Goal: Task Accomplishment & Management: Use online tool/utility

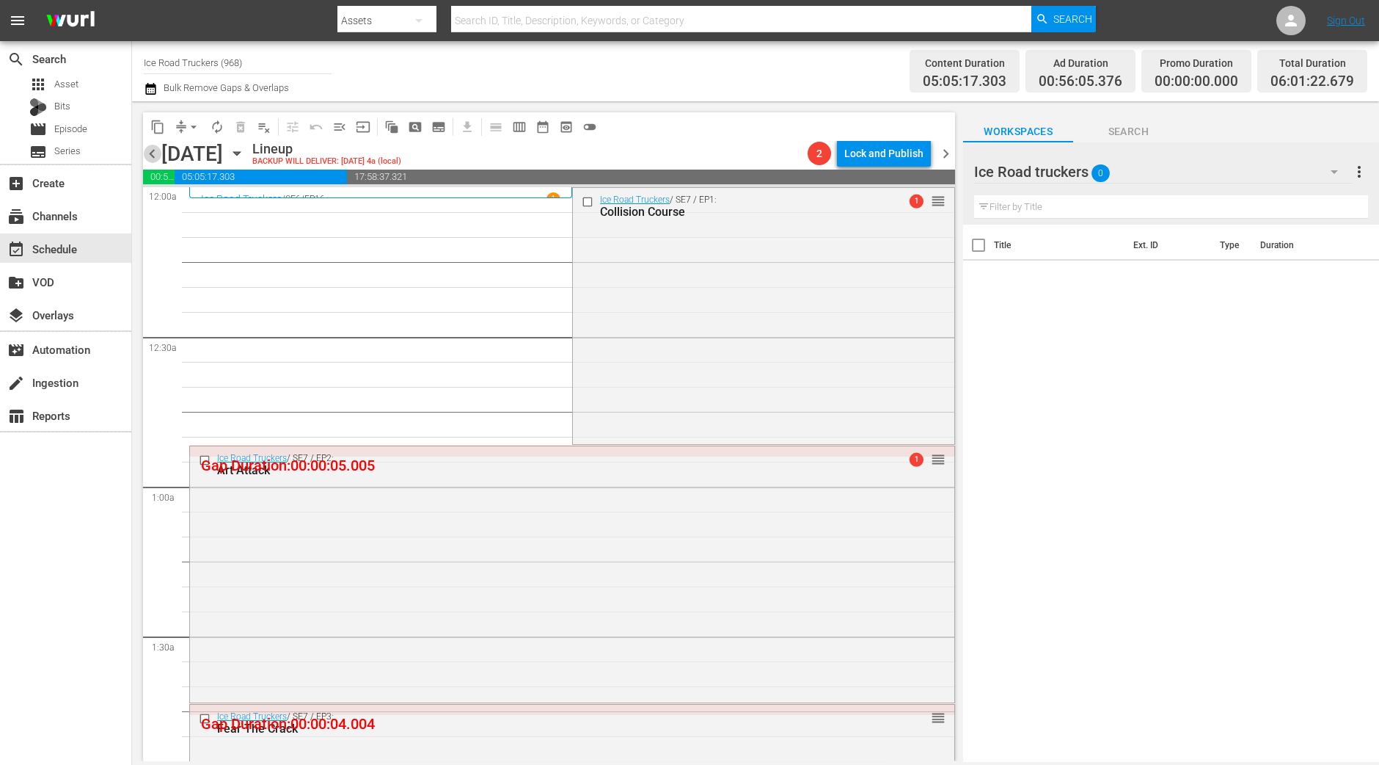
click at [152, 152] on span "chevron_left" at bounding box center [152, 154] width 18 height 18
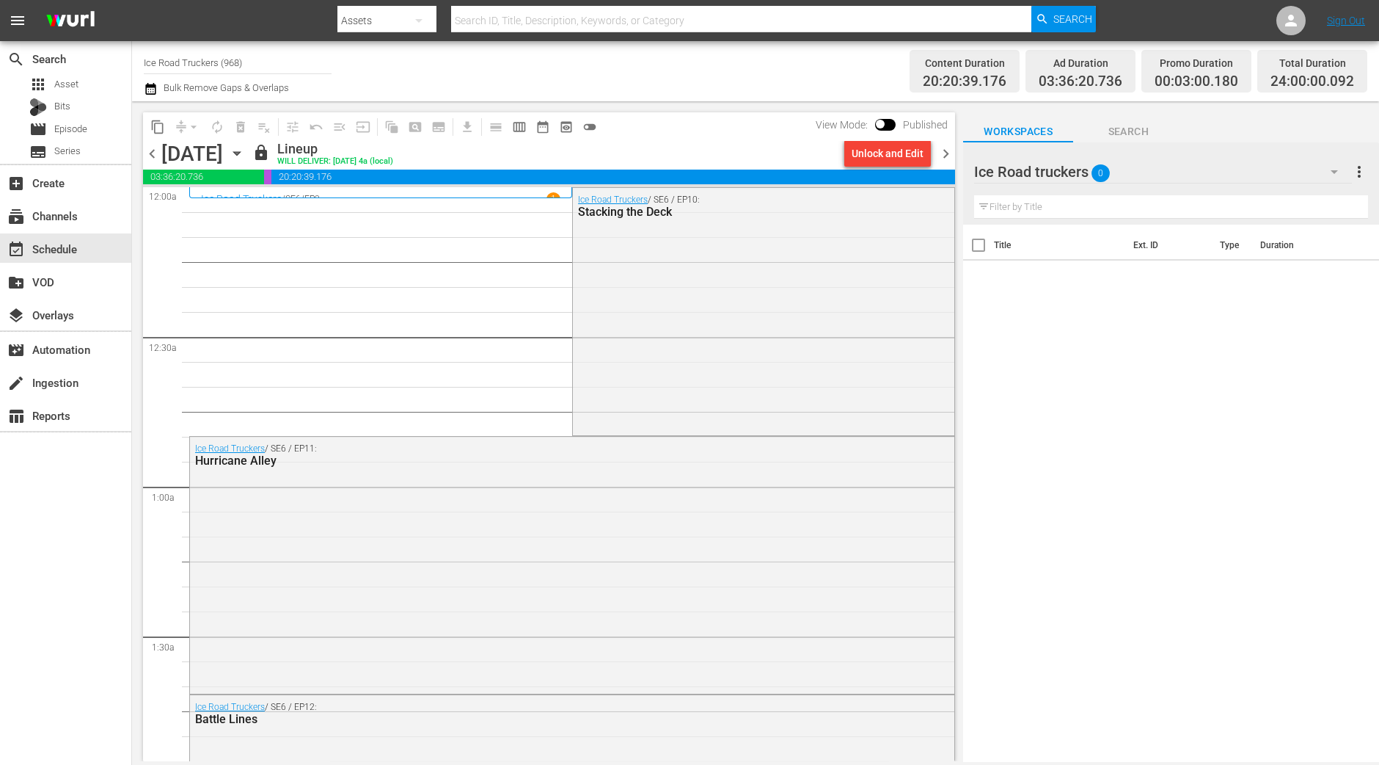
click at [946, 158] on span "chevron_right" at bounding box center [946, 154] width 18 height 18
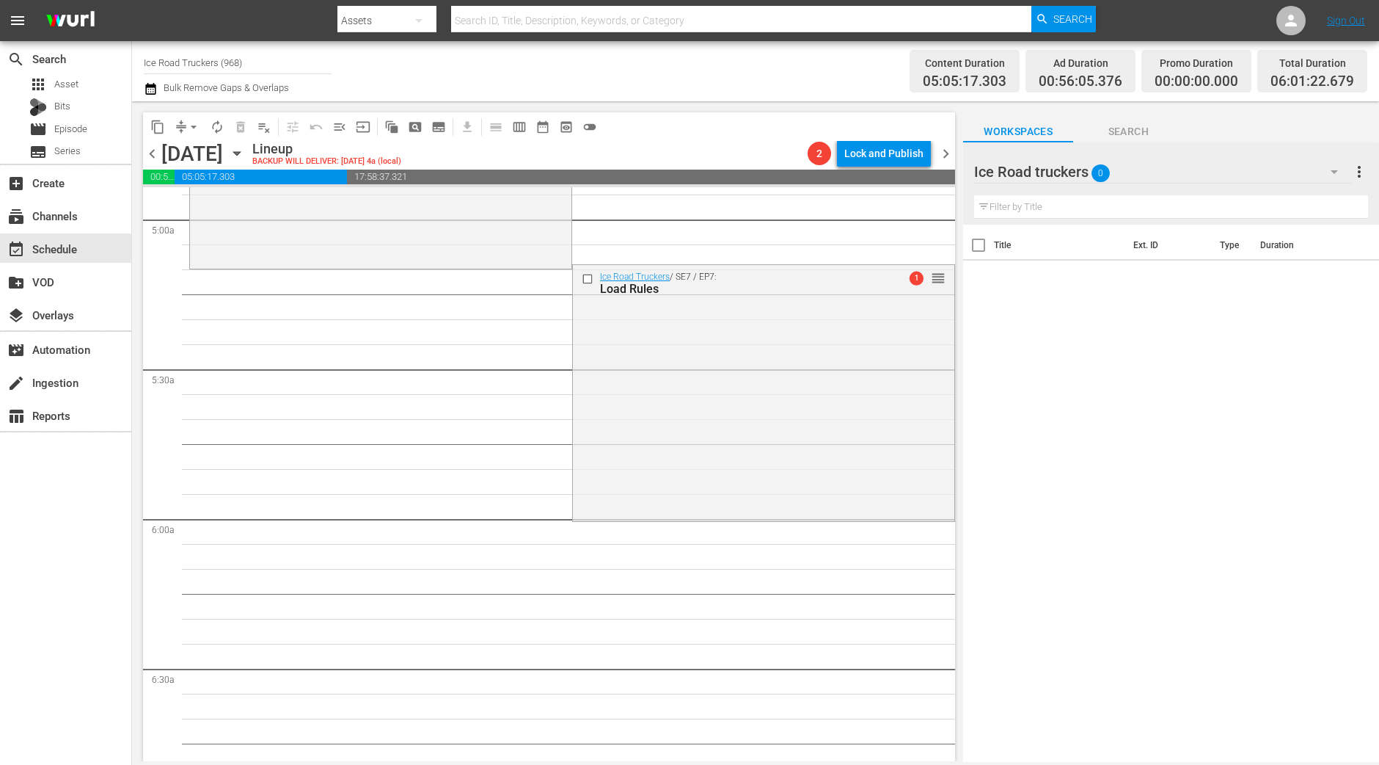
scroll to position [1467, 0]
click at [607, 442] on div "Ice Road Truckers / SE7 / EP7: Load Rules 1 reorder" at bounding box center [764, 389] width 382 height 252
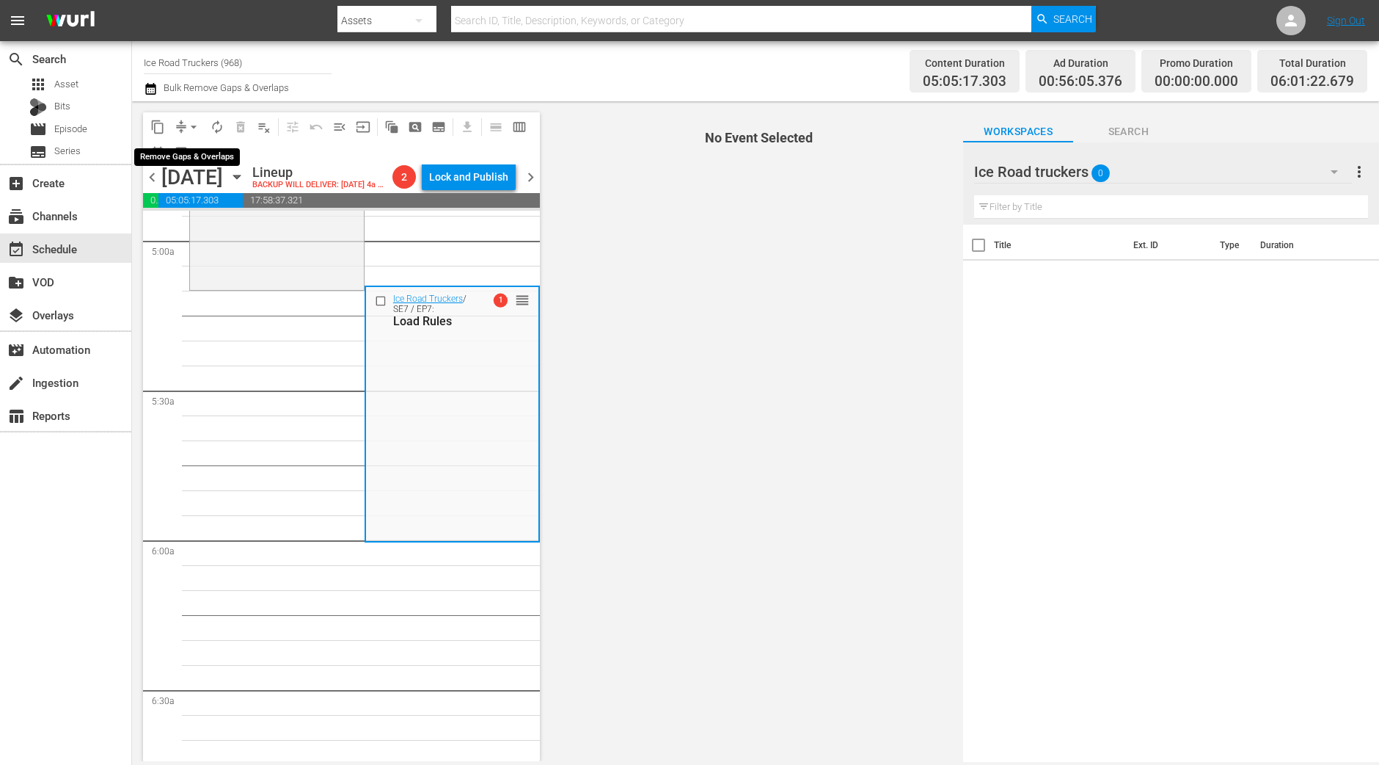
click at [180, 123] on span "compress" at bounding box center [181, 127] width 15 height 15
click at [191, 130] on span "arrow_drop_down" at bounding box center [193, 127] width 15 height 15
click at [197, 158] on li "Align to Midnight" at bounding box center [194, 156] width 154 height 24
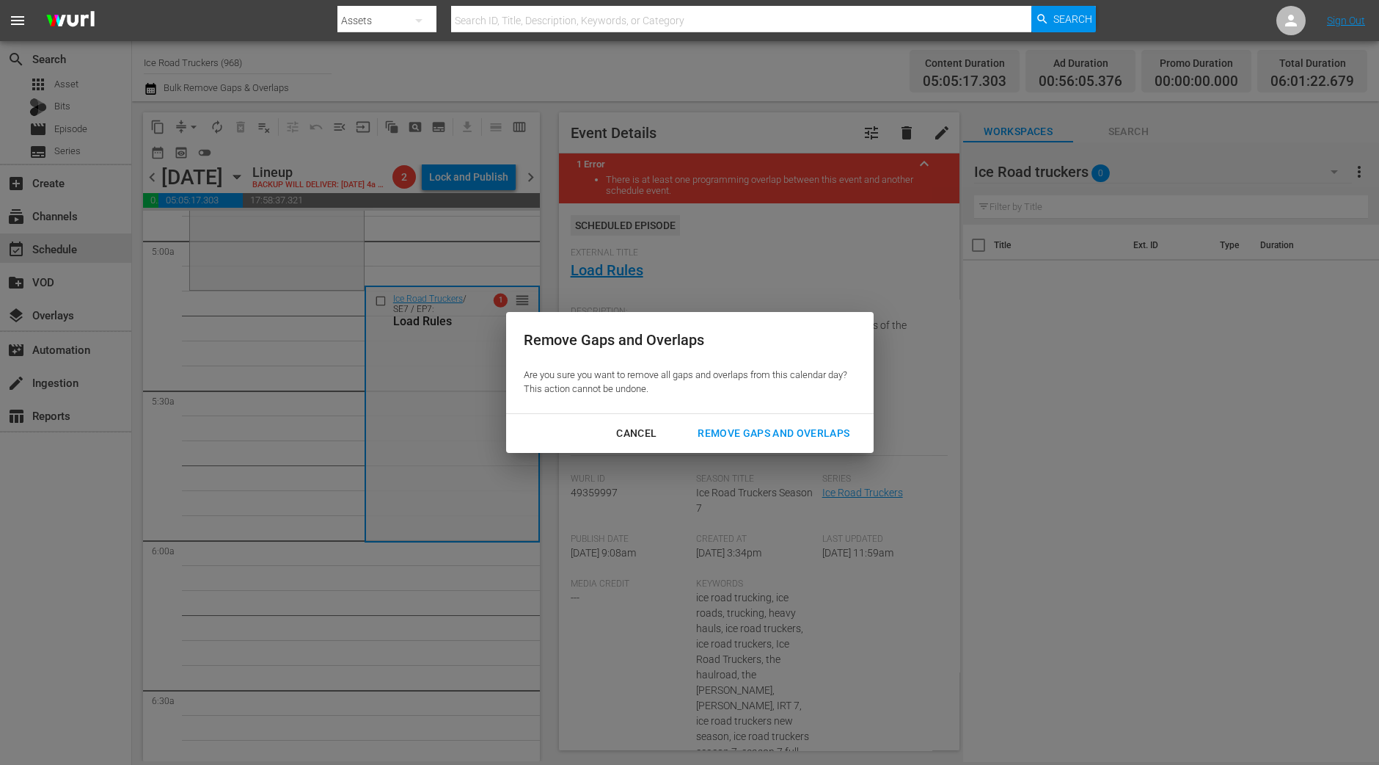
click at [782, 432] on div "Remove Gaps and Overlaps" at bounding box center [773, 433] width 175 height 18
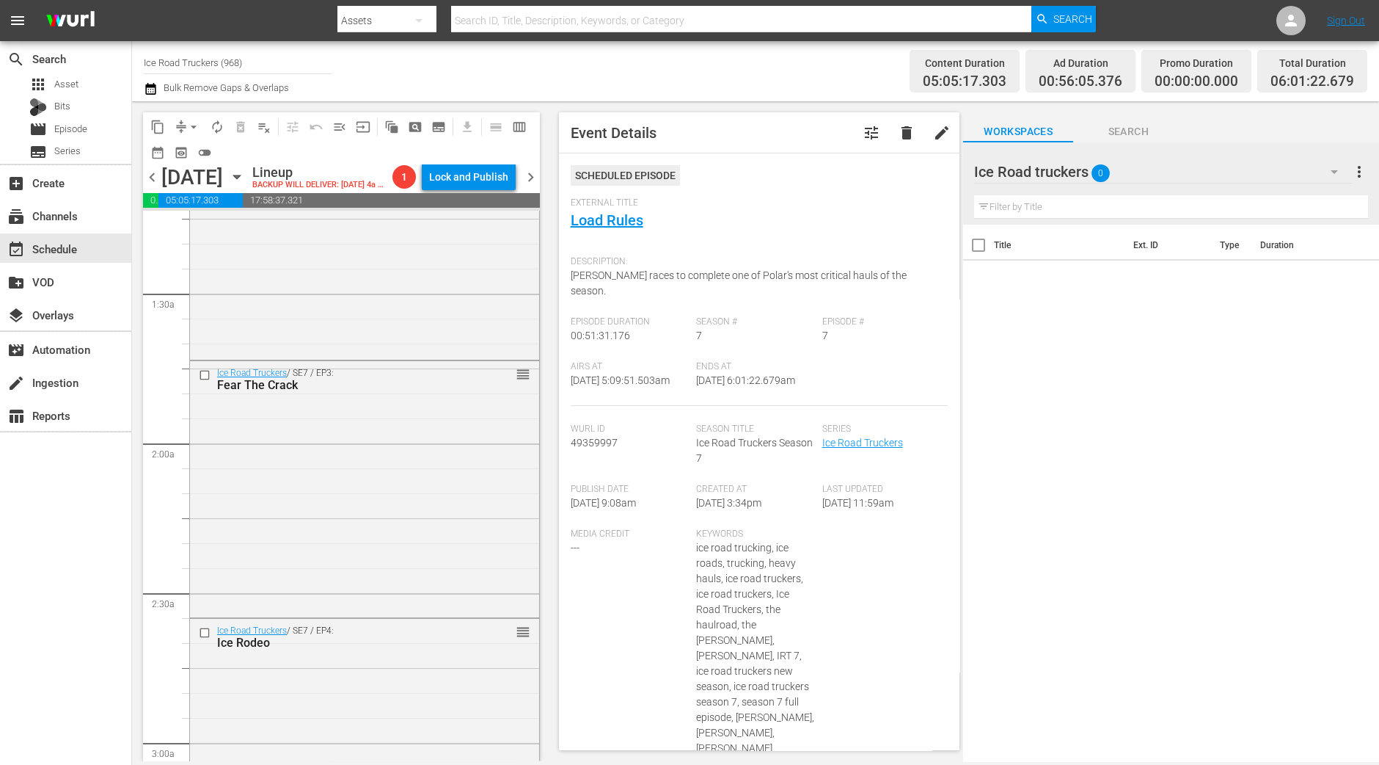
scroll to position [0, 0]
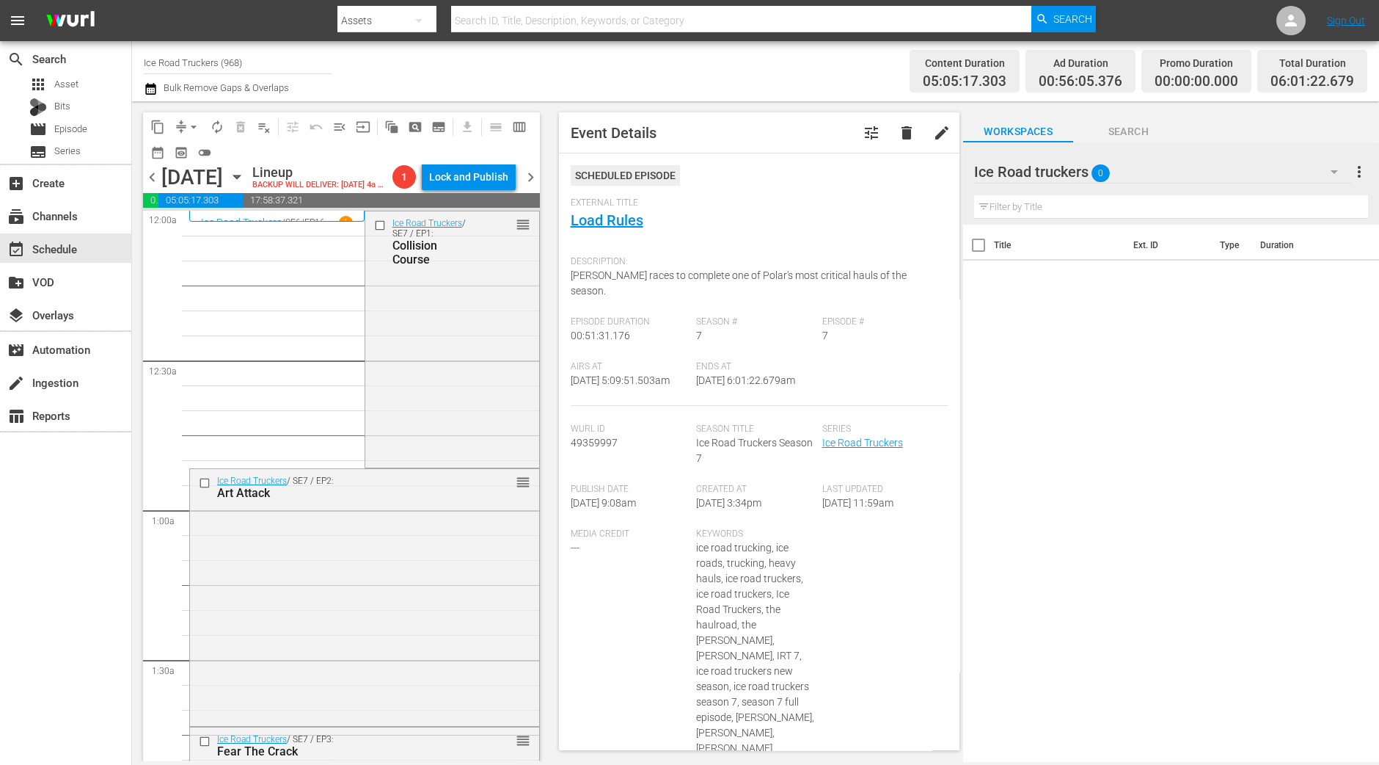
click at [398, 420] on div "Ice Road Truckers / SE7 / EP1: Collision Course reorder" at bounding box center [452, 338] width 174 height 254
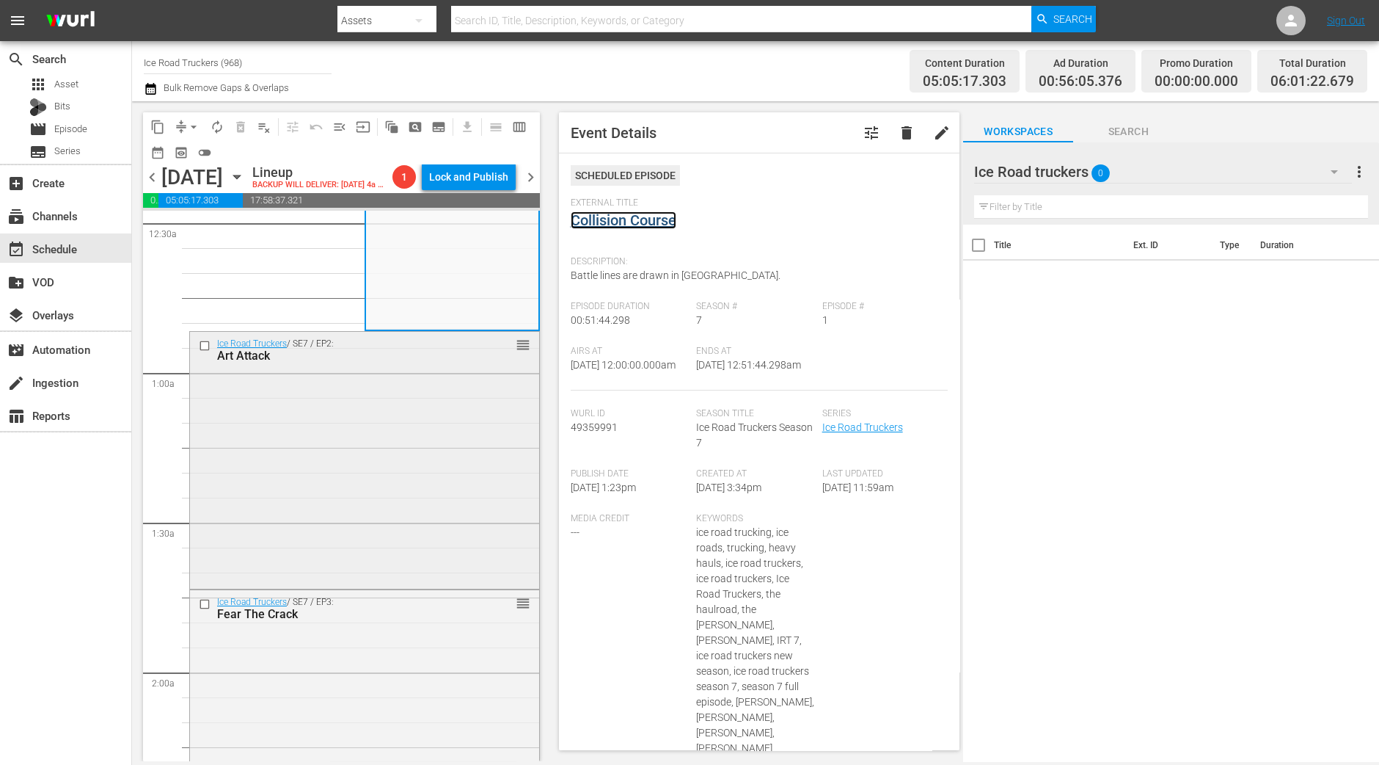
scroll to position [366, 0]
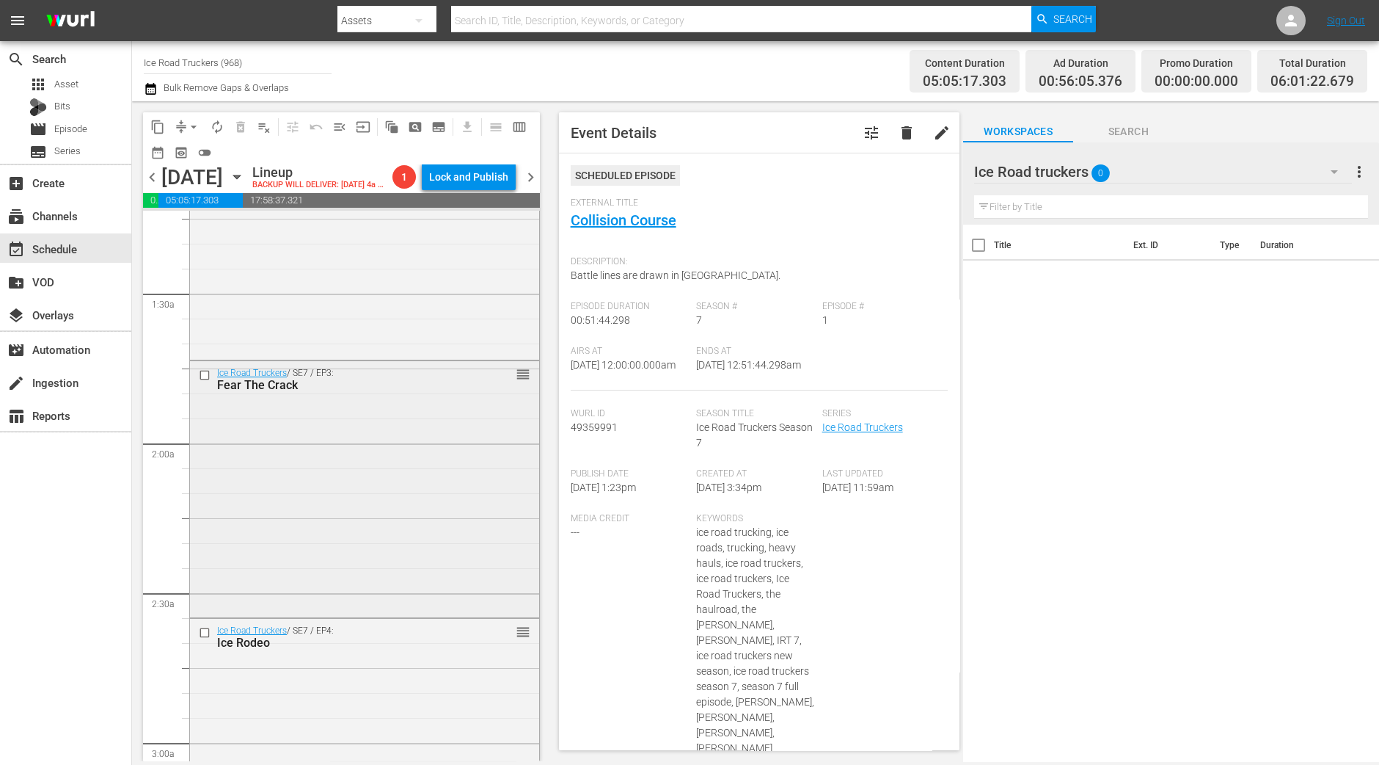
click at [483, 576] on div "Ice Road Truckers / SE7 / EP3: Fear The Crack reorder" at bounding box center [364, 488] width 349 height 254
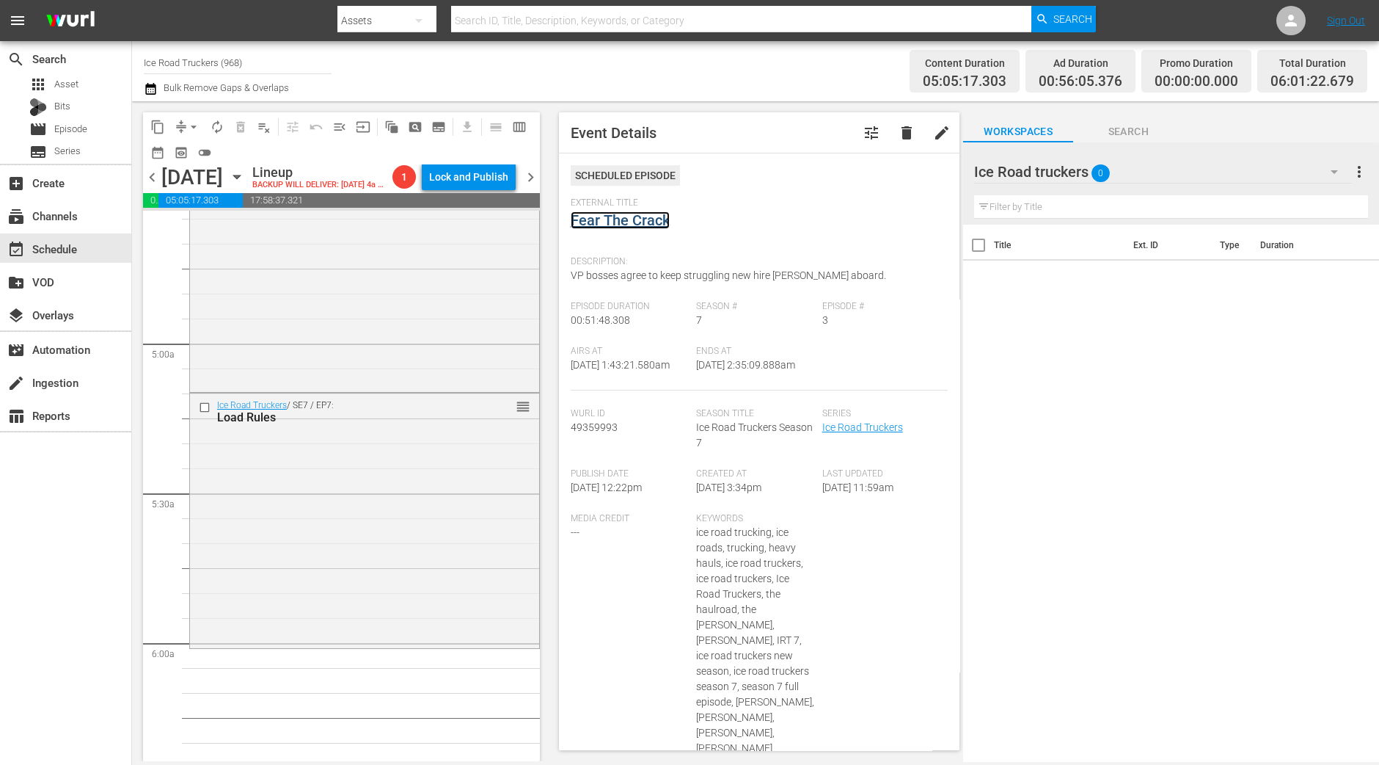
scroll to position [1467, 0]
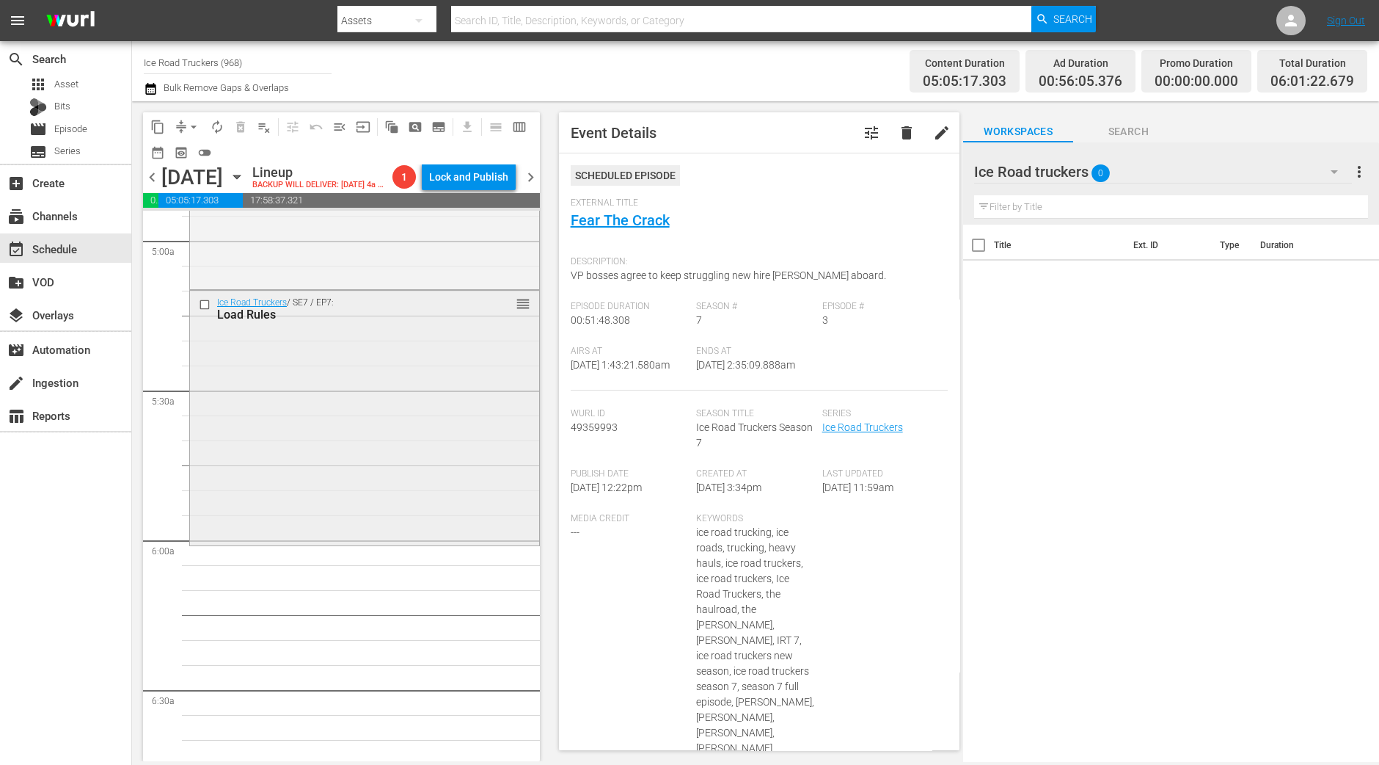
click at [327, 420] on div "Ice Road Truckers / SE7 / EP7: Load Rules reorder" at bounding box center [364, 417] width 349 height 252
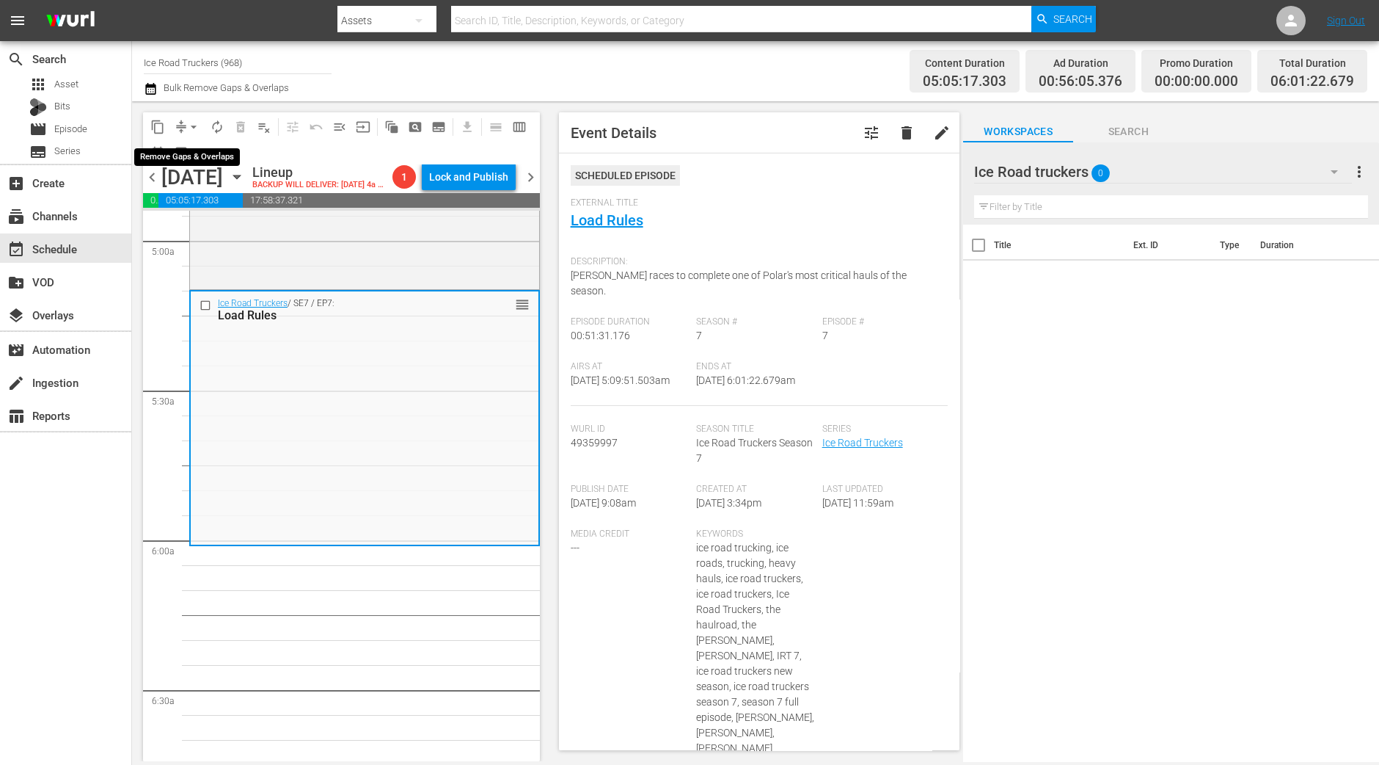
click at [195, 132] on span "arrow_drop_down" at bounding box center [193, 127] width 15 height 15
click at [194, 148] on li "Align to Midnight" at bounding box center [194, 156] width 154 height 24
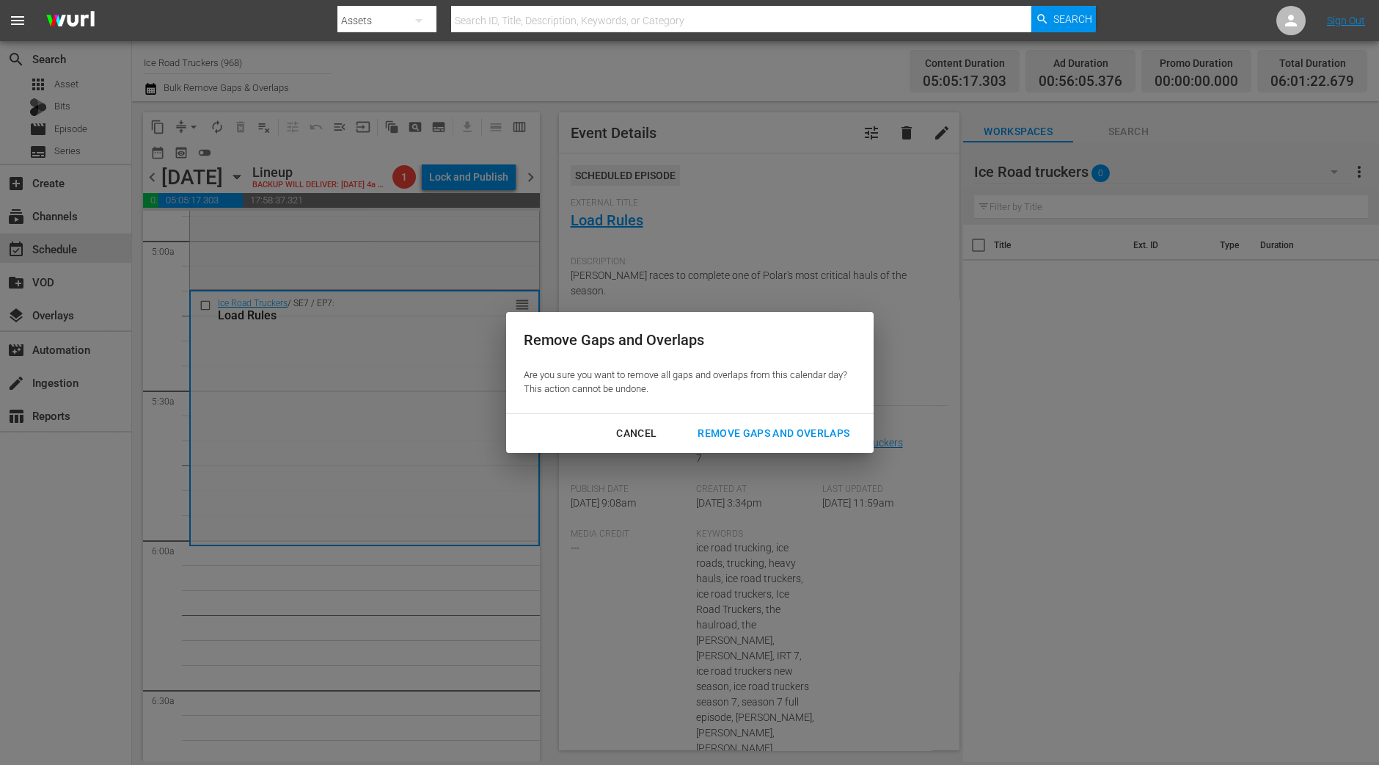
click at [805, 437] on div "Remove Gaps and Overlaps" at bounding box center [773, 433] width 175 height 18
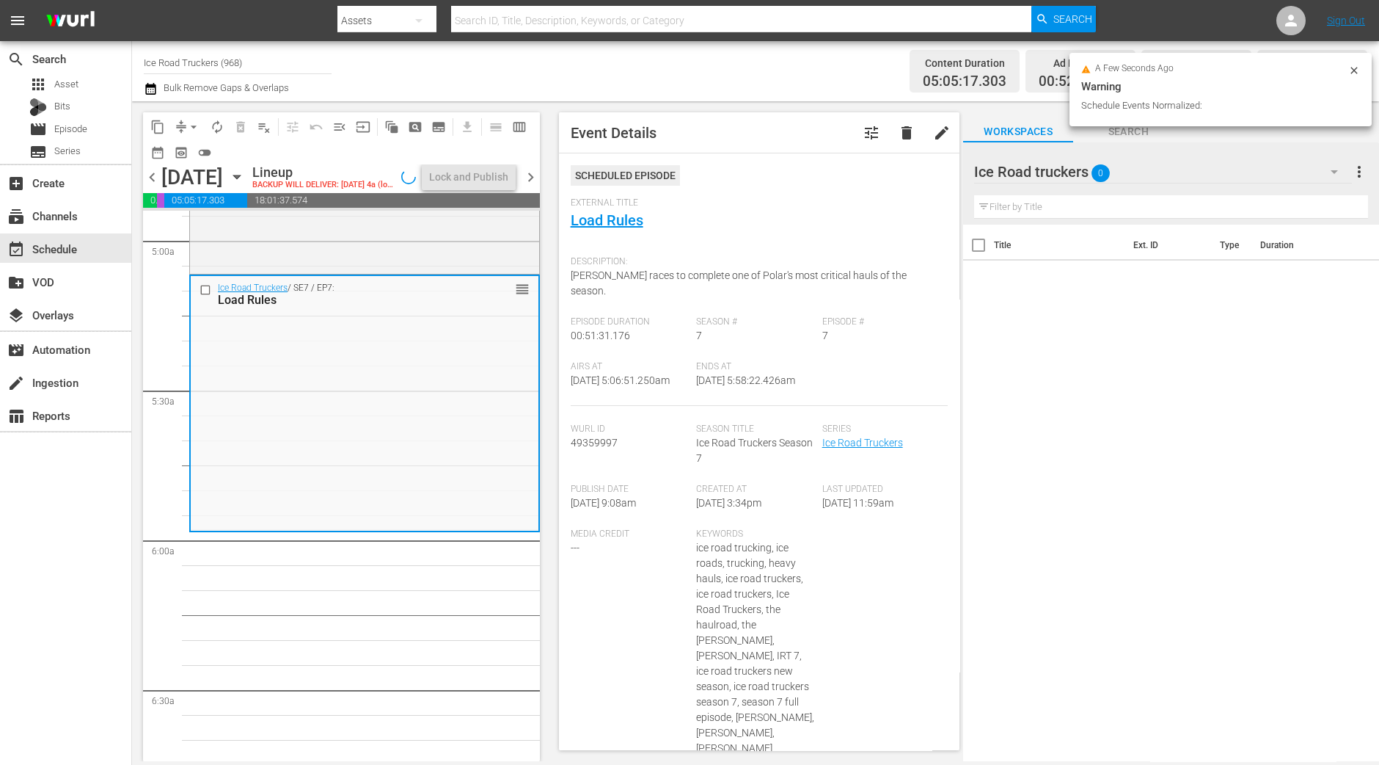
scroll to position [1492, 0]
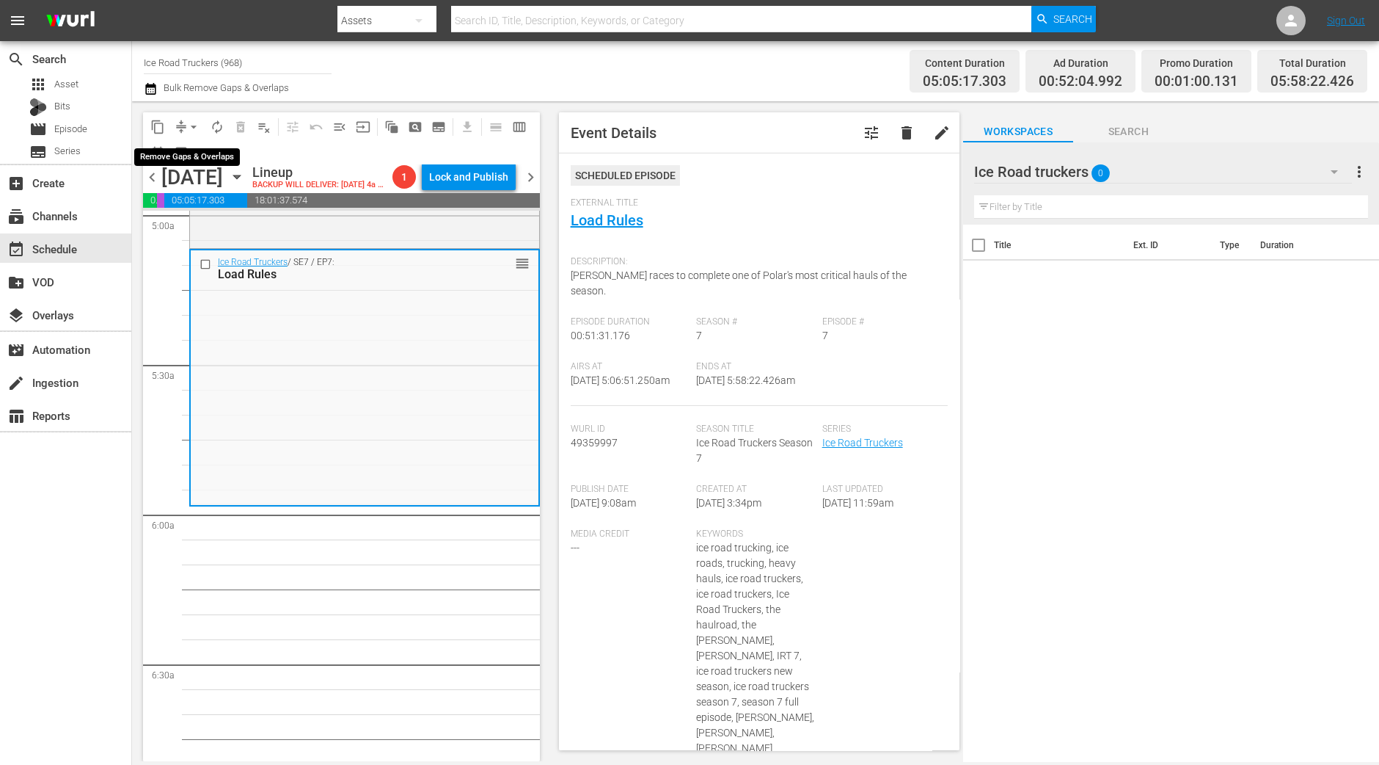
click at [194, 127] on span "arrow_drop_down" at bounding box center [193, 127] width 15 height 15
click at [185, 158] on li "Align to Midnight" at bounding box center [194, 156] width 154 height 24
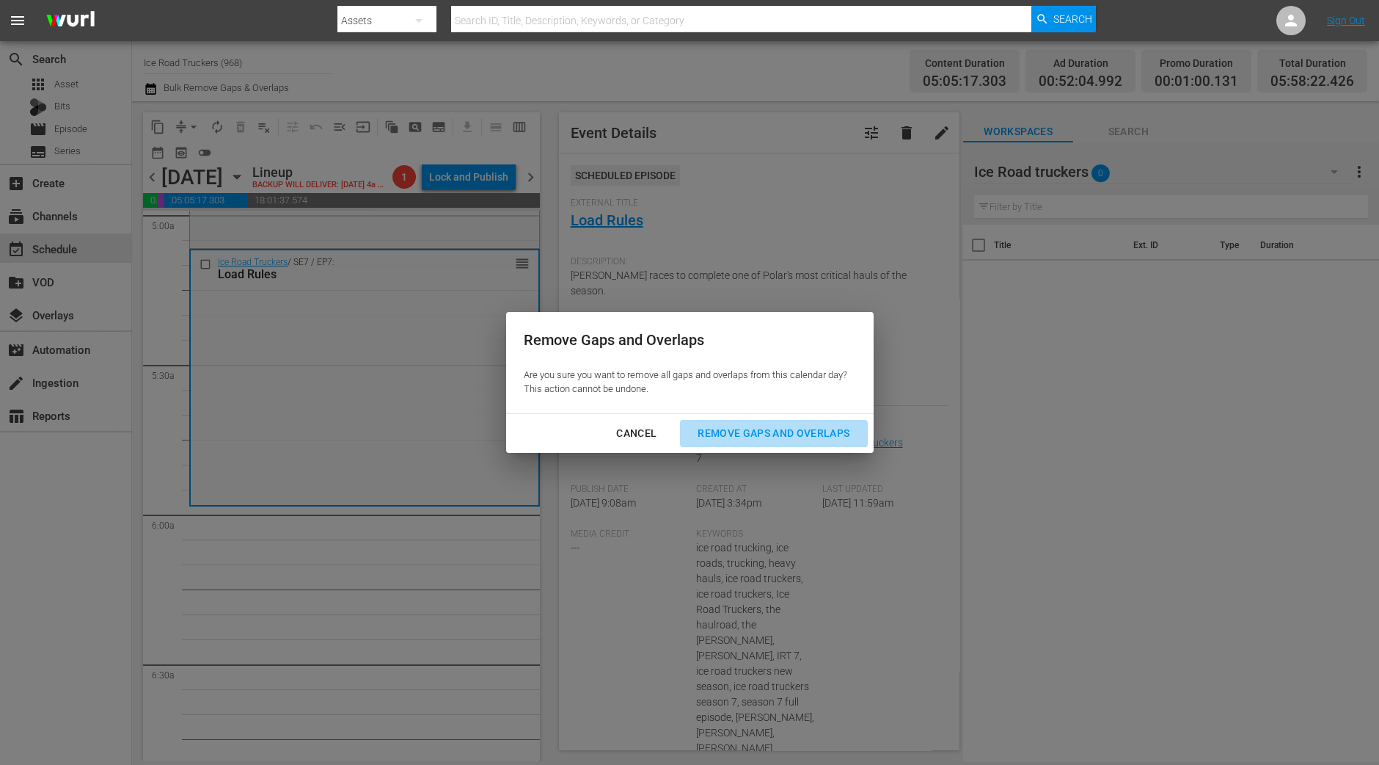
click at [781, 435] on div "Remove Gaps and Overlaps" at bounding box center [773, 433] width 175 height 18
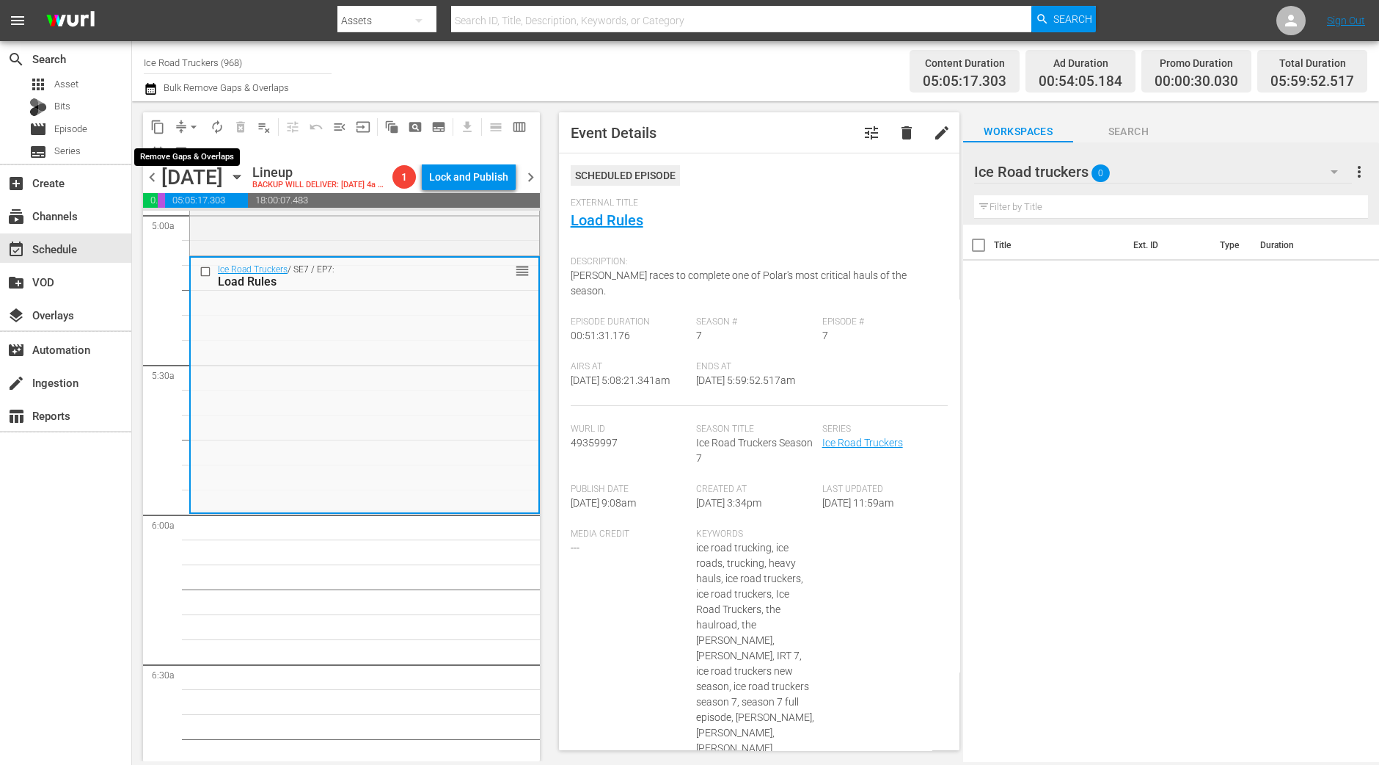
click at [194, 130] on span "arrow_drop_down" at bounding box center [193, 127] width 15 height 15
click at [192, 161] on li "Align to Midnight" at bounding box center [194, 156] width 154 height 24
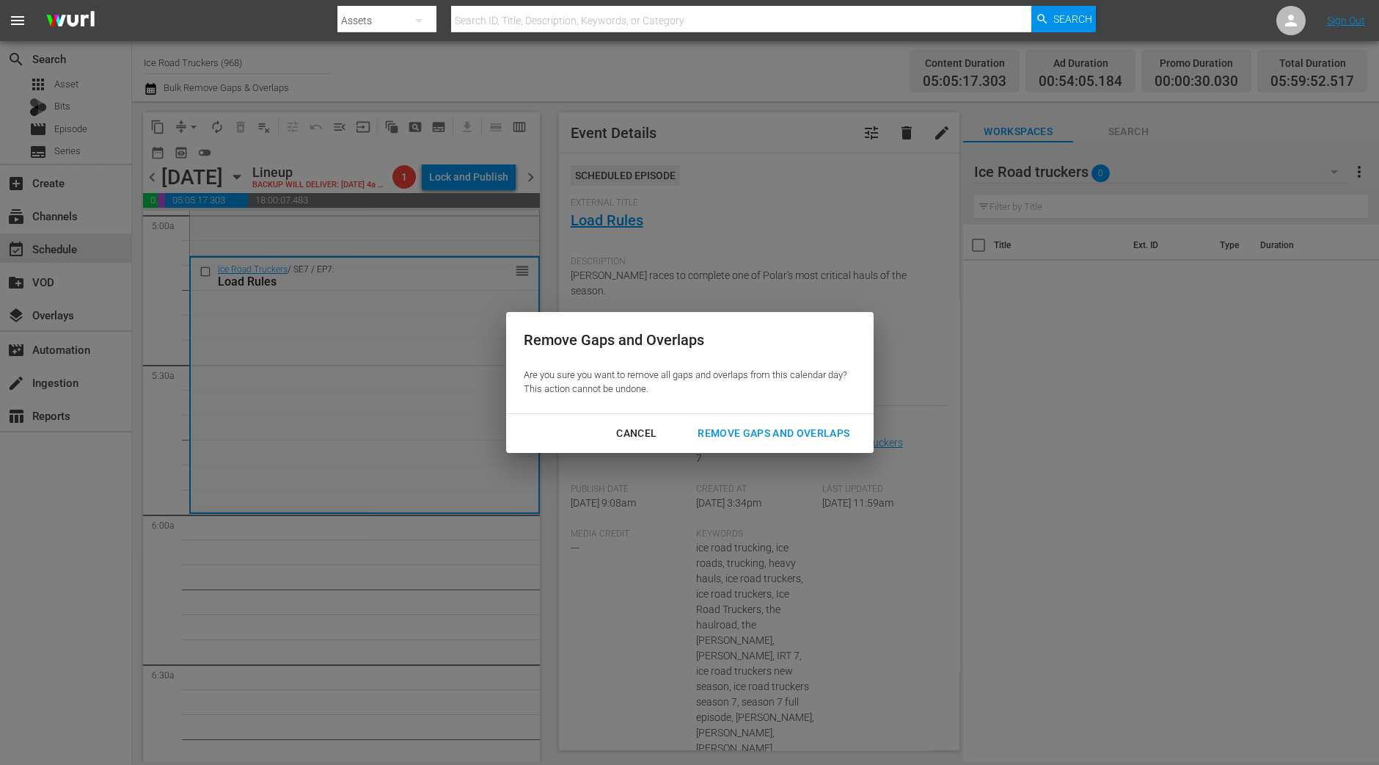
click at [801, 439] on div "Remove Gaps and Overlaps" at bounding box center [773, 433] width 175 height 18
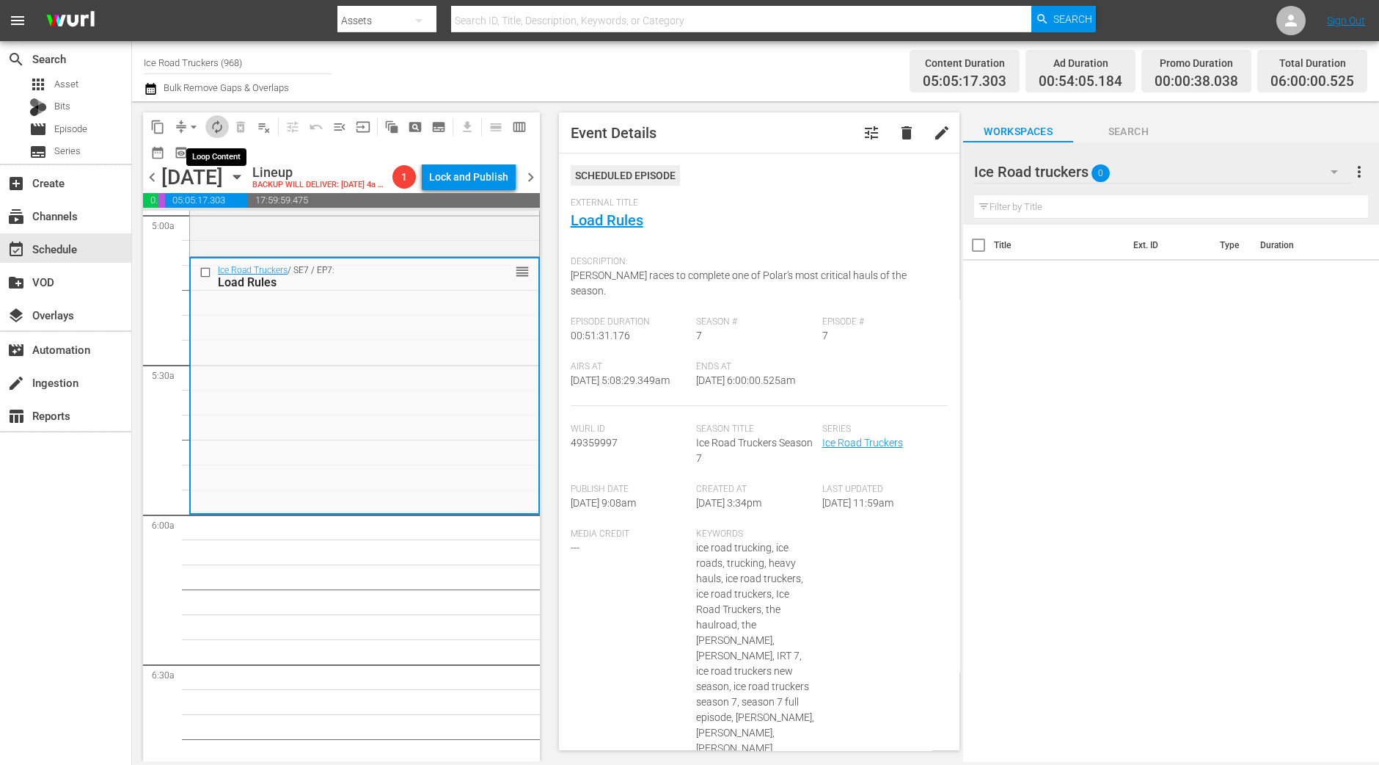
click at [212, 128] on span "autorenew_outlined" at bounding box center [217, 127] width 15 height 15
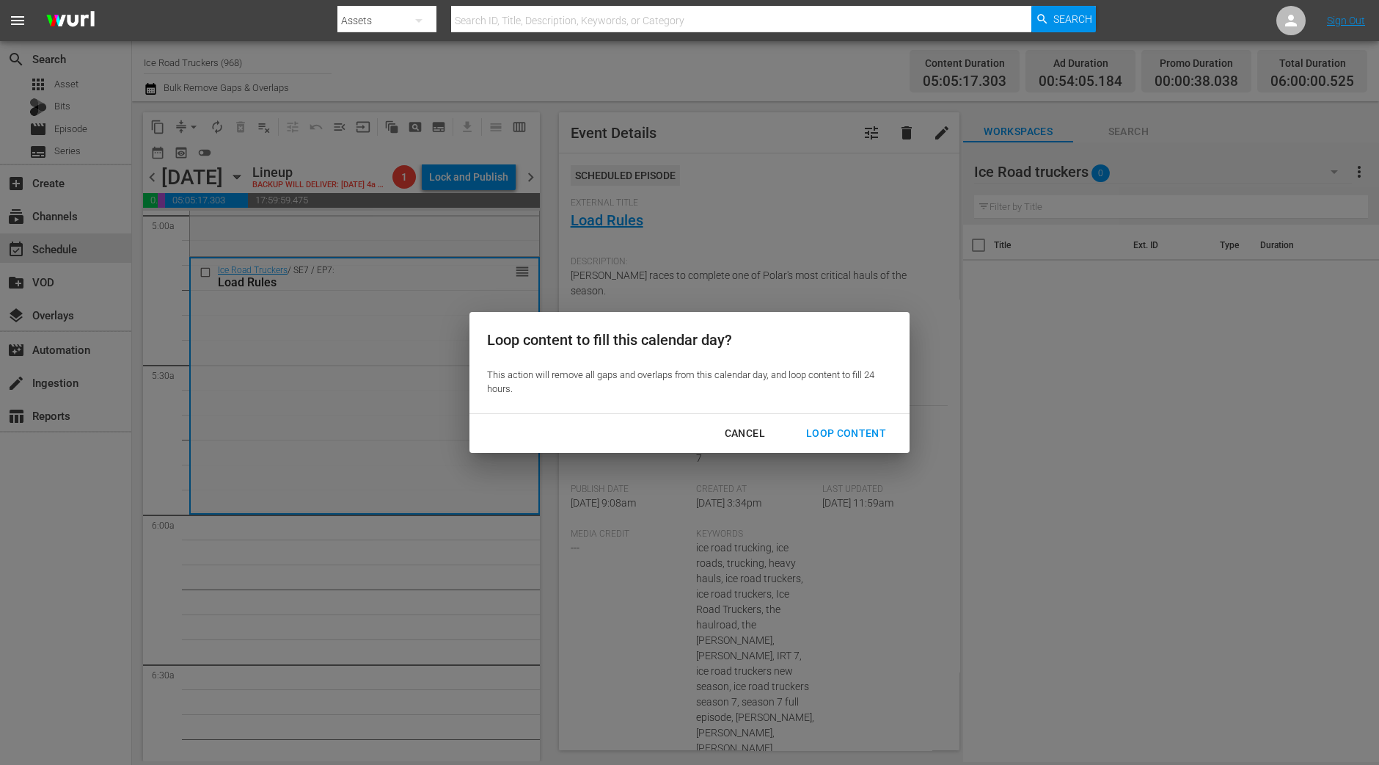
click at [836, 426] on div "Loop Content" at bounding box center [846, 433] width 103 height 18
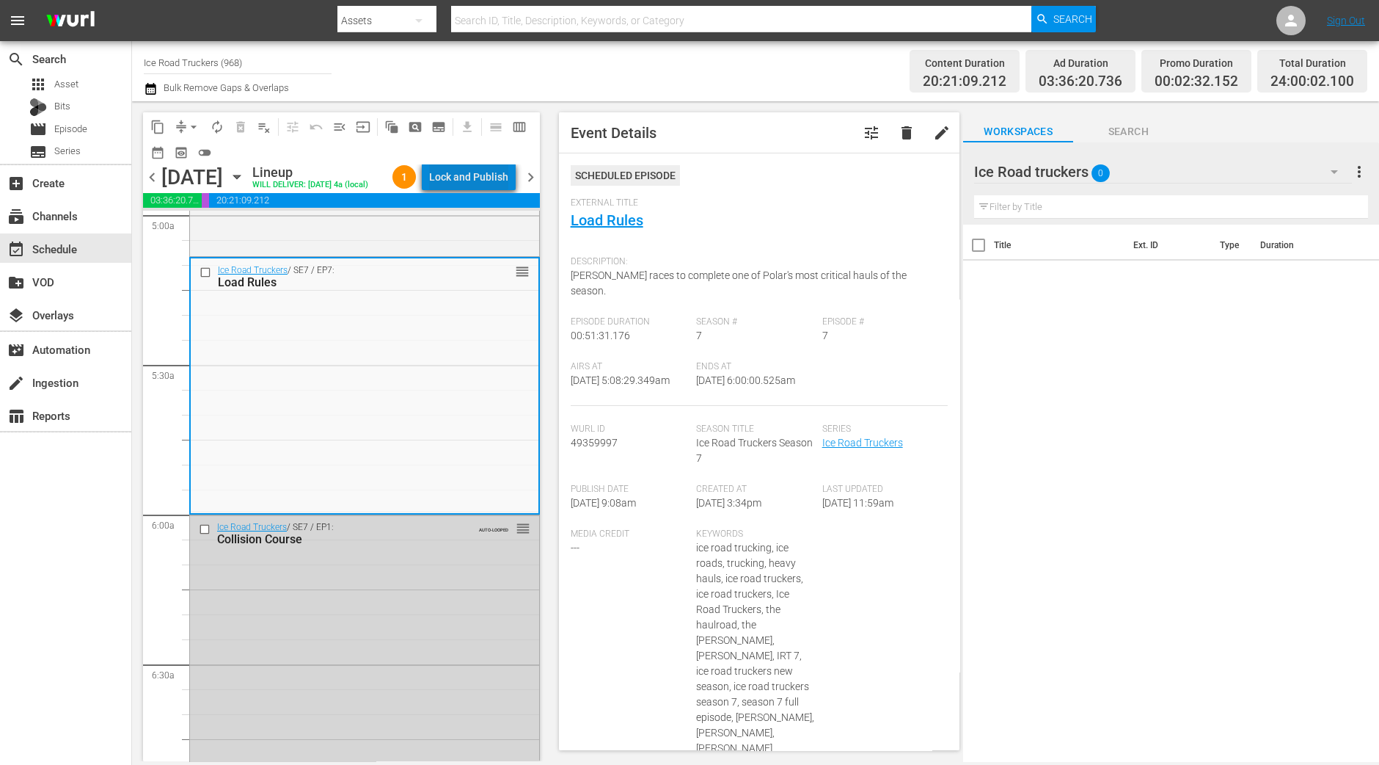
click at [484, 179] on div "Lock and Publish" at bounding box center [468, 177] width 79 height 26
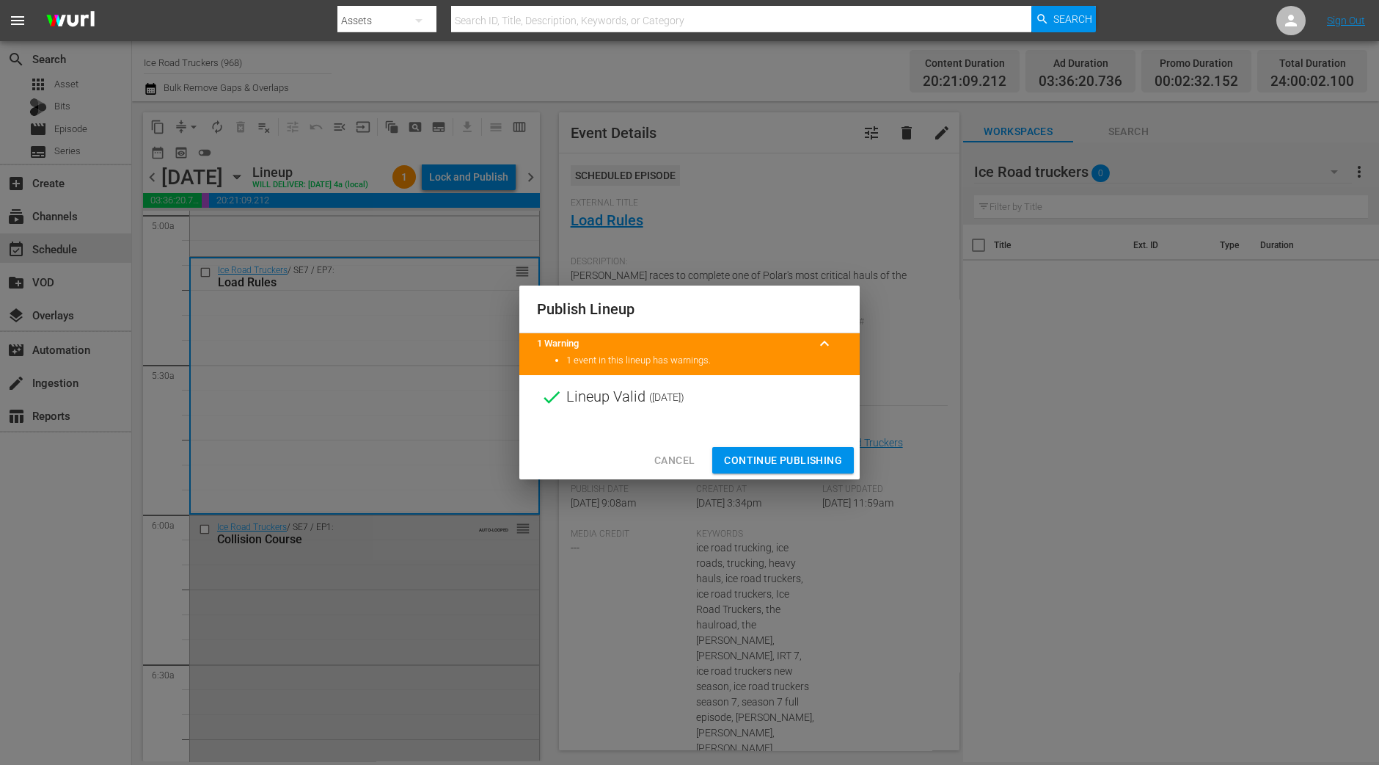
click at [770, 461] on span "Continue Publishing" at bounding box center [783, 460] width 118 height 18
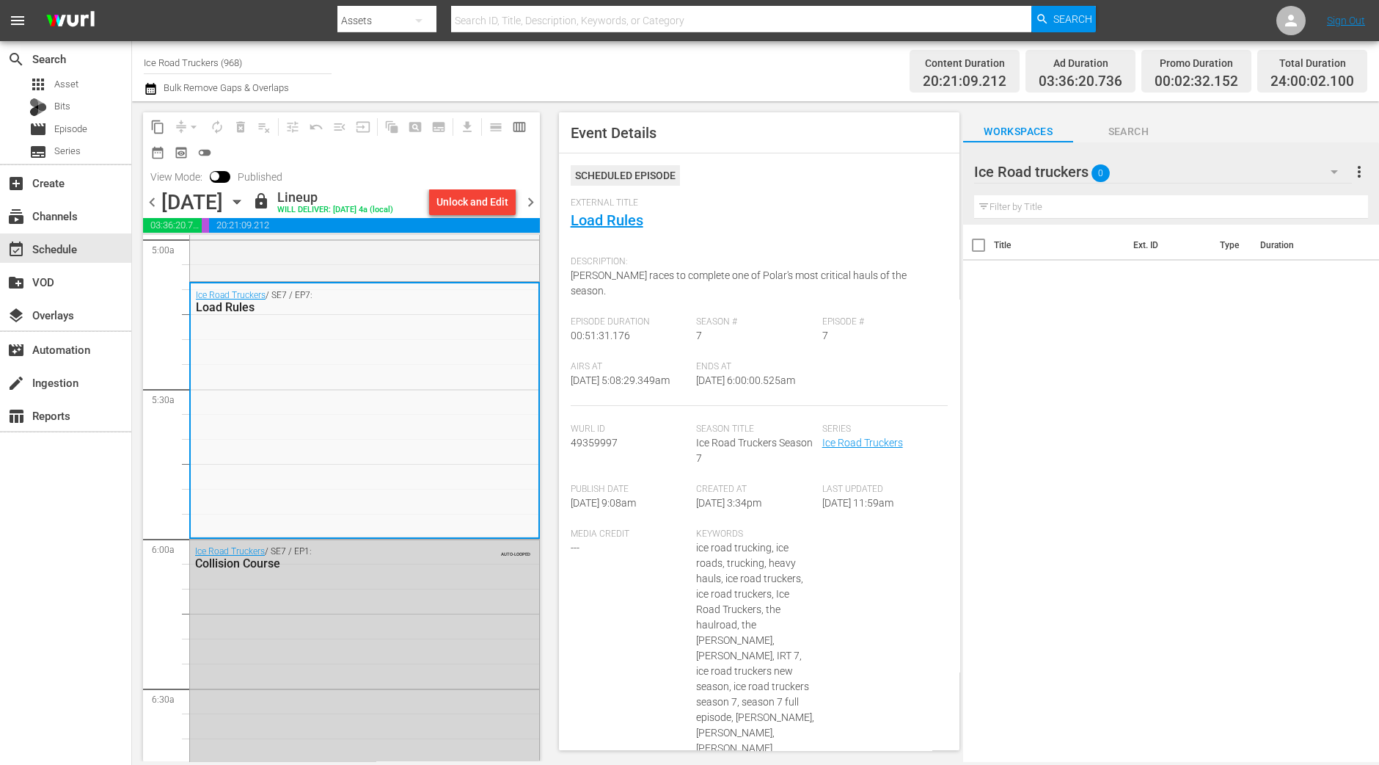
click at [520, 190] on div "Unlock and Edit" at bounding box center [472, 201] width 98 height 25
click at [528, 202] on span "chevron_right" at bounding box center [531, 202] width 18 height 18
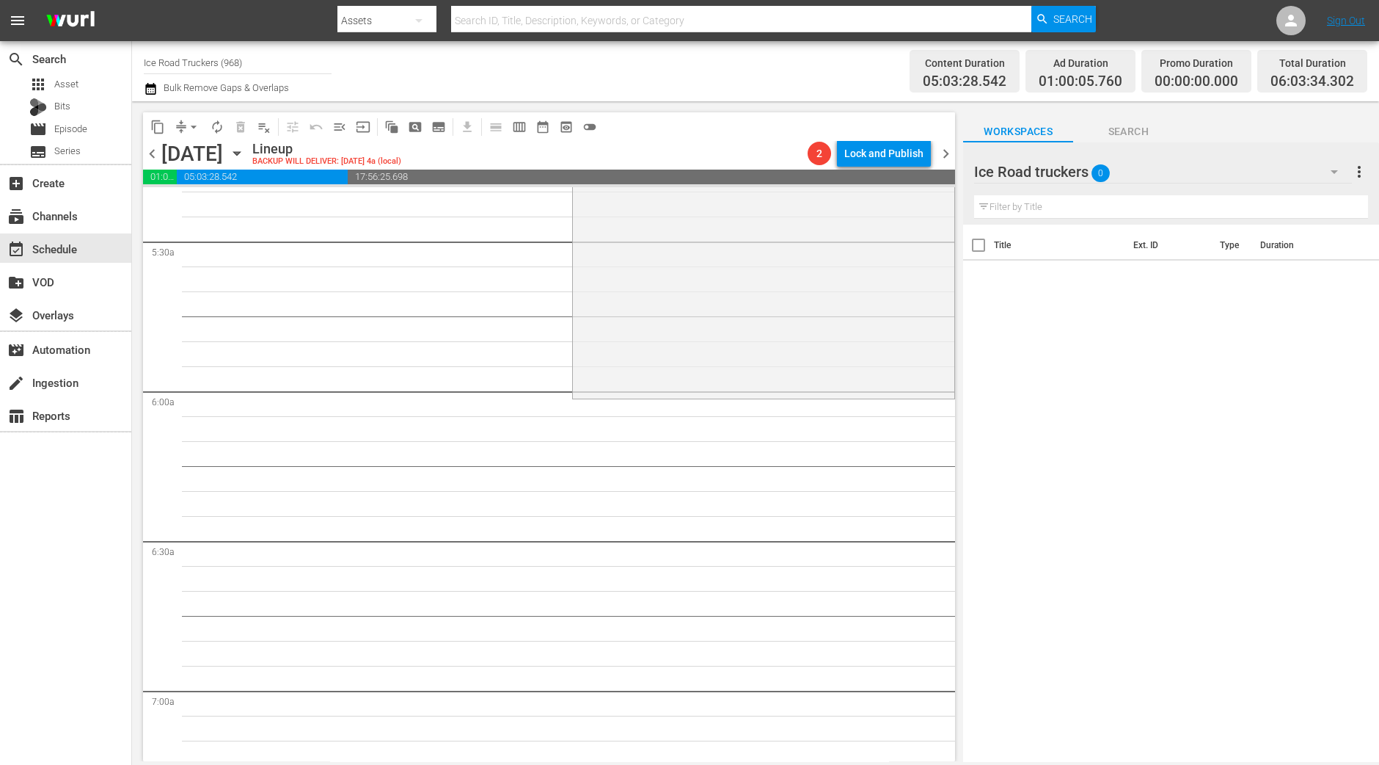
scroll to position [1467, 0]
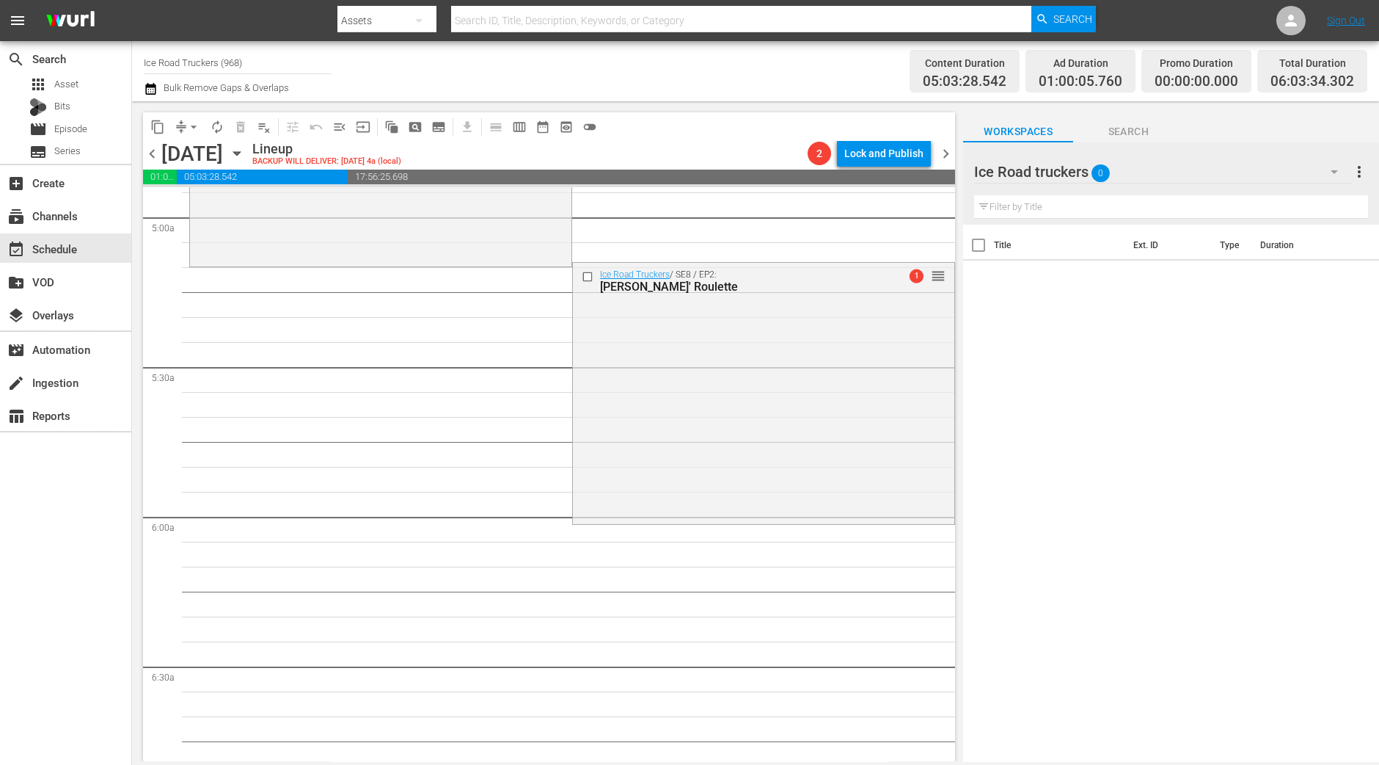
click at [649, 351] on div "Ice Road Truckers / SE8 / EP2: Rushin' Roulette 1 reorder" at bounding box center [764, 392] width 382 height 258
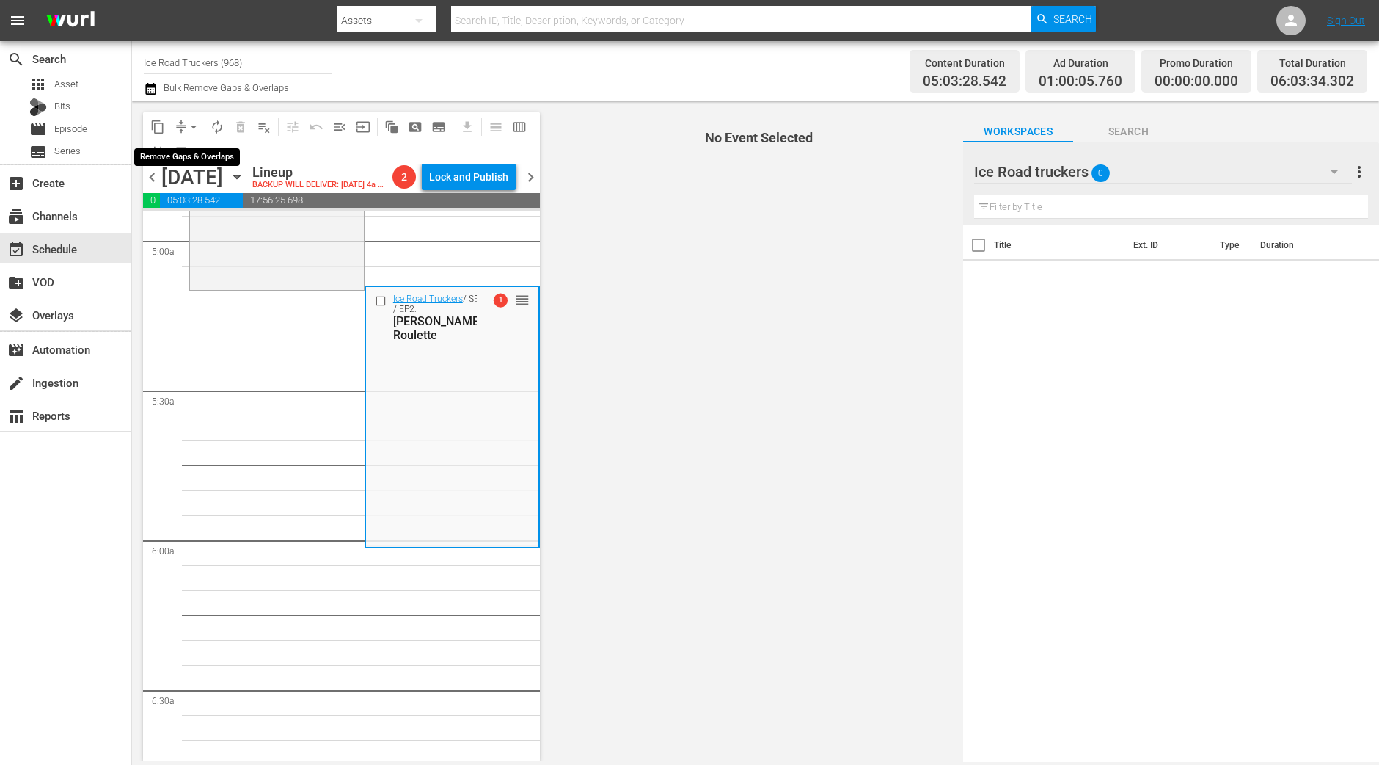
click at [194, 135] on button "arrow_drop_down" at bounding box center [193, 126] width 23 height 23
click at [193, 154] on li "Align to Midnight" at bounding box center [194, 156] width 154 height 24
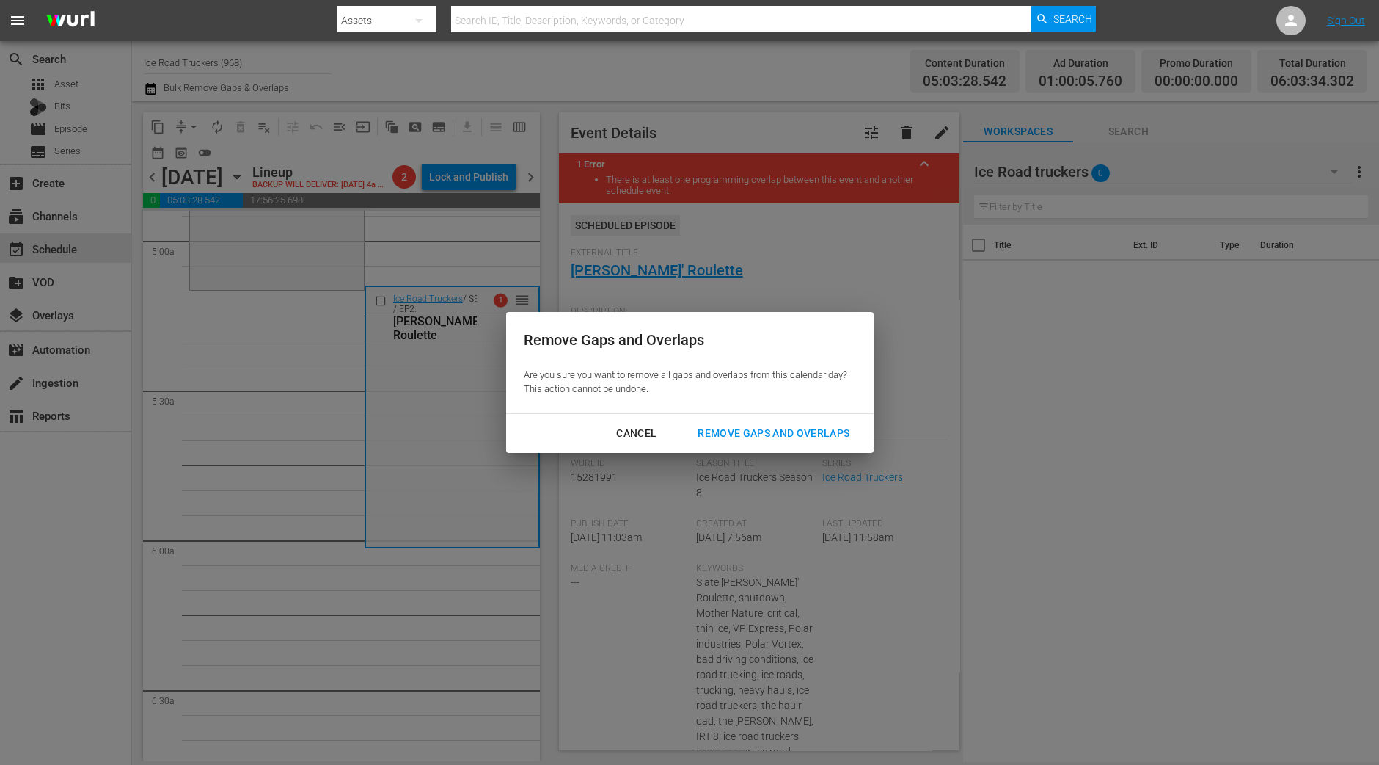
click at [722, 426] on div "Remove Gaps and Overlaps" at bounding box center [773, 433] width 175 height 18
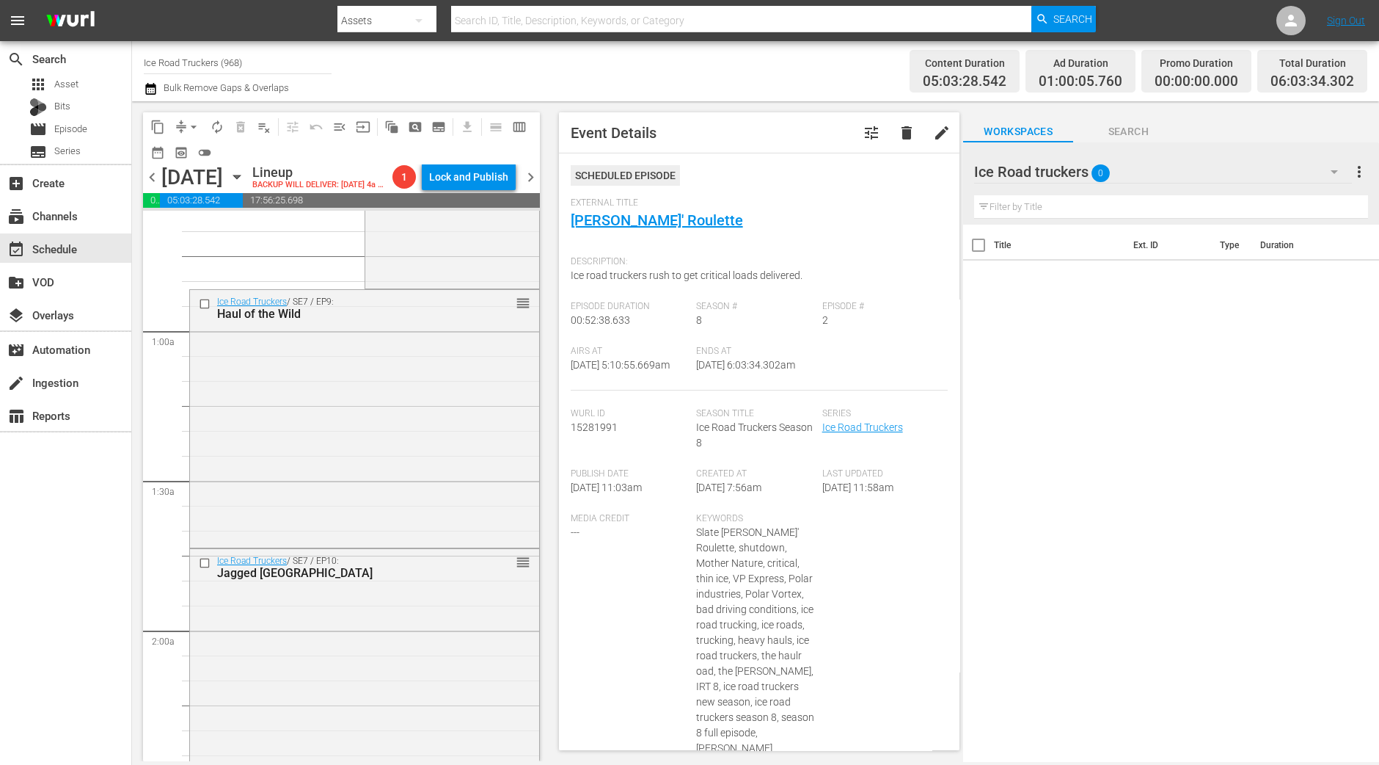
scroll to position [0, 0]
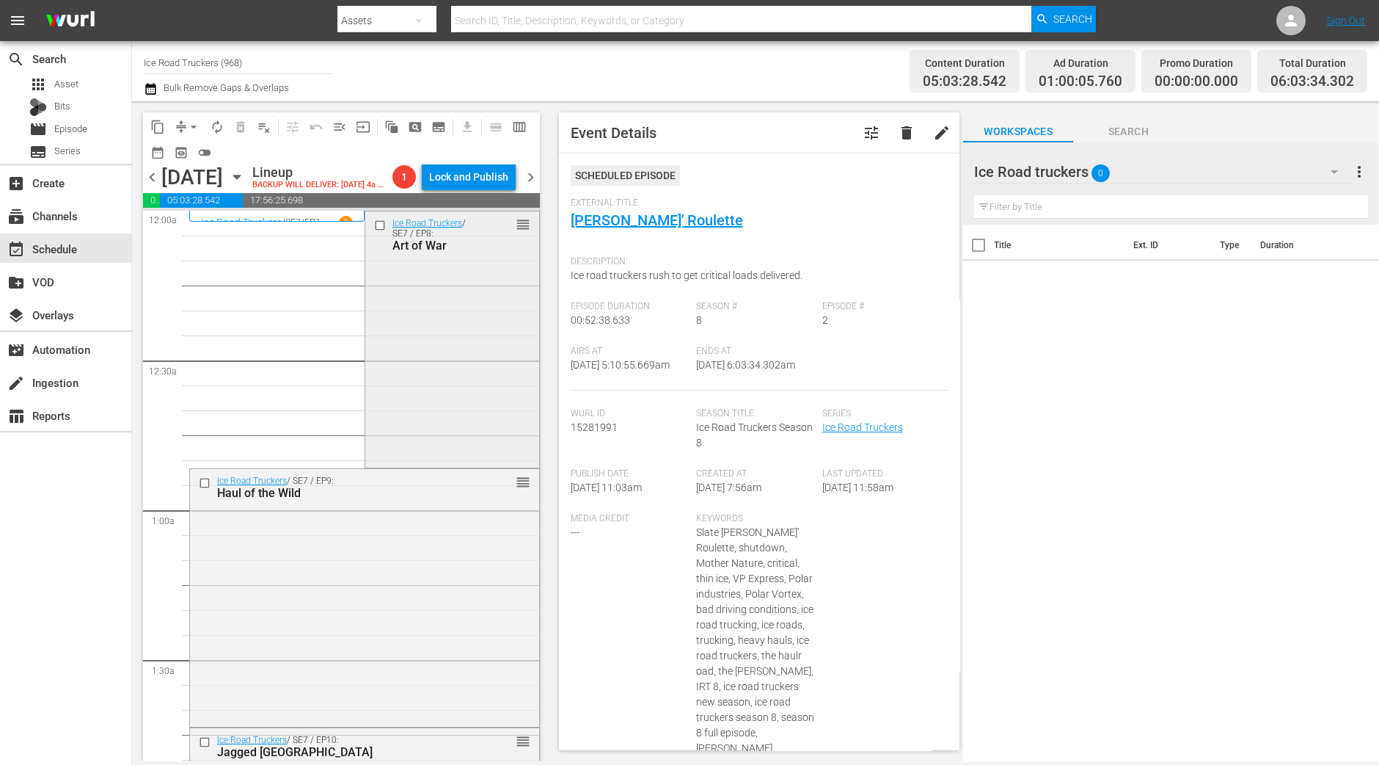
click at [483, 379] on div "Ice Road Truckers / SE7 / EP8: Art of War reorder" at bounding box center [452, 338] width 174 height 254
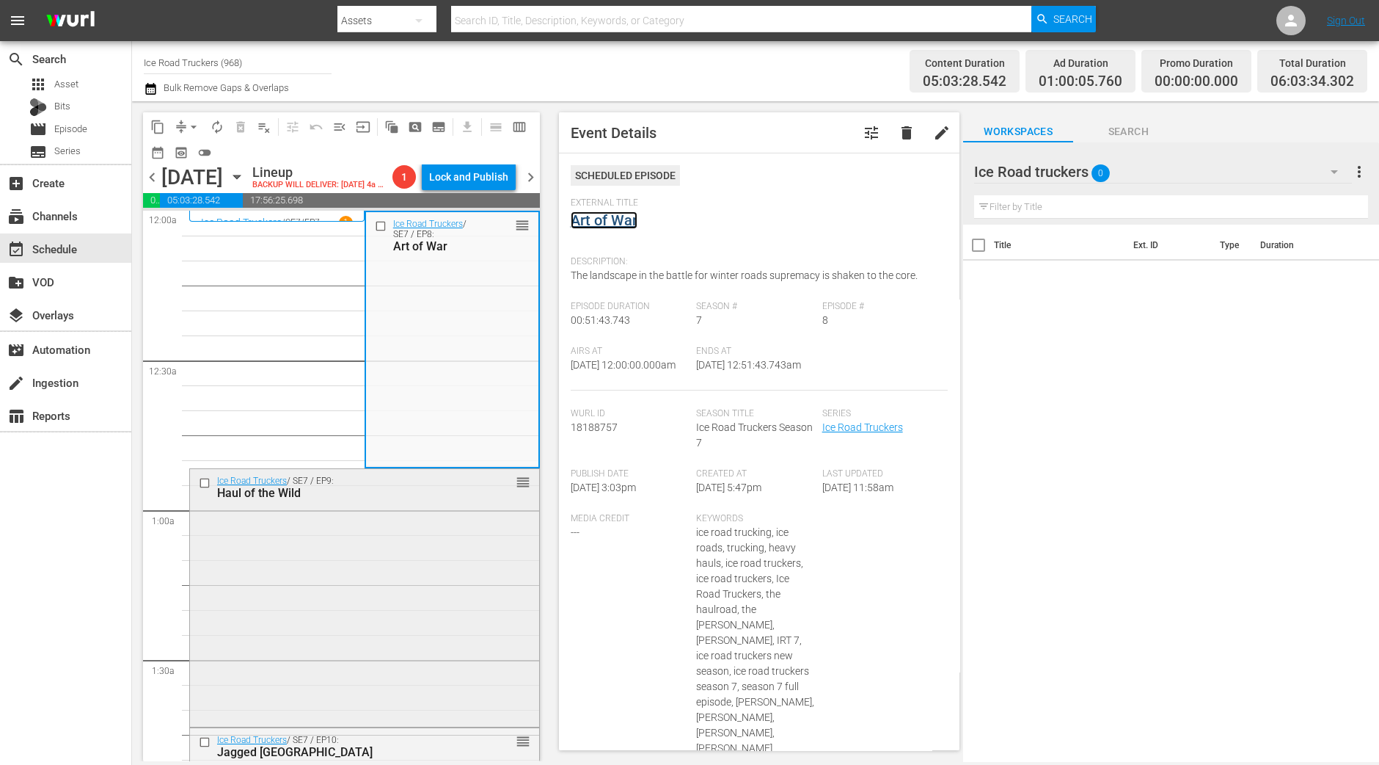
scroll to position [183, 0]
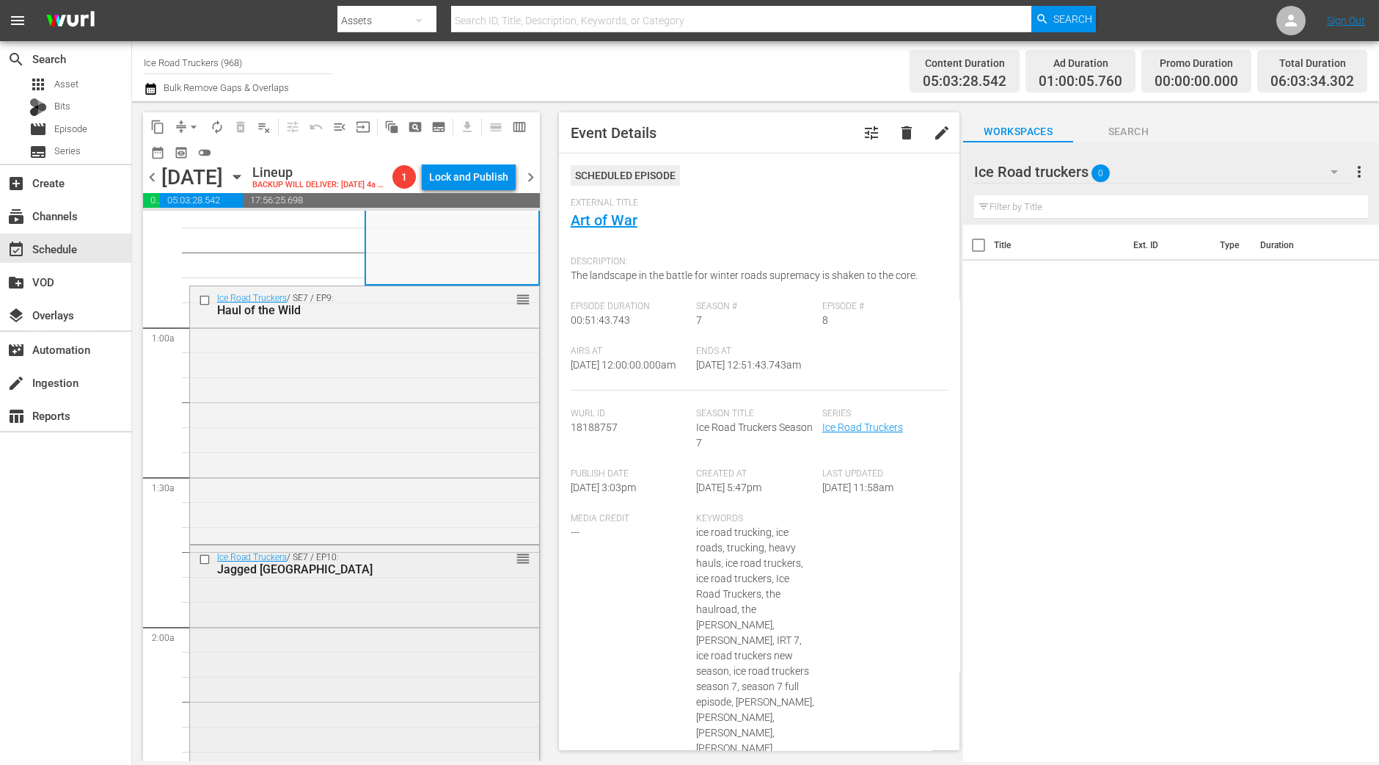
click at [360, 643] on div "Ice Road Truckers / SE7 / EP10: Jagged Little Hill reorder" at bounding box center [364, 672] width 349 height 254
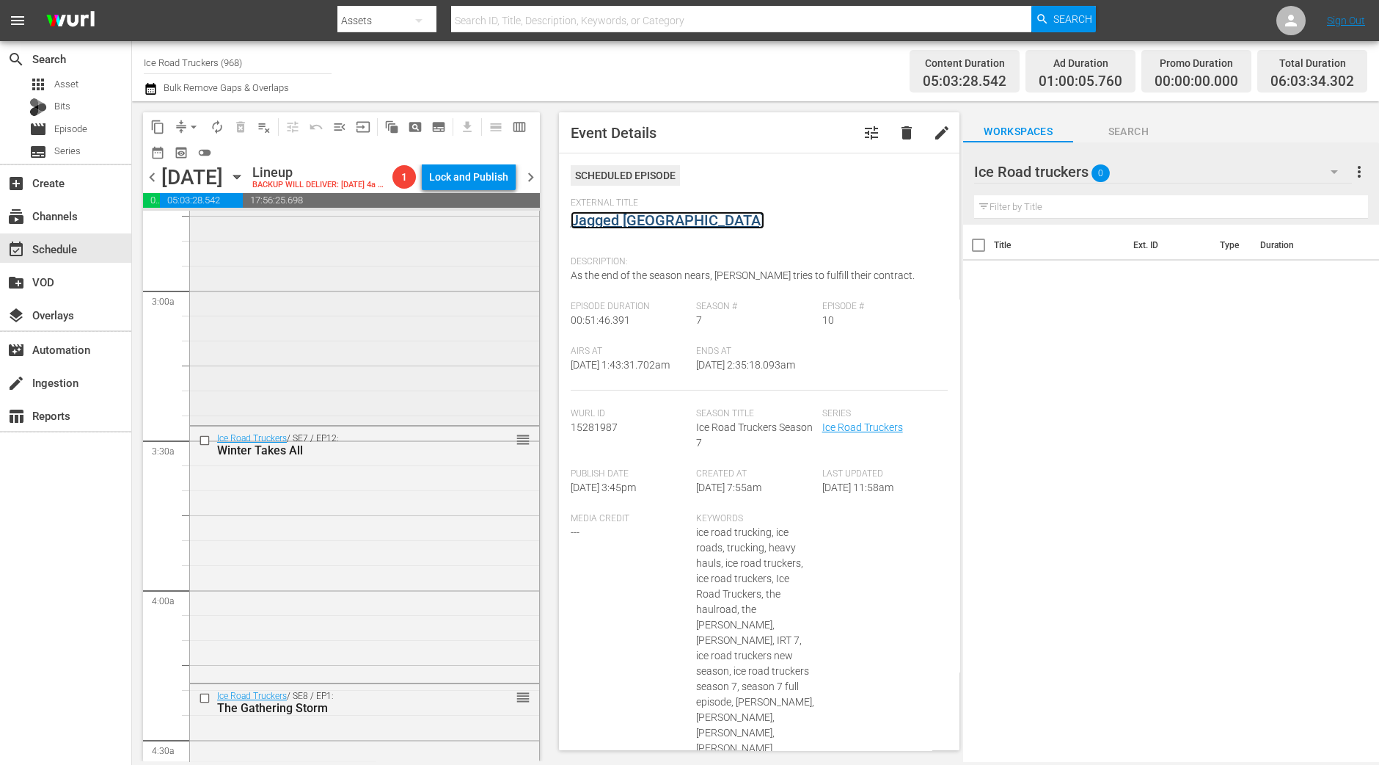
scroll to position [825, 0]
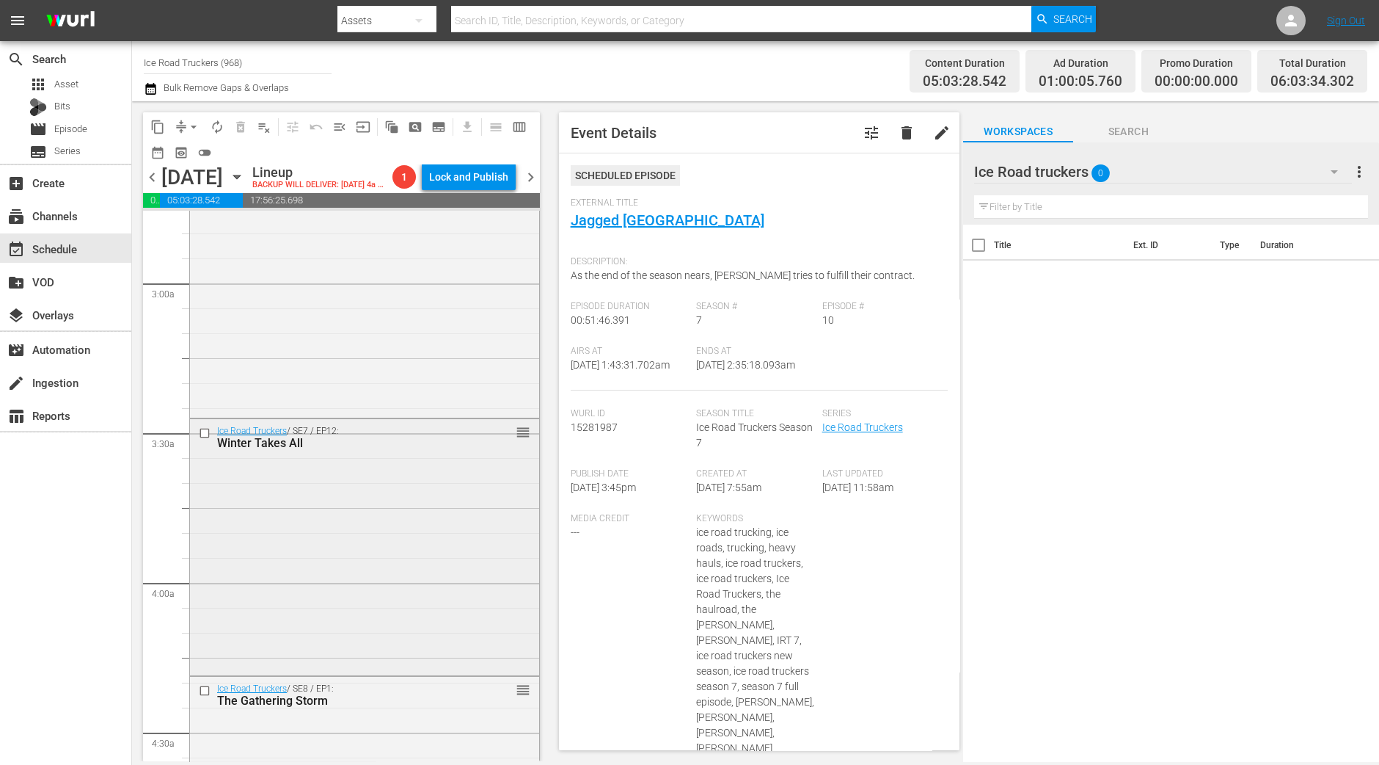
click at [316, 560] on div "Ice Road Truckers / SE7 / EP12: Winter Takes All reorder" at bounding box center [364, 545] width 349 height 253
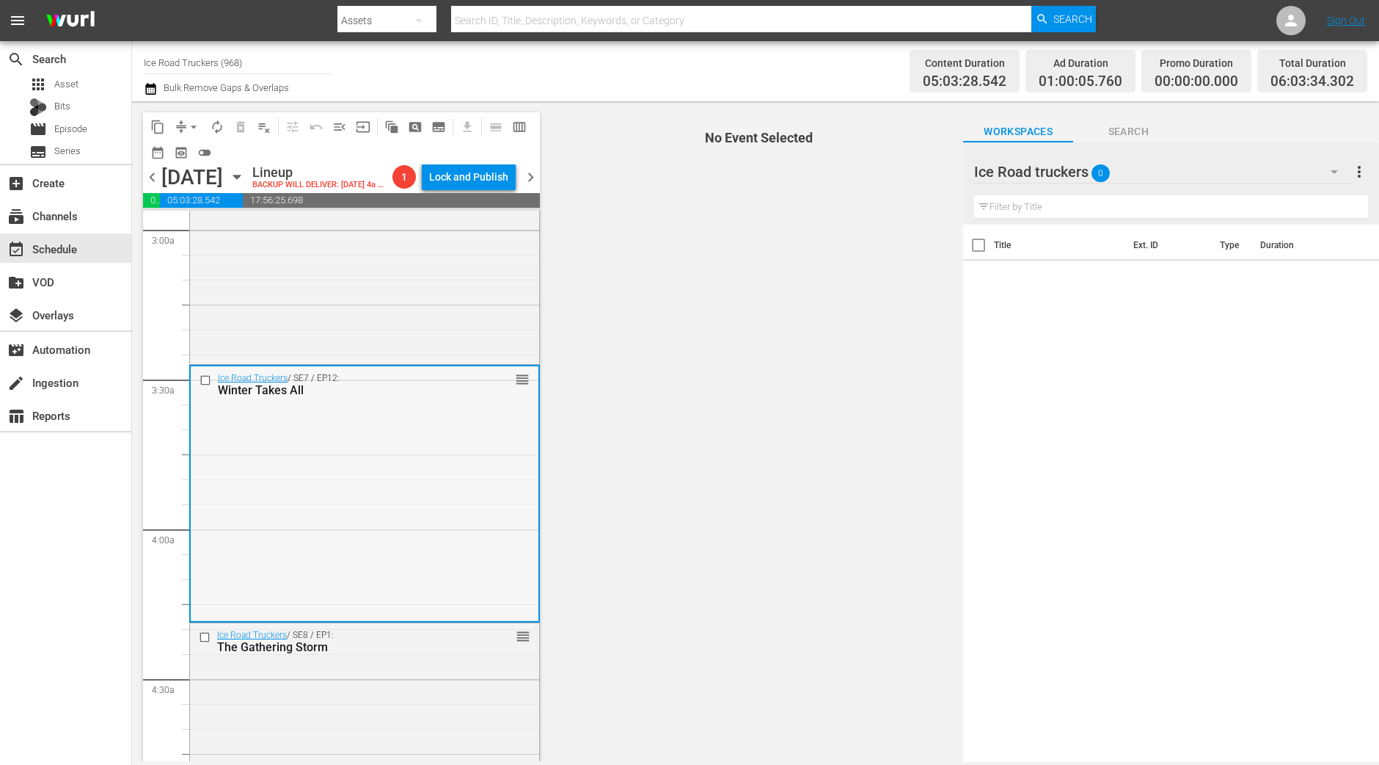
scroll to position [917, 0]
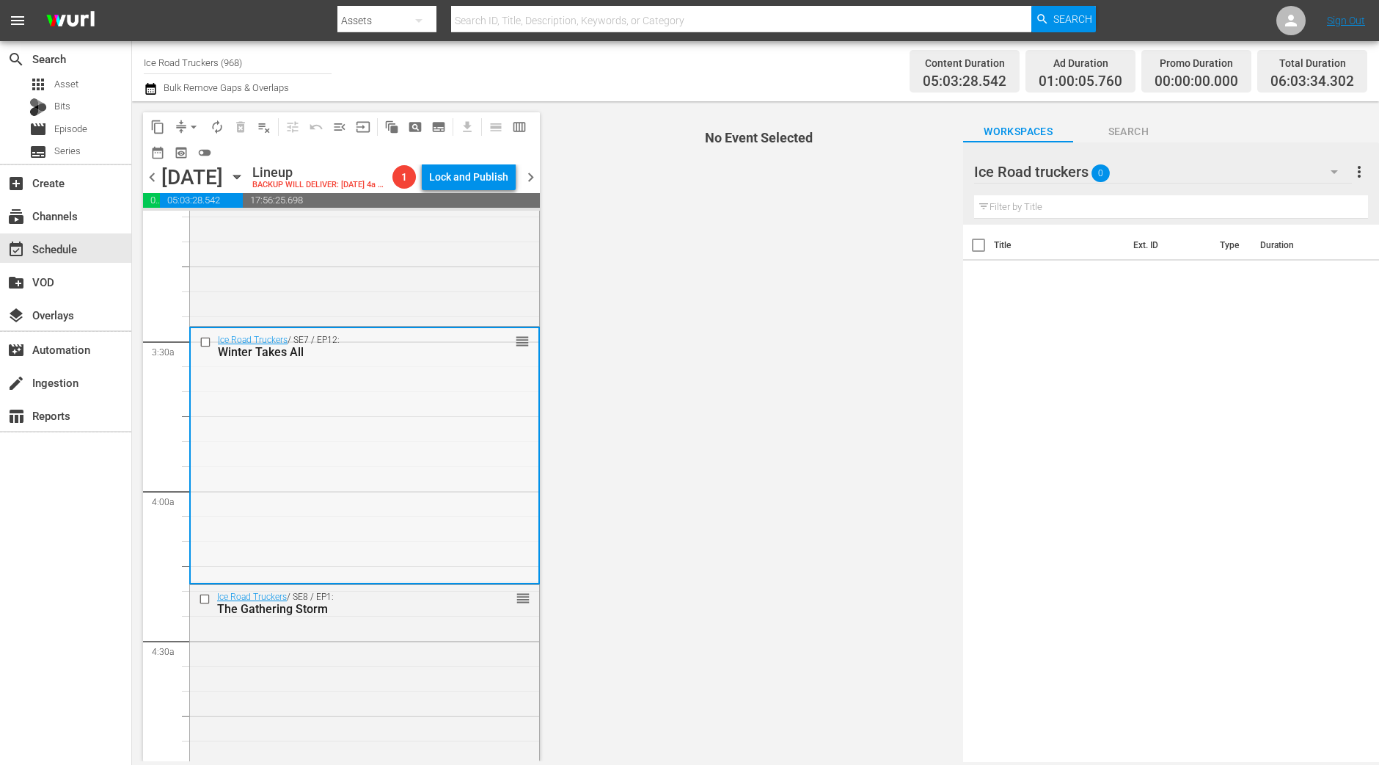
click at [426, 478] on div "Ice Road Truckers / SE7 / EP12: Winter Takes All reorder" at bounding box center [365, 454] width 348 height 253
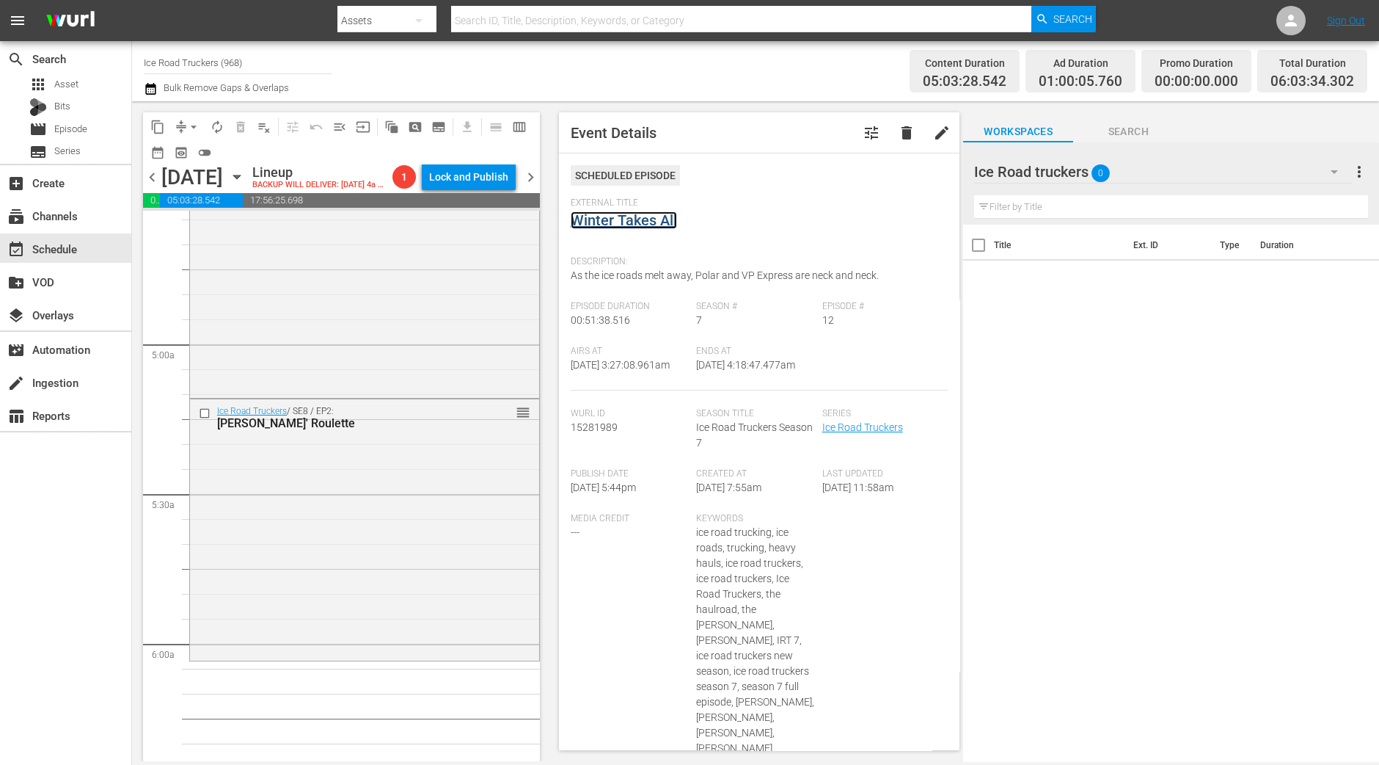
scroll to position [1559, 0]
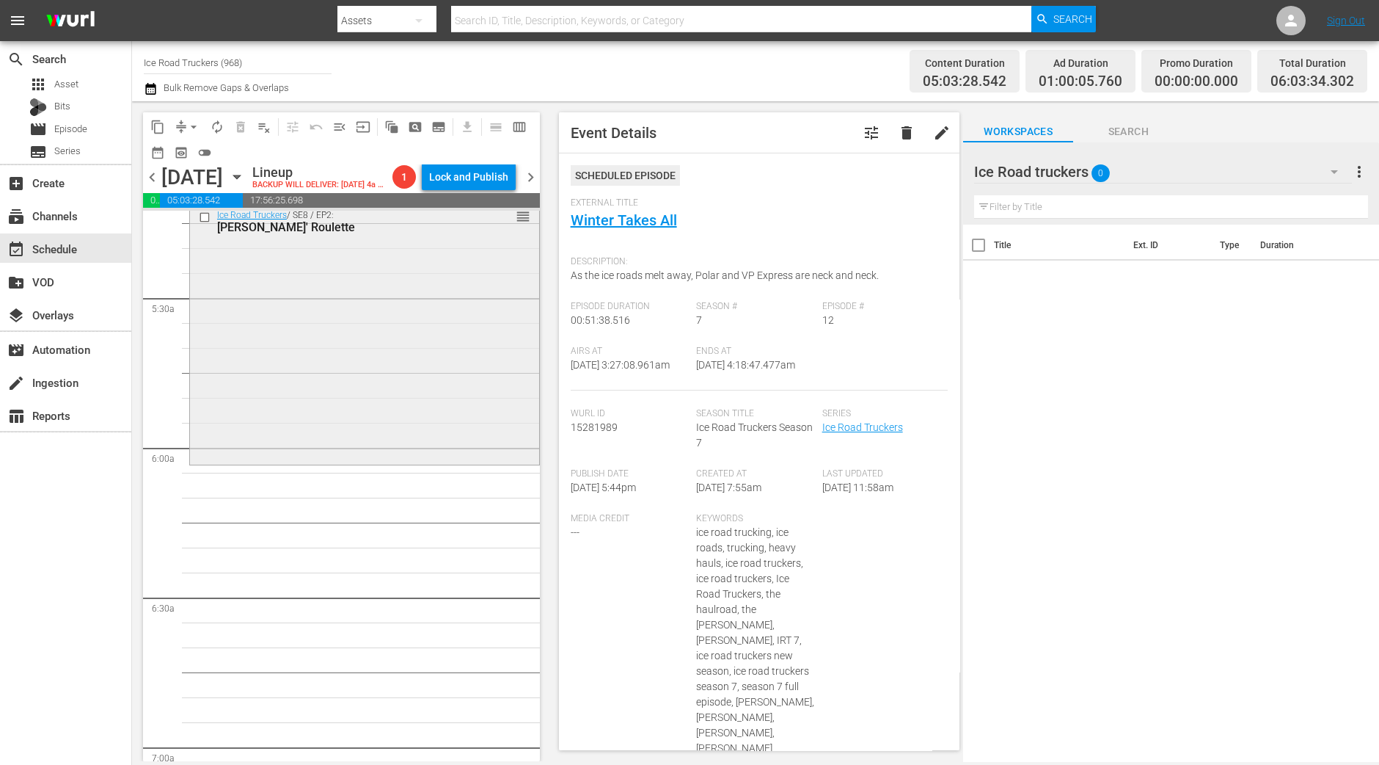
click at [411, 462] on div "Ice Road Truckers / SE8 / EP2: Rushin' Roulette reorder" at bounding box center [364, 332] width 349 height 258
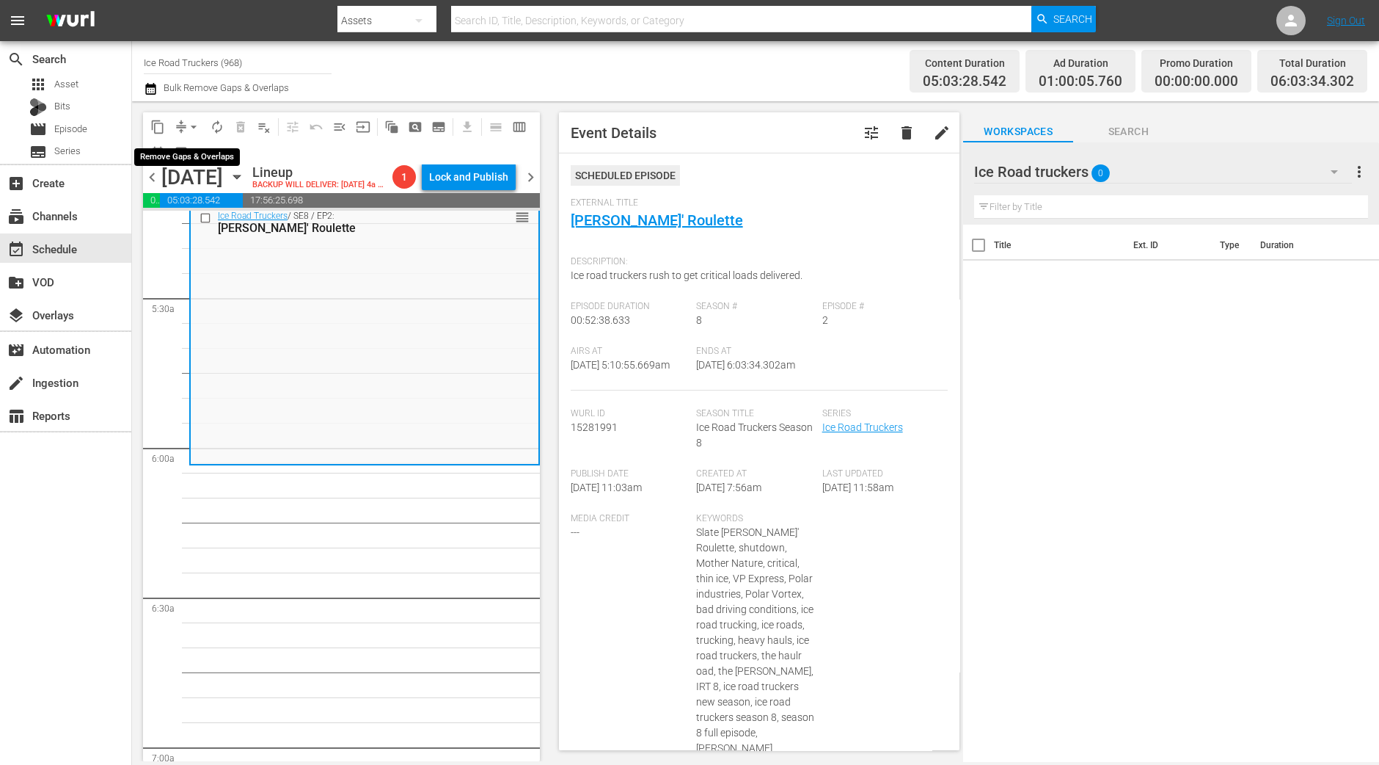
click at [194, 129] on span "arrow_drop_down" at bounding box center [193, 127] width 15 height 15
click at [195, 156] on li "Align to Midnight" at bounding box center [194, 156] width 154 height 24
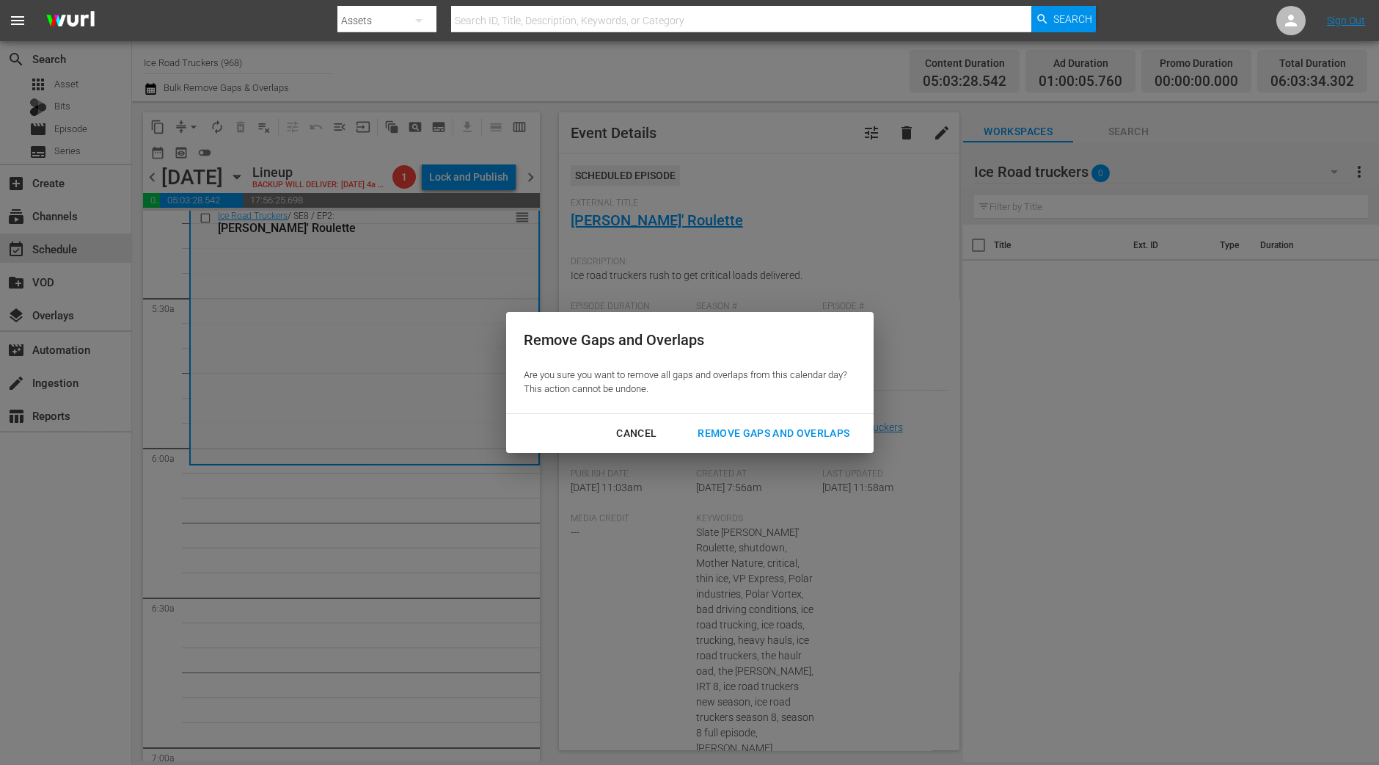
click at [730, 434] on div "Remove Gaps and Overlaps" at bounding box center [773, 433] width 175 height 18
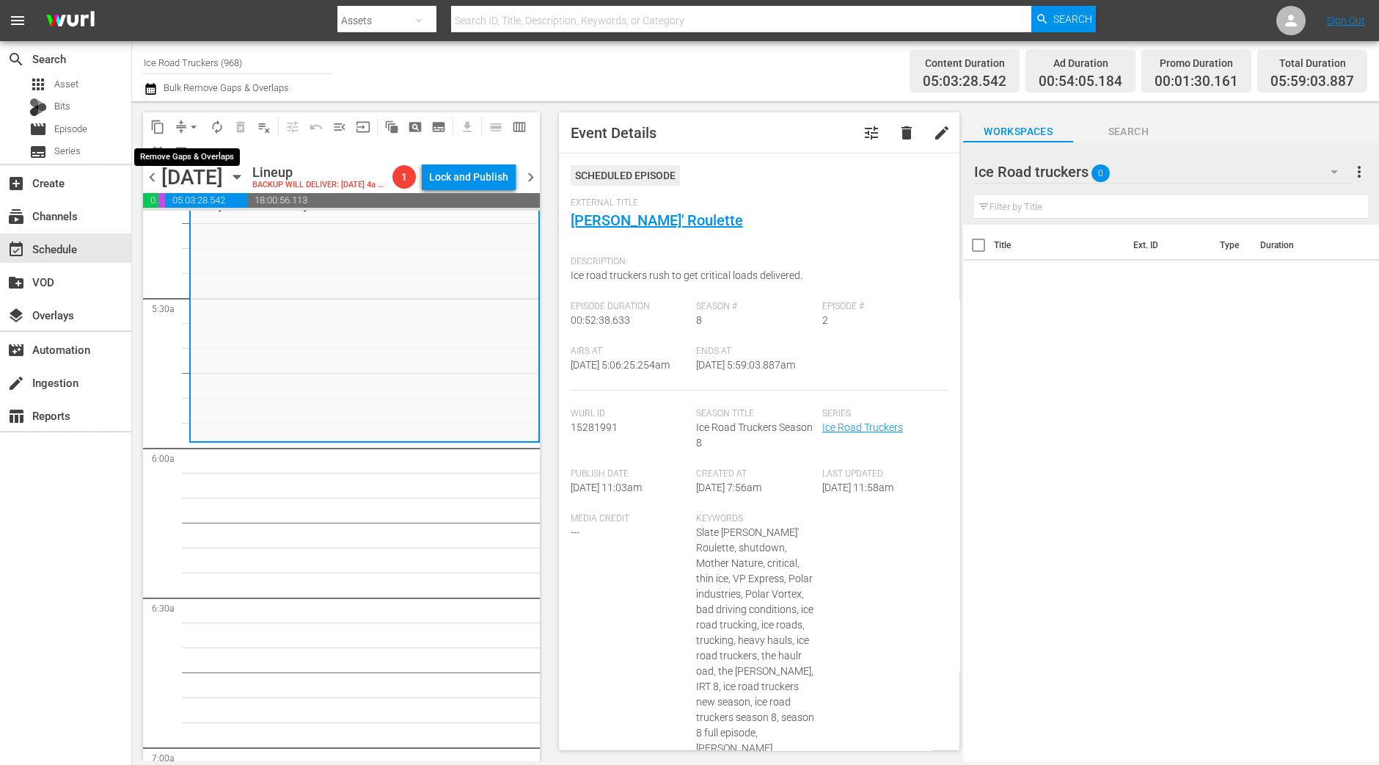
click at [190, 127] on span "arrow_drop_down" at bounding box center [193, 127] width 15 height 15
click at [189, 151] on li "Align to Midnight" at bounding box center [194, 156] width 154 height 24
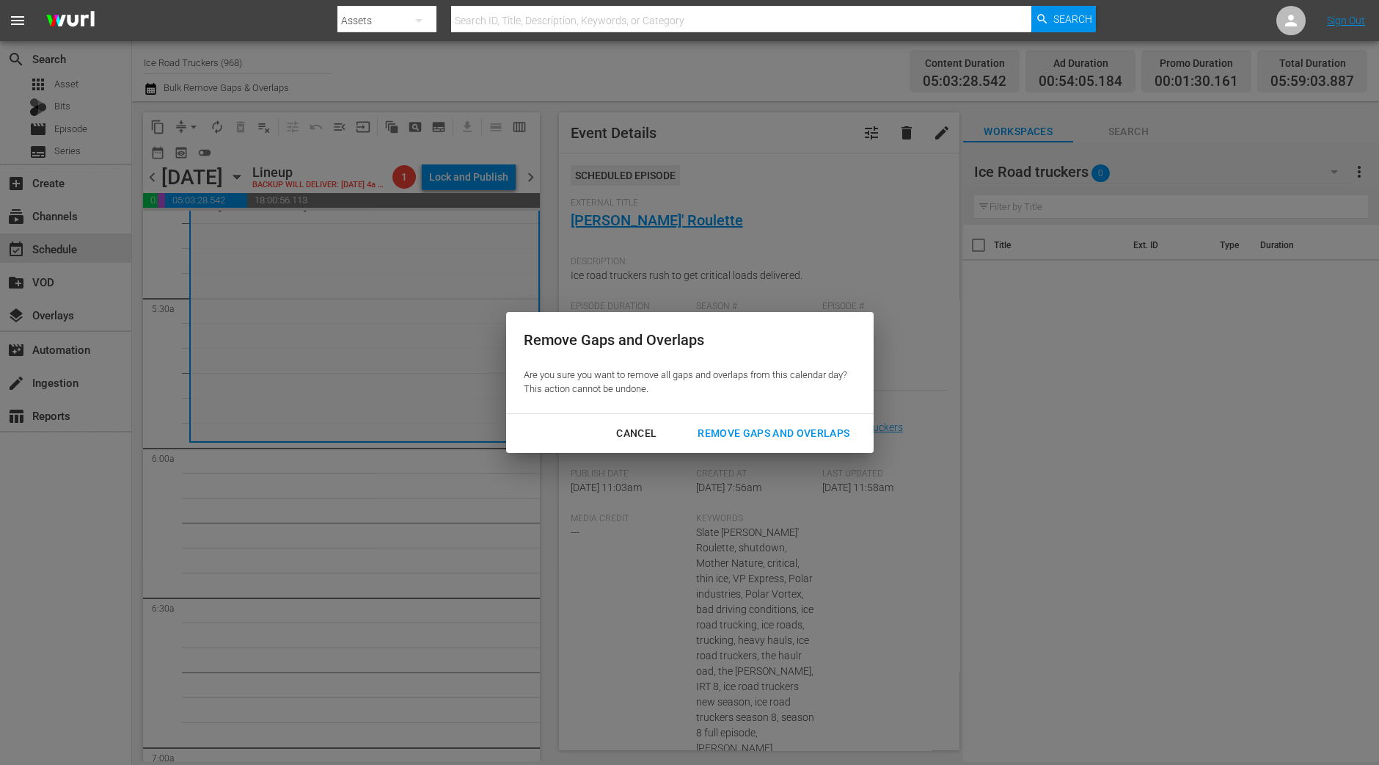
click at [799, 438] on div "Remove Gaps and Overlaps" at bounding box center [773, 433] width 175 height 18
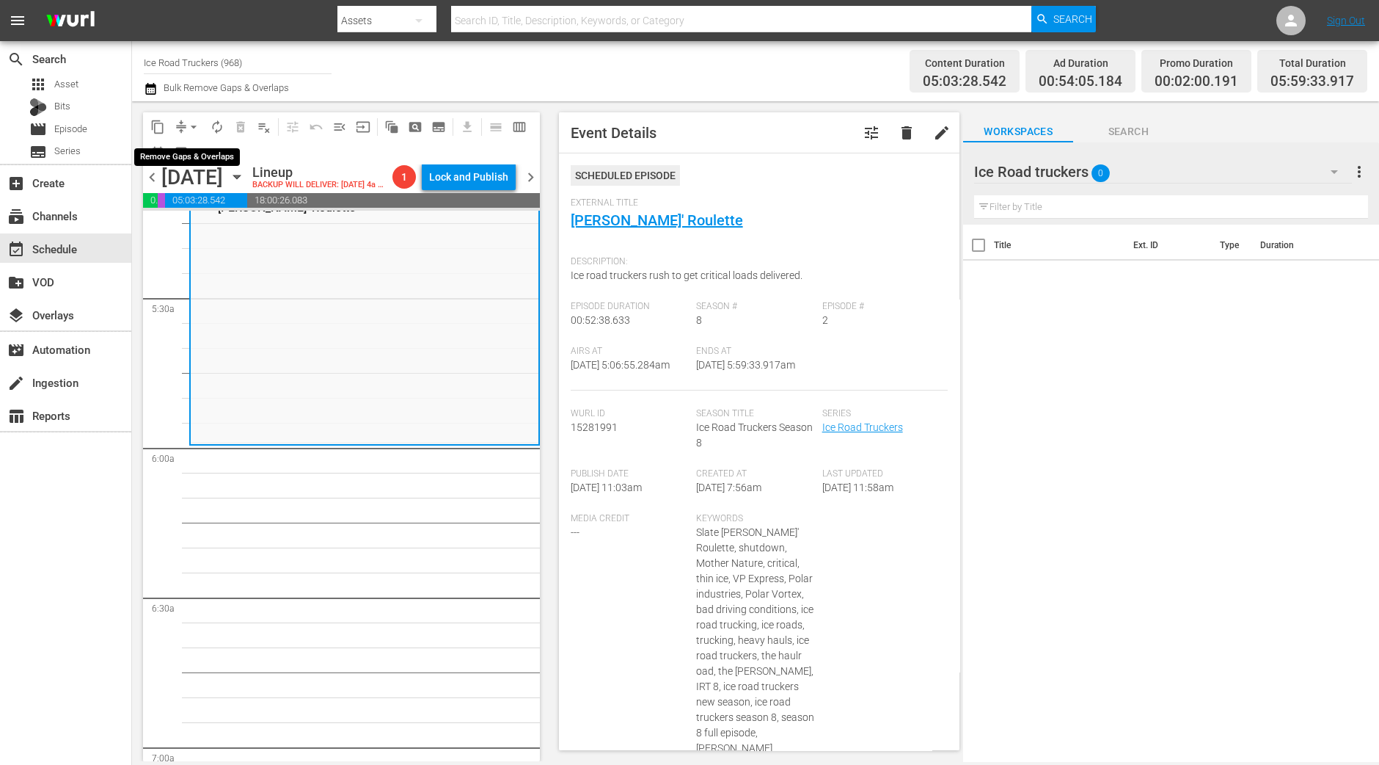
click at [191, 125] on span "arrow_drop_down" at bounding box center [193, 127] width 15 height 15
click at [191, 155] on li "Align to Midnight" at bounding box center [194, 156] width 154 height 24
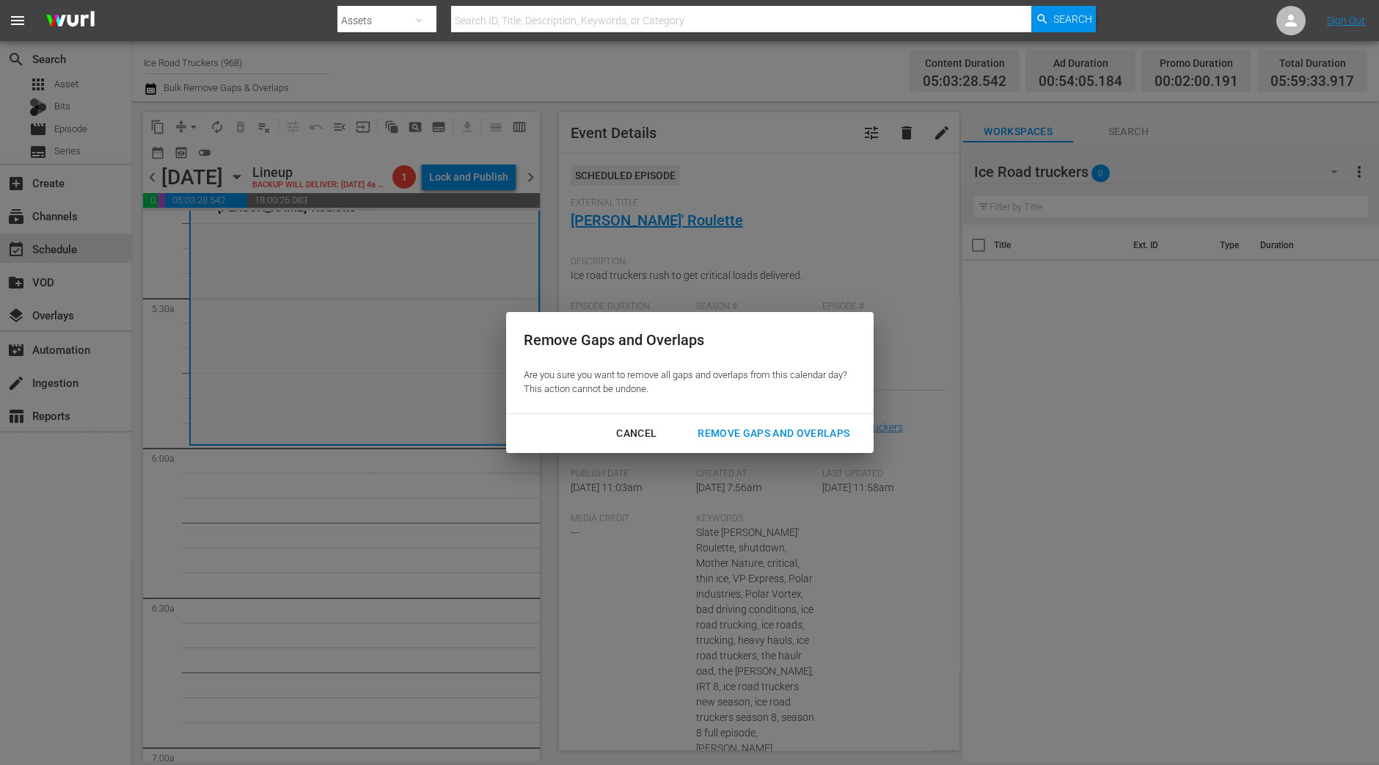
click at [805, 437] on div "Remove Gaps and Overlaps" at bounding box center [773, 433] width 175 height 18
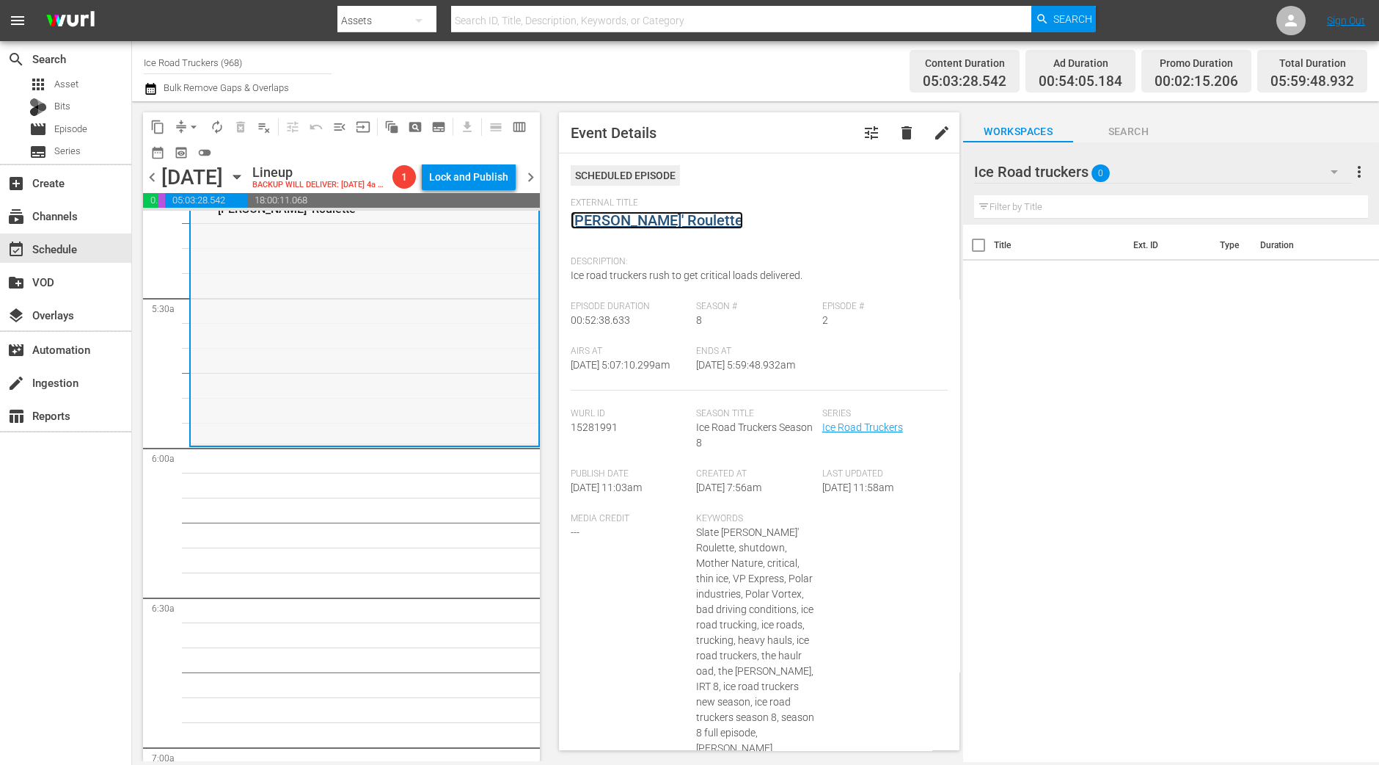
scroll to position [1192, 0]
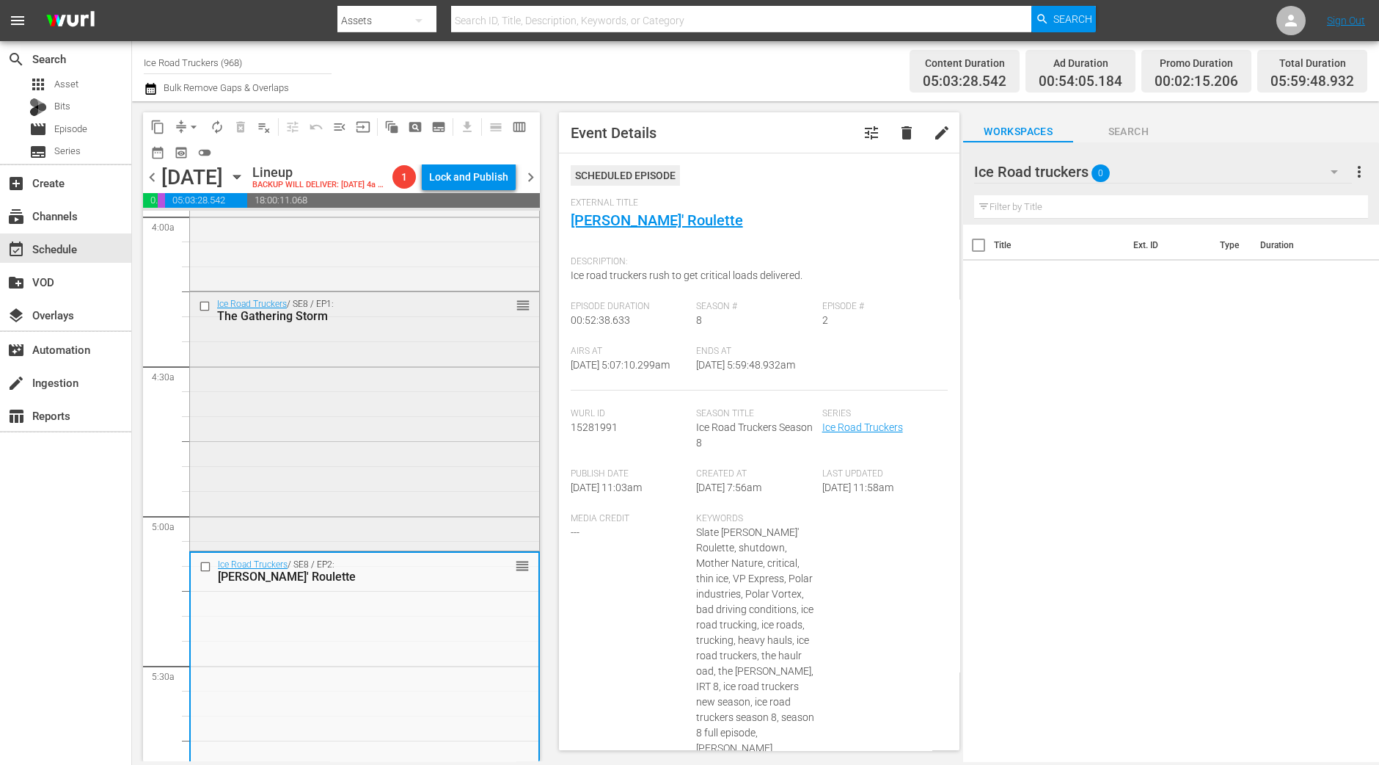
click at [398, 420] on div "Ice Road Truckers / SE8 / EP1: The Gathering Storm reorder" at bounding box center [364, 420] width 349 height 256
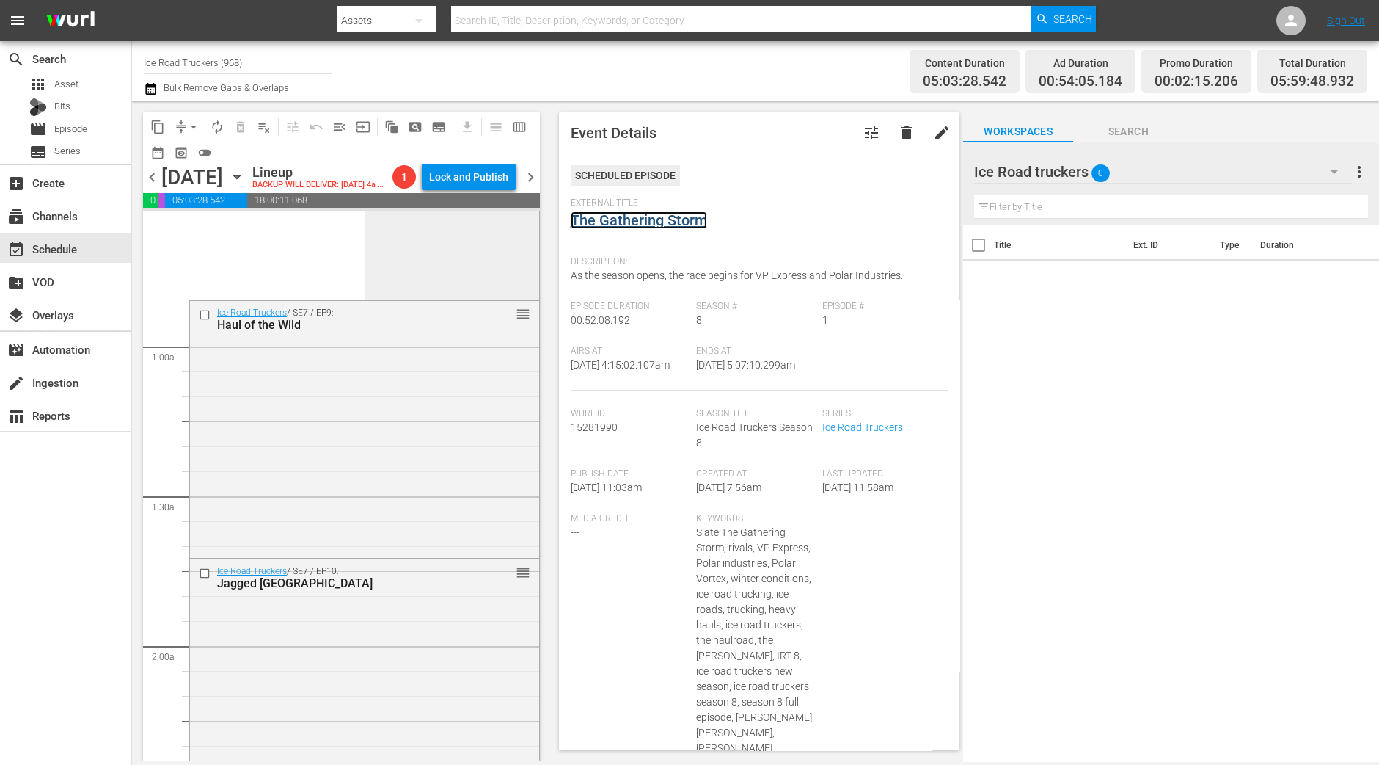
scroll to position [0, 0]
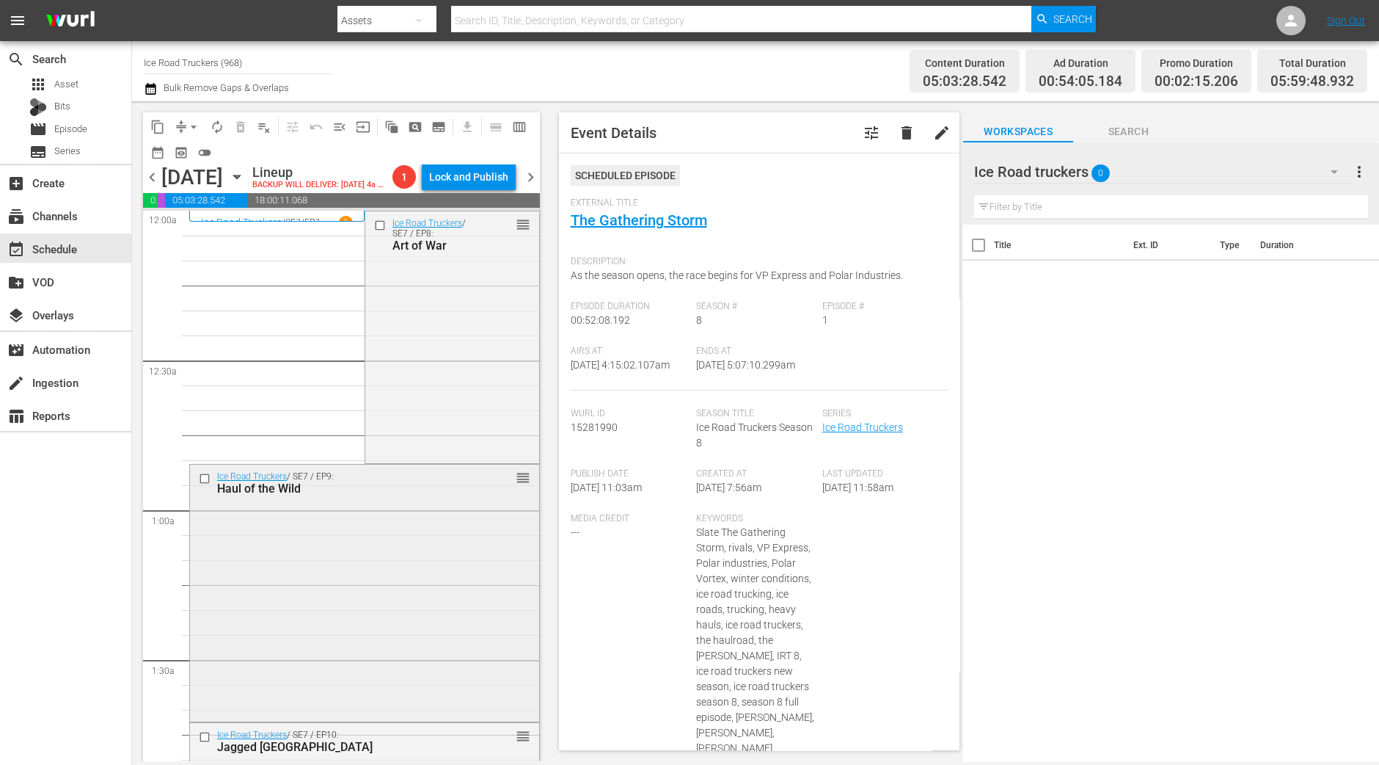
click at [462, 500] on div "Ice Road Truckers / SE7 / EP9: Haul of the Wild reorder" at bounding box center [364, 482] width 349 height 36
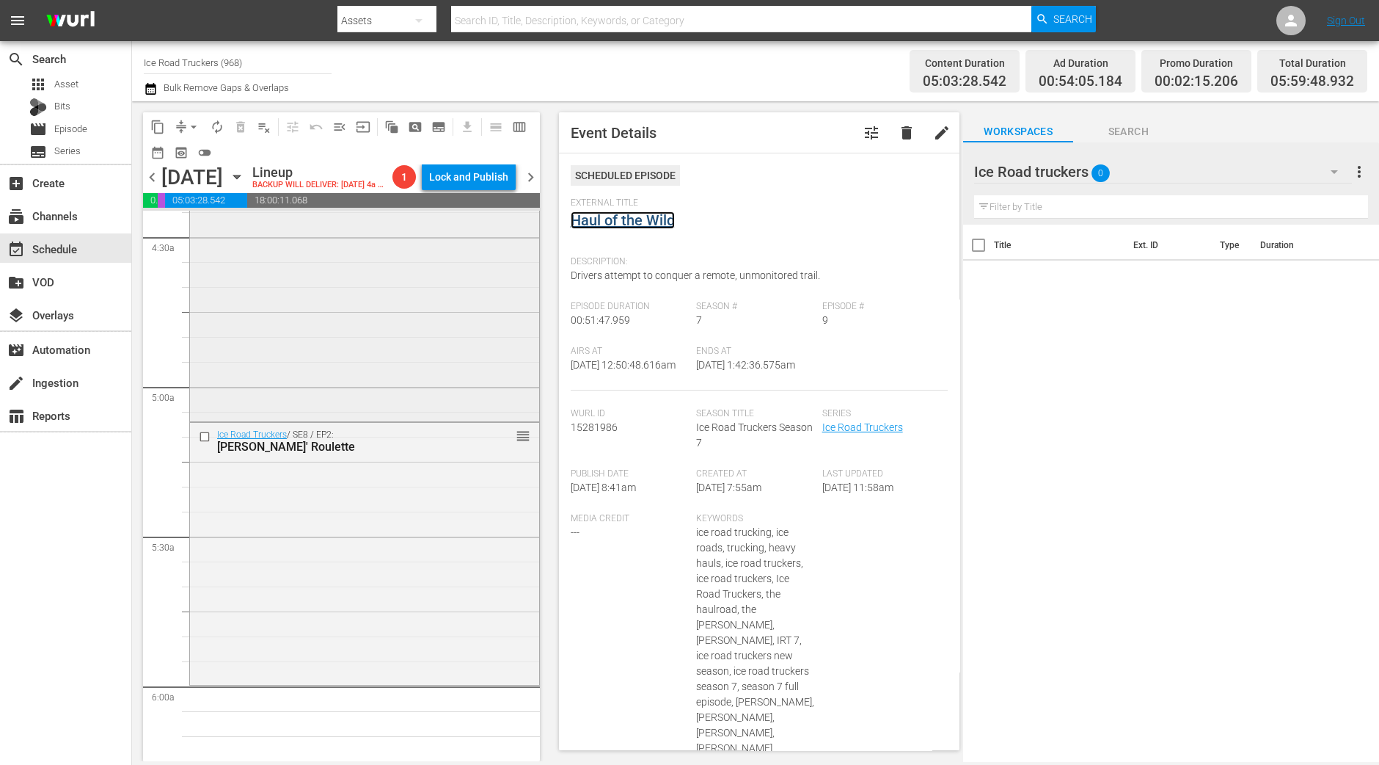
scroll to position [1559, 0]
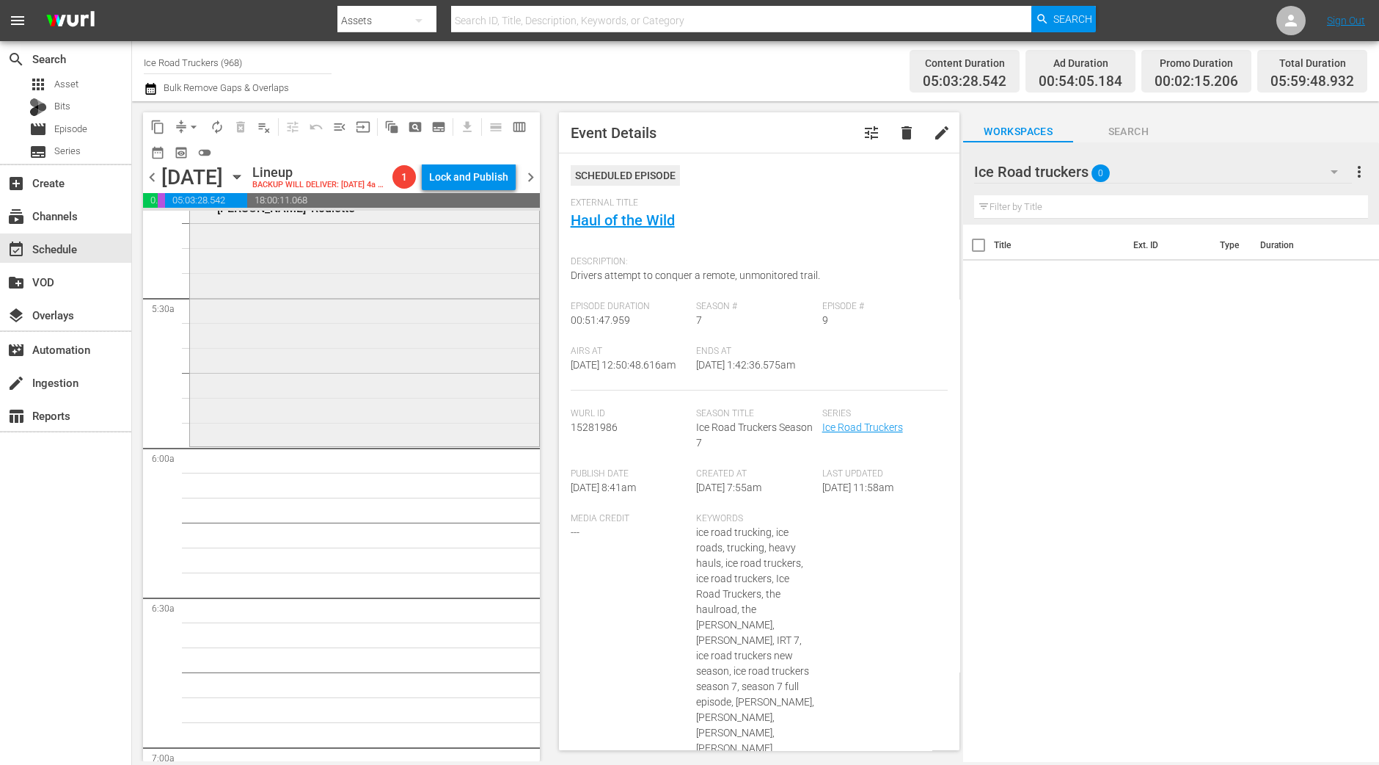
click at [437, 407] on div "Ice Road Truckers / SE8 / EP2: Rushin' Roulette reorder" at bounding box center [364, 313] width 349 height 258
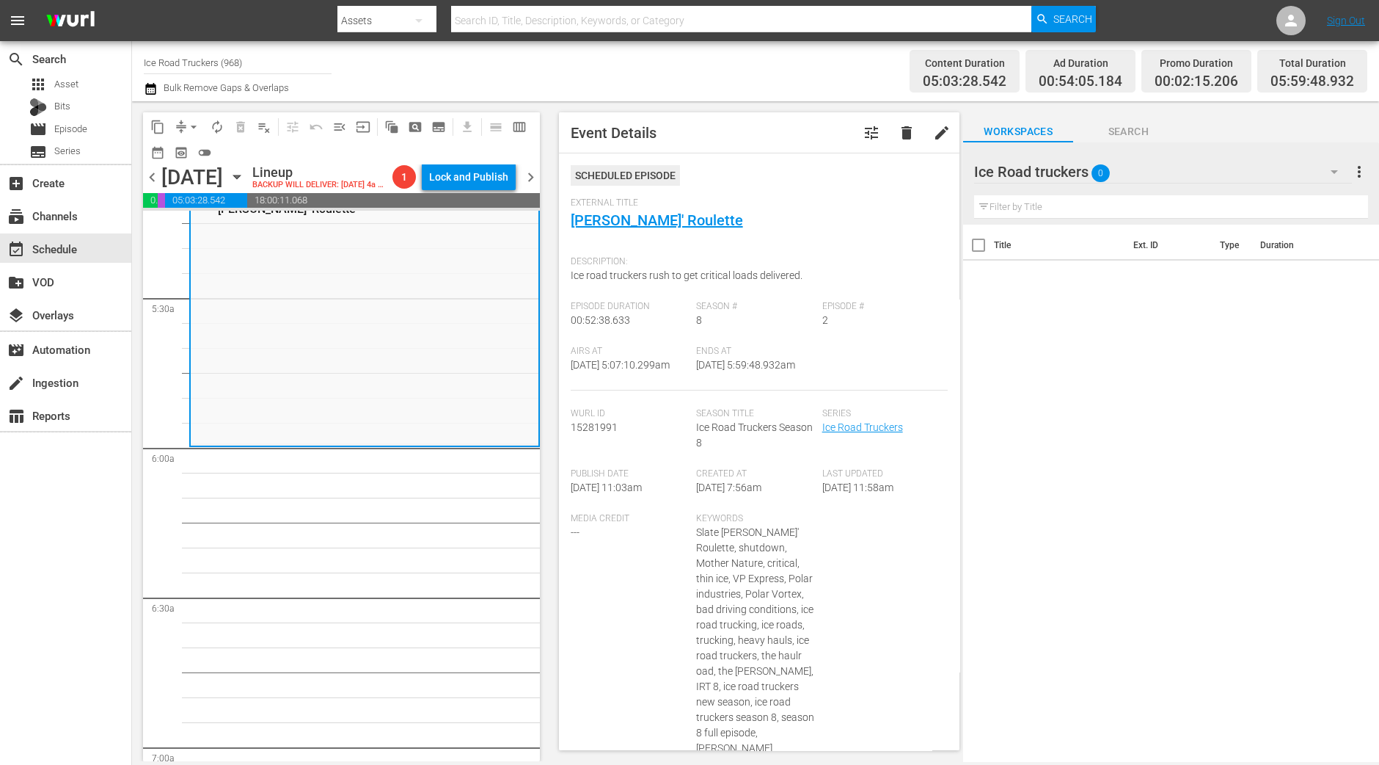
click at [190, 129] on span "arrow_drop_down" at bounding box center [193, 127] width 15 height 15
click at [194, 158] on li "Align to Midnight" at bounding box center [194, 156] width 154 height 24
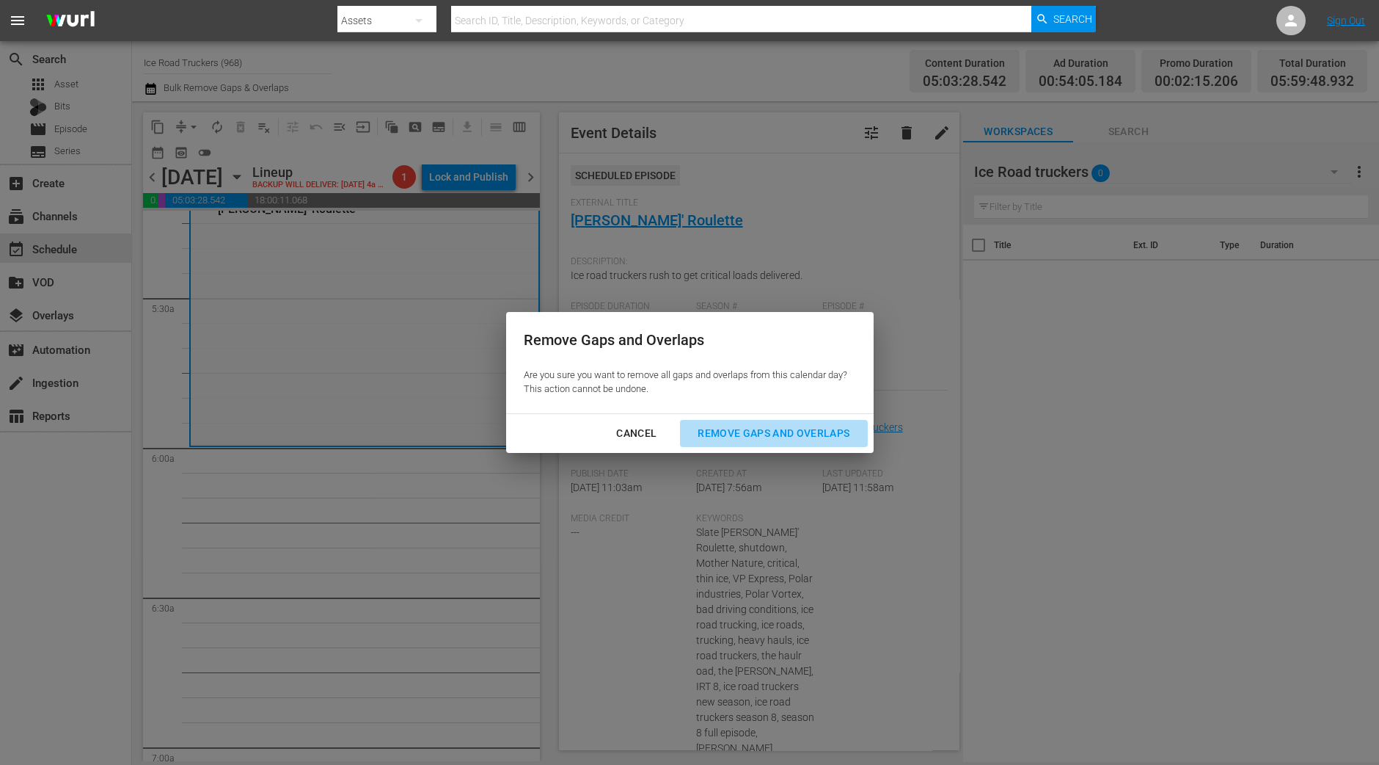
click at [807, 437] on div "Remove Gaps and Overlaps" at bounding box center [773, 433] width 175 height 18
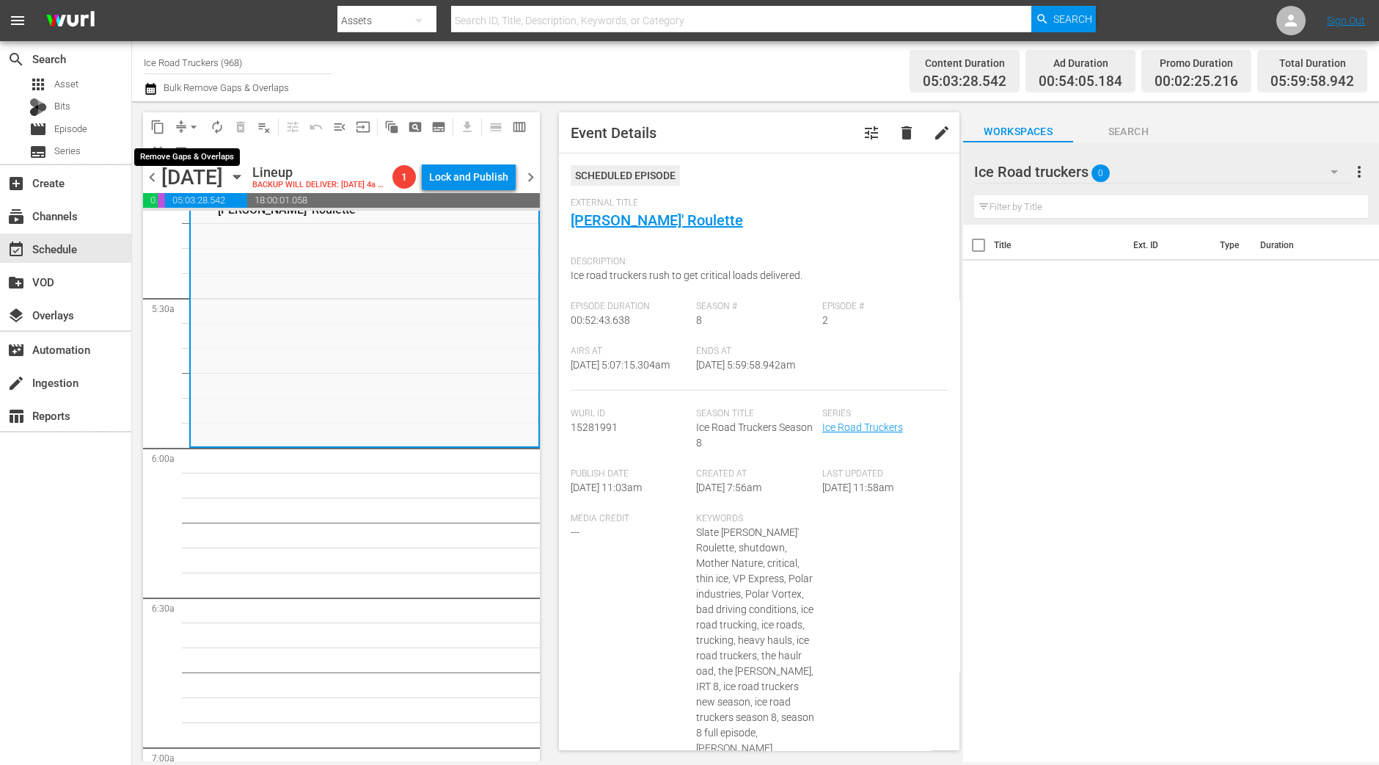
click at [186, 128] on span "arrow_drop_down" at bounding box center [193, 127] width 15 height 15
click at [186, 153] on li "Align to Midnight" at bounding box center [194, 156] width 154 height 24
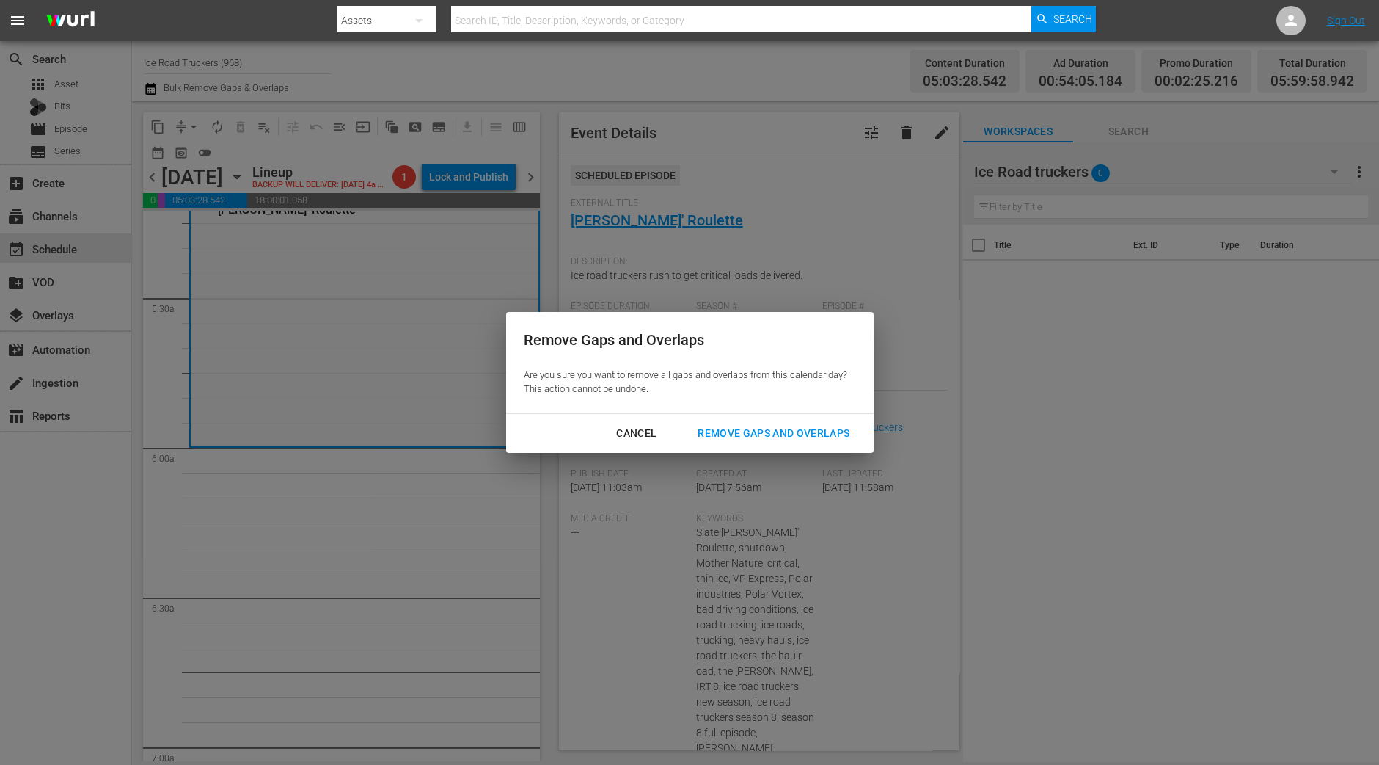
click at [784, 449] on div "Cancel Remove Gaps and Overlaps" at bounding box center [690, 433] width 368 height 39
click at [784, 434] on div "Remove Gaps and Overlaps" at bounding box center [773, 433] width 175 height 18
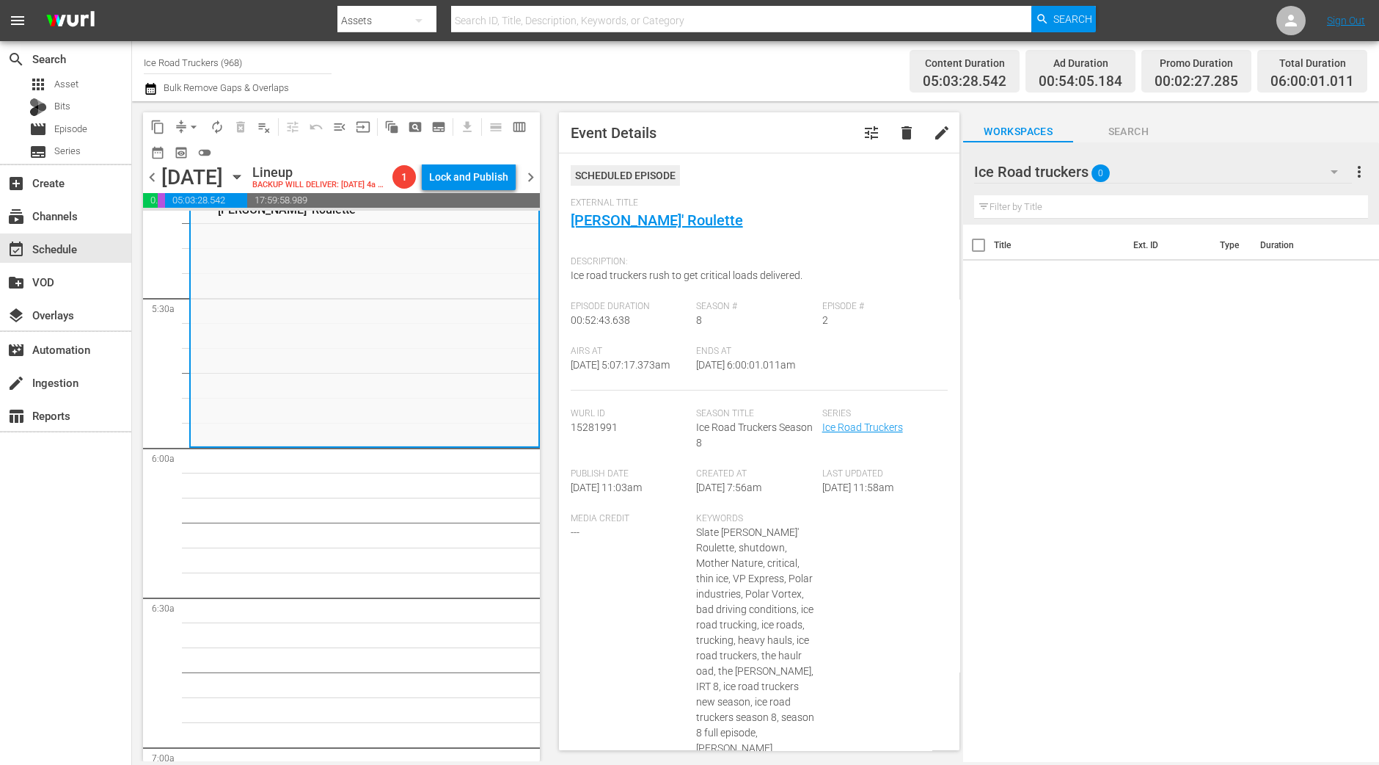
click at [191, 122] on span "arrow_drop_down" at bounding box center [193, 127] width 15 height 15
click at [191, 148] on li "Align to Midnight" at bounding box center [194, 156] width 154 height 24
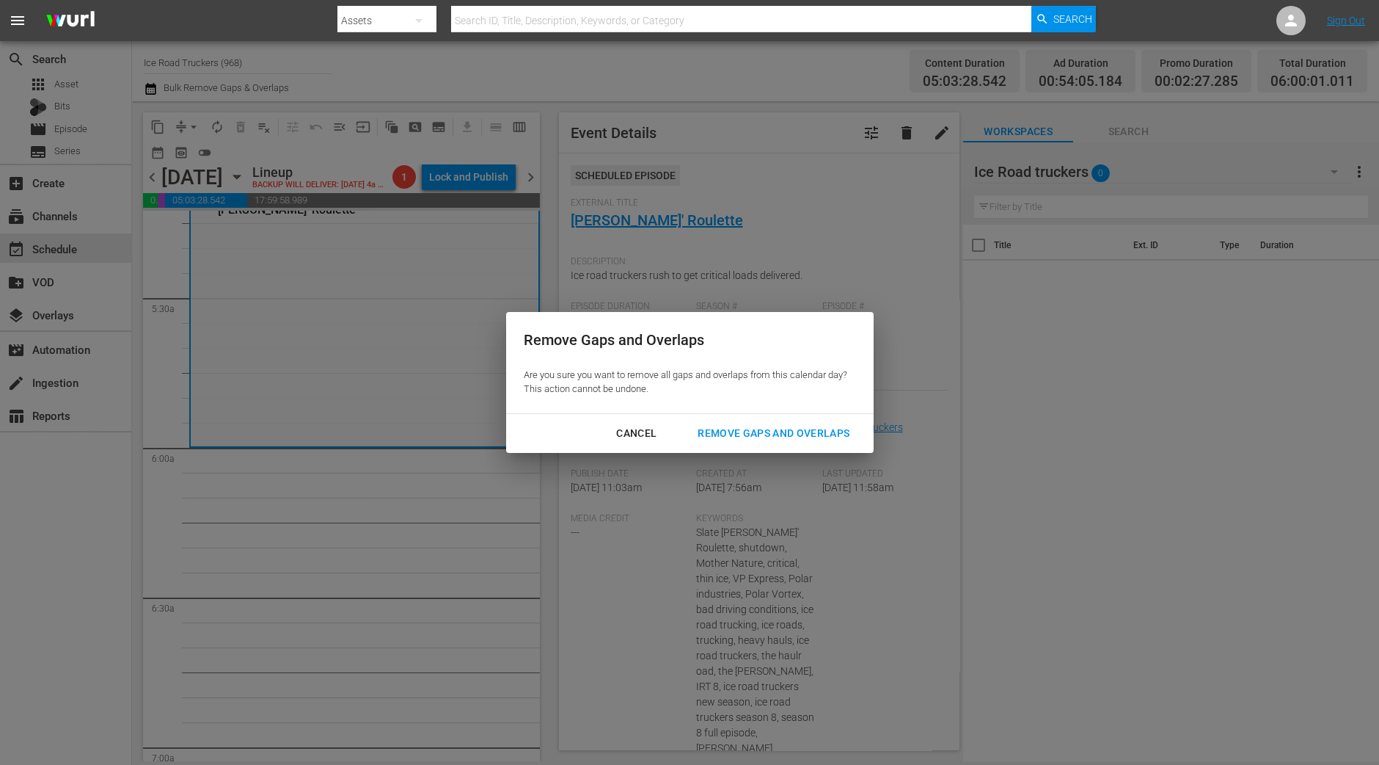
click at [781, 434] on div "Remove Gaps and Overlaps" at bounding box center [773, 433] width 175 height 18
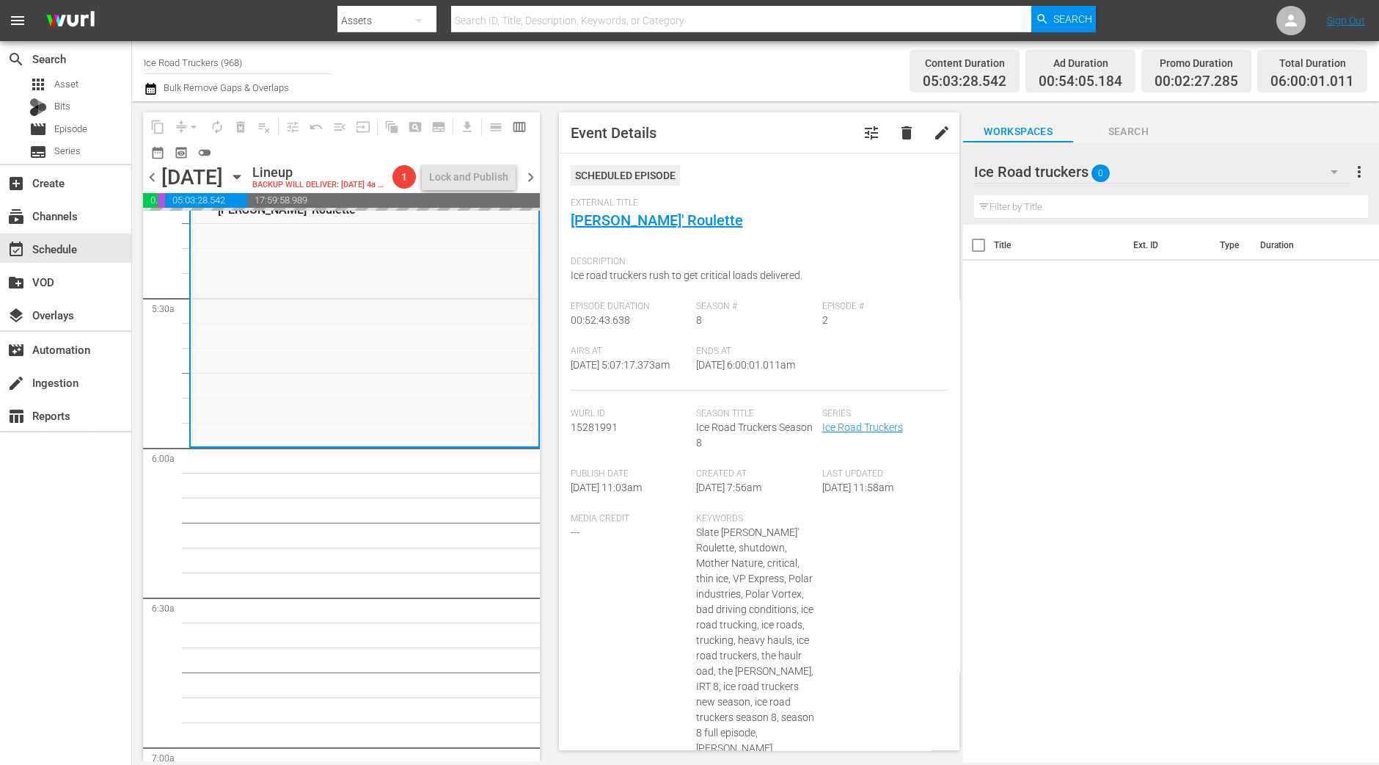
click at [555, 473] on span "Event Details tune delete edit Scheduled Episode External Title Rushin' Roulett…" at bounding box center [756, 431] width 416 height 660
click at [189, 120] on span "arrow_drop_down" at bounding box center [193, 127] width 15 height 15
click at [194, 148] on li "Align to Midnight" at bounding box center [194, 156] width 154 height 24
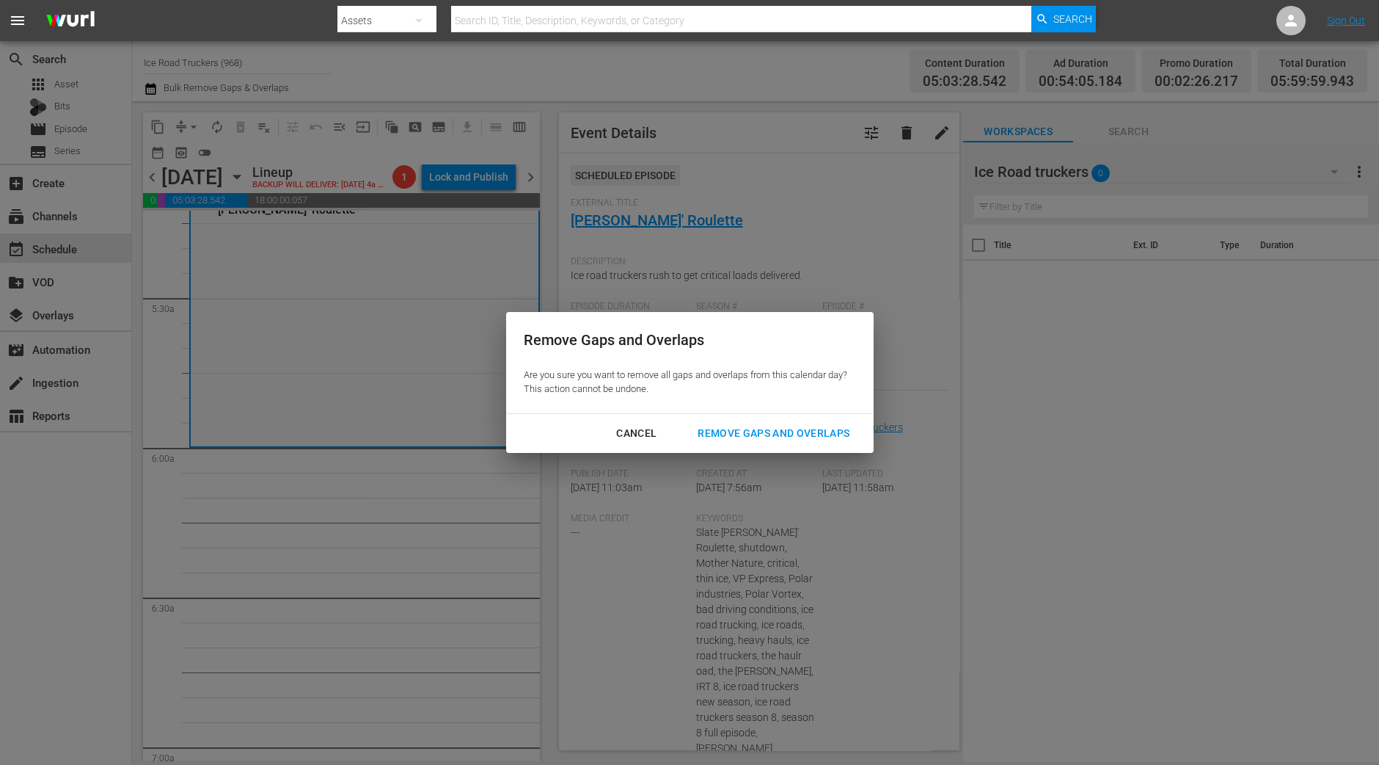
click at [748, 442] on button "Remove Gaps and Overlaps" at bounding box center [773, 433] width 187 height 27
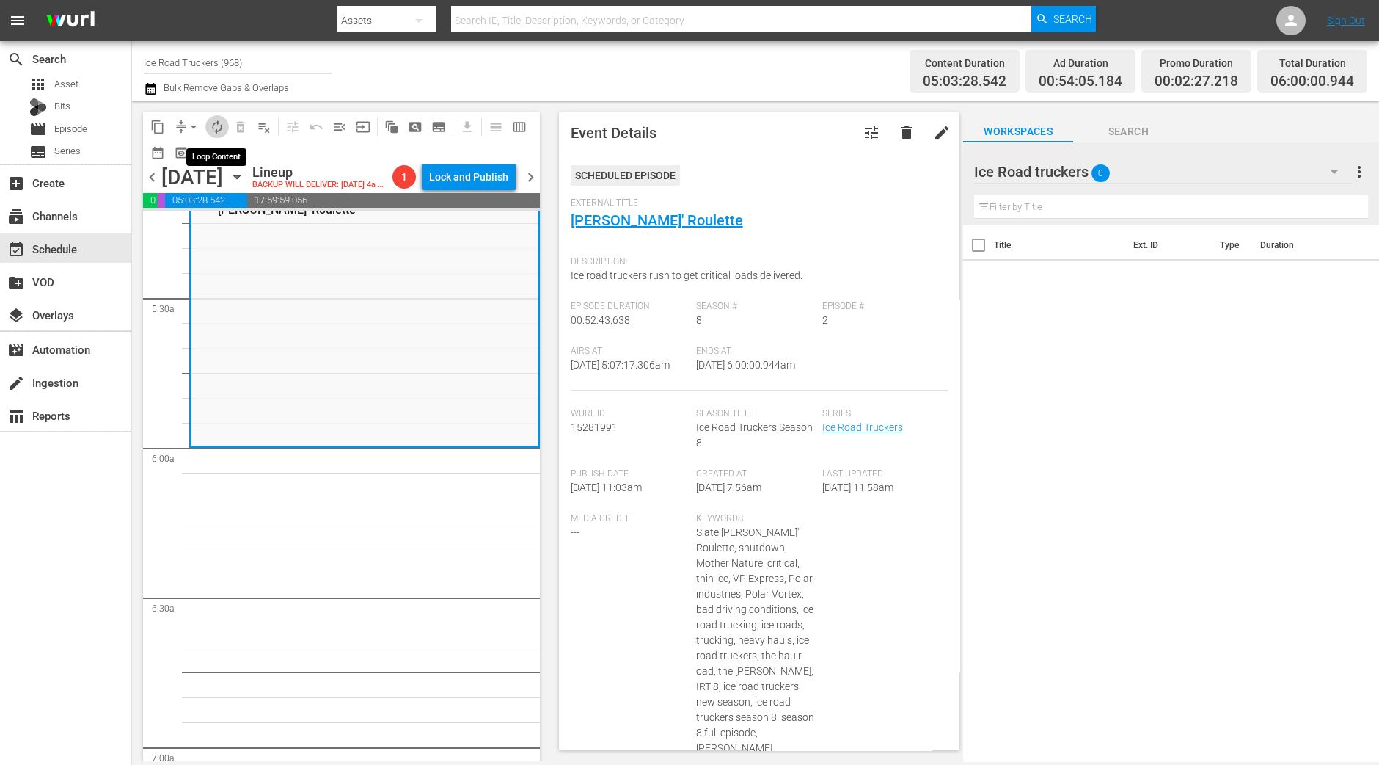
click at [220, 125] on span "autorenew_outlined" at bounding box center [217, 127] width 15 height 15
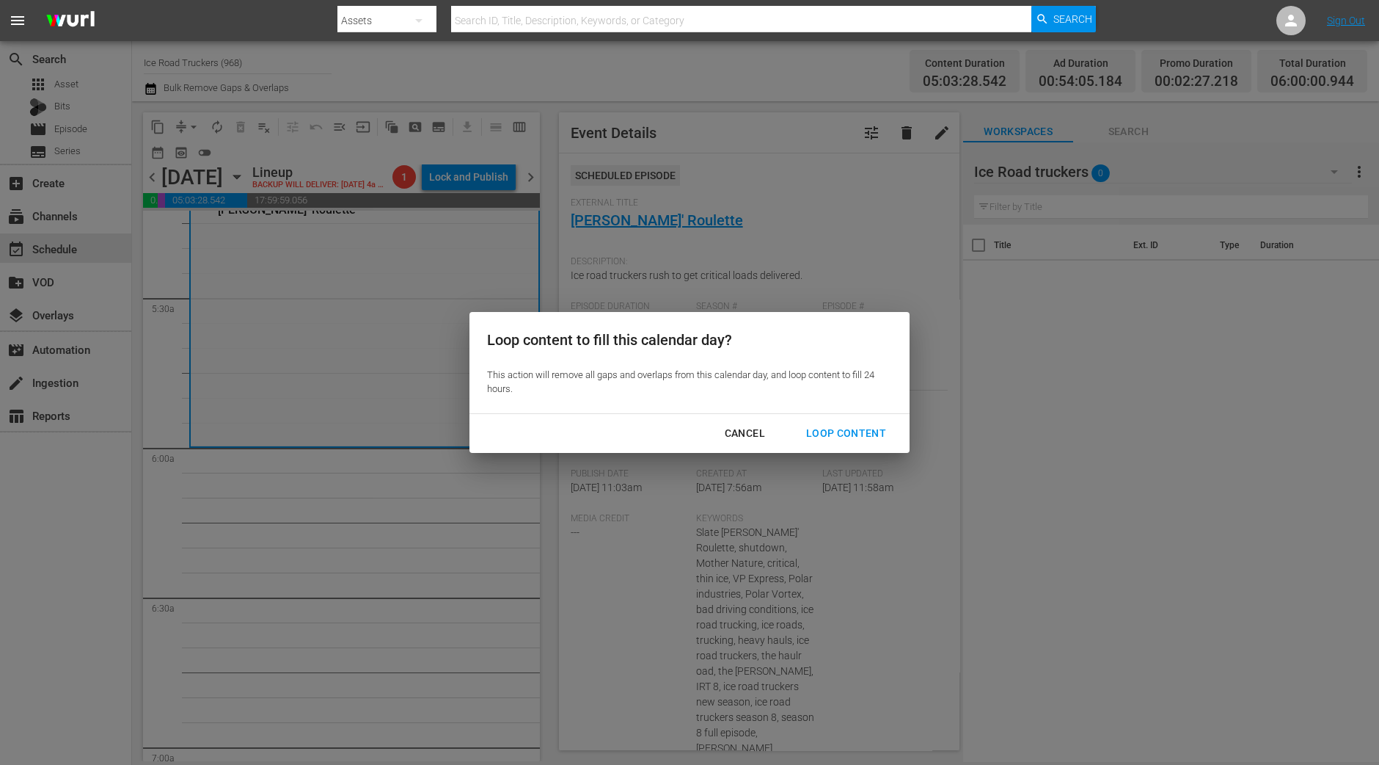
click at [873, 436] on div "Loop Content" at bounding box center [846, 433] width 103 height 18
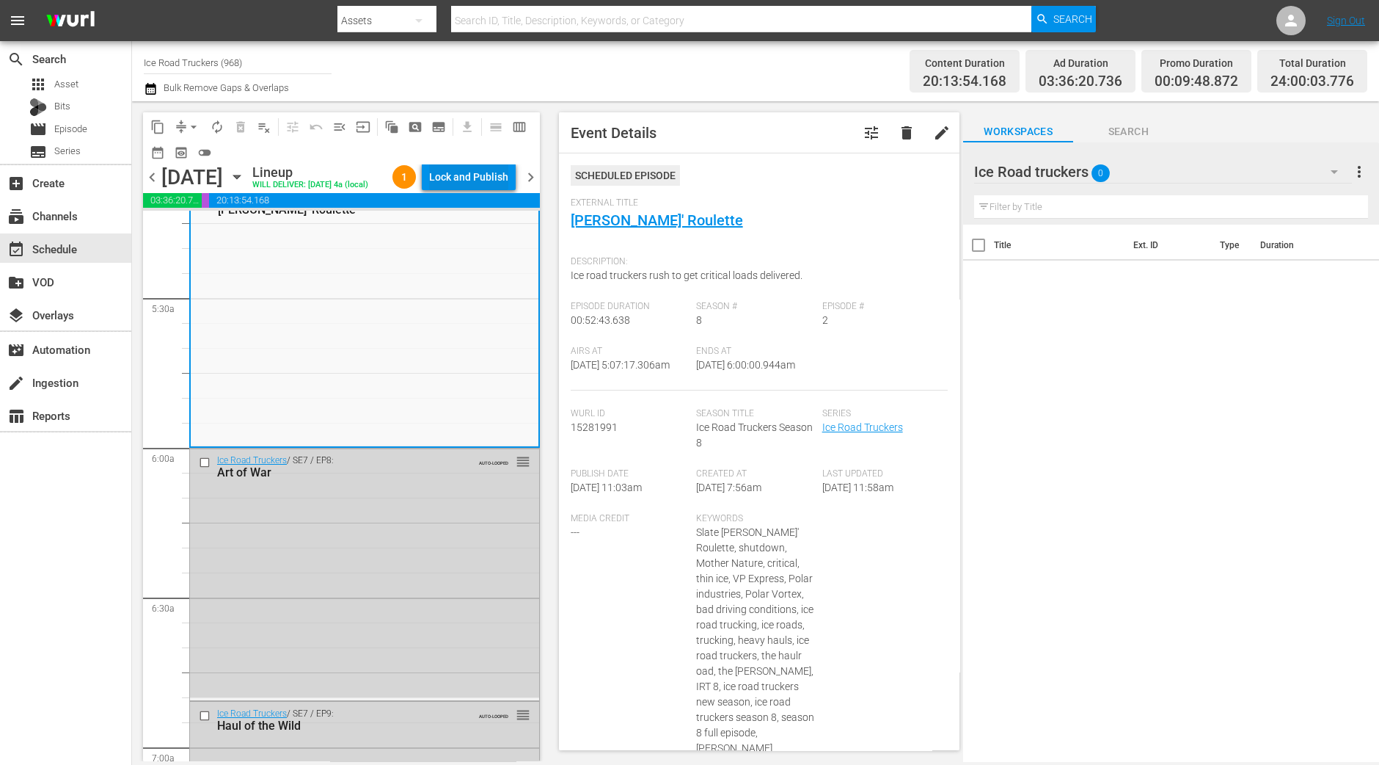
click at [473, 181] on div "Lock and Publish" at bounding box center [468, 177] width 79 height 26
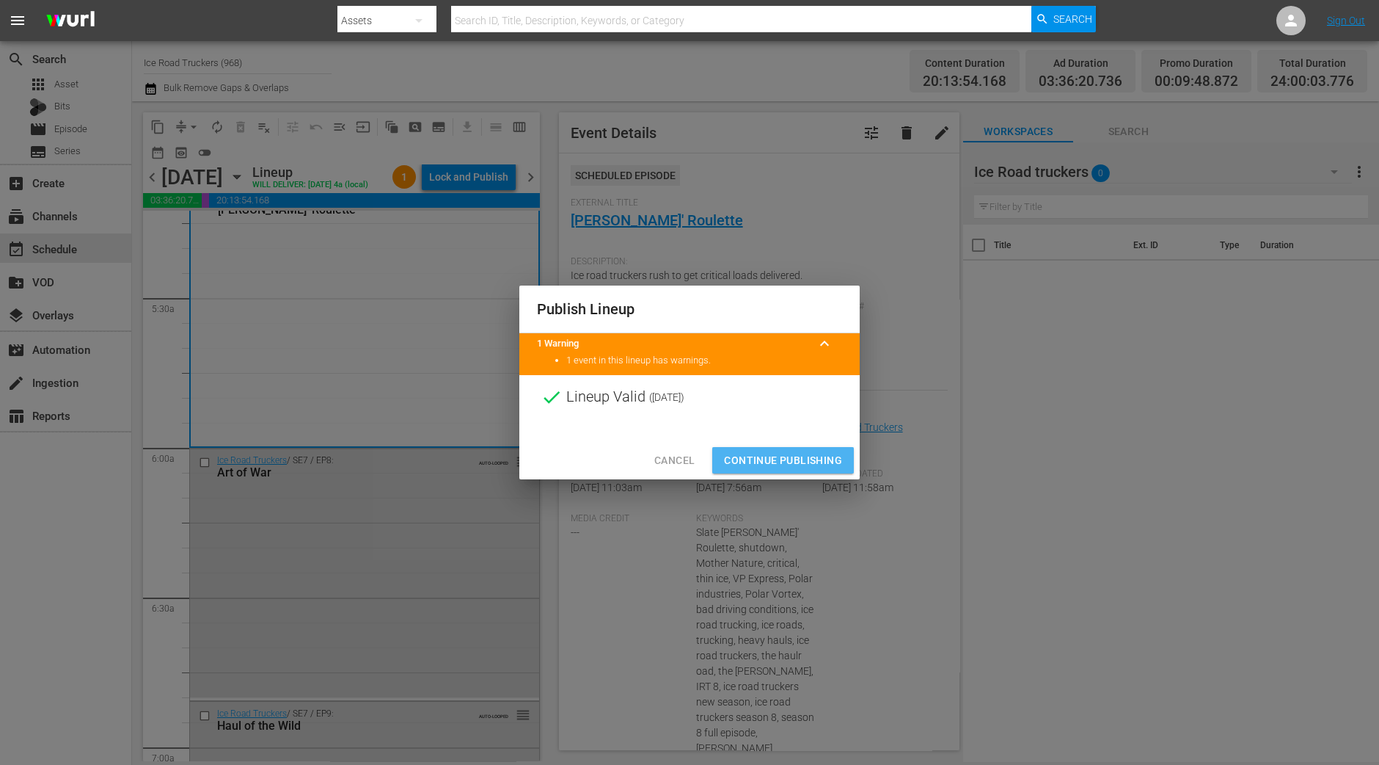
click at [761, 452] on span "Continue Publishing" at bounding box center [783, 460] width 118 height 18
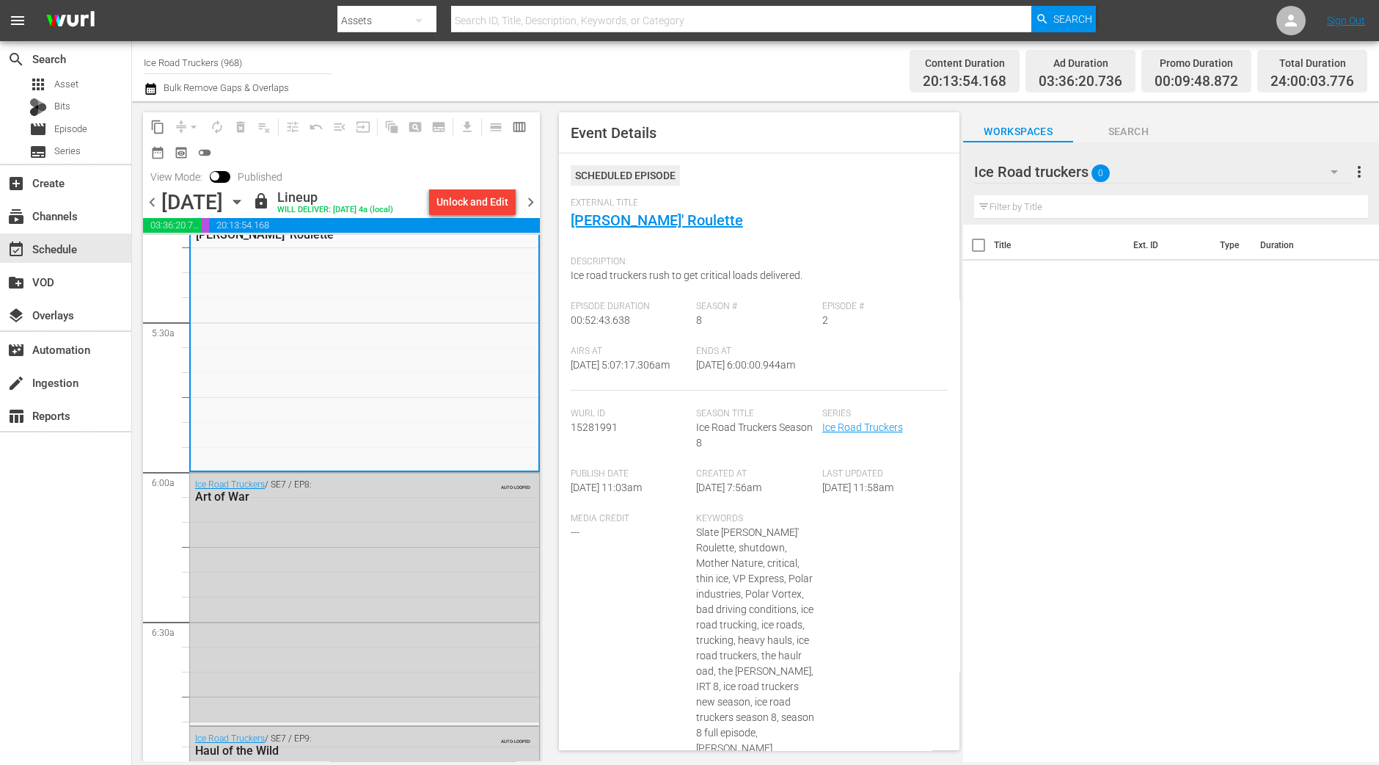
click at [538, 205] on span "chevron_right" at bounding box center [531, 202] width 18 height 18
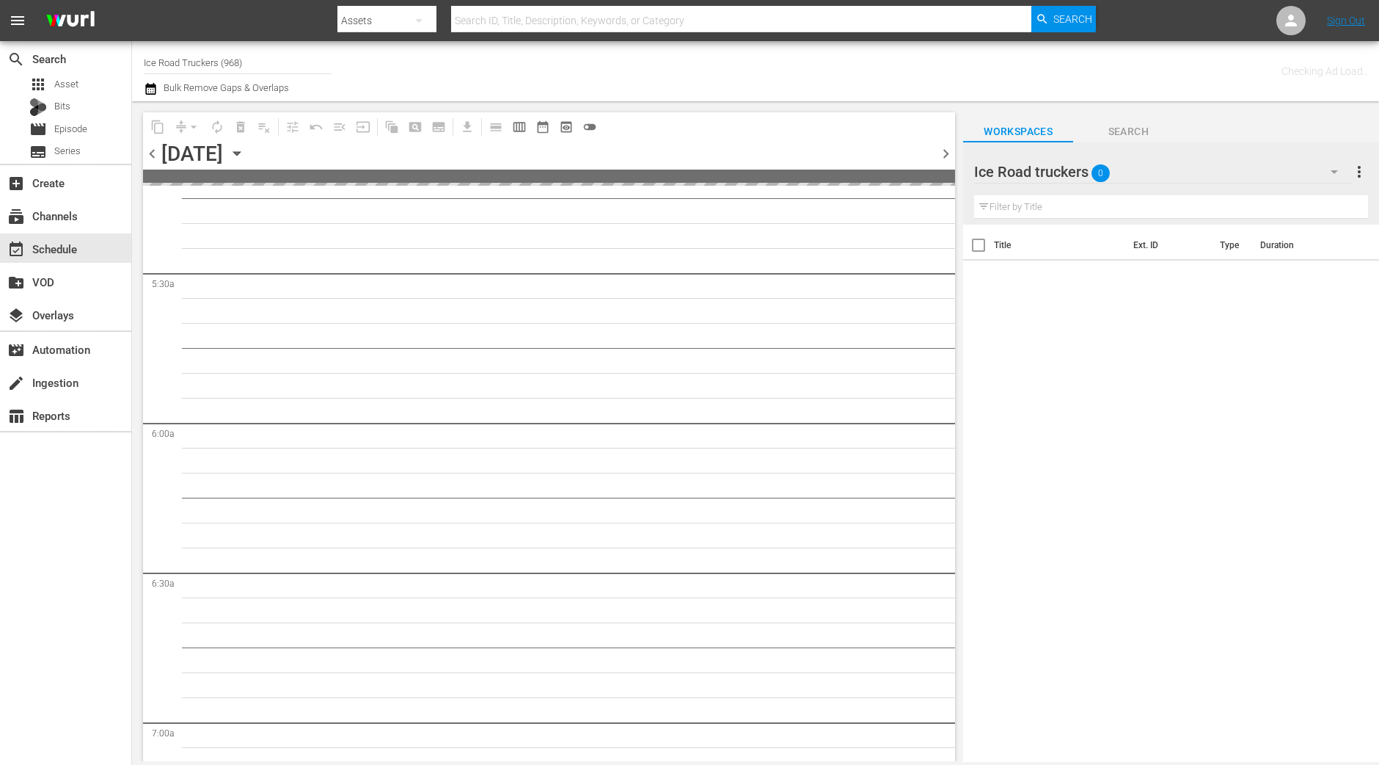
scroll to position [1659, 0]
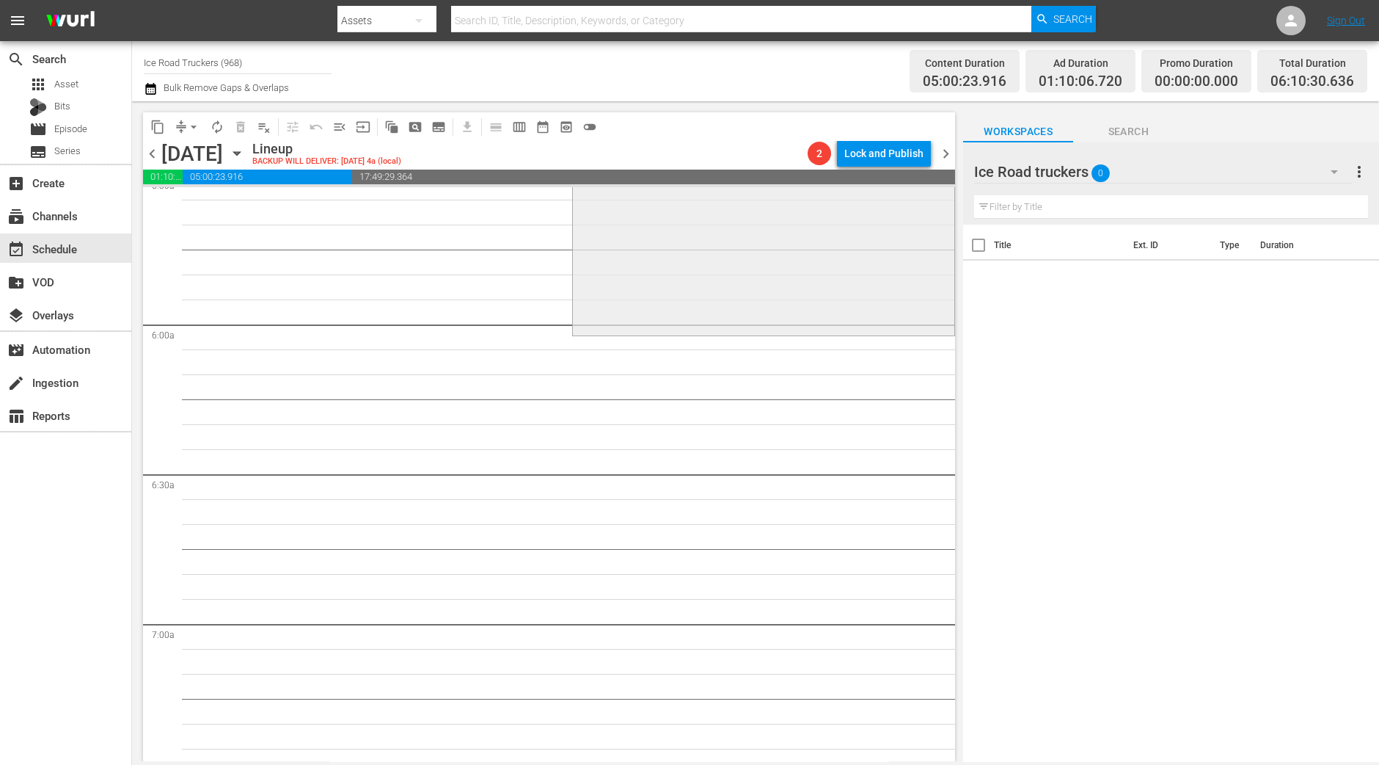
click at [823, 269] on div "Ice Road Truckers / SE8 / EP9: Flirtin' with Disaster 1 reorder" at bounding box center [764, 201] width 382 height 261
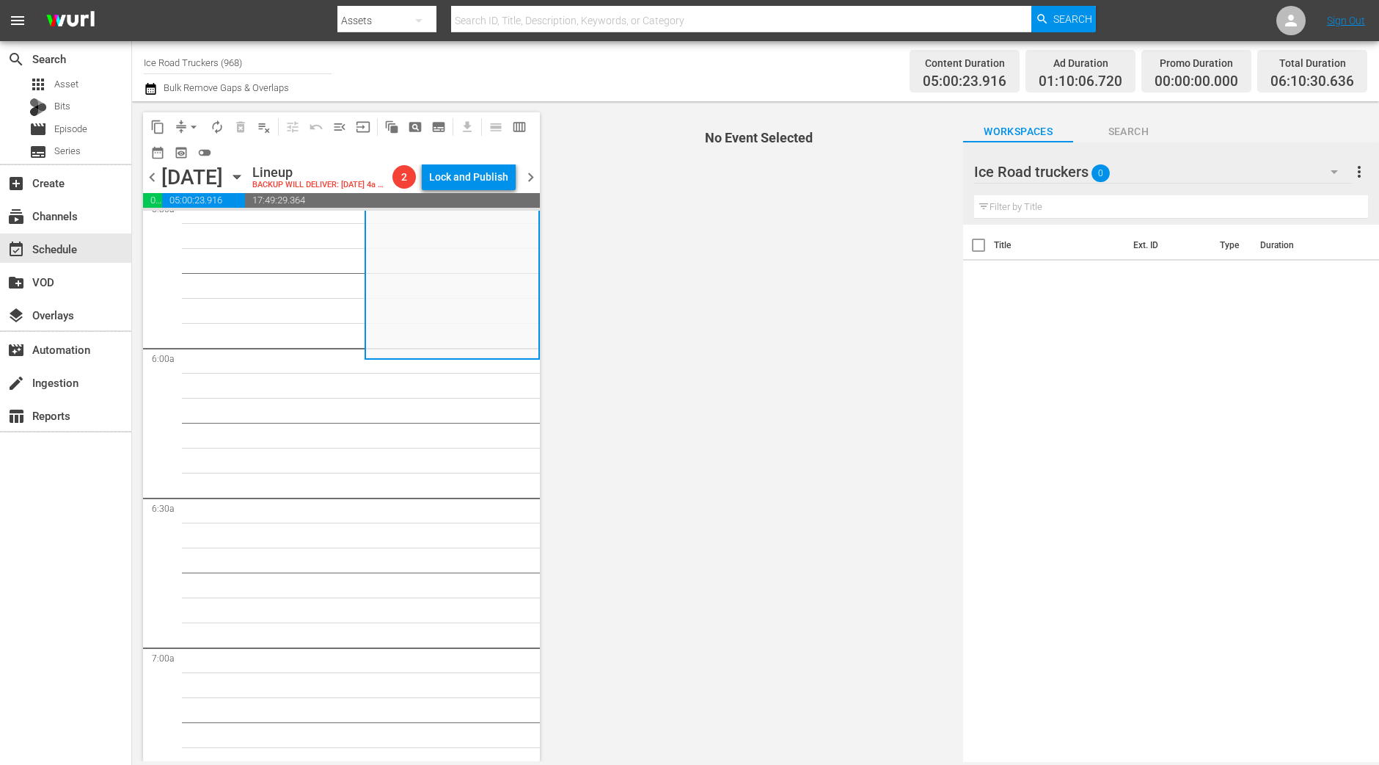
click at [189, 132] on span "arrow_drop_down" at bounding box center [193, 127] width 15 height 15
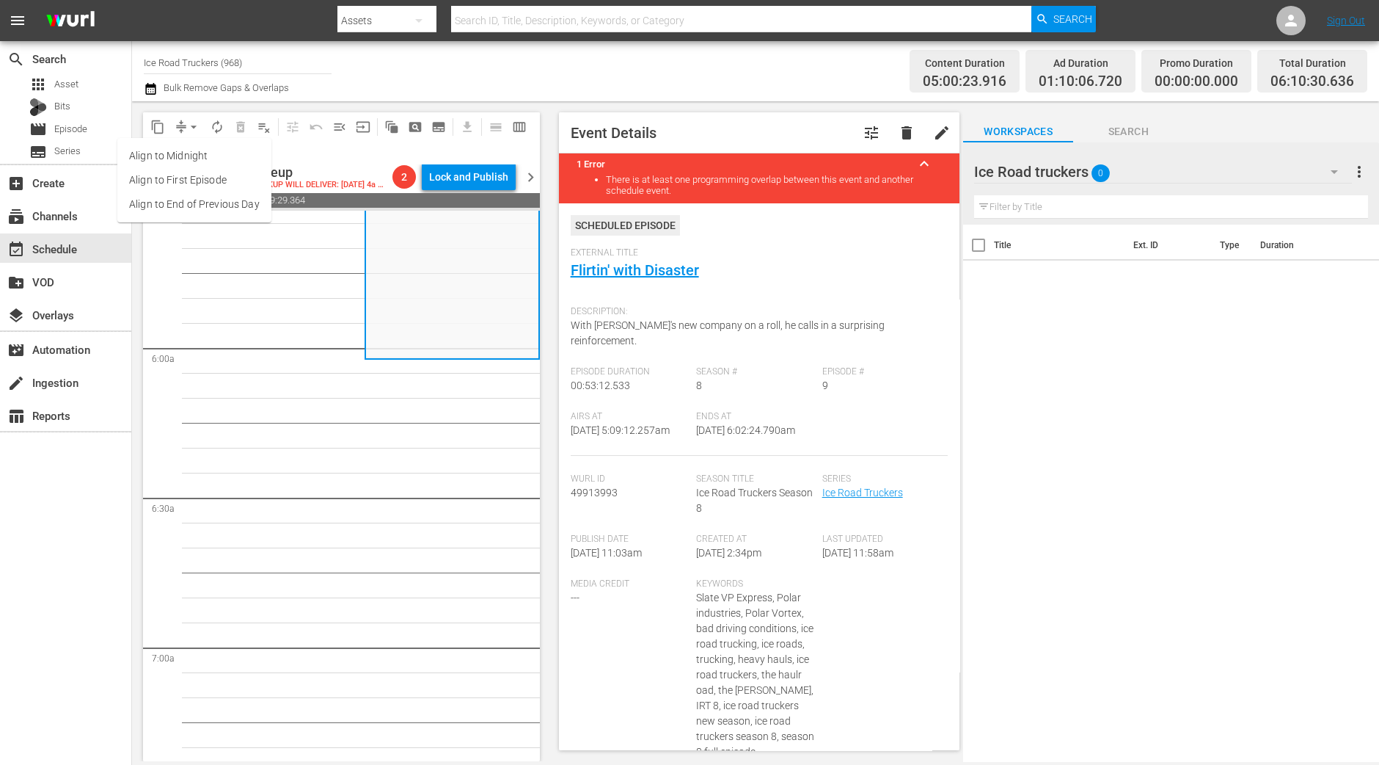
click at [189, 157] on li "Align to Midnight" at bounding box center [194, 156] width 154 height 24
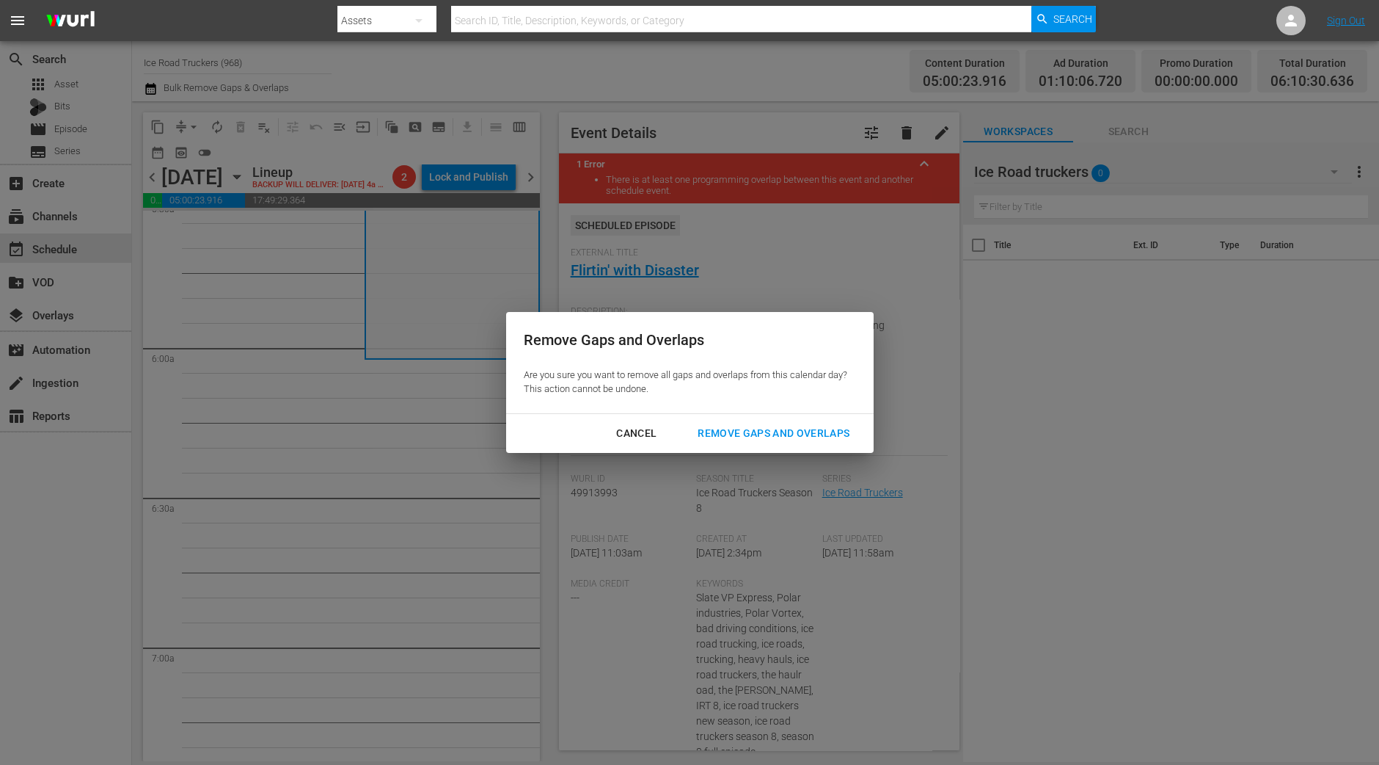
click at [730, 434] on div "Remove Gaps and Overlaps" at bounding box center [773, 433] width 175 height 18
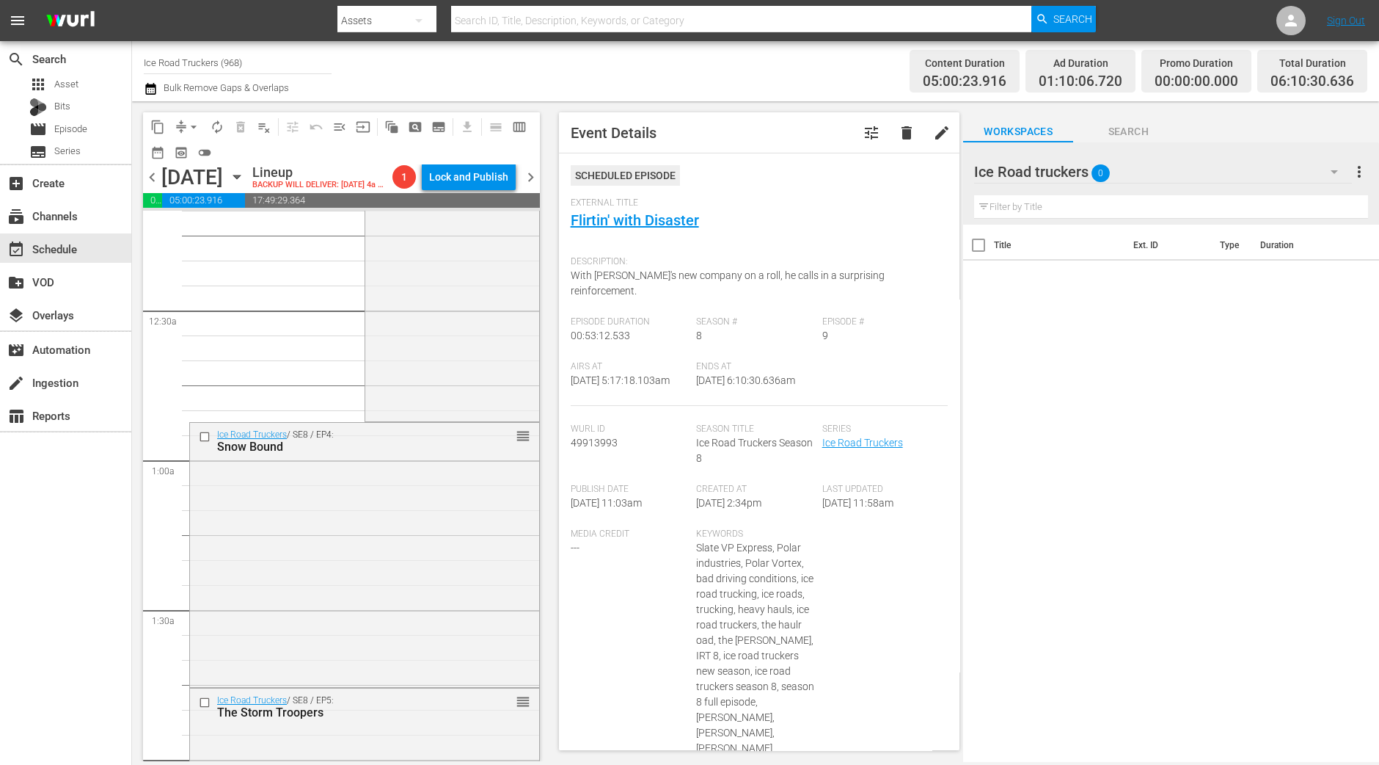
scroll to position [0, 0]
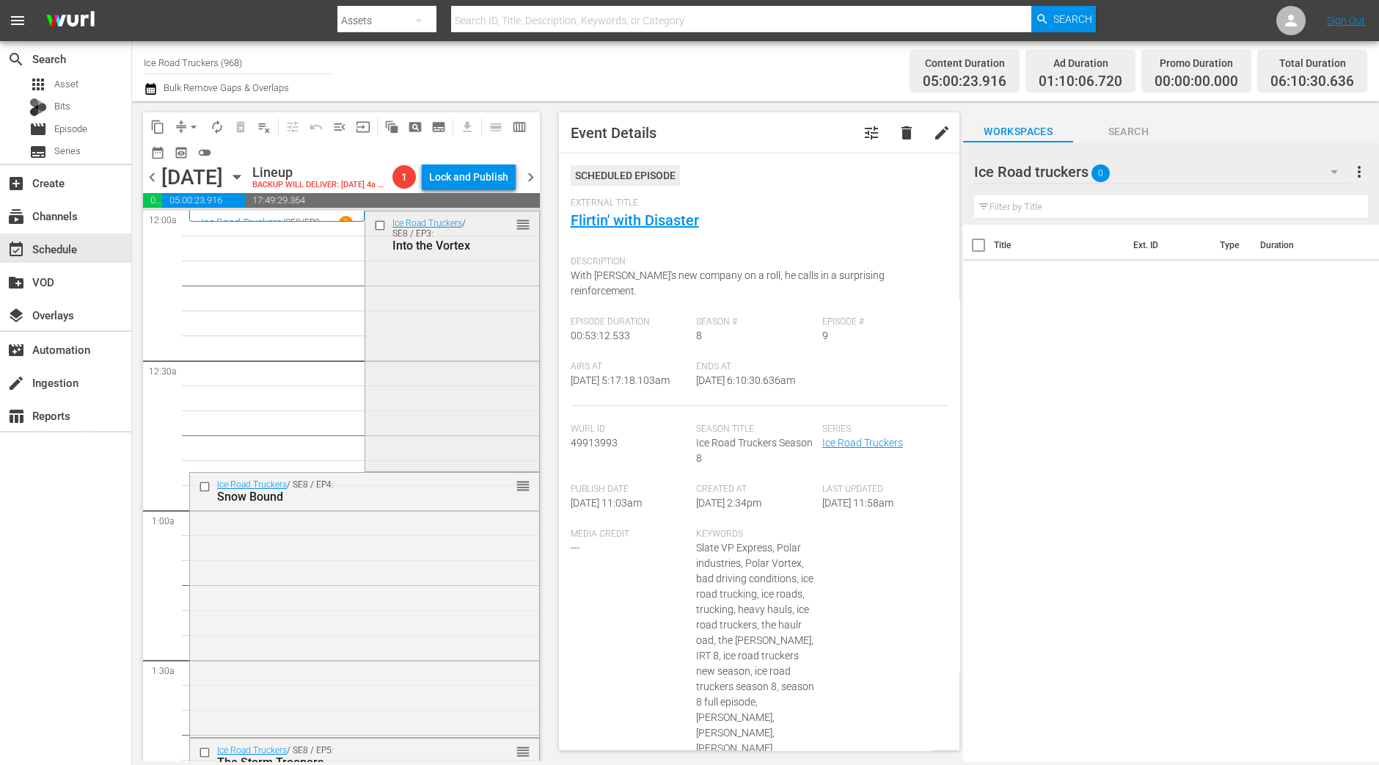
click at [416, 415] on div "Ice Road Truckers / SE8 / EP3: Into the Vortex reorder" at bounding box center [452, 340] width 174 height 258
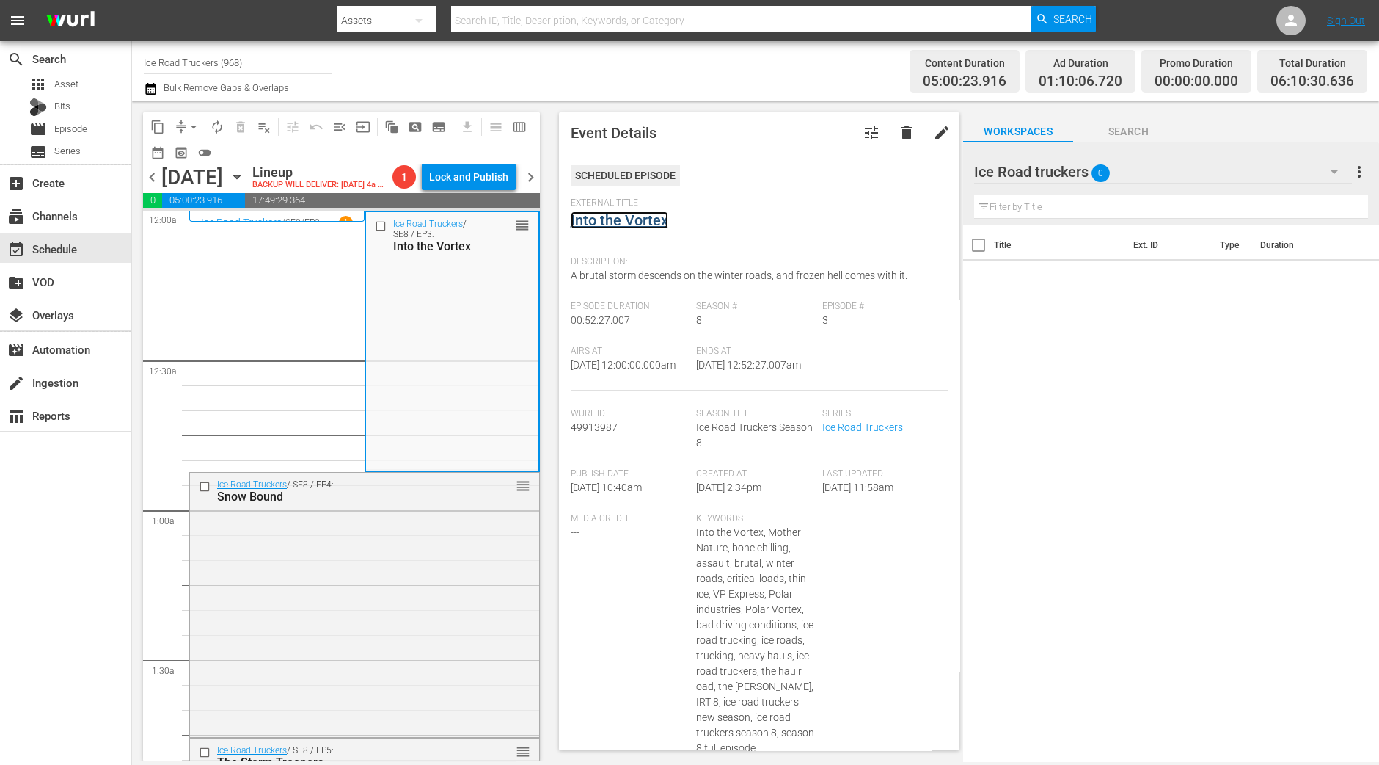
drag, startPoint x: 611, startPoint y: 230, endPoint x: 609, endPoint y: 216, distance: 14.8
click at [382, 625] on div "Ice Road Truckers / SE8 / EP4: Snow Bound reorder" at bounding box center [364, 603] width 349 height 261
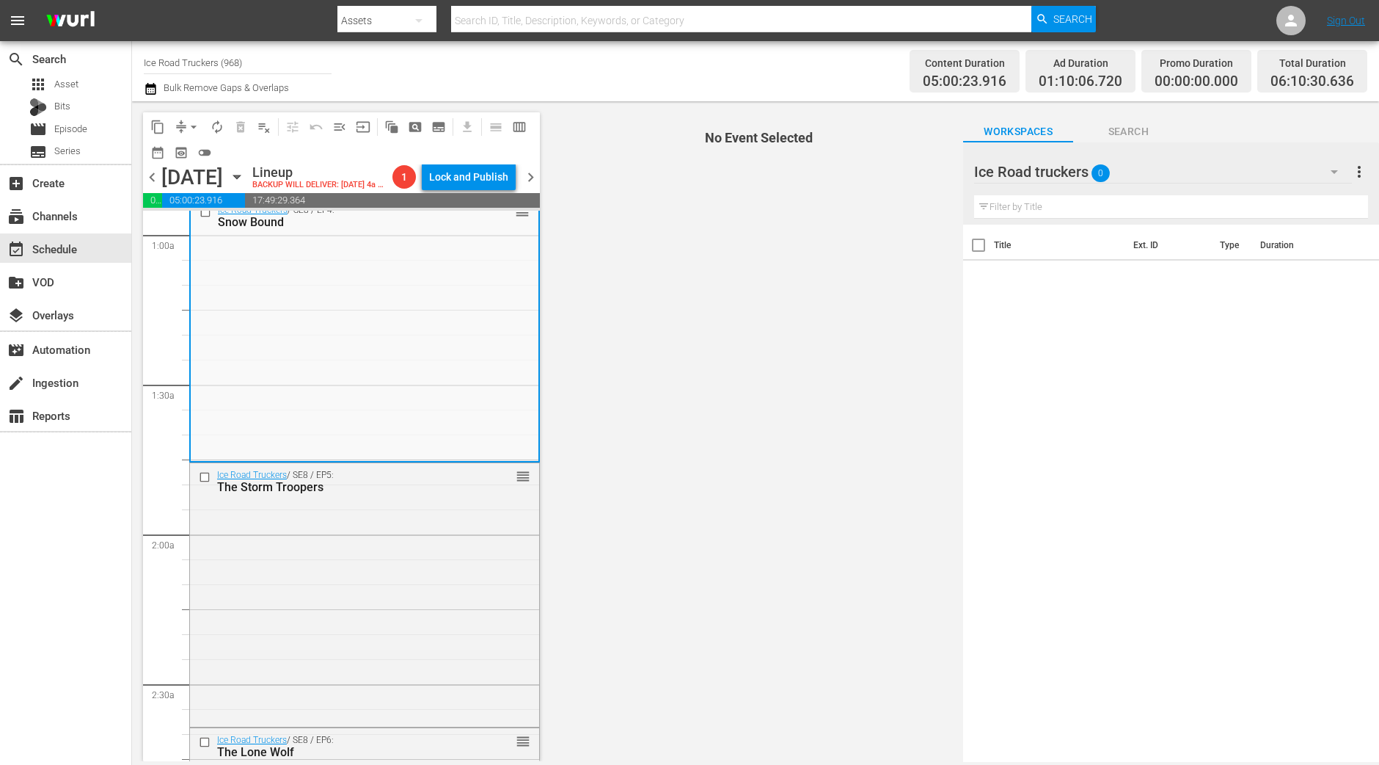
scroll to position [183, 0]
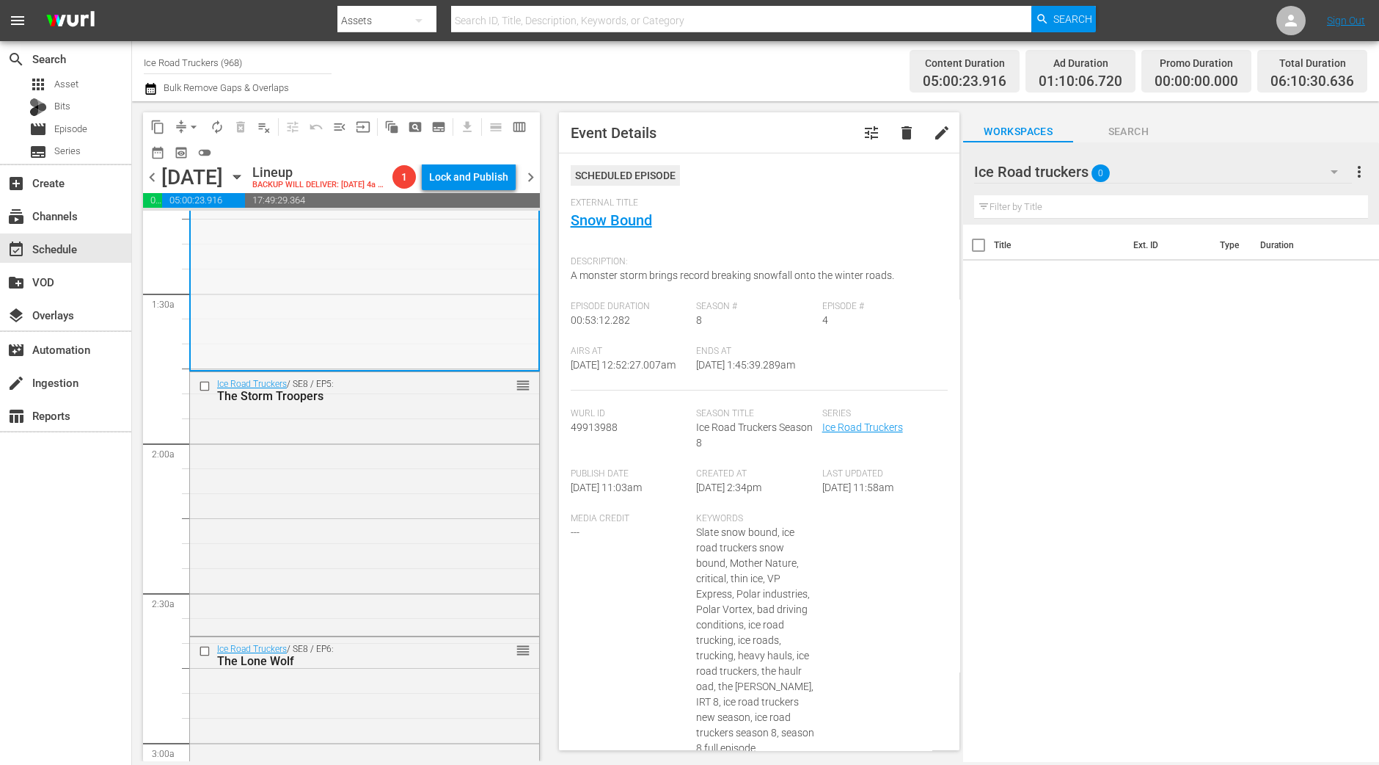
click at [360, 403] on div "The Storm Troopers" at bounding box center [341, 396] width 249 height 14
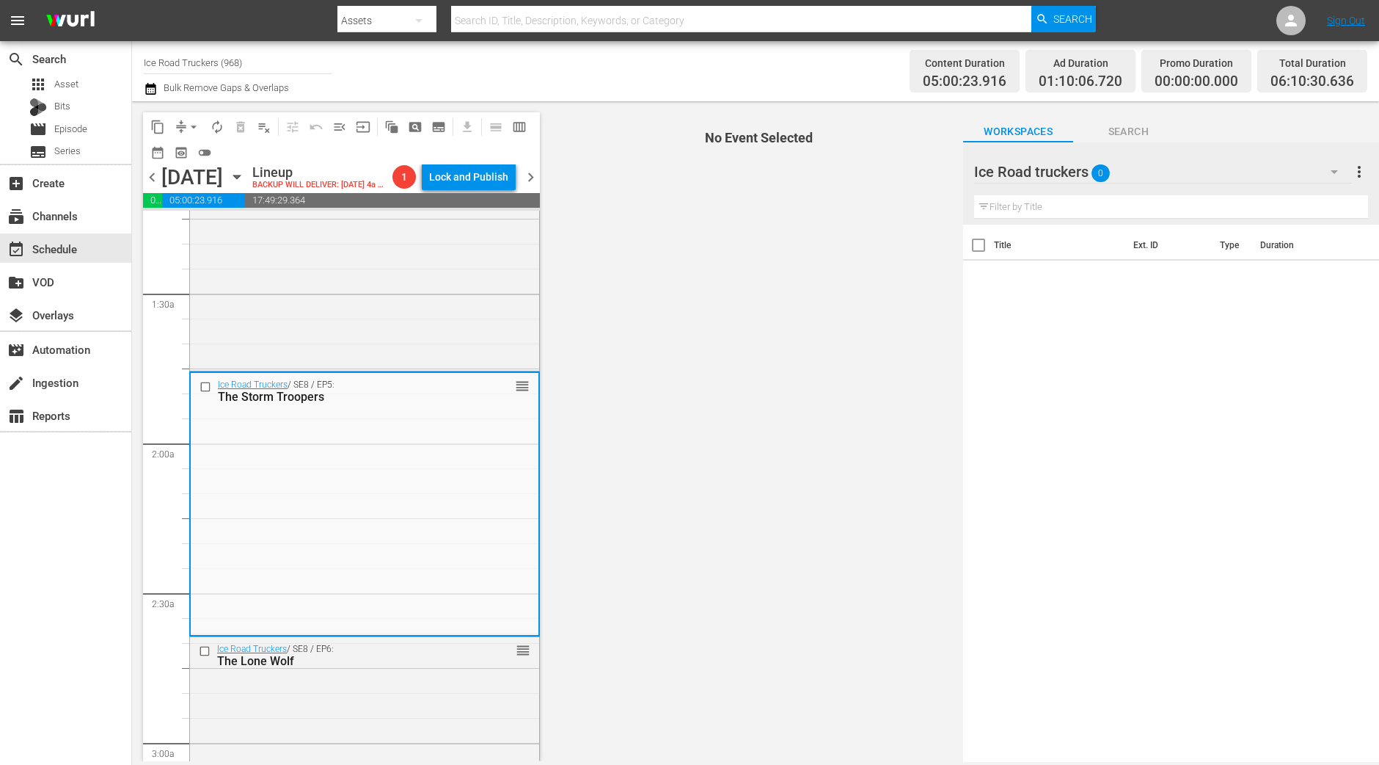
scroll to position [459, 0]
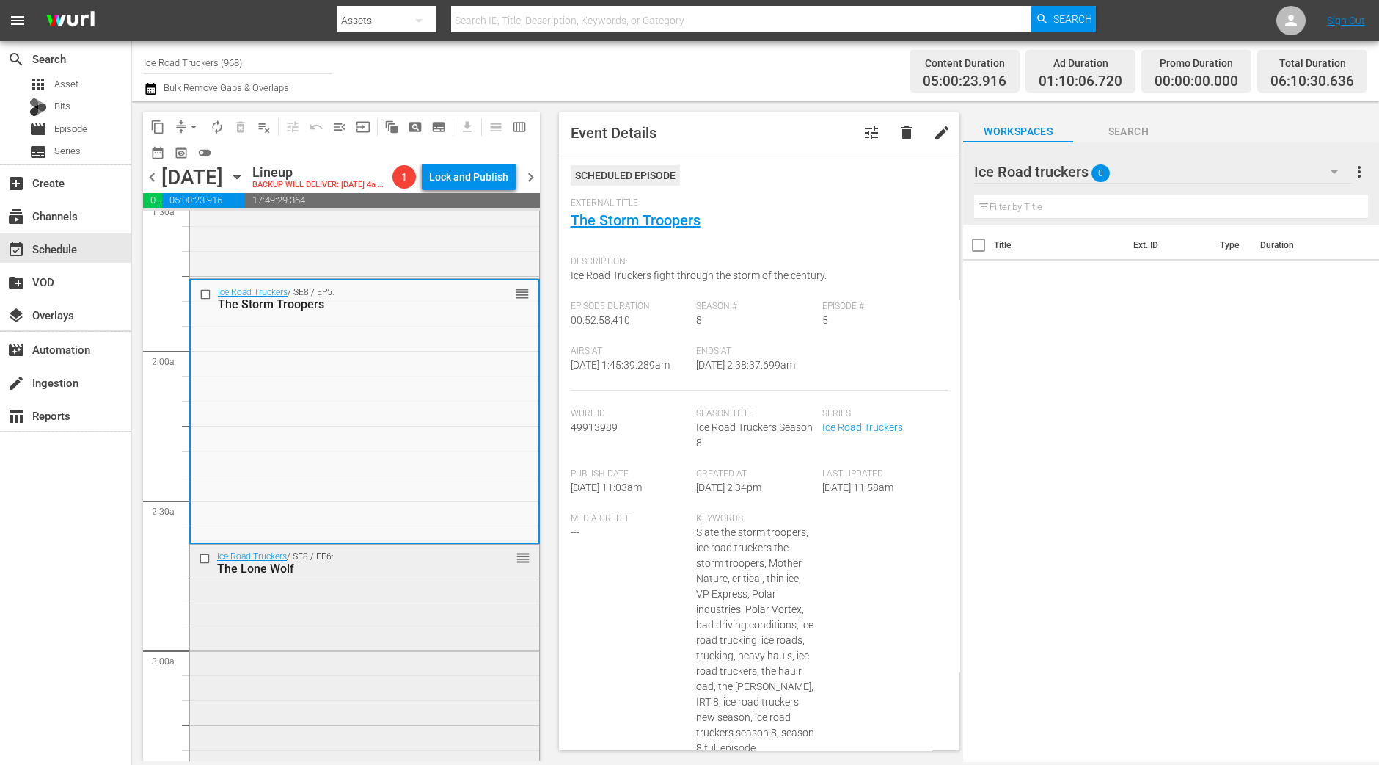
click at [454, 575] on div "The Lone Wolf" at bounding box center [341, 568] width 249 height 14
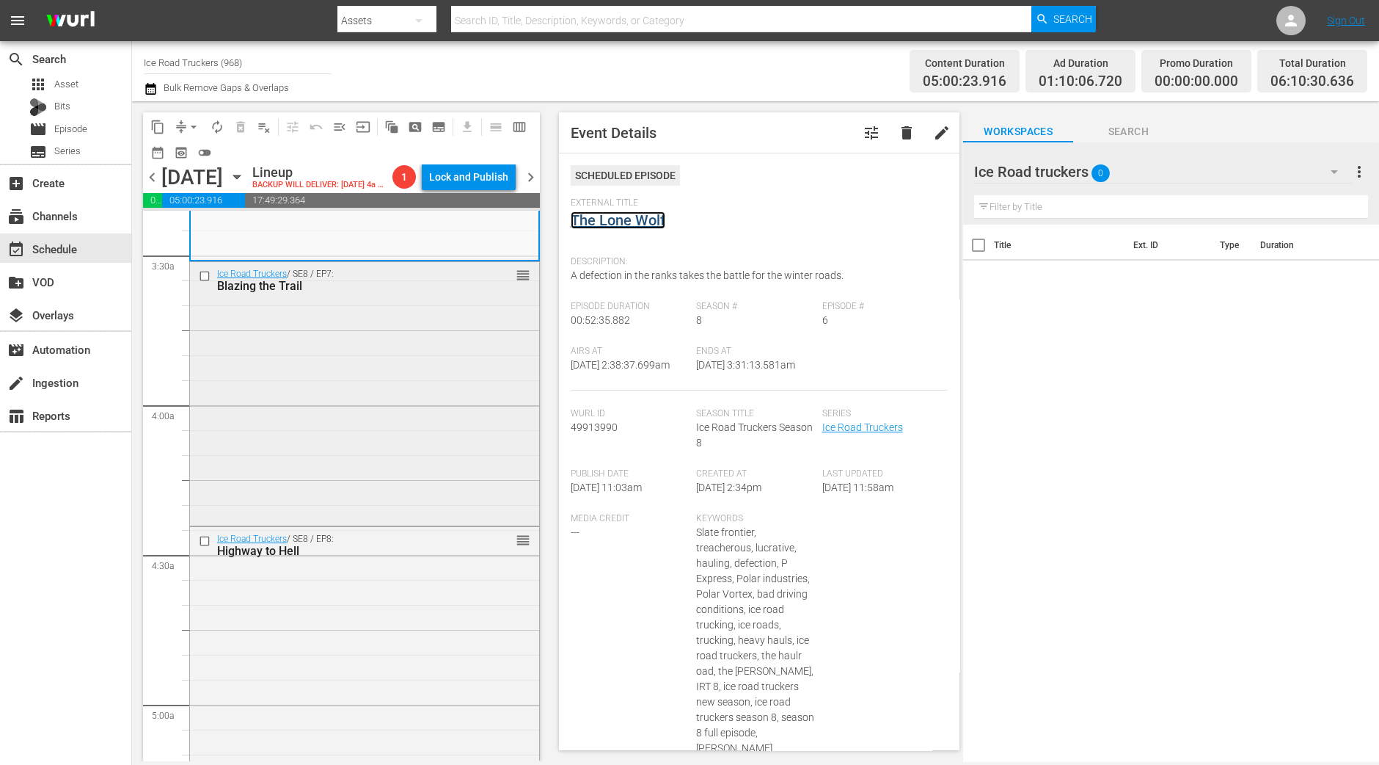
scroll to position [1009, 0]
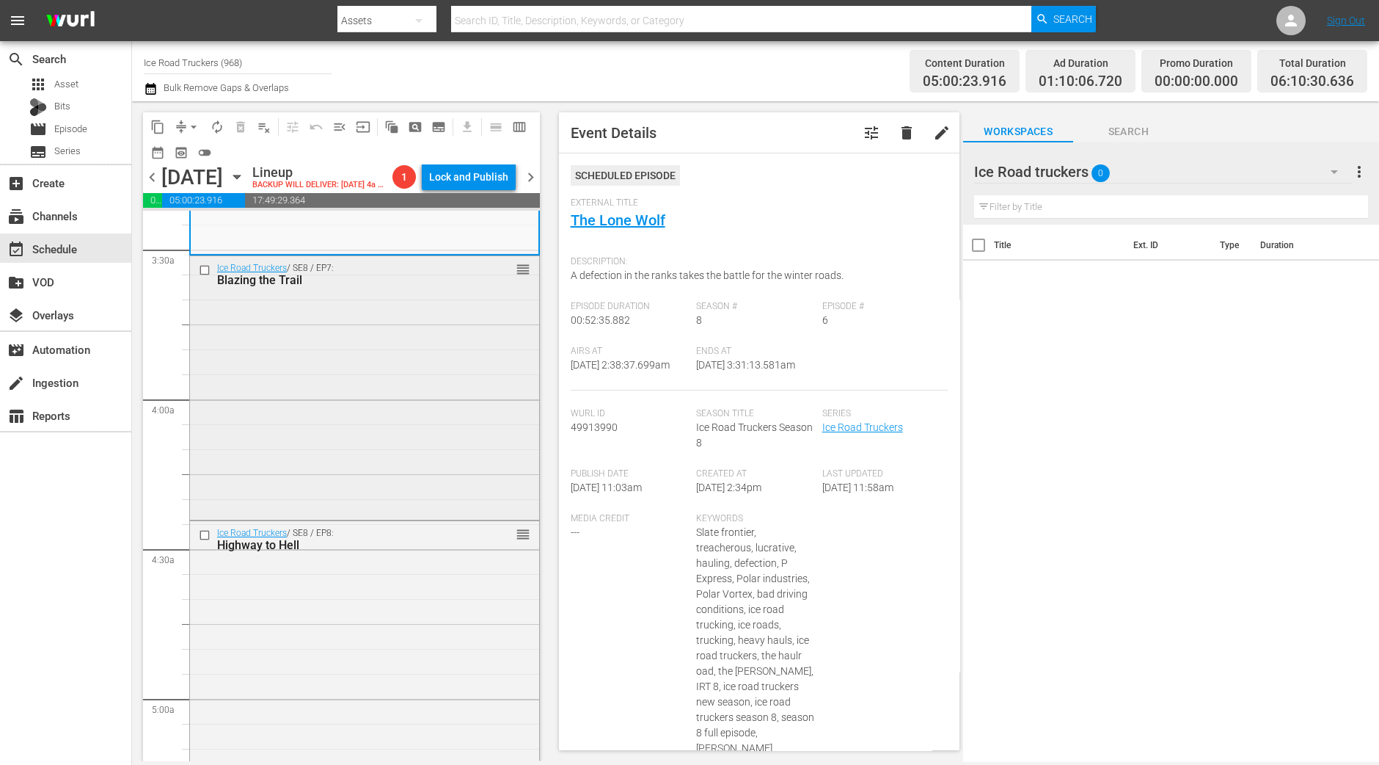
click at [414, 460] on div "Ice Road Truckers / SE8 / EP7: Blazing the Trail reorder" at bounding box center [364, 386] width 349 height 260
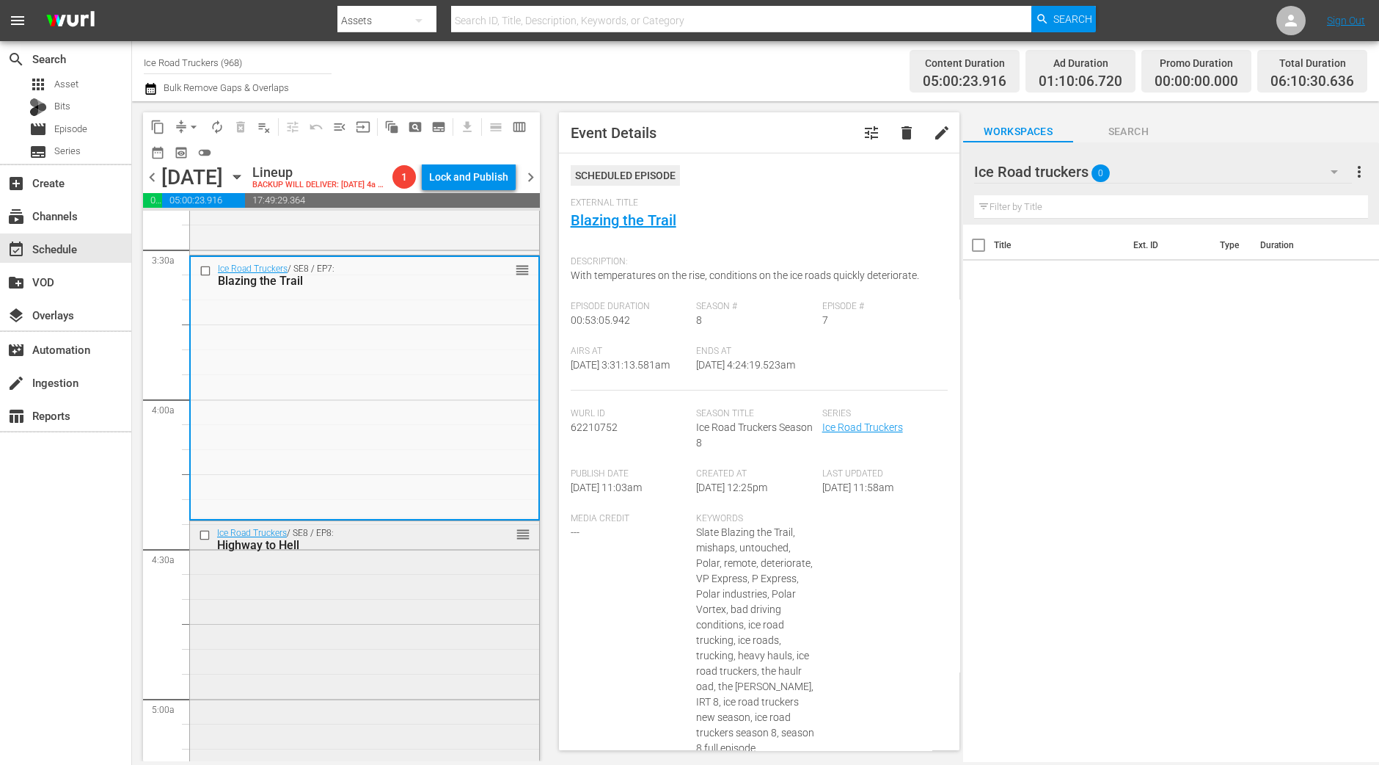
click at [411, 624] on div "Ice Road Truckers / SE8 / EP8: Highway to Hell reorder" at bounding box center [364, 651] width 349 height 260
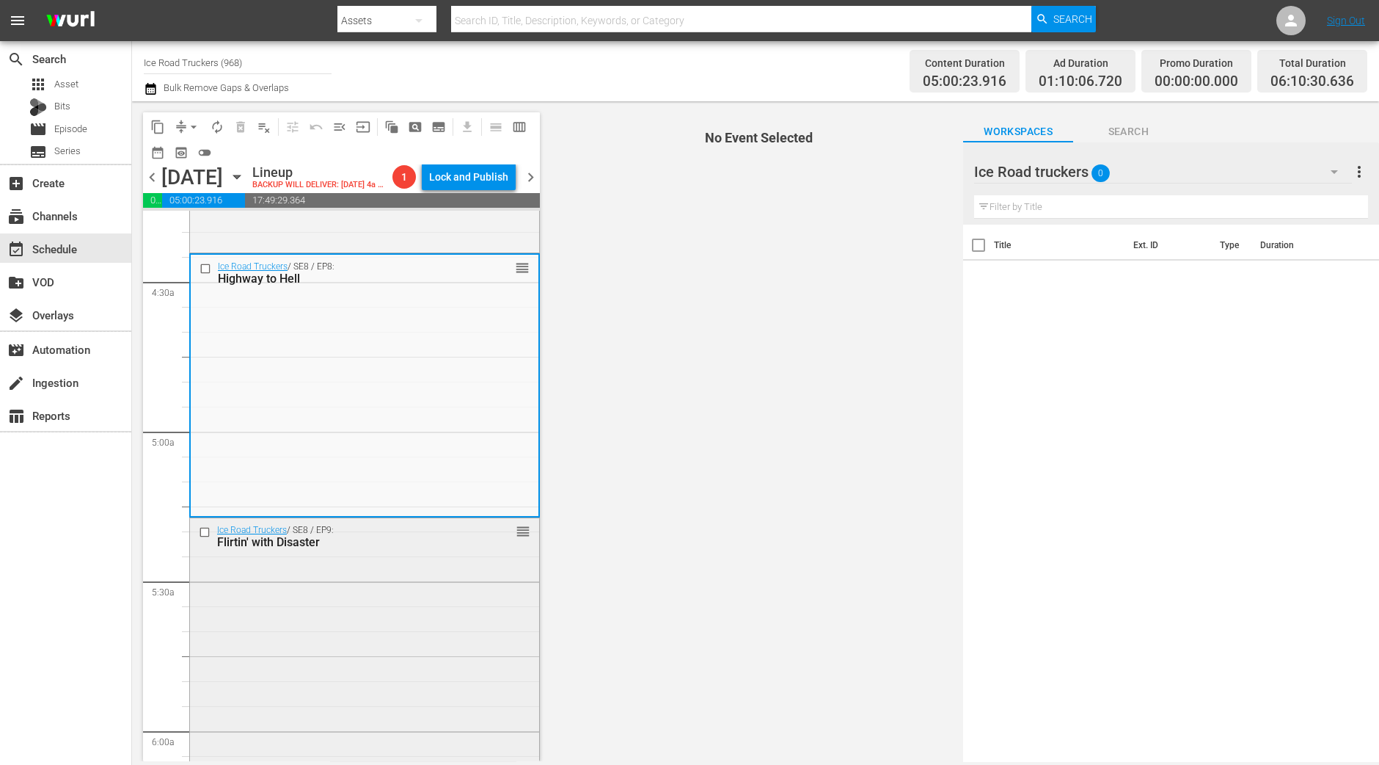
scroll to position [1283, 0]
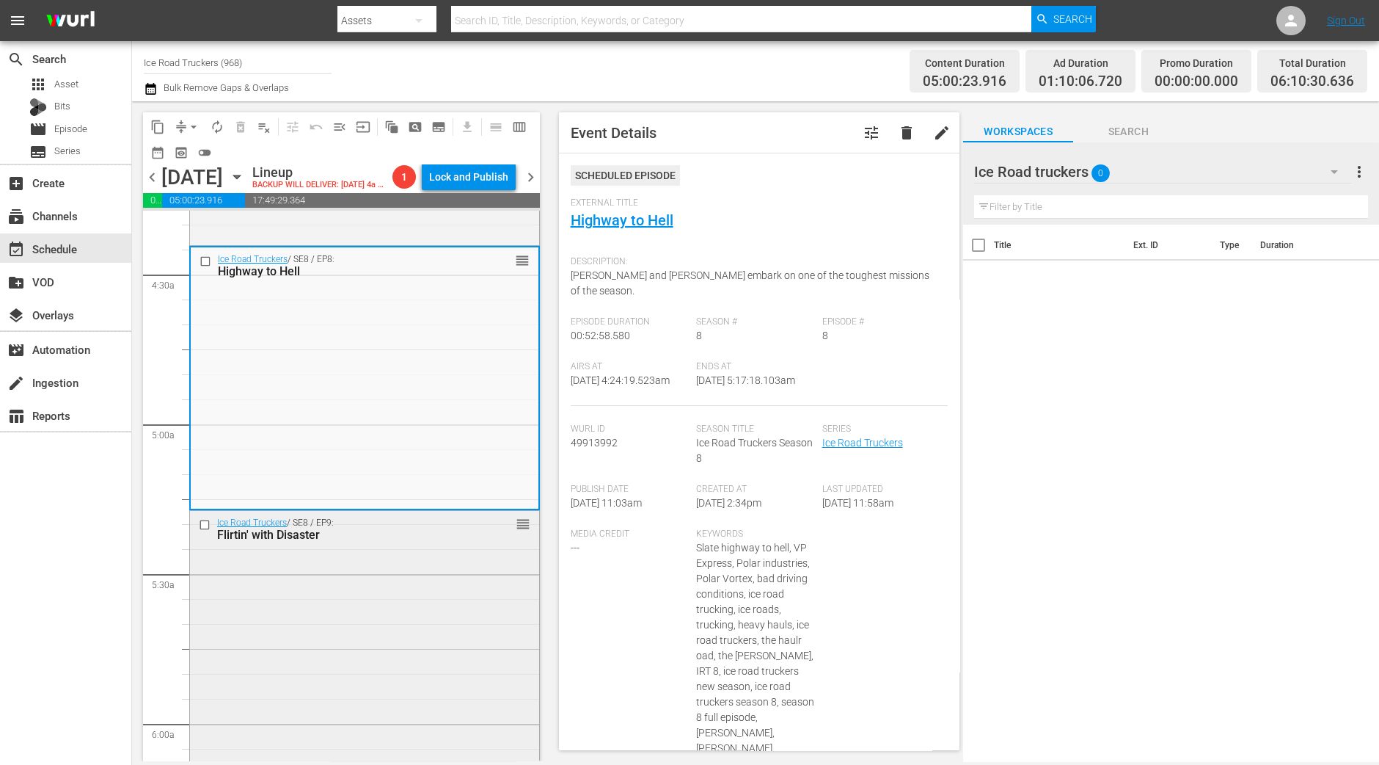
click at [367, 646] on div "Ice Road Truckers / SE8 / EP9: Flirtin' with Disaster reorder" at bounding box center [364, 641] width 349 height 261
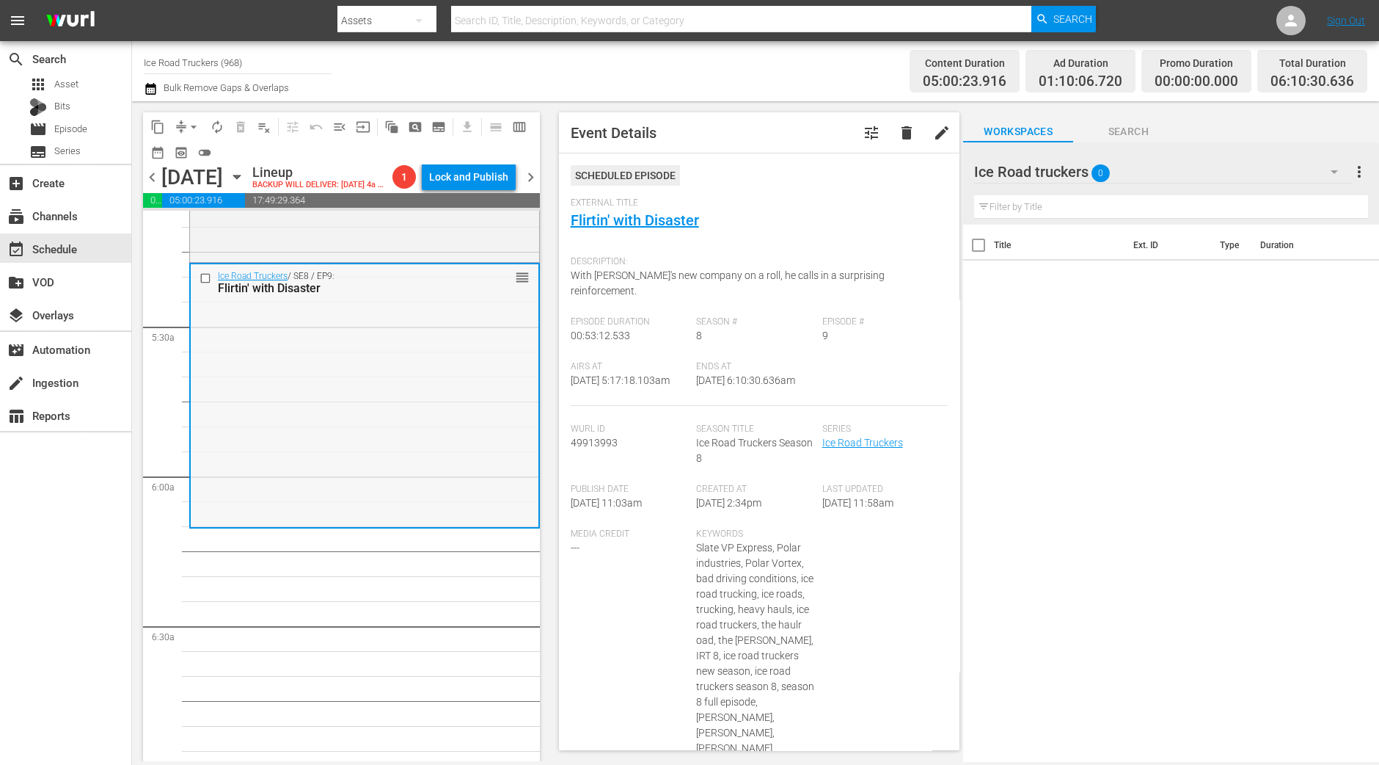
scroll to position [1559, 0]
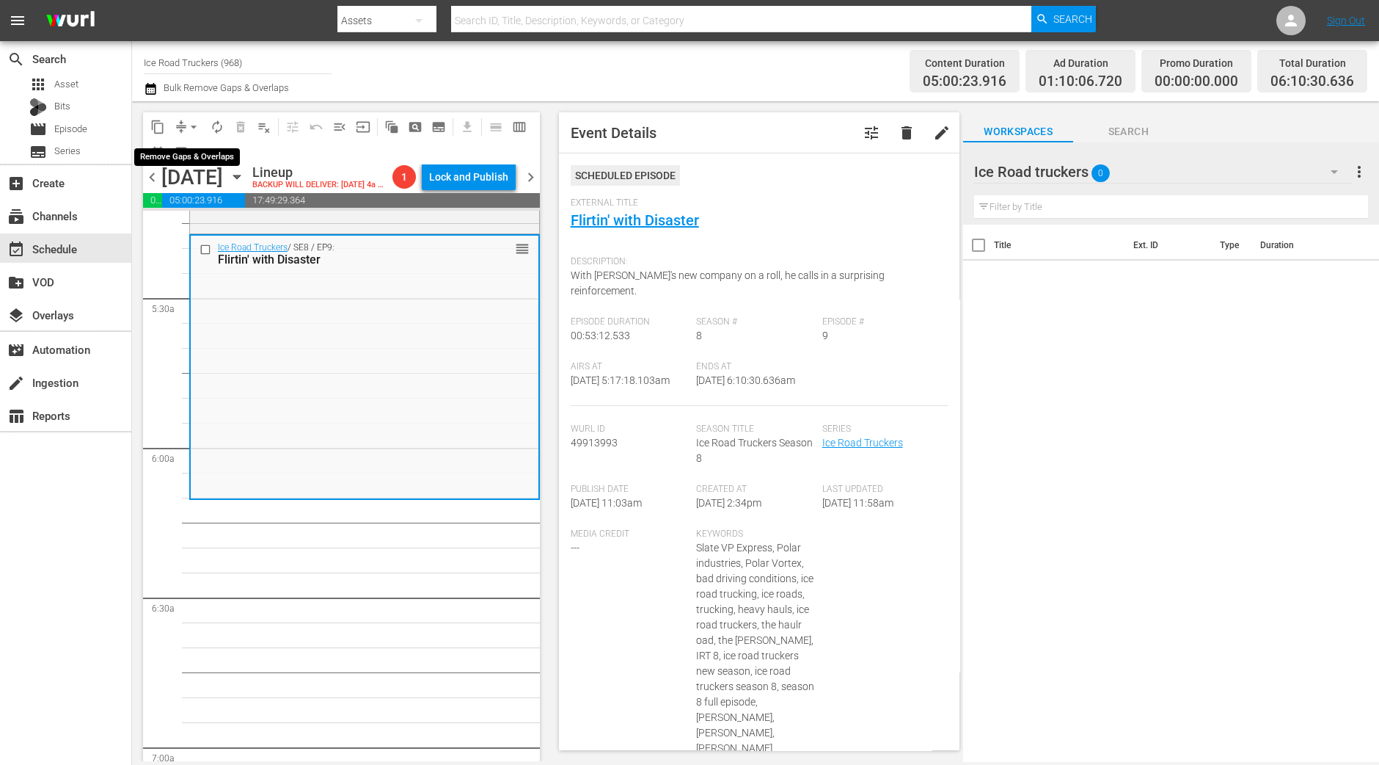
click at [189, 123] on span "arrow_drop_down" at bounding box center [193, 127] width 15 height 15
click at [189, 141] on ul "Align to Midnight Align to First Episode Align to End of Previous Day" at bounding box center [194, 180] width 154 height 84
click at [189, 155] on li "Align to Midnight" at bounding box center [194, 156] width 154 height 24
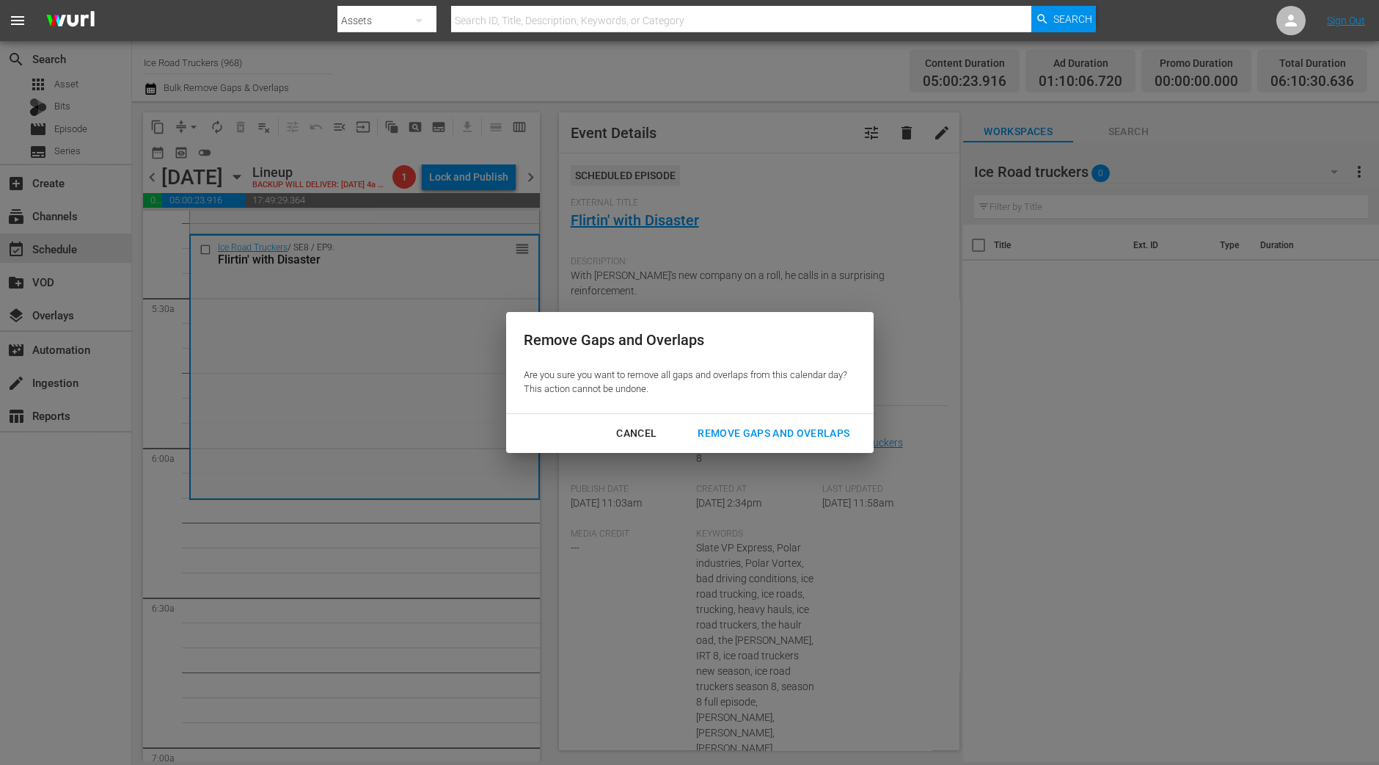
click at [798, 432] on div "Remove Gaps and Overlaps" at bounding box center [773, 433] width 175 height 18
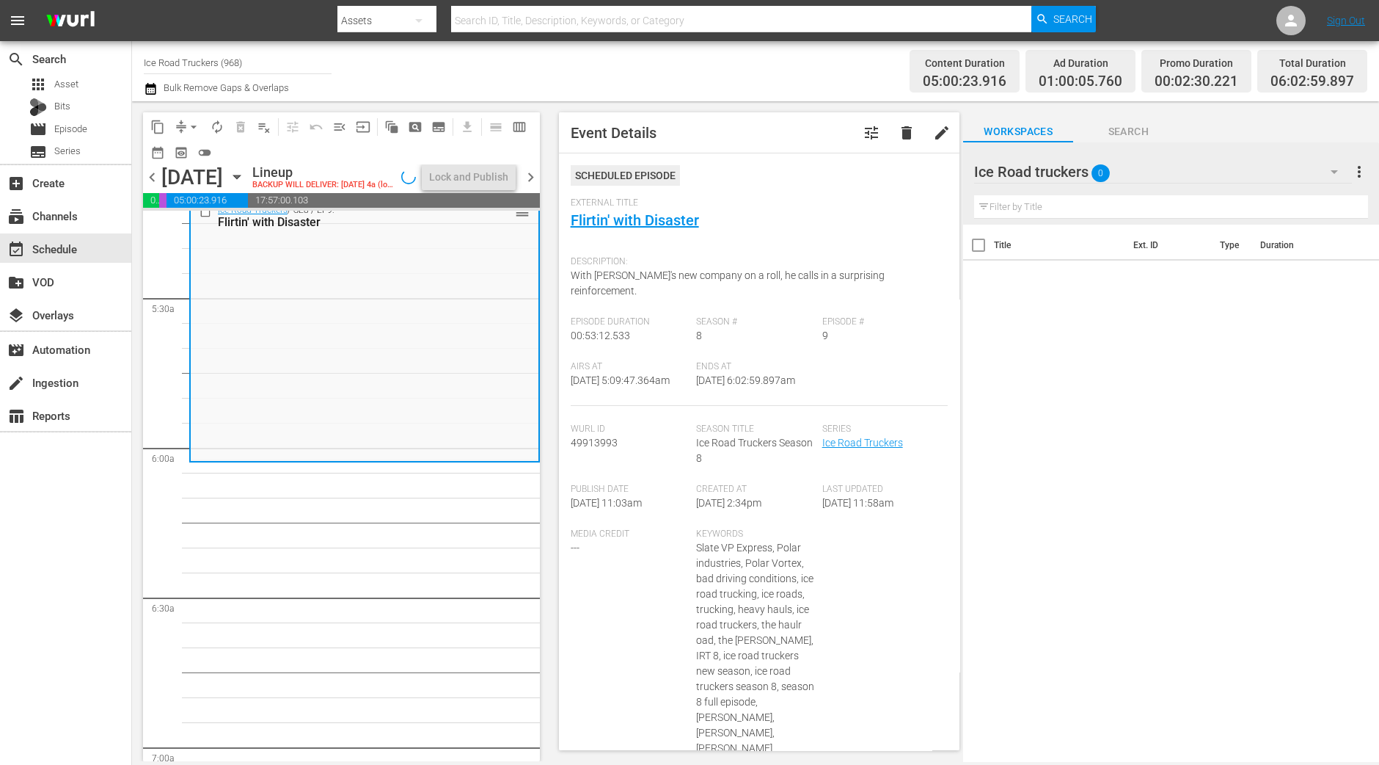
scroll to position [1584, 0]
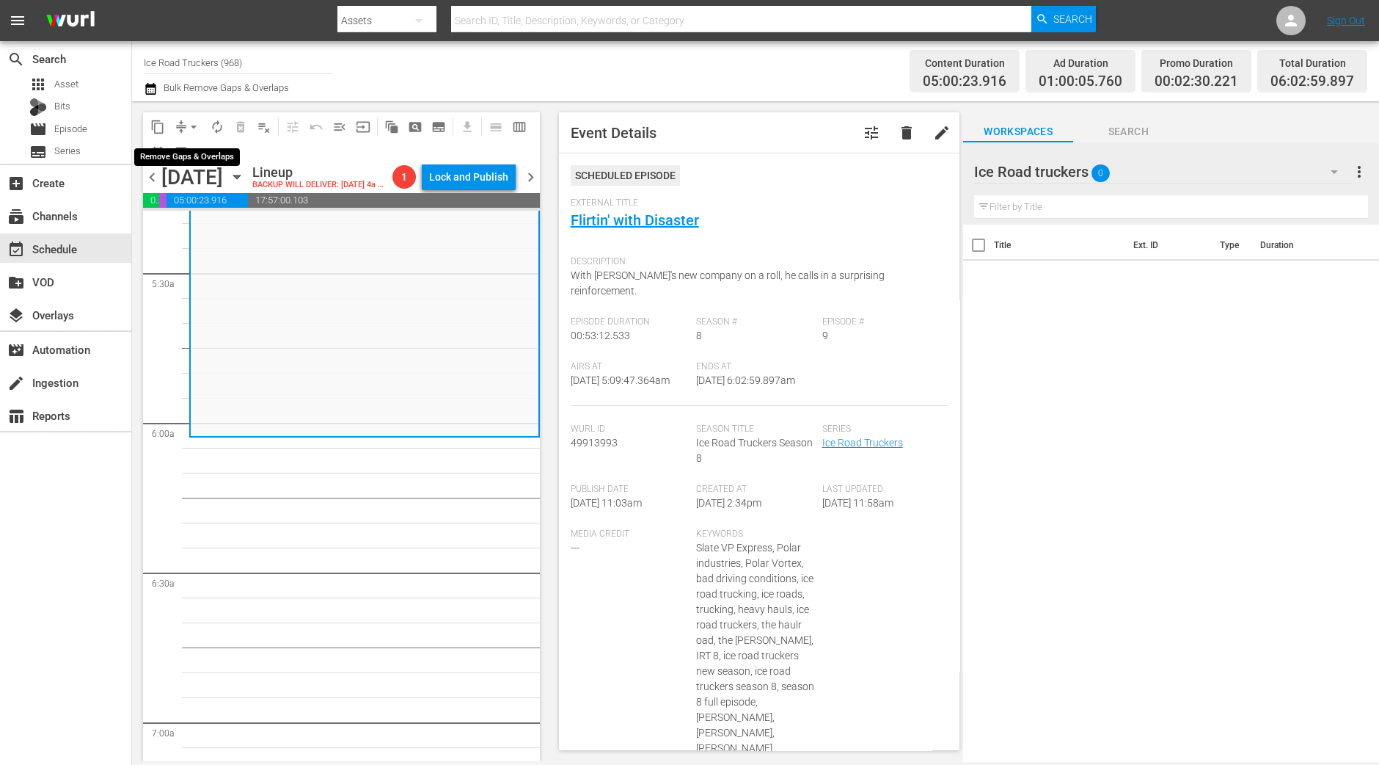
click at [191, 126] on span "arrow_drop_down" at bounding box center [193, 127] width 15 height 15
click at [190, 151] on li "Align to Midnight" at bounding box center [194, 156] width 154 height 24
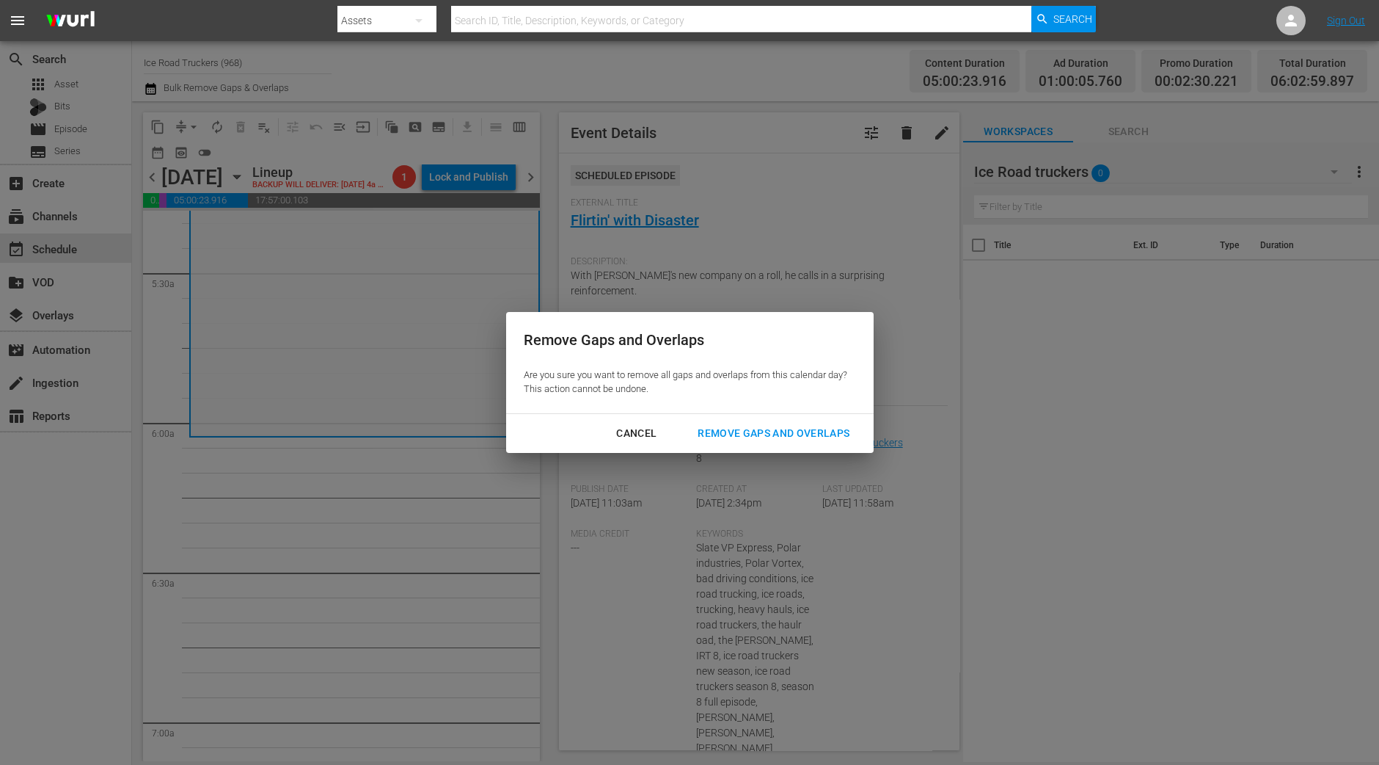
click at [767, 417] on div "Cancel Remove Gaps and Overlaps" at bounding box center [690, 433] width 368 height 39
click at [763, 428] on div "Remove Gaps and Overlaps" at bounding box center [773, 433] width 175 height 18
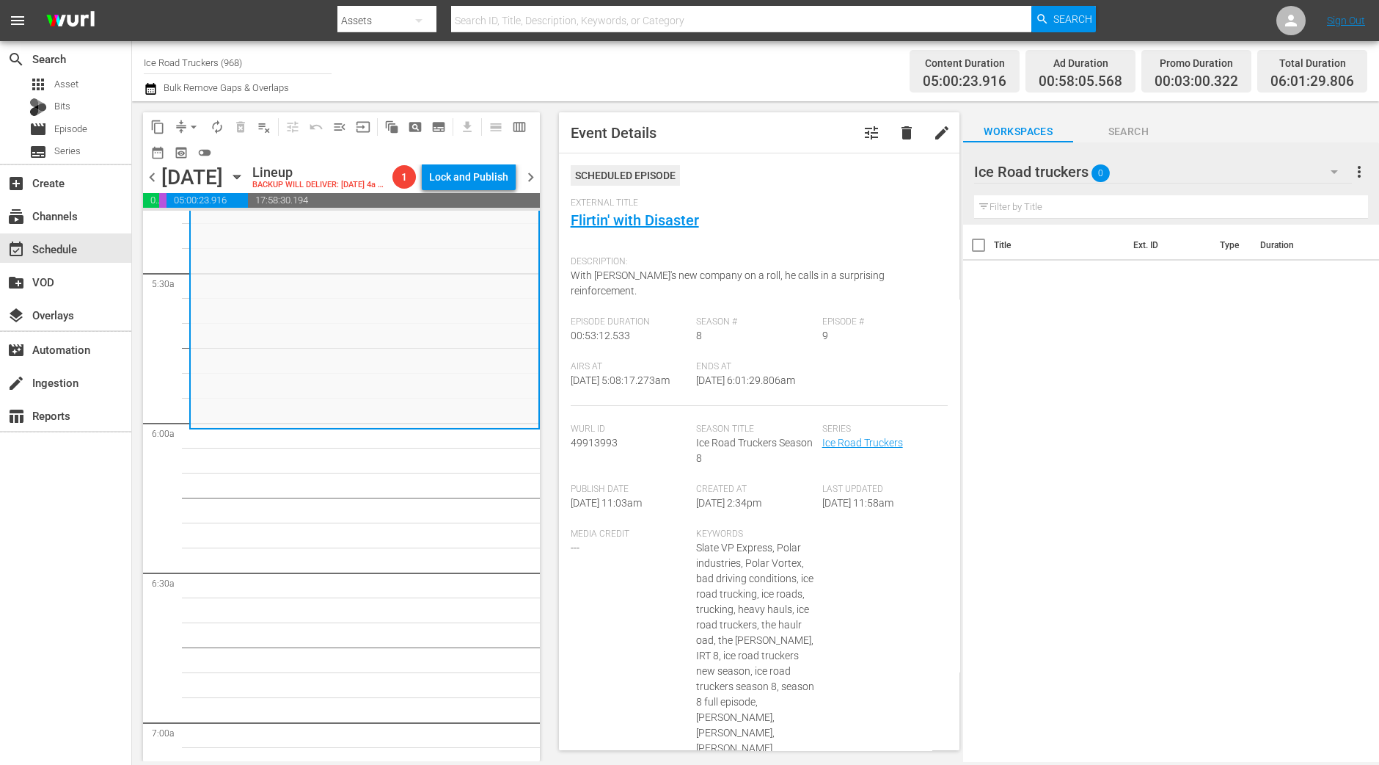
scroll to position [1559, 0]
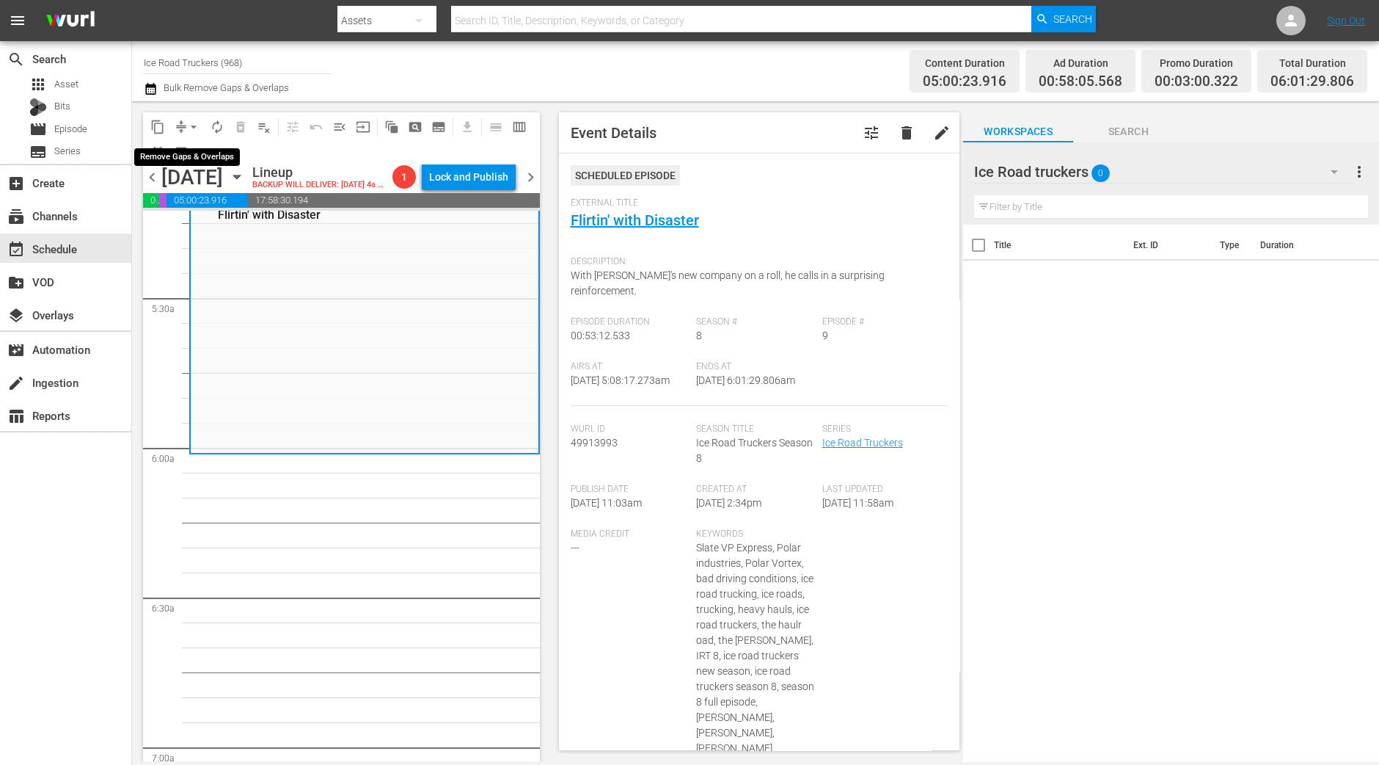
click at [195, 123] on span "arrow_drop_down" at bounding box center [193, 127] width 15 height 15
click at [195, 147] on li "Align to Midnight" at bounding box center [194, 156] width 154 height 24
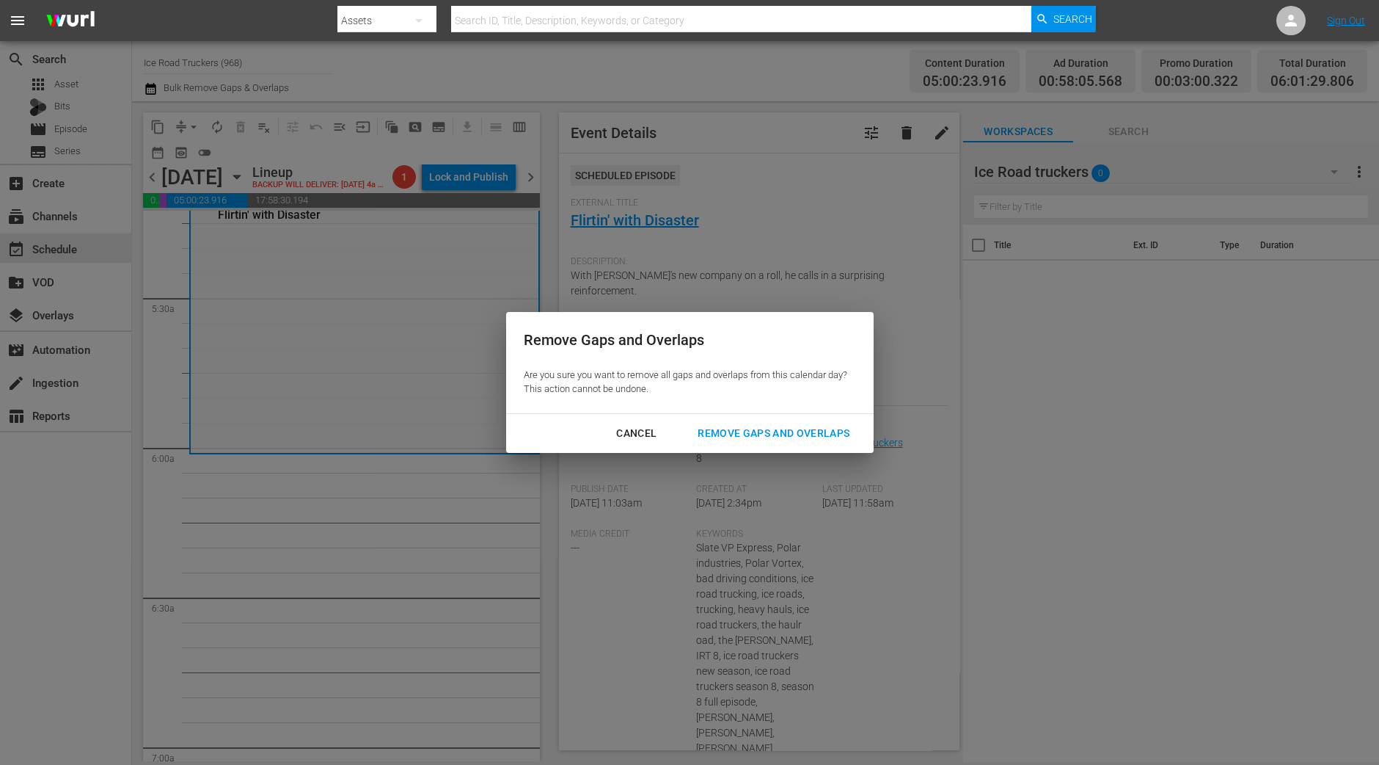
click at [767, 434] on div "Remove Gaps and Overlaps" at bounding box center [773, 433] width 175 height 18
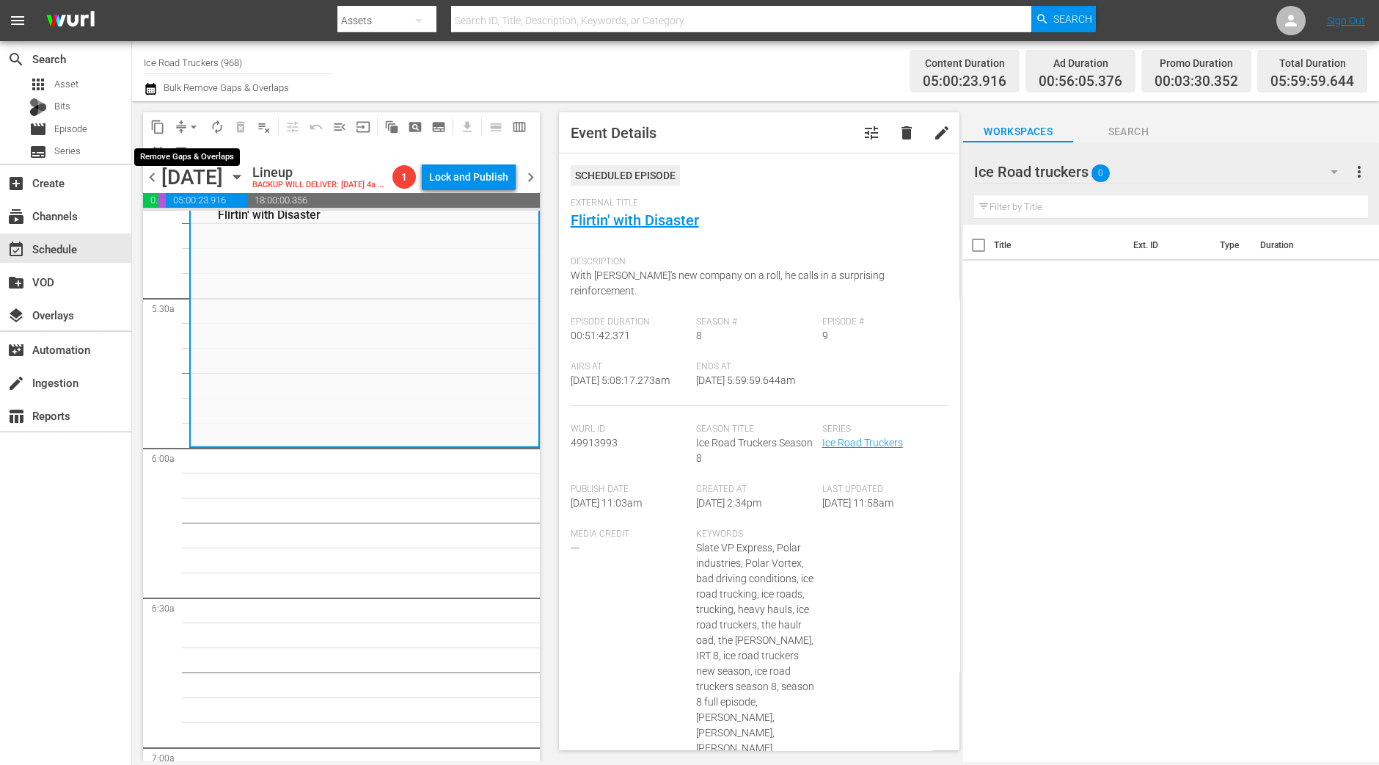
click at [184, 128] on button "arrow_drop_down" at bounding box center [193, 126] width 23 height 23
click at [187, 153] on li "Align to Midnight" at bounding box center [194, 156] width 154 height 24
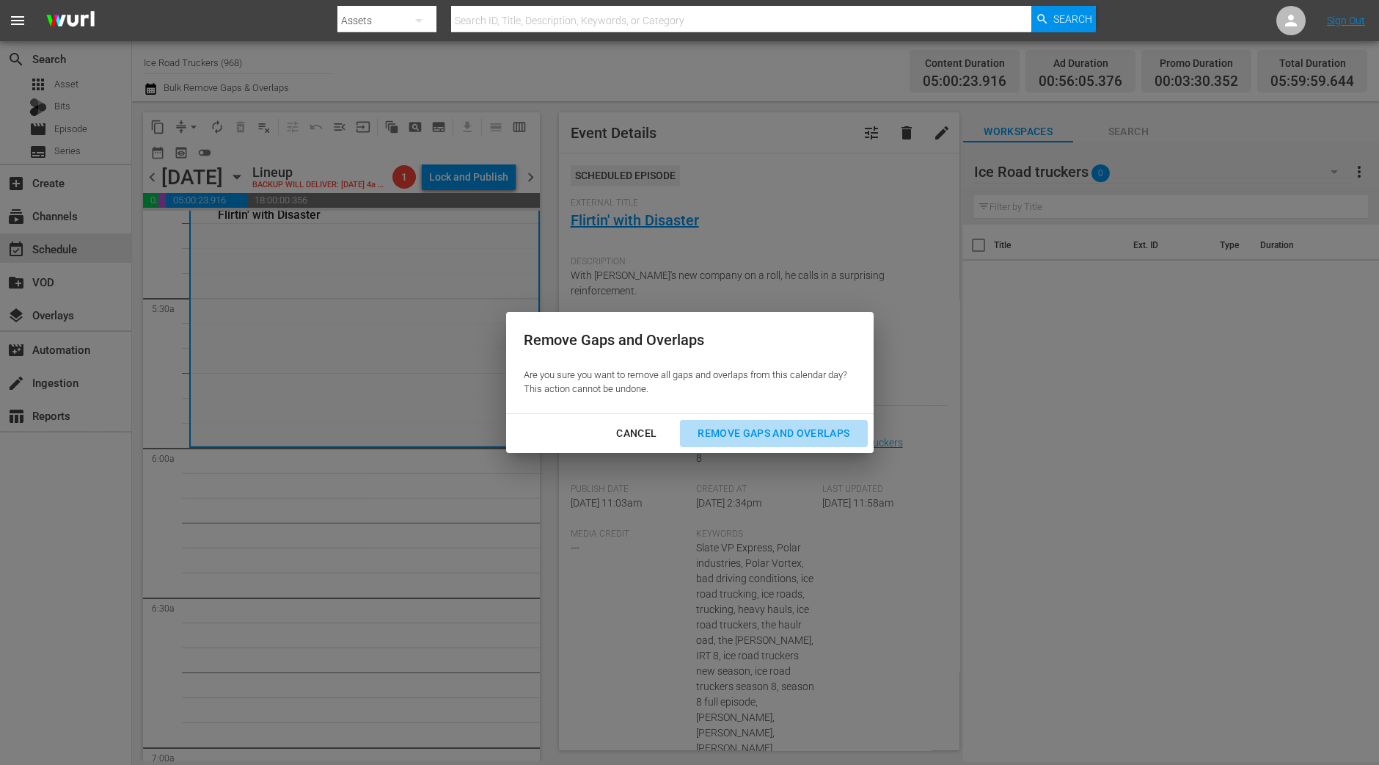
click at [759, 429] on div "Remove Gaps and Overlaps" at bounding box center [773, 433] width 175 height 18
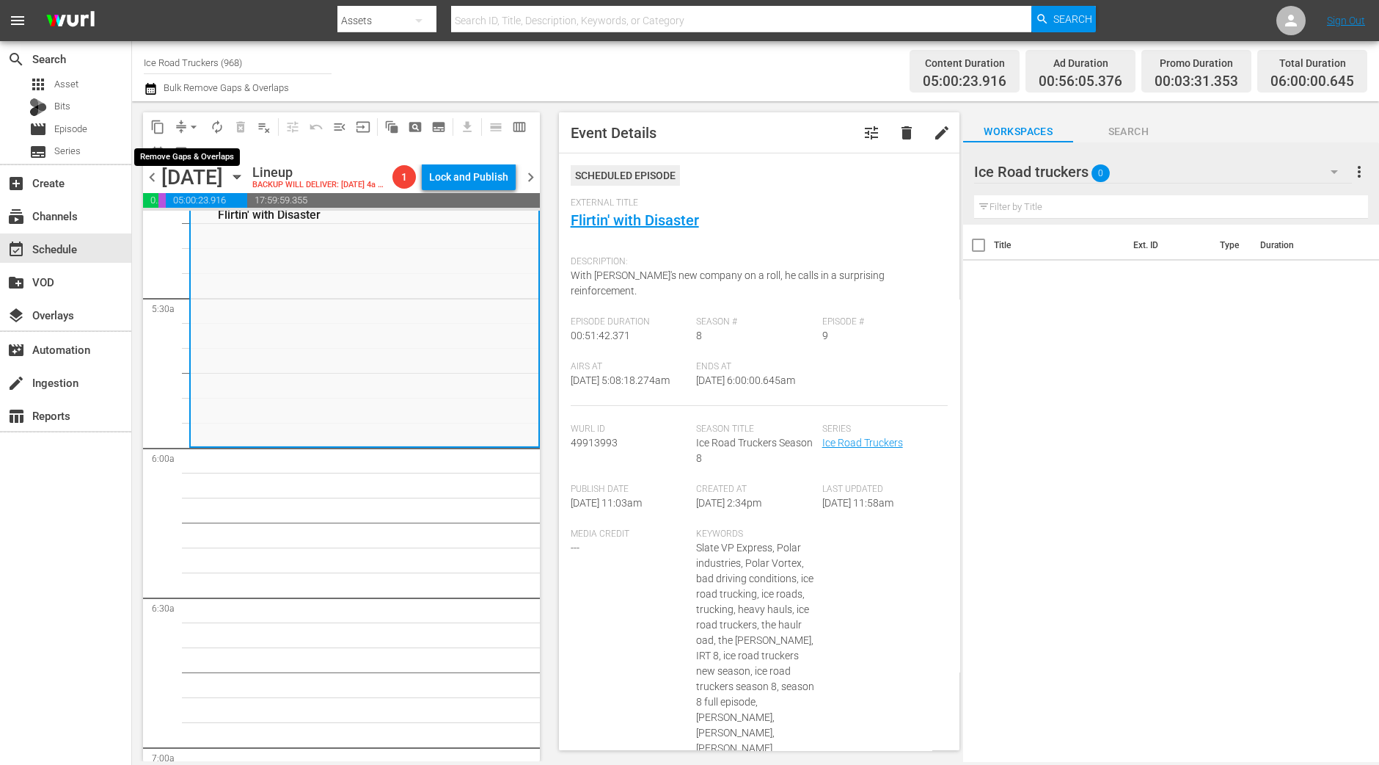
click at [196, 122] on span "arrow_drop_down" at bounding box center [193, 127] width 15 height 15
click at [194, 150] on li "Align to Midnight" at bounding box center [194, 156] width 154 height 24
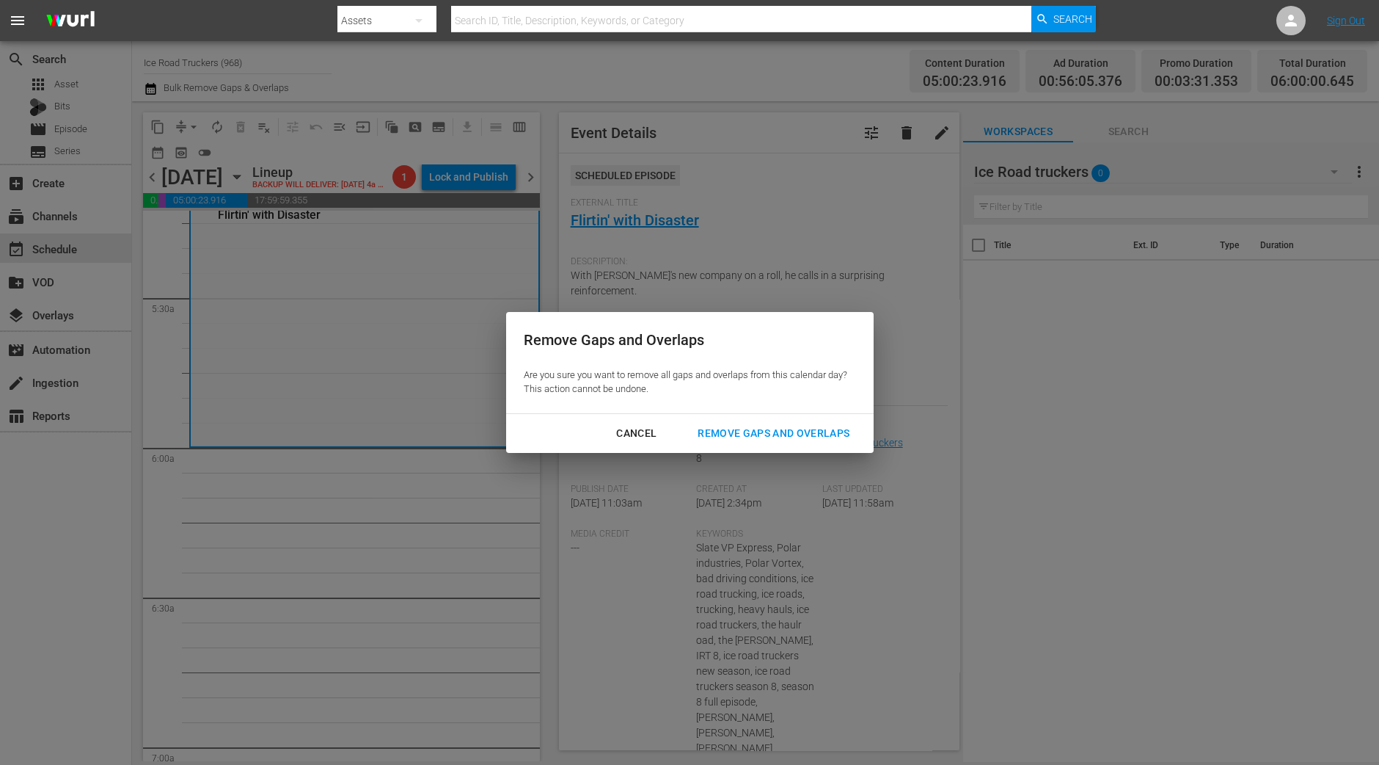
click at [731, 439] on div "Remove Gaps and Overlaps" at bounding box center [773, 433] width 175 height 18
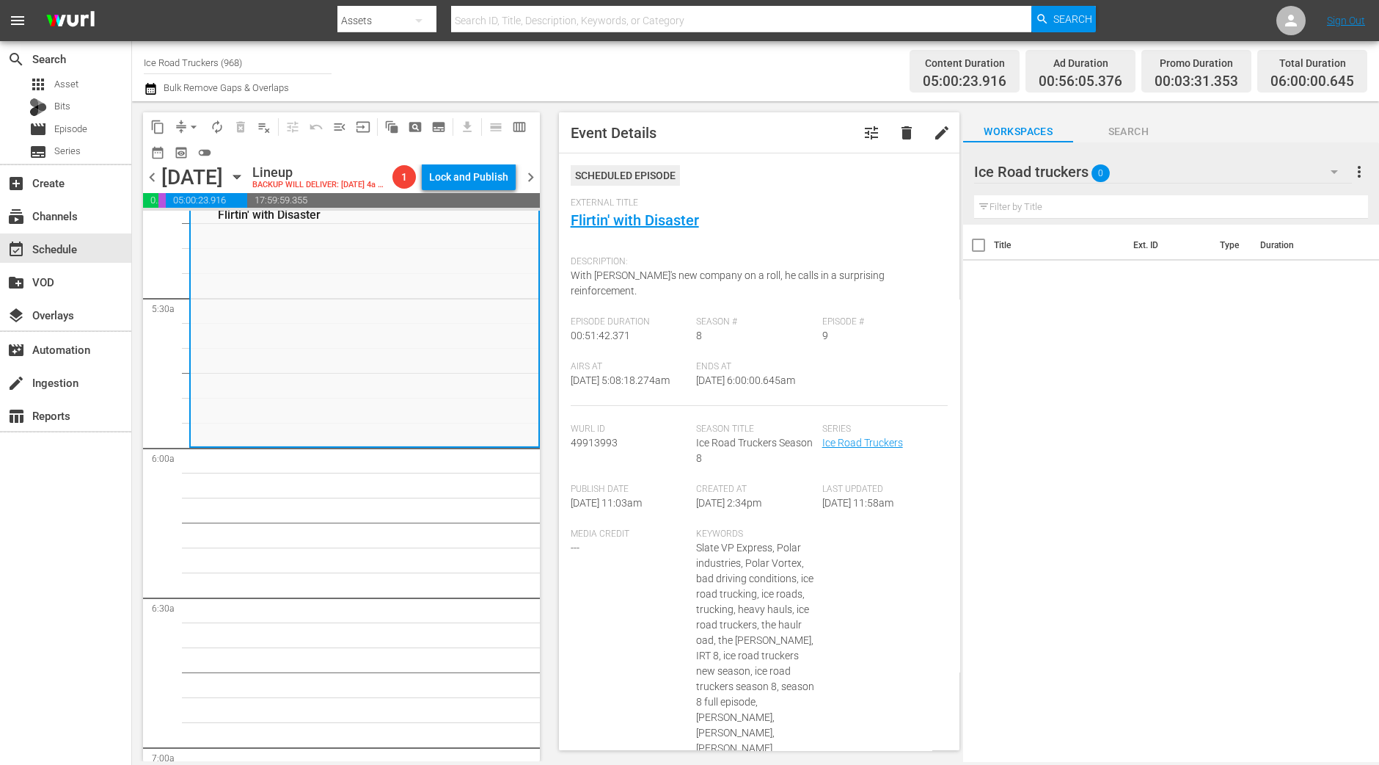
click at [213, 137] on button "autorenew_outlined" at bounding box center [216, 126] width 23 height 23
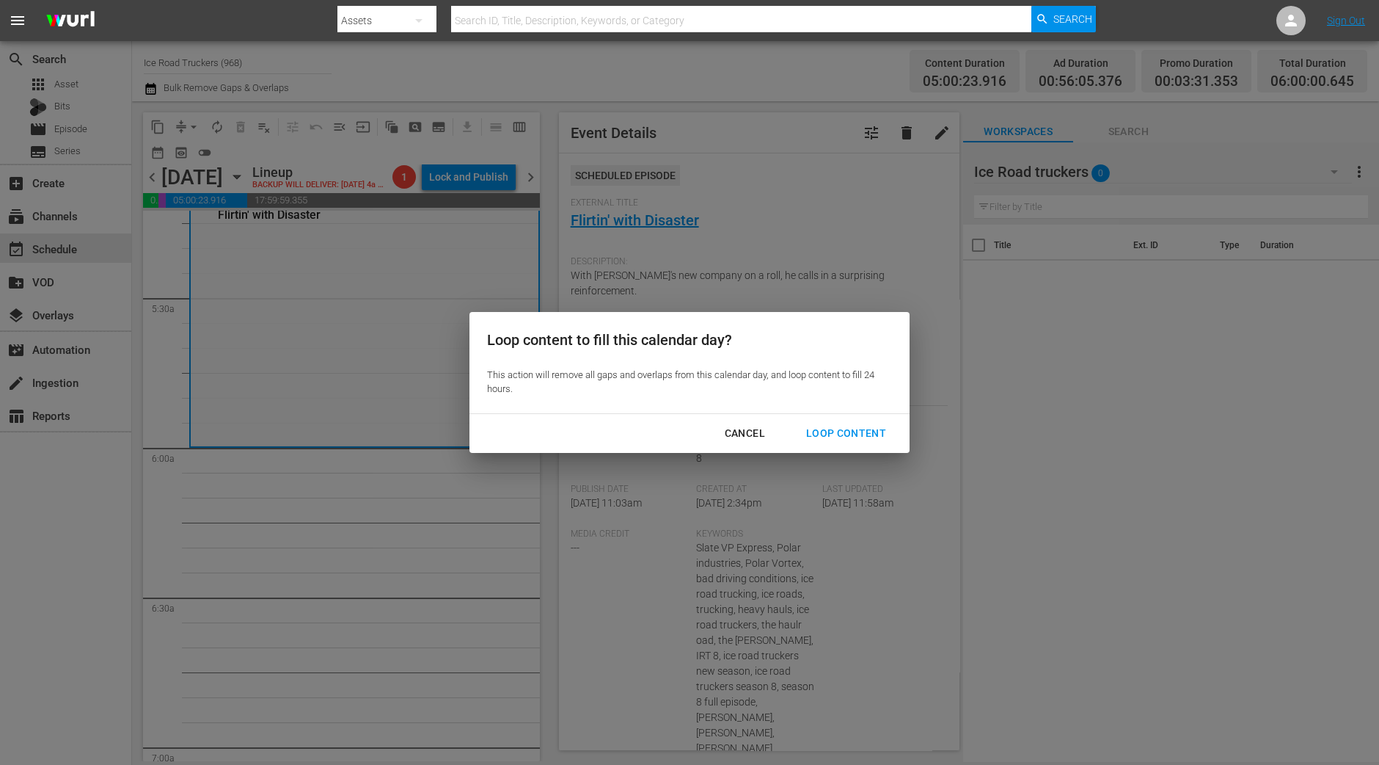
click at [845, 431] on div "Loop Content" at bounding box center [846, 433] width 103 height 18
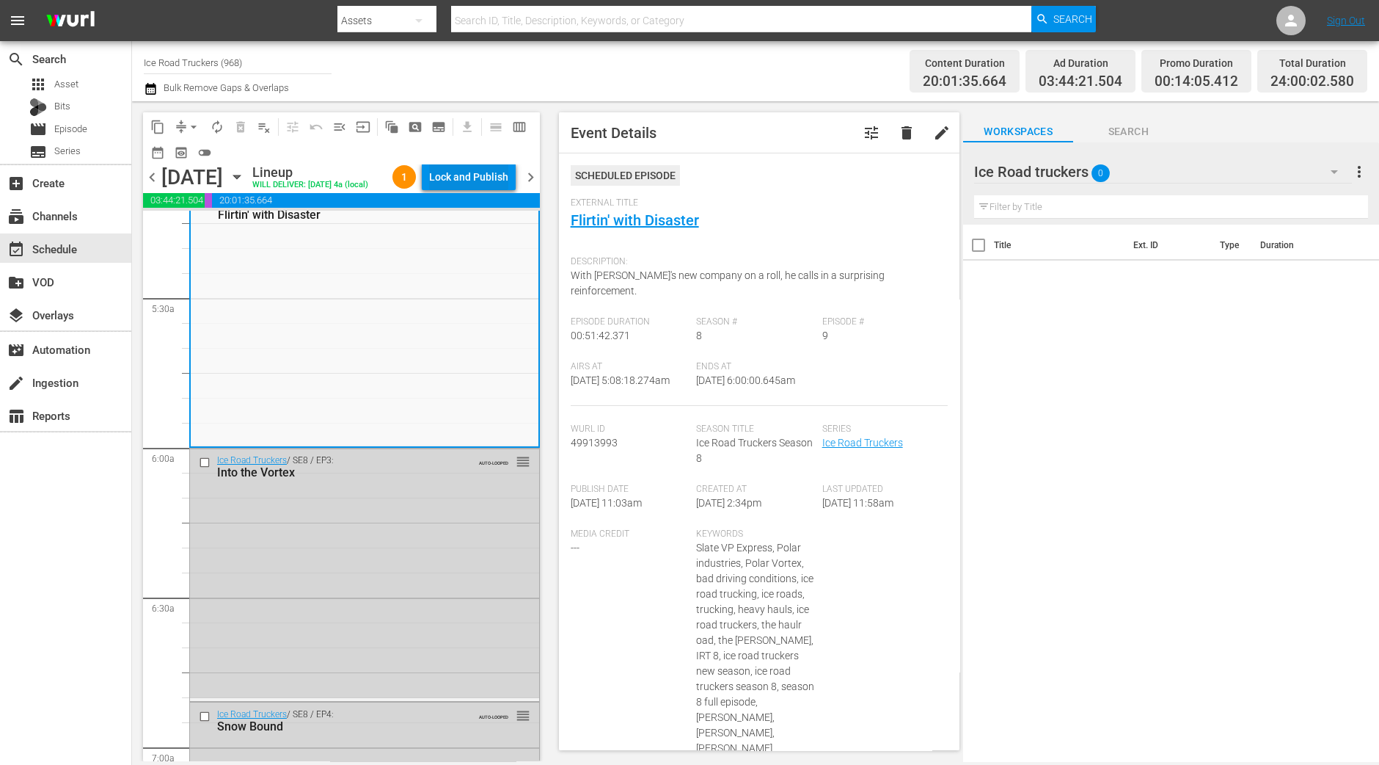
click at [482, 173] on div "Lock and Publish" at bounding box center [468, 177] width 79 height 26
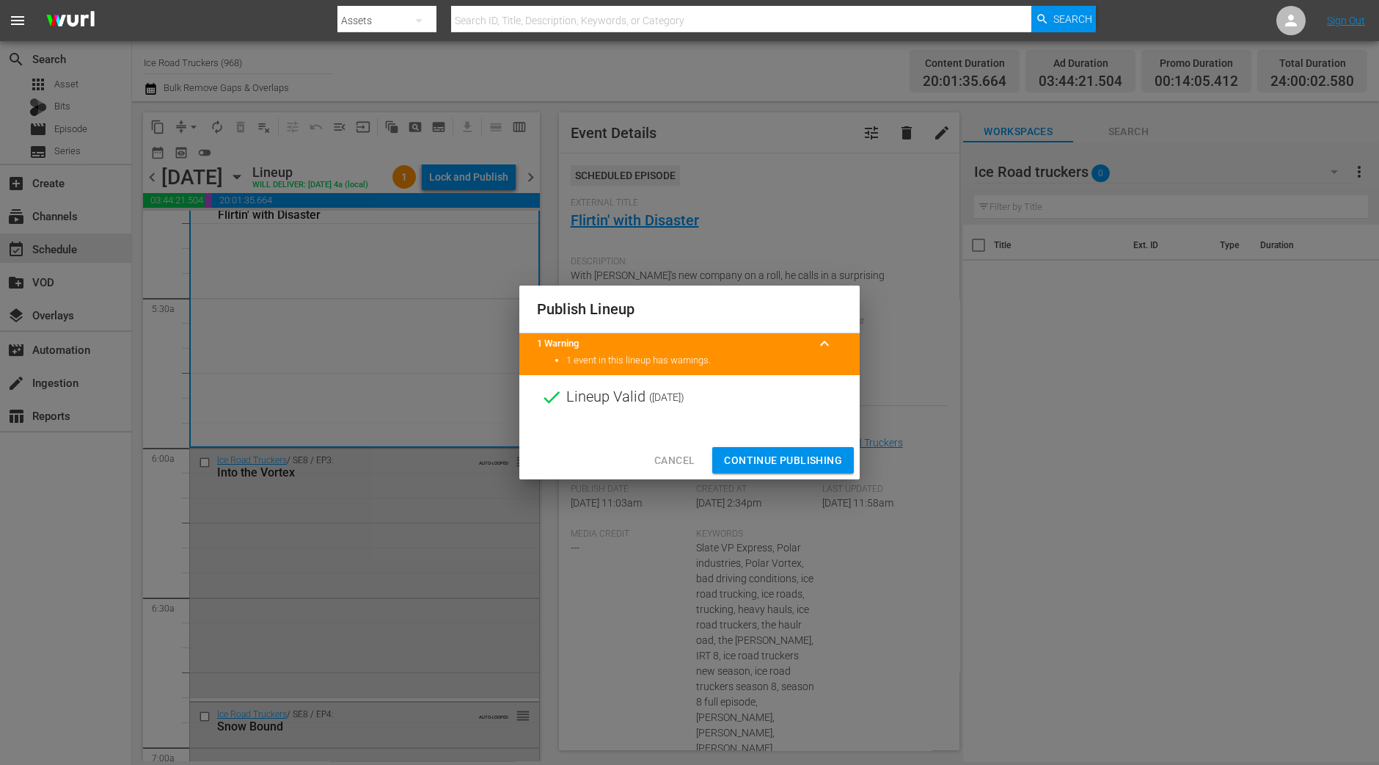
click at [772, 460] on span "Continue Publishing" at bounding box center [783, 460] width 118 height 18
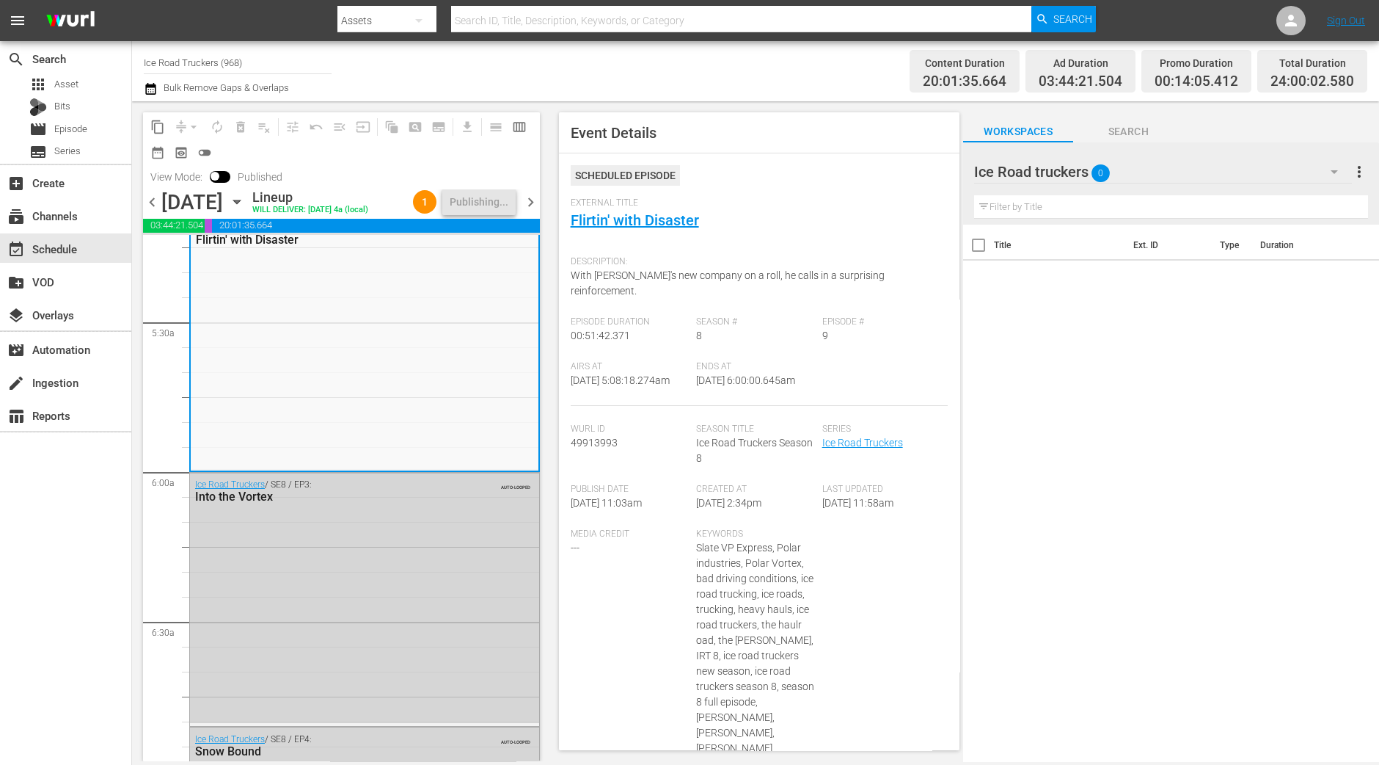
click at [537, 218] on div "chevron_left Wednesday, October 29th October 29th Lineup WILL DELIVER: 10/28 @ …" at bounding box center [341, 203] width 397 height 29
click at [536, 211] on span "chevron_right" at bounding box center [531, 202] width 18 height 18
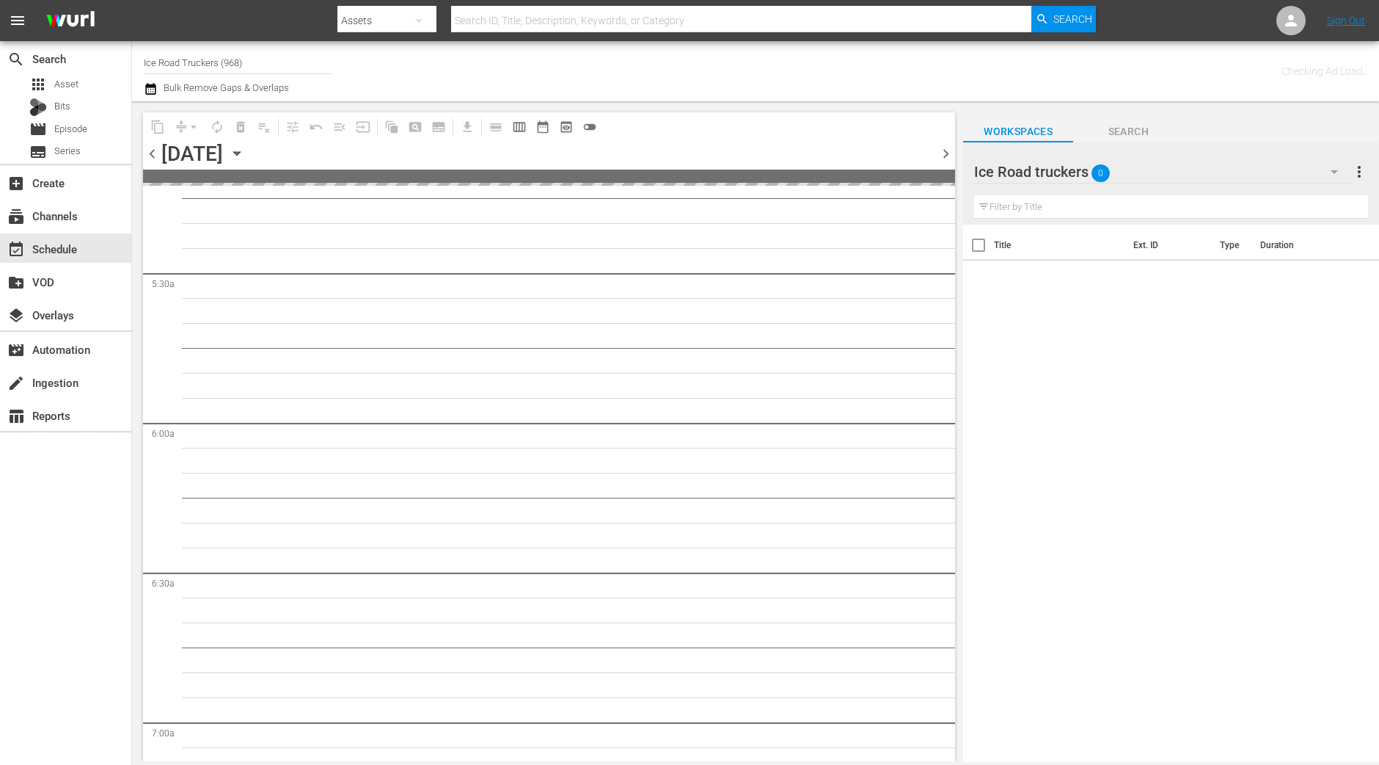
scroll to position [1659, 0]
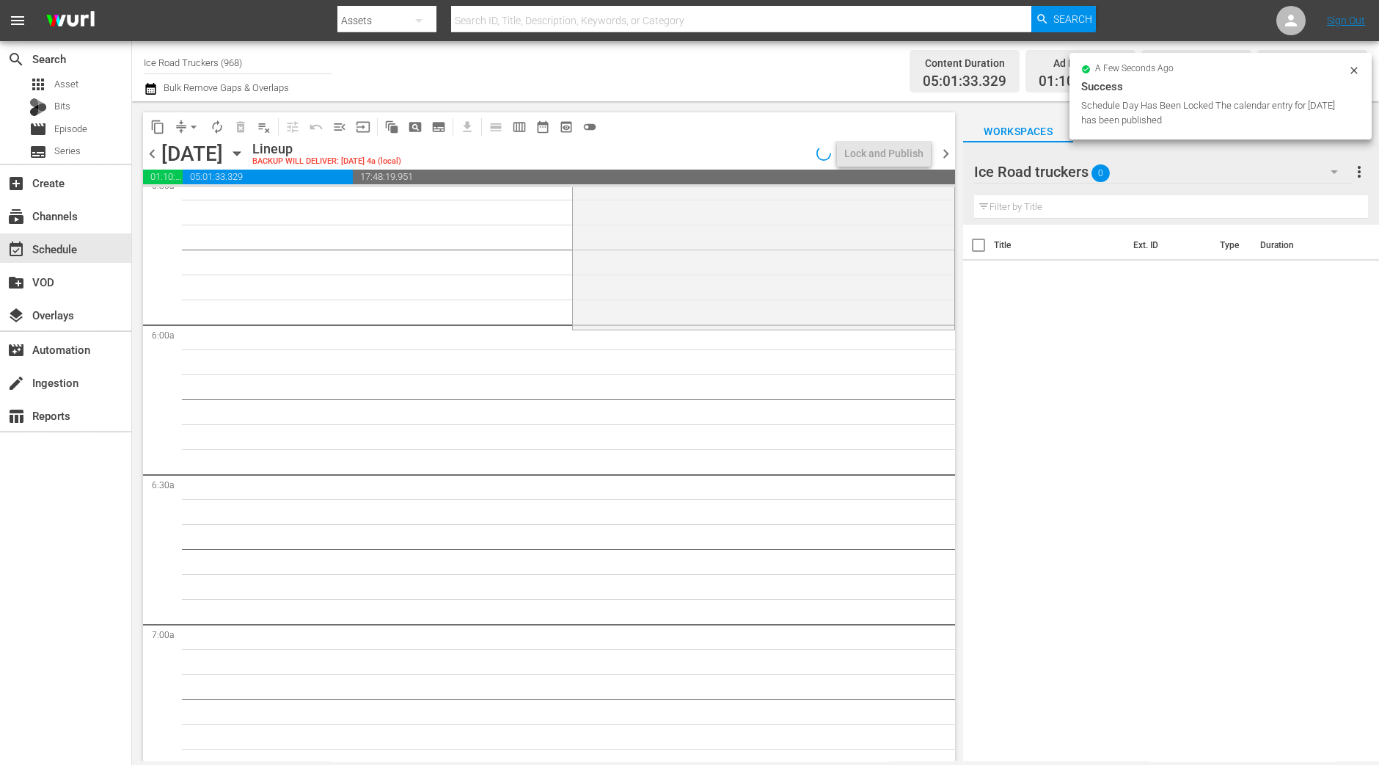
click at [642, 251] on div "Ice Road Truckers / SE9 / EP4: New Cold Blood 1 reorder" at bounding box center [764, 197] width 382 height 260
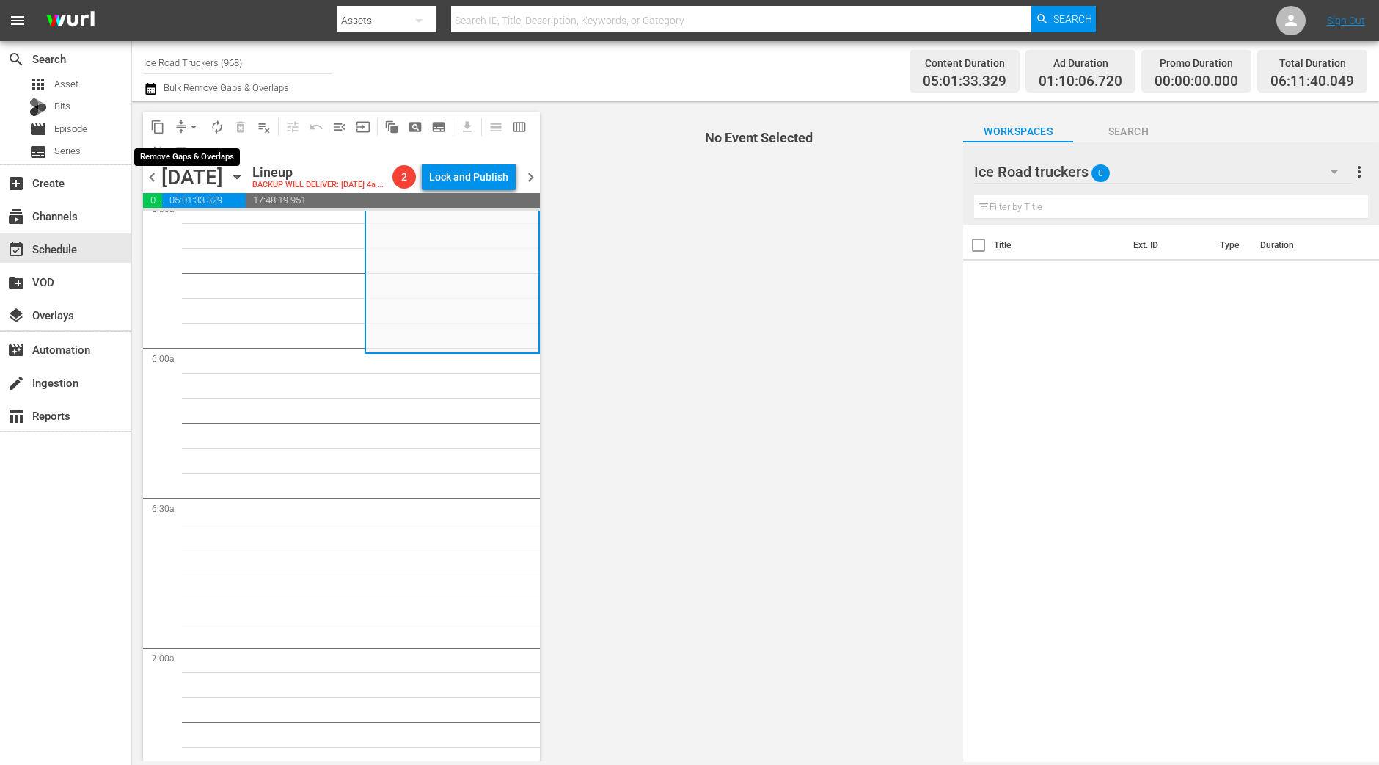
click at [183, 130] on button "arrow_drop_down" at bounding box center [193, 126] width 23 height 23
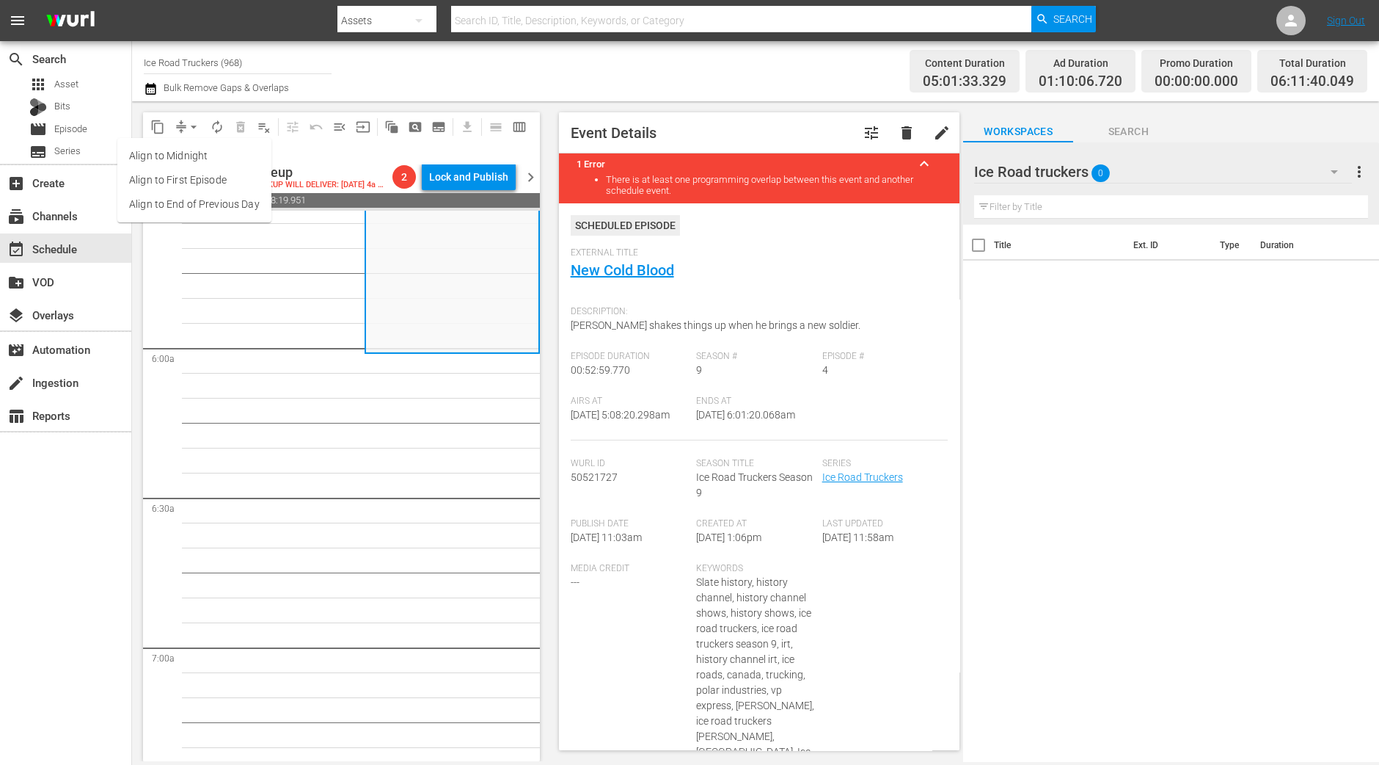
click at [187, 163] on li "Align to Midnight" at bounding box center [194, 156] width 154 height 24
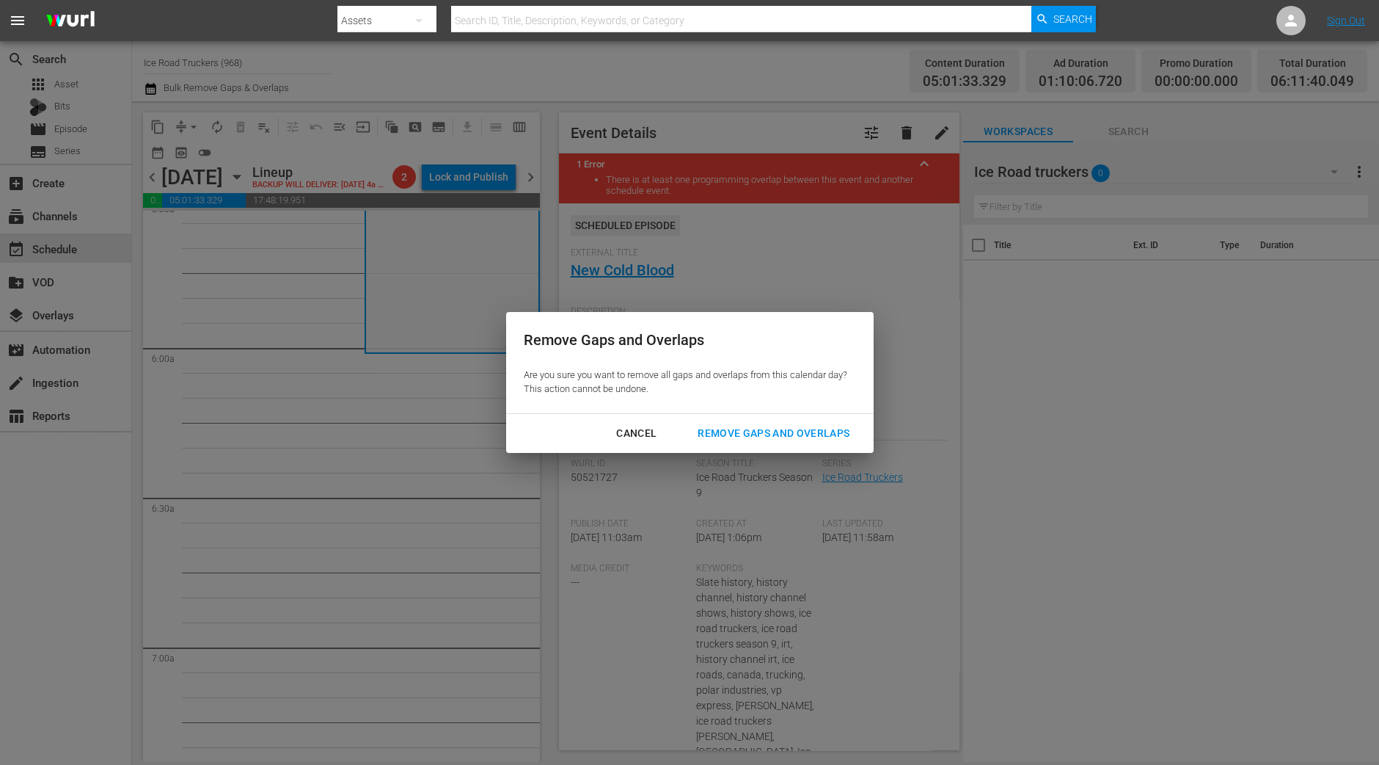
click at [757, 428] on div "Remove Gaps and Overlaps" at bounding box center [773, 433] width 175 height 18
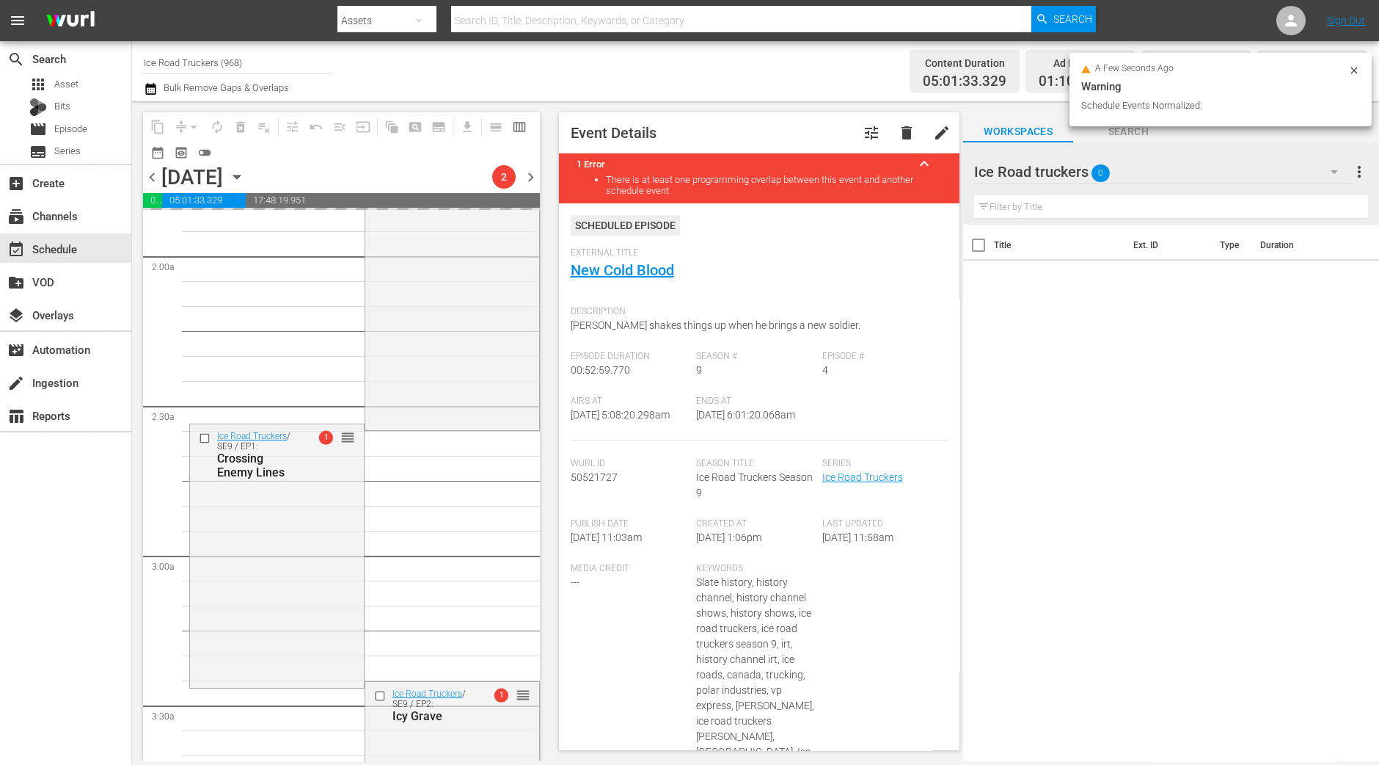
scroll to position [0, 0]
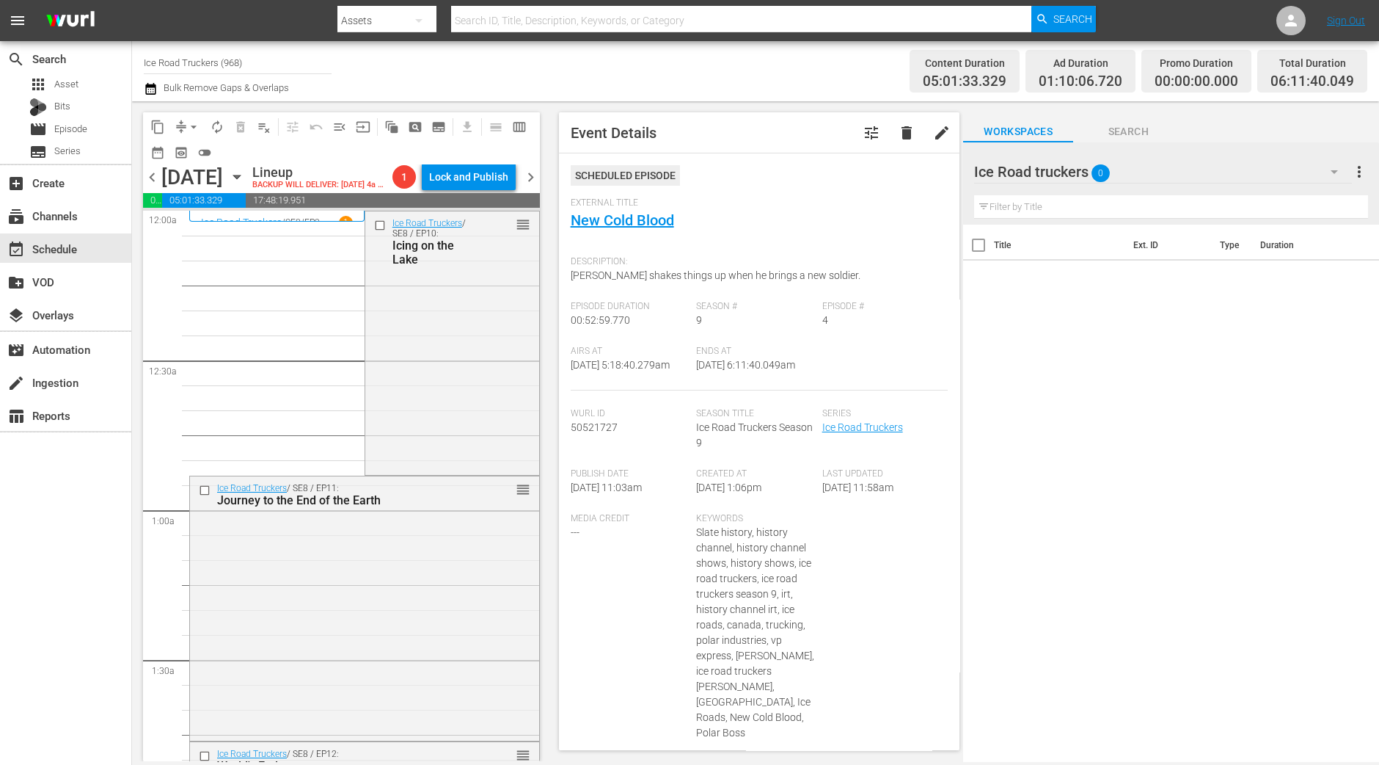
click at [426, 434] on div "Ice Road Truckers / SE8 / EP10: Icing on the Lake reorder" at bounding box center [452, 341] width 174 height 261
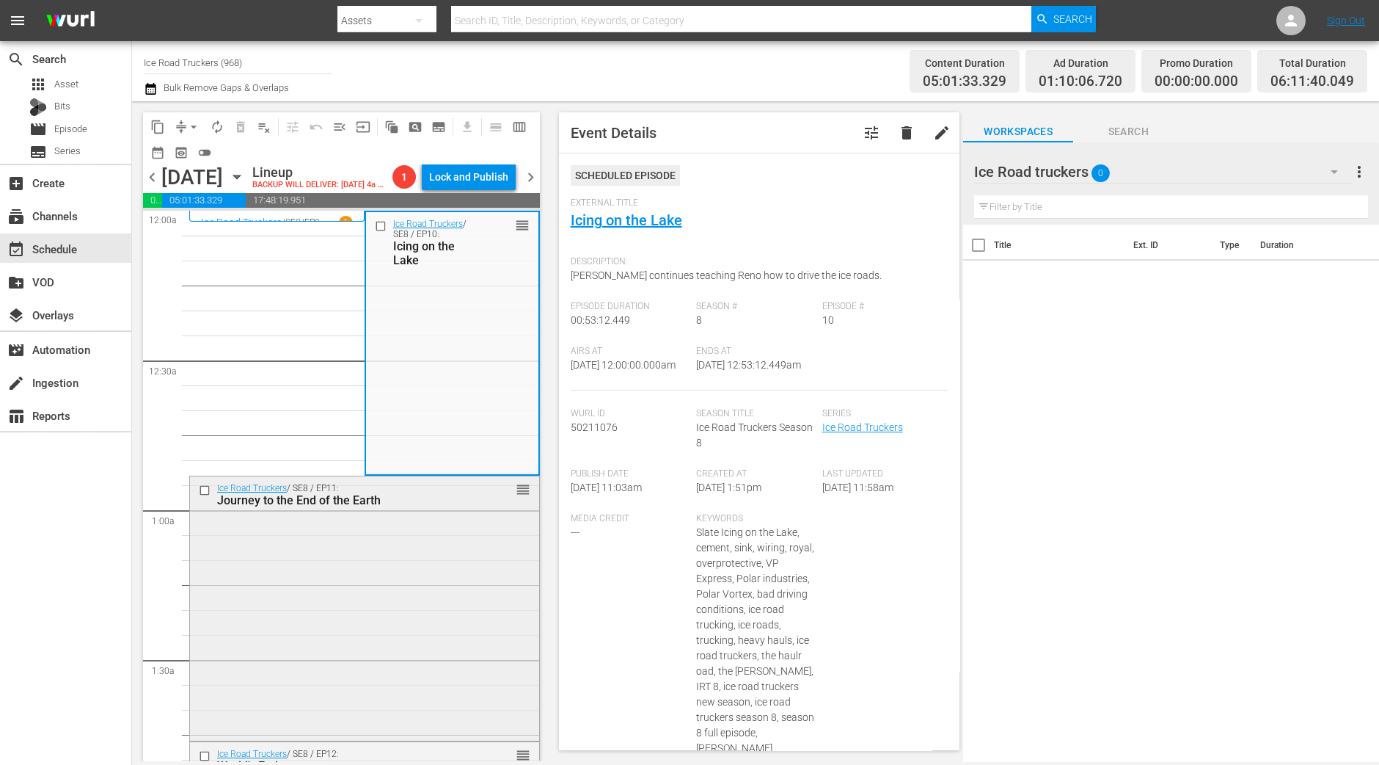
click at [345, 710] on div "Ice Road Truckers / SE8 / EP11: Journey to the End of the Earth reorder" at bounding box center [364, 606] width 349 height 261
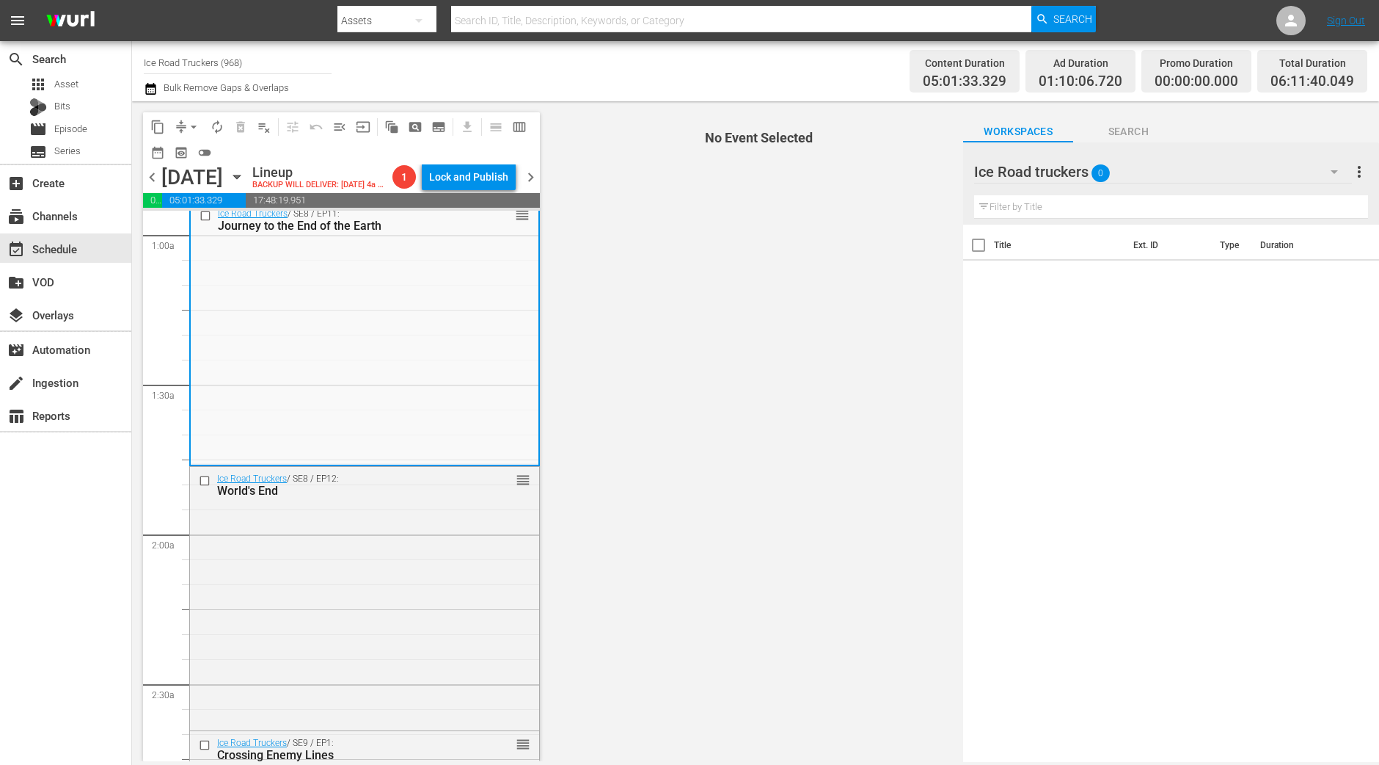
scroll to position [183, 0]
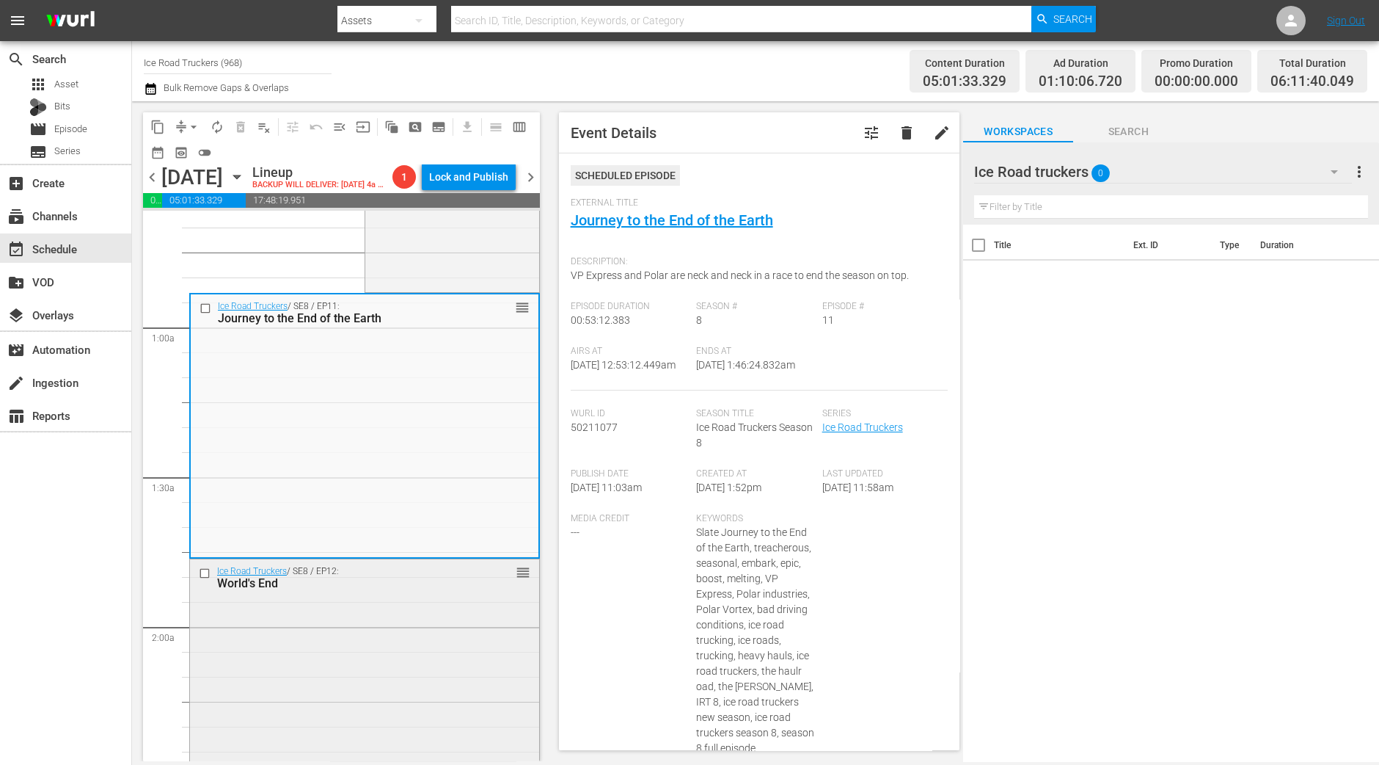
click at [360, 676] on div "Ice Road Truckers / SE8 / EP12: World's End reorder" at bounding box center [364, 689] width 349 height 260
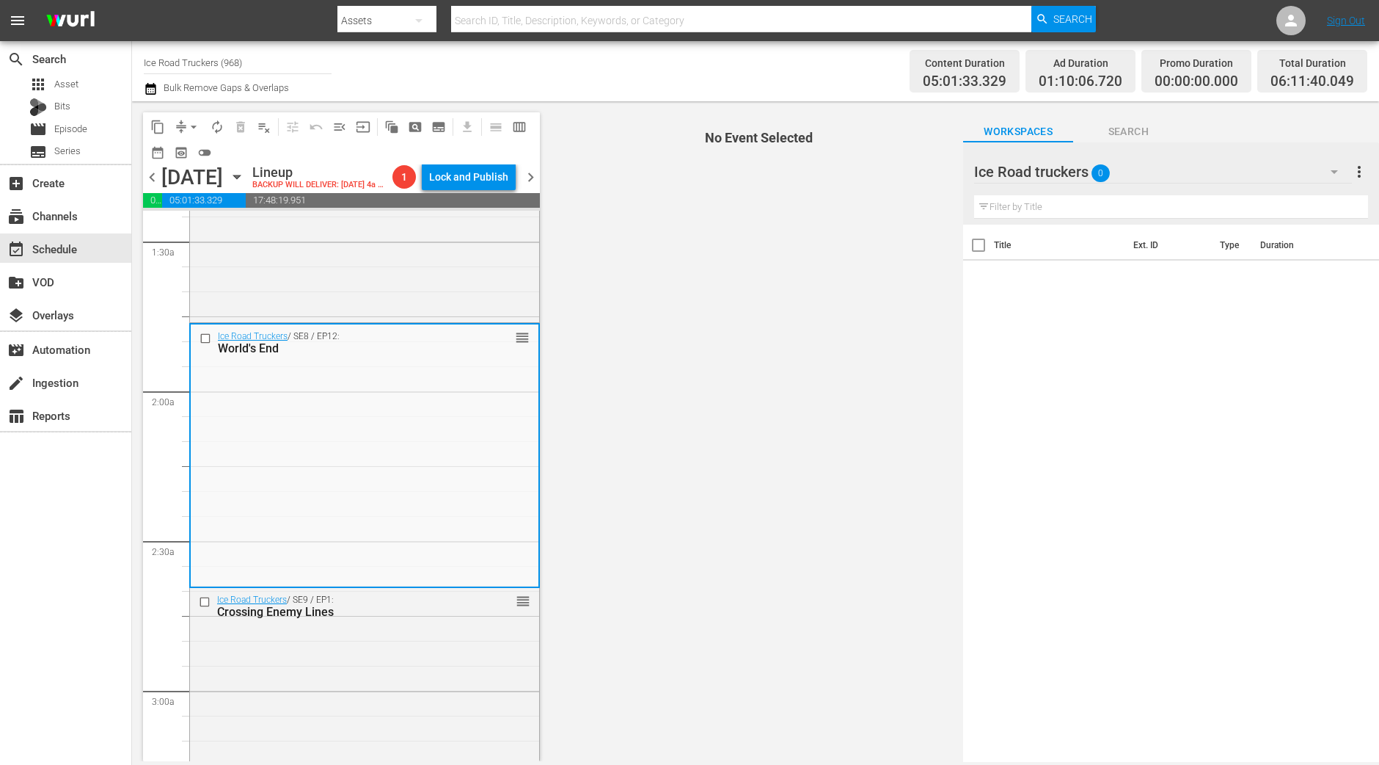
scroll to position [459, 0]
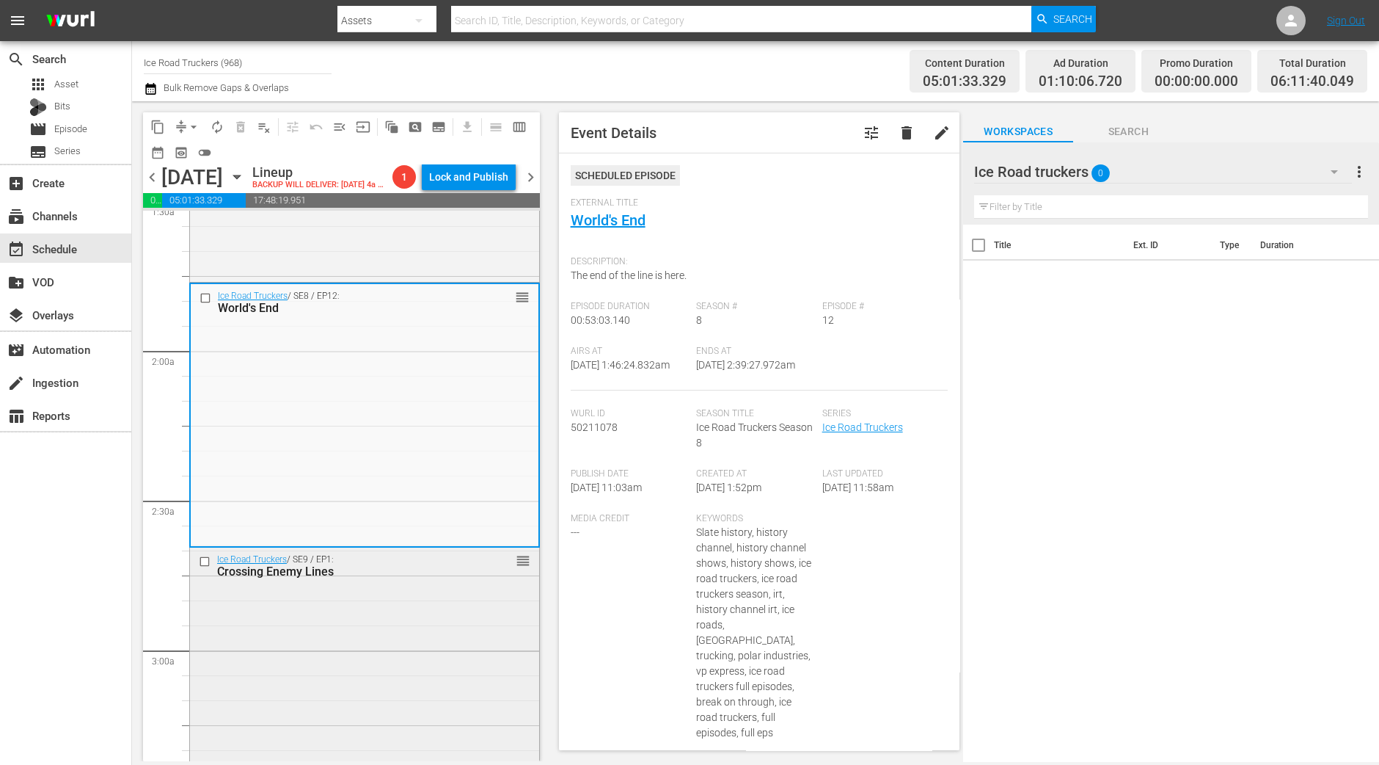
click at [378, 622] on div "Ice Road Truckers / SE9 / EP1: Crossing Enemy Lines reorder" at bounding box center [364, 677] width 349 height 260
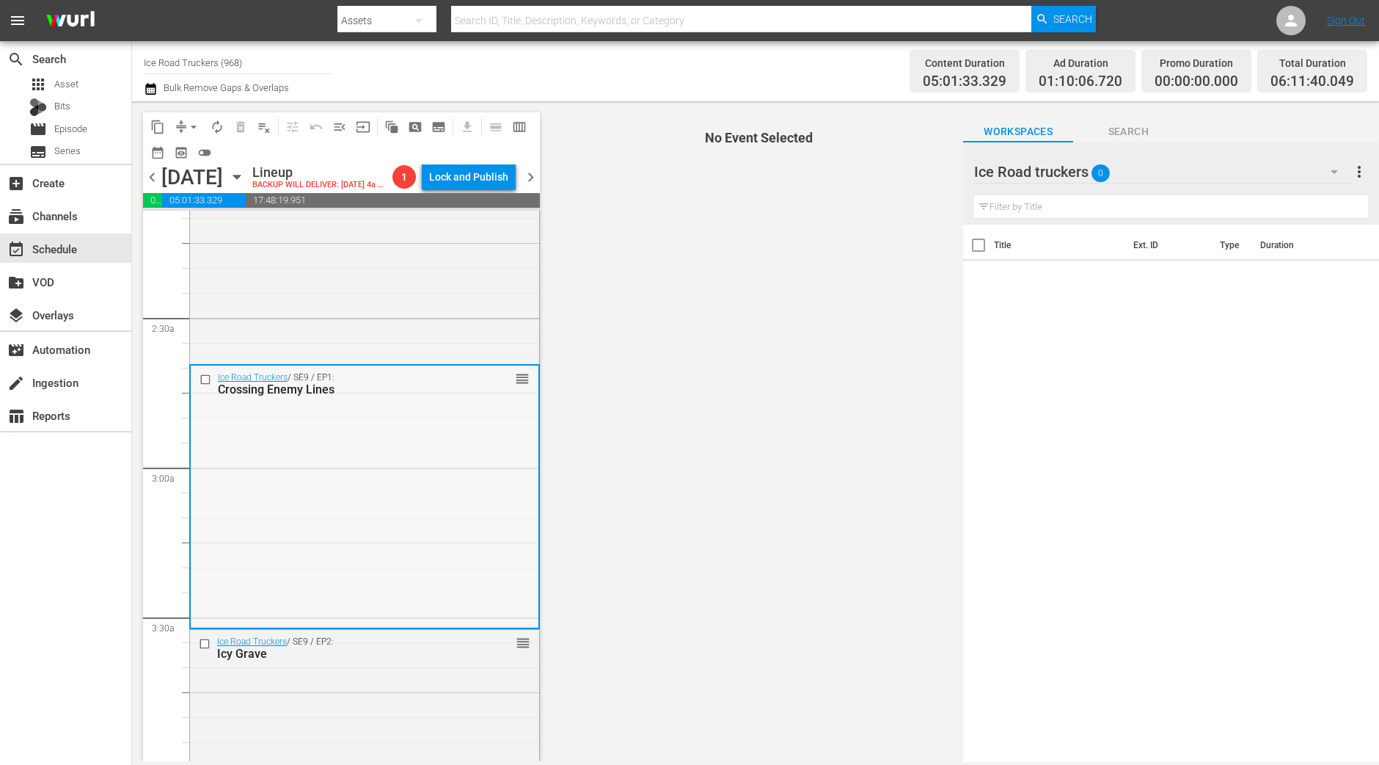
scroll to position [733, 0]
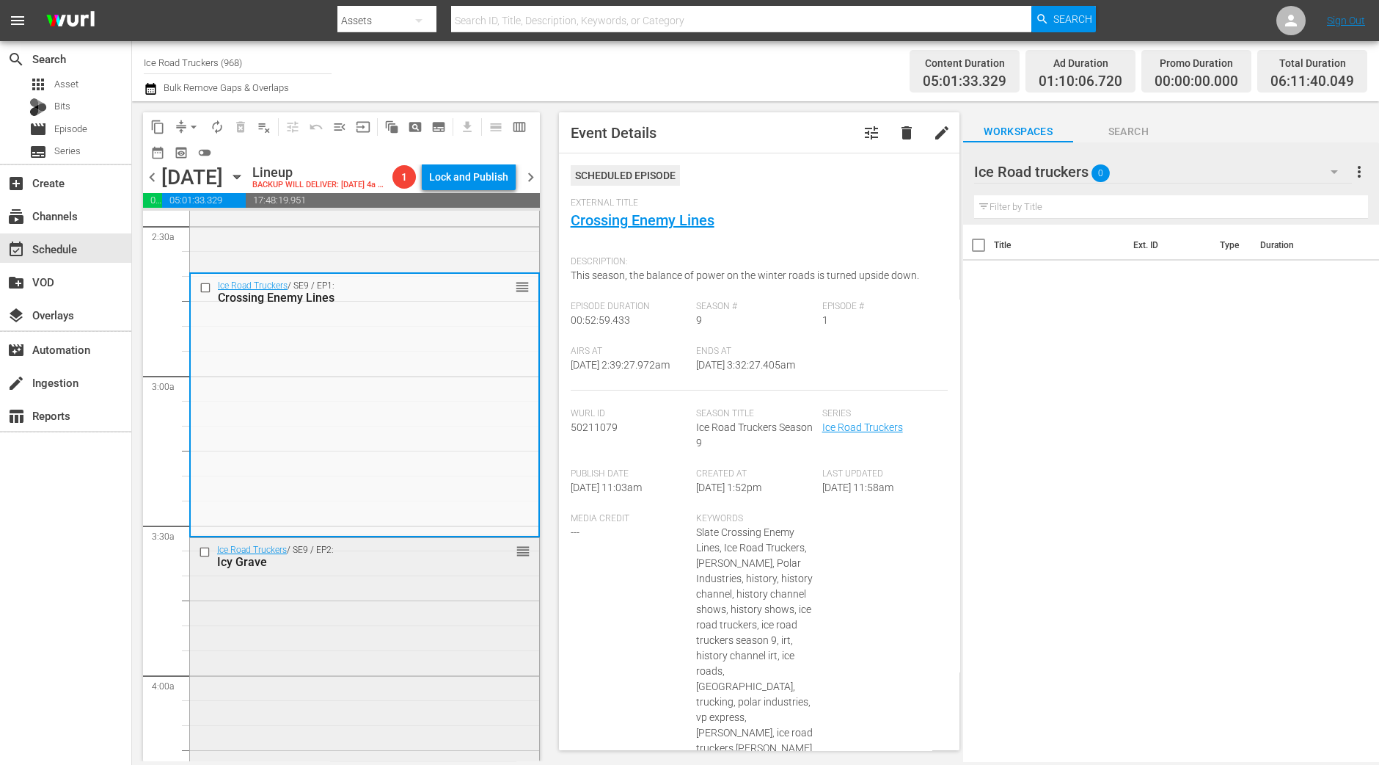
click at [378, 656] on div "Ice Road Truckers / SE9 / EP2: Icy Grave reorder" at bounding box center [364, 668] width 349 height 261
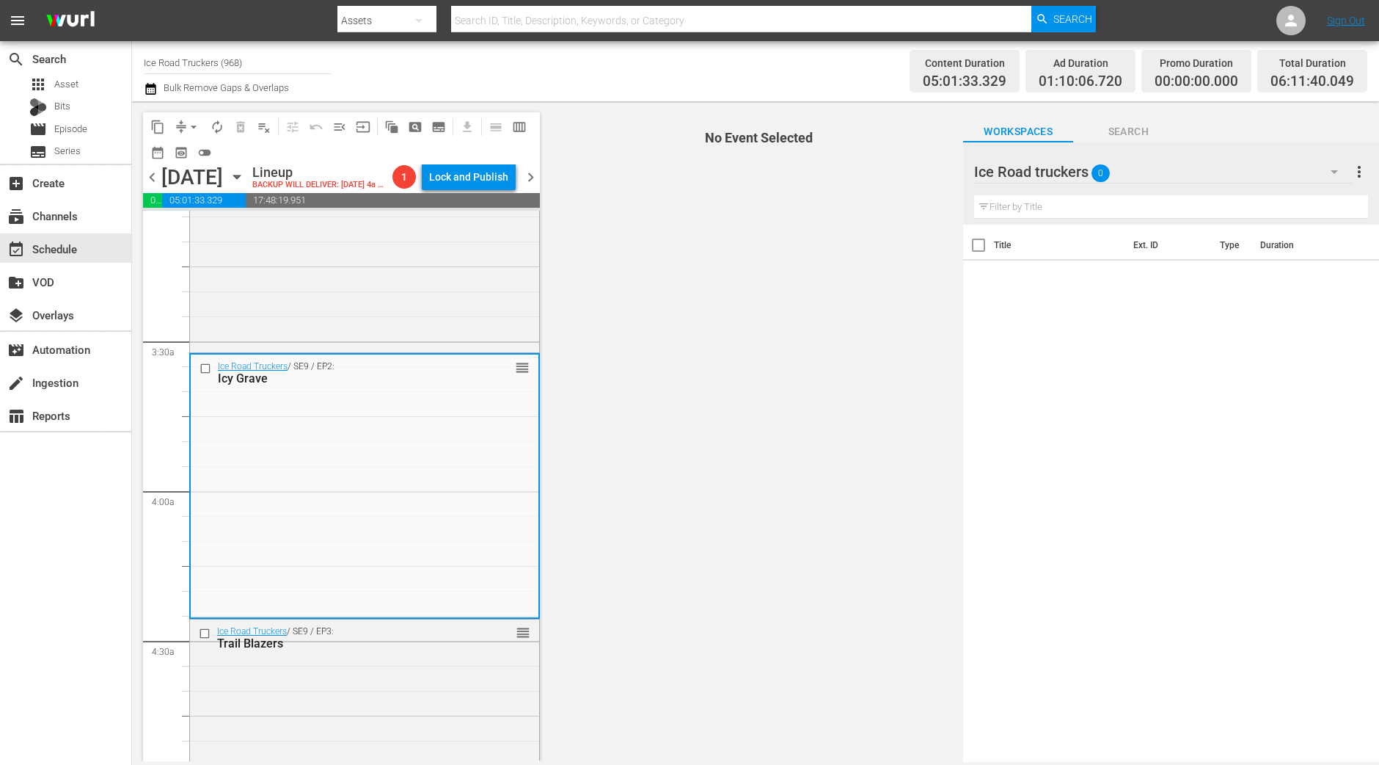
scroll to position [1009, 0]
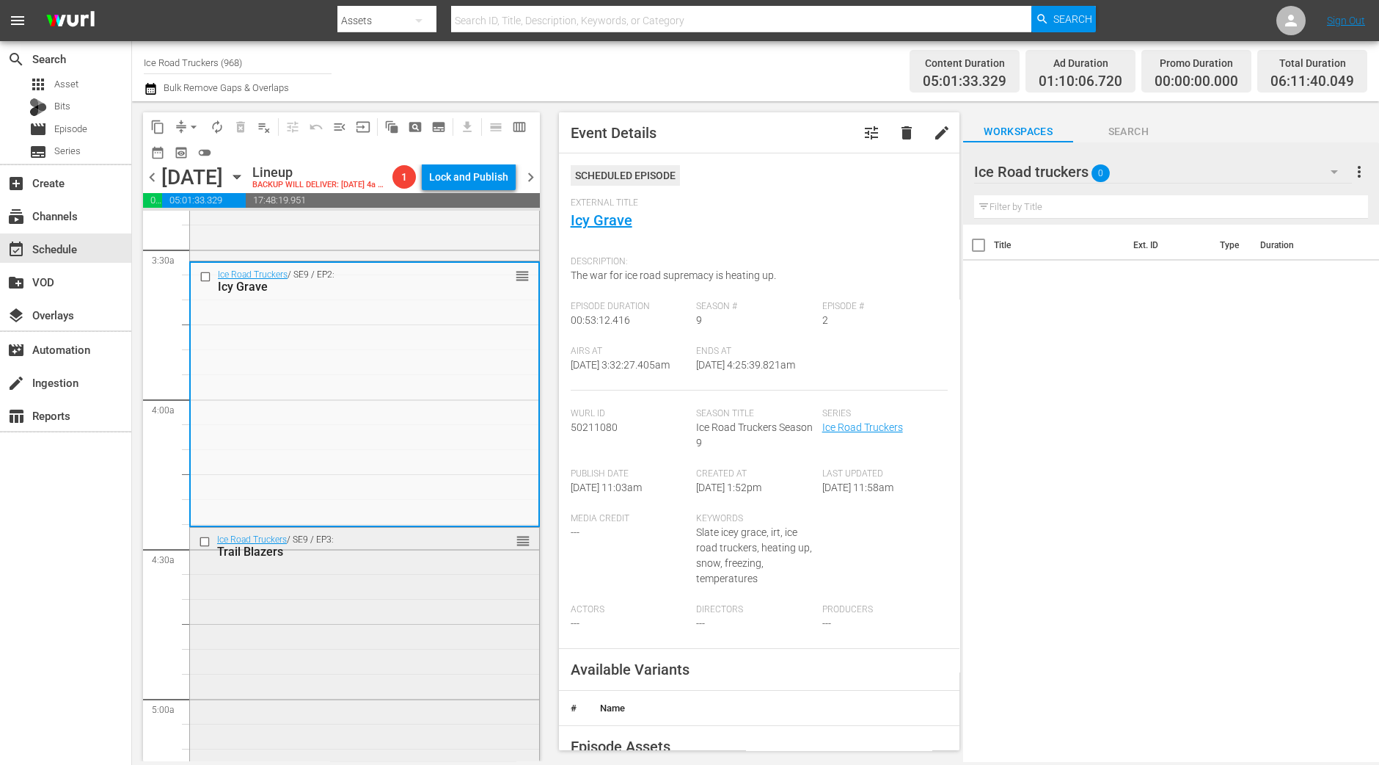
click at [325, 699] on div "Ice Road Truckers / SE9 / EP3: Trail Blazers reorder" at bounding box center [364, 658] width 349 height 260
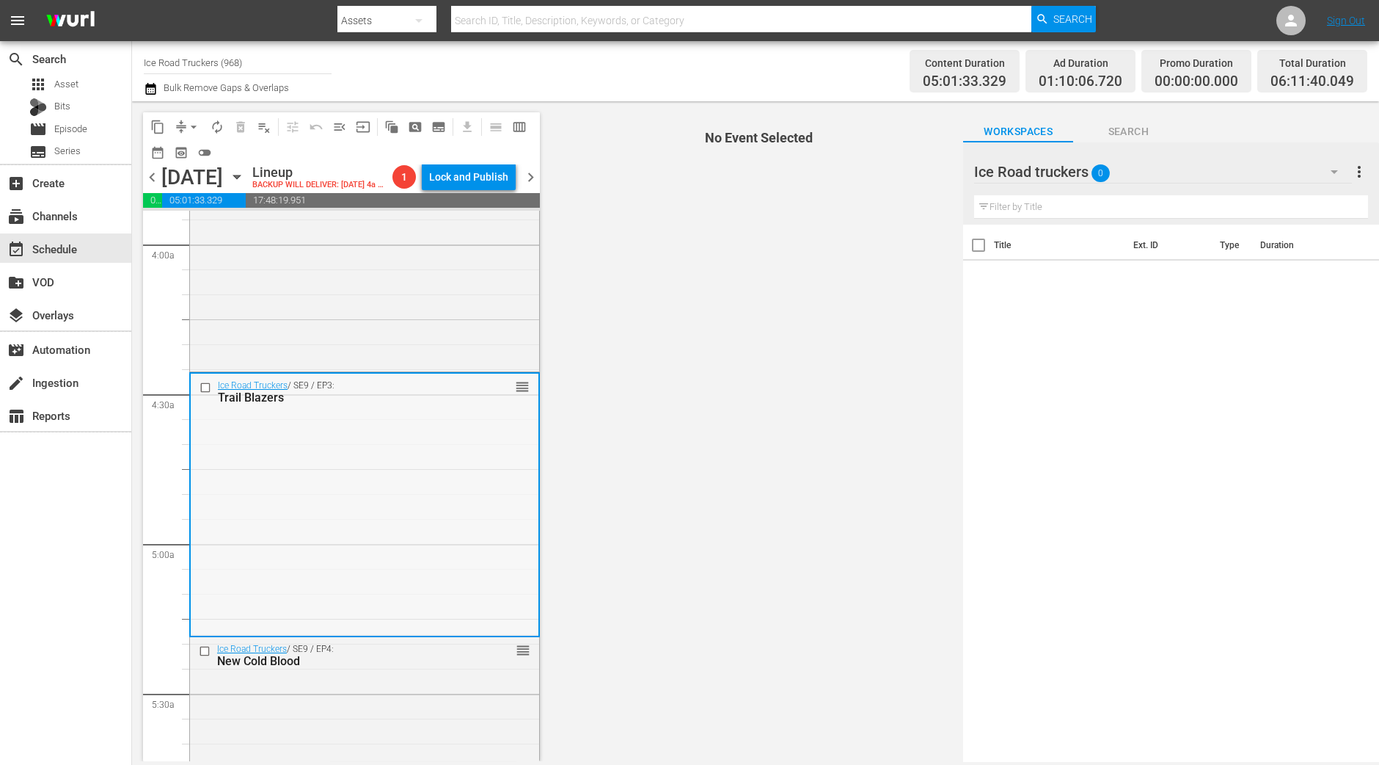
scroll to position [1192, 0]
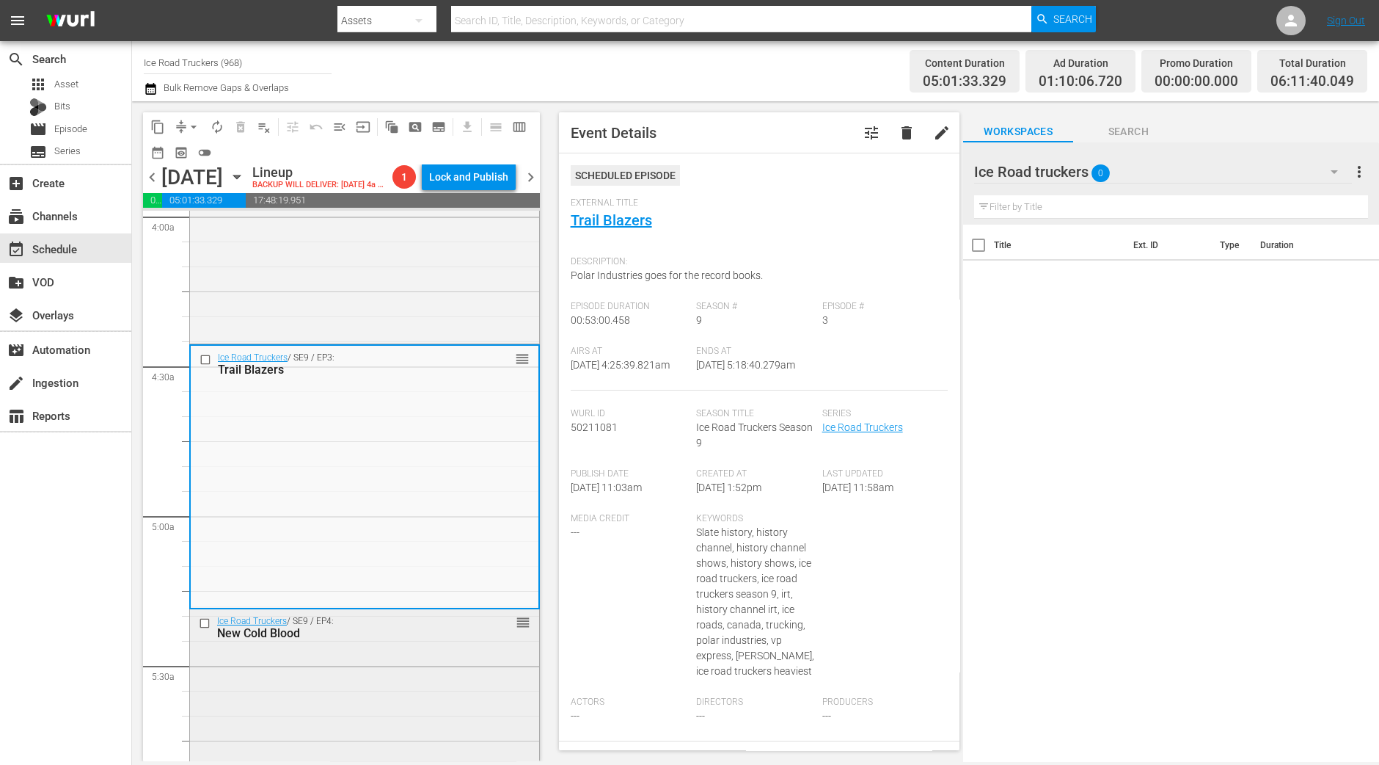
click at [368, 704] on div "Ice Road Truckers / SE9 / EP4: New Cold Blood reorder" at bounding box center [364, 739] width 349 height 260
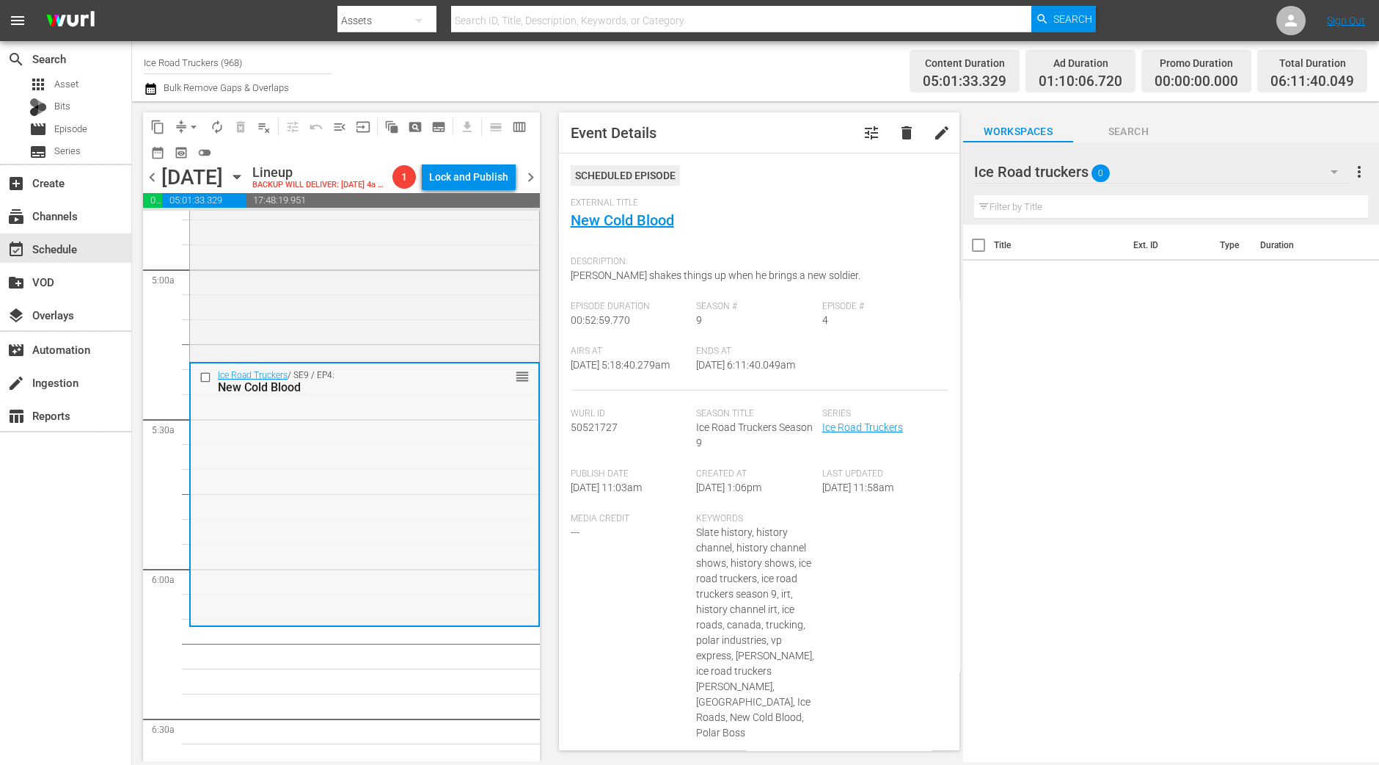
scroll to position [1467, 0]
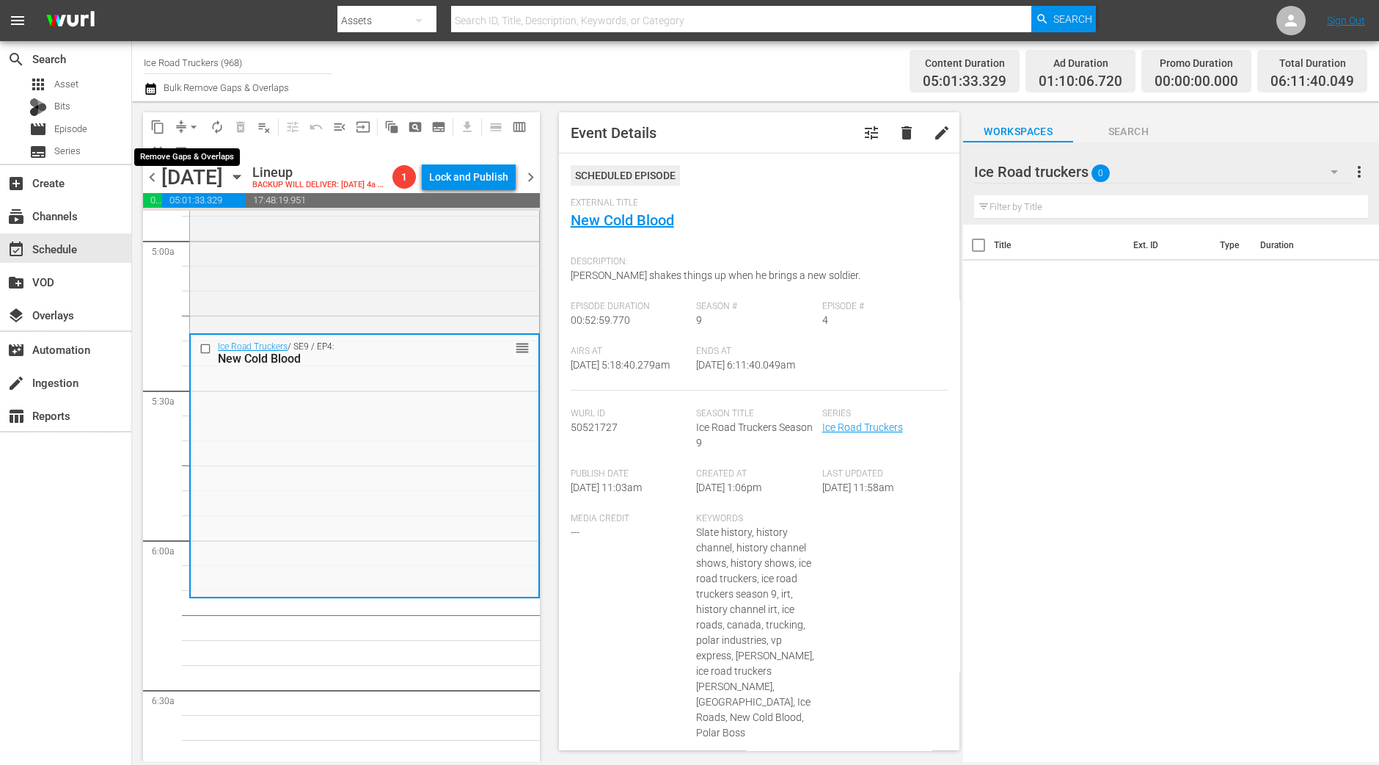
click at [187, 123] on span "arrow_drop_down" at bounding box center [193, 127] width 15 height 15
click at [194, 160] on li "Align to Midnight" at bounding box center [194, 156] width 154 height 24
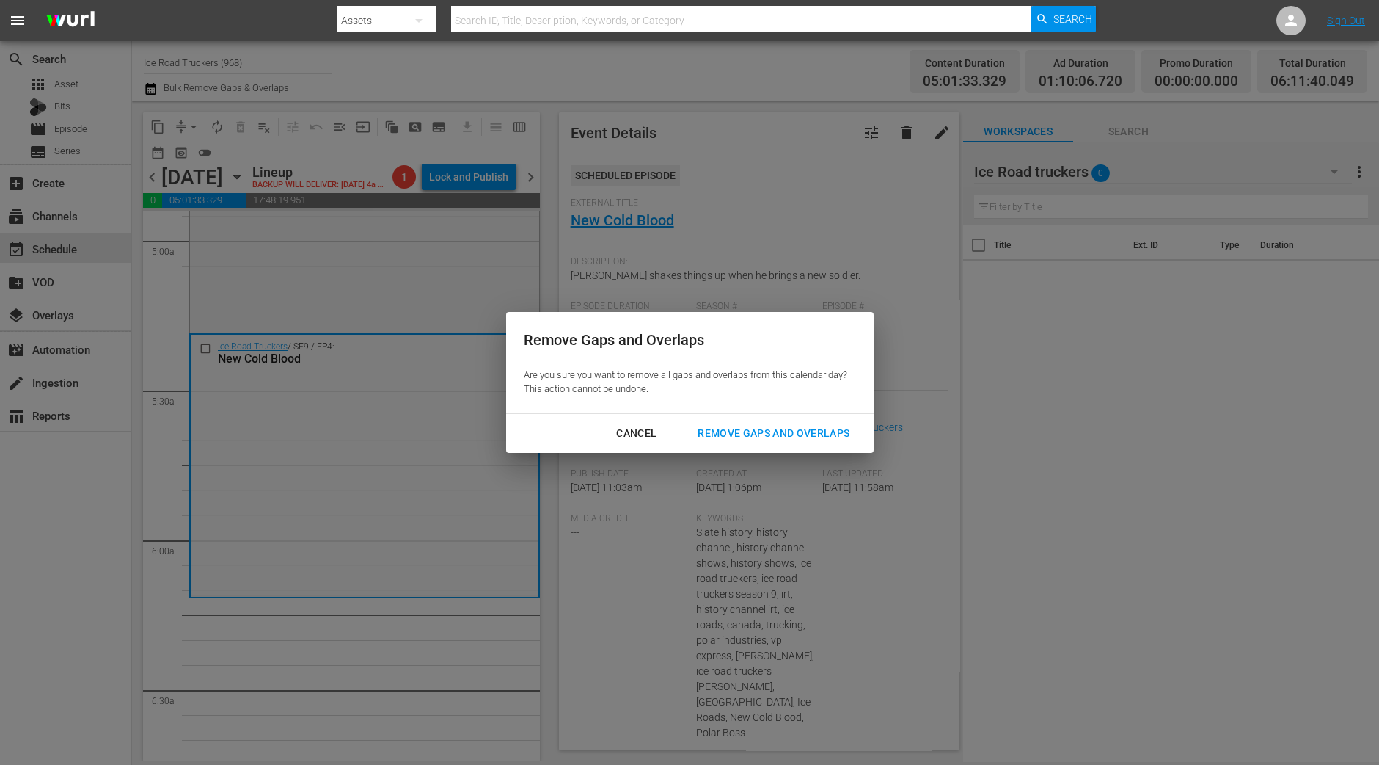
click at [754, 429] on div "Remove Gaps and Overlaps" at bounding box center [773, 433] width 175 height 18
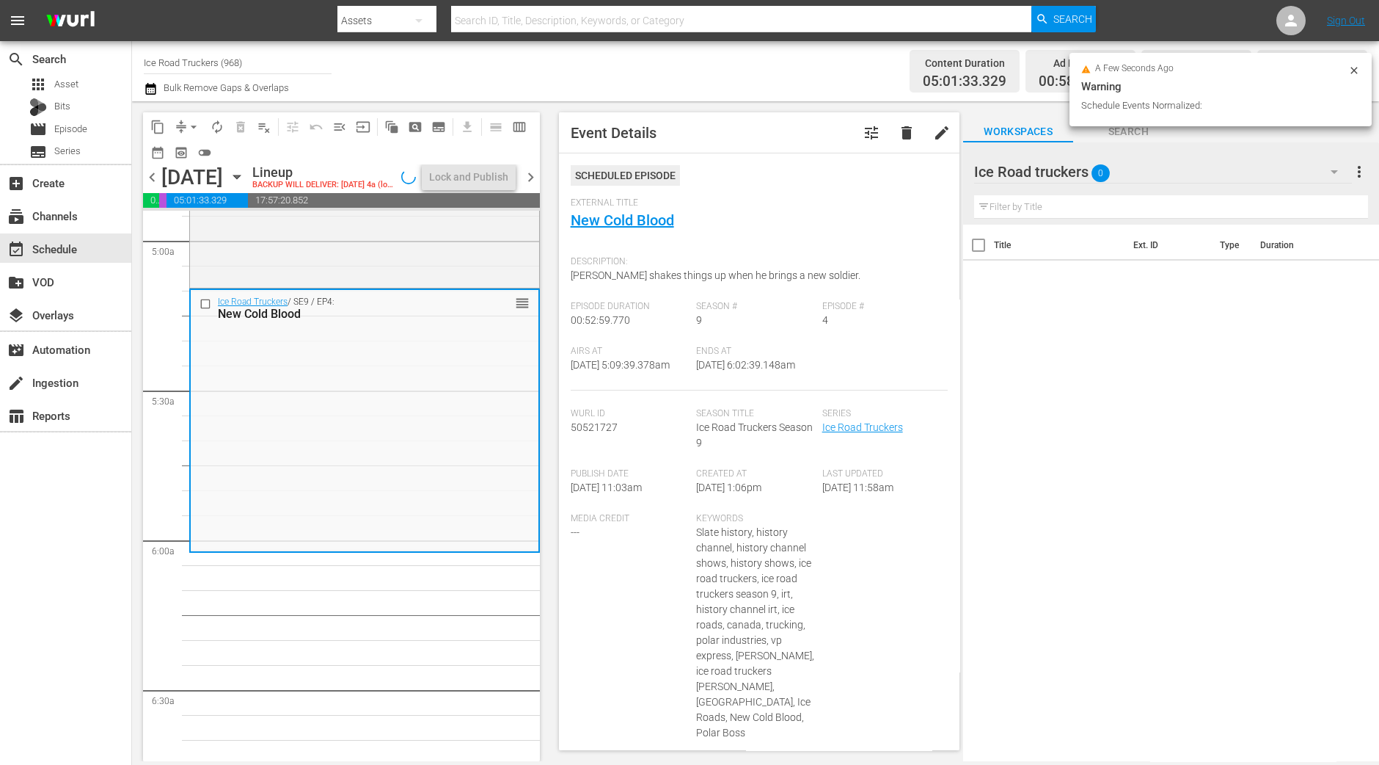
scroll to position [1442, 0]
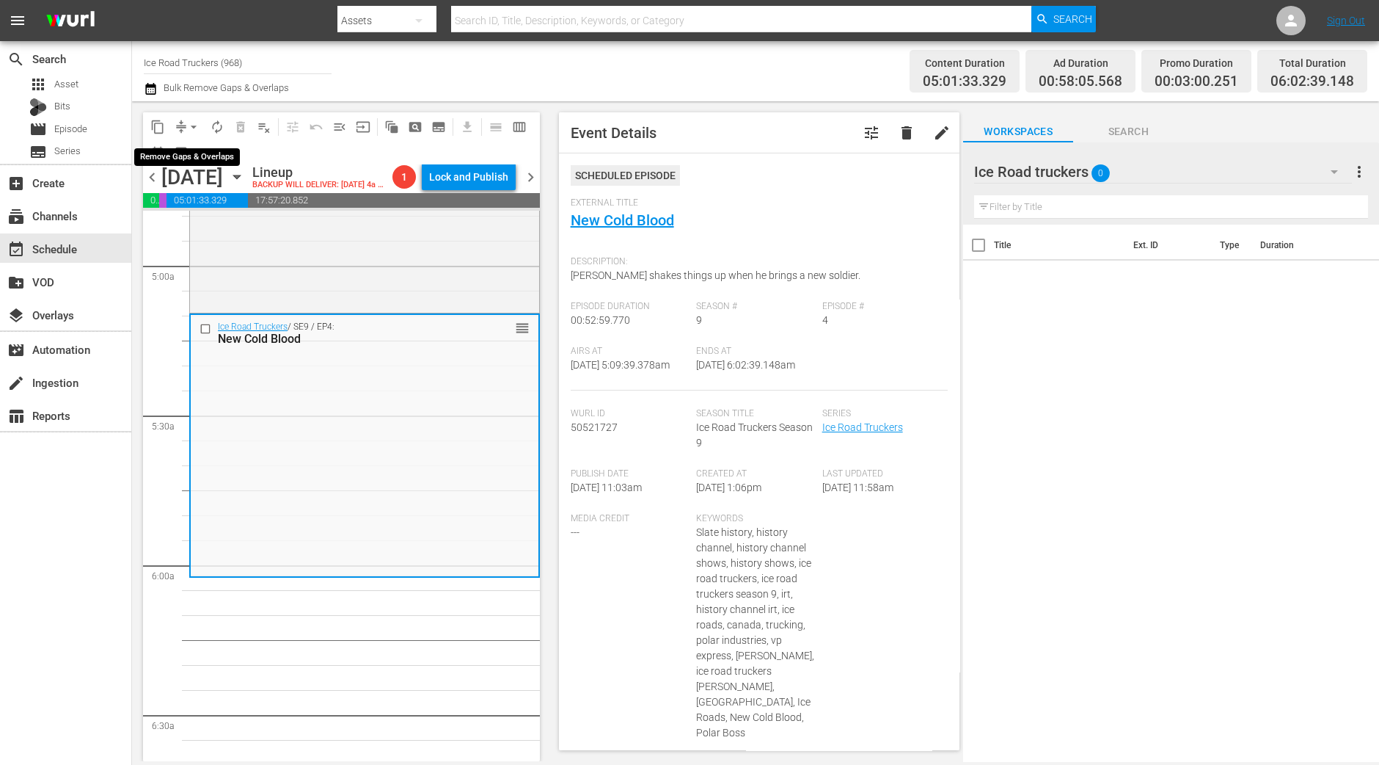
click at [188, 123] on span "arrow_drop_down" at bounding box center [193, 127] width 15 height 15
click at [191, 152] on li "Align to Midnight" at bounding box center [194, 156] width 154 height 24
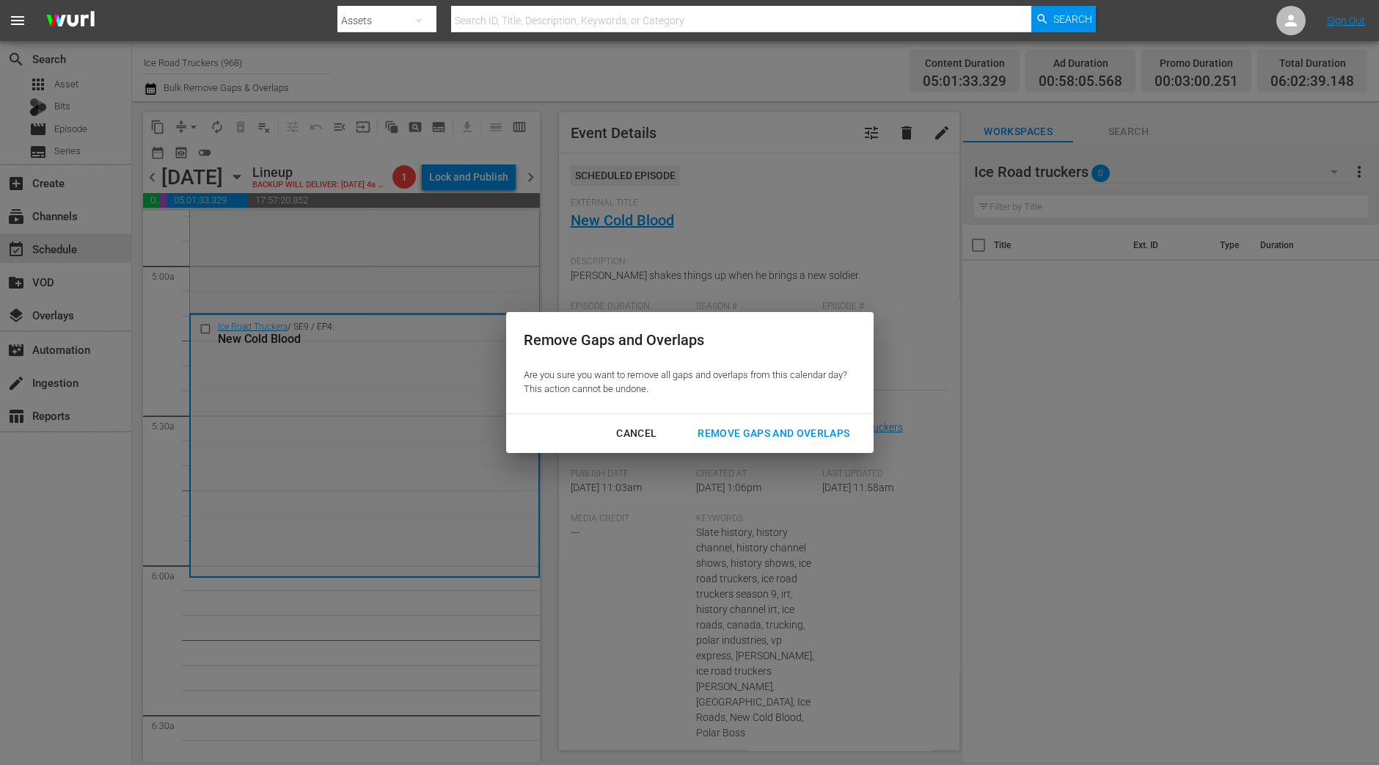
drag, startPoint x: 814, startPoint y: 453, endPoint x: 806, endPoint y: 451, distance: 8.4
click at [812, 453] on div "Remove Gaps and Overlaps Are you sure you want to remove all gaps and overlaps …" at bounding box center [689, 382] width 1379 height 765
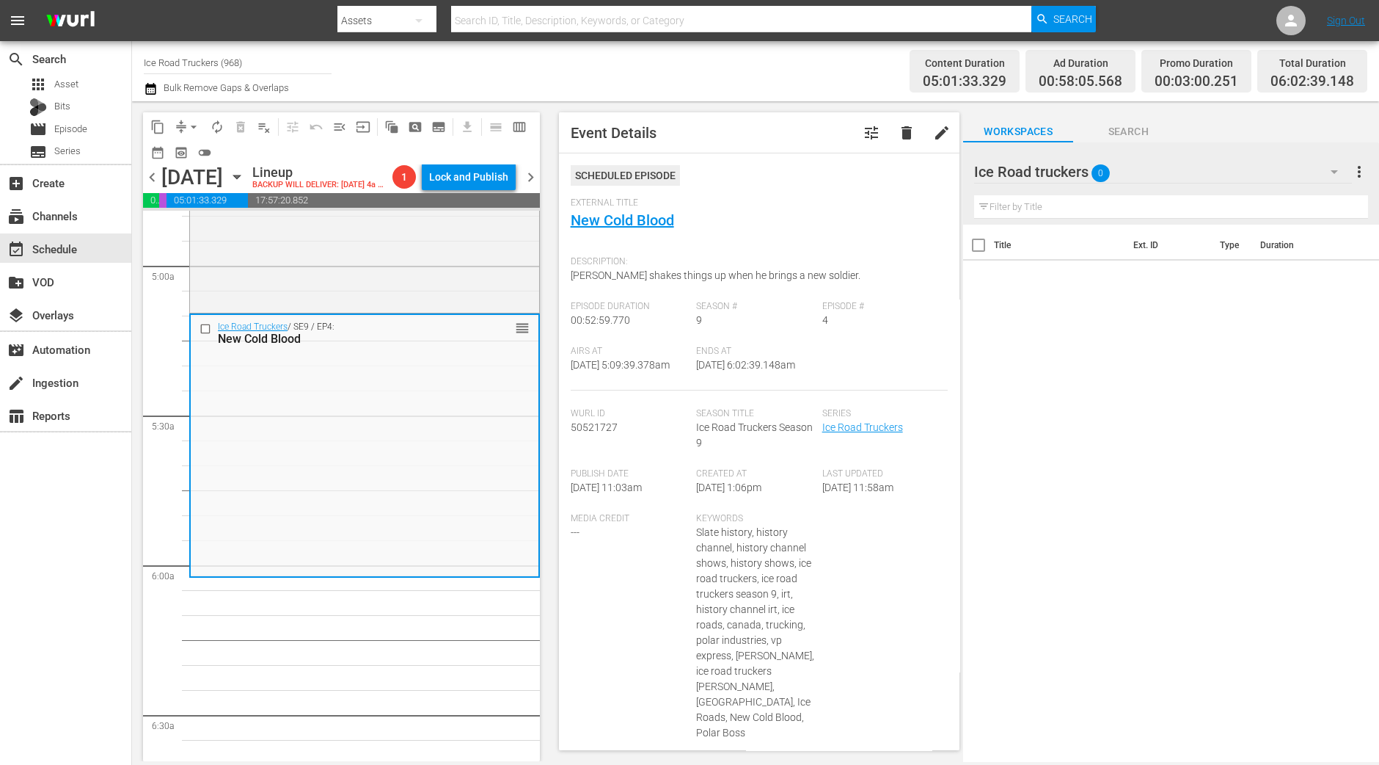
click at [184, 123] on button "arrow_drop_down" at bounding box center [193, 126] width 23 height 23
click at [184, 153] on li "Align to Midnight" at bounding box center [194, 156] width 154 height 24
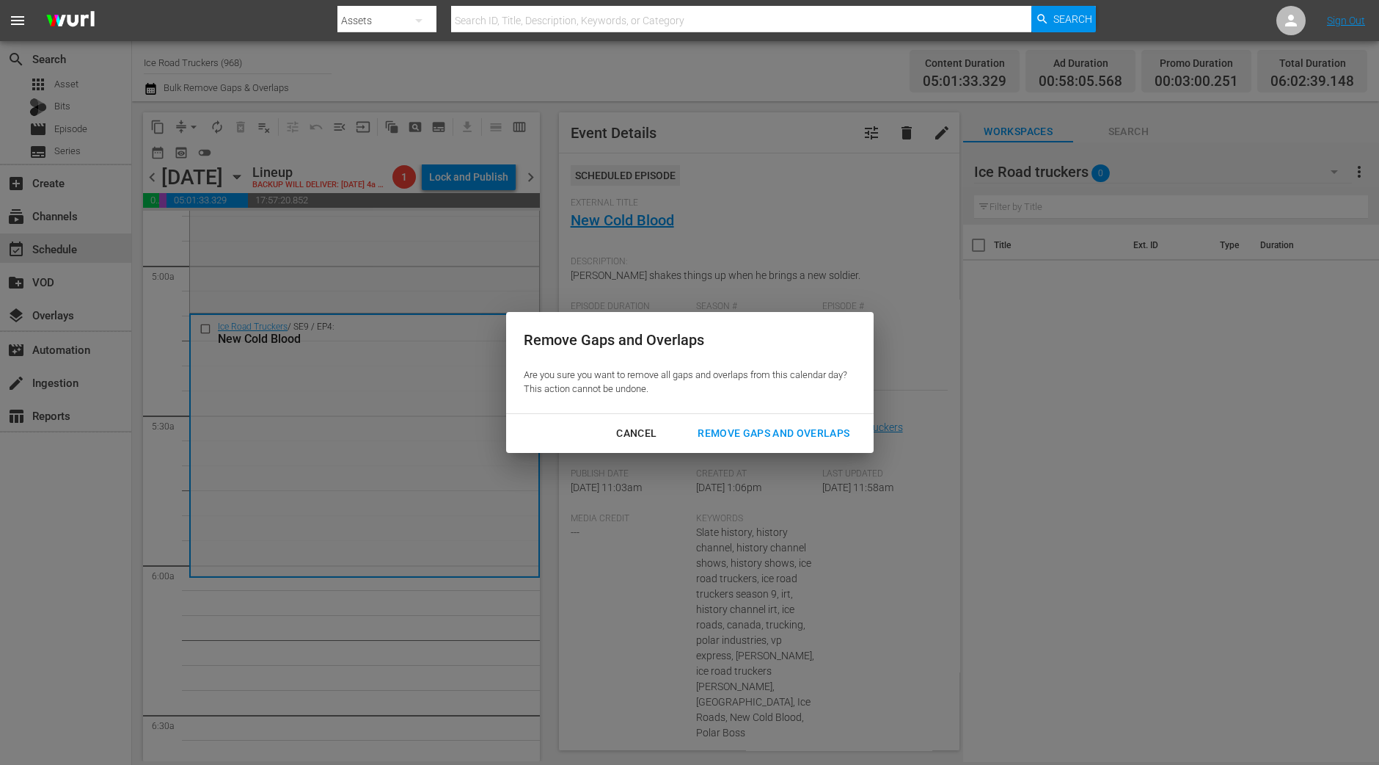
click at [803, 438] on div "Remove Gaps and Overlaps" at bounding box center [773, 433] width 175 height 18
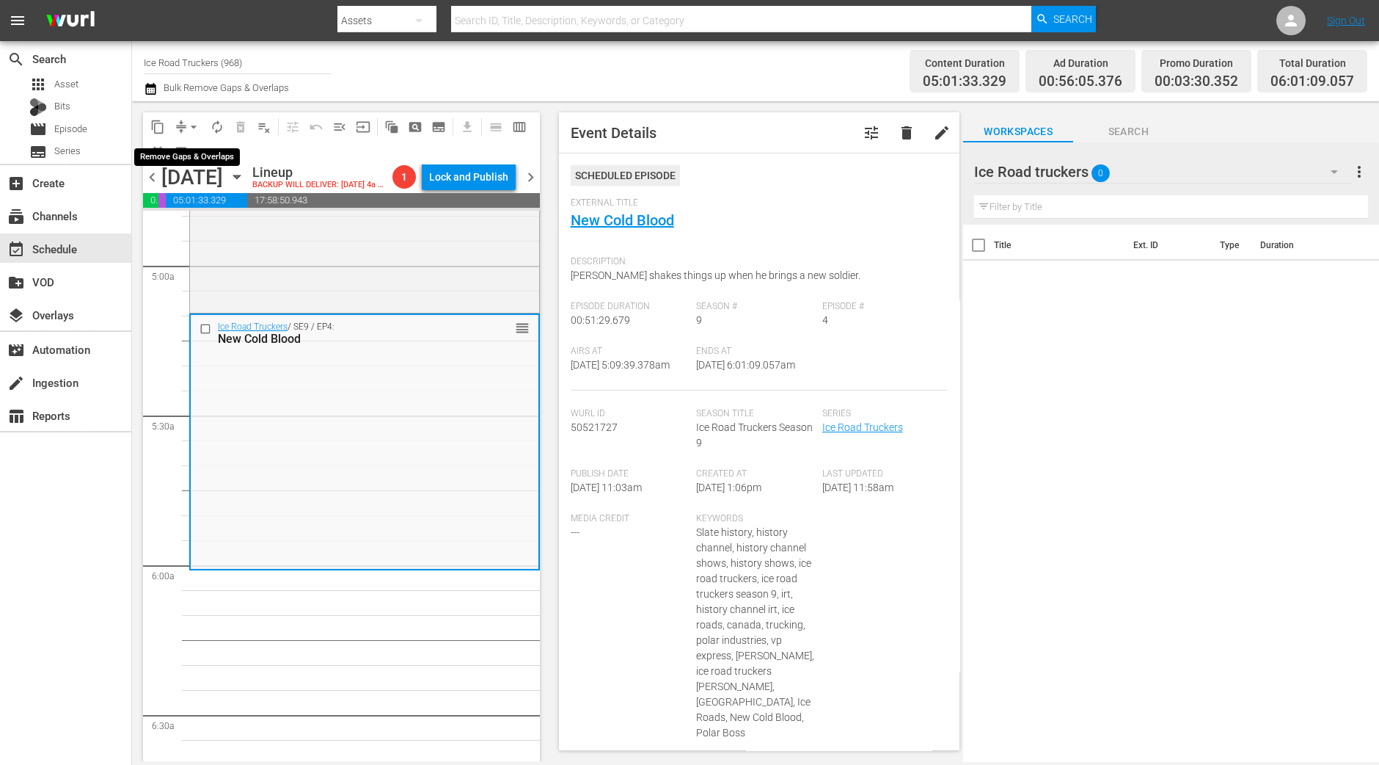
click at [197, 131] on span "arrow_drop_down" at bounding box center [193, 127] width 15 height 15
click at [193, 158] on li "Align to Midnight" at bounding box center [194, 156] width 154 height 24
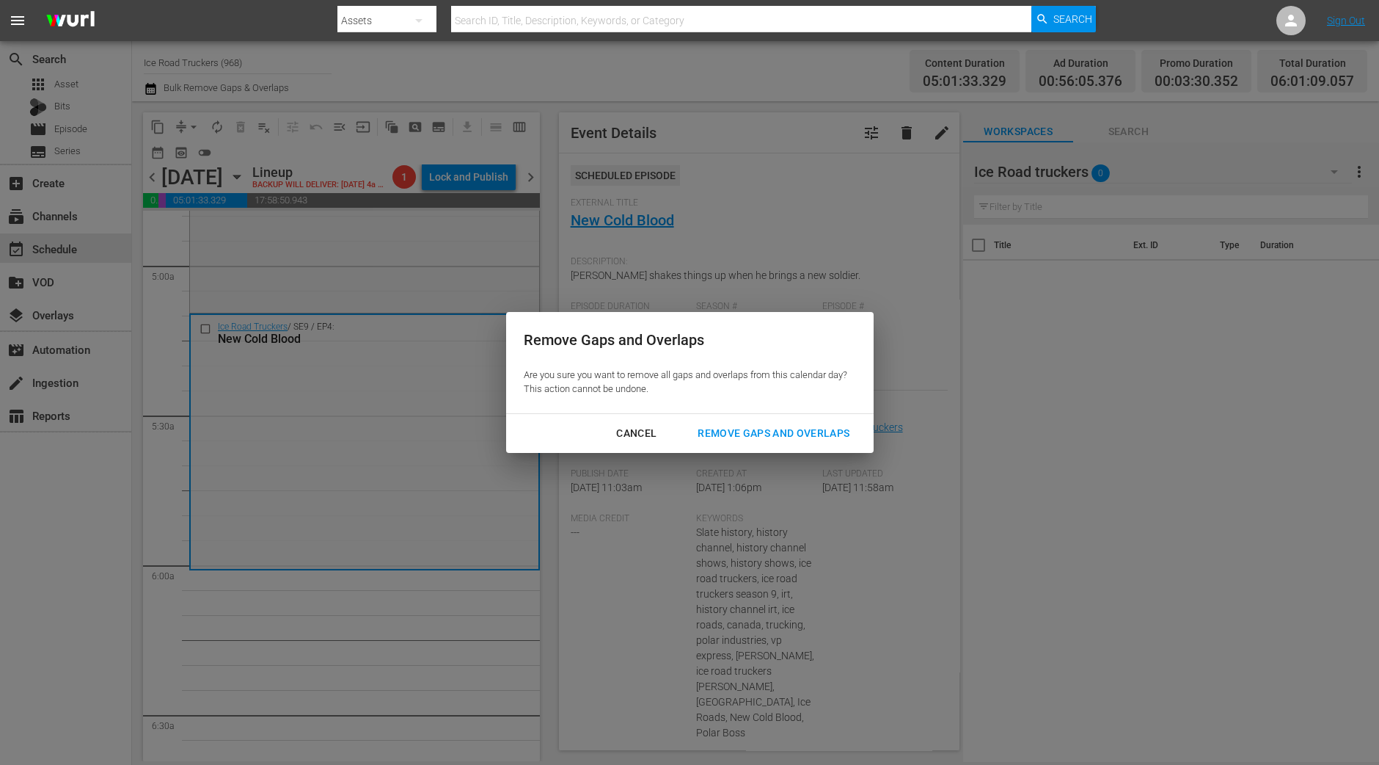
click at [770, 431] on div "Remove Gaps and Overlaps" at bounding box center [773, 433] width 175 height 18
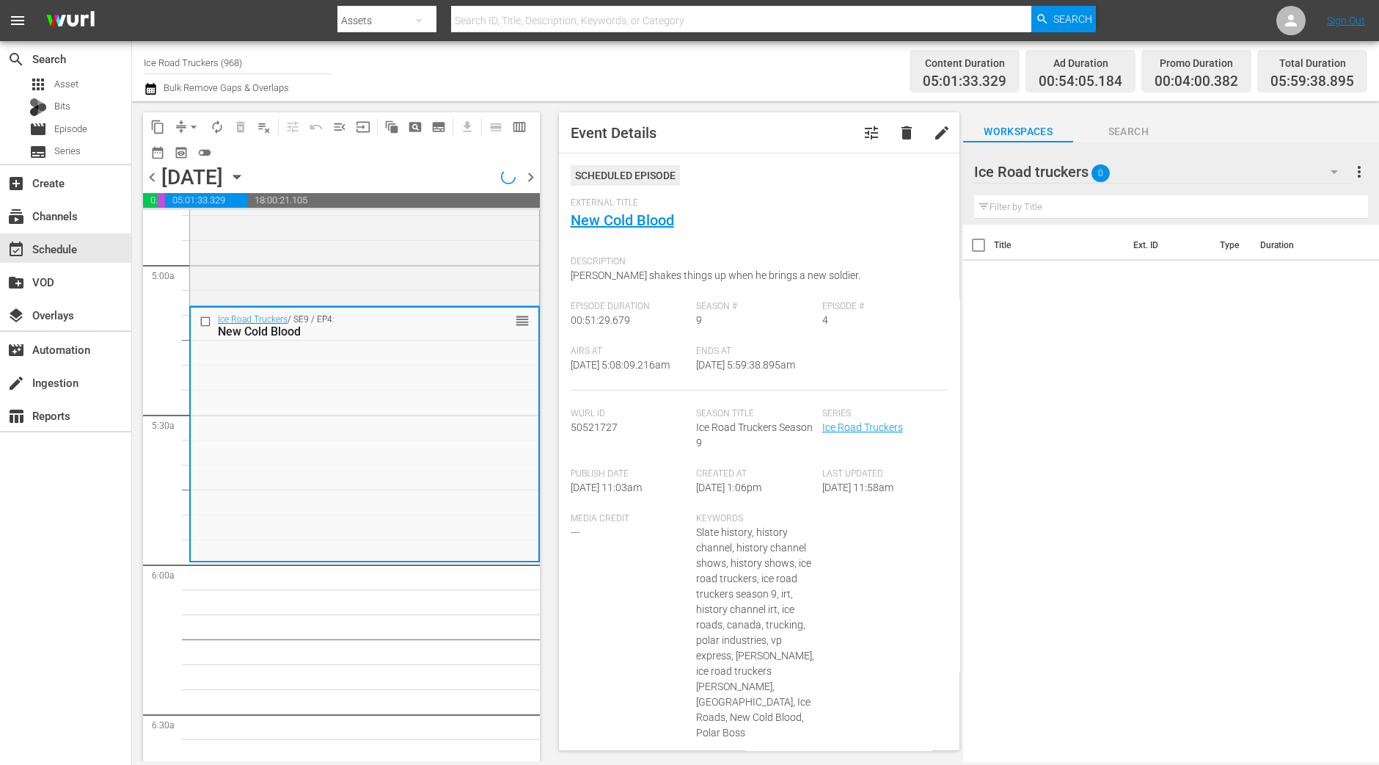
scroll to position [1467, 0]
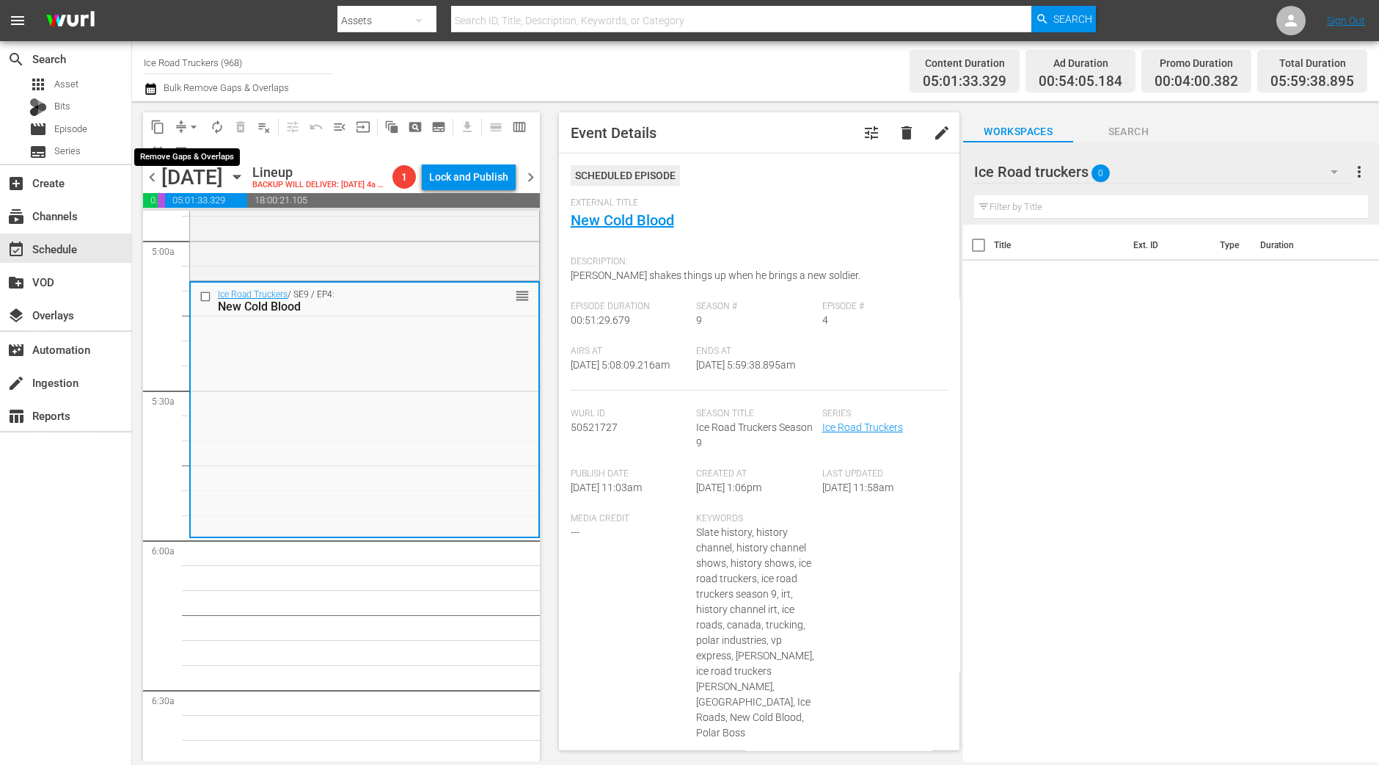
click at [187, 123] on span "arrow_drop_down" at bounding box center [193, 127] width 15 height 15
click at [189, 153] on li "Align to Midnight" at bounding box center [194, 156] width 154 height 24
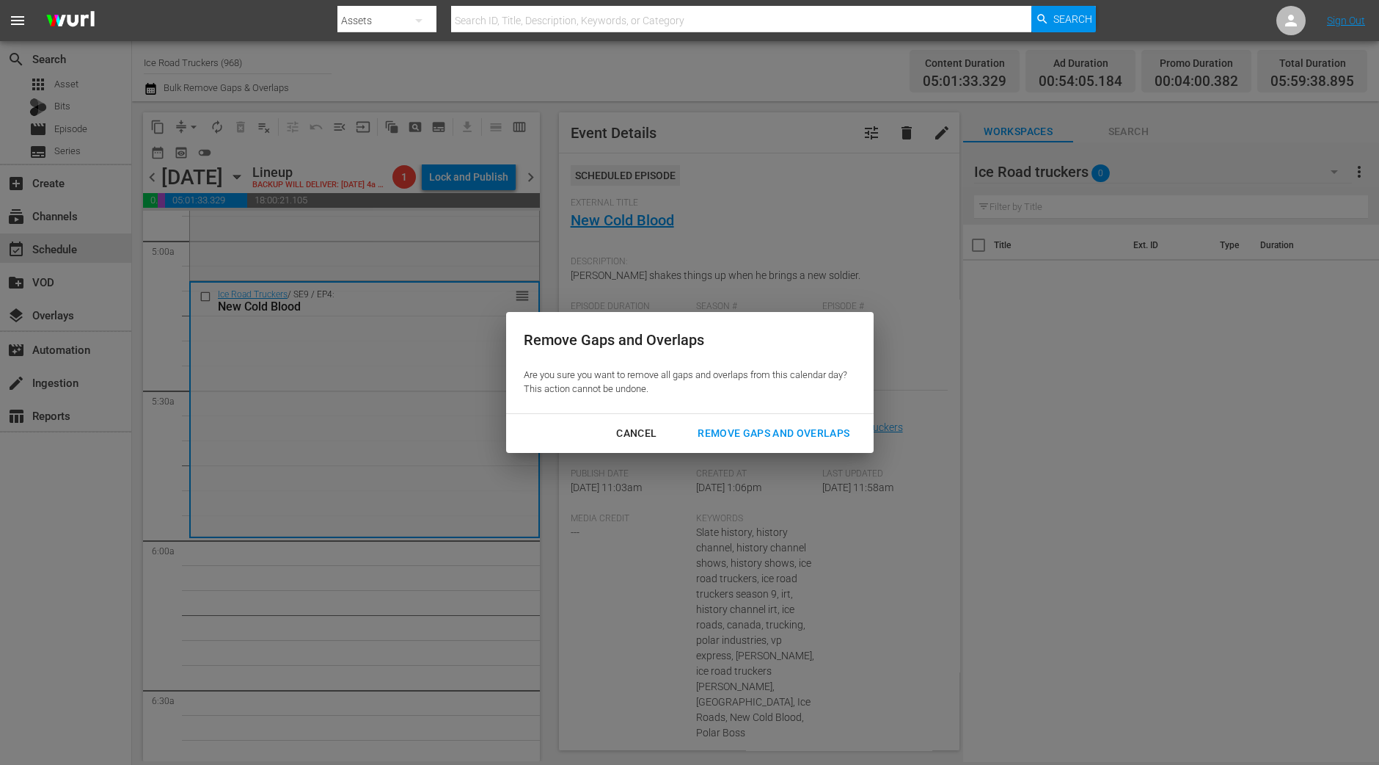
click at [801, 430] on div "Remove Gaps and Overlaps" at bounding box center [773, 433] width 175 height 18
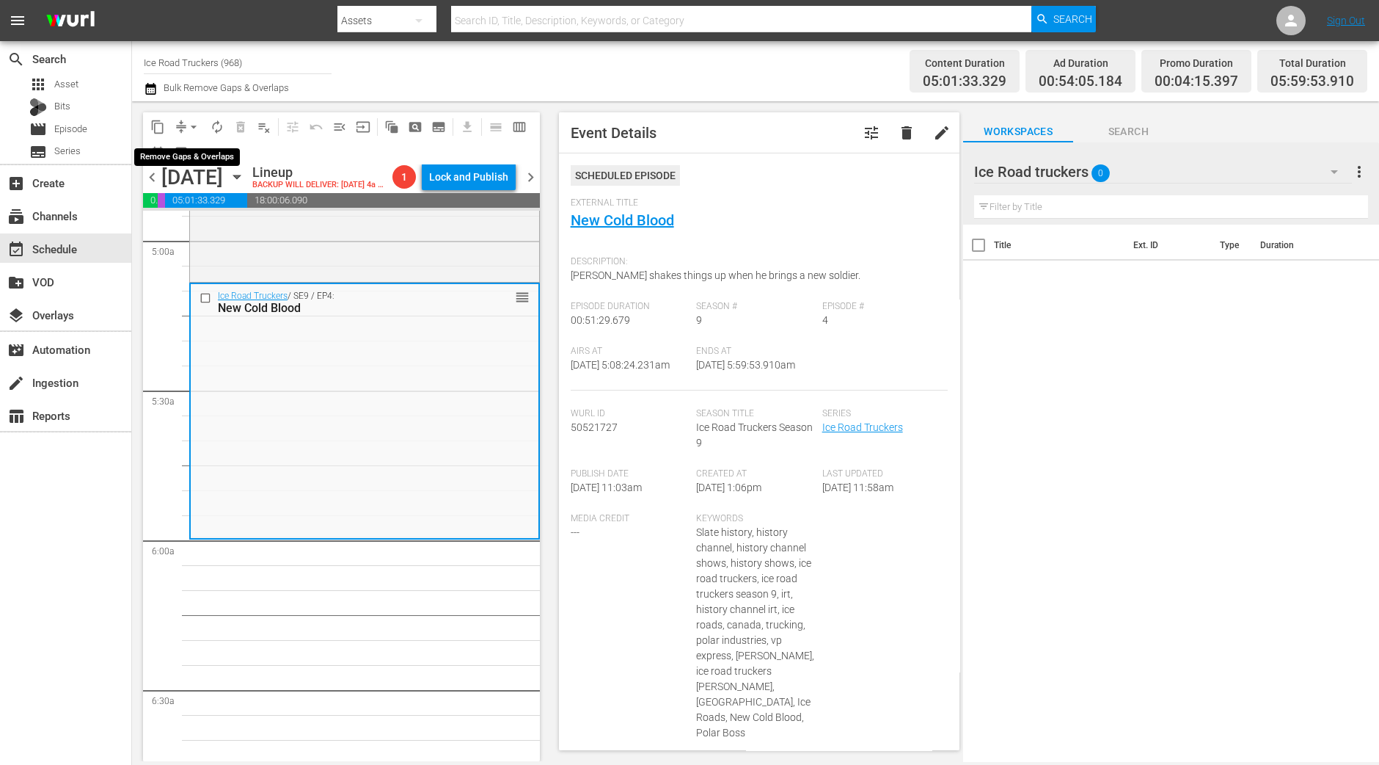
click at [182, 123] on button "arrow_drop_down" at bounding box center [193, 126] width 23 height 23
click at [185, 150] on li "Align to Midnight" at bounding box center [194, 156] width 154 height 24
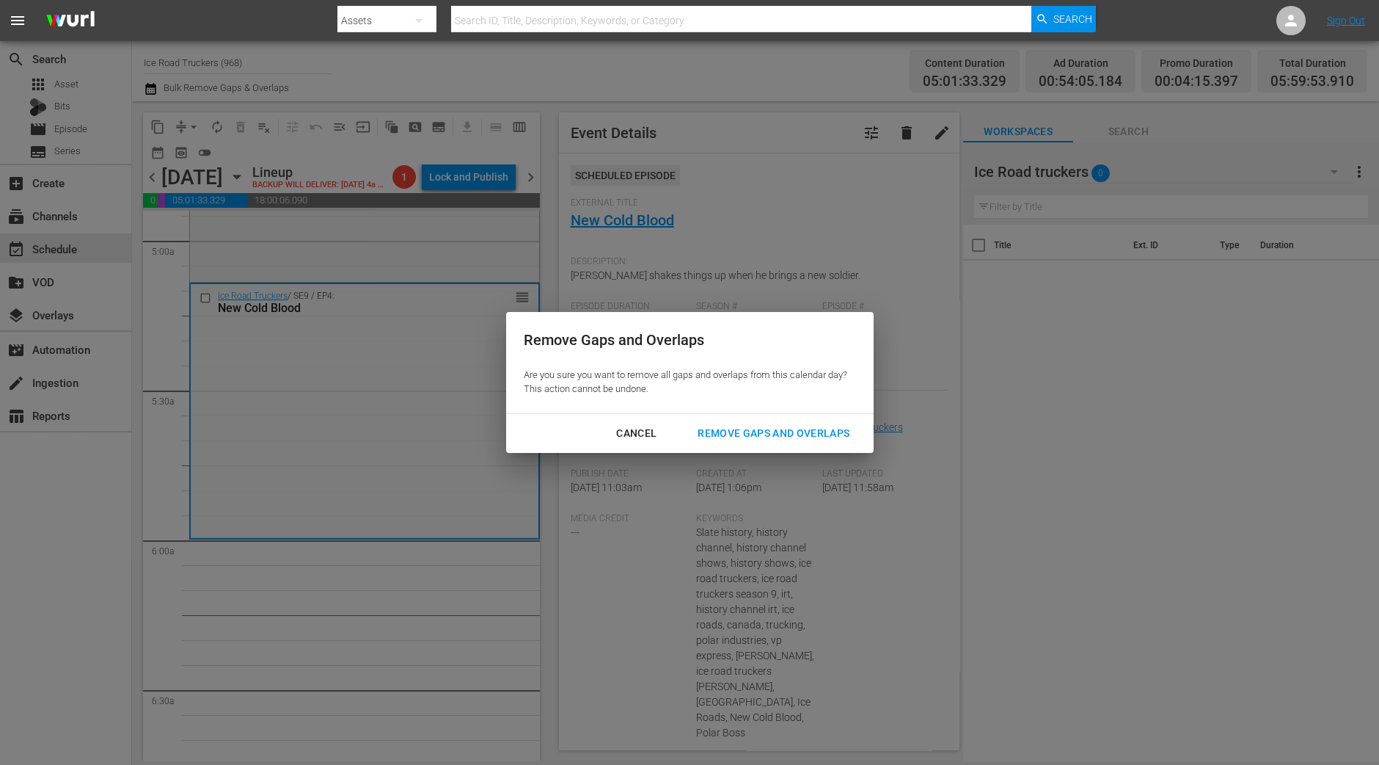
click at [828, 416] on div "Cancel Remove Gaps and Overlaps" at bounding box center [690, 433] width 368 height 39
click at [827, 425] on div "Remove Gaps and Overlaps" at bounding box center [773, 433] width 175 height 18
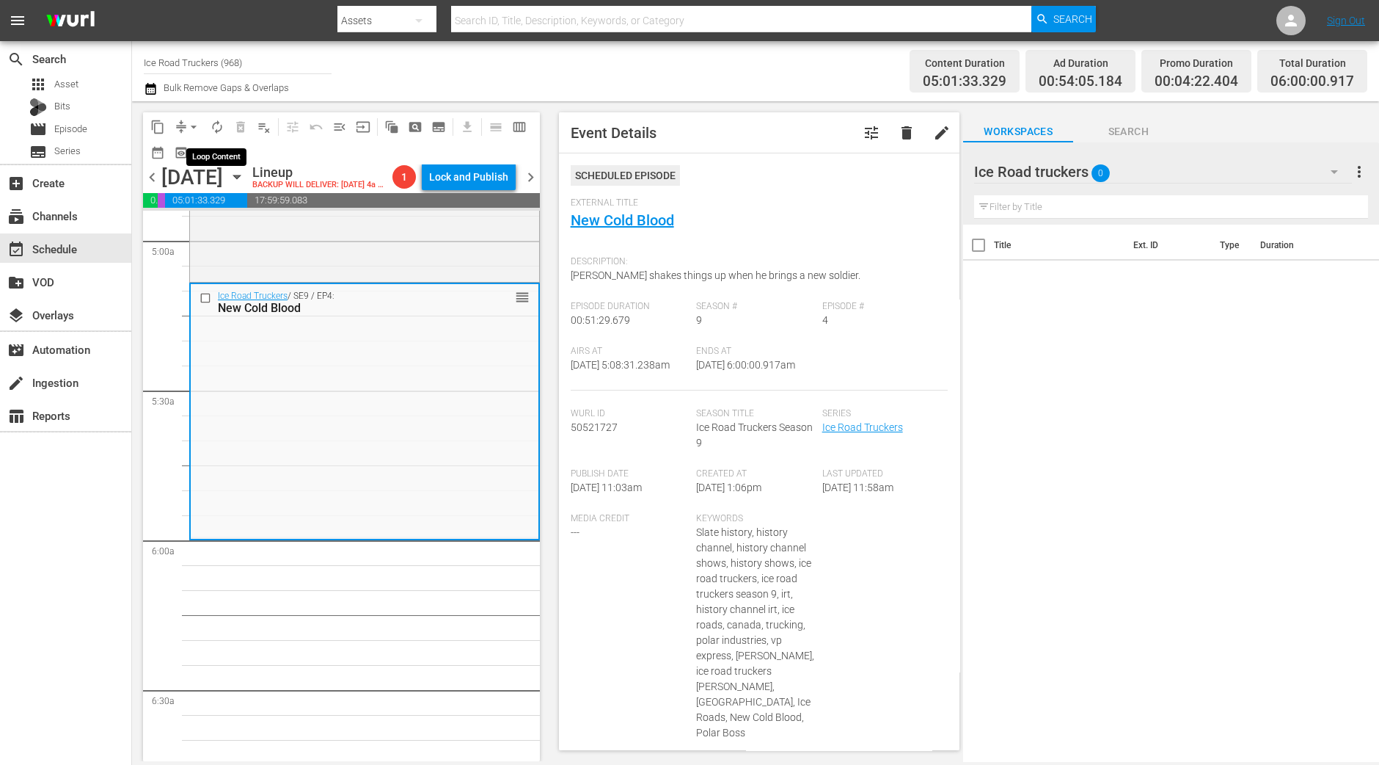
click at [213, 129] on span "autorenew_outlined" at bounding box center [217, 127] width 15 height 15
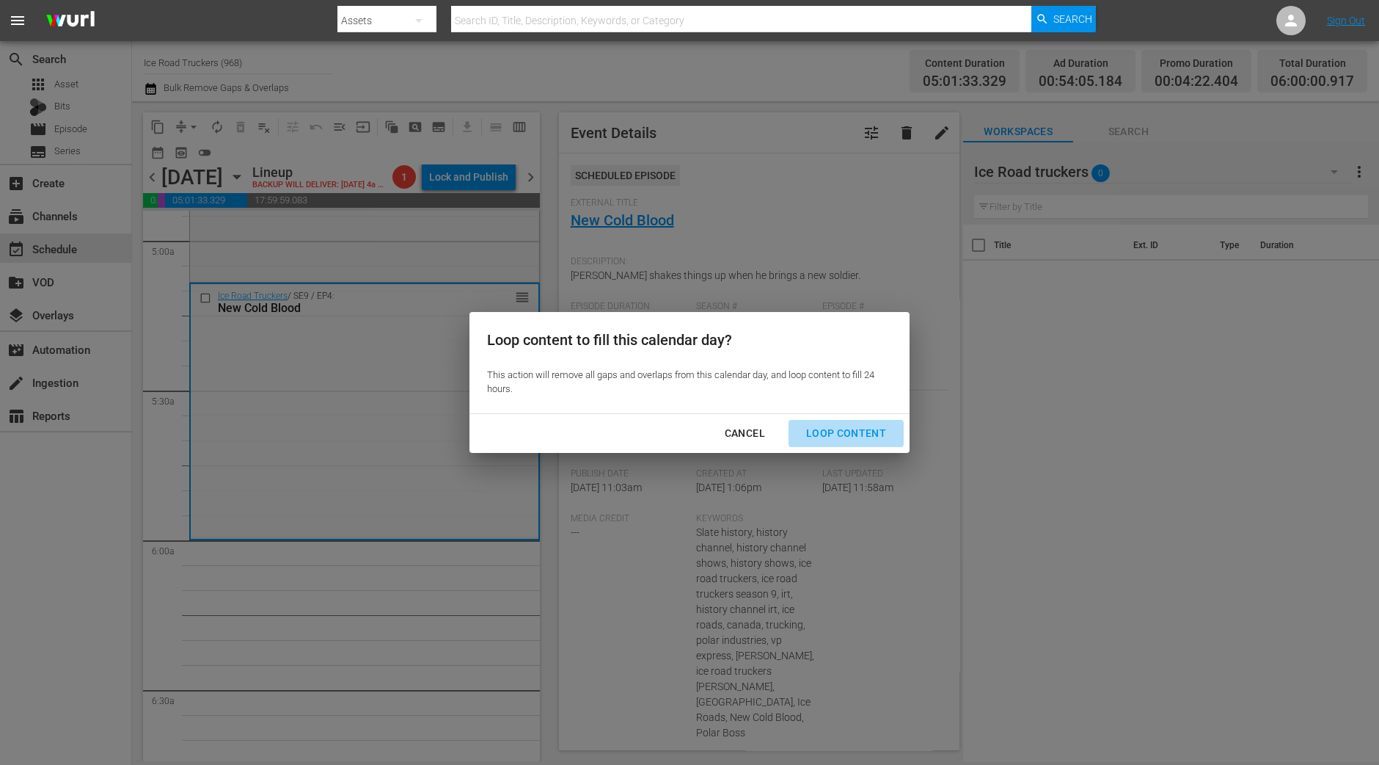
click at [867, 439] on div "Loop Content" at bounding box center [846, 433] width 103 height 18
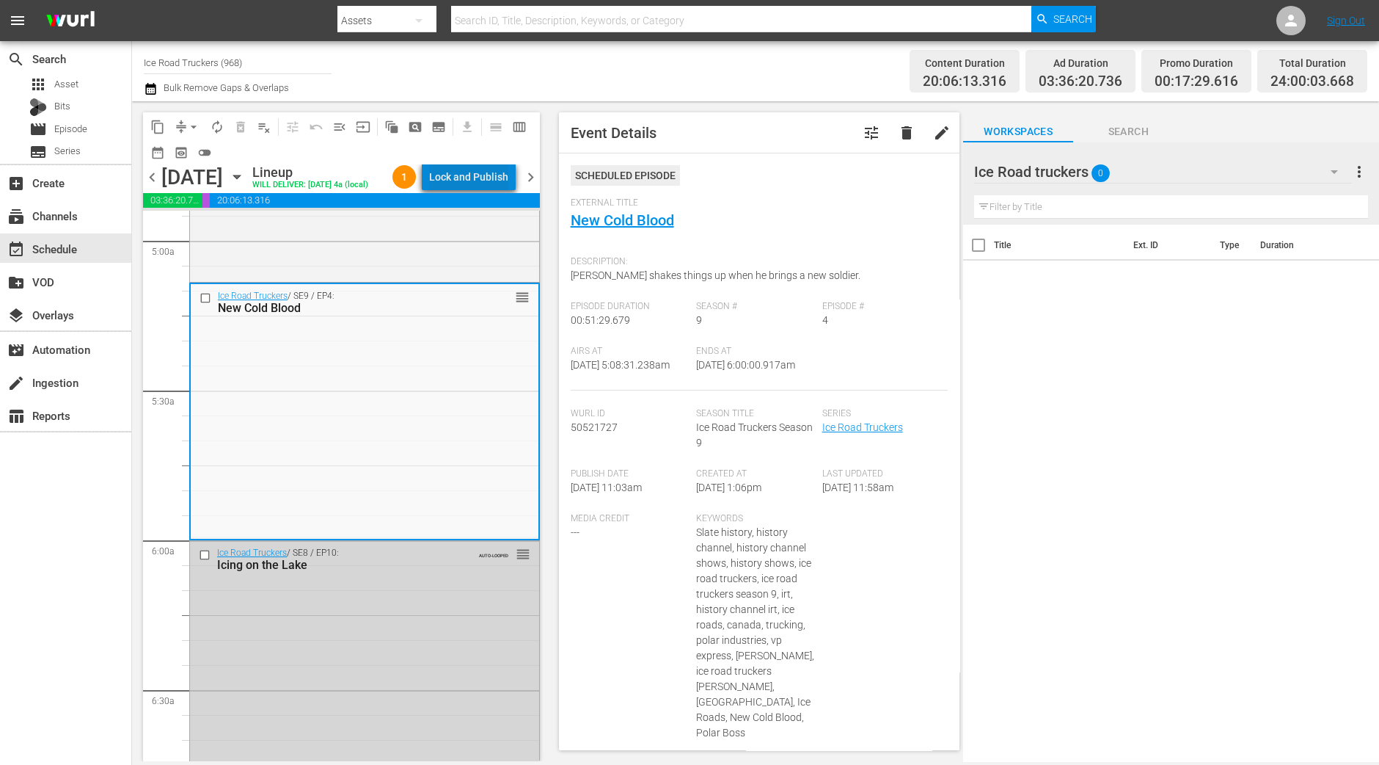
click at [484, 175] on div "Lock and Publish" at bounding box center [468, 177] width 79 height 26
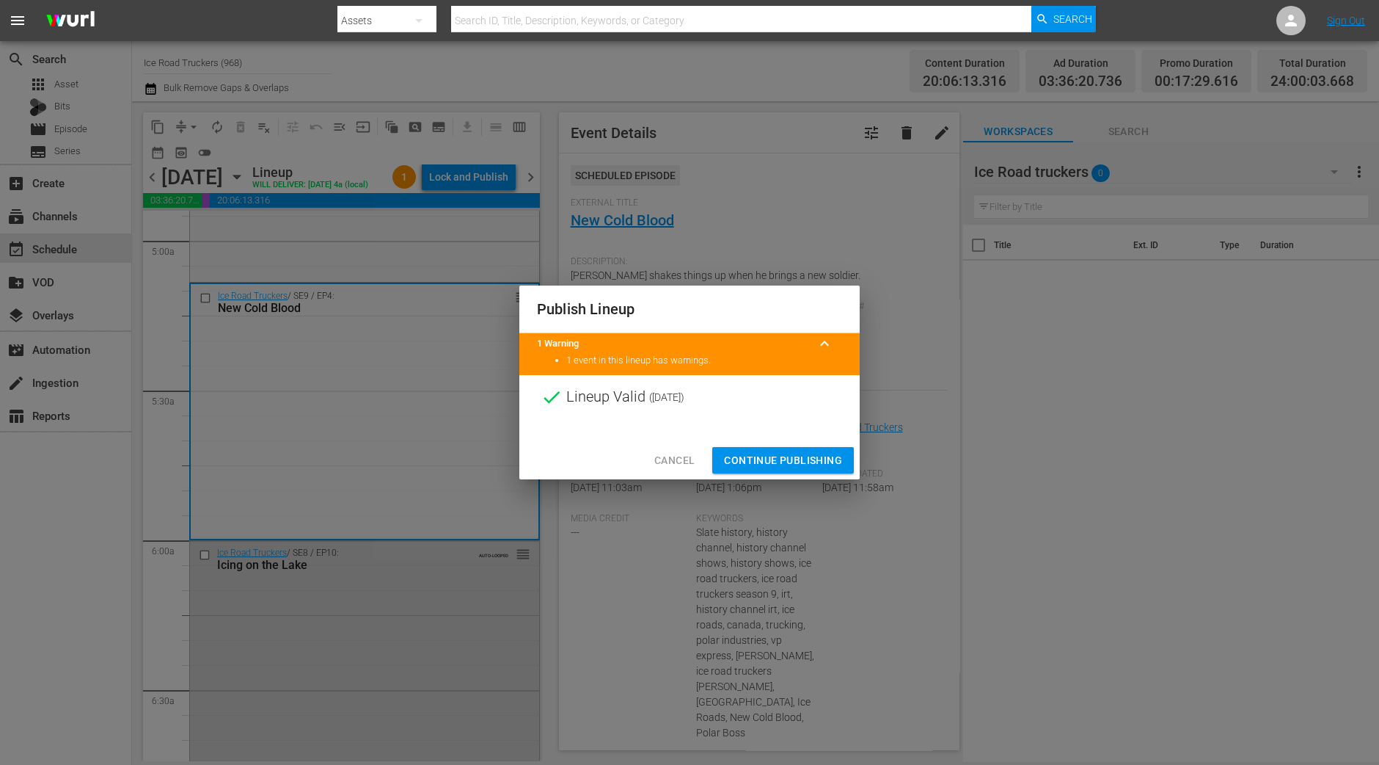
click at [766, 459] on span "Continue Publishing" at bounding box center [783, 460] width 118 height 18
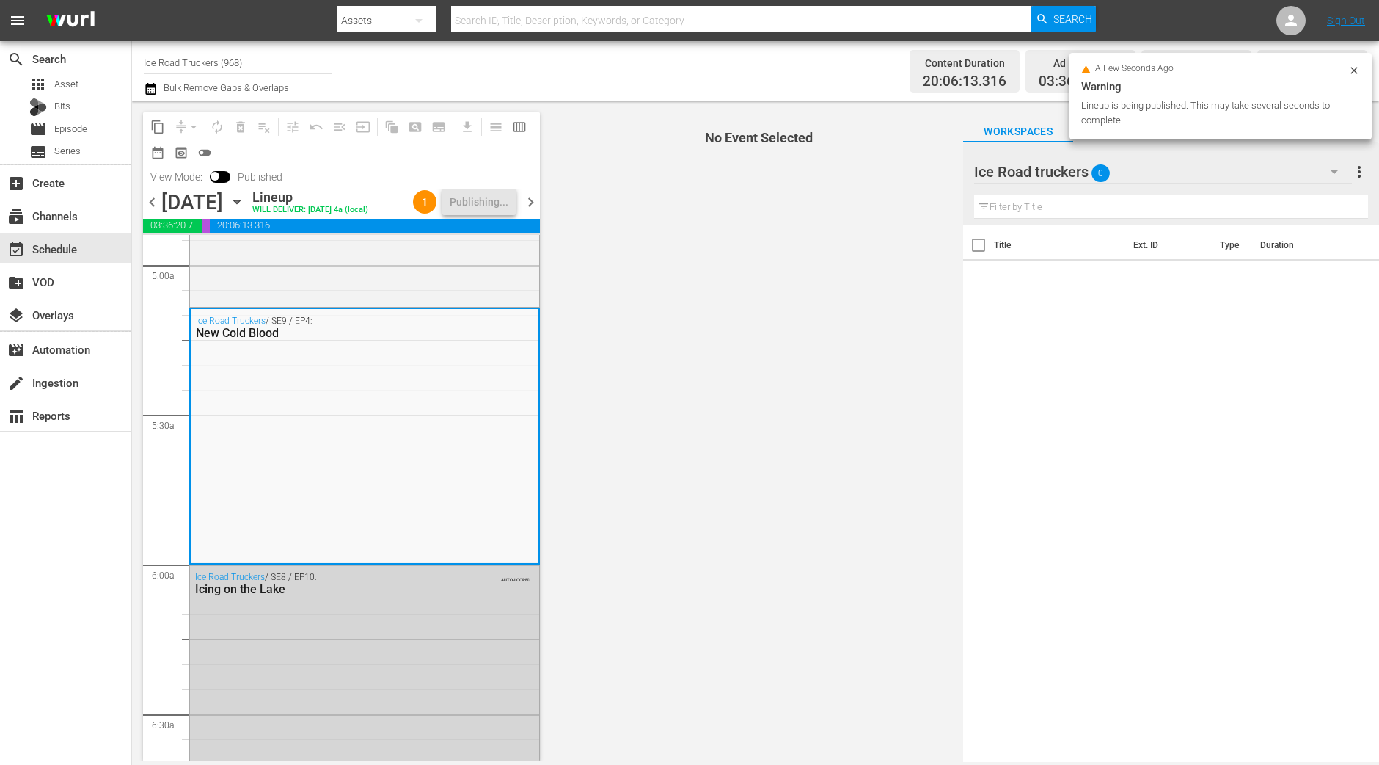
click at [533, 203] on span "chevron_right" at bounding box center [531, 202] width 18 height 18
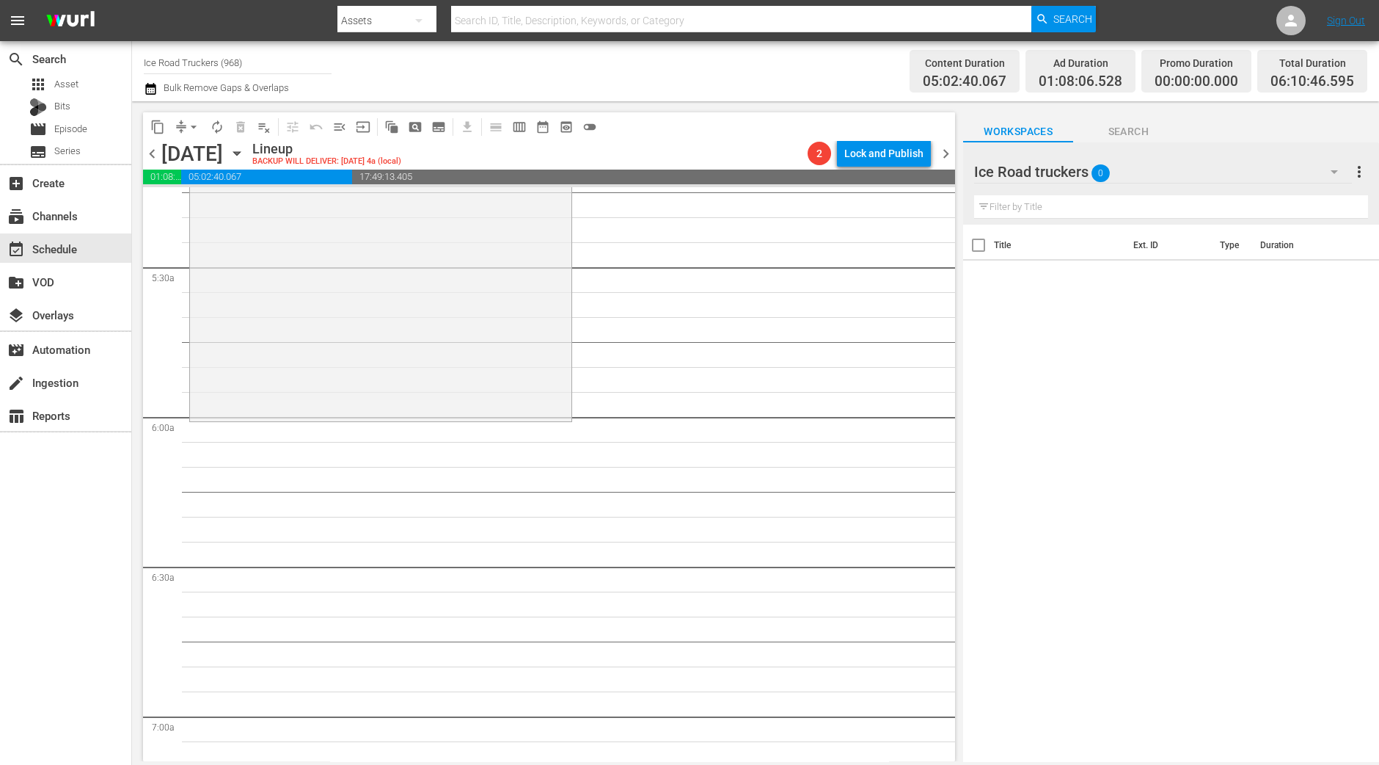
scroll to position [1467, 0]
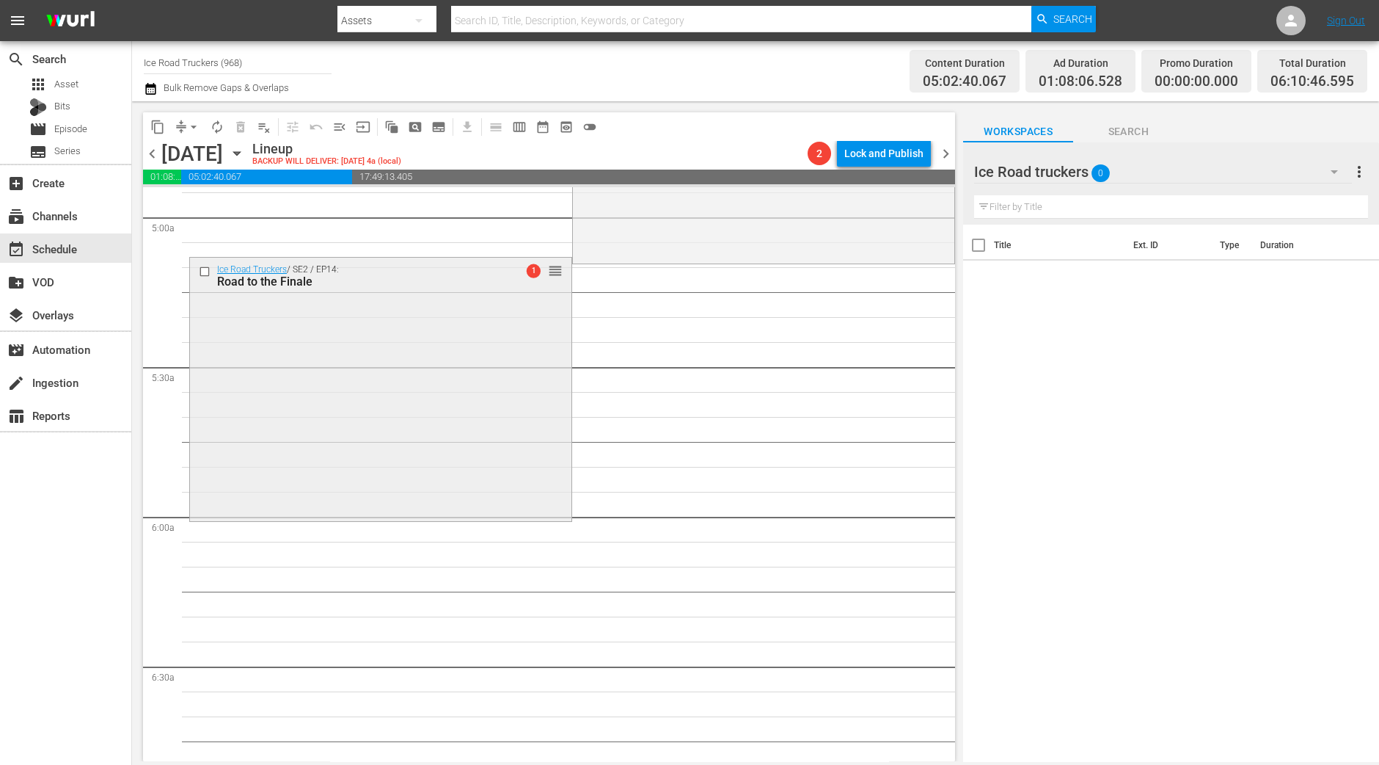
click at [264, 335] on div "Ice Road Truckers / SE2 / EP14: Road to the Finale 1 reorder" at bounding box center [381, 388] width 382 height 260
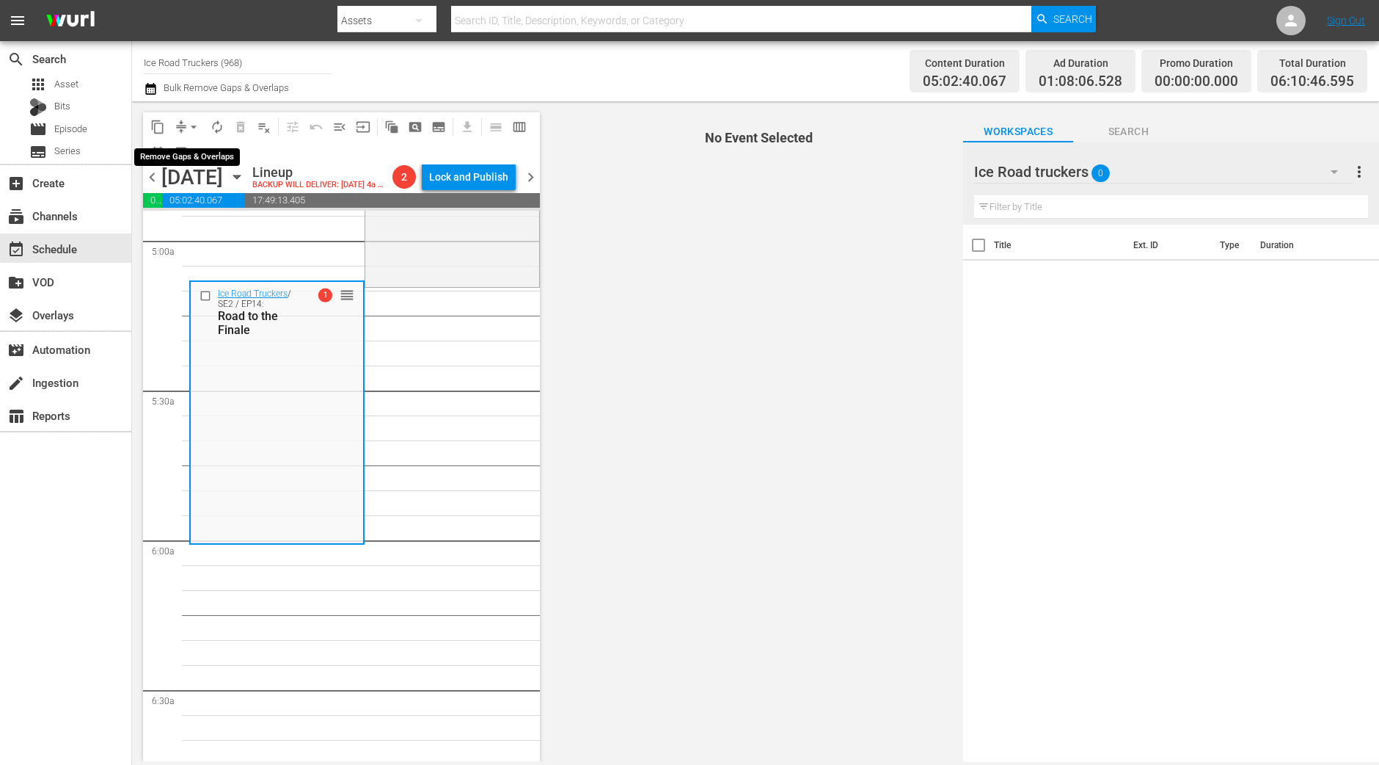
click at [194, 130] on span "arrow_drop_down" at bounding box center [193, 127] width 15 height 15
click at [192, 146] on li "Align to Midnight" at bounding box center [194, 156] width 121 height 24
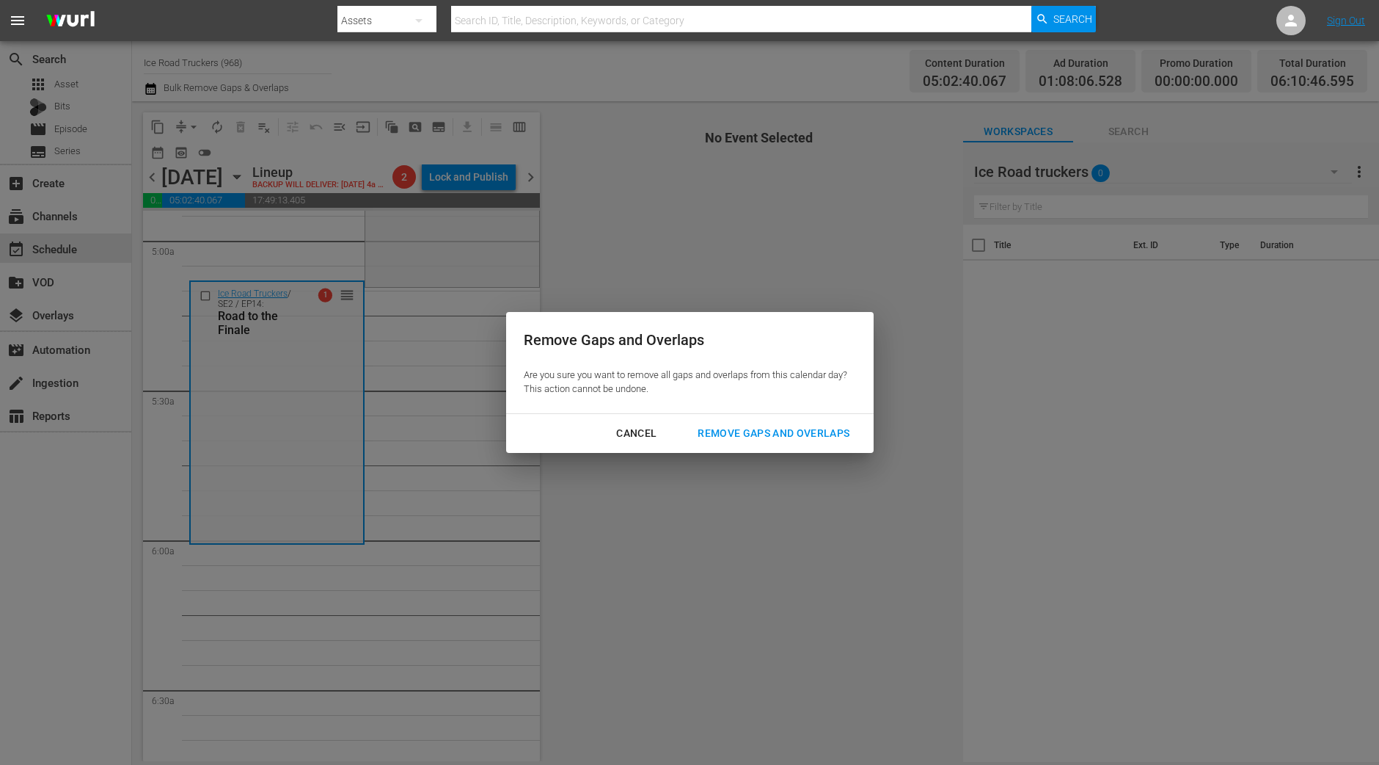
click at [837, 438] on div "Remove Gaps and Overlaps" at bounding box center [773, 433] width 175 height 18
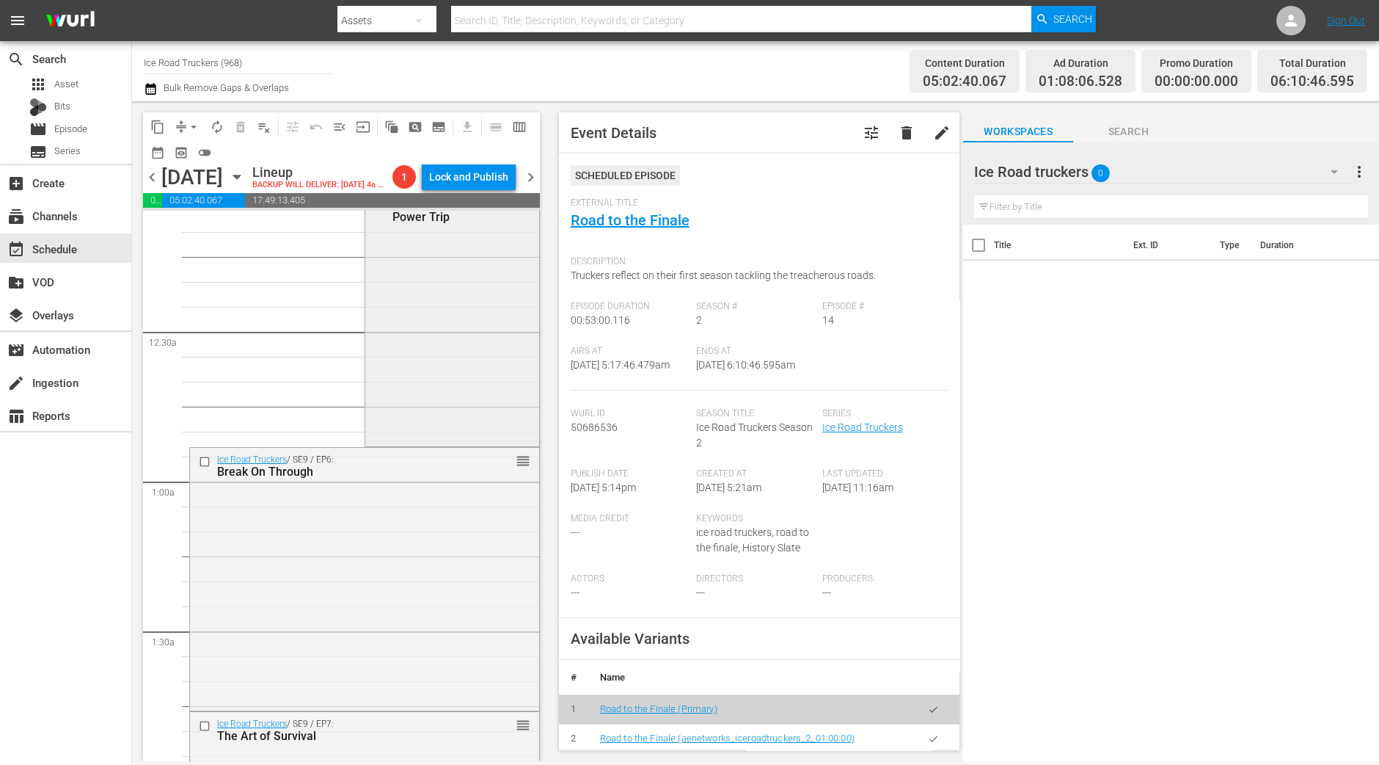
scroll to position [0, 0]
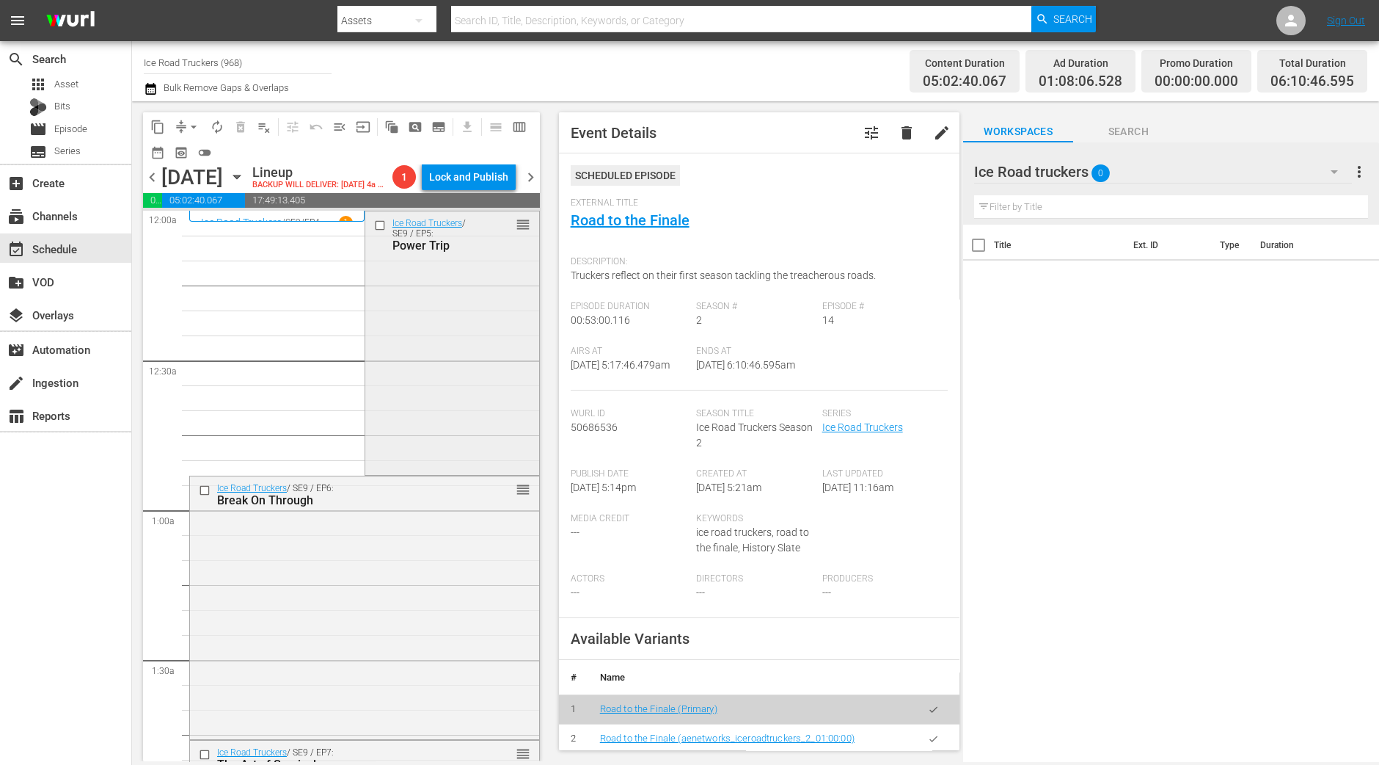
click at [441, 338] on div "Ice Road Truckers / SE9 / EP5: Power Trip reorder" at bounding box center [452, 341] width 174 height 261
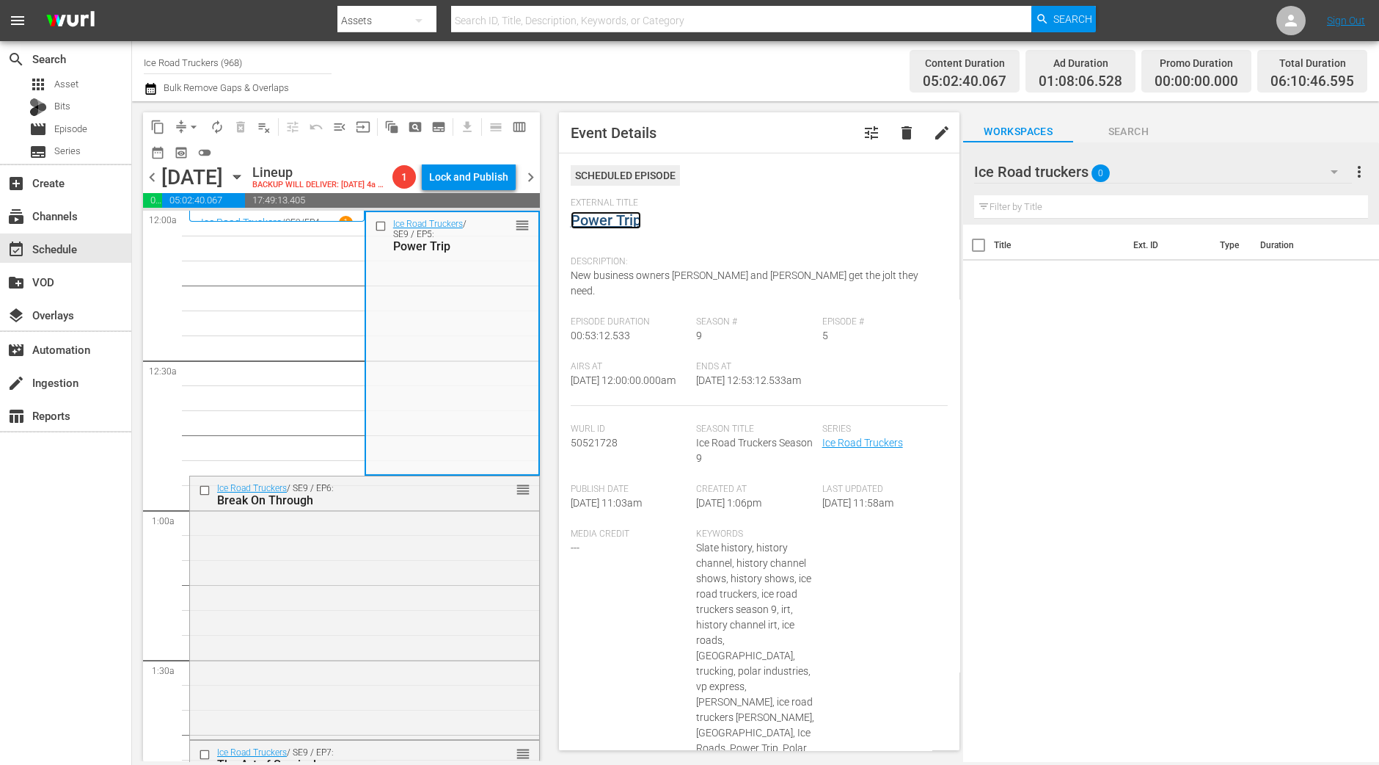
drag, startPoint x: 613, startPoint y: 209, endPoint x: 601, endPoint y: 218, distance: 15.3
click at [467, 515] on div "Ice Road Truckers / SE9 / EP6: Break On Through reorder" at bounding box center [364, 606] width 349 height 260
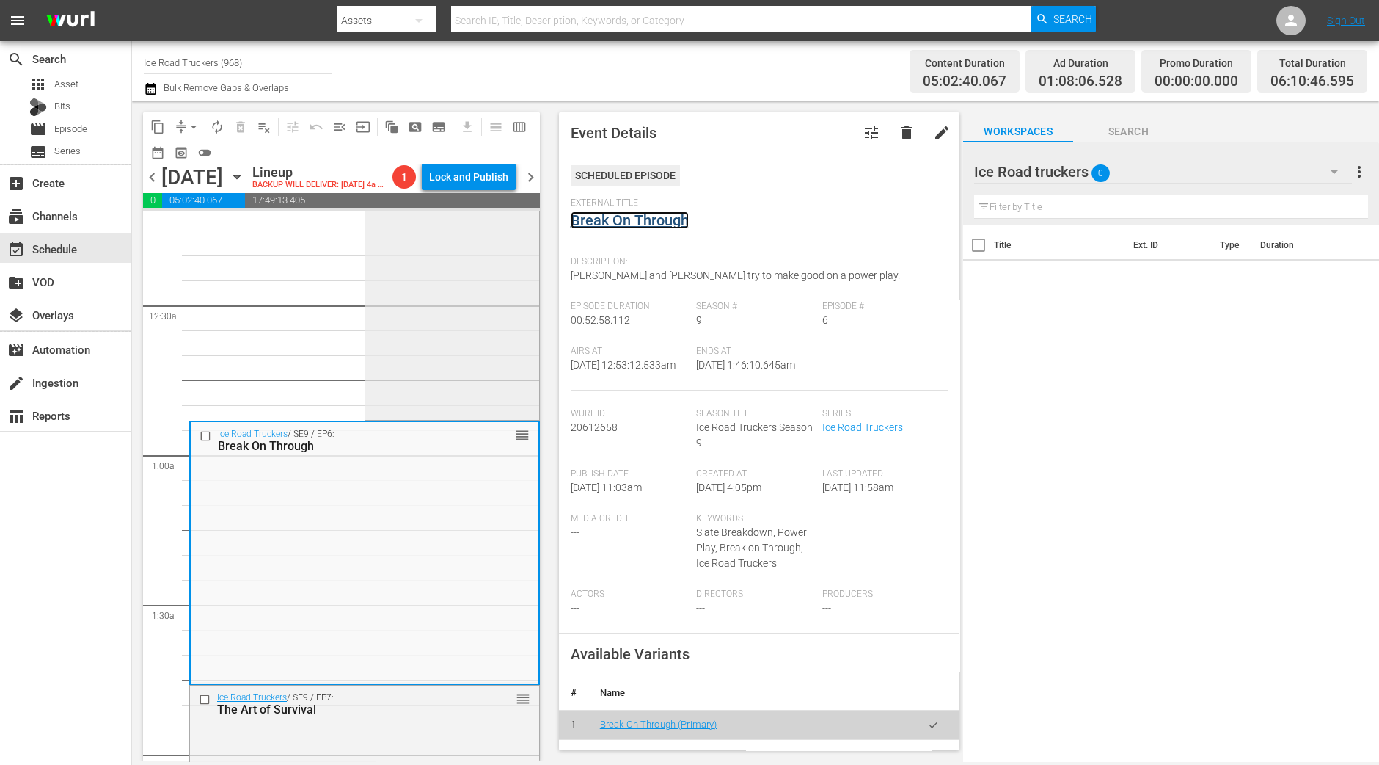
scroll to position [275, 0]
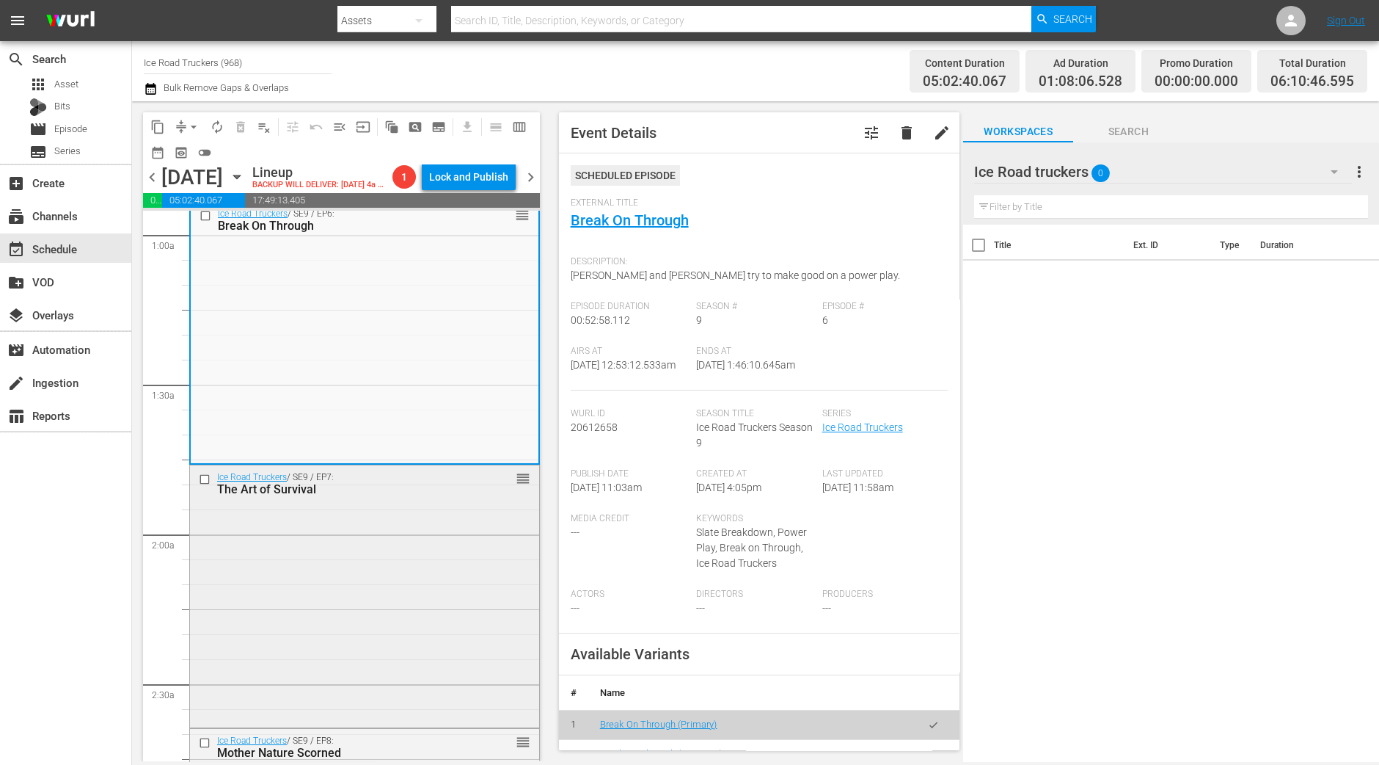
click at [461, 526] on div "Ice Road Truckers / SE9 / EP7: The Art of Survival reorder" at bounding box center [364, 594] width 349 height 259
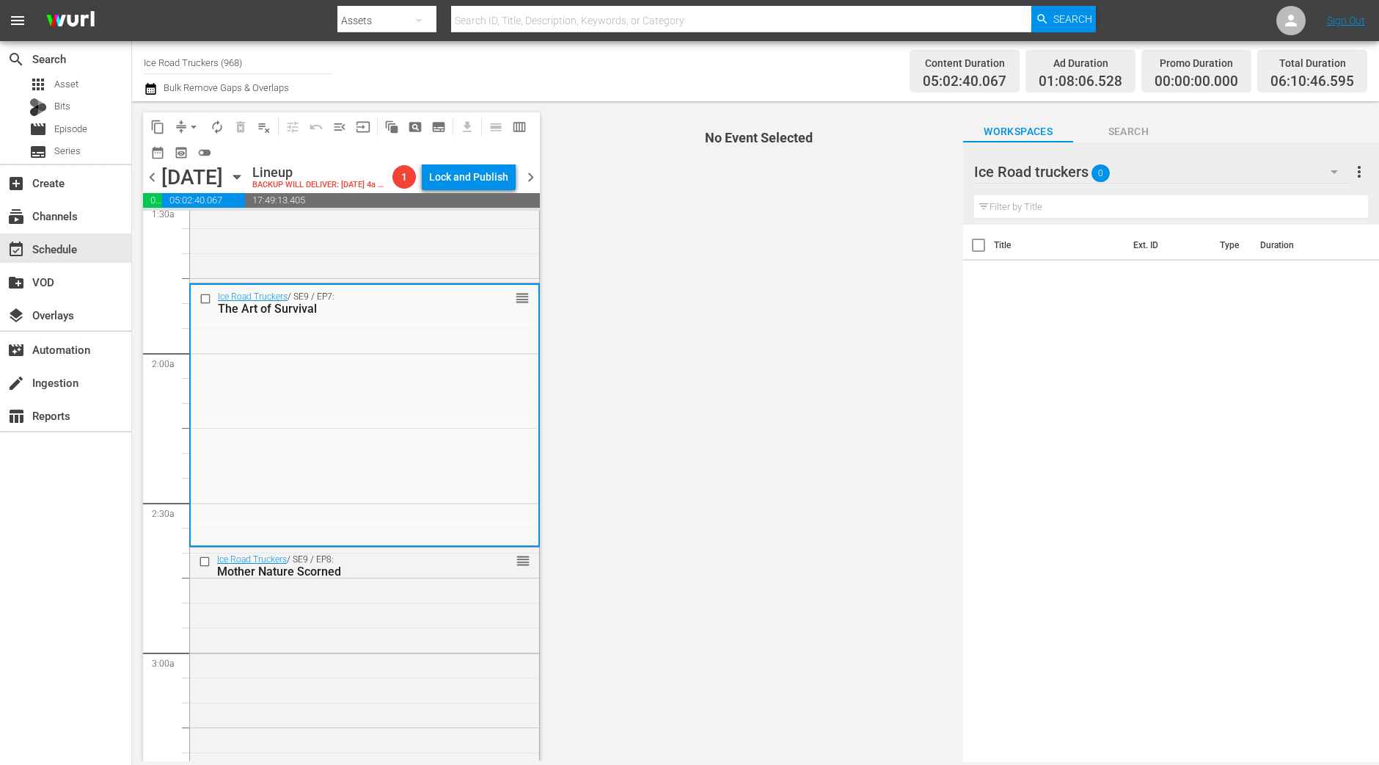
scroll to position [459, 0]
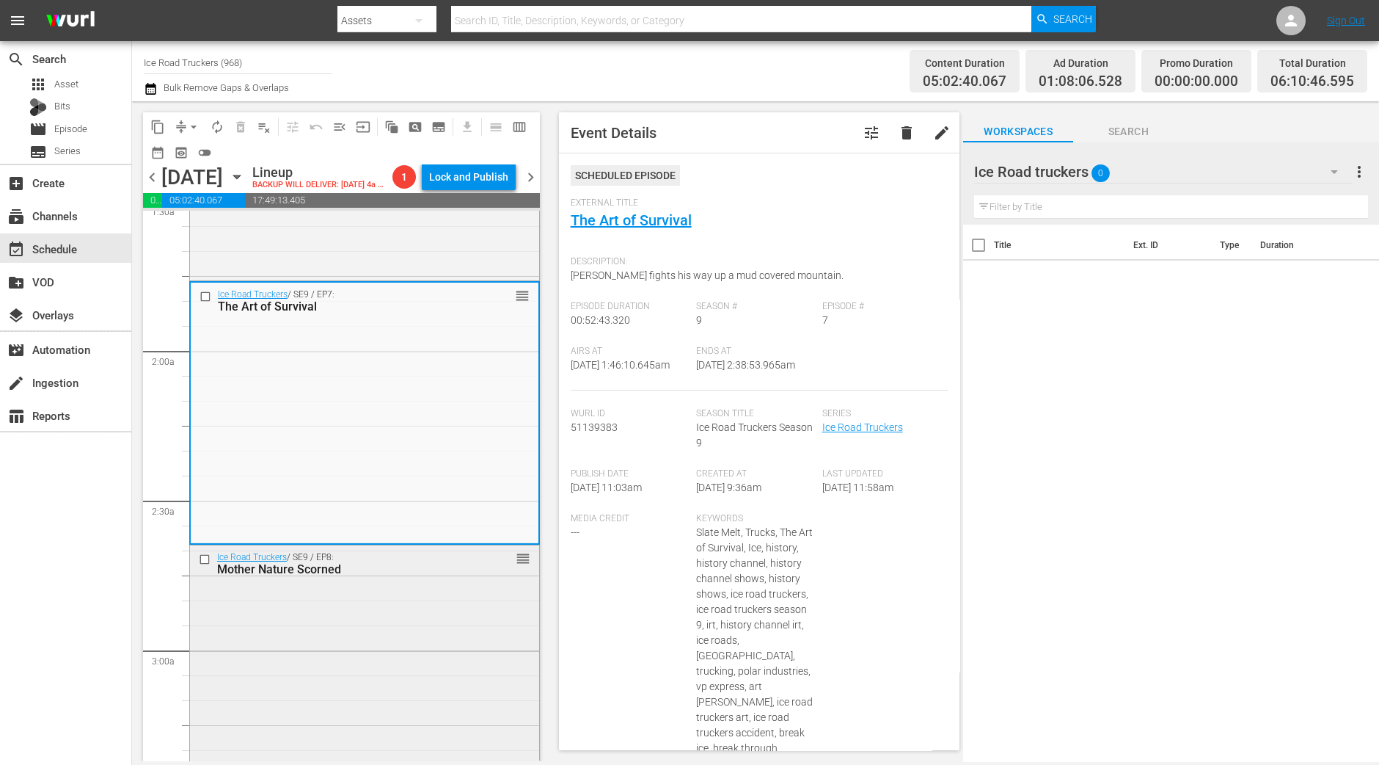
click at [430, 573] on div "Mother Nature Scorned" at bounding box center [341, 569] width 249 height 14
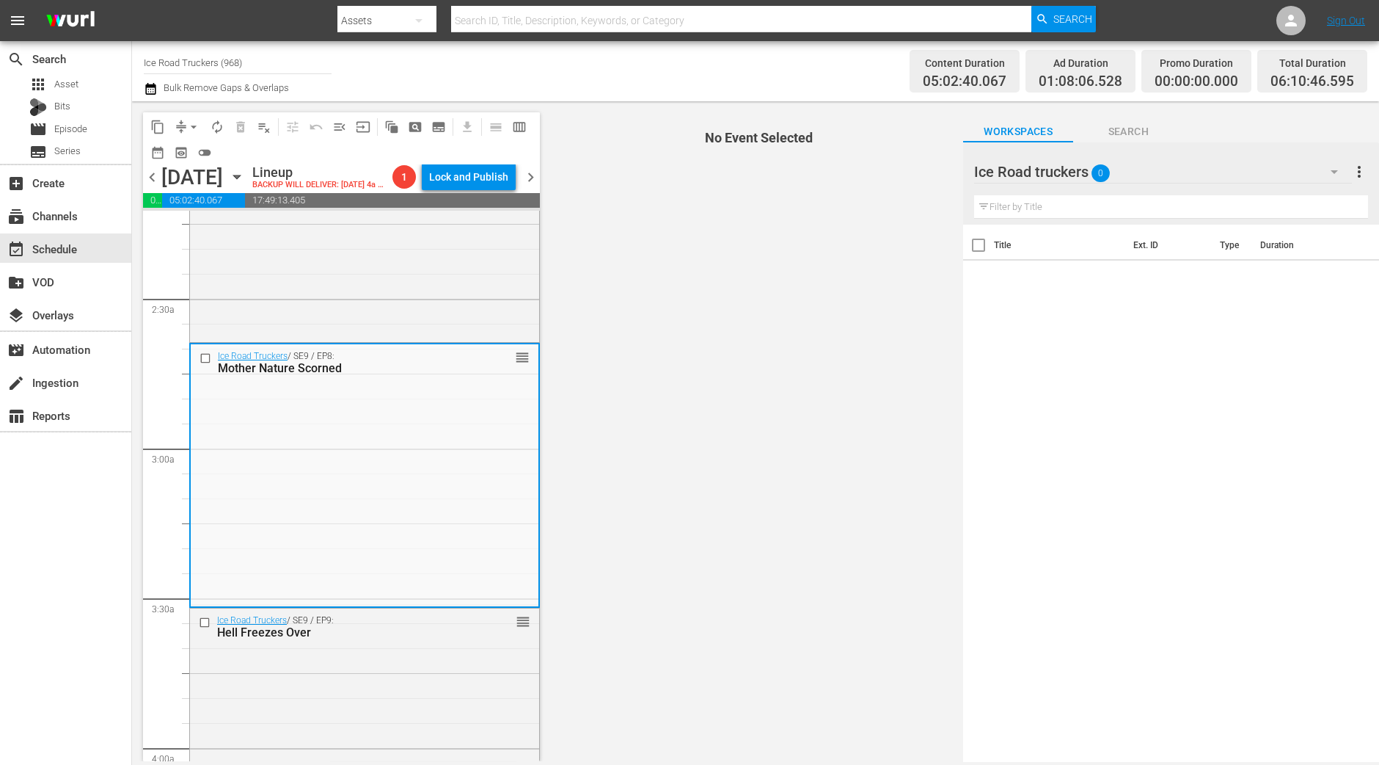
scroll to position [733, 0]
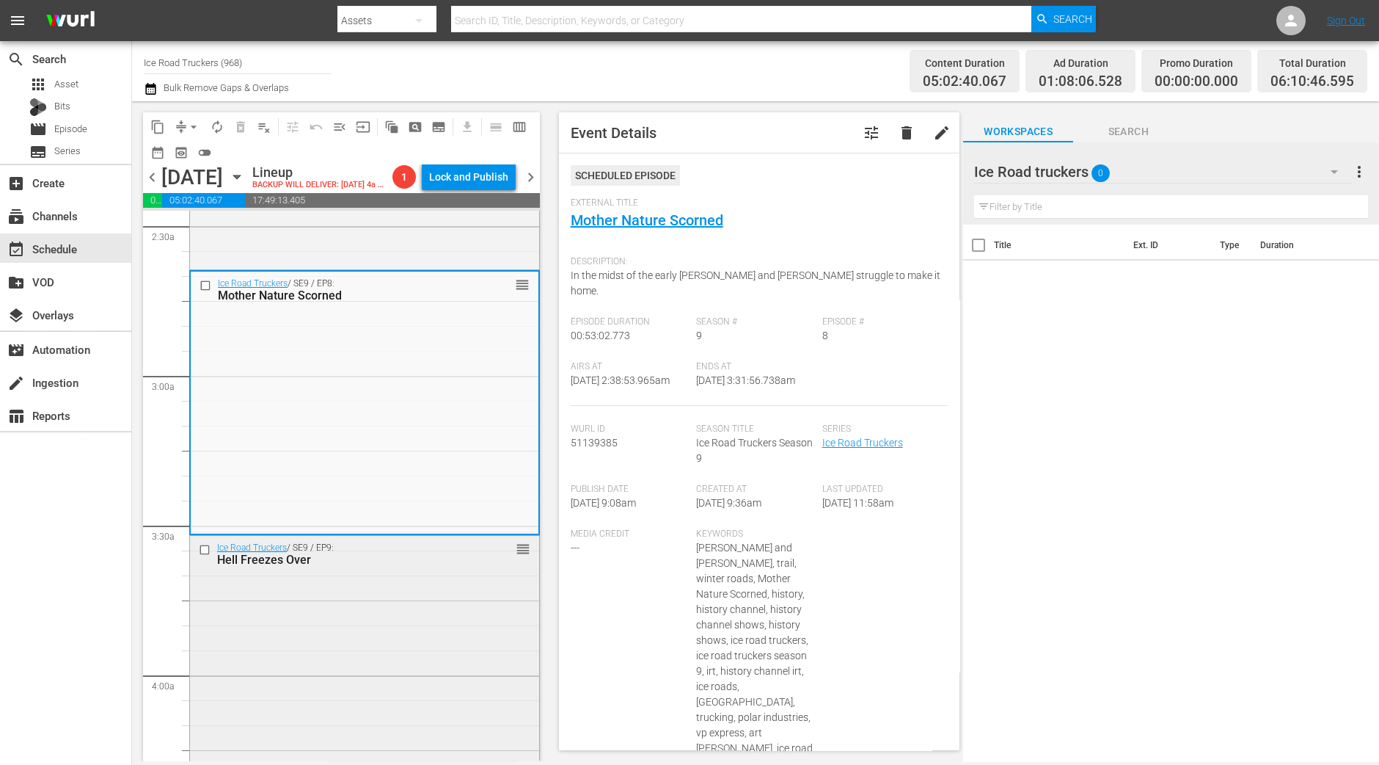
click at [423, 588] on div "Ice Road Truckers / SE9 / EP9: Hell Freezes Over reorder" at bounding box center [364, 666] width 349 height 260
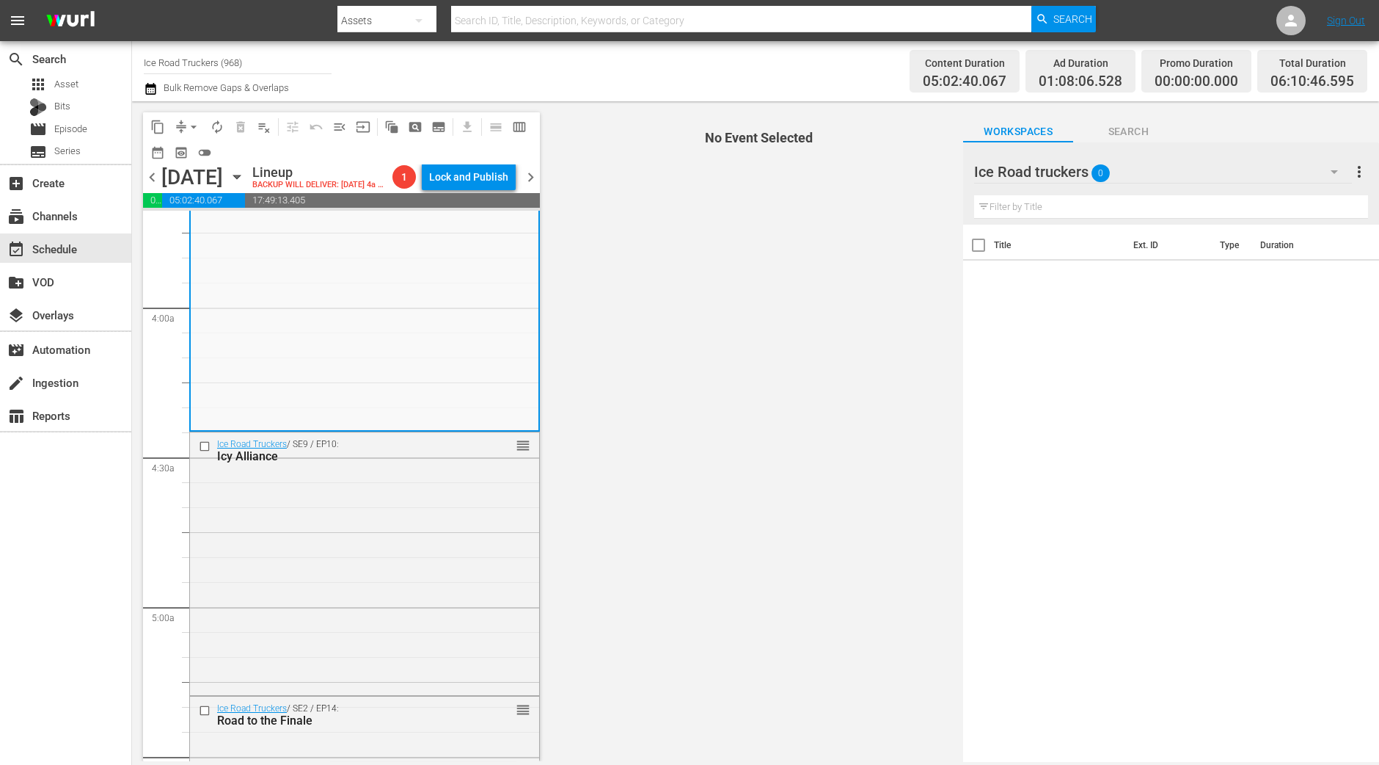
scroll to position [1009, 0]
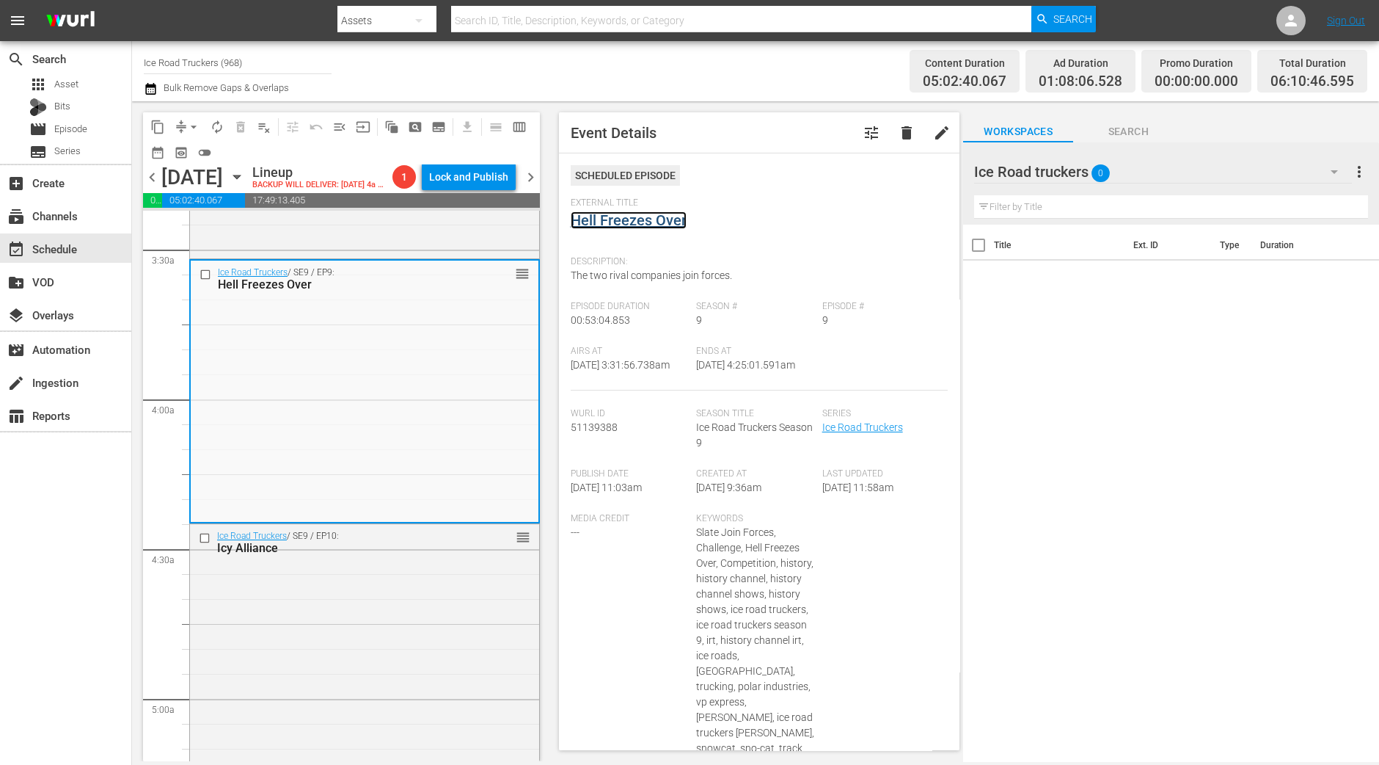
drag, startPoint x: 660, startPoint y: 210, endPoint x: 646, endPoint y: 215, distance: 14.9
click at [410, 575] on div "Ice Road Truckers / SE9 / EP10: Icy Alliance reorder" at bounding box center [364, 653] width 349 height 259
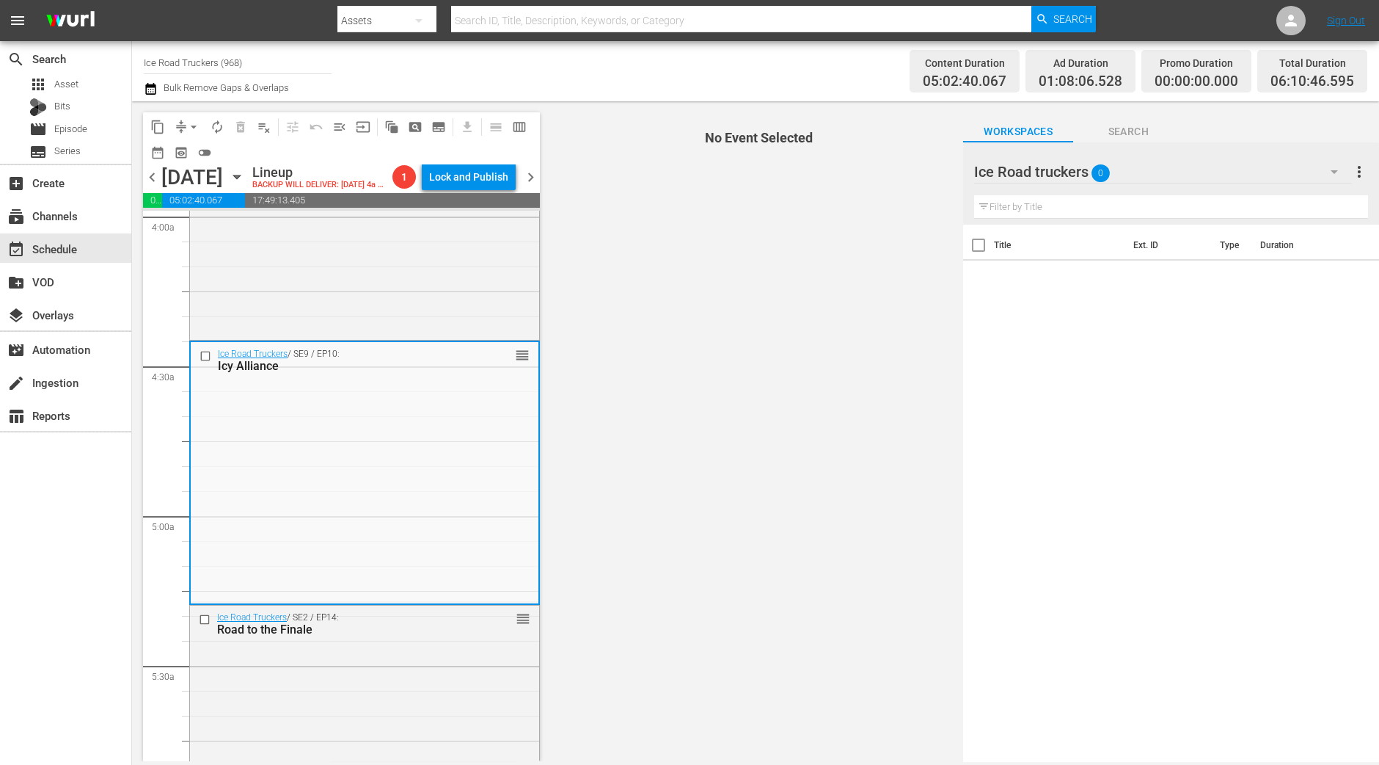
scroll to position [1283, 0]
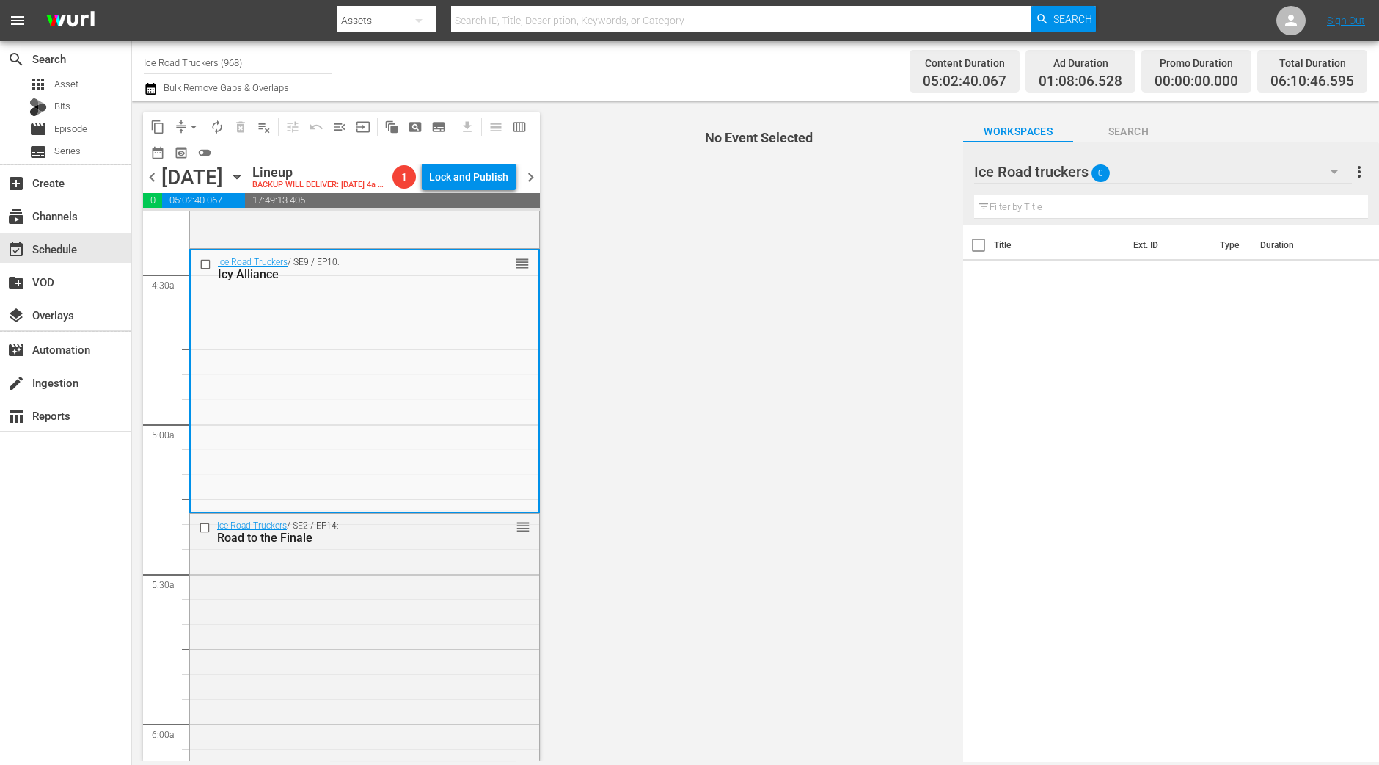
click at [392, 398] on div "Ice Road Truckers / SE9 / EP10: Icy Alliance reorder" at bounding box center [365, 379] width 348 height 259
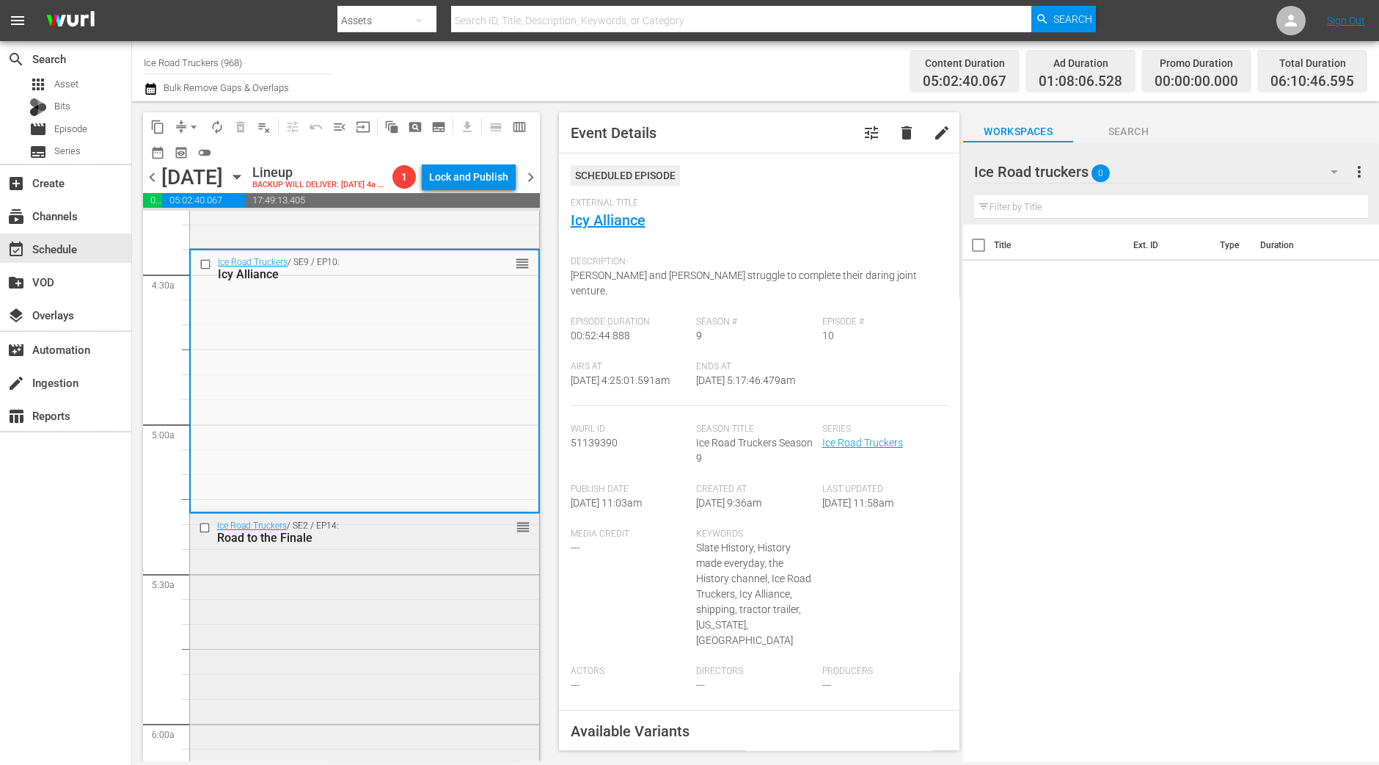
click at [309, 608] on div "Ice Road Truckers / SE2 / EP14: Road to the Finale reorder" at bounding box center [364, 644] width 349 height 260
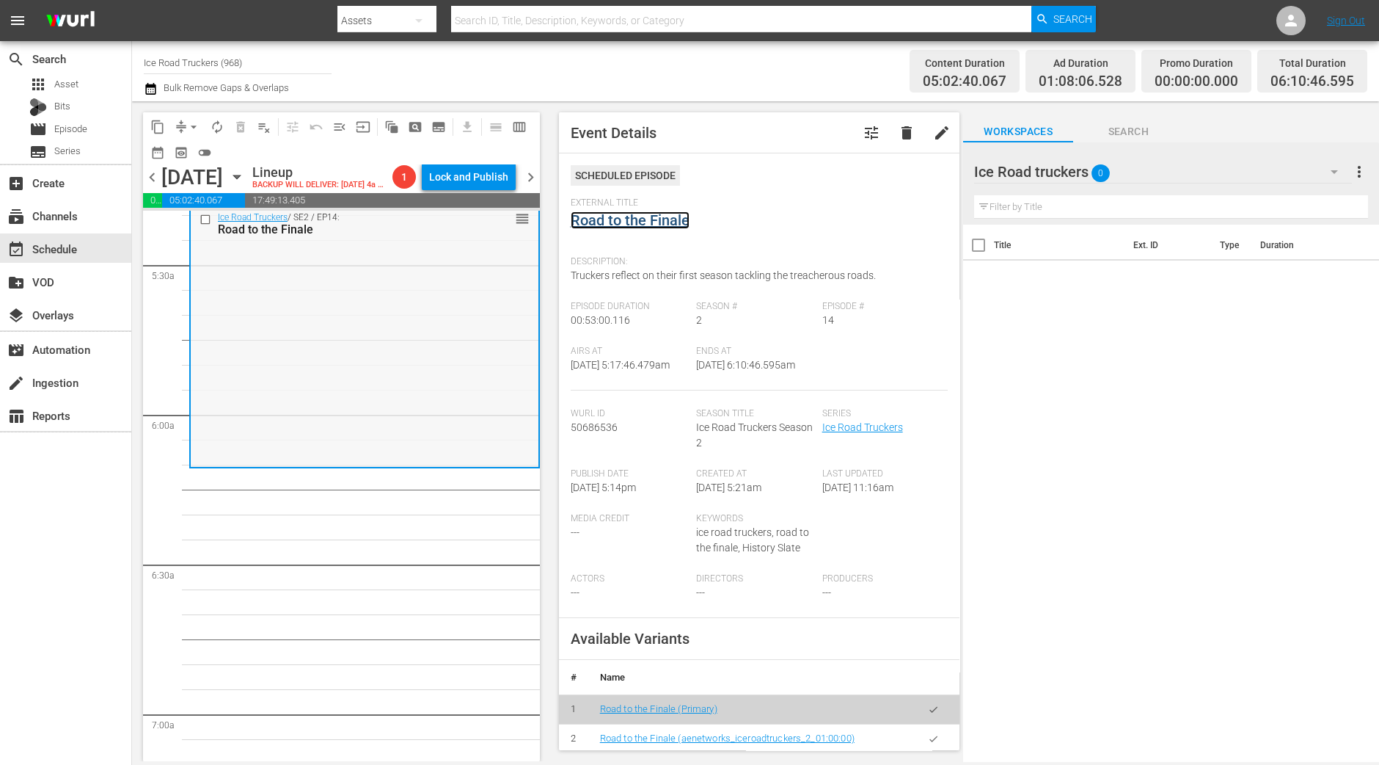
scroll to position [1651, 0]
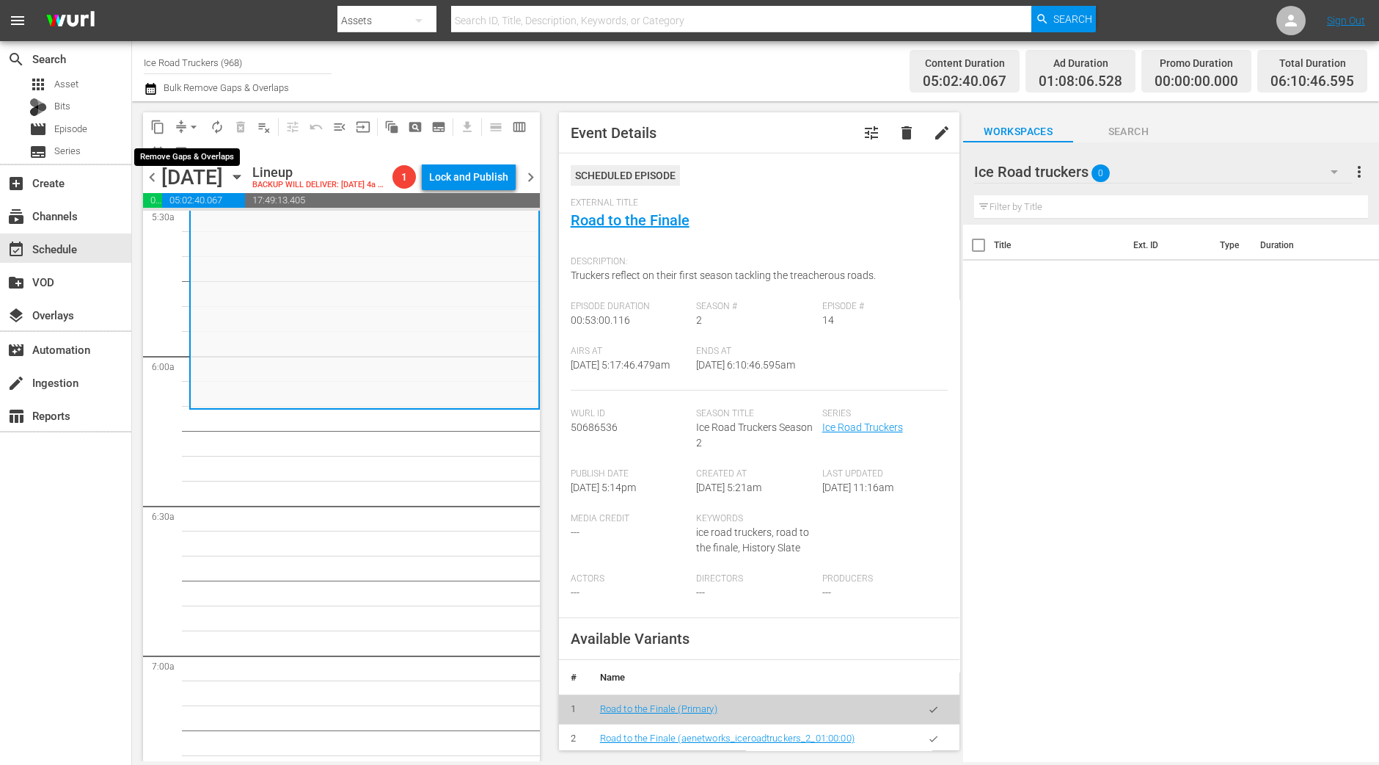
click at [194, 123] on span "arrow_drop_down" at bounding box center [193, 127] width 15 height 15
click at [187, 145] on li "Align to Midnight" at bounding box center [194, 156] width 154 height 24
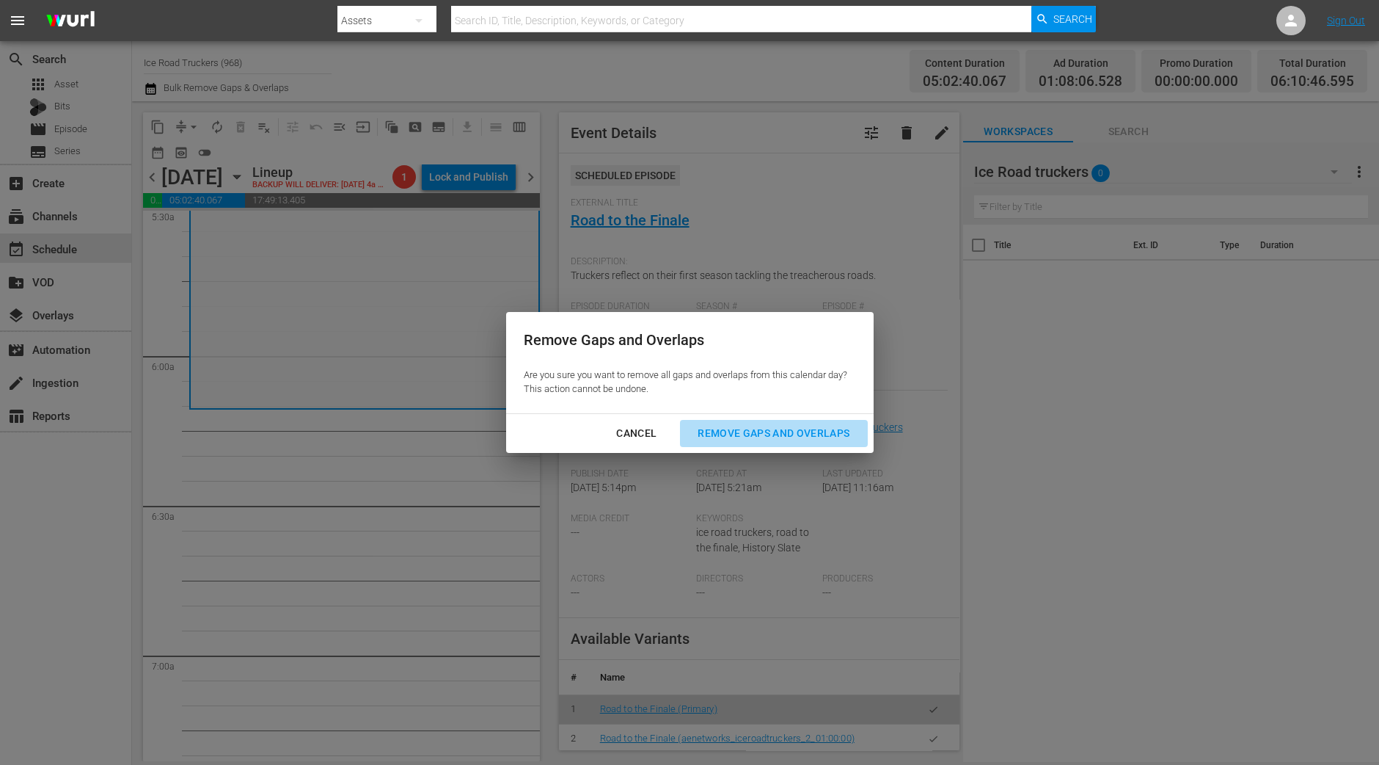
click at [748, 429] on div "Remove Gaps and Overlaps" at bounding box center [773, 433] width 175 height 18
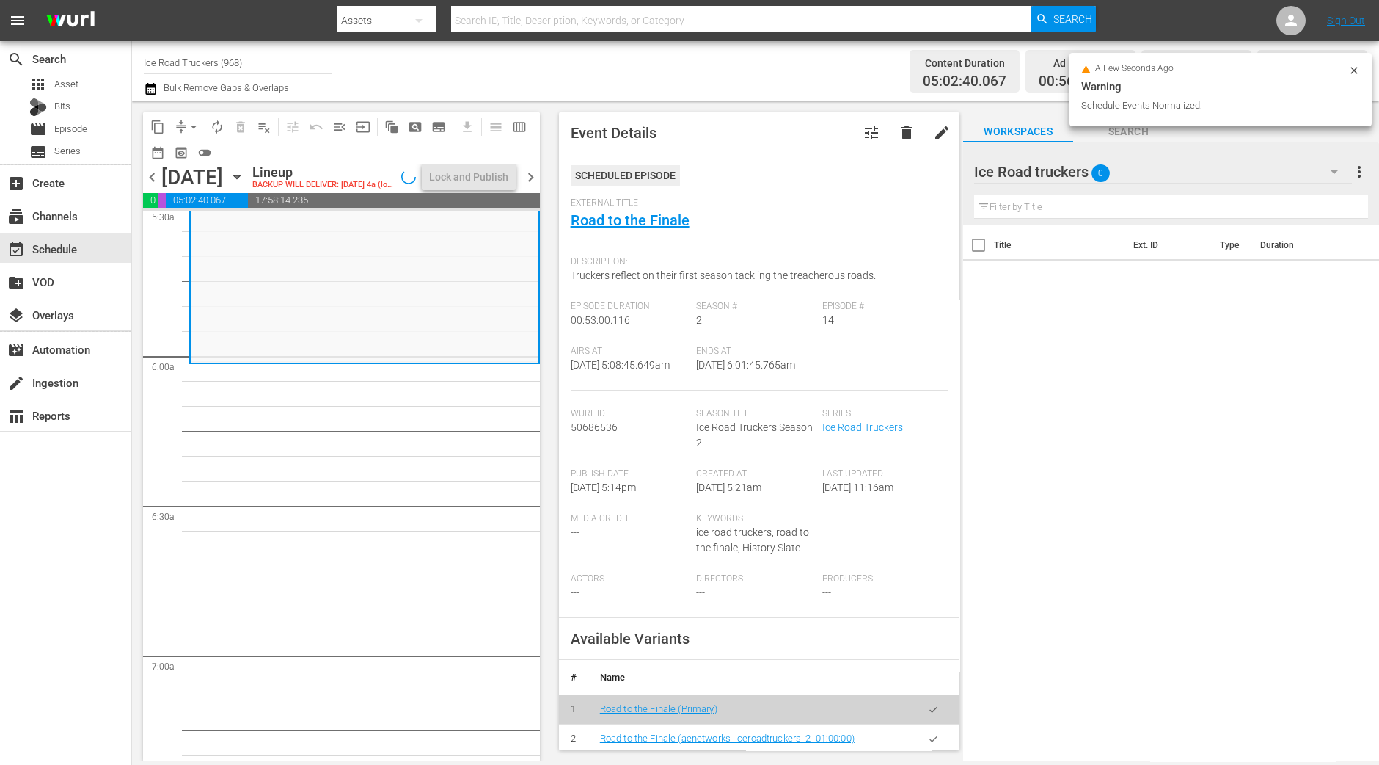
scroll to position [1675, 0]
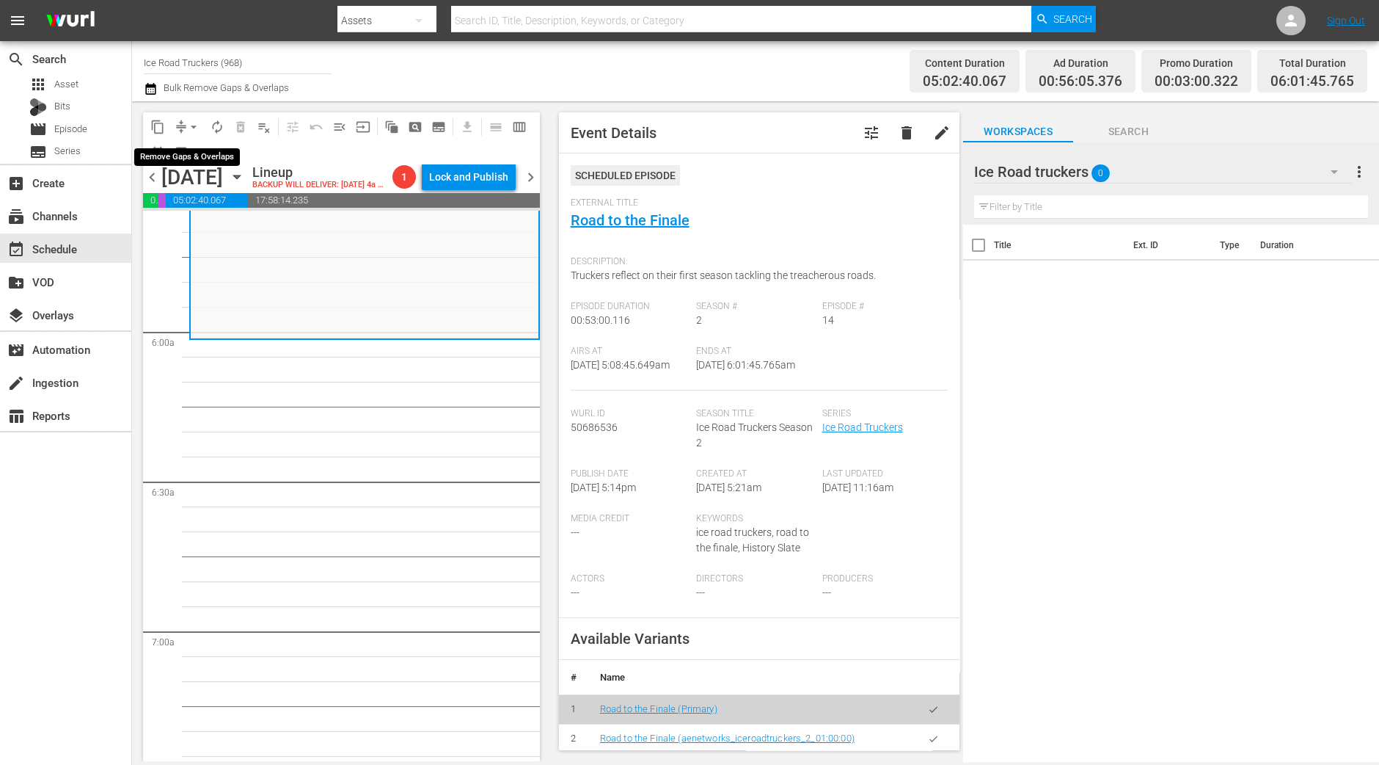
click at [189, 123] on span "arrow_drop_down" at bounding box center [193, 127] width 15 height 15
click at [187, 148] on li "Align to Midnight" at bounding box center [194, 156] width 154 height 24
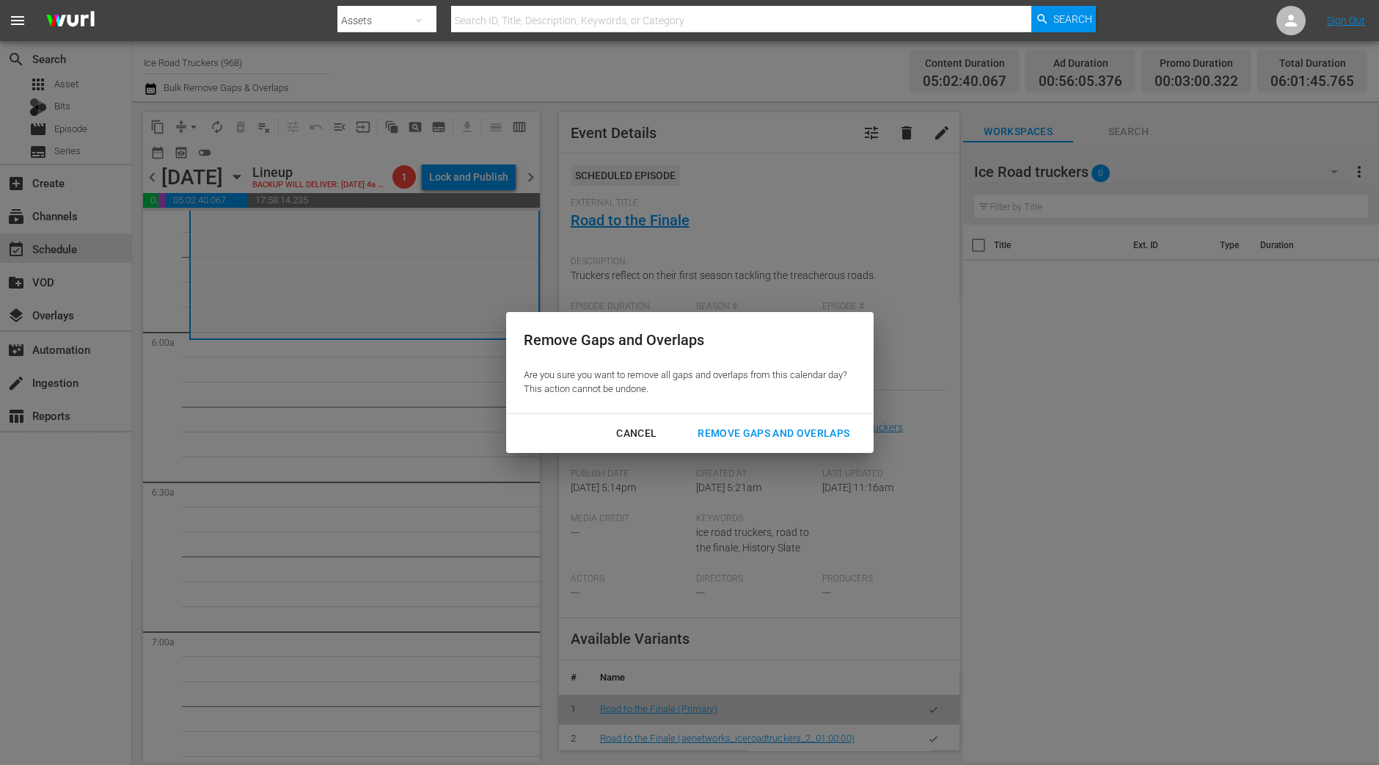
click at [767, 431] on div "Remove Gaps and Overlaps" at bounding box center [773, 433] width 175 height 18
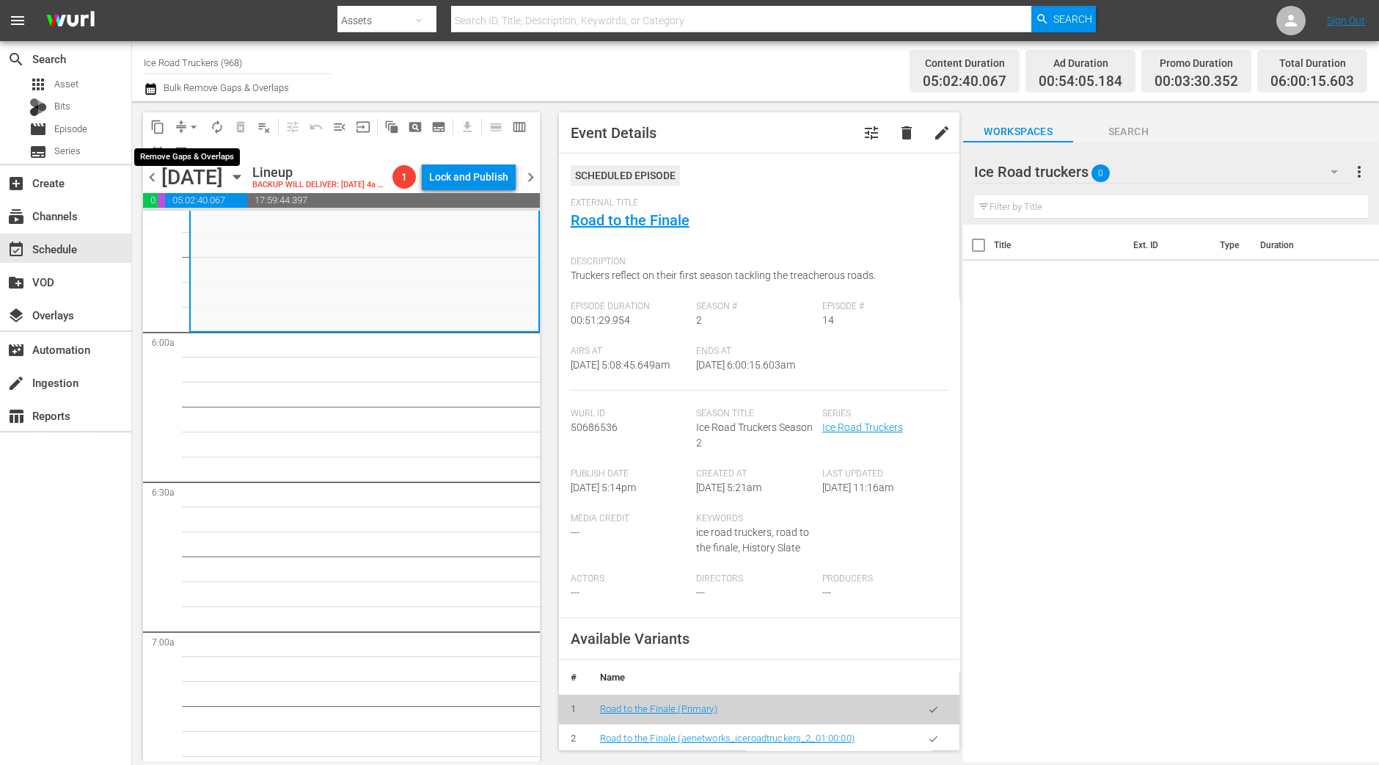
click at [195, 125] on span "arrow_drop_down" at bounding box center [193, 127] width 15 height 15
click at [189, 157] on li "Align to Midnight" at bounding box center [194, 156] width 154 height 24
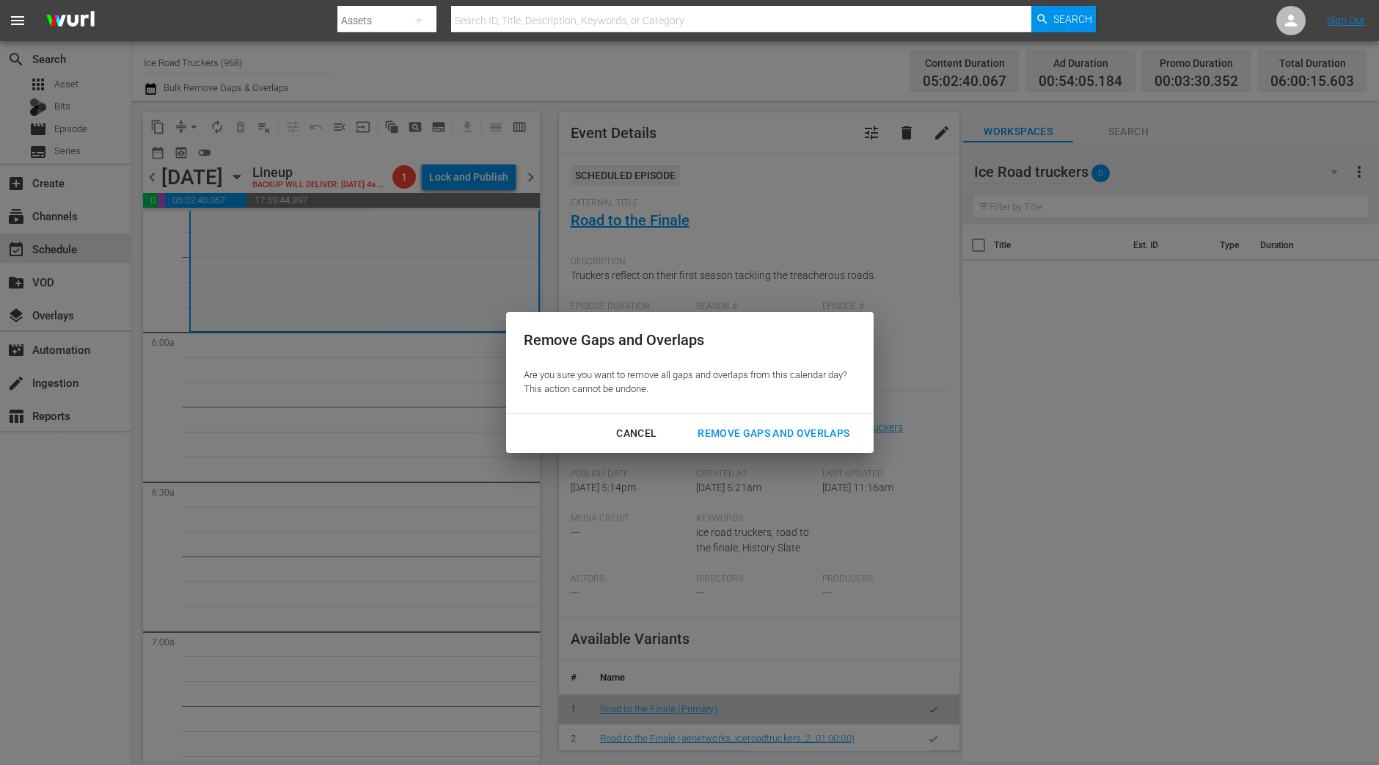
click at [731, 425] on div "Remove Gaps and Overlaps" at bounding box center [773, 433] width 175 height 18
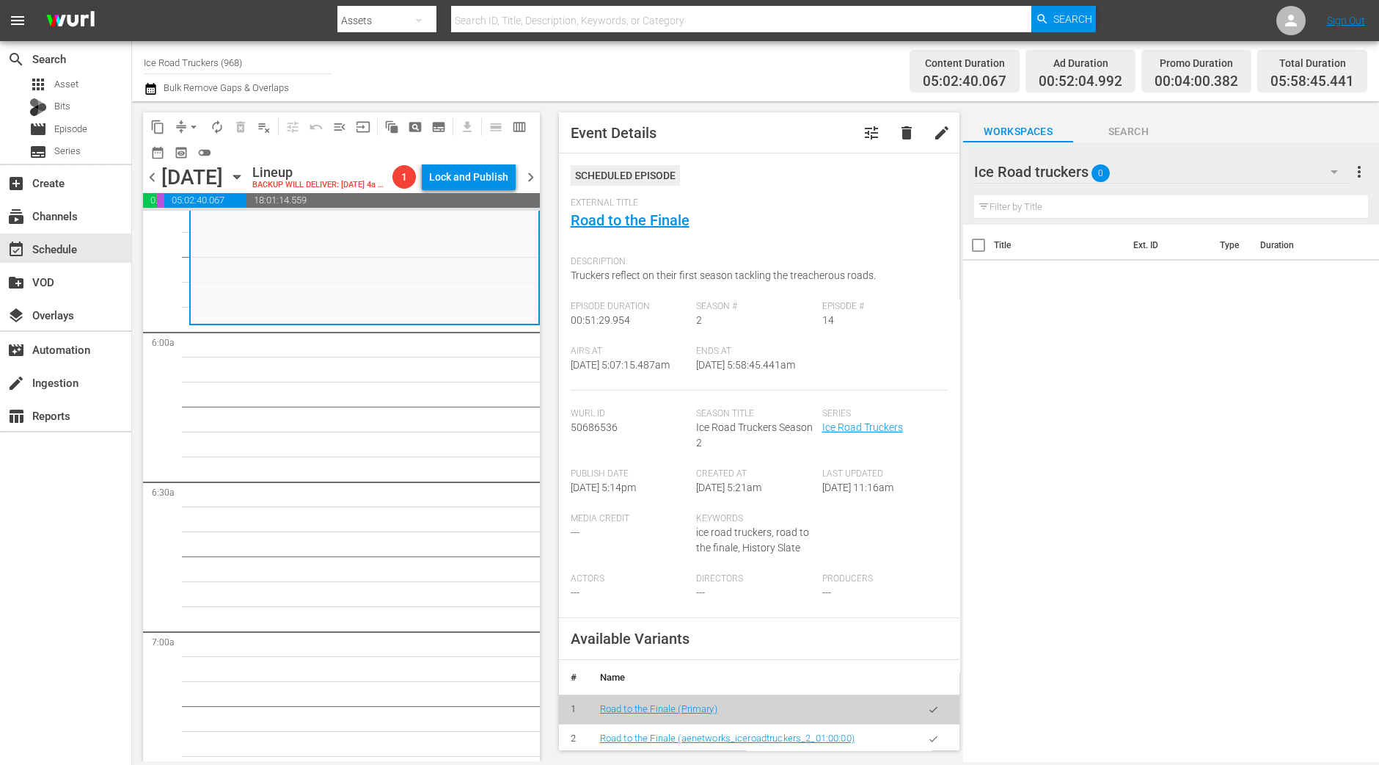
click at [731, 420] on span "Season Title" at bounding box center [755, 414] width 119 height 12
click at [194, 126] on span "arrow_drop_down" at bounding box center [193, 127] width 15 height 15
click at [190, 148] on li "Align to Midnight" at bounding box center [194, 156] width 154 height 24
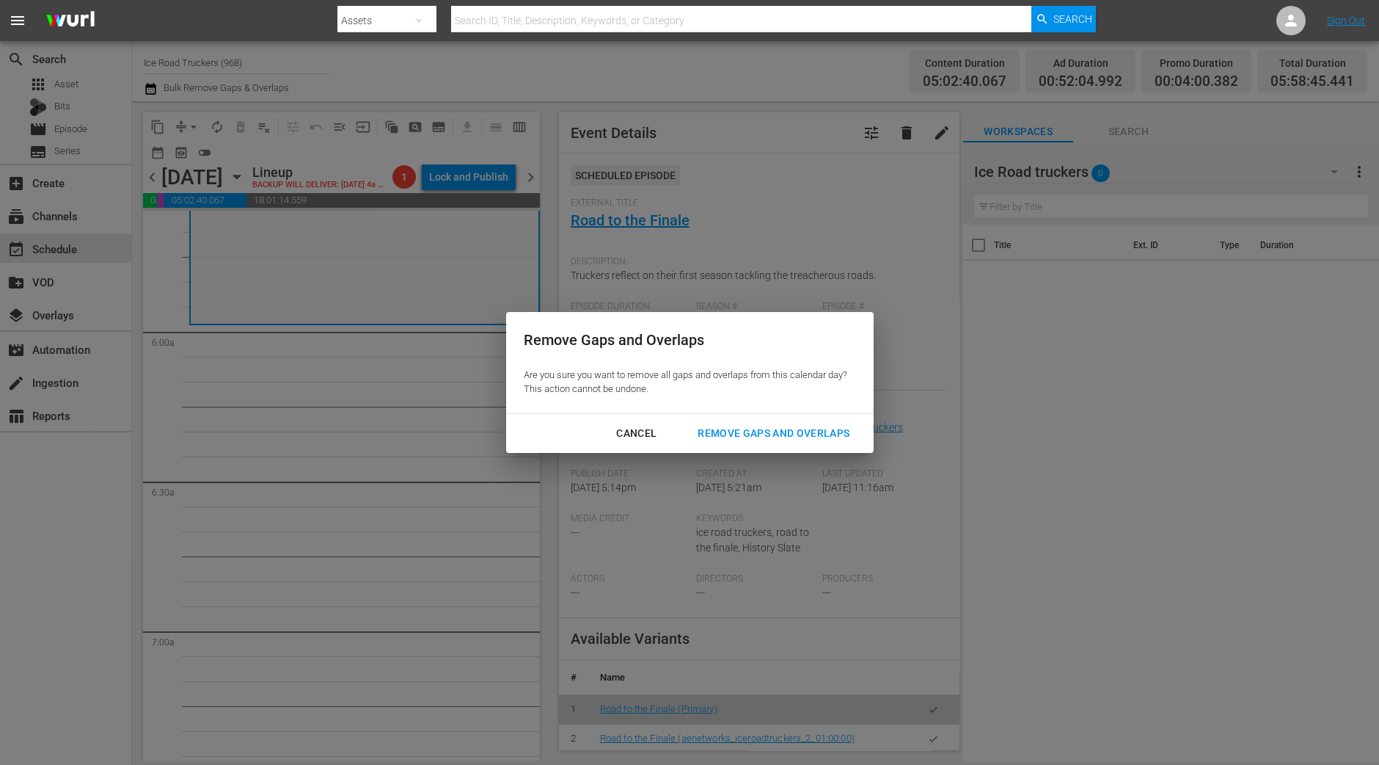
click at [741, 434] on div "Remove Gaps and Overlaps" at bounding box center [773, 433] width 175 height 18
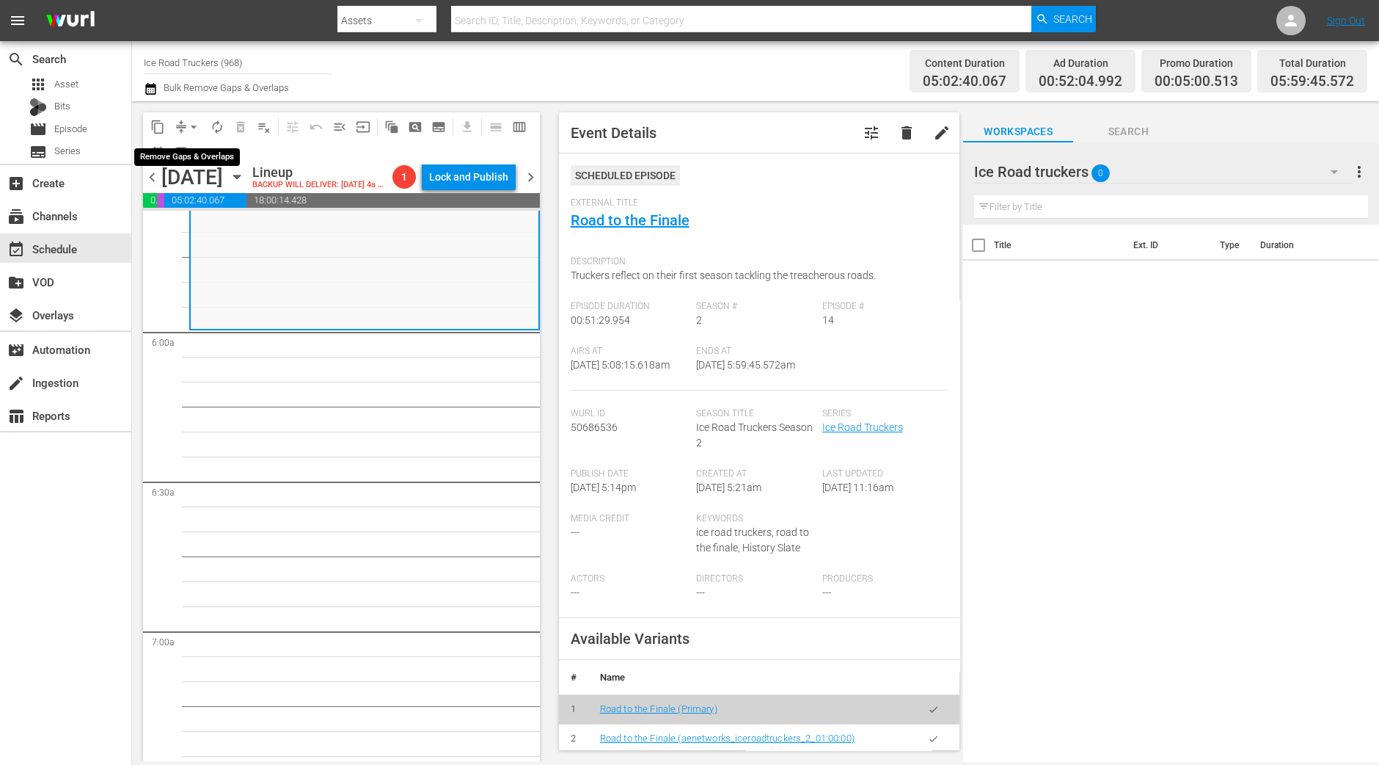
click at [190, 129] on span "arrow_drop_down" at bounding box center [193, 127] width 15 height 15
click at [190, 148] on li "Align to Midnight" at bounding box center [194, 156] width 154 height 24
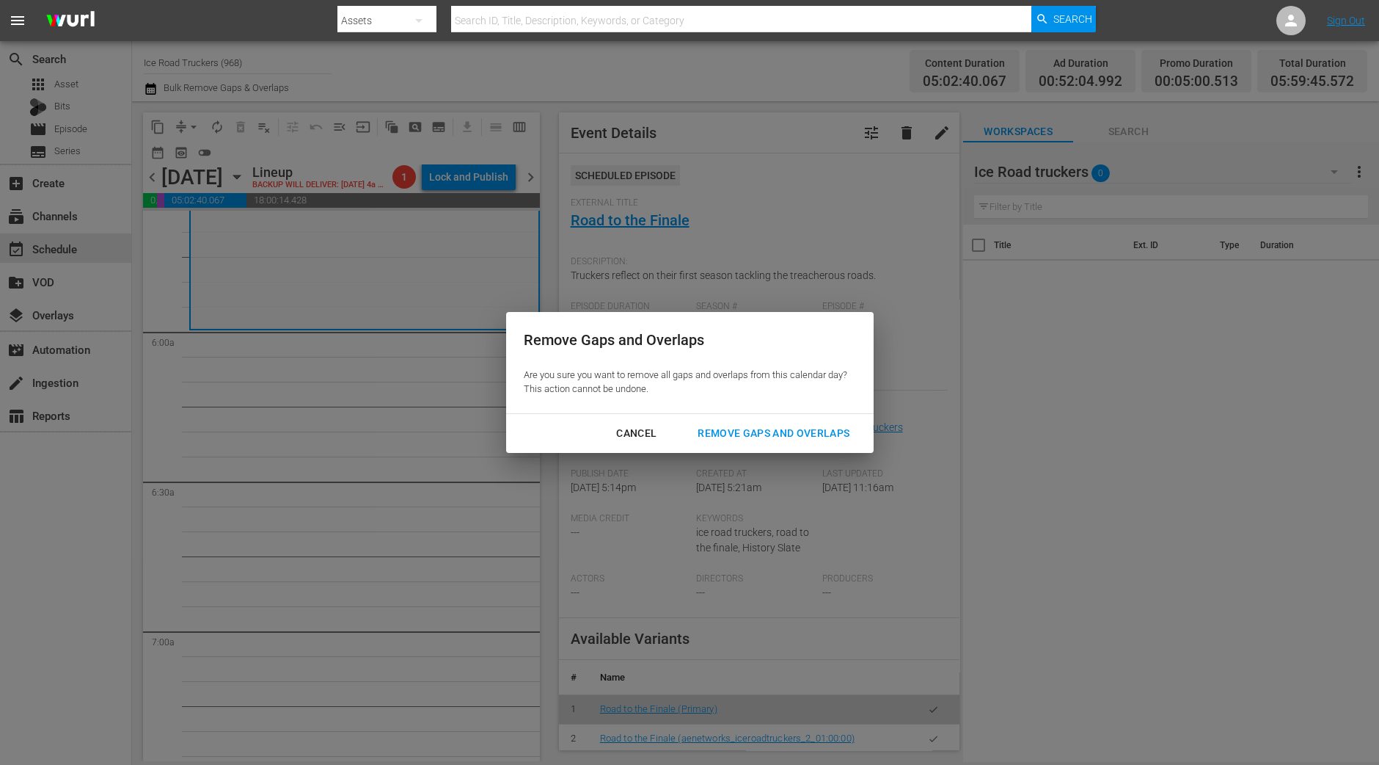
click at [801, 439] on div "Remove Gaps and Overlaps" at bounding box center [773, 433] width 175 height 18
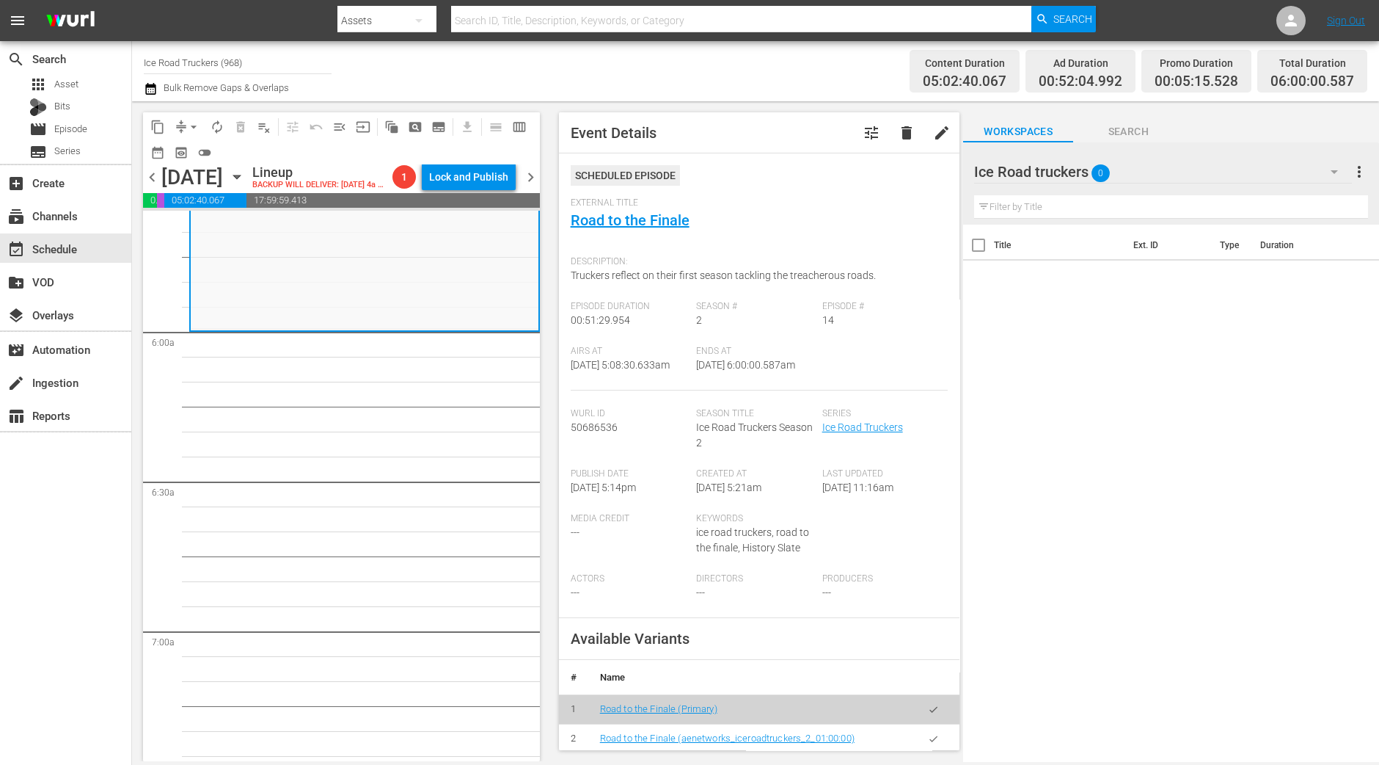
click at [217, 130] on span "autorenew_outlined" at bounding box center [217, 127] width 15 height 15
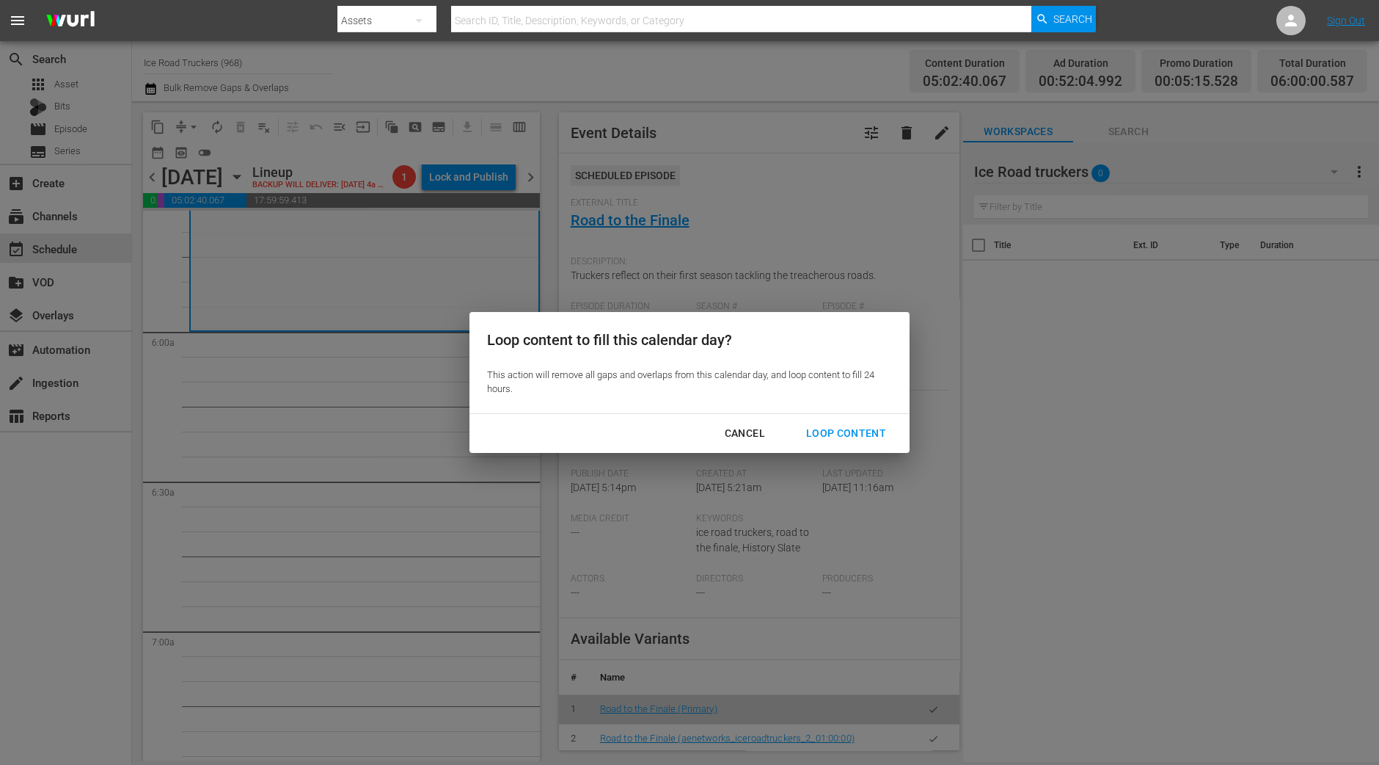
click at [841, 433] on div "Loop Content" at bounding box center [846, 433] width 103 height 18
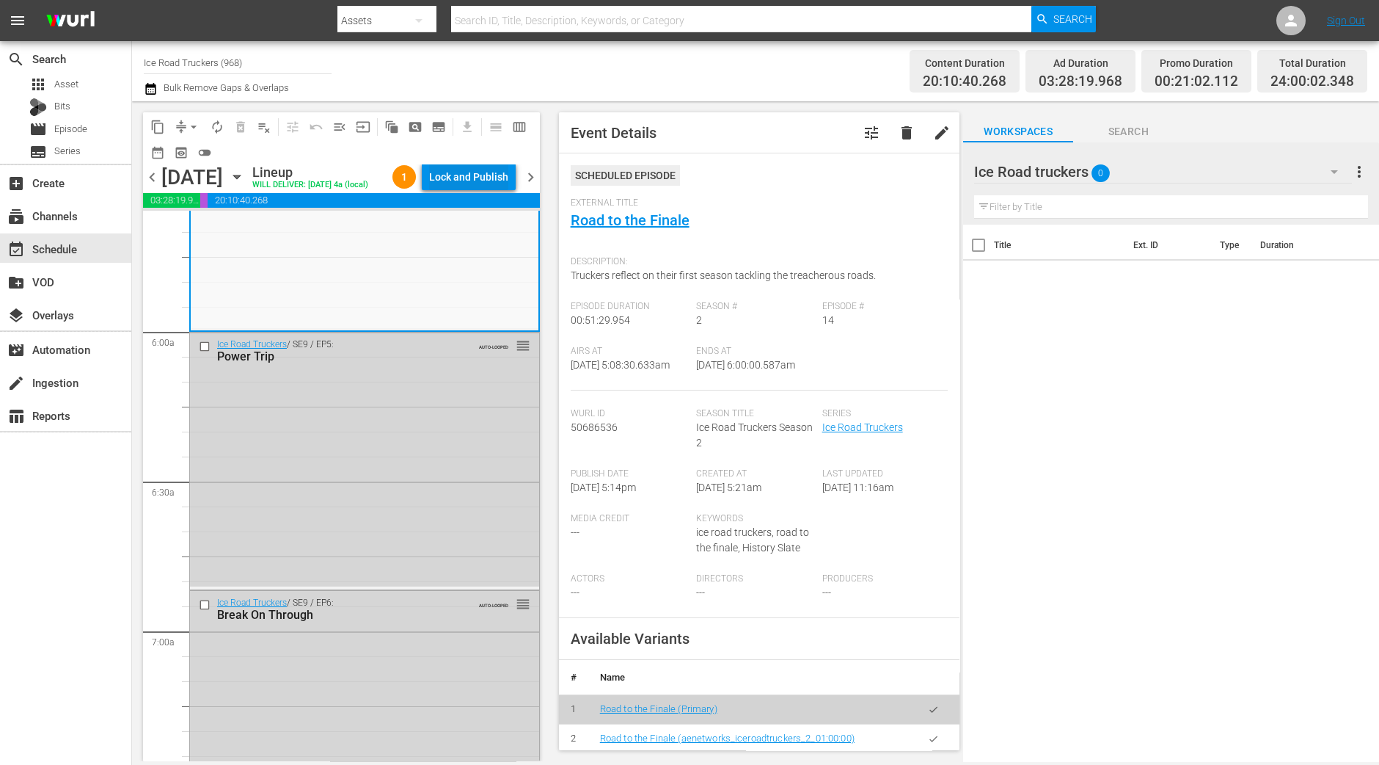
click at [477, 174] on div "Lock and Publish" at bounding box center [468, 177] width 79 height 26
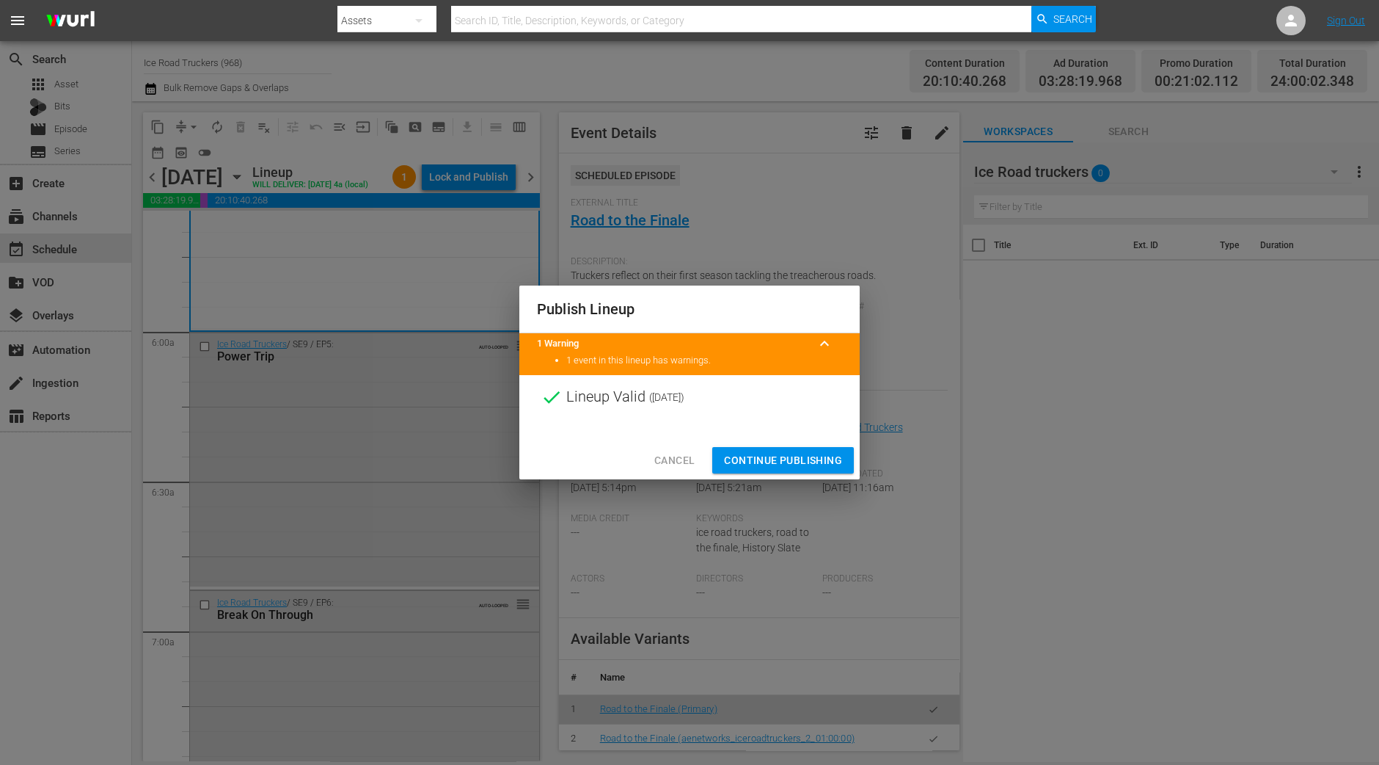
click at [781, 449] on button "Continue Publishing" at bounding box center [783, 460] width 142 height 27
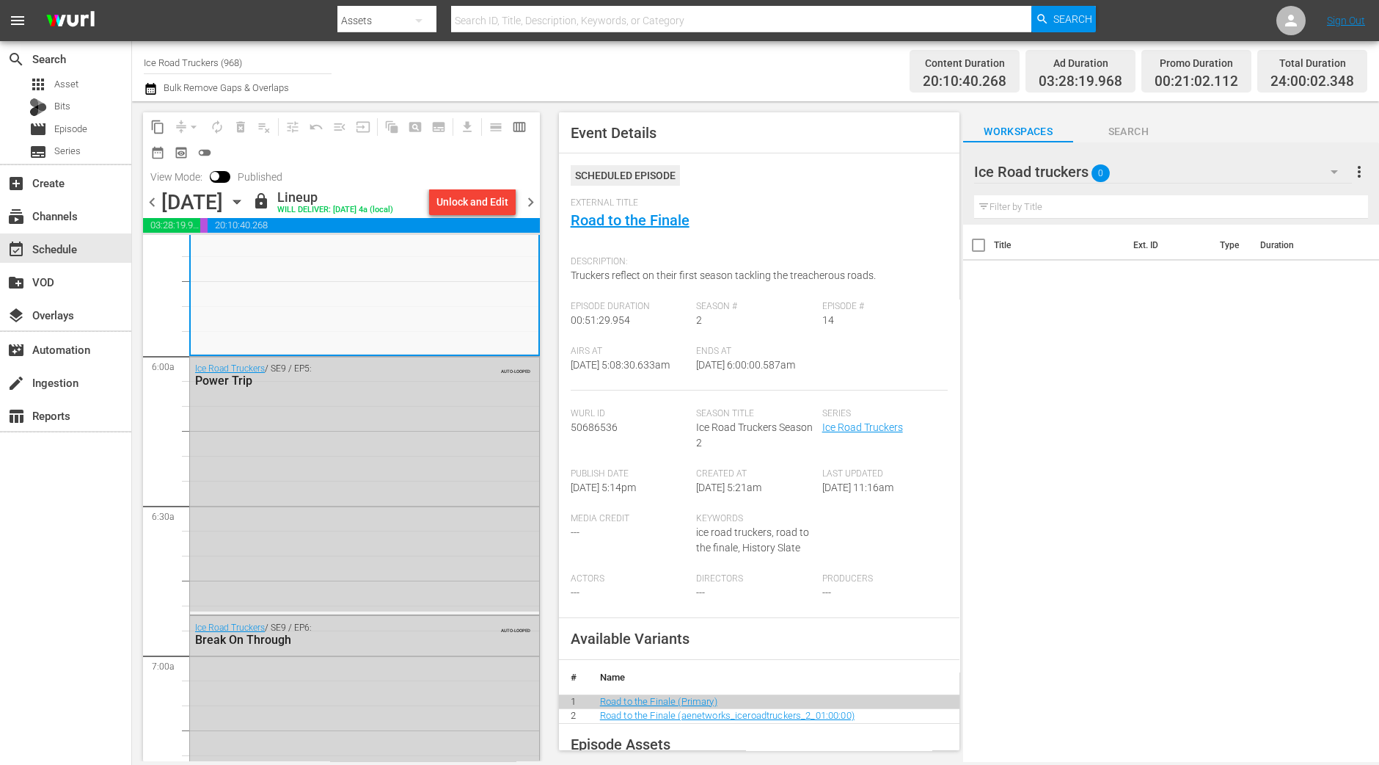
click at [526, 197] on span "chevron_right" at bounding box center [531, 202] width 18 height 18
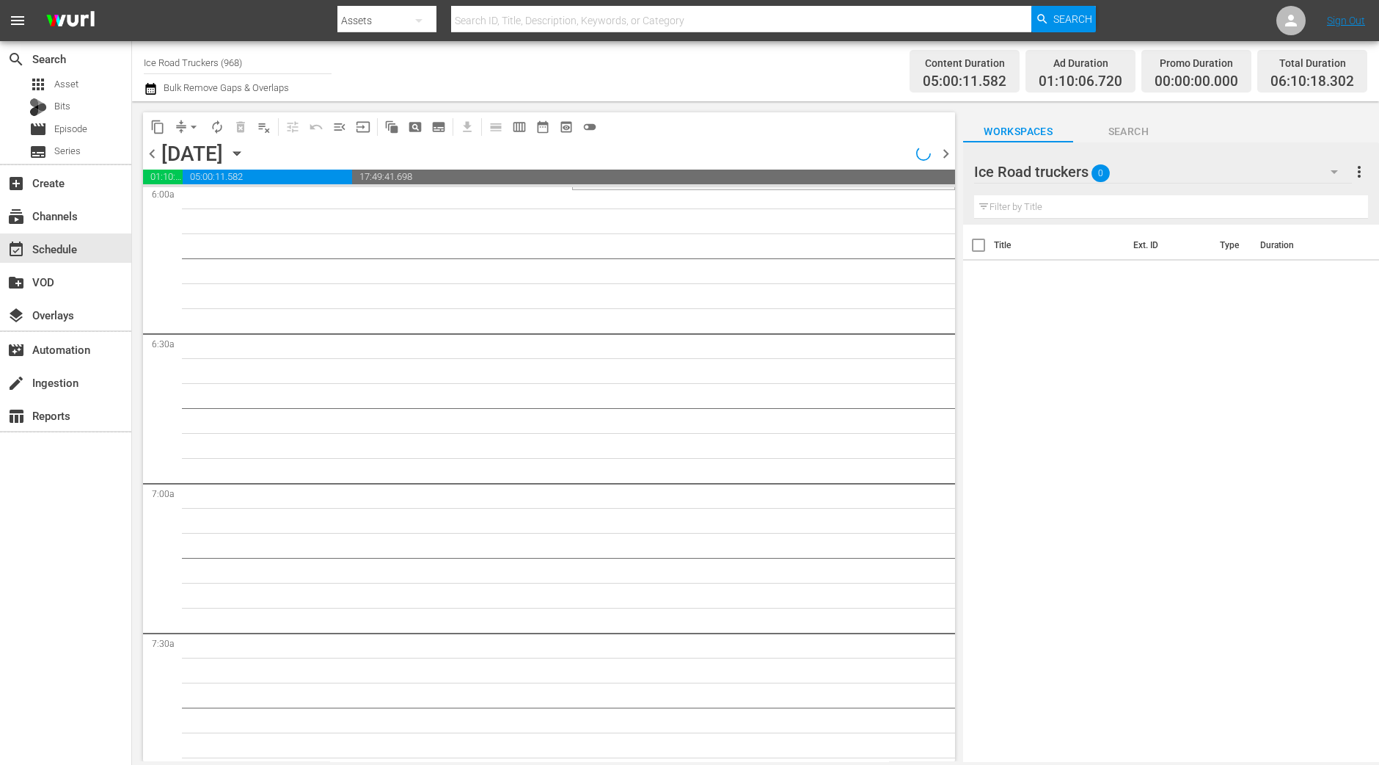
scroll to position [1700, 0]
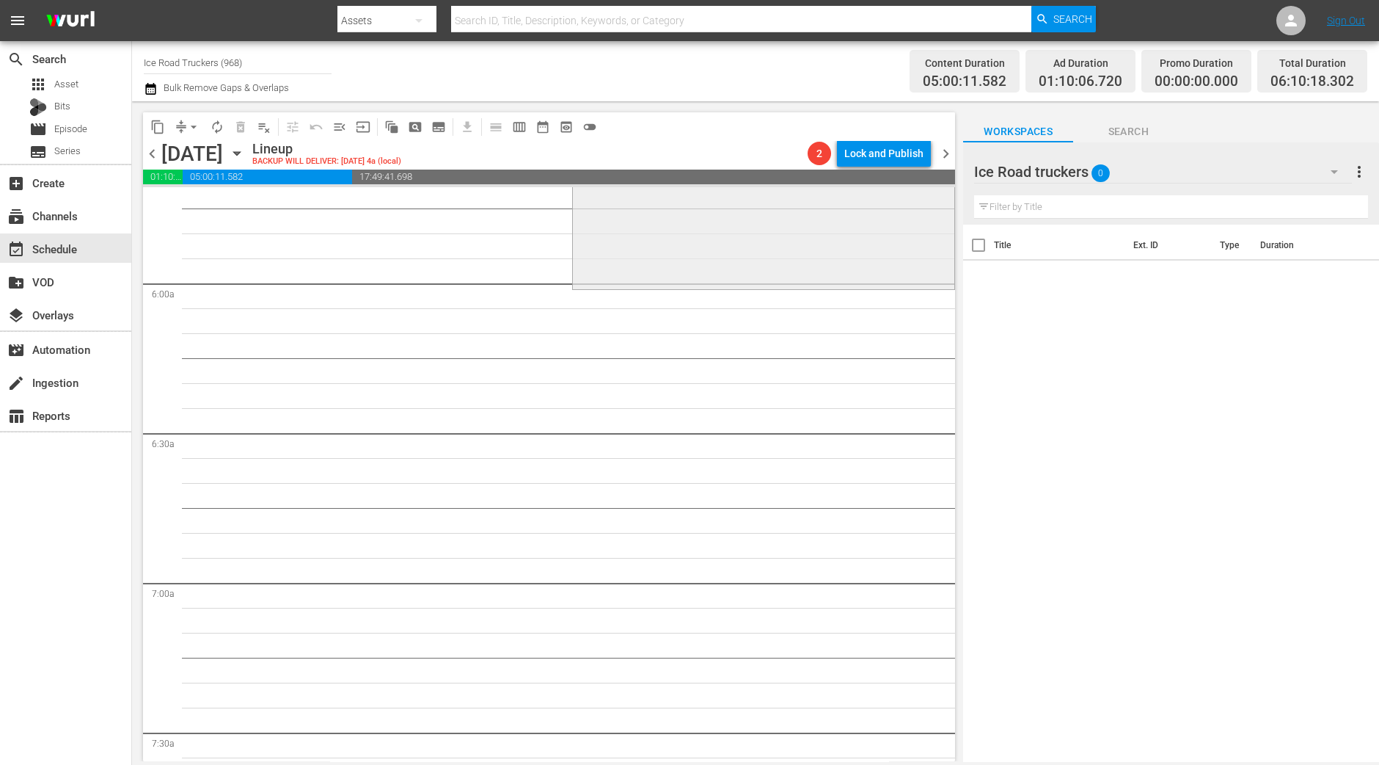
click at [647, 229] on div "Ice Road Truckers / SE10 / EP7: Into the Fire 1 reorder" at bounding box center [764, 156] width 382 height 262
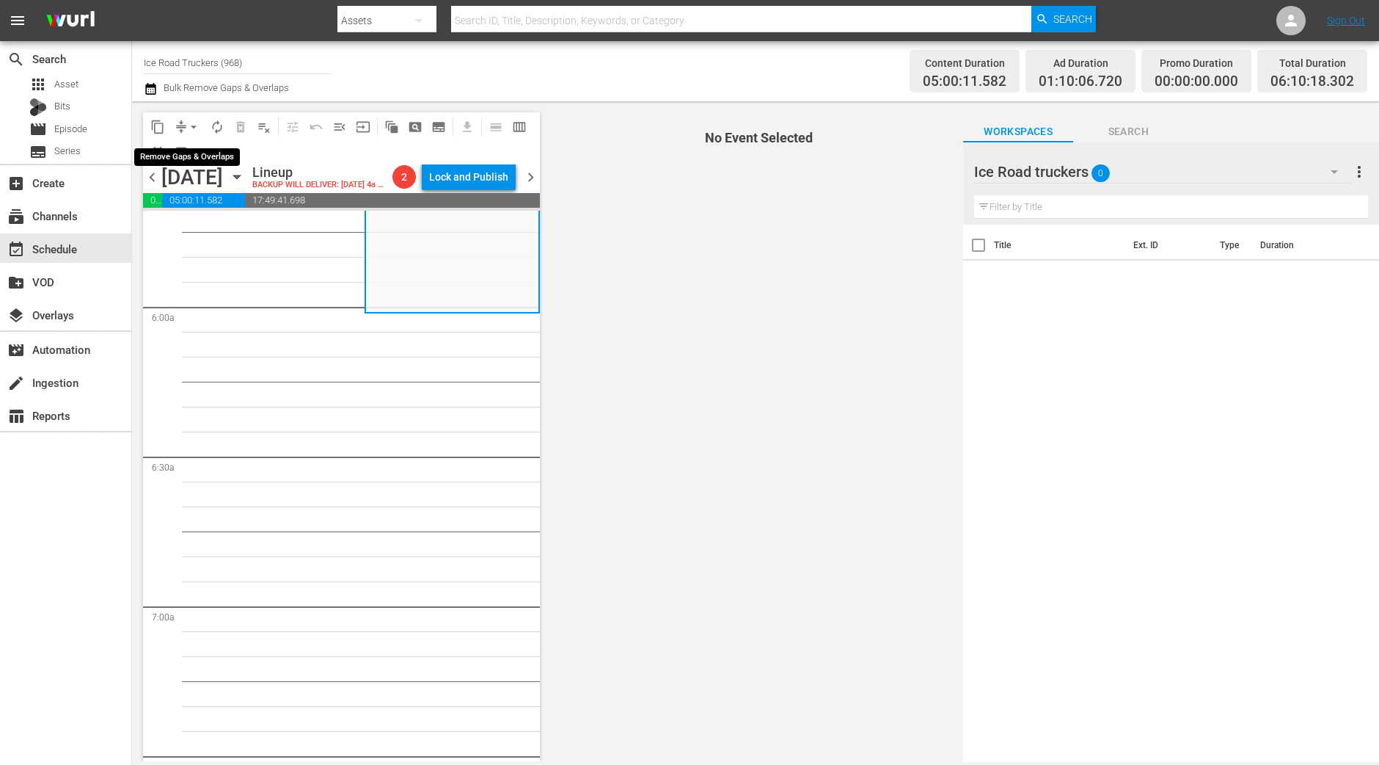
click at [189, 132] on span "arrow_drop_down" at bounding box center [193, 127] width 15 height 15
click at [194, 156] on li "Align to Midnight" at bounding box center [194, 156] width 154 height 24
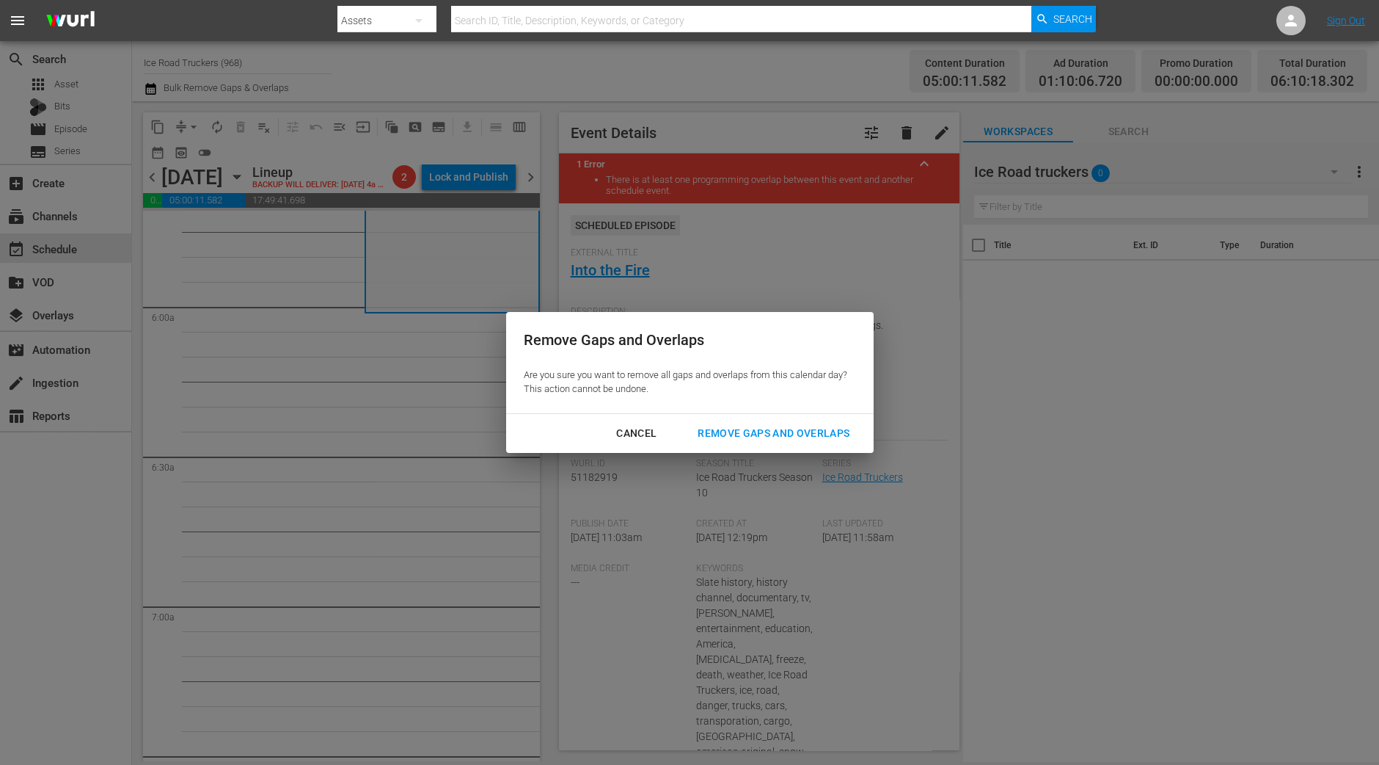
click at [817, 434] on div "Remove Gaps and Overlaps" at bounding box center [773, 433] width 175 height 18
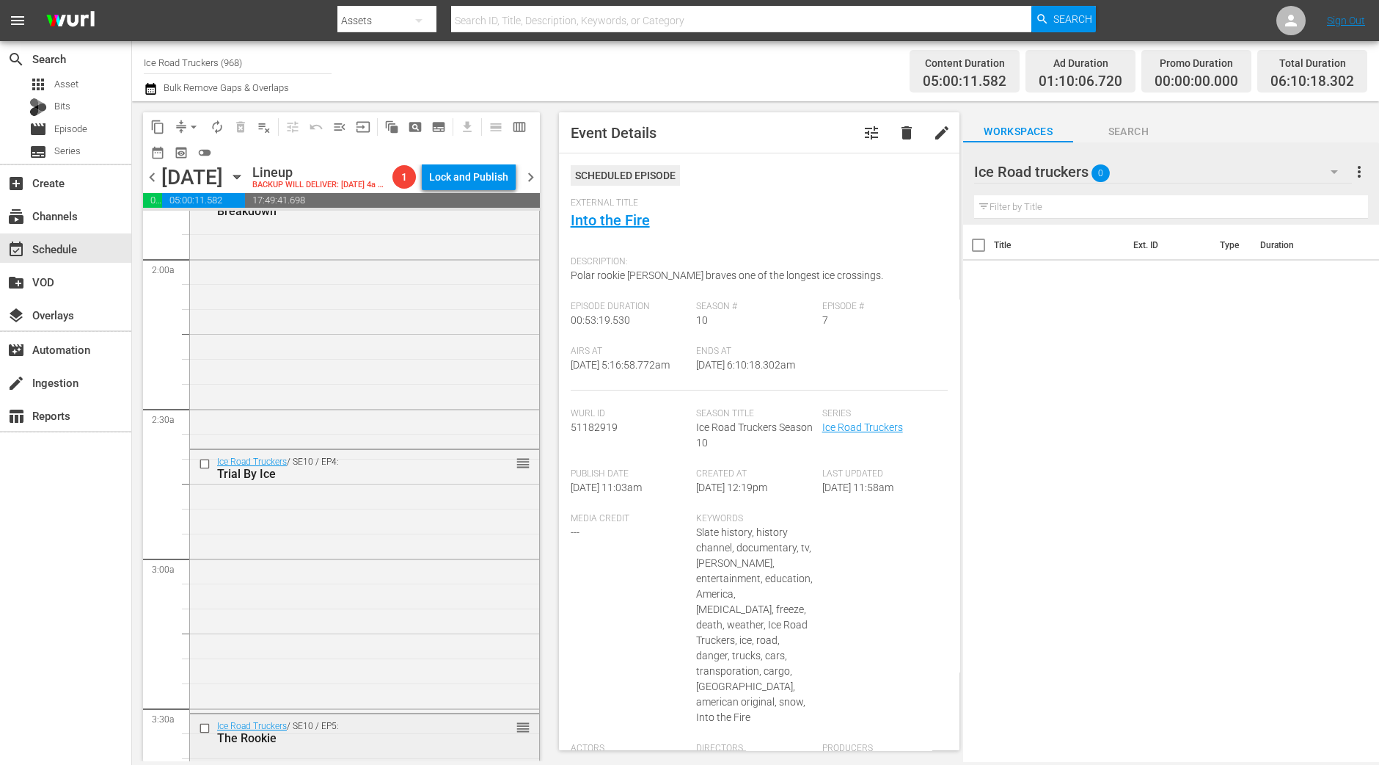
scroll to position [0, 0]
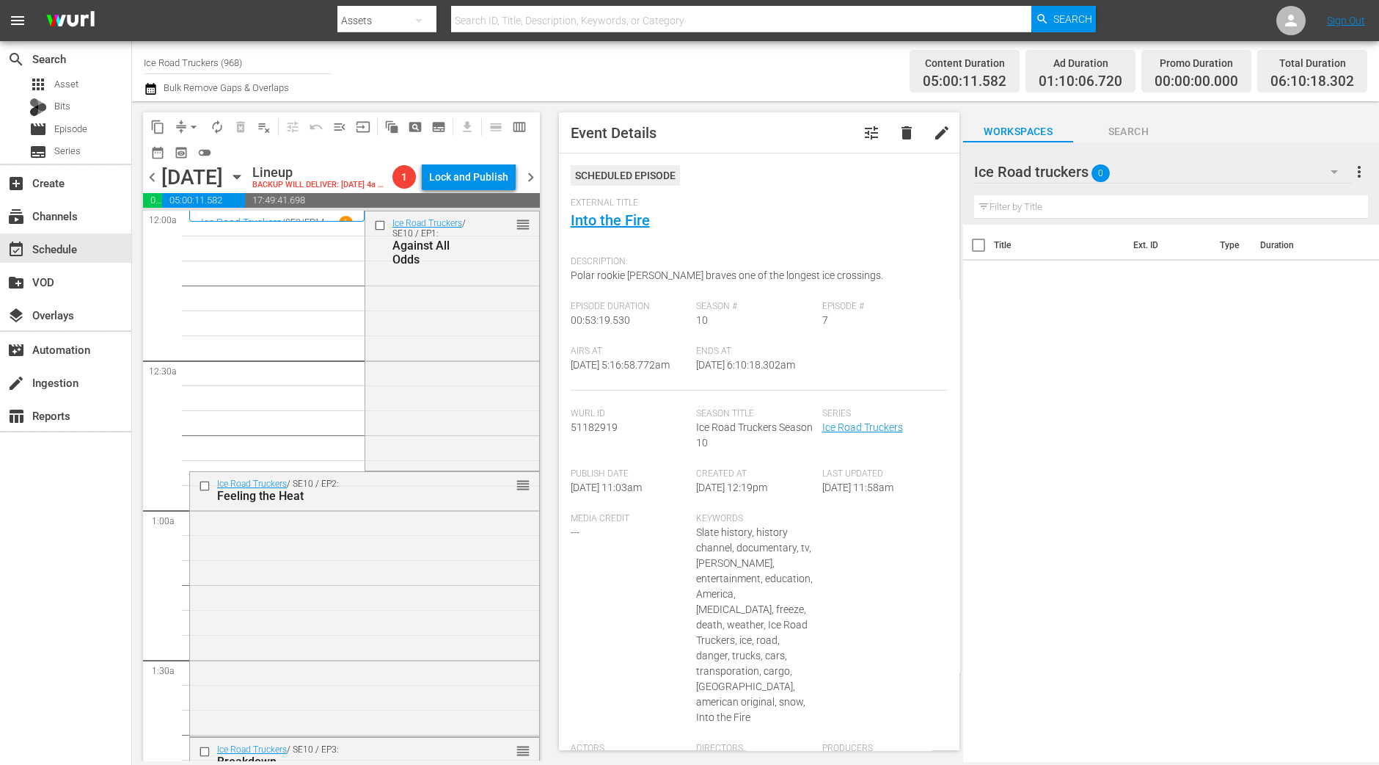
click at [484, 360] on div "Ice Road Truckers / SE10 / EP1: Against All Odds reorder" at bounding box center [452, 339] width 174 height 256
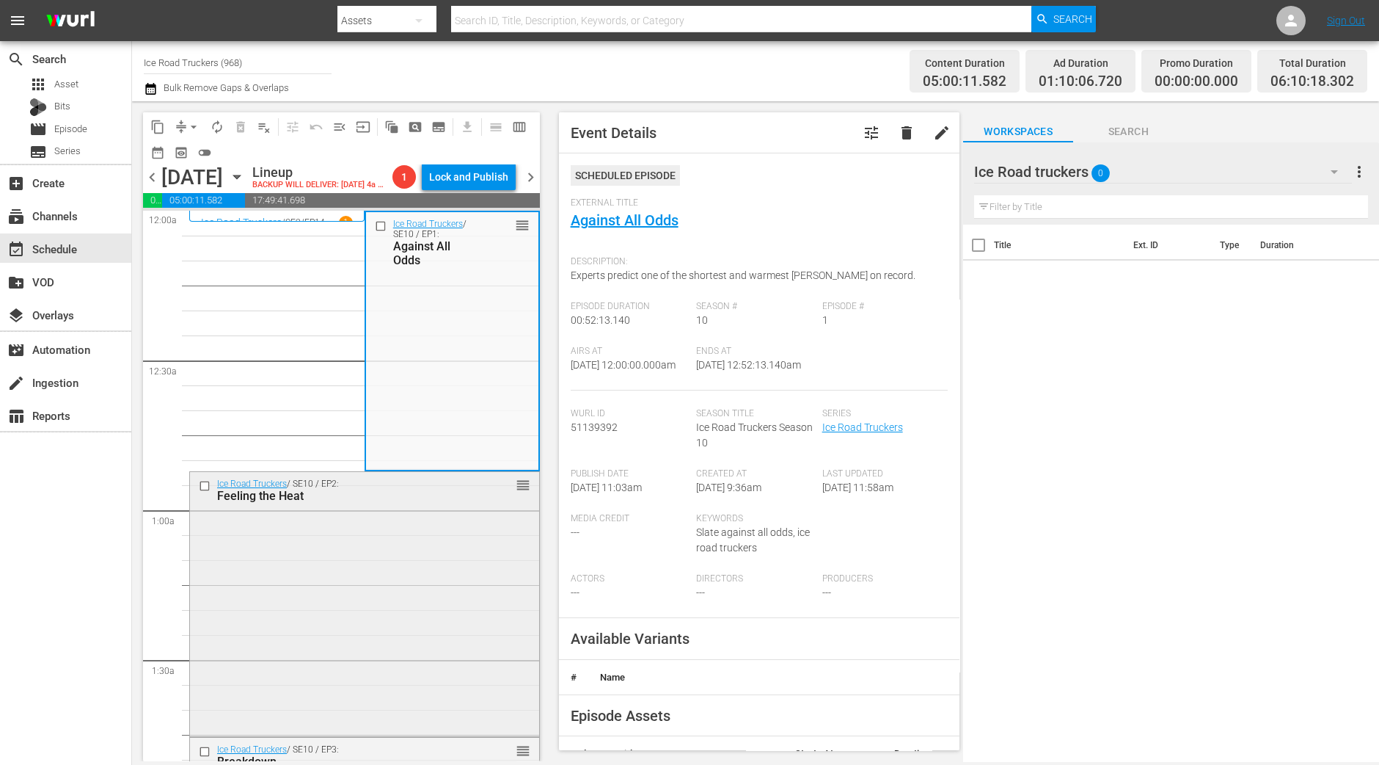
click at [439, 503] on div "Feeling the Heat" at bounding box center [341, 496] width 249 height 14
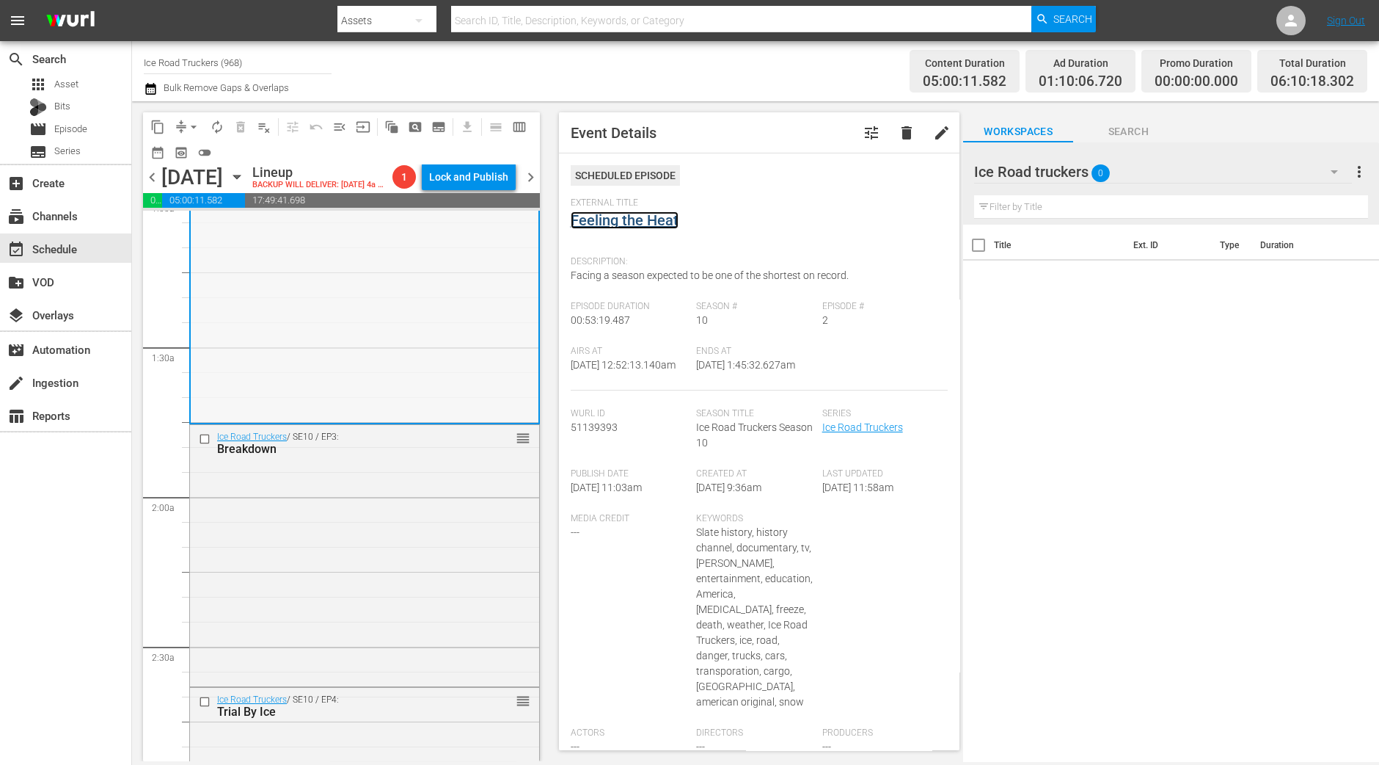
scroll to position [366, 0]
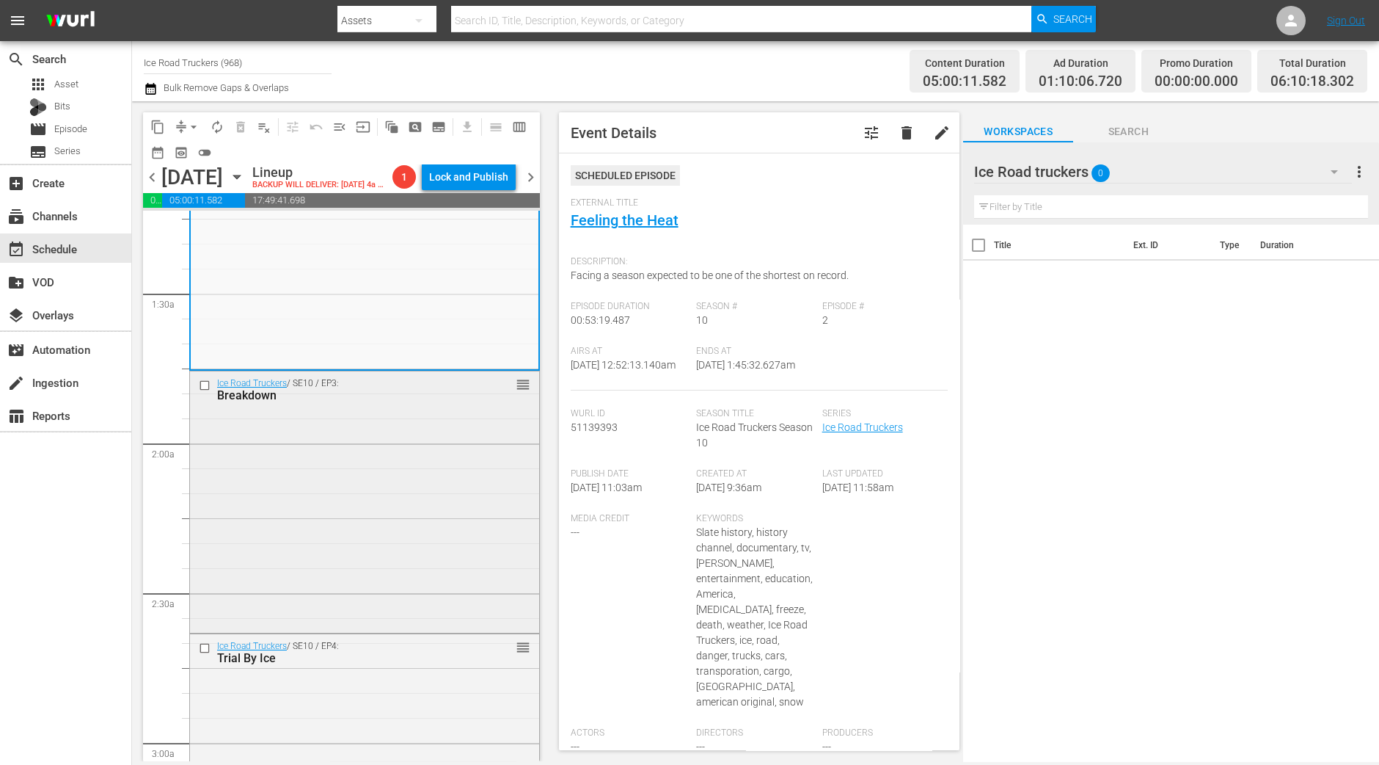
click at [396, 470] on div "Ice Road Truckers / SE10 / EP3: Breakdown reorder" at bounding box center [364, 500] width 349 height 258
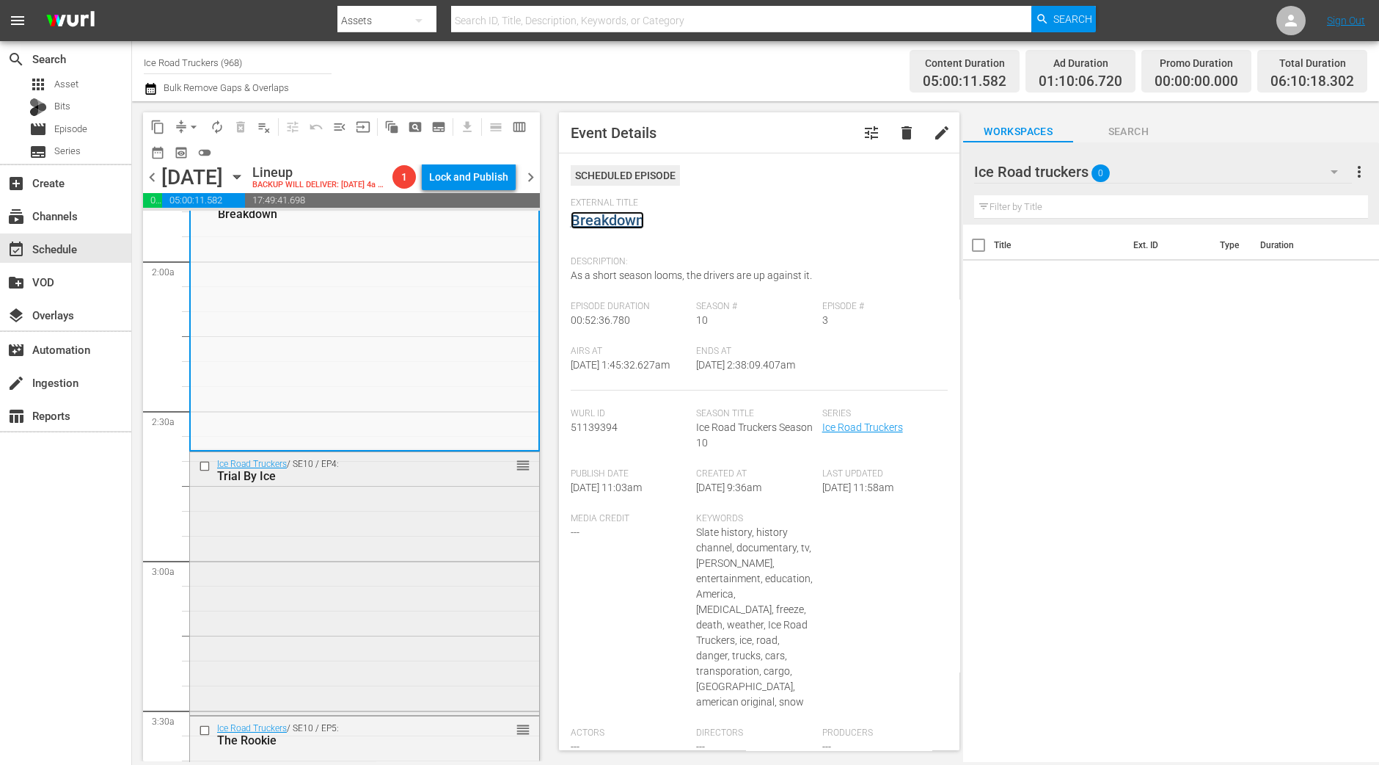
scroll to position [550, 0]
click at [429, 535] on div "Ice Road Truckers / SE10 / EP4: Trial By Ice reorder" at bounding box center [364, 580] width 349 height 260
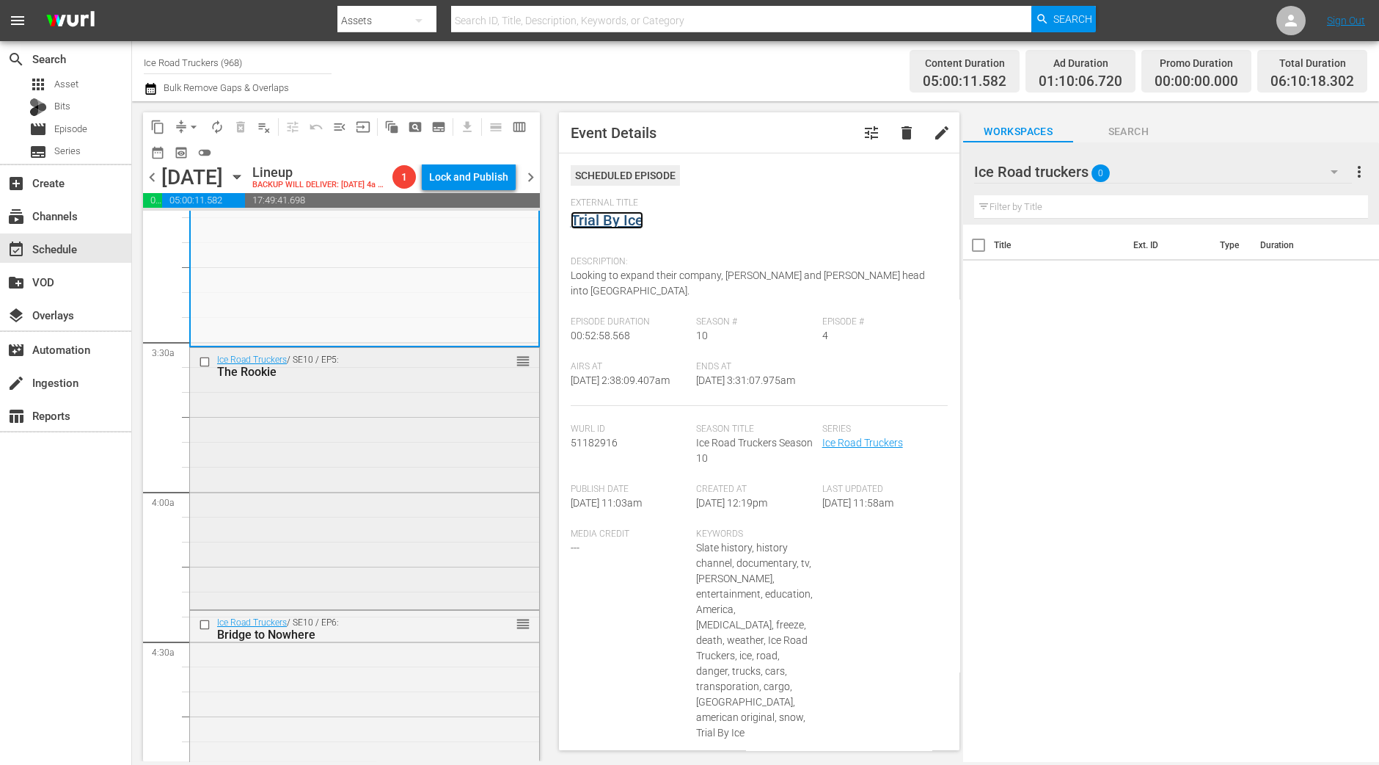
scroll to position [917, 0]
click at [486, 436] on div "Ice Road Truckers / SE10 / EP5: The Rookie reorder" at bounding box center [364, 476] width 349 height 258
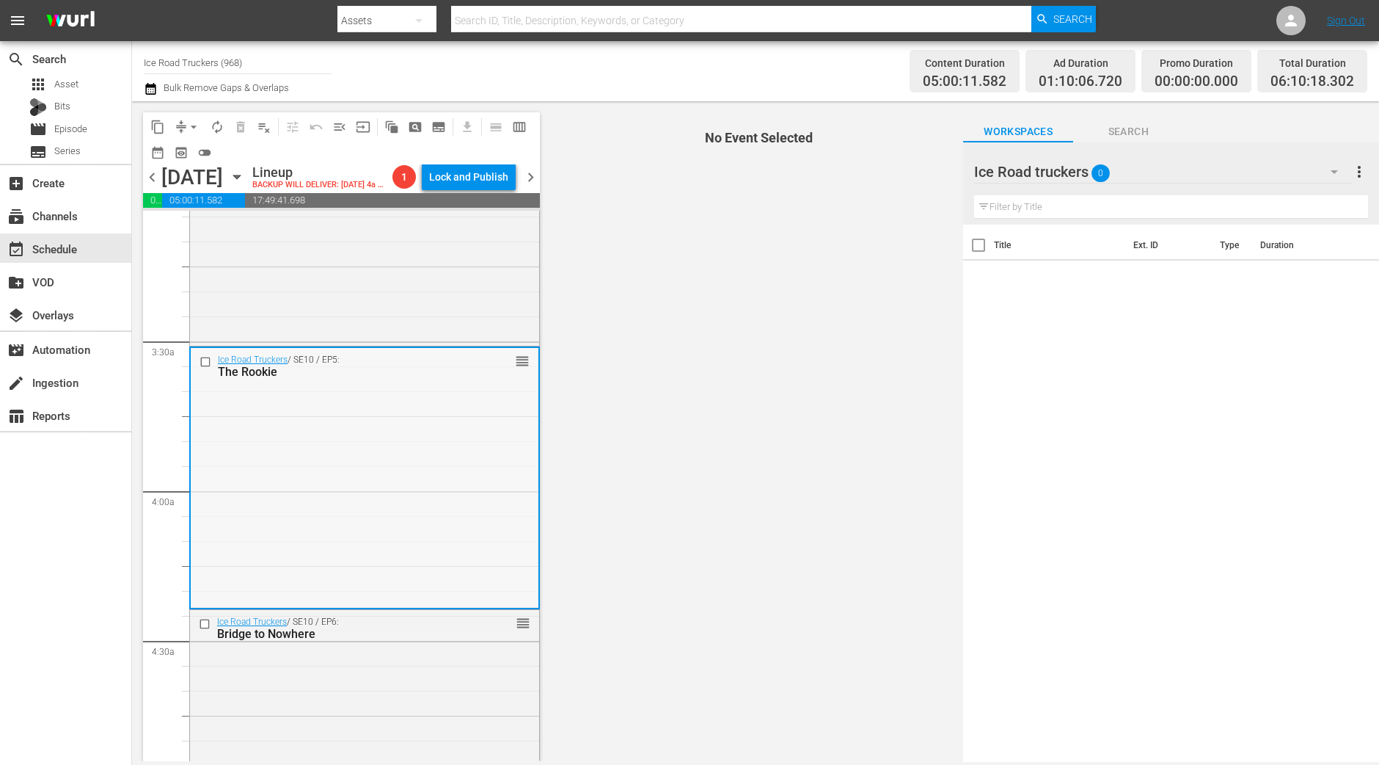
scroll to position [1009, 0]
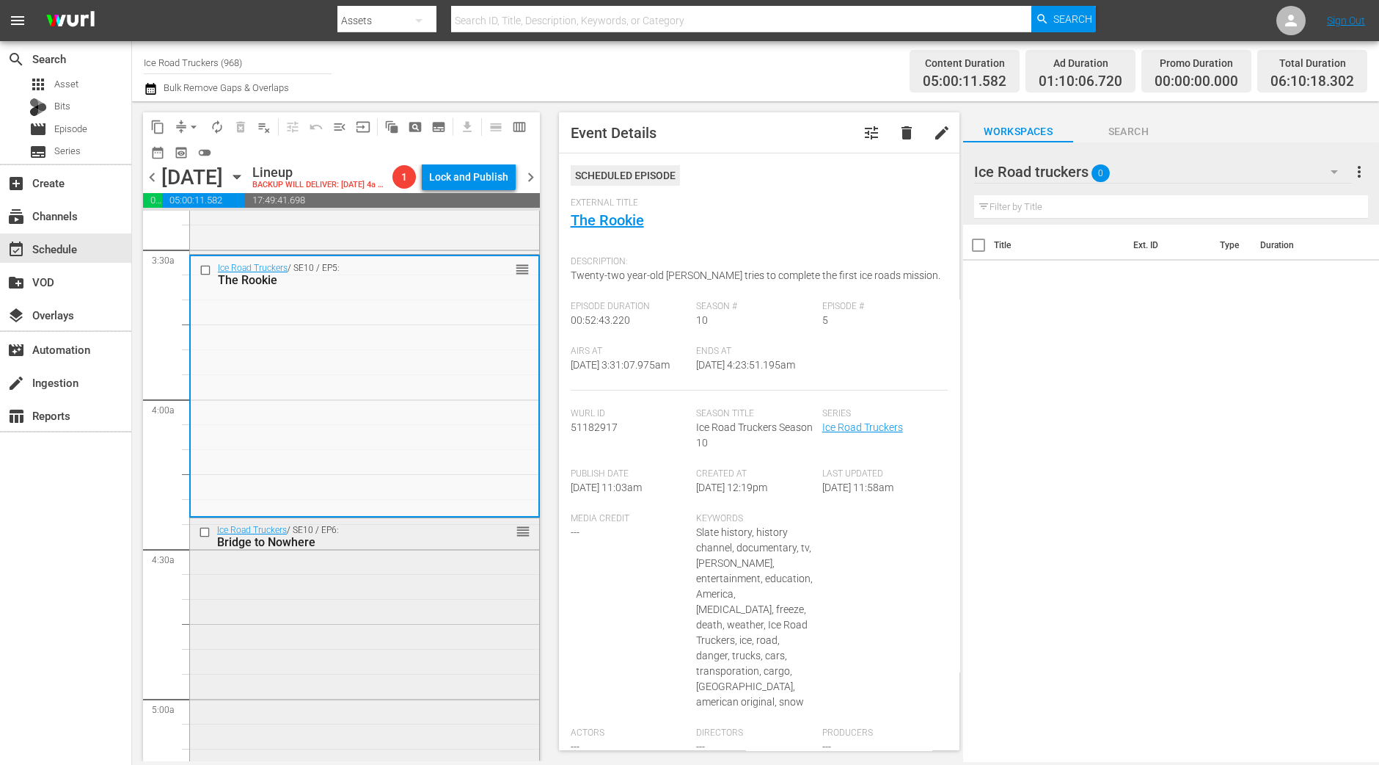
click at [451, 610] on div "Ice Road Truckers / SE10 / EP6: Bridge to Nowhere reorder" at bounding box center [364, 648] width 349 height 260
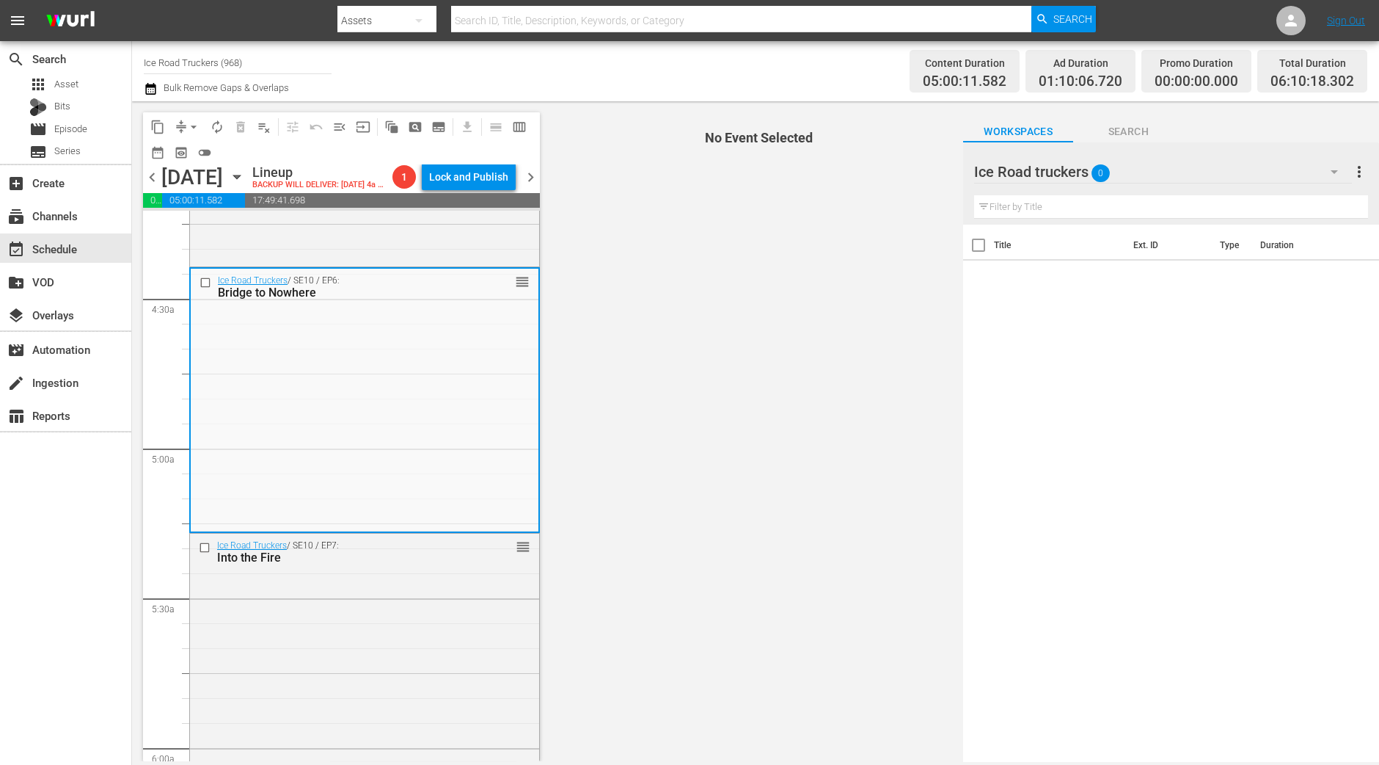
scroll to position [1283, 0]
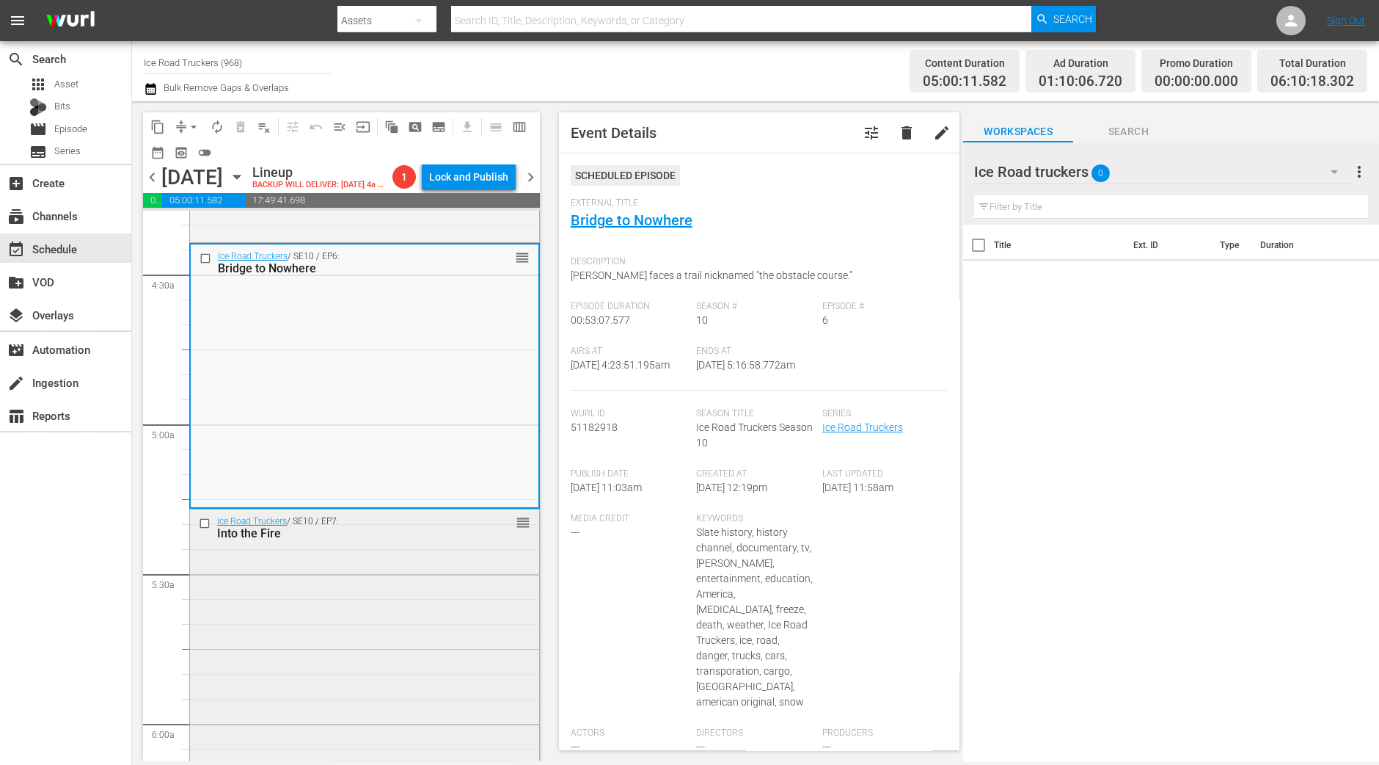
click at [378, 621] on div "Ice Road Truckers / SE10 / EP7: Into the Fire reorder" at bounding box center [364, 640] width 349 height 262
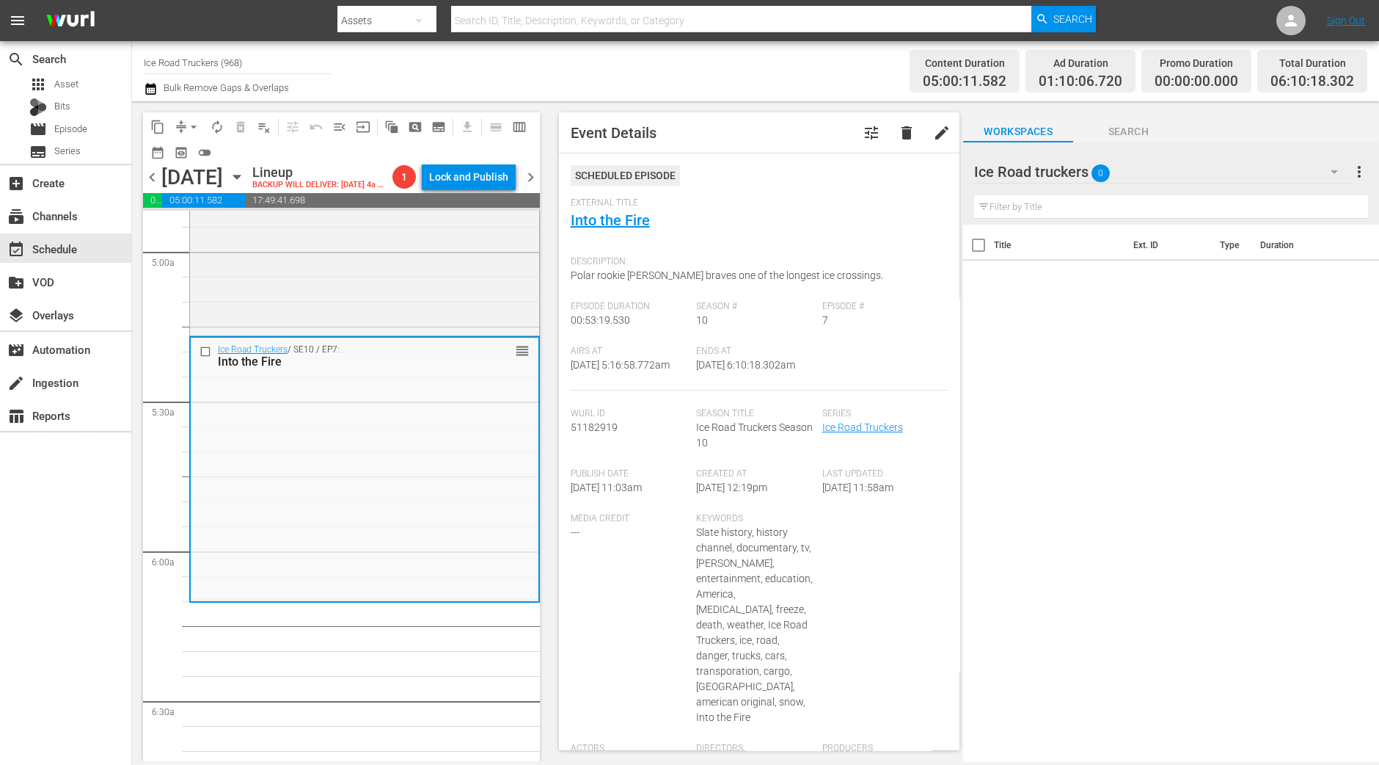
scroll to position [1559, 0]
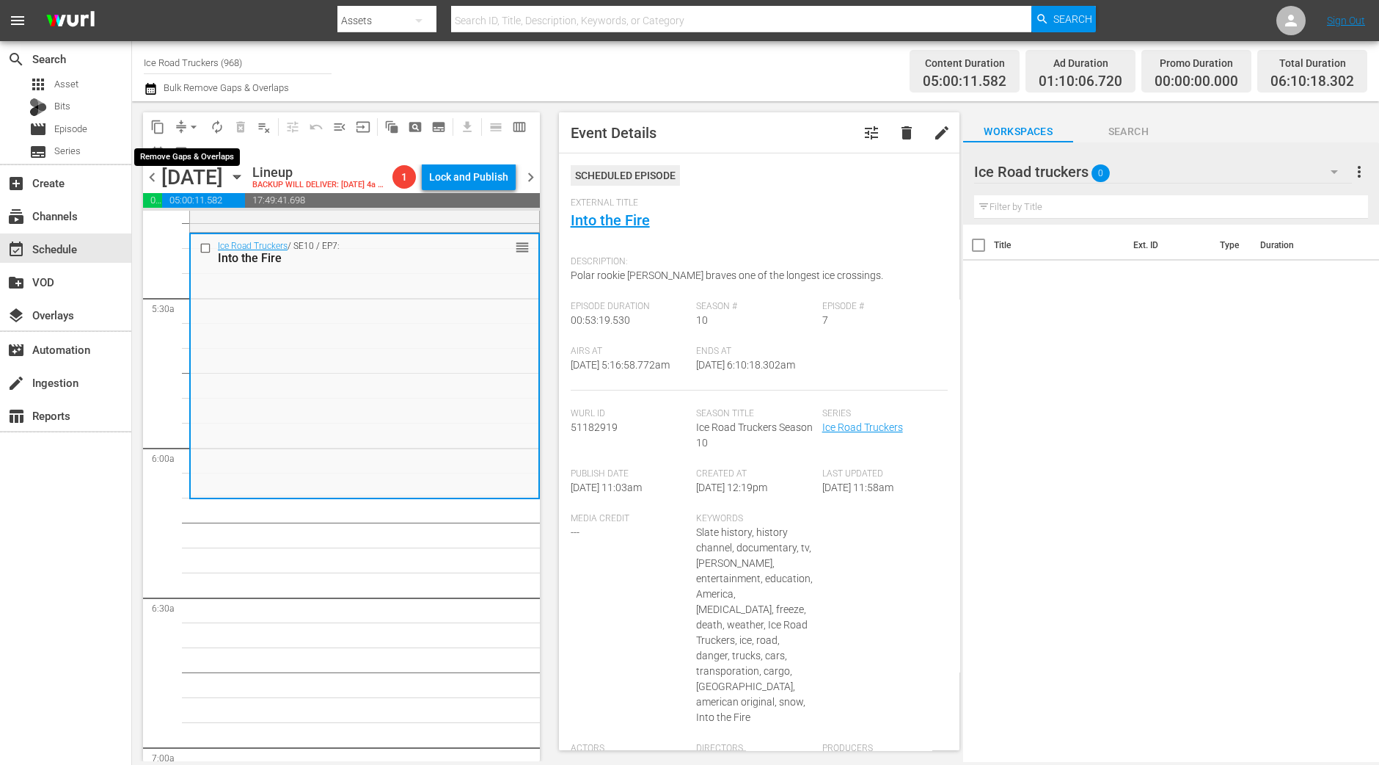
click at [185, 126] on button "arrow_drop_down" at bounding box center [193, 126] width 23 height 23
click at [183, 148] on li "Align to Midnight" at bounding box center [194, 156] width 154 height 24
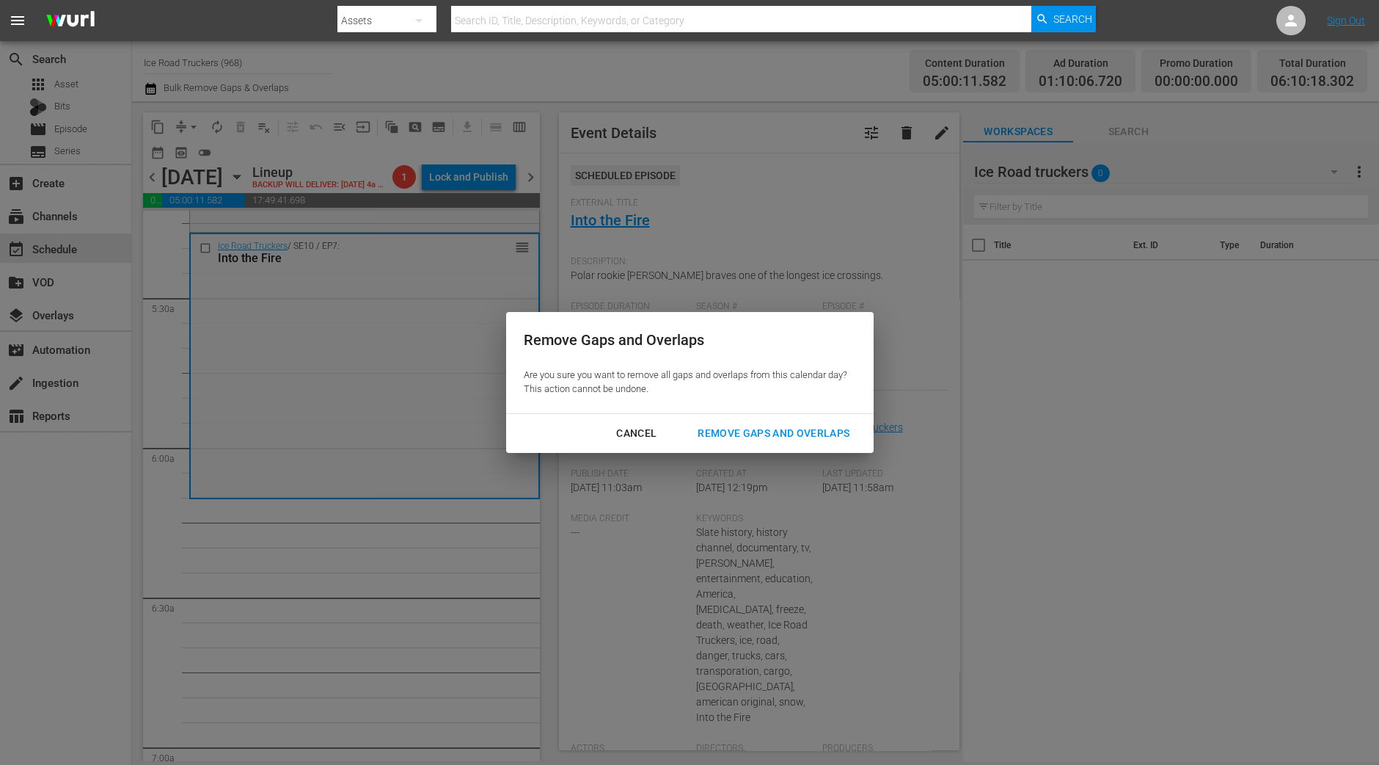
click at [760, 434] on div "Remove Gaps and Overlaps" at bounding box center [773, 433] width 175 height 18
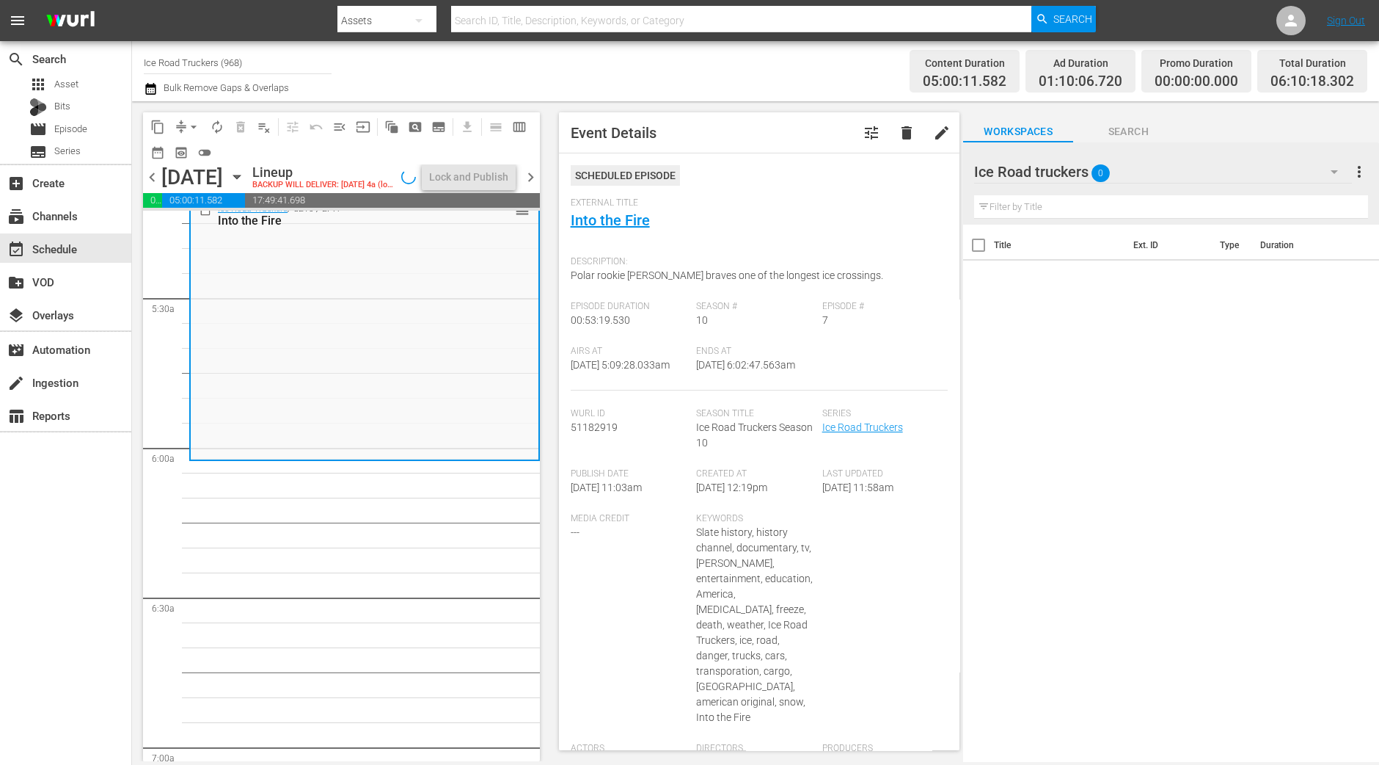
scroll to position [1584, 0]
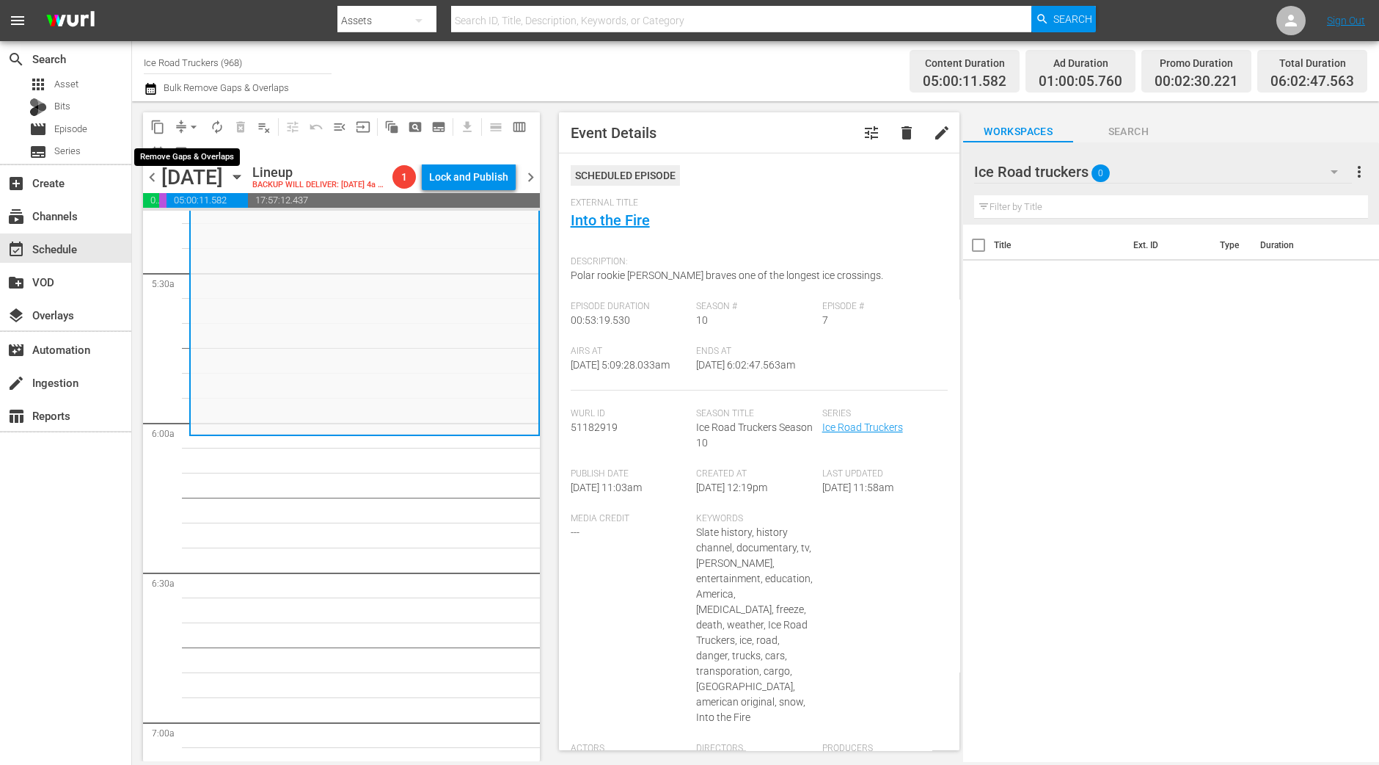
click at [196, 127] on span "arrow_drop_down" at bounding box center [193, 127] width 15 height 15
click at [196, 165] on li "Align to Midnight" at bounding box center [194, 156] width 154 height 24
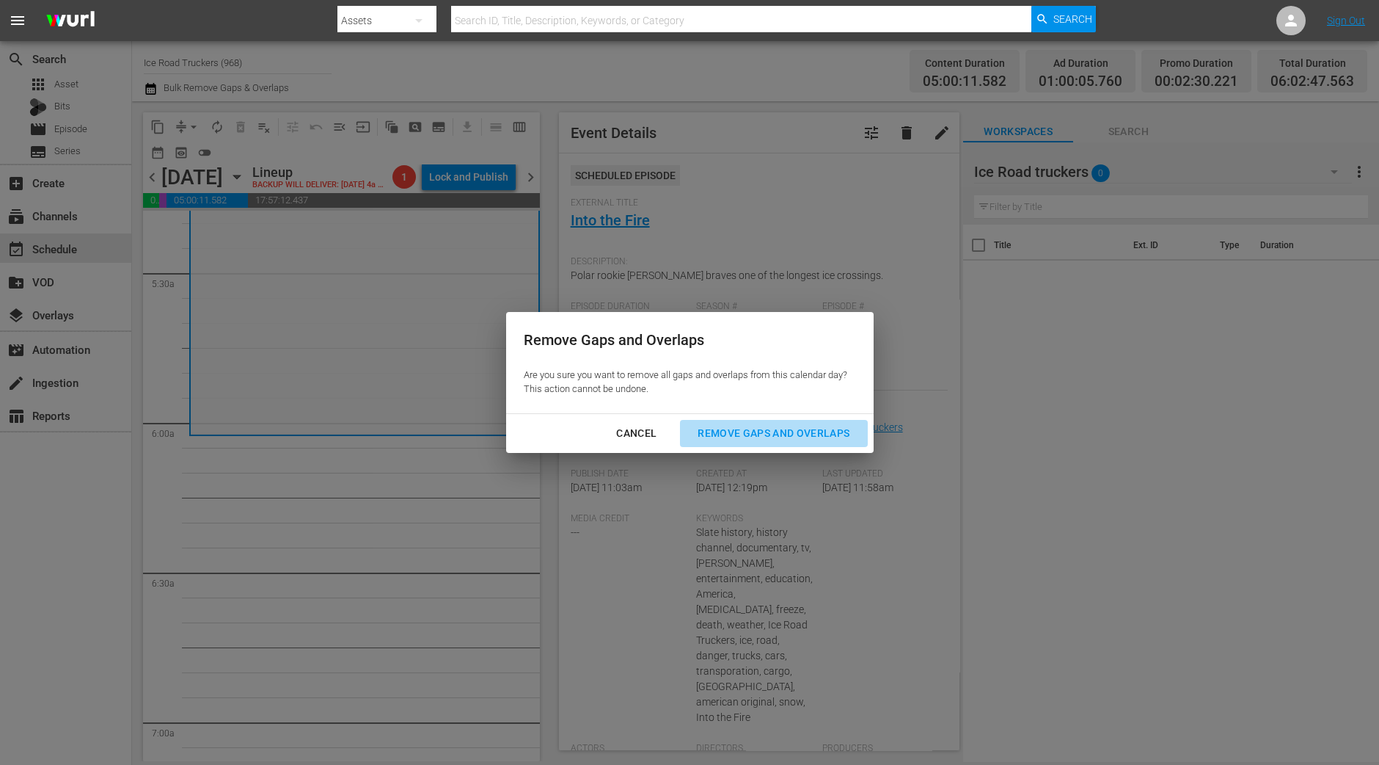
click at [828, 442] on button "Remove Gaps and Overlaps" at bounding box center [773, 433] width 187 height 27
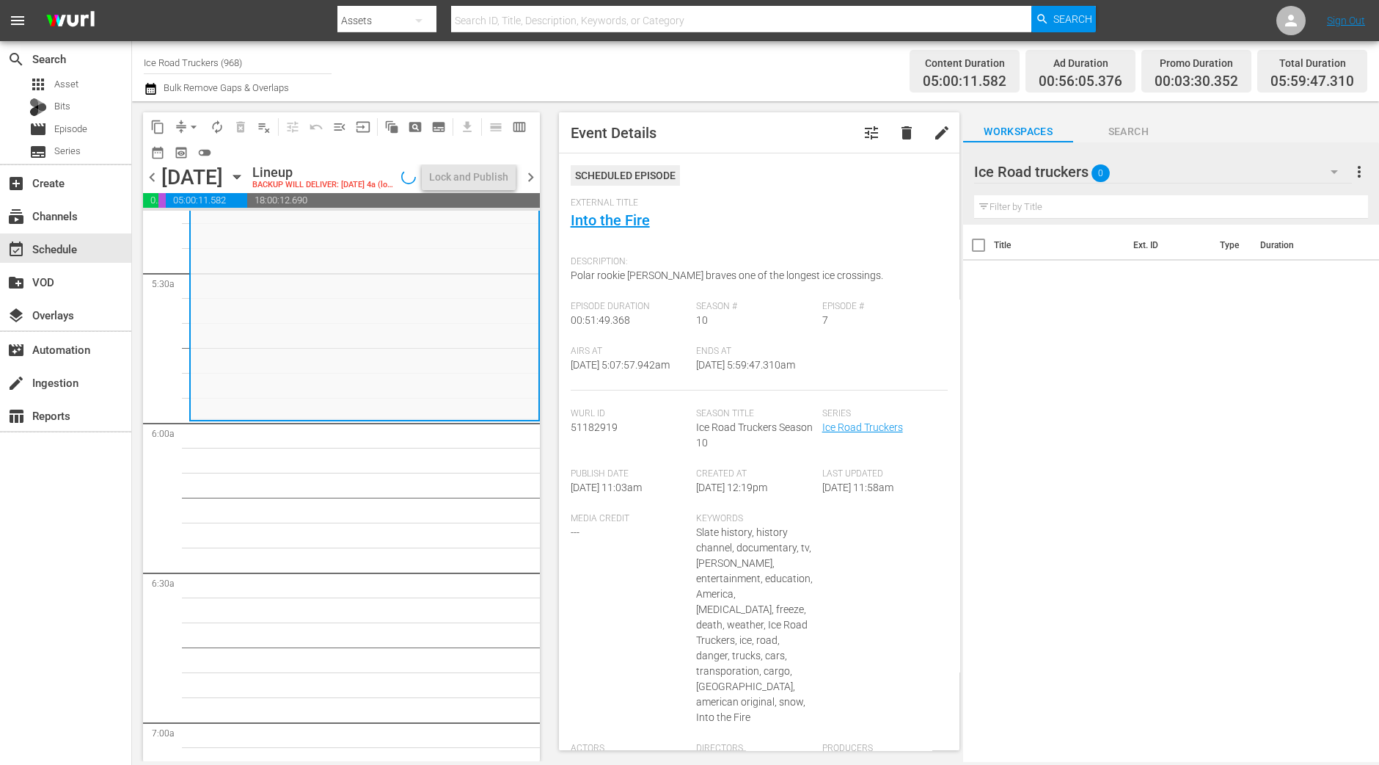
scroll to position [1559, 0]
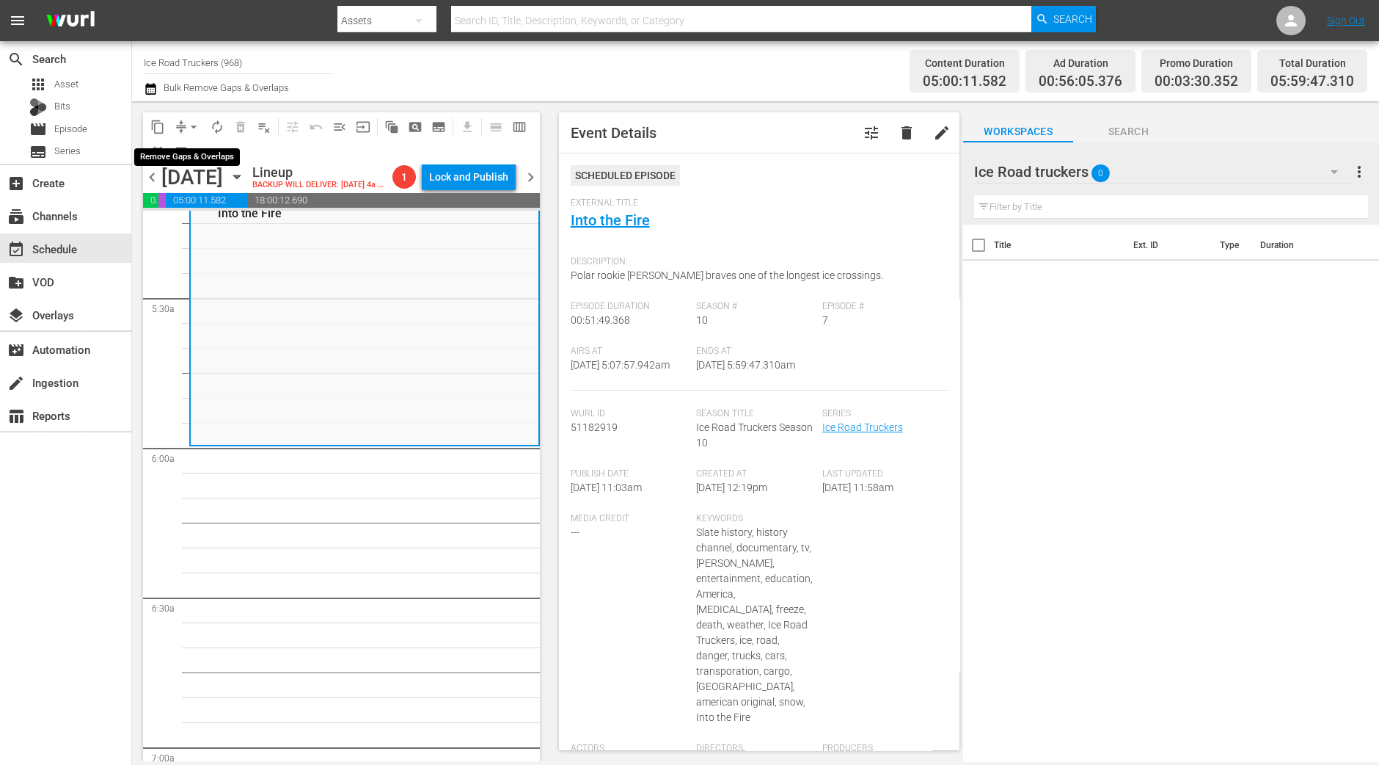
click at [192, 120] on span "arrow_drop_down" at bounding box center [193, 127] width 15 height 15
click at [191, 156] on li "Align to Midnight" at bounding box center [194, 156] width 154 height 24
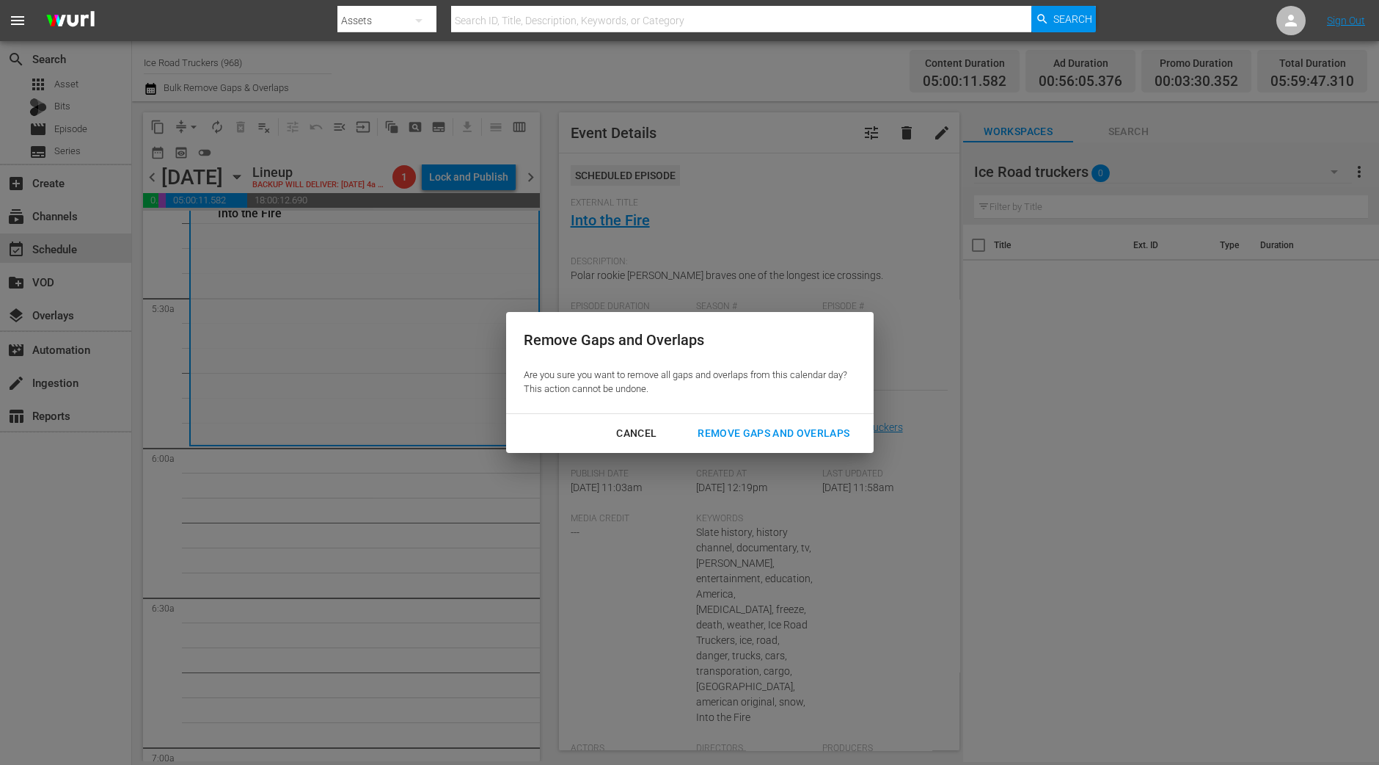
click at [726, 426] on div "Remove Gaps and Overlaps" at bounding box center [773, 433] width 175 height 18
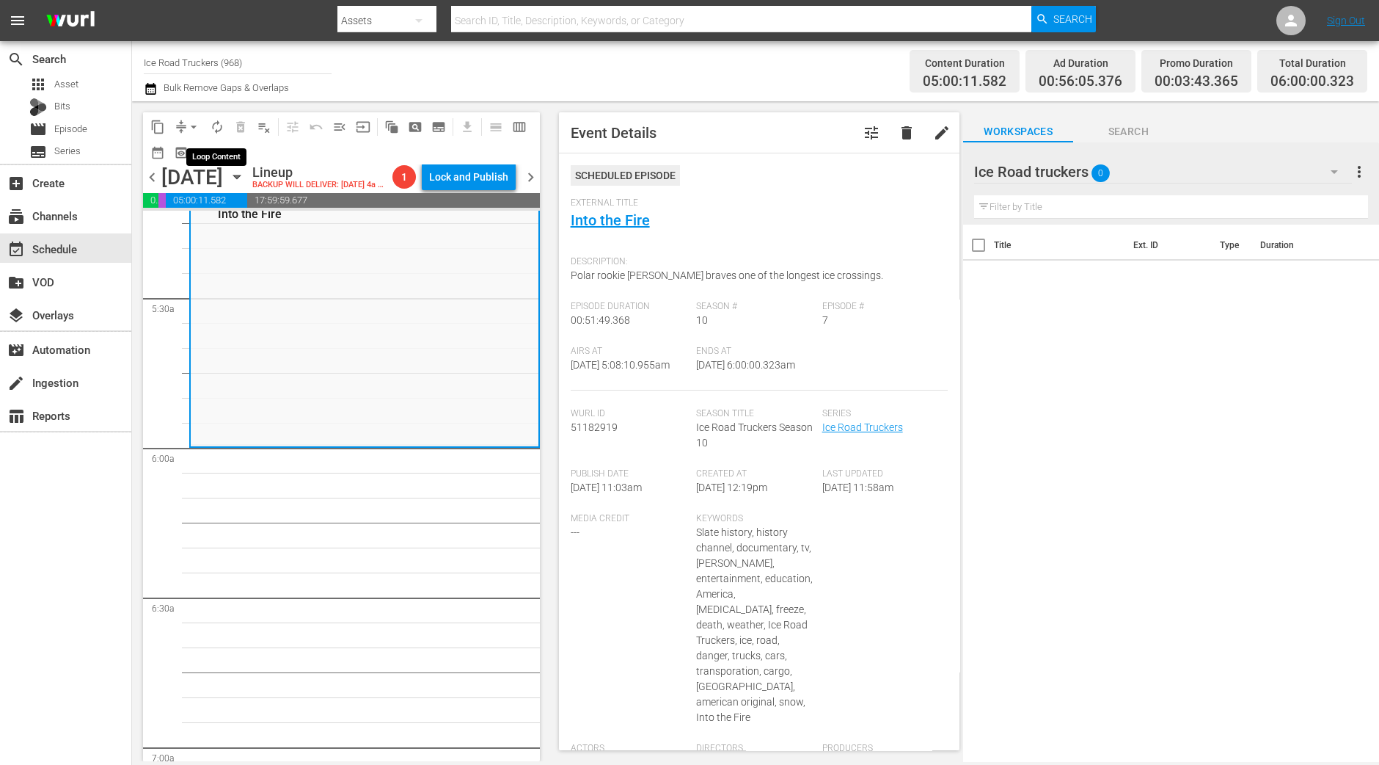
click at [213, 125] on span "autorenew_outlined" at bounding box center [217, 127] width 15 height 15
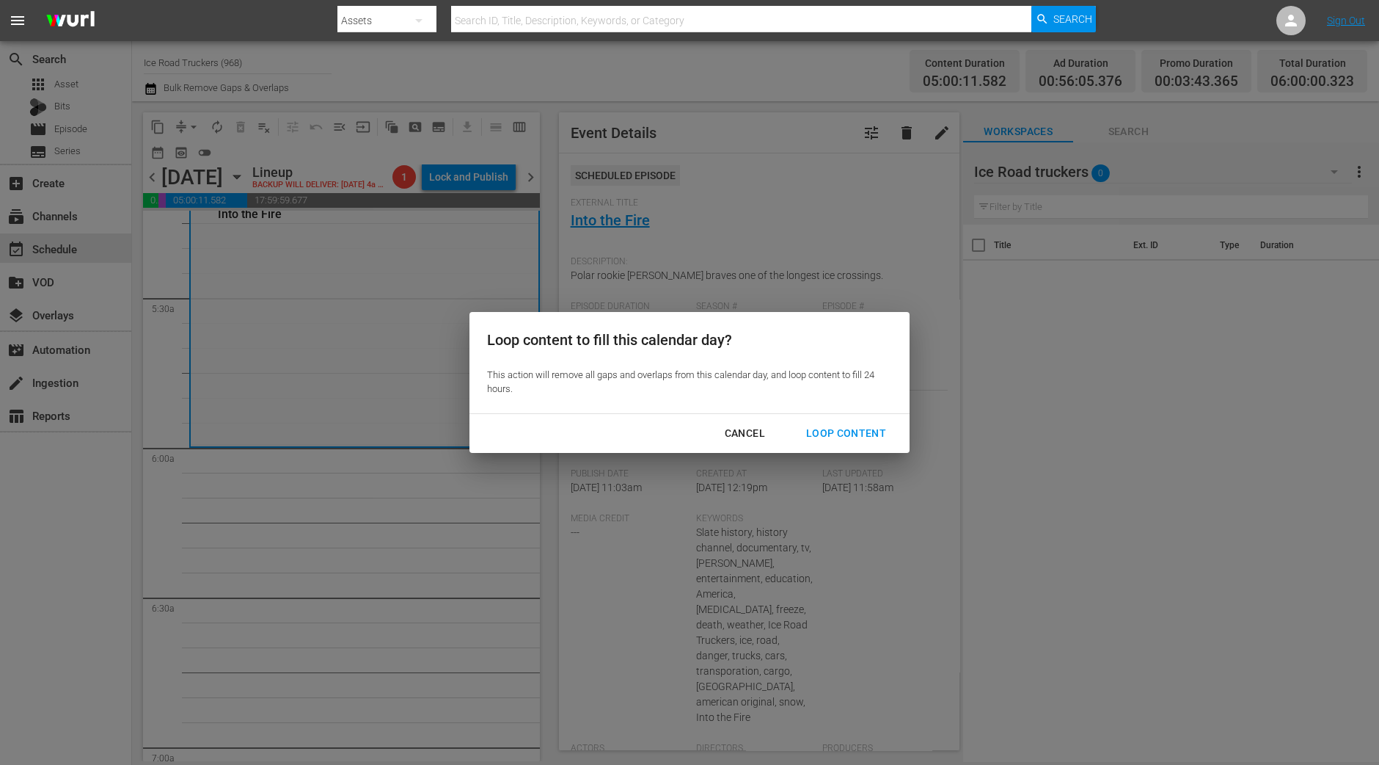
click at [858, 426] on div "Loop Content" at bounding box center [846, 433] width 103 height 18
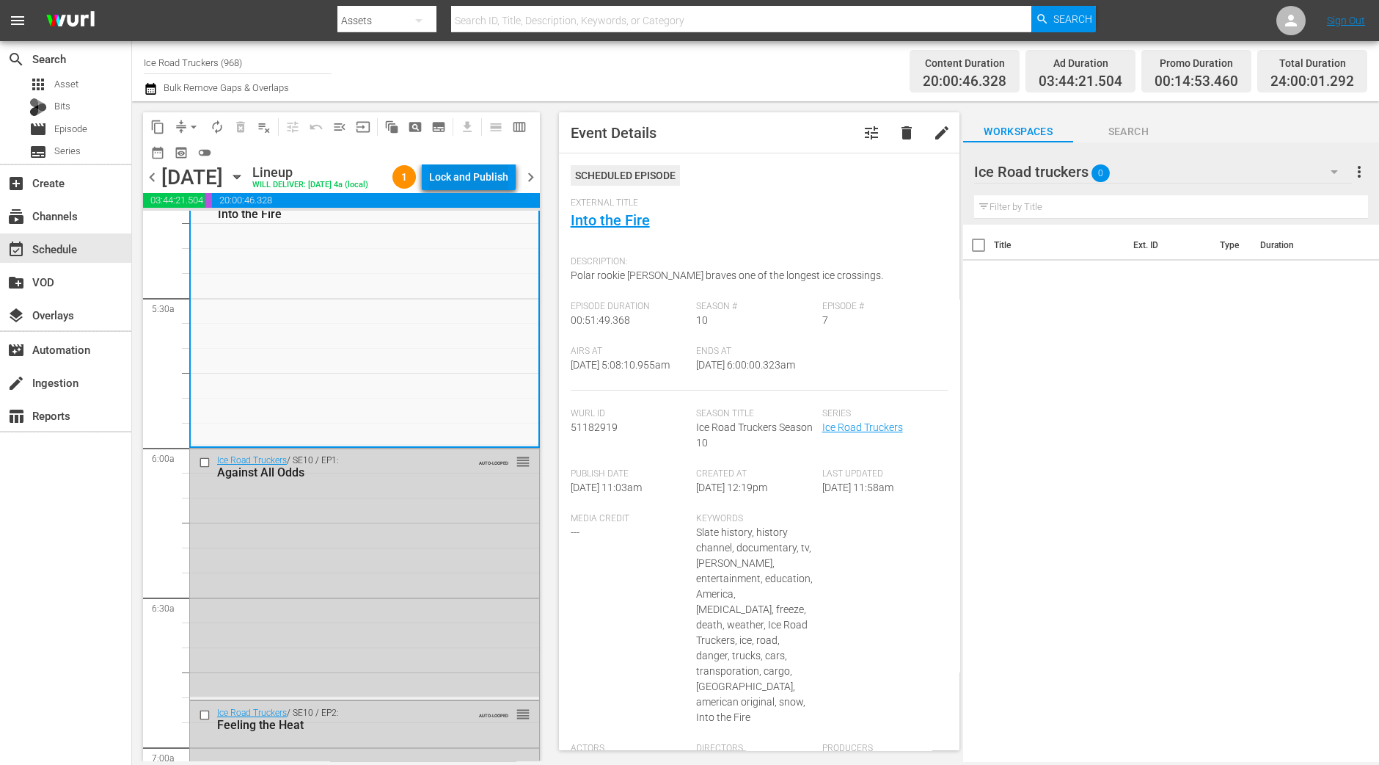
click at [486, 167] on div "Lock and Publish" at bounding box center [468, 177] width 79 height 26
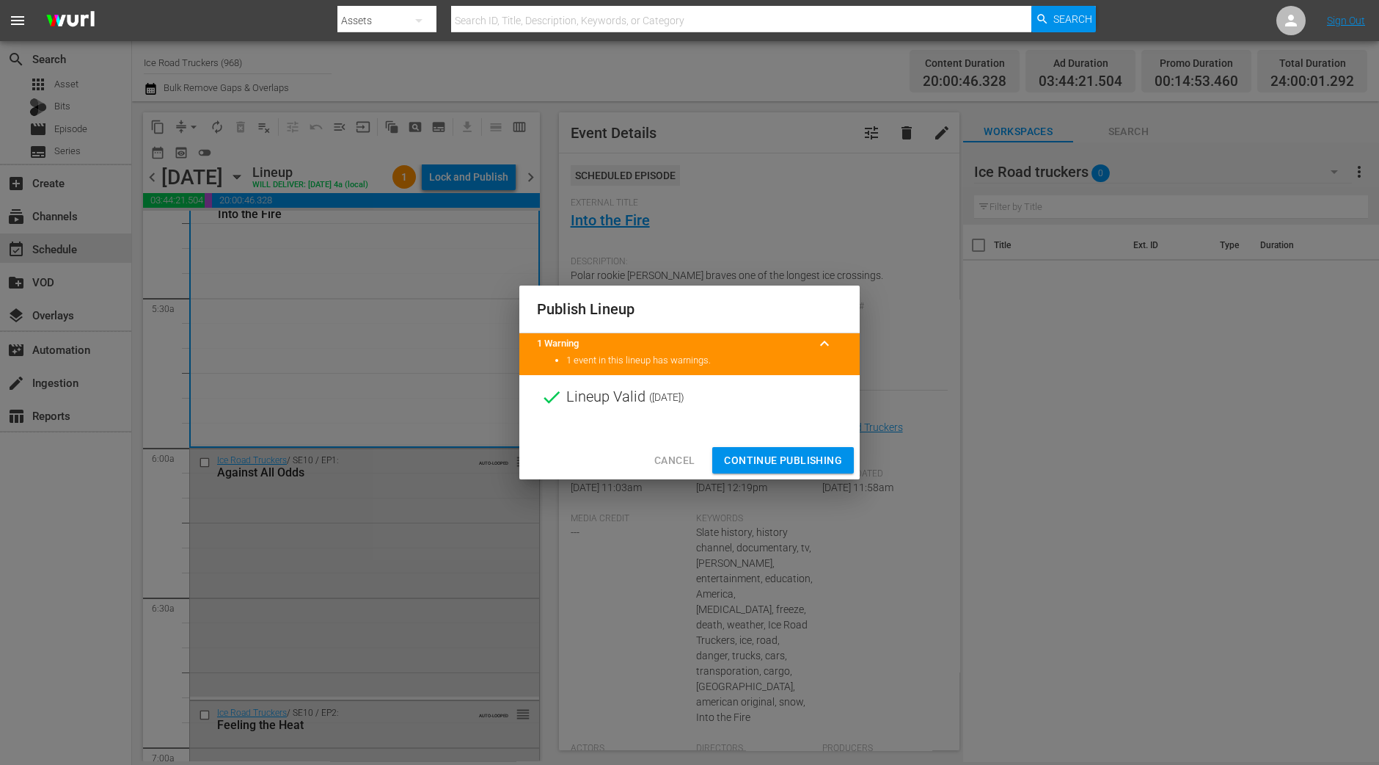
click at [792, 451] on span "Continue Publishing" at bounding box center [783, 460] width 118 height 18
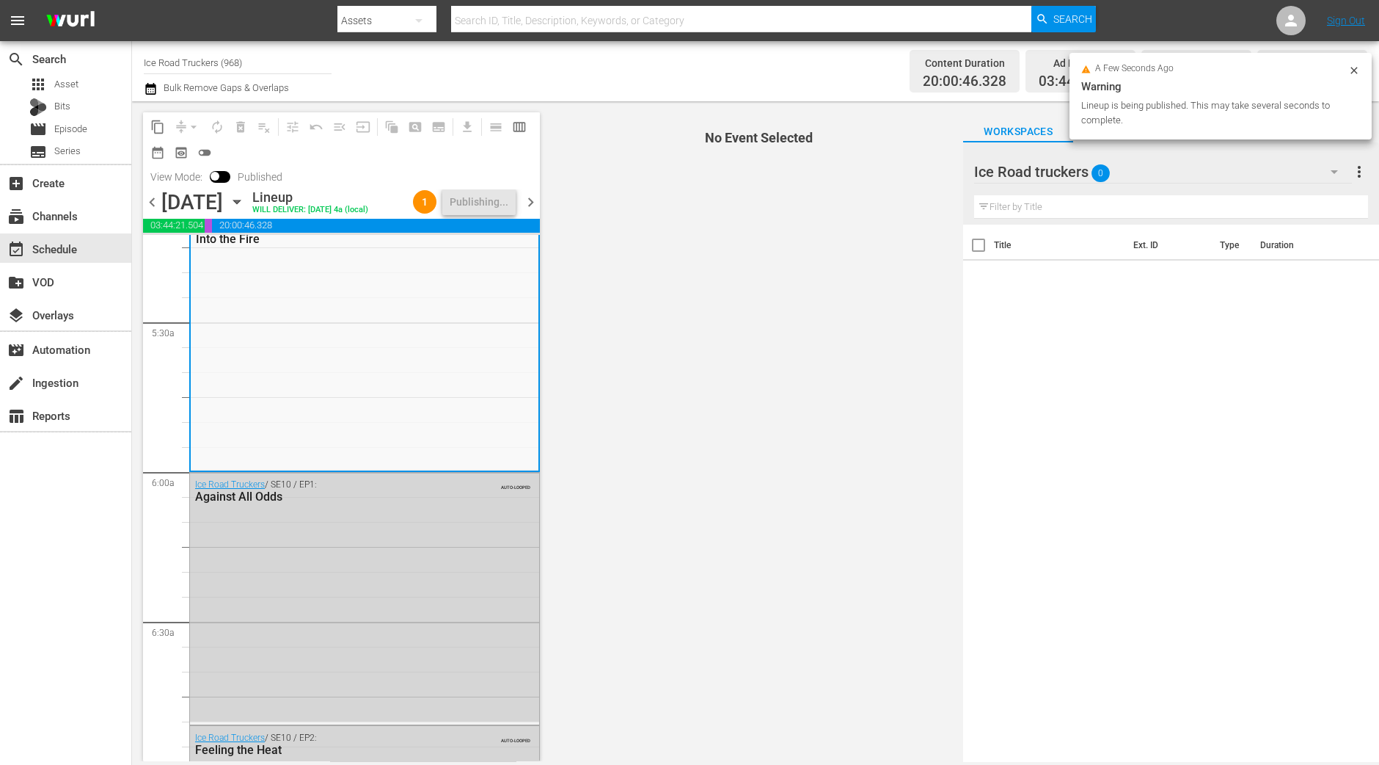
click at [529, 211] on span "chevron_right" at bounding box center [531, 202] width 18 height 18
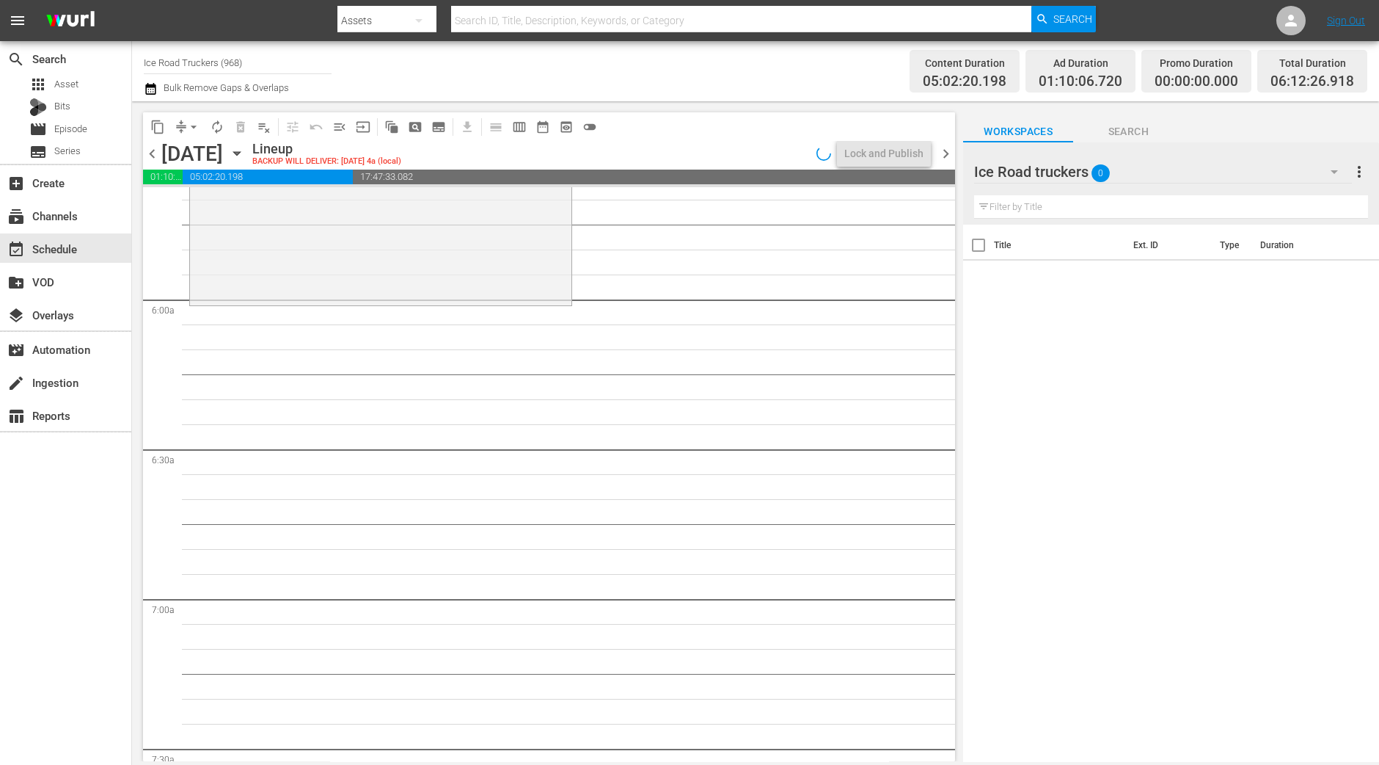
scroll to position [1609, 0]
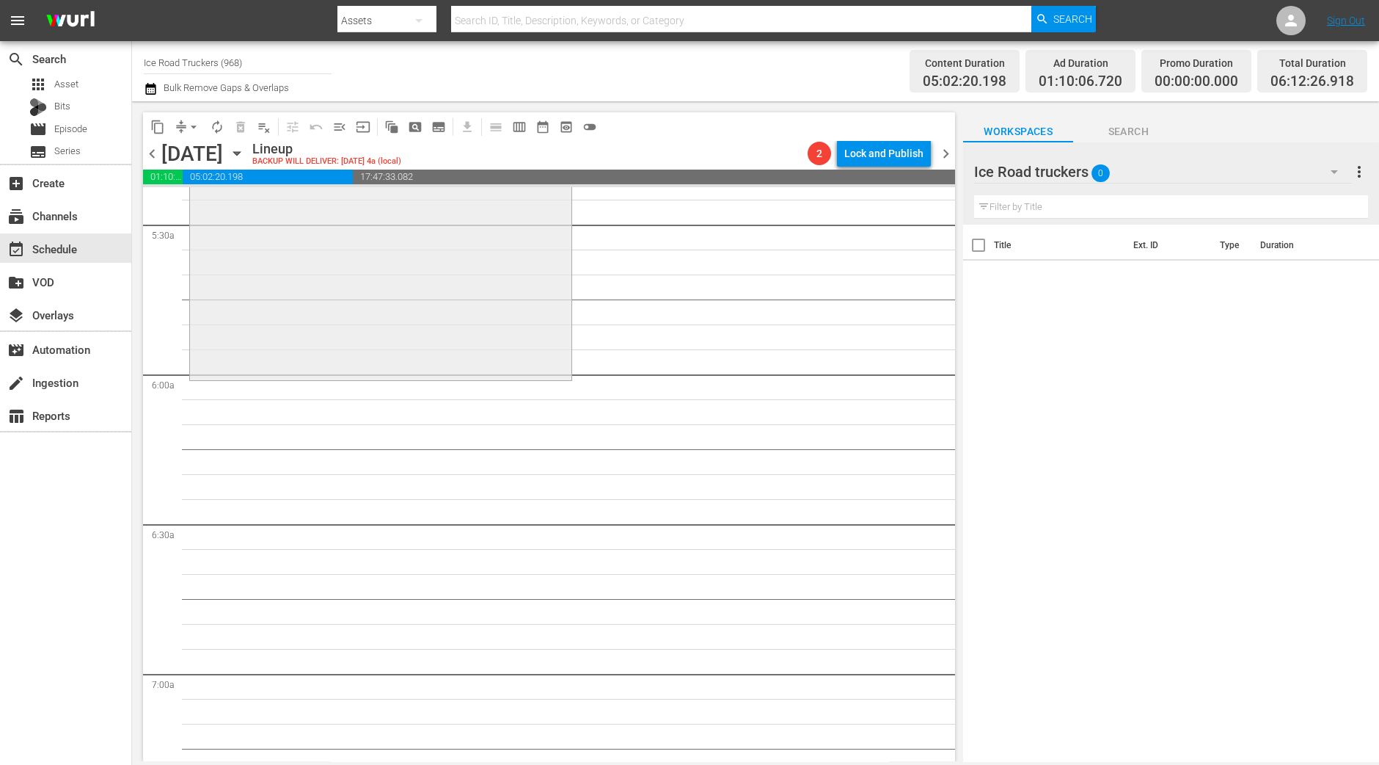
click at [440, 306] on div "Ice Road Truckers / SE11 / EP4: Meltdown Blues 1 reorder" at bounding box center [381, 247] width 382 height 261
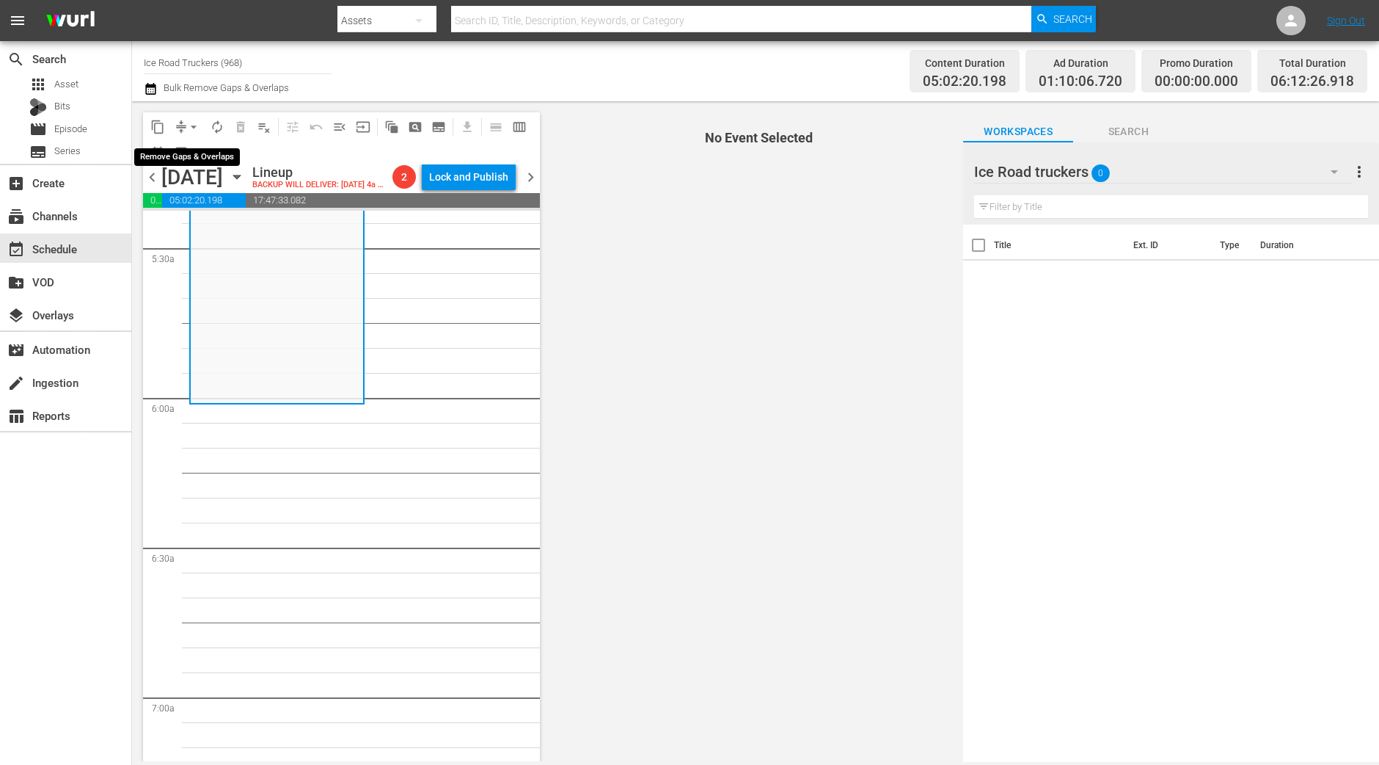
click at [191, 130] on span "arrow_drop_down" at bounding box center [193, 127] width 15 height 15
click at [192, 148] on li "Align to Midnight" at bounding box center [194, 156] width 121 height 24
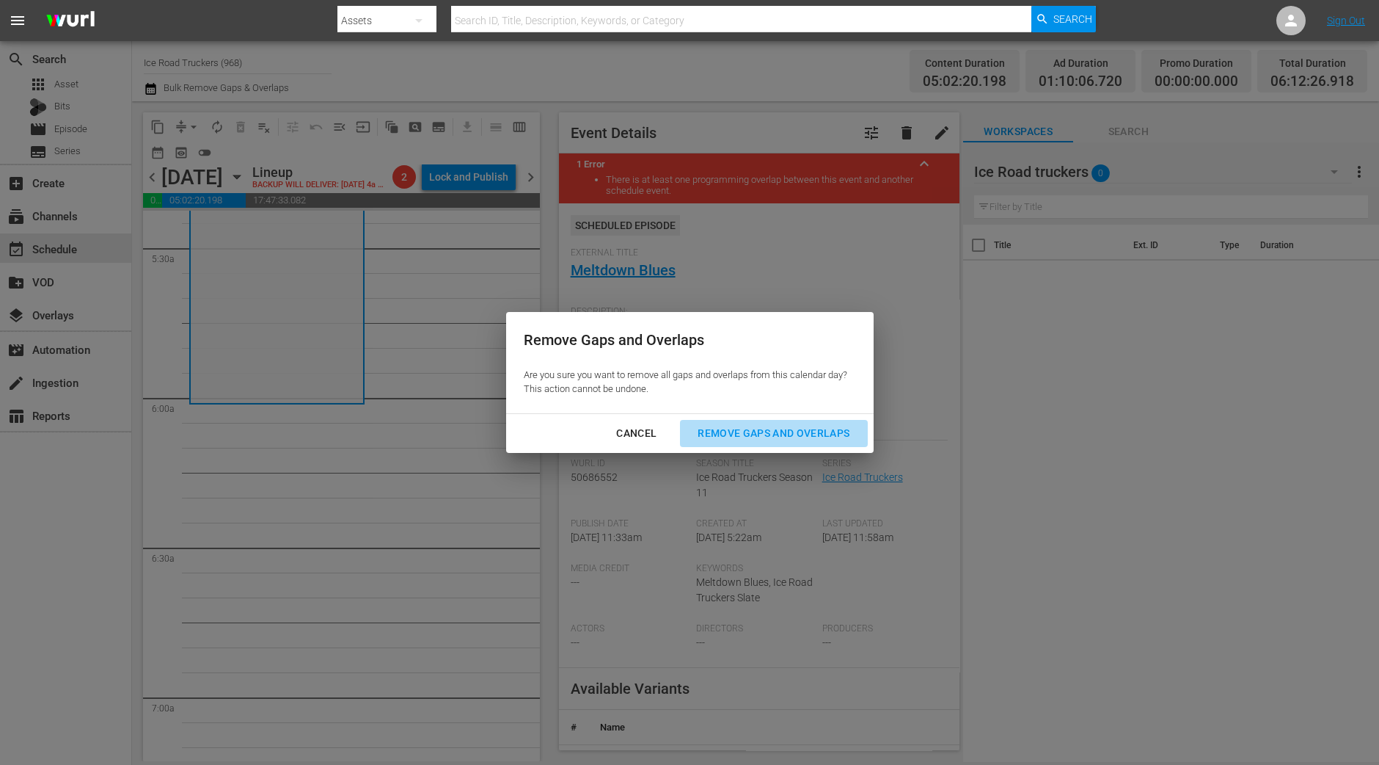
click at [759, 439] on div "Remove Gaps and Overlaps" at bounding box center [773, 433] width 175 height 18
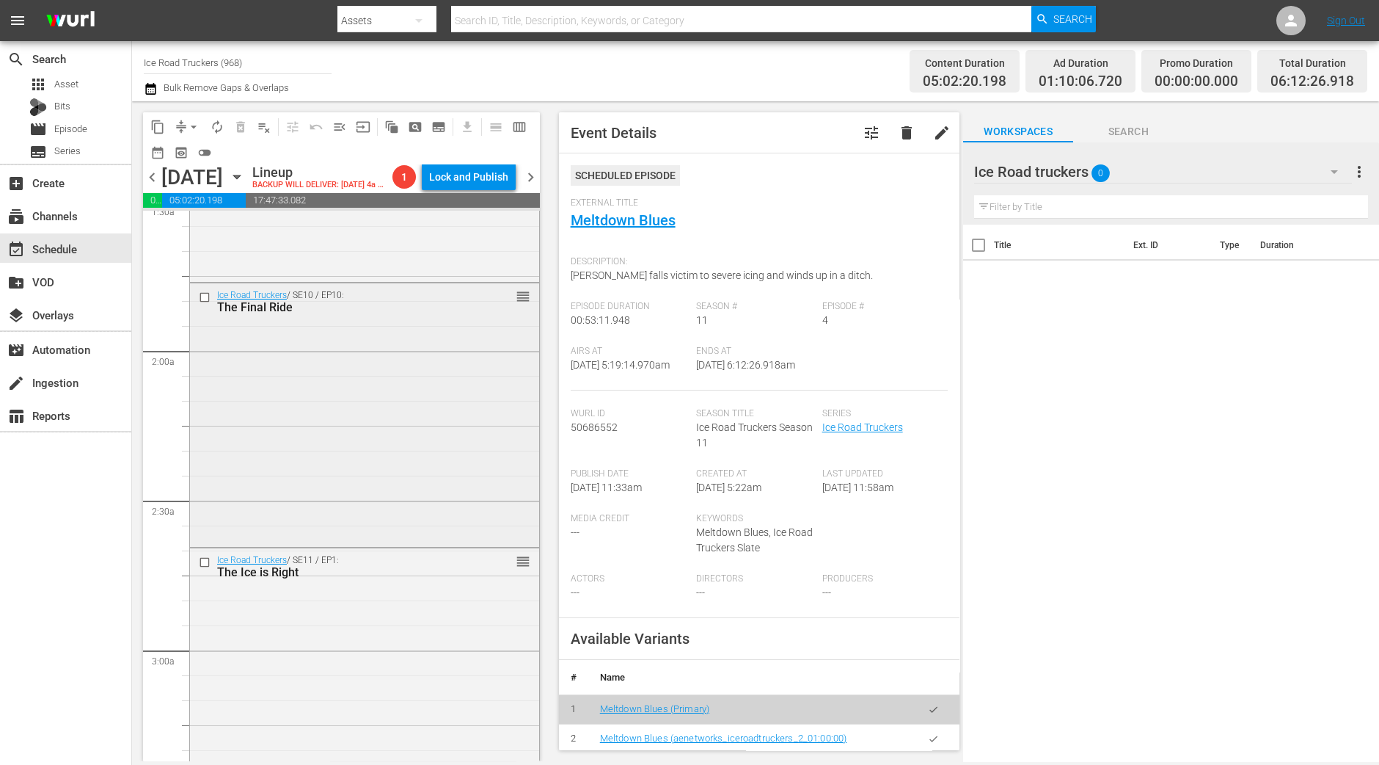
scroll to position [0, 0]
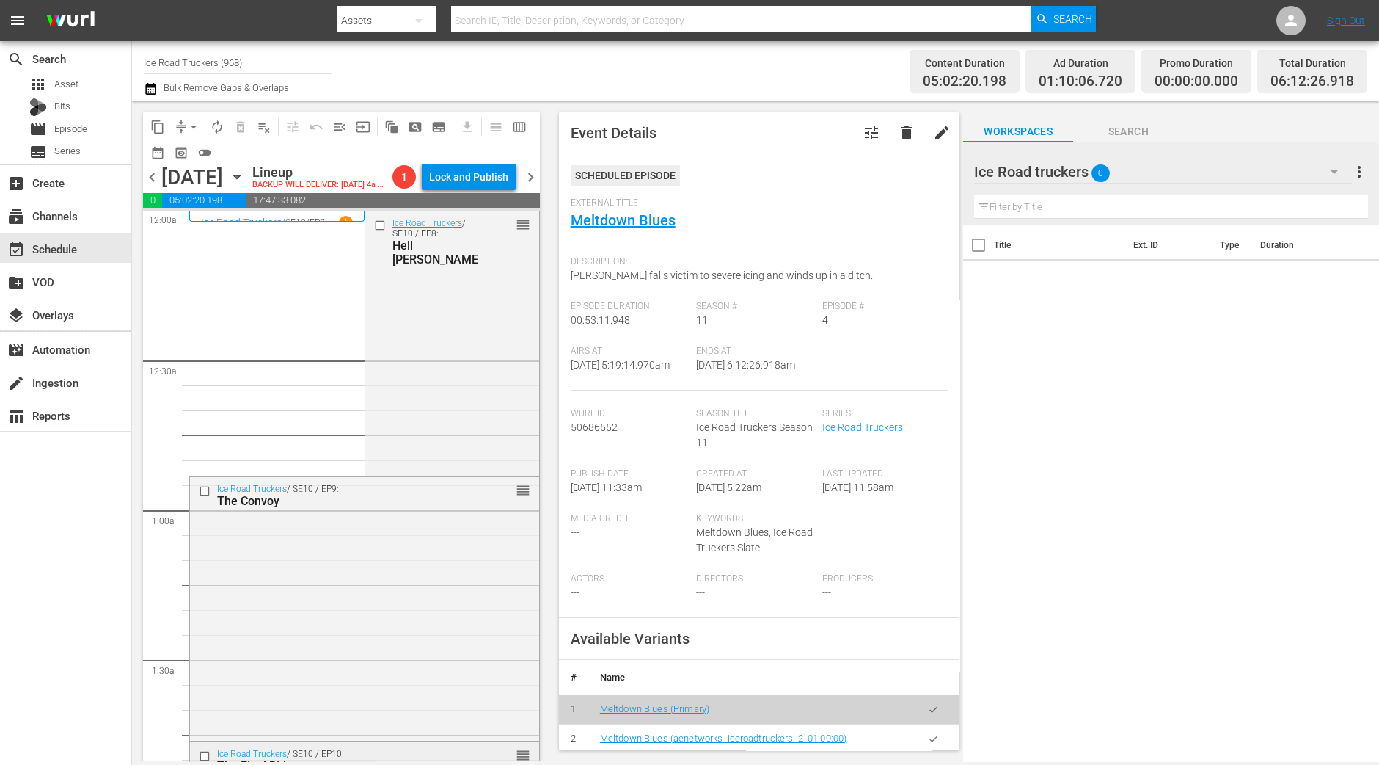
click at [492, 440] on div "Ice Road Truckers / SE10 / EP8: Hell Nino reorder" at bounding box center [452, 342] width 174 height 262
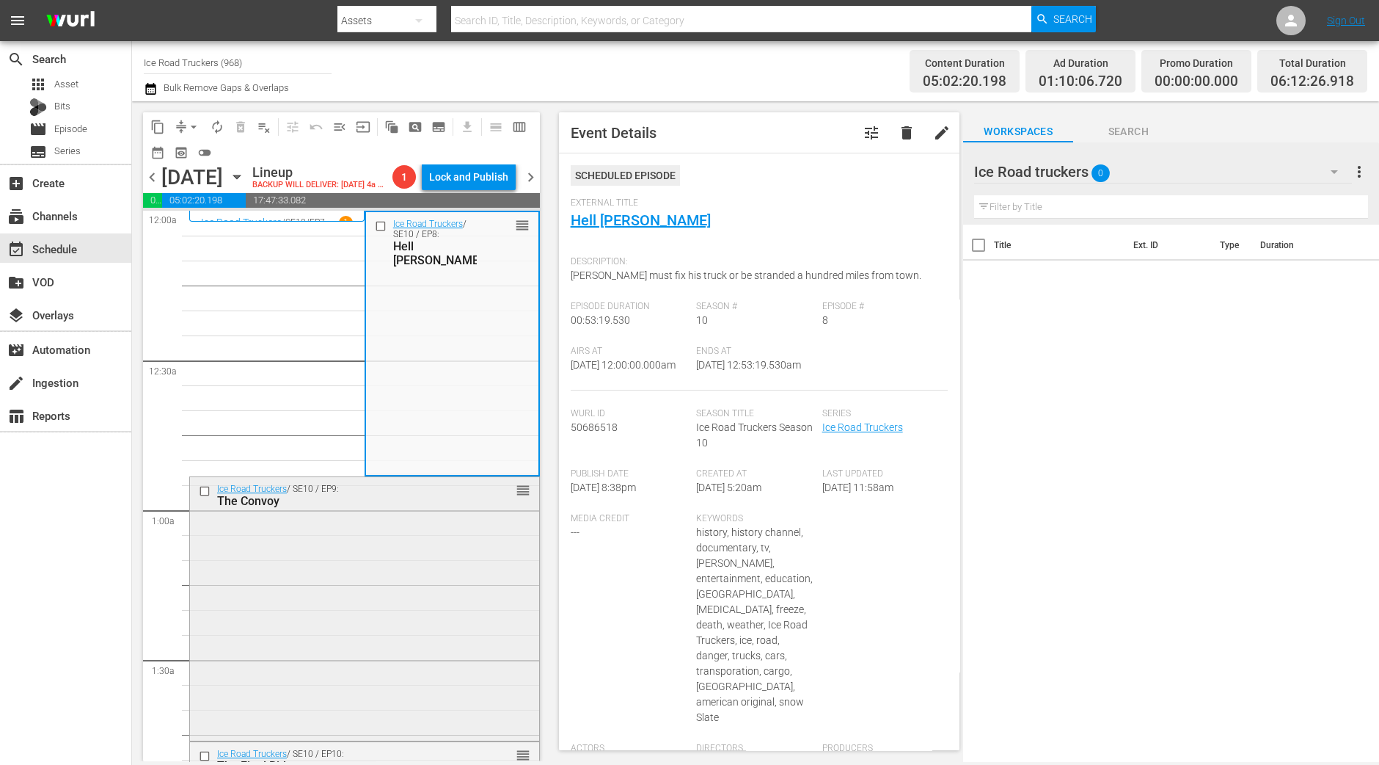
click at [492, 513] on div "Ice Road Truckers / SE10 / EP9: The Convoy reorder" at bounding box center [364, 495] width 349 height 36
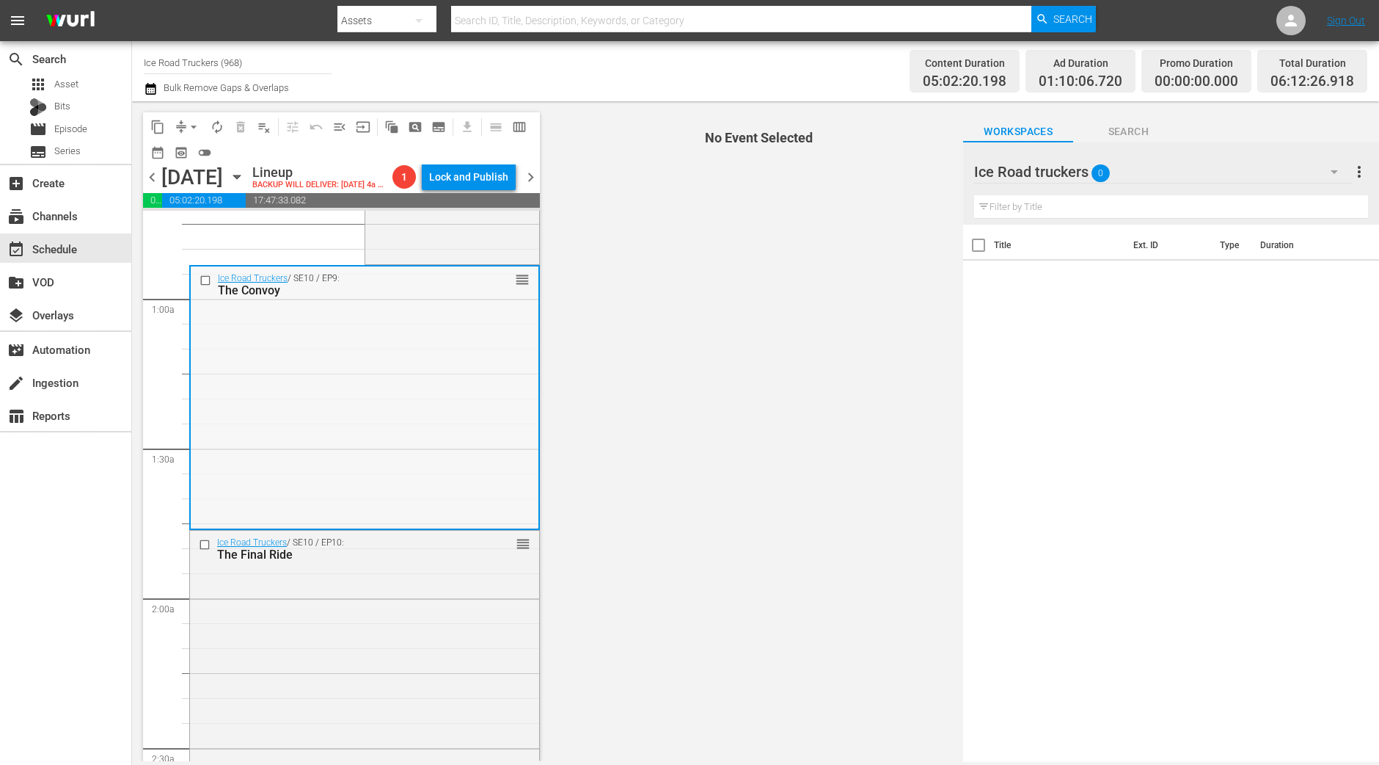
scroll to position [183, 0]
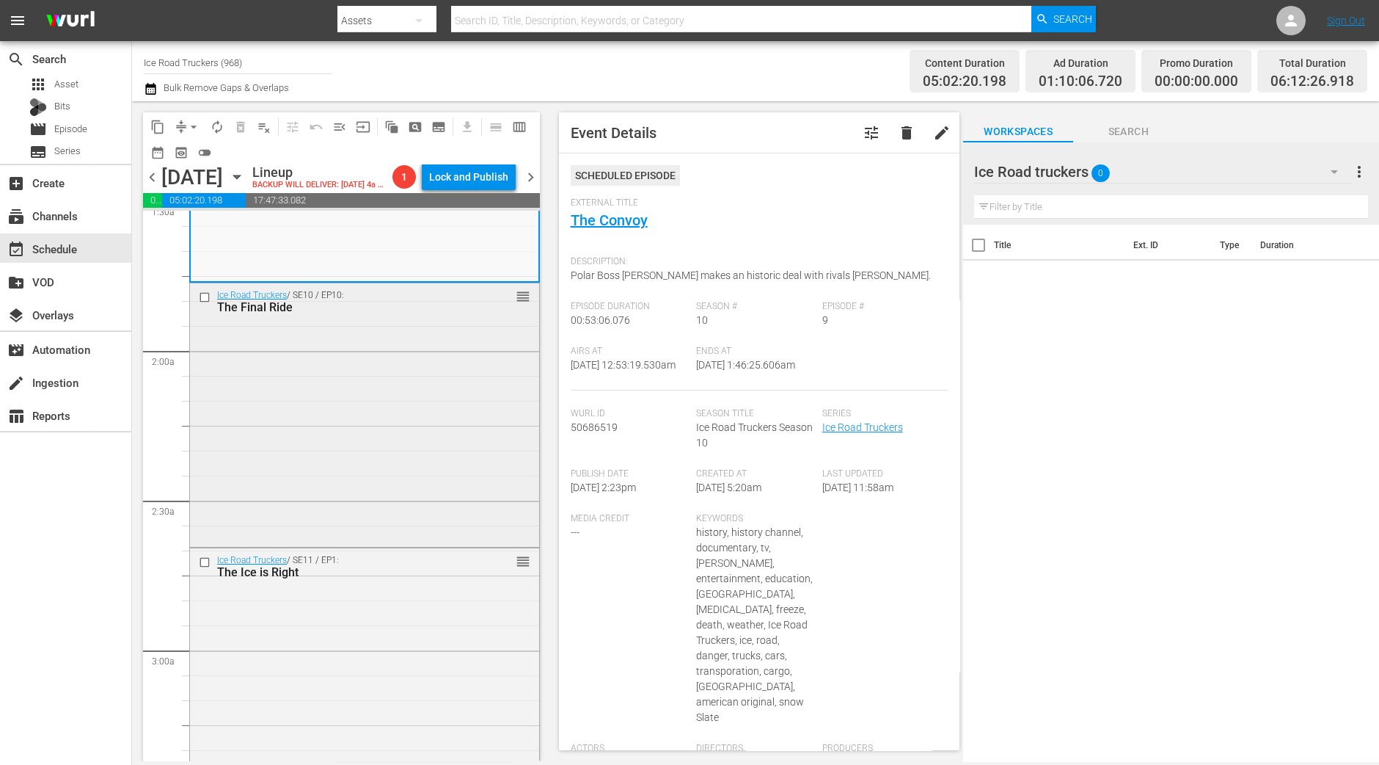
click at [341, 484] on div "Ice Road Truckers / SE10 / EP10: The Final Ride reorder" at bounding box center [364, 413] width 349 height 261
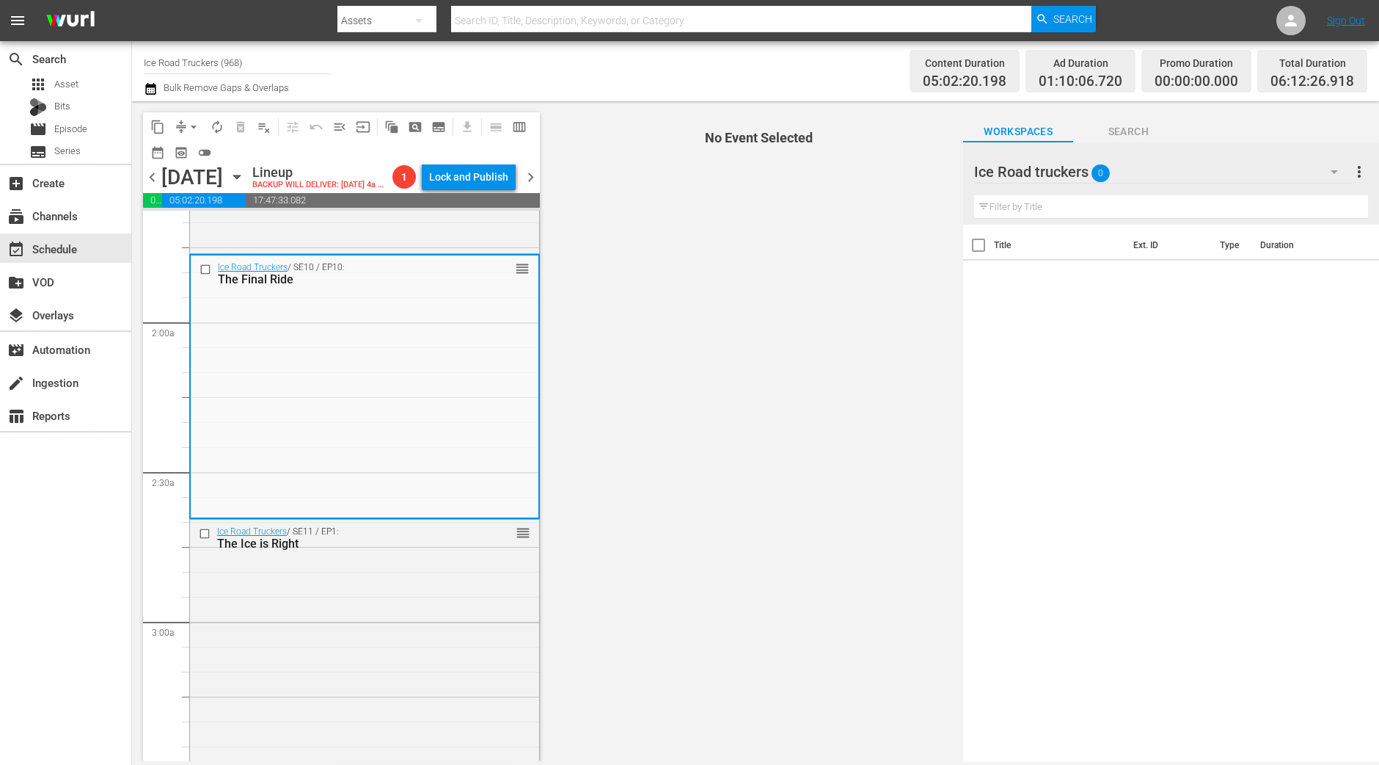
scroll to position [459, 0]
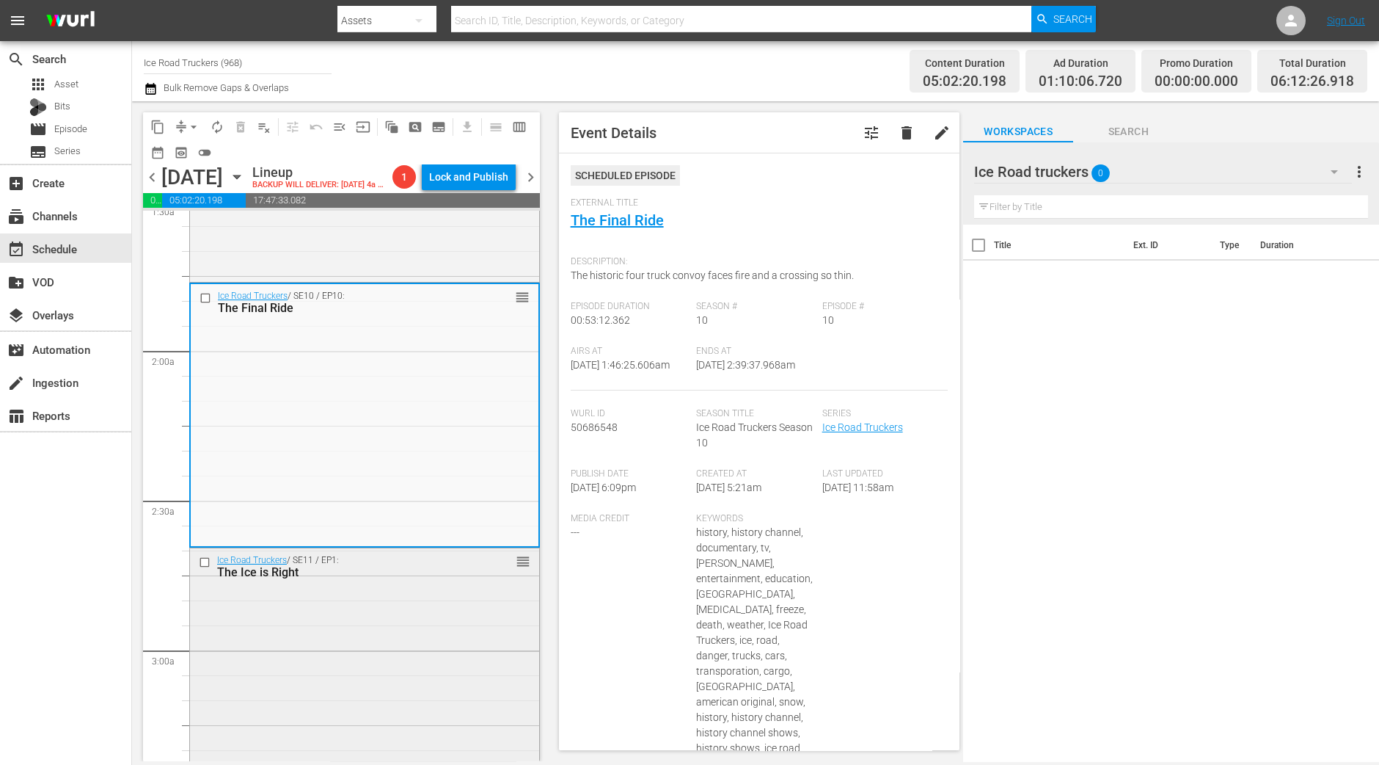
click at [420, 579] on div "The Ice is Right" at bounding box center [341, 572] width 249 height 14
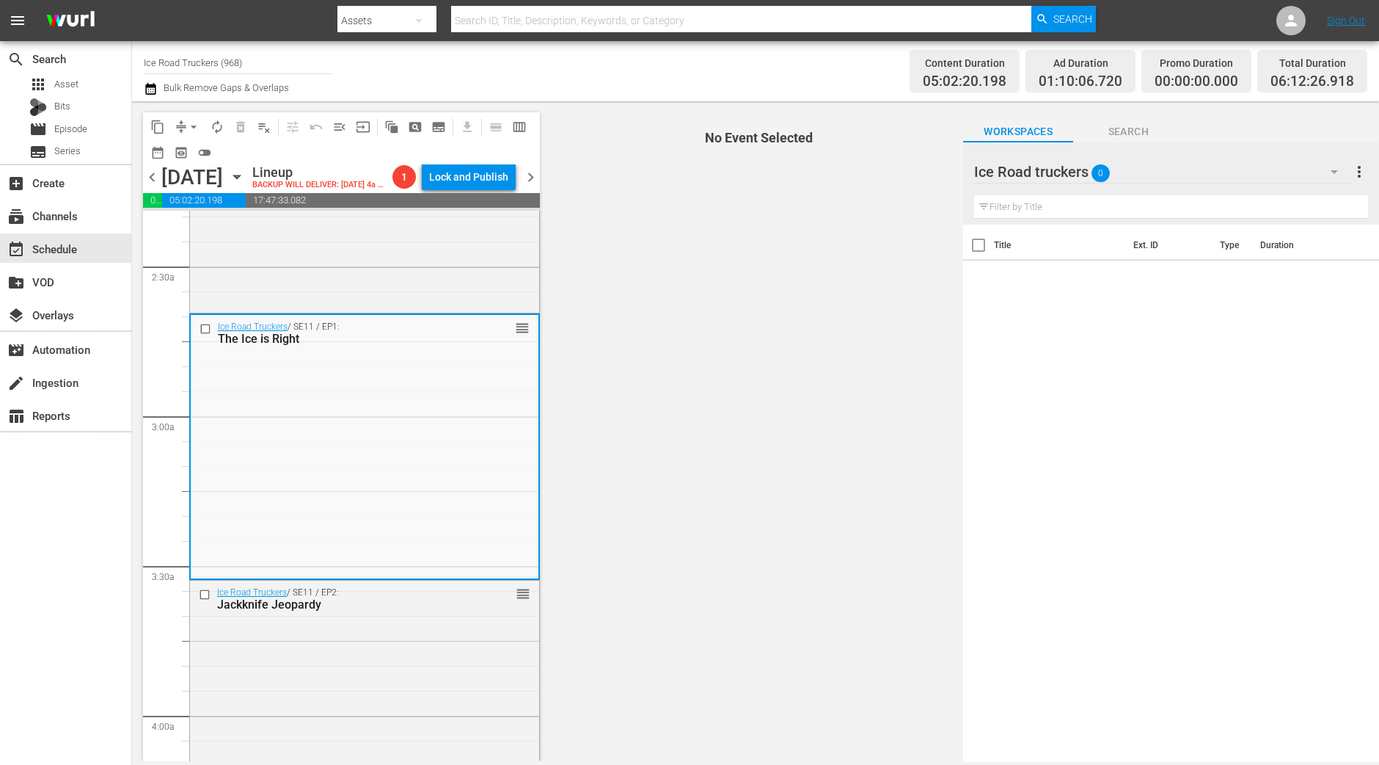
scroll to position [733, 0]
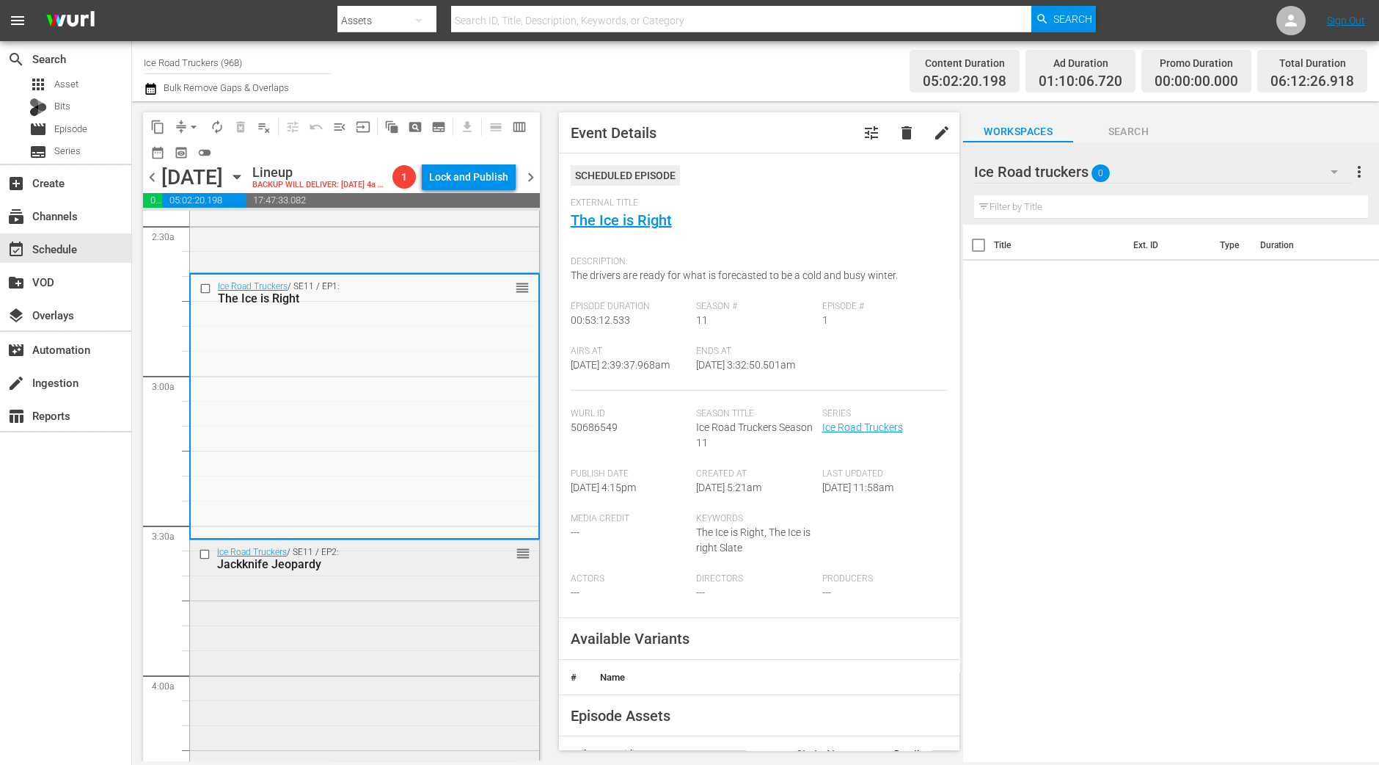
click at [410, 571] on div "Jackknife Jeopardy" at bounding box center [341, 564] width 249 height 14
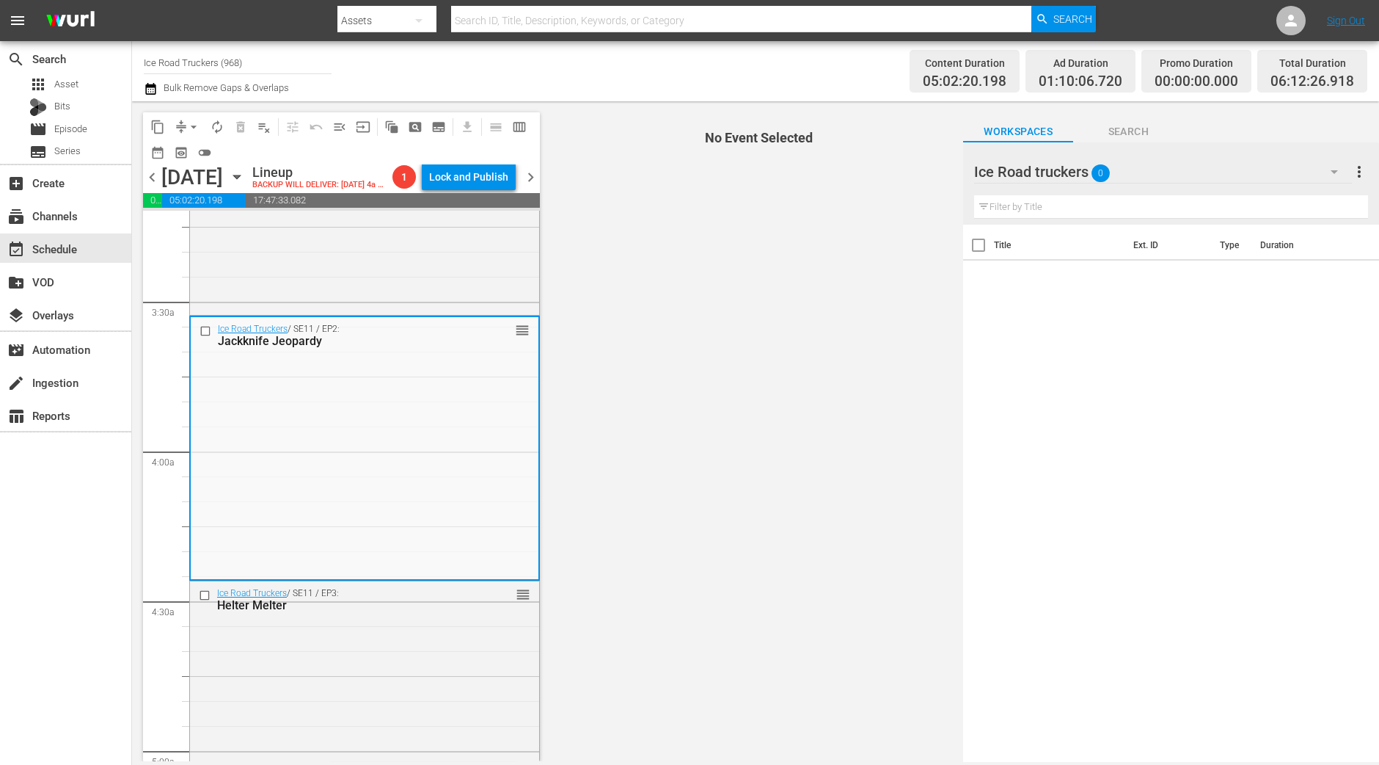
scroll to position [1009, 0]
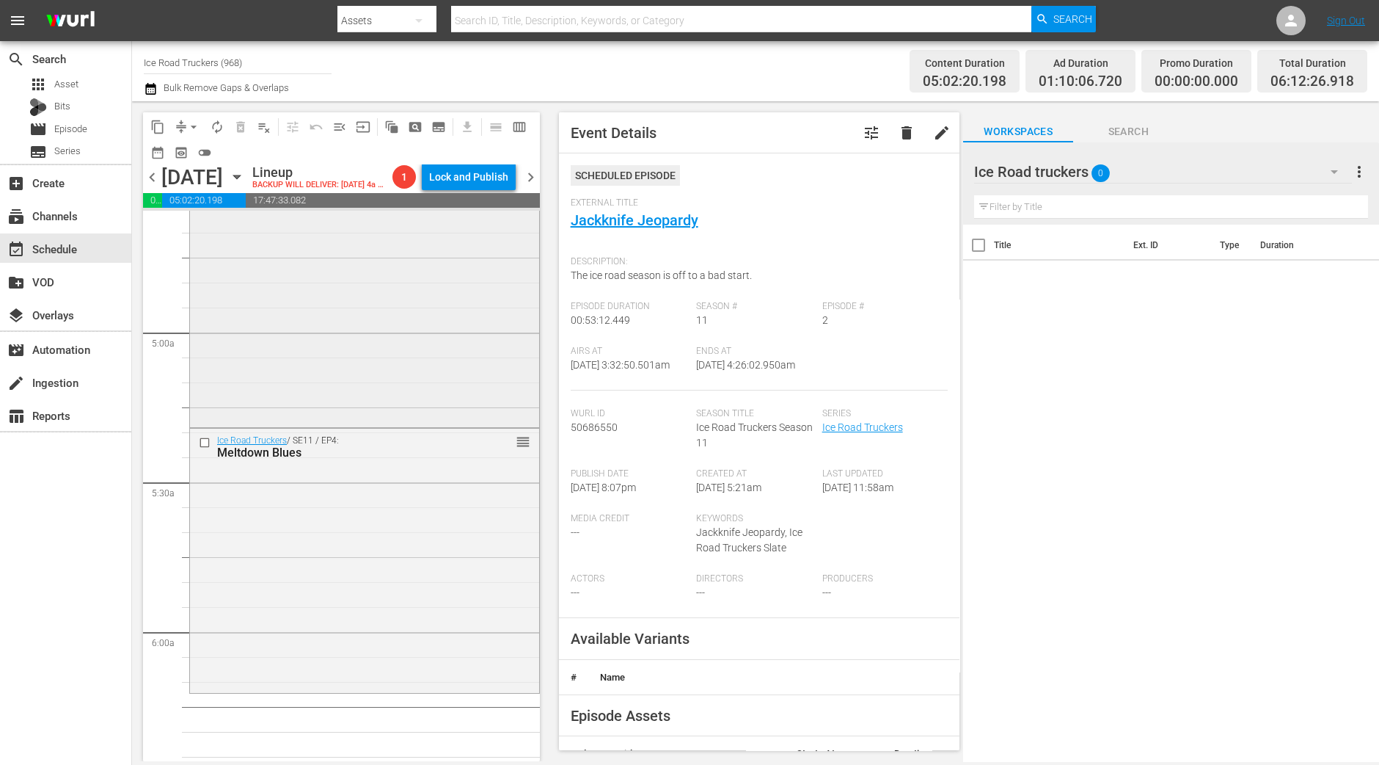
click at [435, 384] on div "Ice Road Truckers / SE11 / EP3: Helter Melter reorder" at bounding box center [364, 293] width 349 height 261
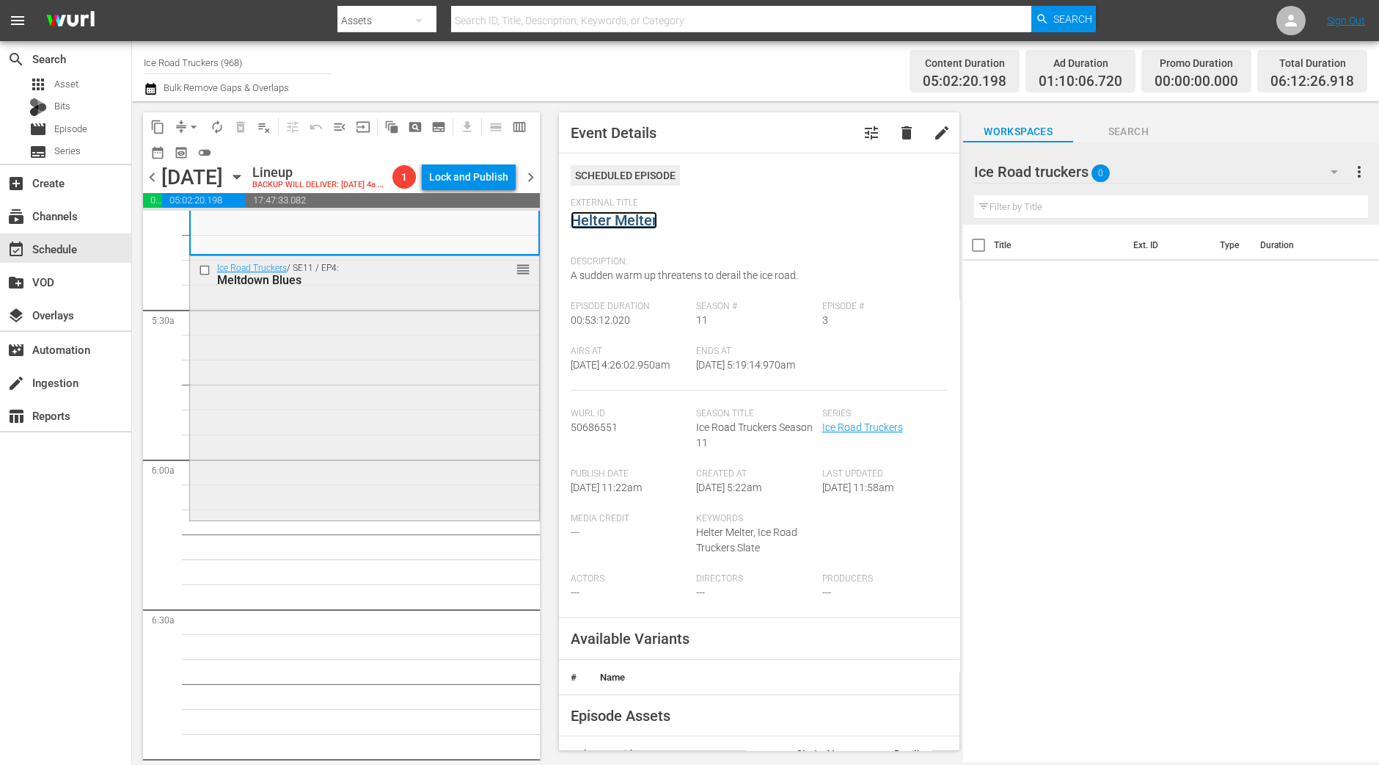
scroll to position [1559, 0]
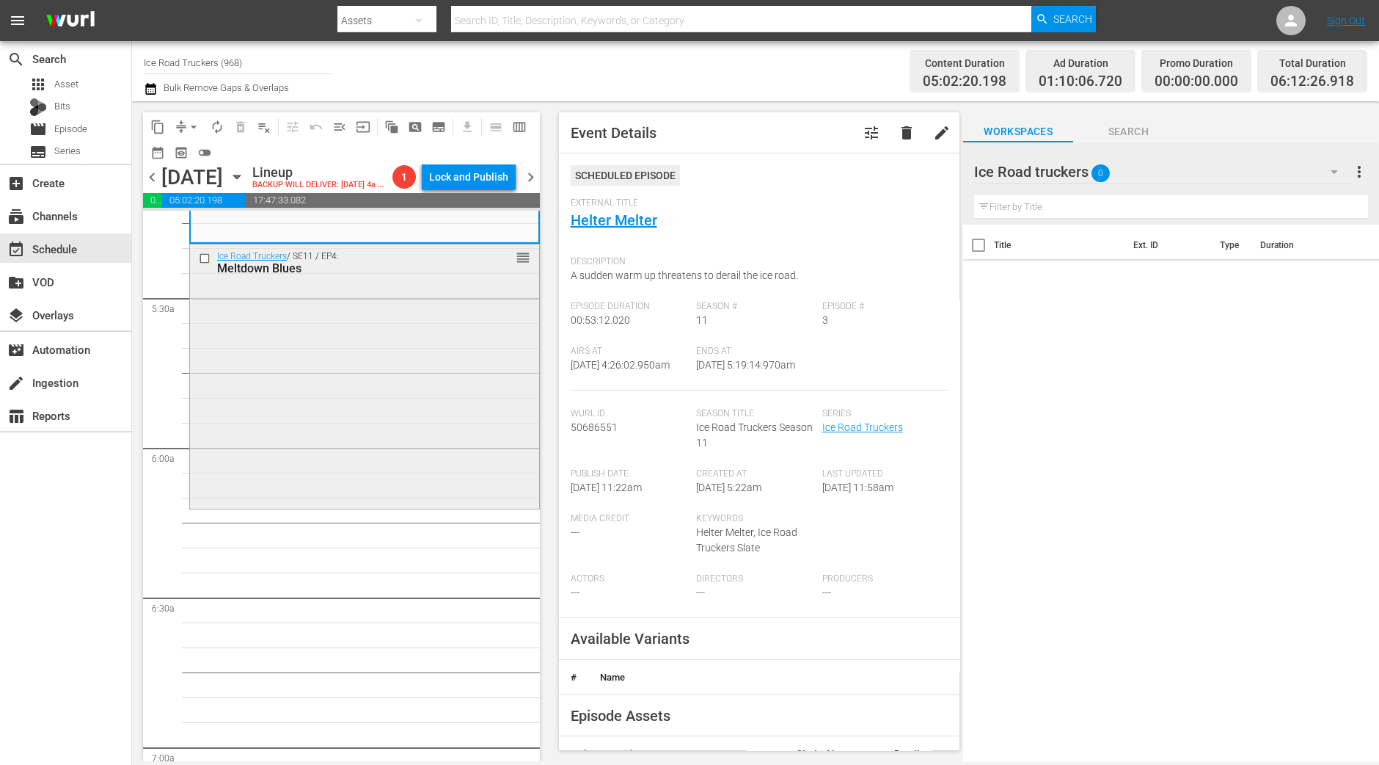
click at [440, 373] on div "Ice Road Truckers / SE11 / EP4: Meltdown Blues reorder" at bounding box center [364, 374] width 349 height 261
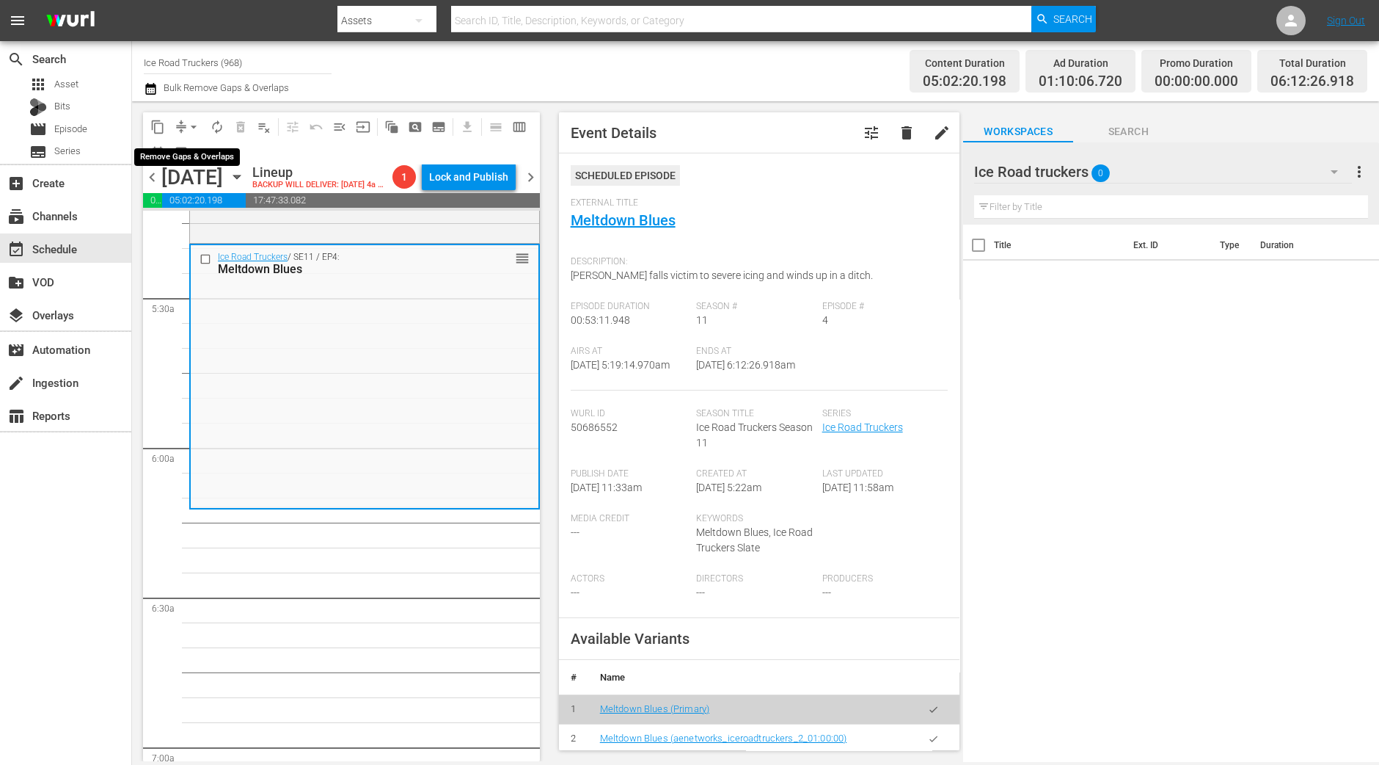
click at [191, 125] on span "arrow_drop_down" at bounding box center [193, 127] width 15 height 15
click at [197, 152] on li "Align to Midnight" at bounding box center [194, 156] width 154 height 24
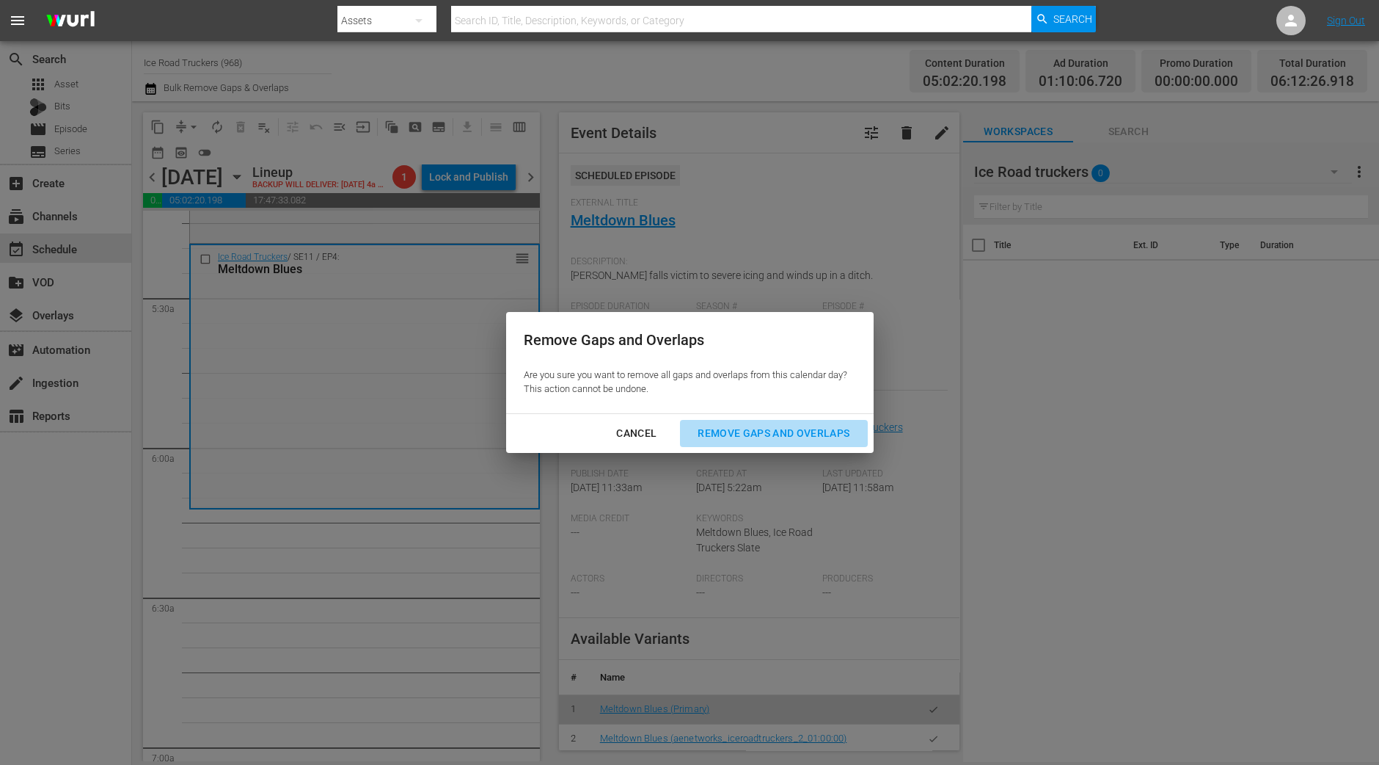
click at [827, 423] on button "Remove Gaps and Overlaps" at bounding box center [773, 433] width 187 height 27
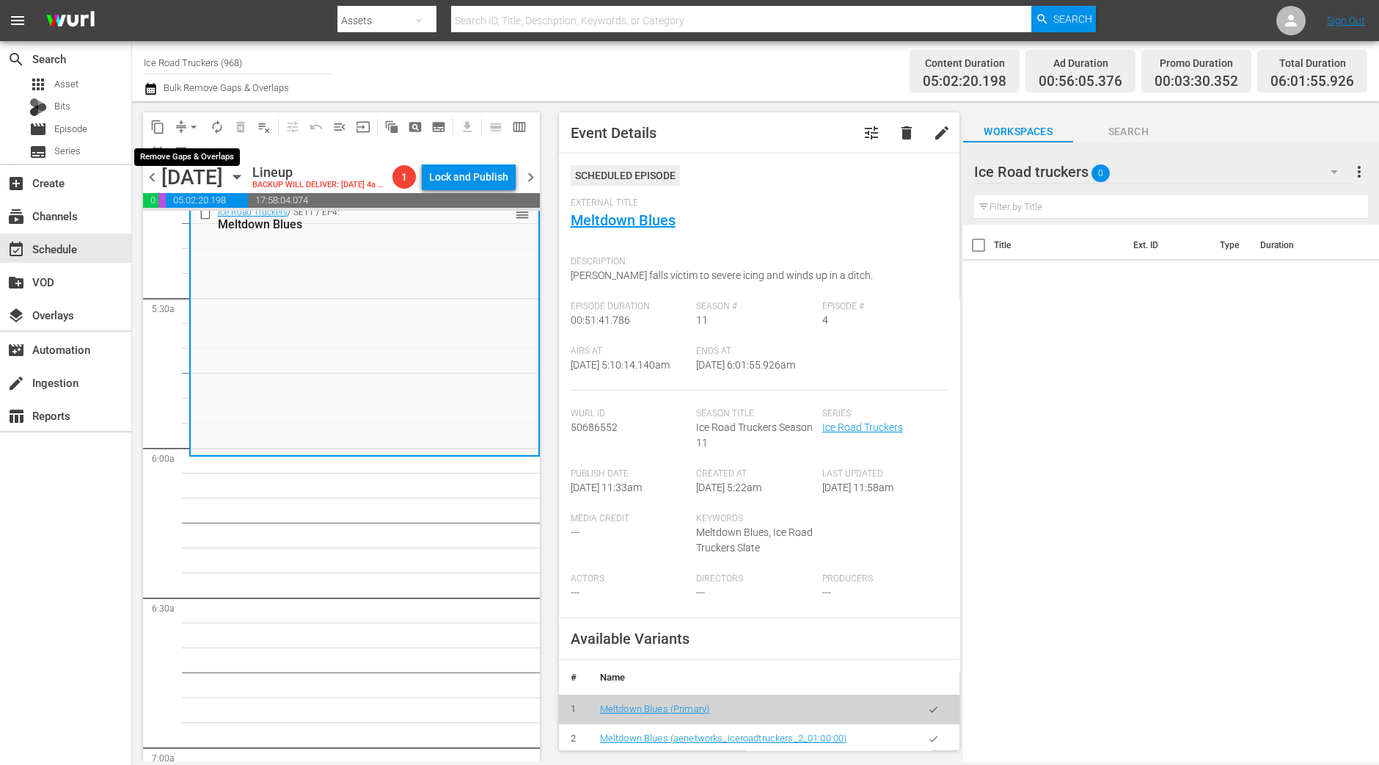
click at [188, 126] on span "arrow_drop_down" at bounding box center [193, 127] width 15 height 15
click at [186, 151] on li "Align to Midnight" at bounding box center [194, 156] width 154 height 24
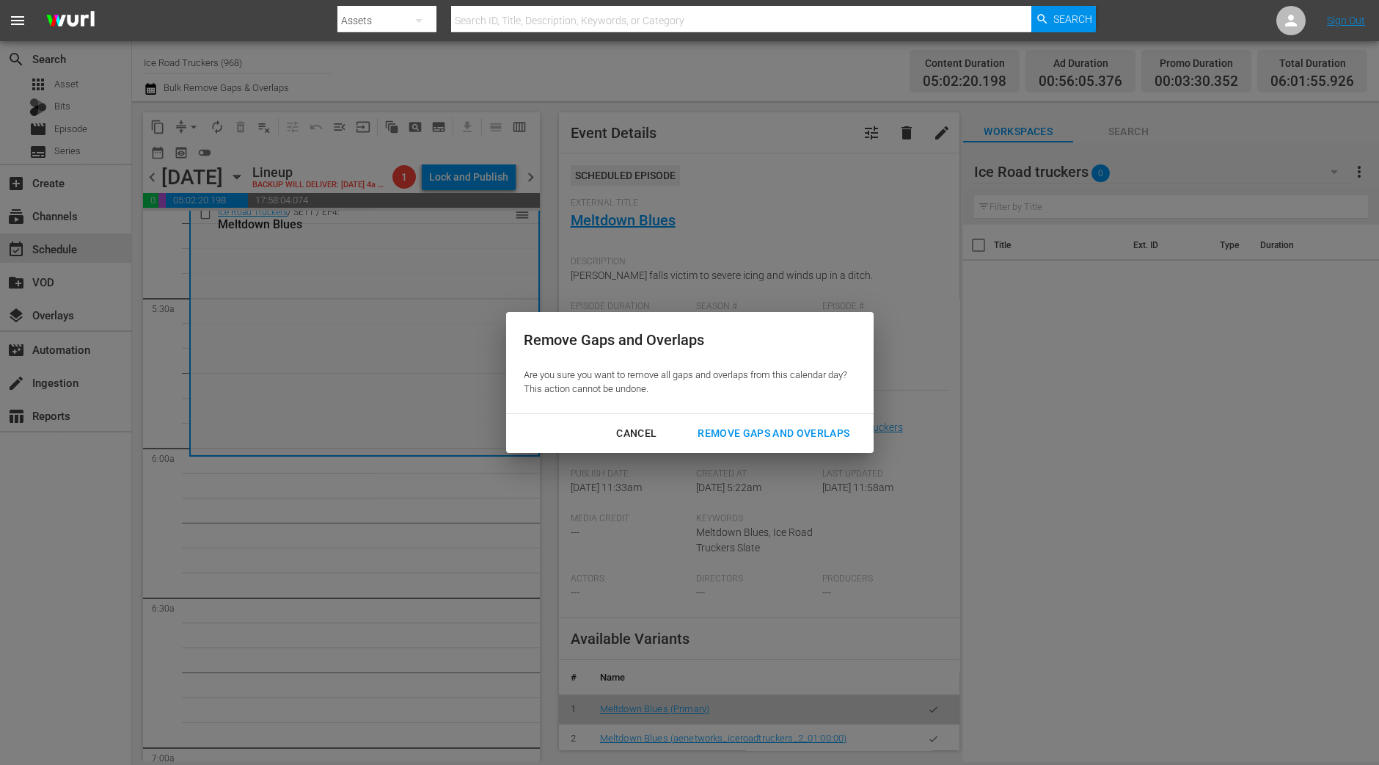
click at [826, 426] on div "Remove Gaps and Overlaps" at bounding box center [773, 433] width 175 height 18
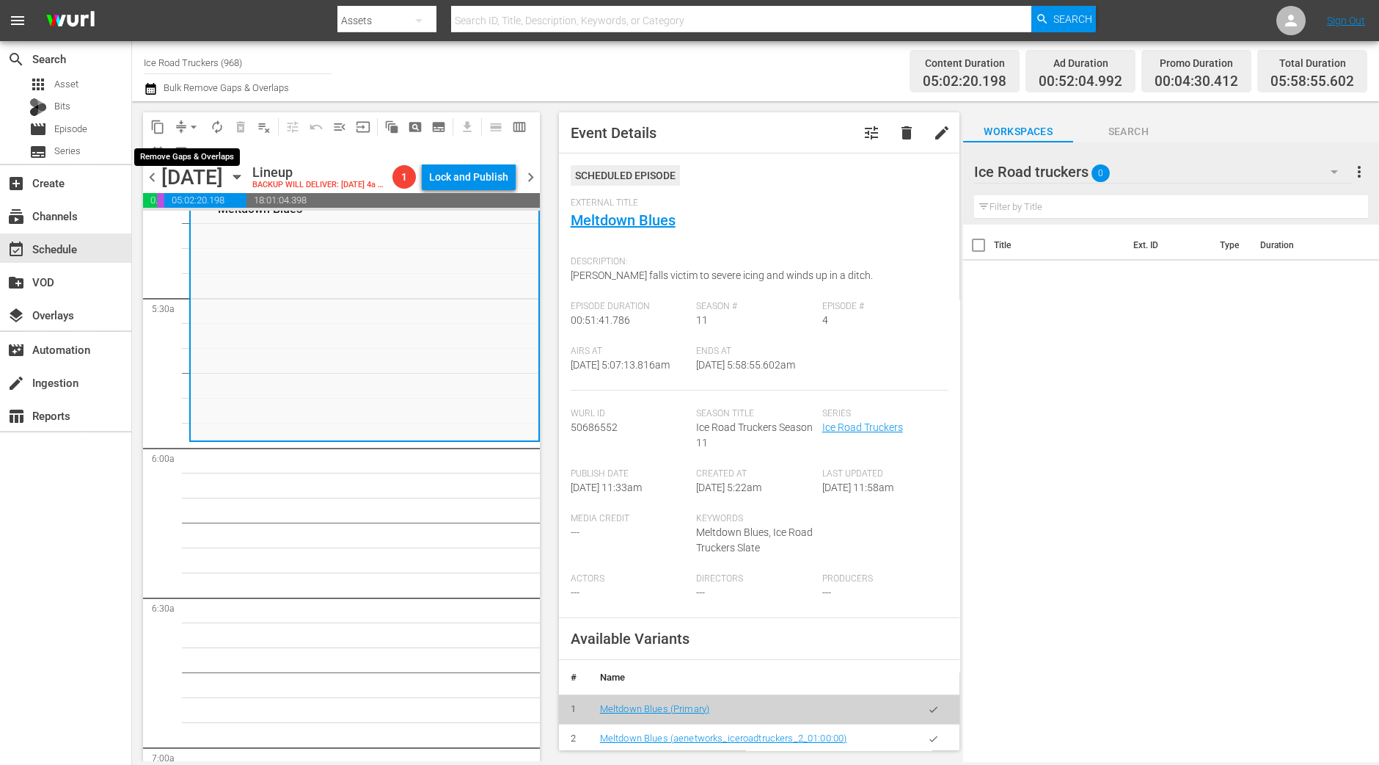
click at [193, 126] on span "arrow_drop_down" at bounding box center [193, 127] width 15 height 15
click at [195, 152] on li "Align to Midnight" at bounding box center [194, 156] width 154 height 24
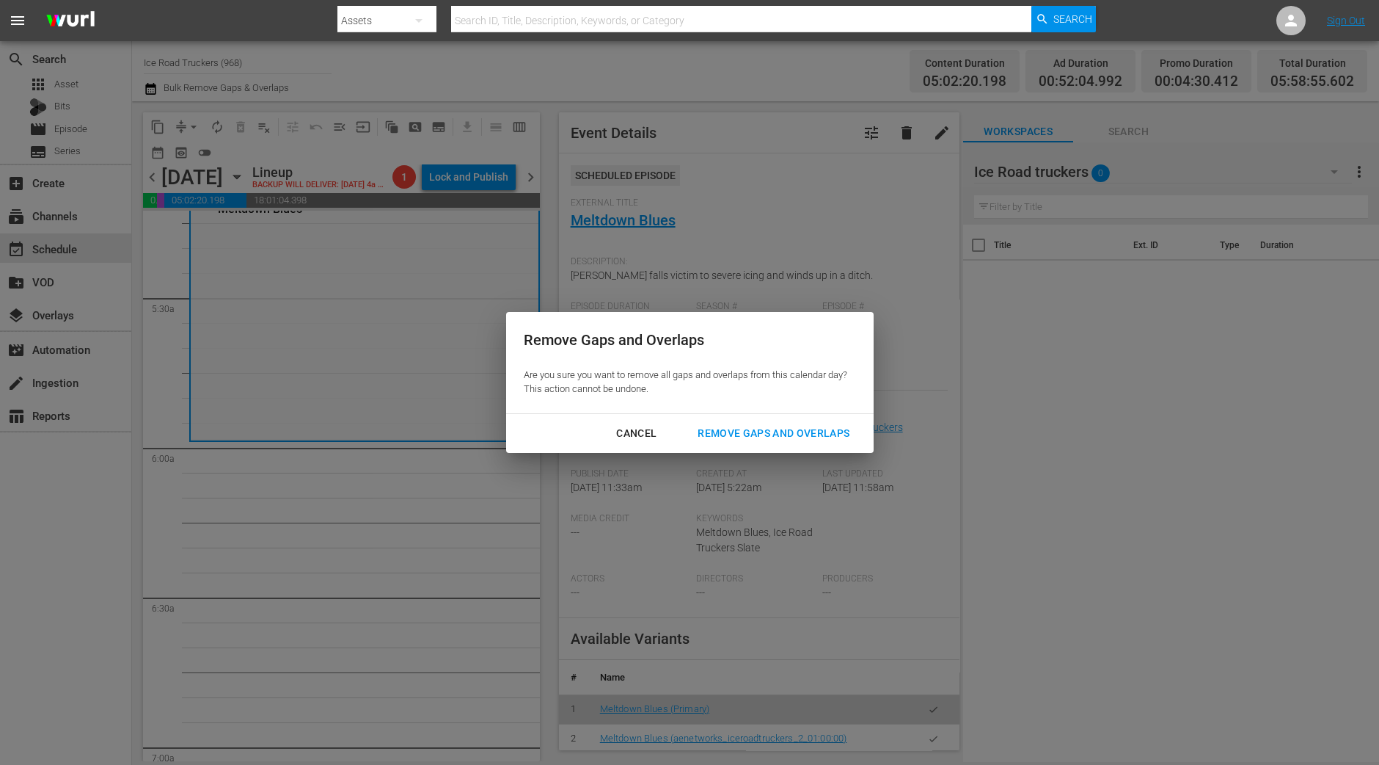
click at [795, 430] on div "Remove Gaps and Overlaps" at bounding box center [773, 433] width 175 height 18
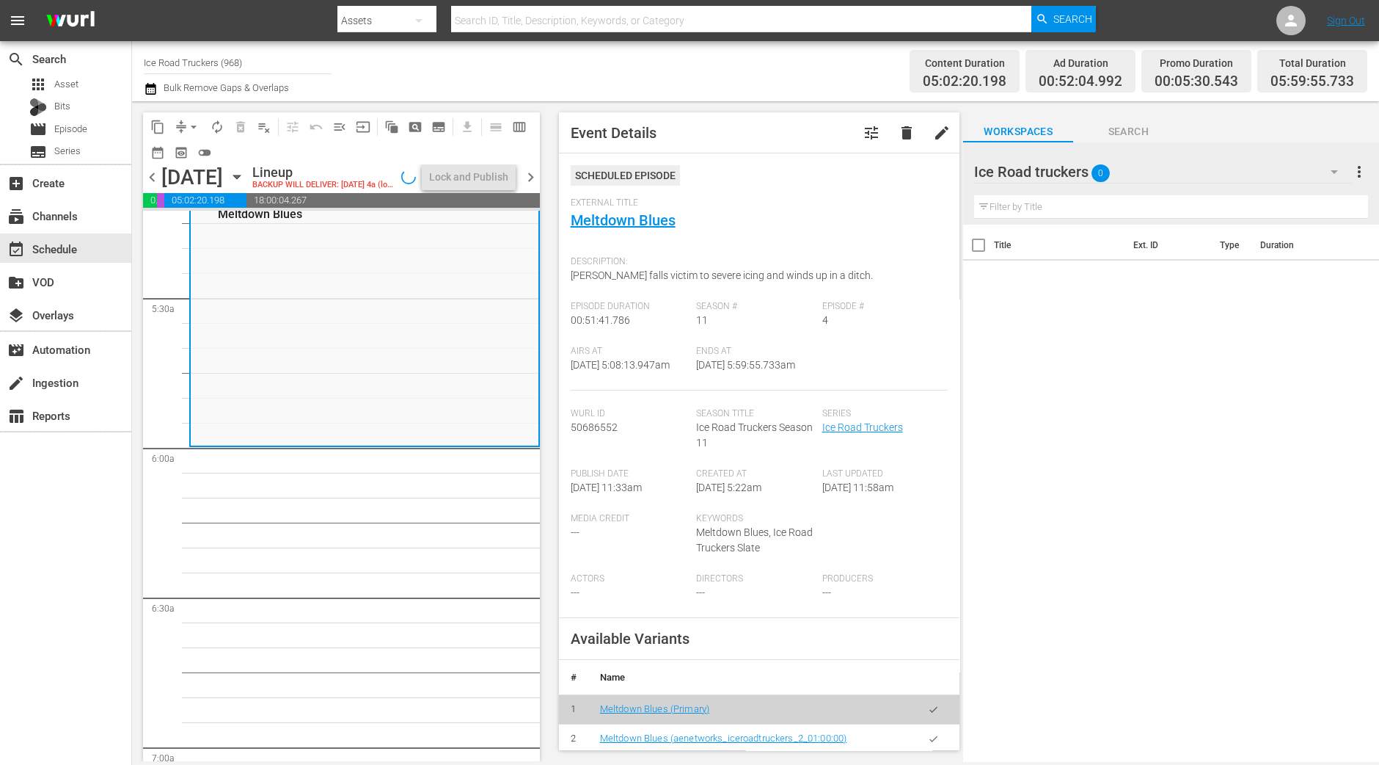
scroll to position [1584, 0]
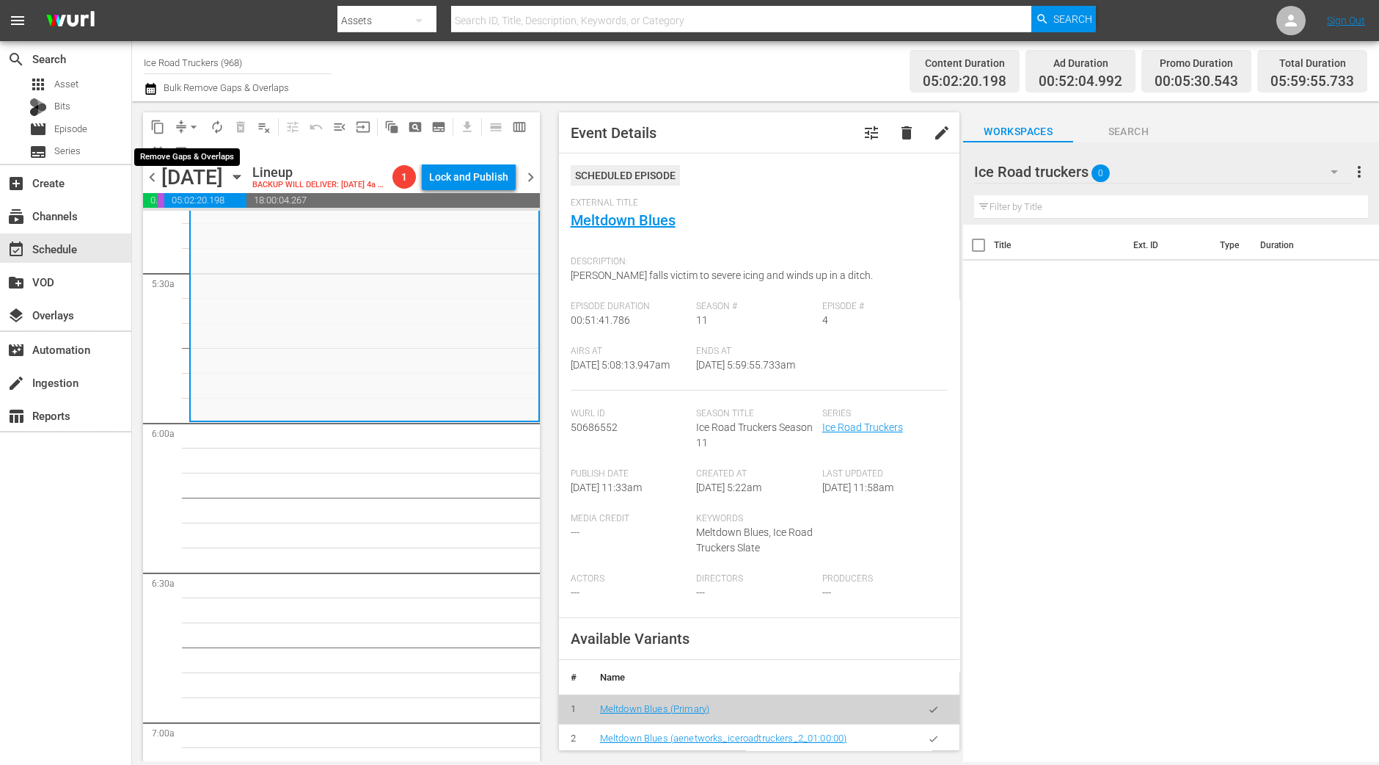
click at [192, 130] on span "arrow_drop_down" at bounding box center [193, 127] width 15 height 15
click at [192, 147] on li "Align to Midnight" at bounding box center [194, 156] width 154 height 24
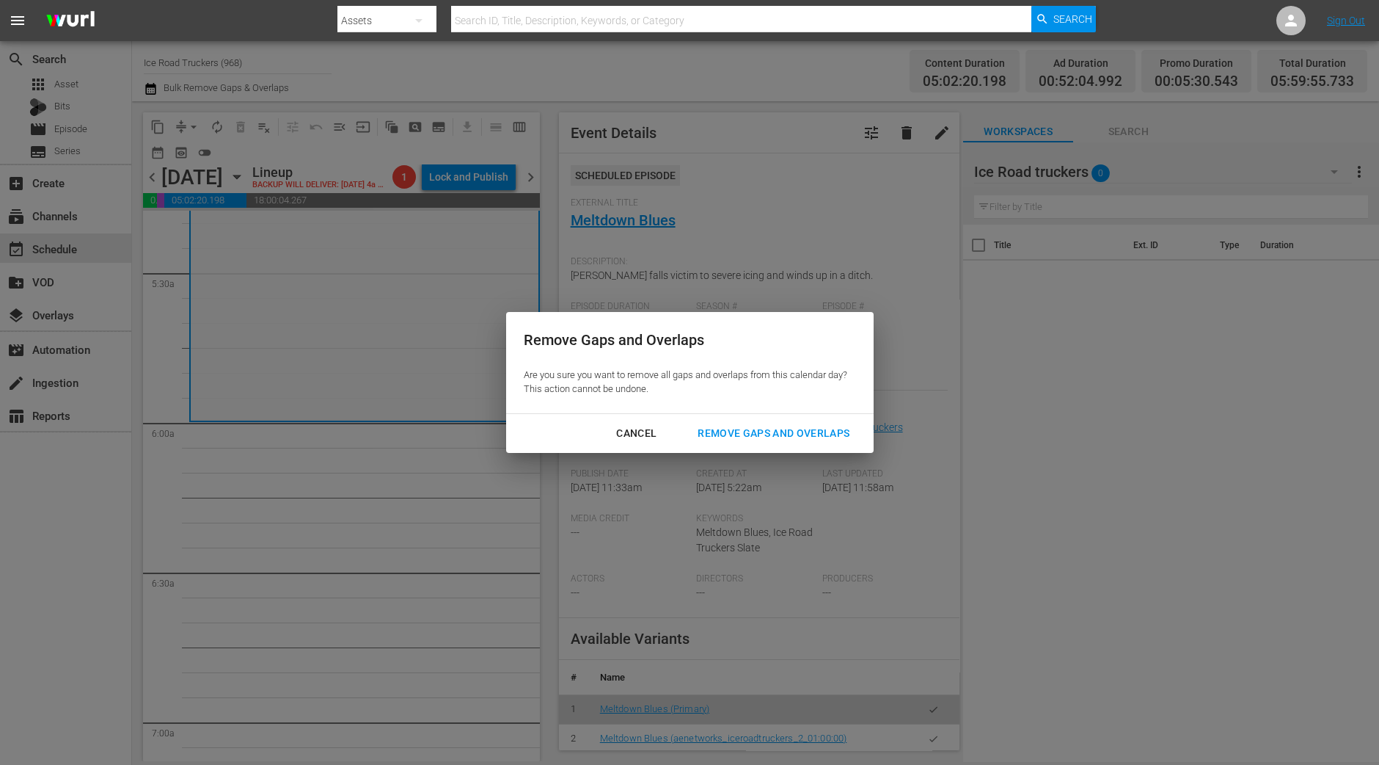
click at [807, 434] on div "Remove Gaps and Overlaps" at bounding box center [773, 433] width 175 height 18
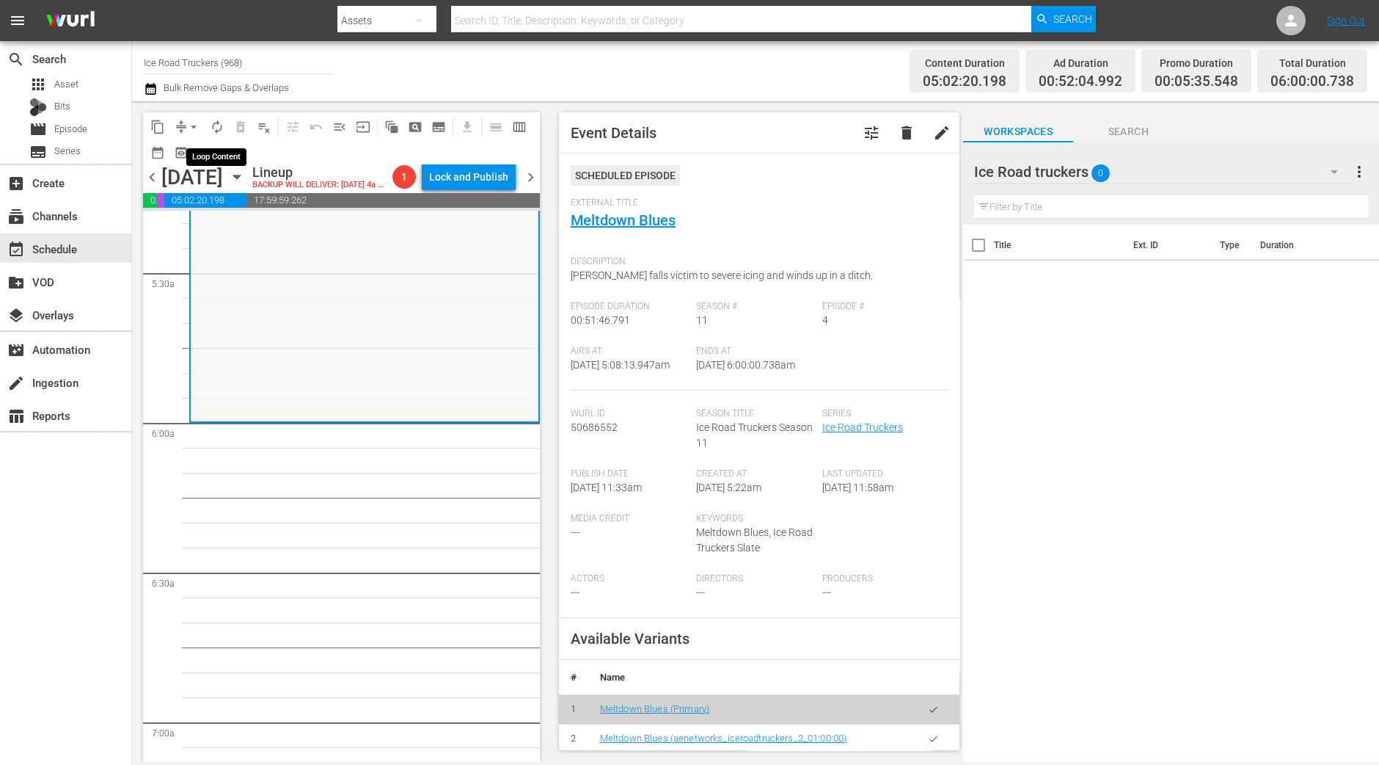
click at [216, 134] on button "autorenew_outlined" at bounding box center [216, 126] width 23 height 23
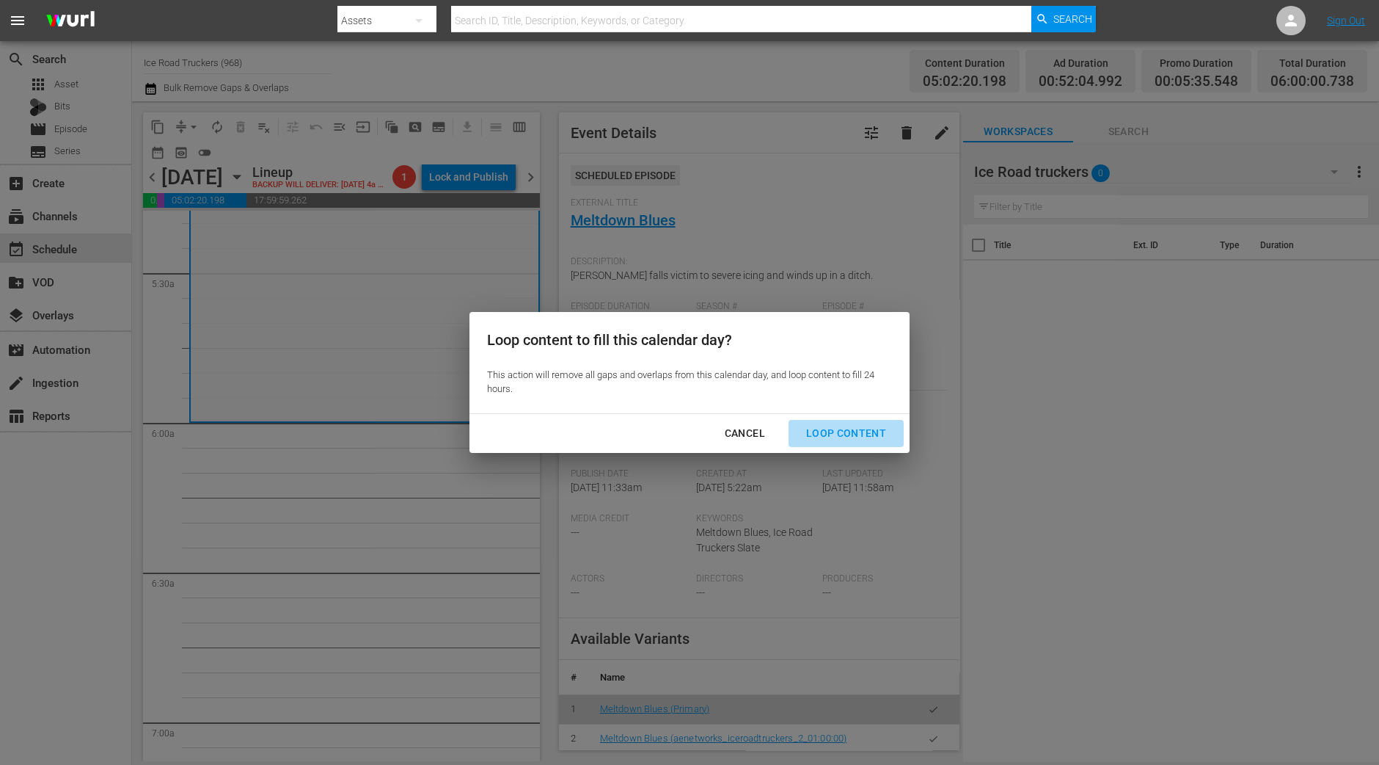
click at [880, 436] on div "Loop Content" at bounding box center [846, 433] width 103 height 18
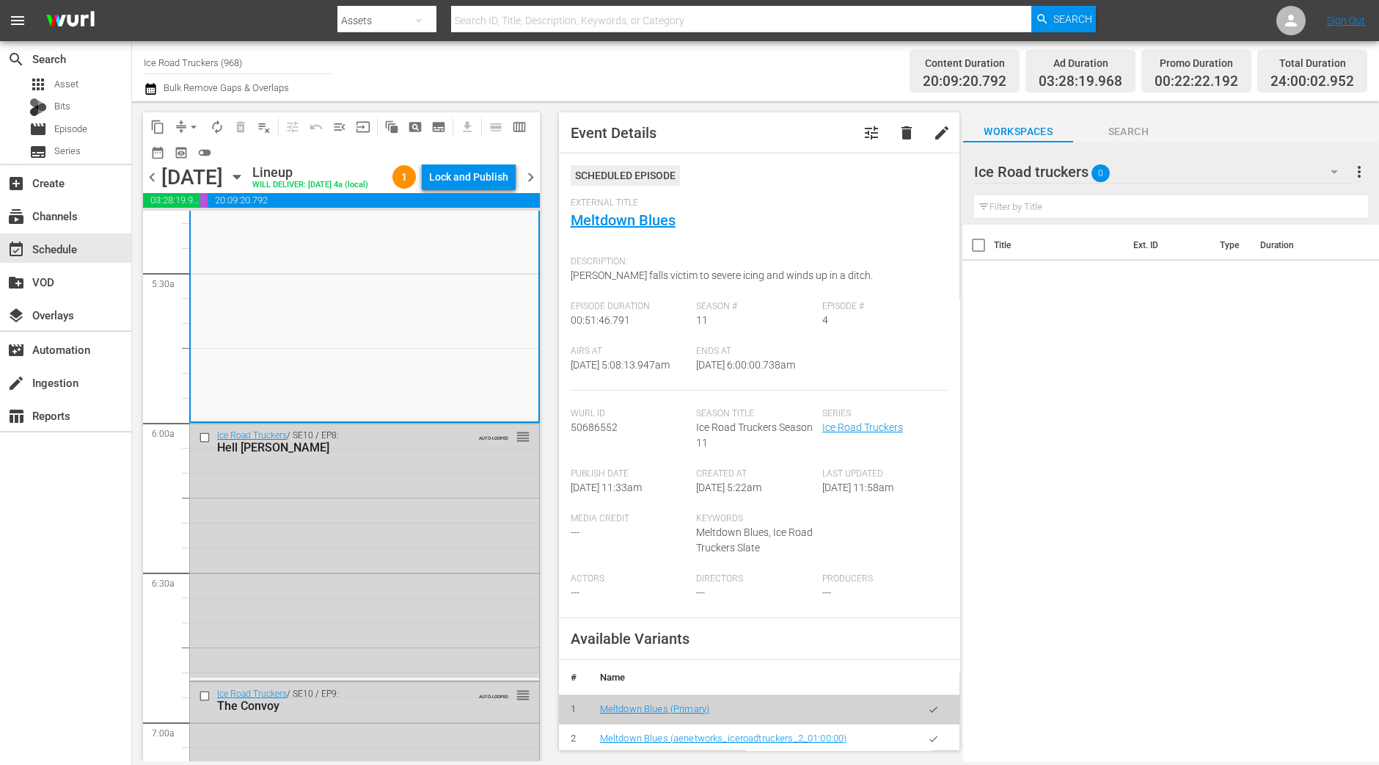
click at [103, 548] on div "search Search apps Asset Bits movie Episode subtitles Series add_box Create sub…" at bounding box center [66, 423] width 132 height 765
click at [480, 175] on div "Lock and Publish" at bounding box center [468, 177] width 79 height 26
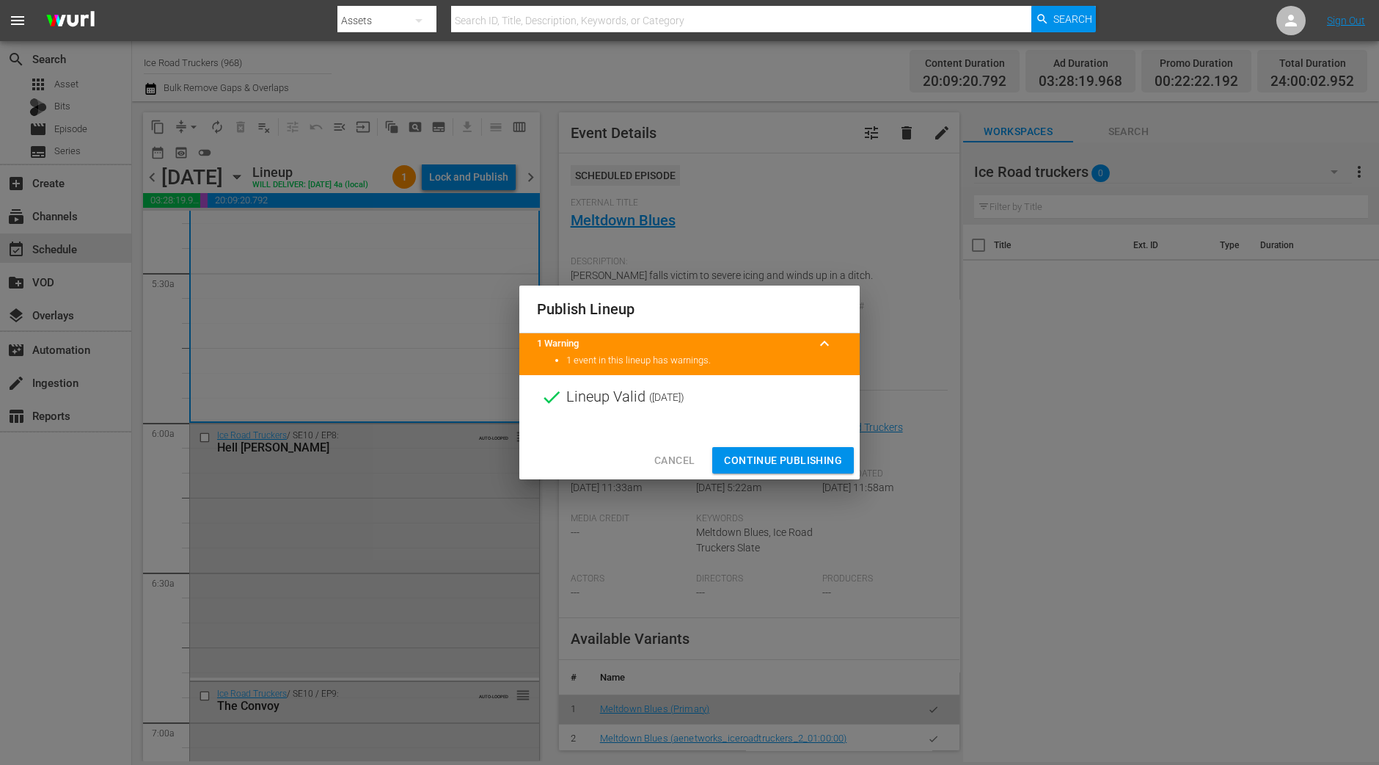
click at [773, 455] on span "Continue Publishing" at bounding box center [783, 460] width 118 height 18
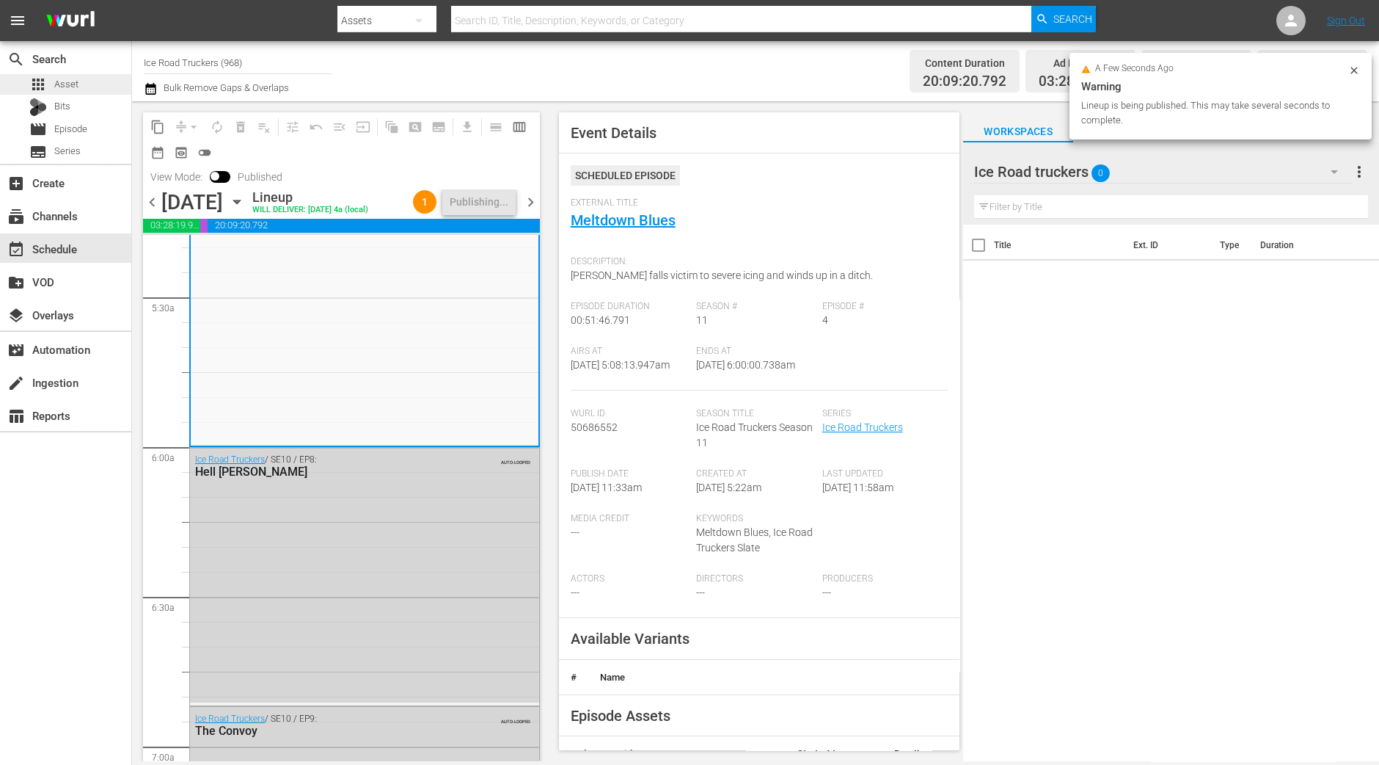
click at [86, 78] on div "apps Asset" at bounding box center [65, 84] width 131 height 21
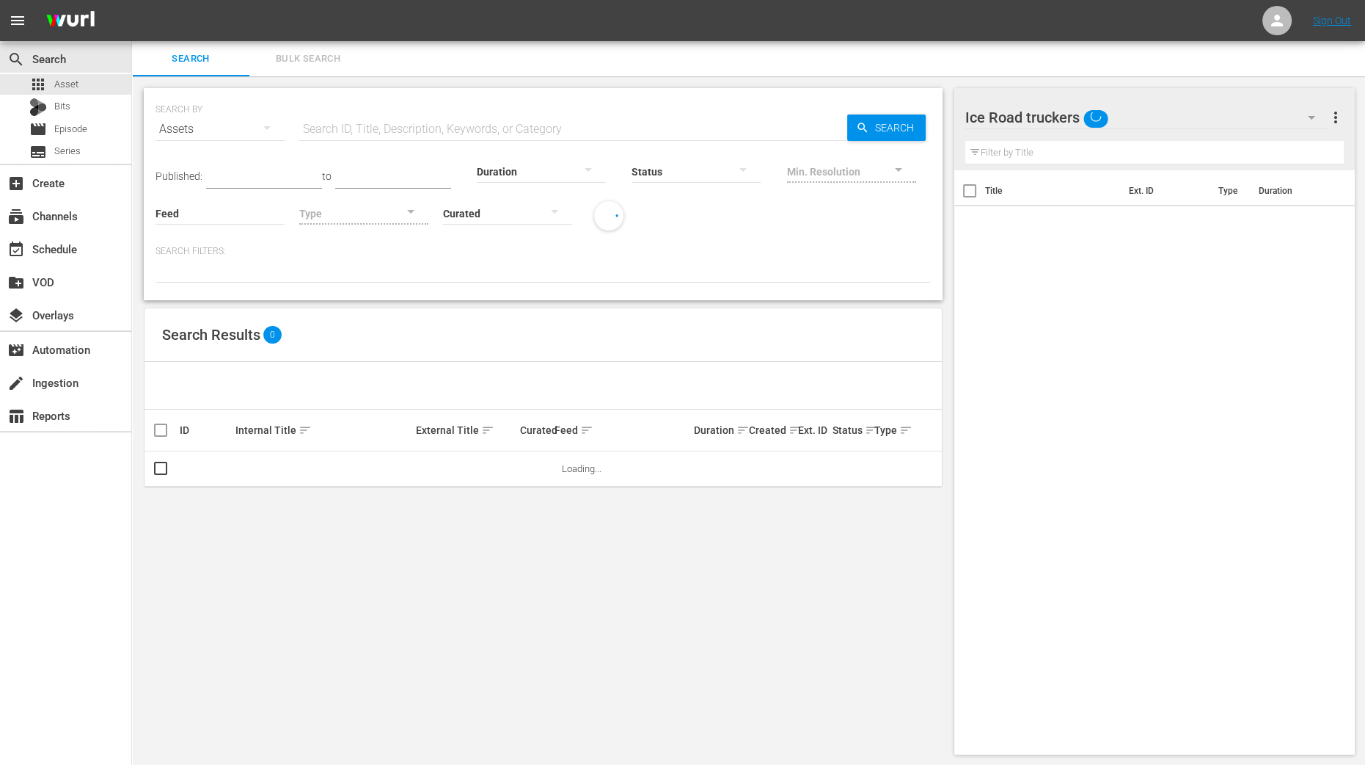
click at [1208, 123] on div "Ice Road truckers" at bounding box center [1148, 117] width 364 height 41
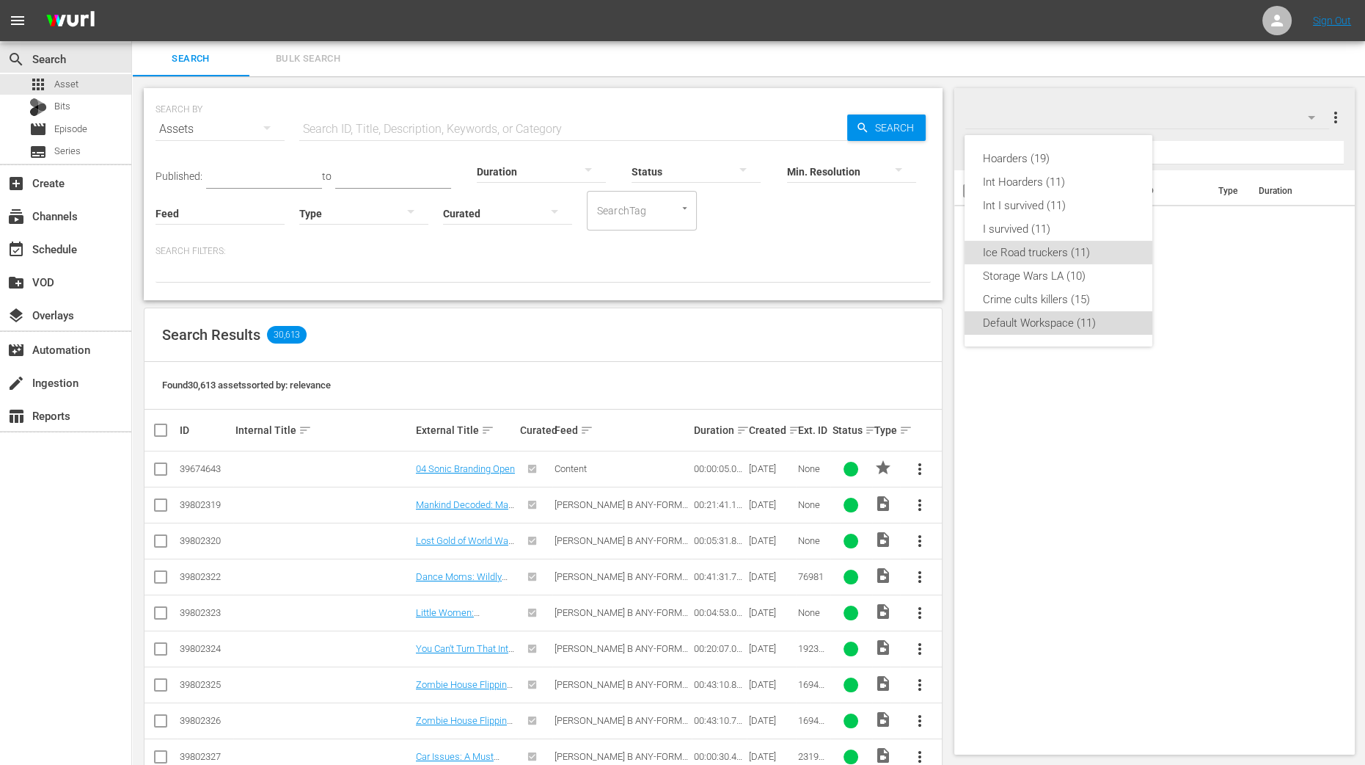
click at [993, 332] on div "Default Workspace (11)" at bounding box center [1058, 322] width 153 height 23
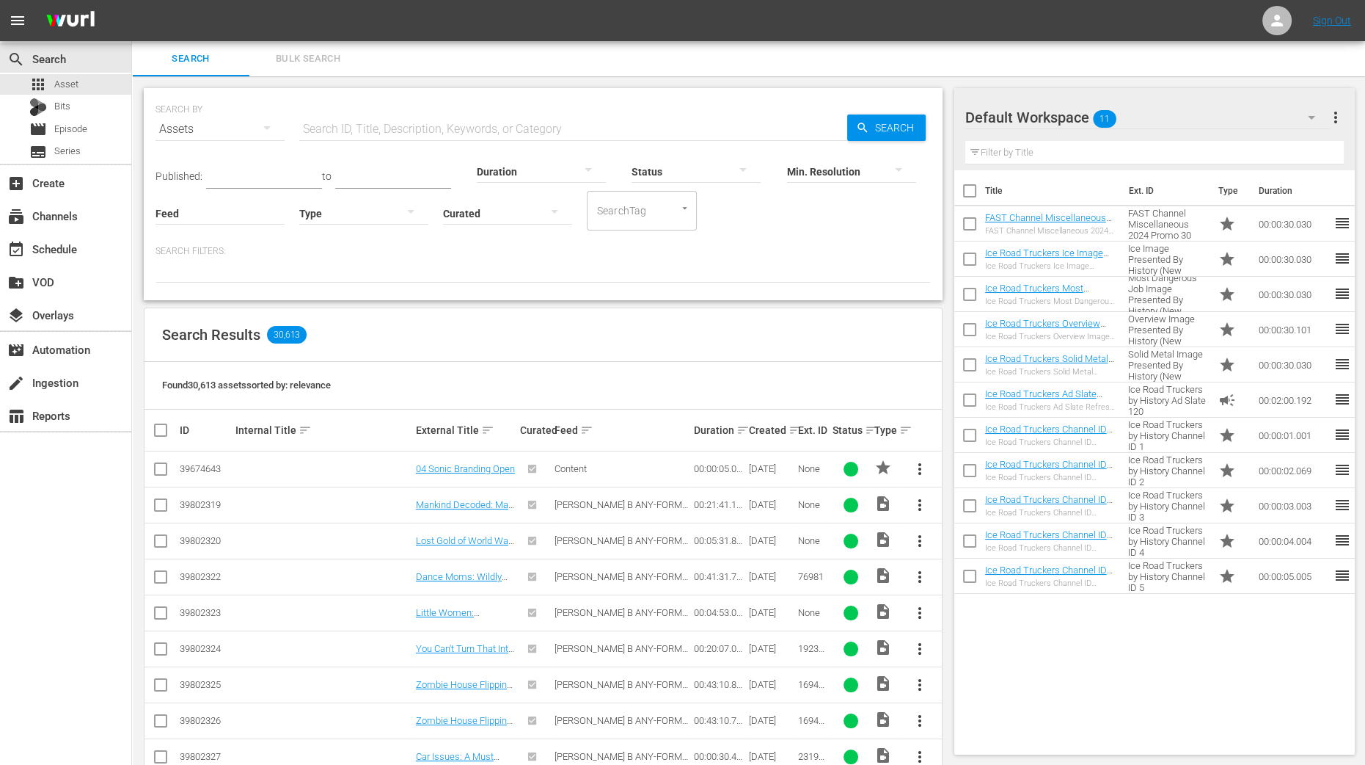
drag, startPoint x: 26, startPoint y: 552, endPoint x: 39, endPoint y: 559, distance: 15.1
click at [29, 555] on div "search Search apps Asset Bits movie Episode subtitles Series add_box Create sub…" at bounding box center [66, 423] width 132 height 765
click at [977, 189] on input "checkbox" at bounding box center [970, 193] width 31 height 31
checkbox input "true"
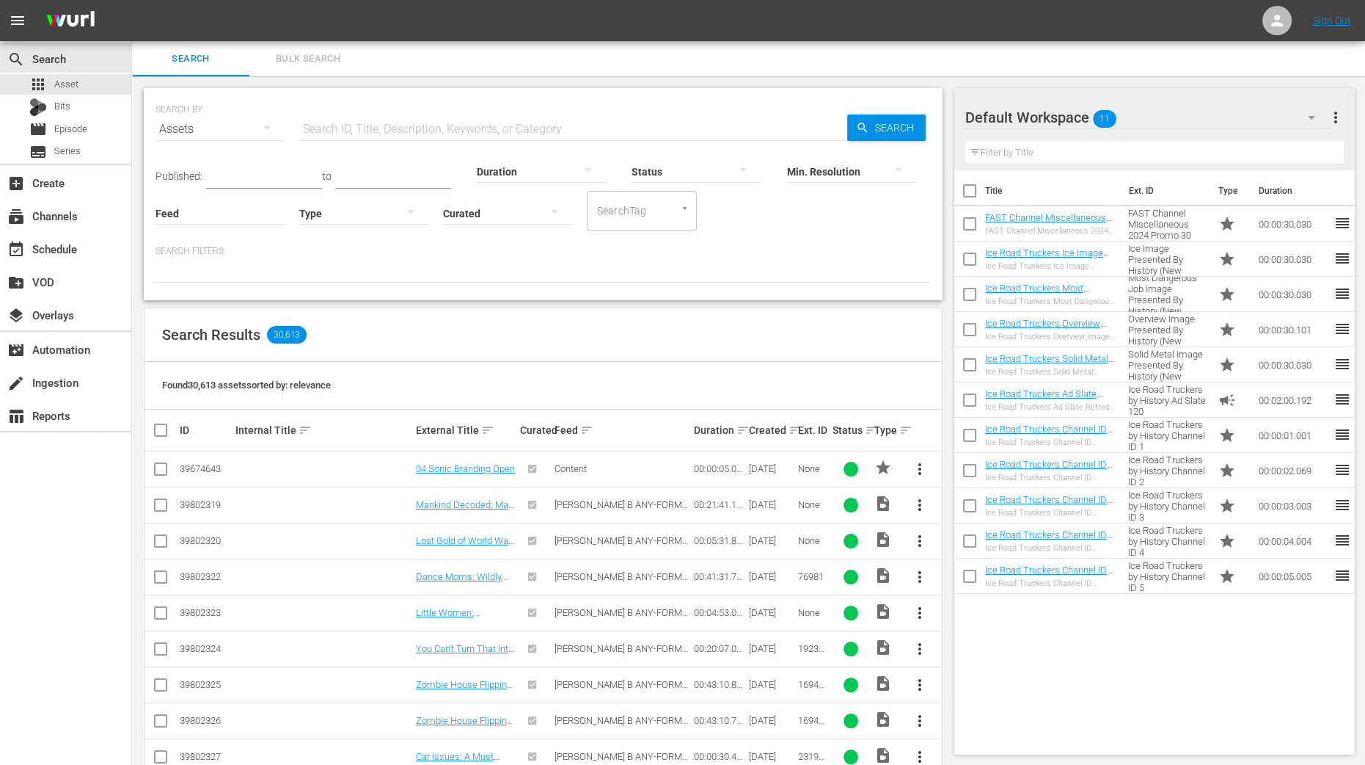
checkbox input "true"
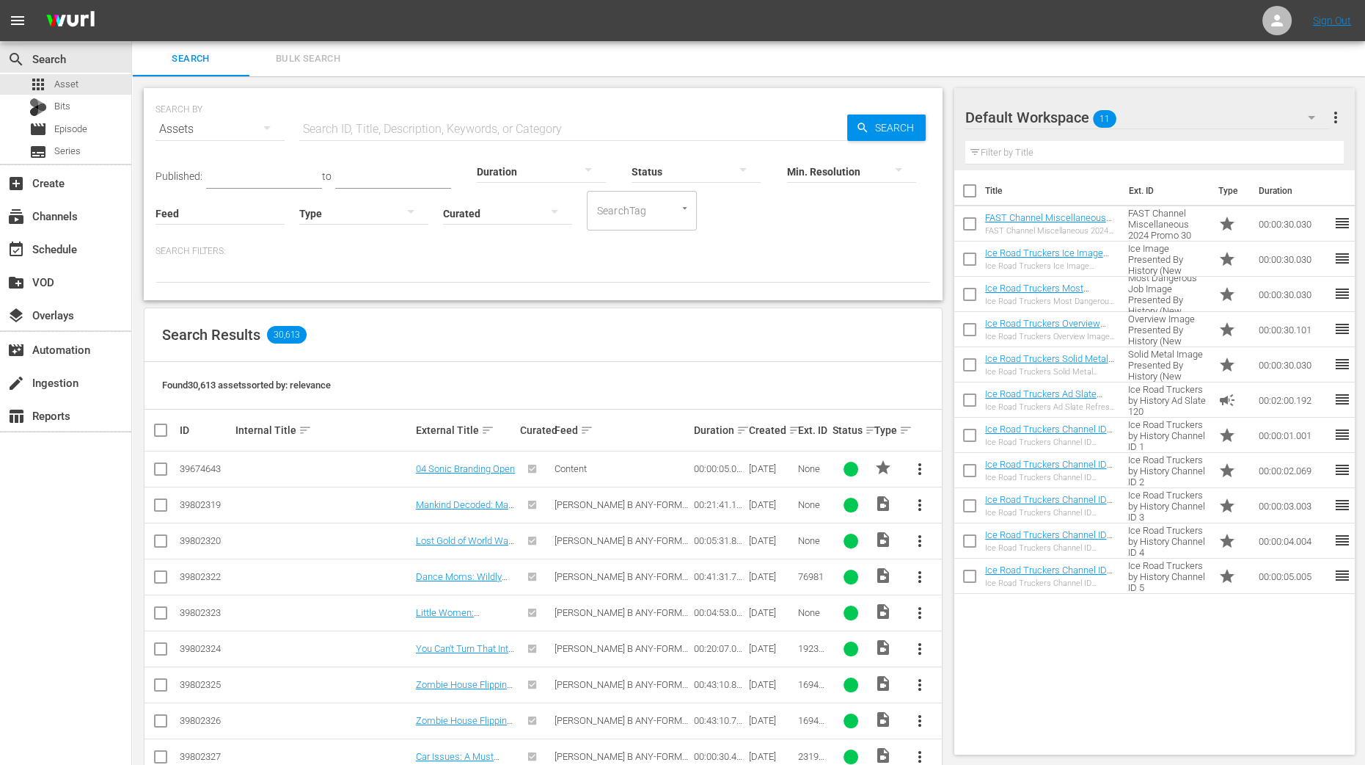
checkbox input "true"
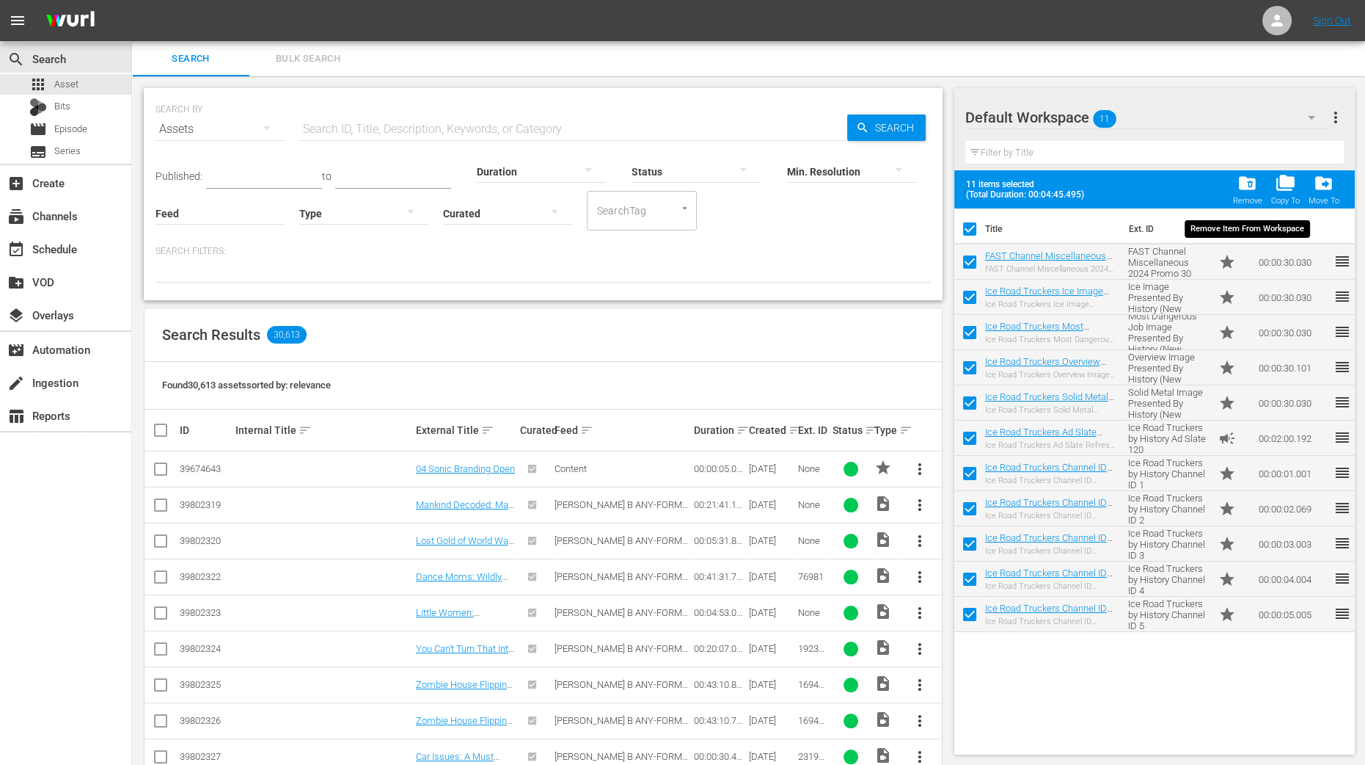
click at [1247, 186] on span "folder_delete" at bounding box center [1248, 183] width 20 height 20
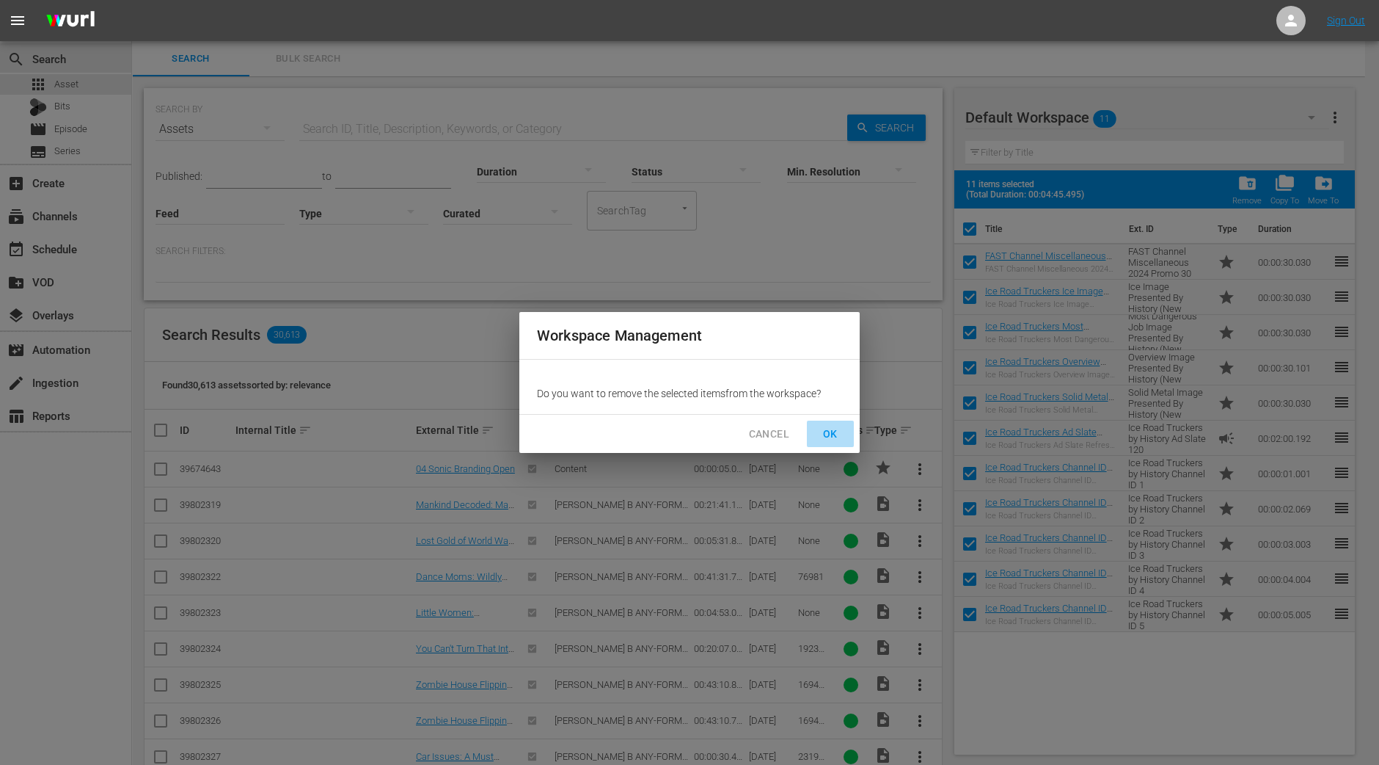
click at [845, 435] on button "OK" at bounding box center [830, 433] width 47 height 27
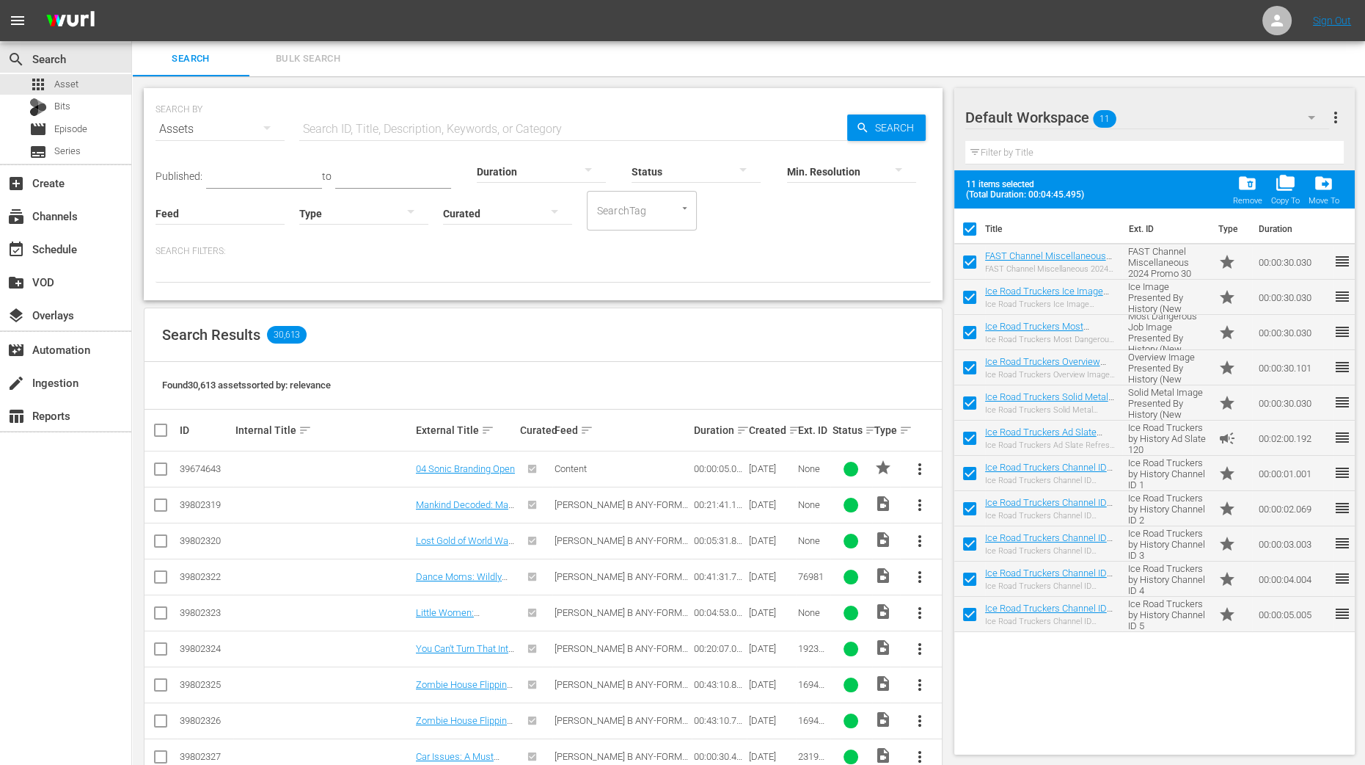
checkbox input "false"
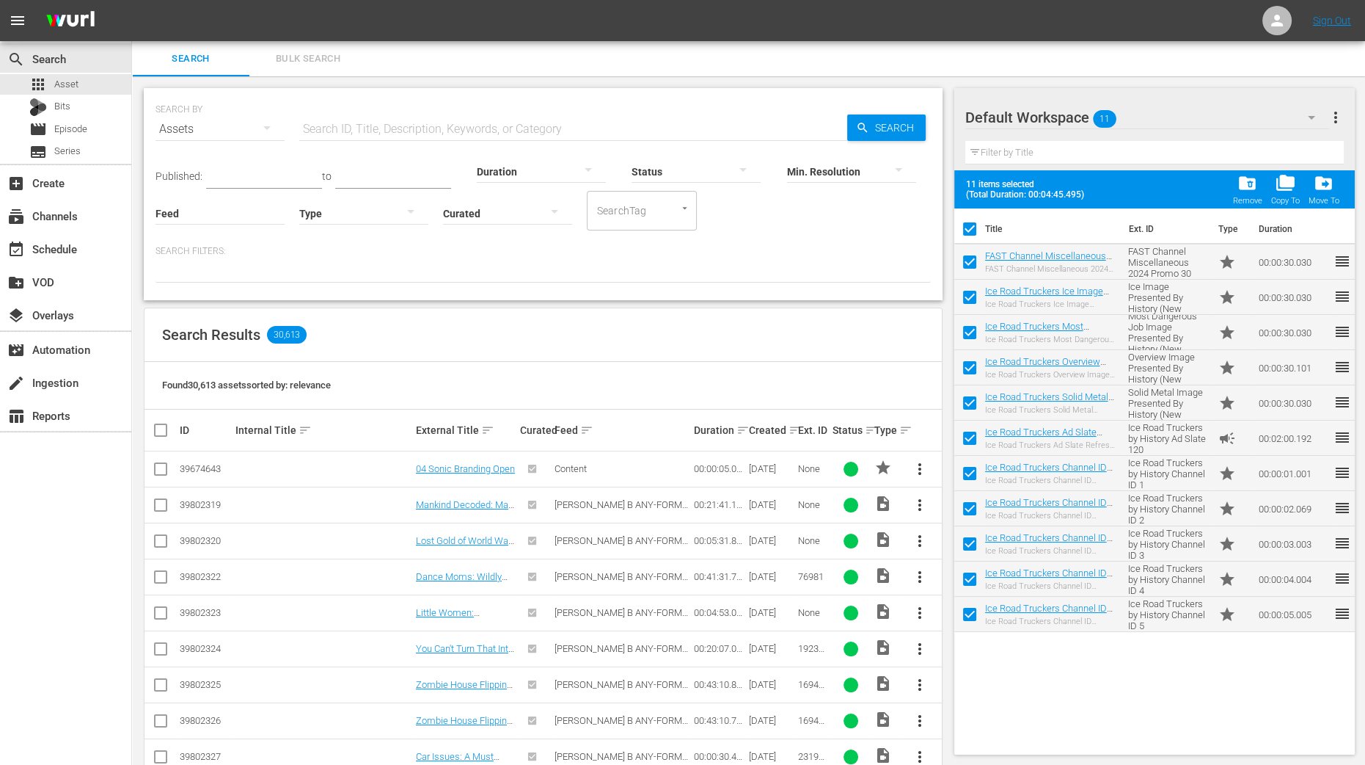
checkbox input "false"
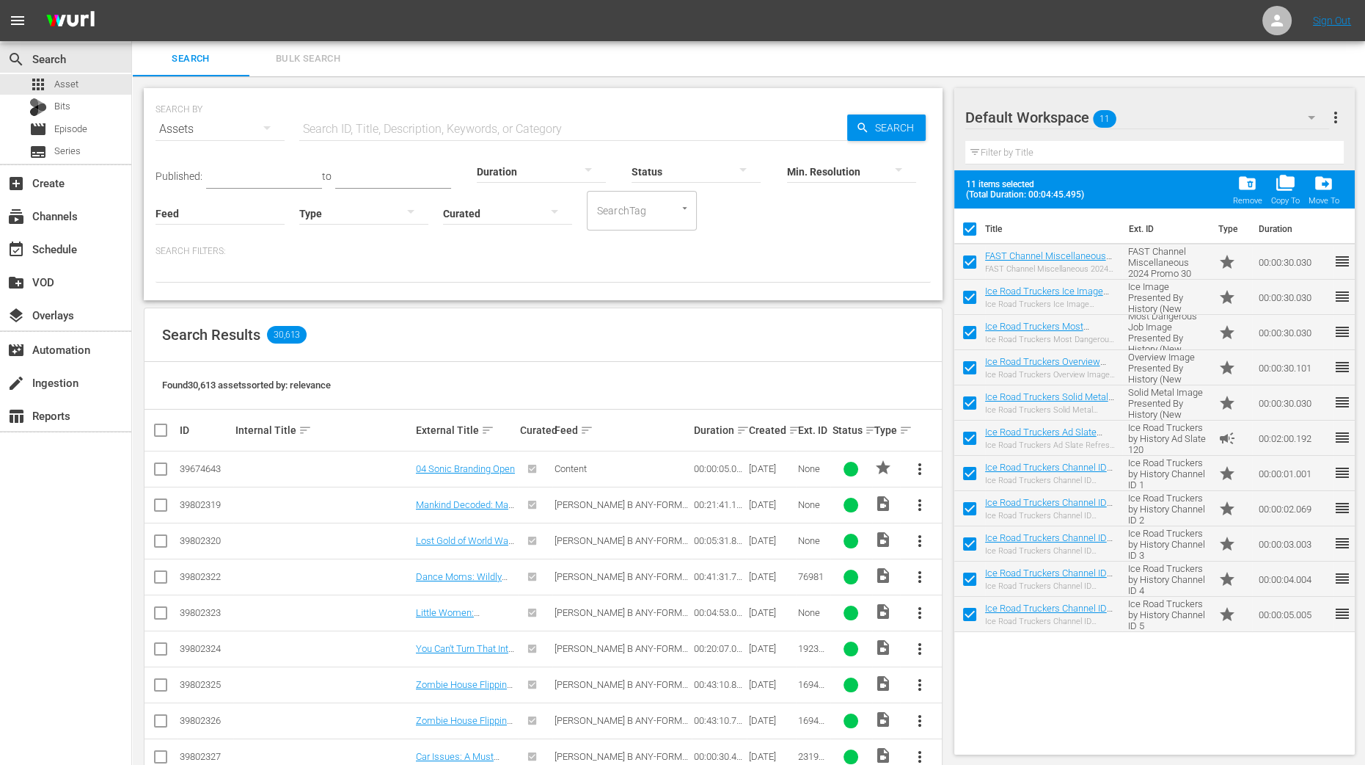
checkbox input "false"
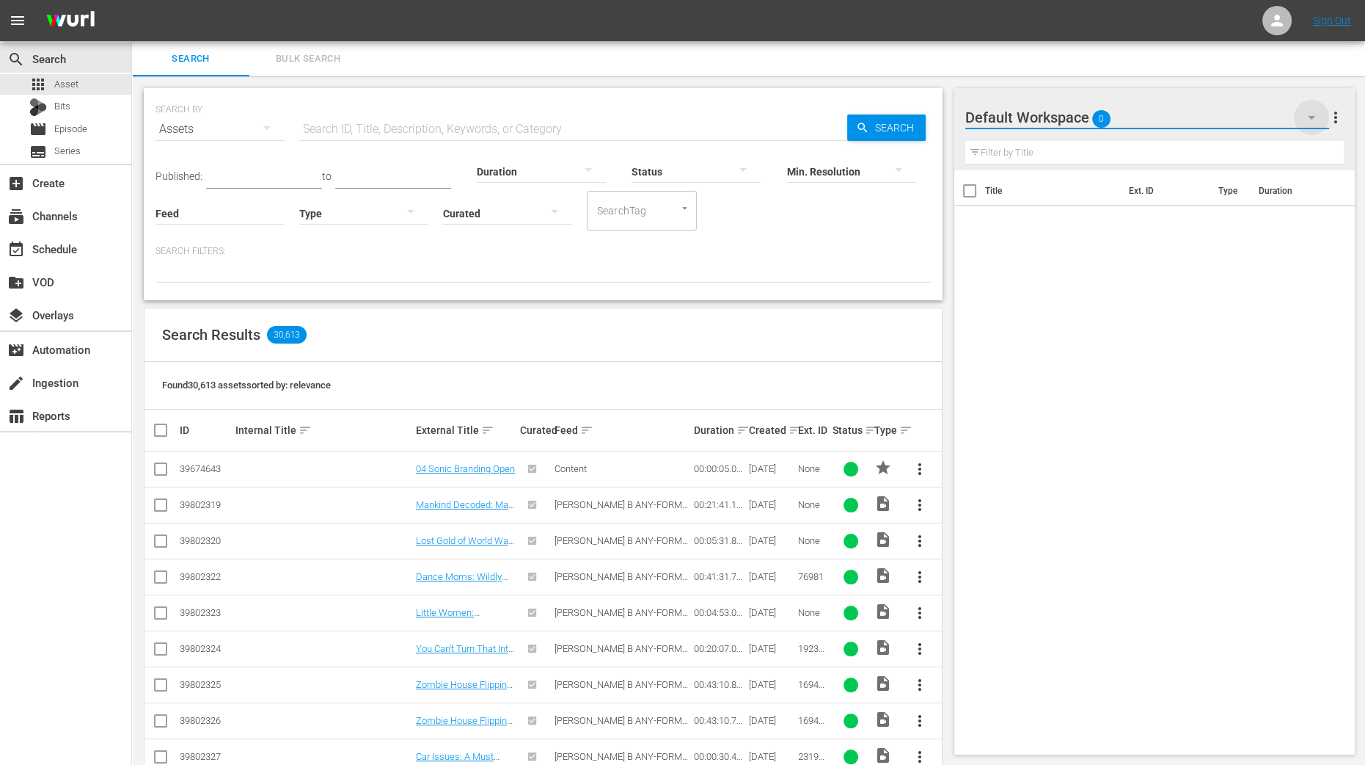
click at [1307, 115] on icon "button" at bounding box center [1312, 118] width 18 height 18
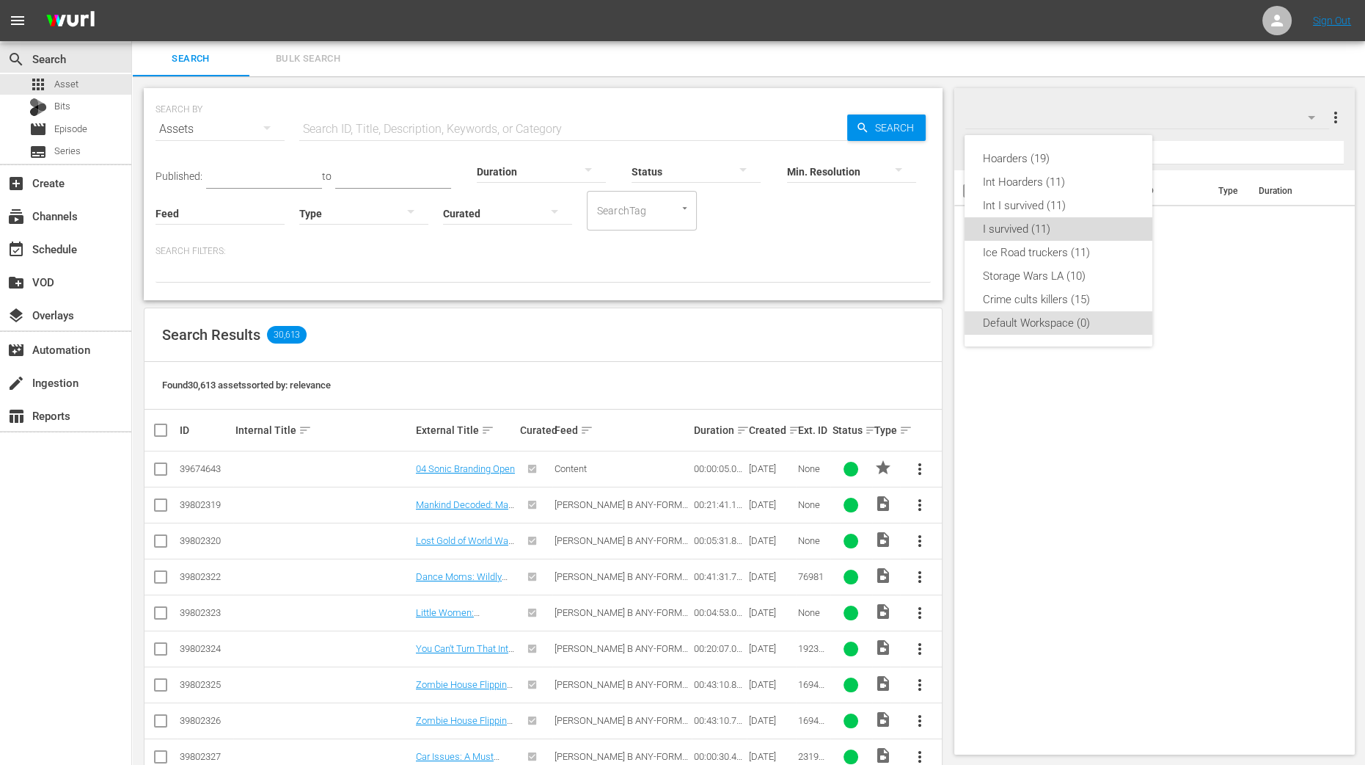
click at [1065, 219] on div "I survived (11)" at bounding box center [1058, 228] width 153 height 23
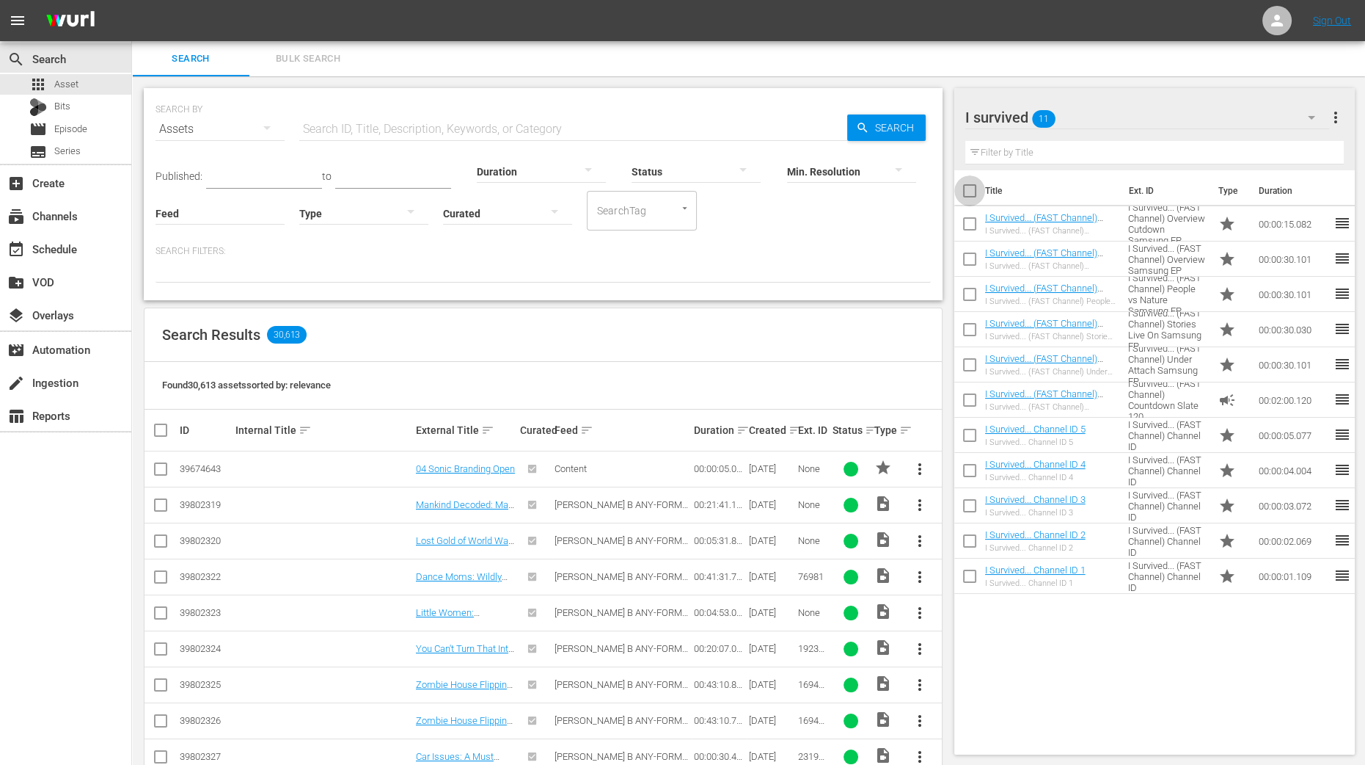
click at [977, 199] on input "checkbox" at bounding box center [970, 193] width 31 height 31
checkbox input "true"
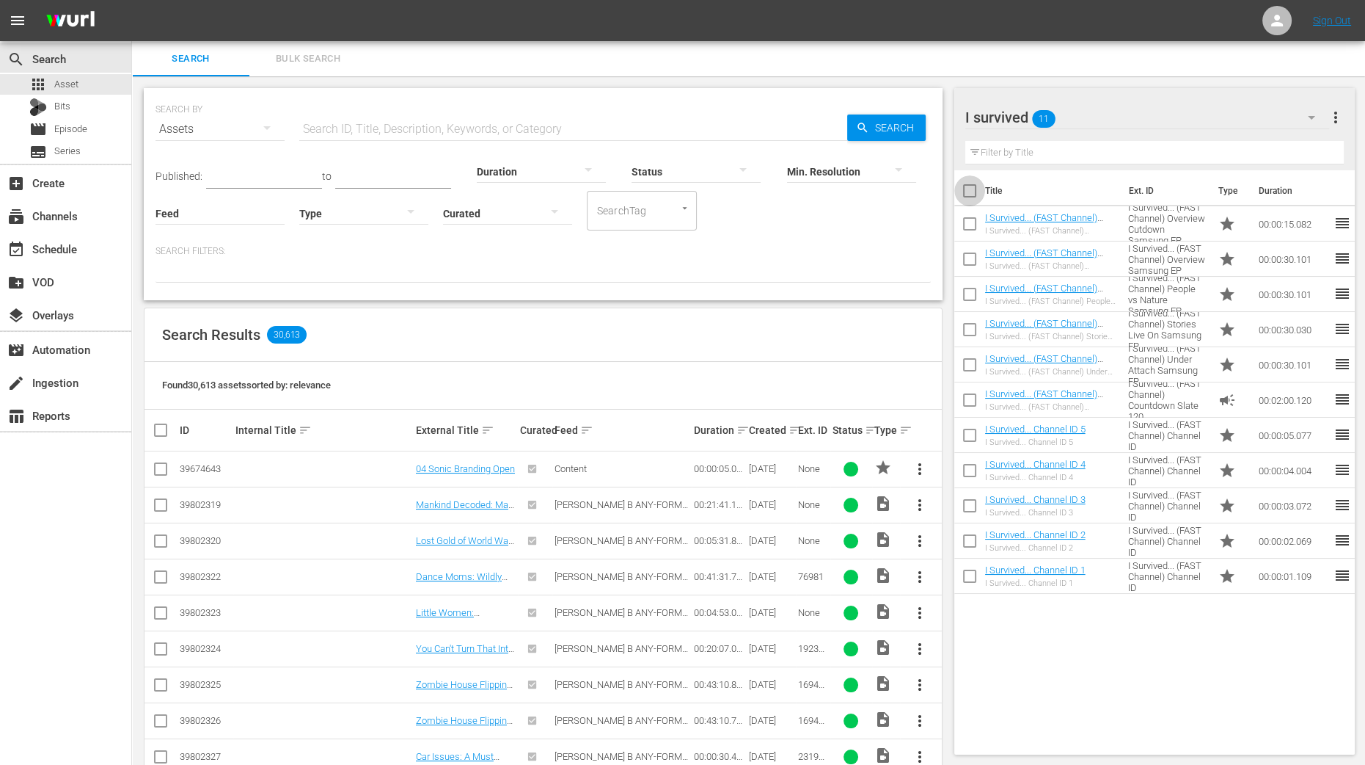
checkbox input "true"
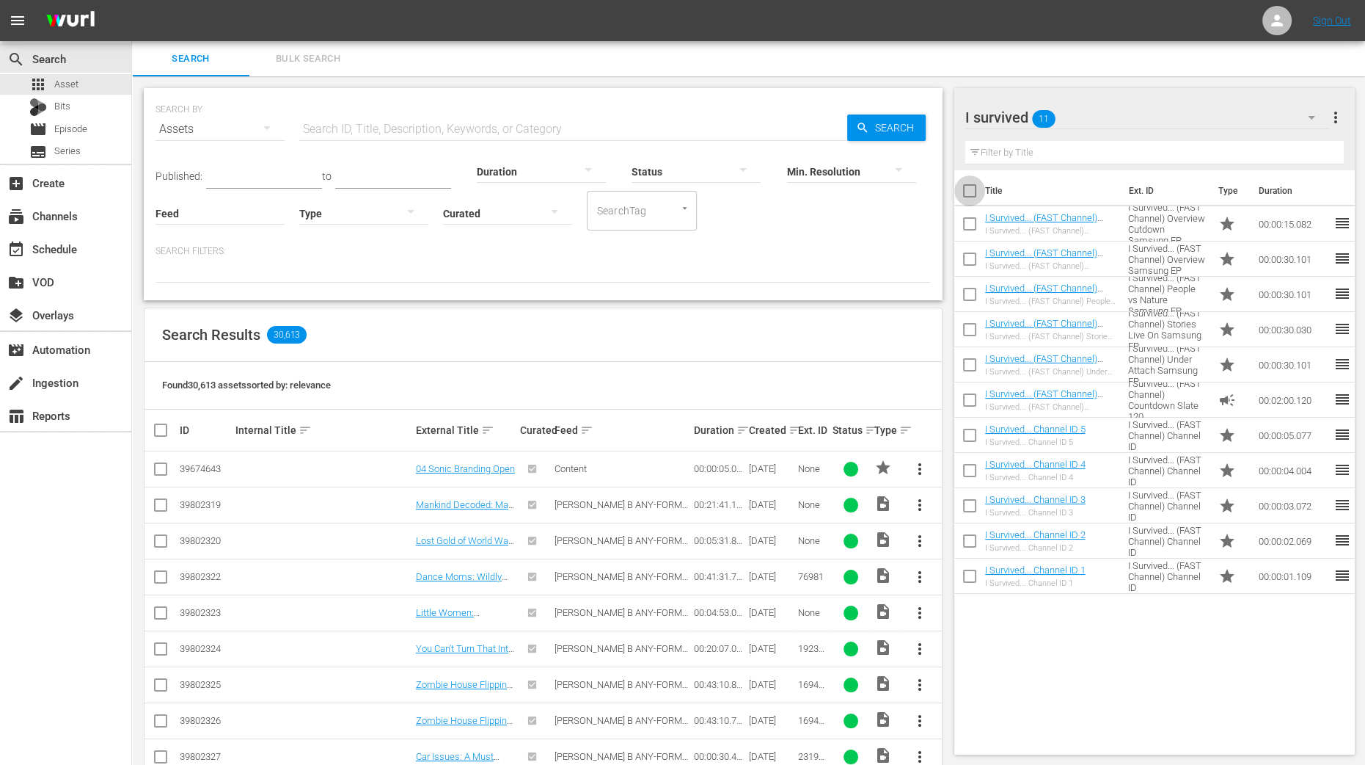
checkbox input "true"
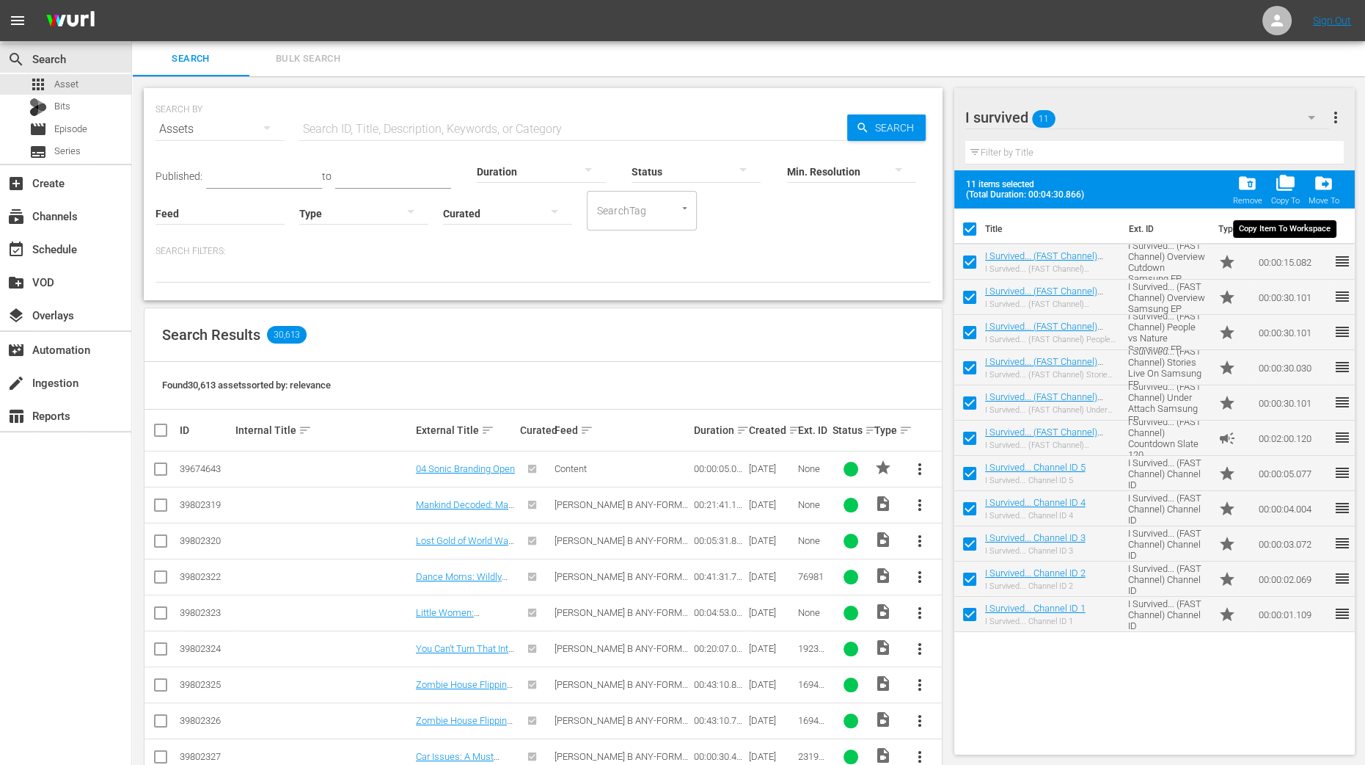
click at [1285, 189] on span "folder_copy" at bounding box center [1285, 183] width 20 height 20
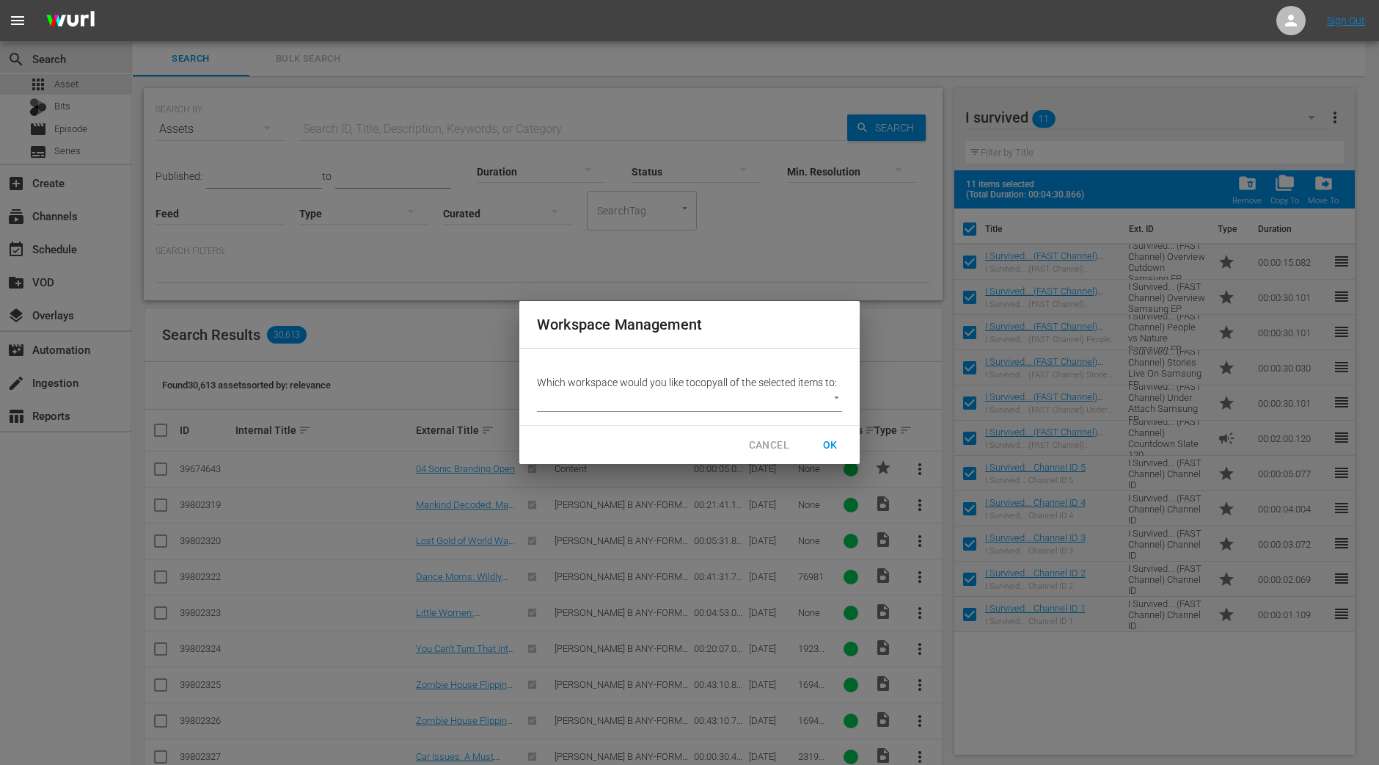
click at [586, 397] on body "menu Sign Out search Search apps Asset Bits movie Episode subtitles Series add_…" at bounding box center [689, 382] width 1379 height 765
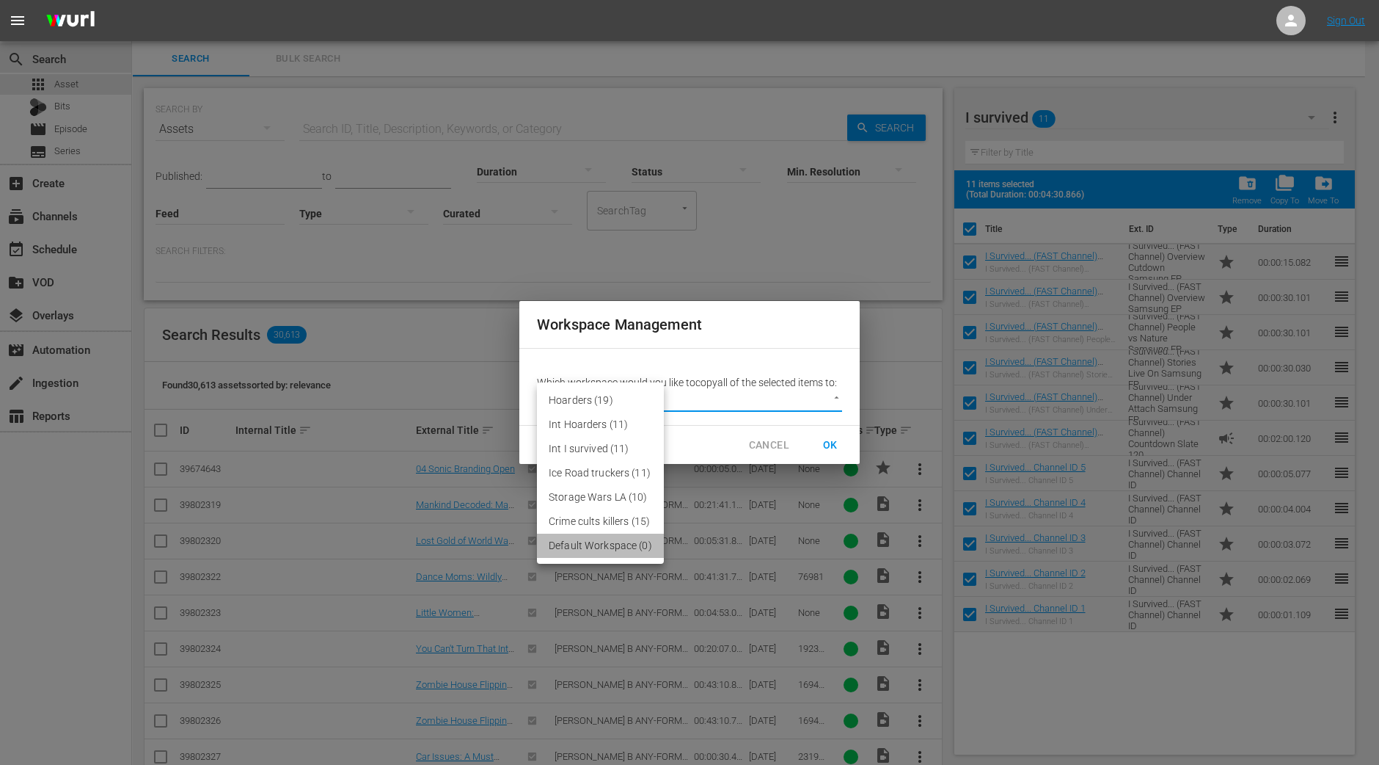
click at [614, 550] on li "Default Workspace (0)" at bounding box center [600, 545] width 127 height 24
type input "2095"
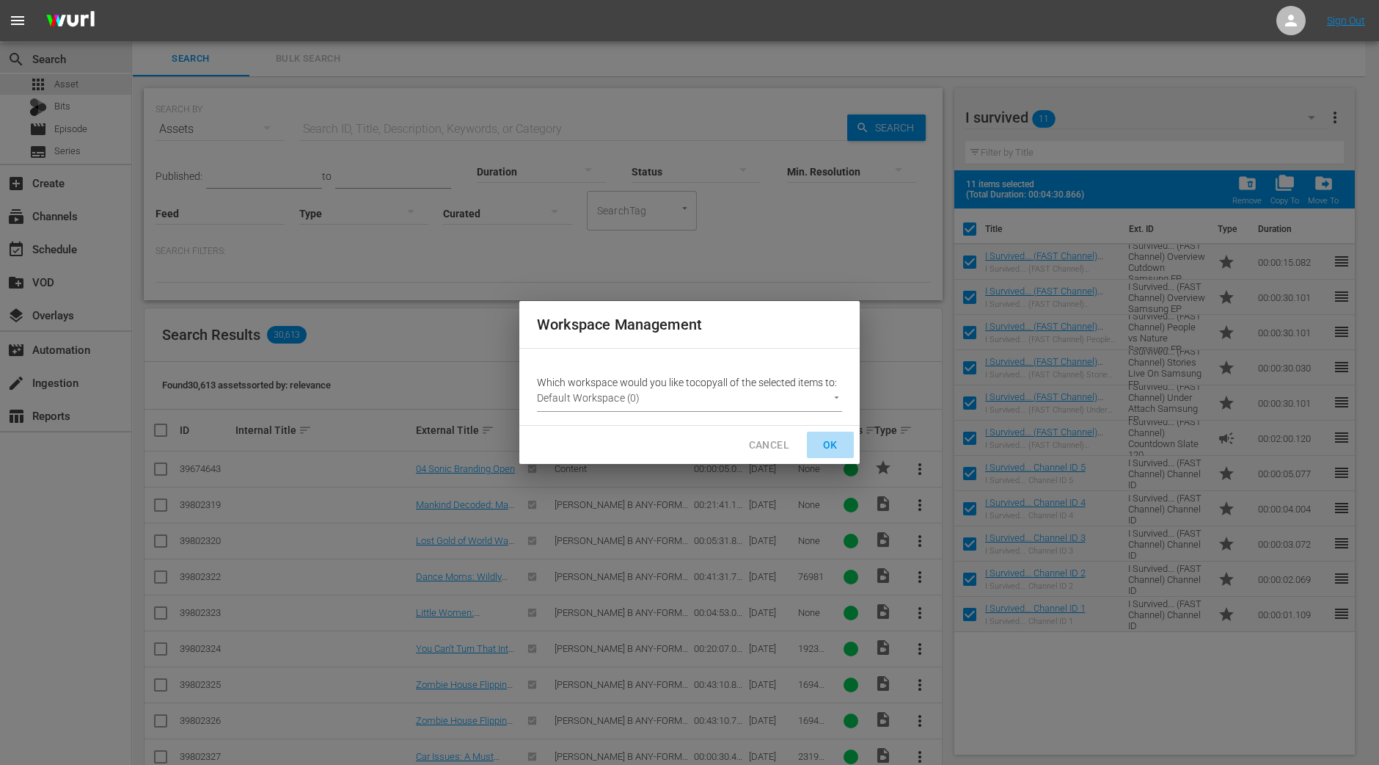
click at [827, 439] on span "OK" at bounding box center [830, 445] width 23 height 18
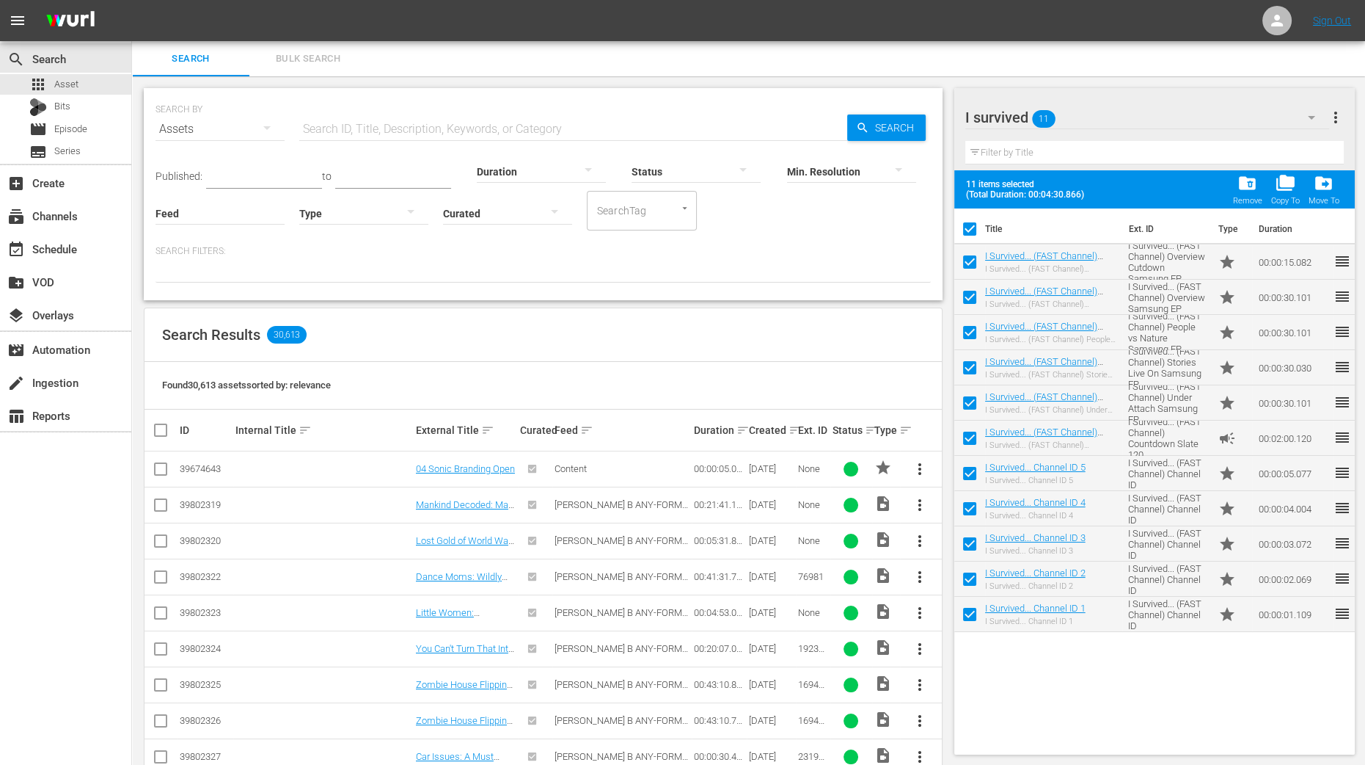
checkbox input "false"
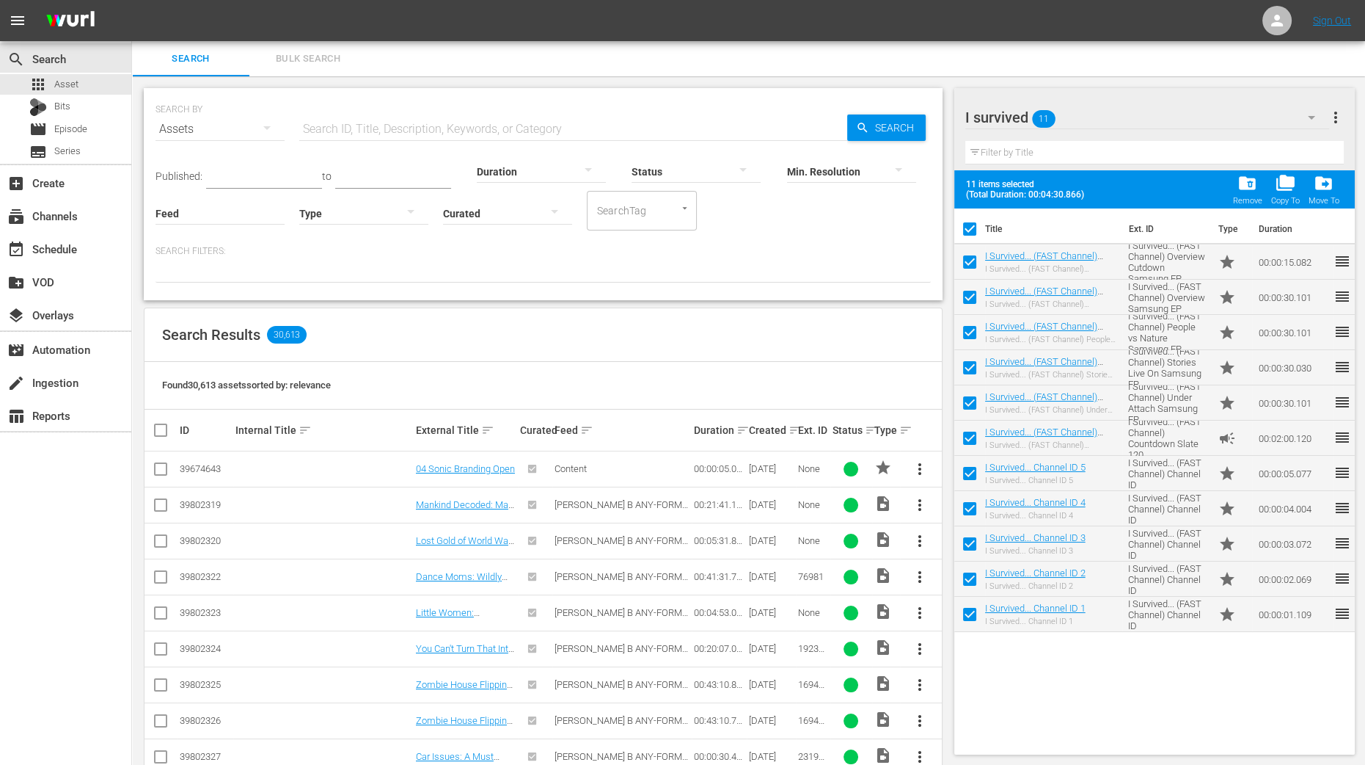
checkbox input "false"
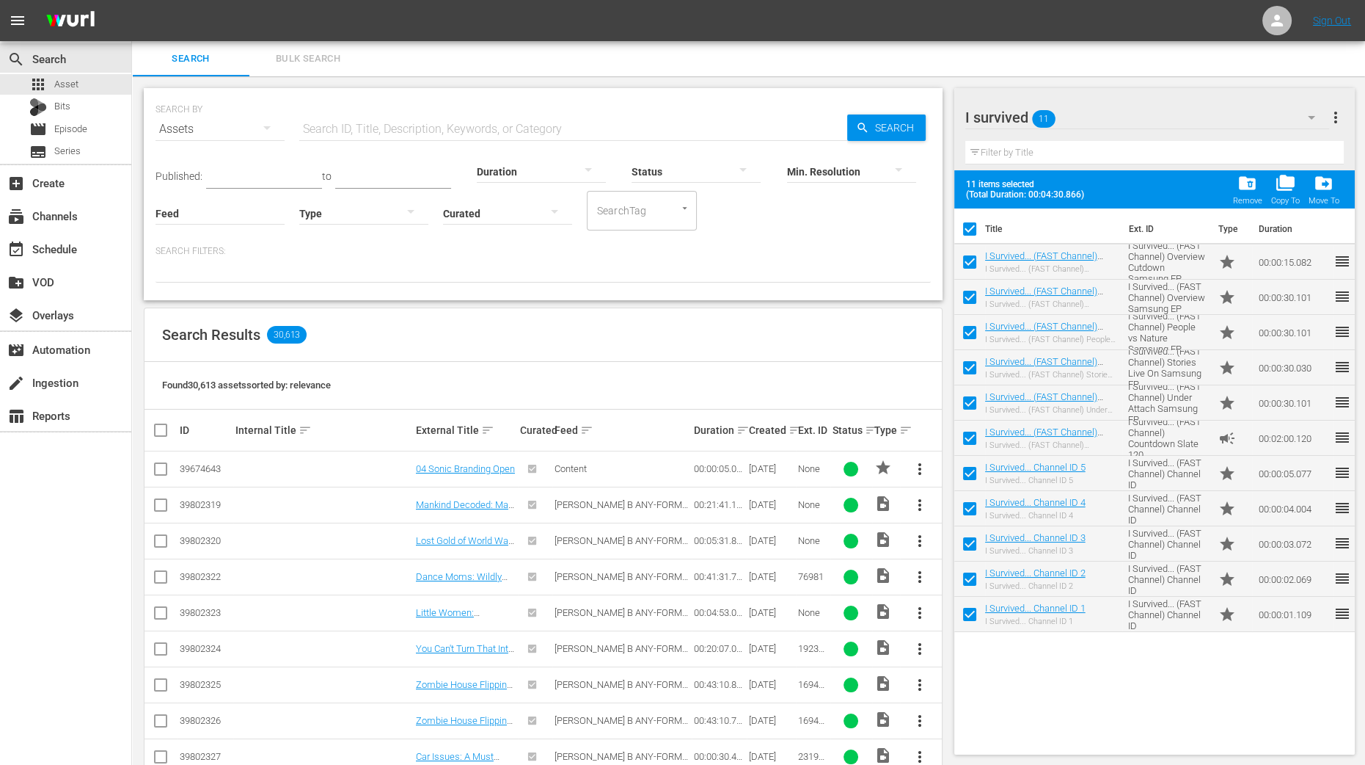
checkbox input "false"
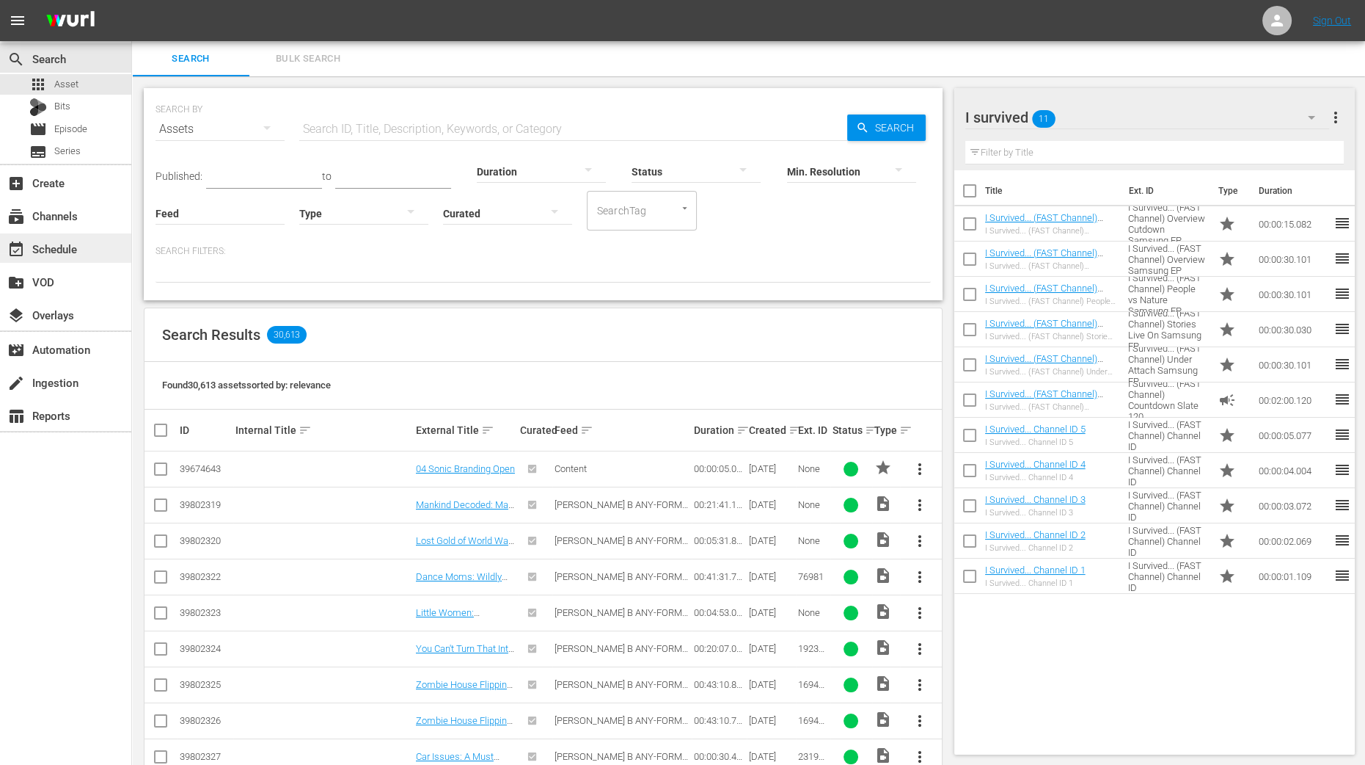
click at [69, 249] on div "event_available Schedule" at bounding box center [41, 246] width 82 height 13
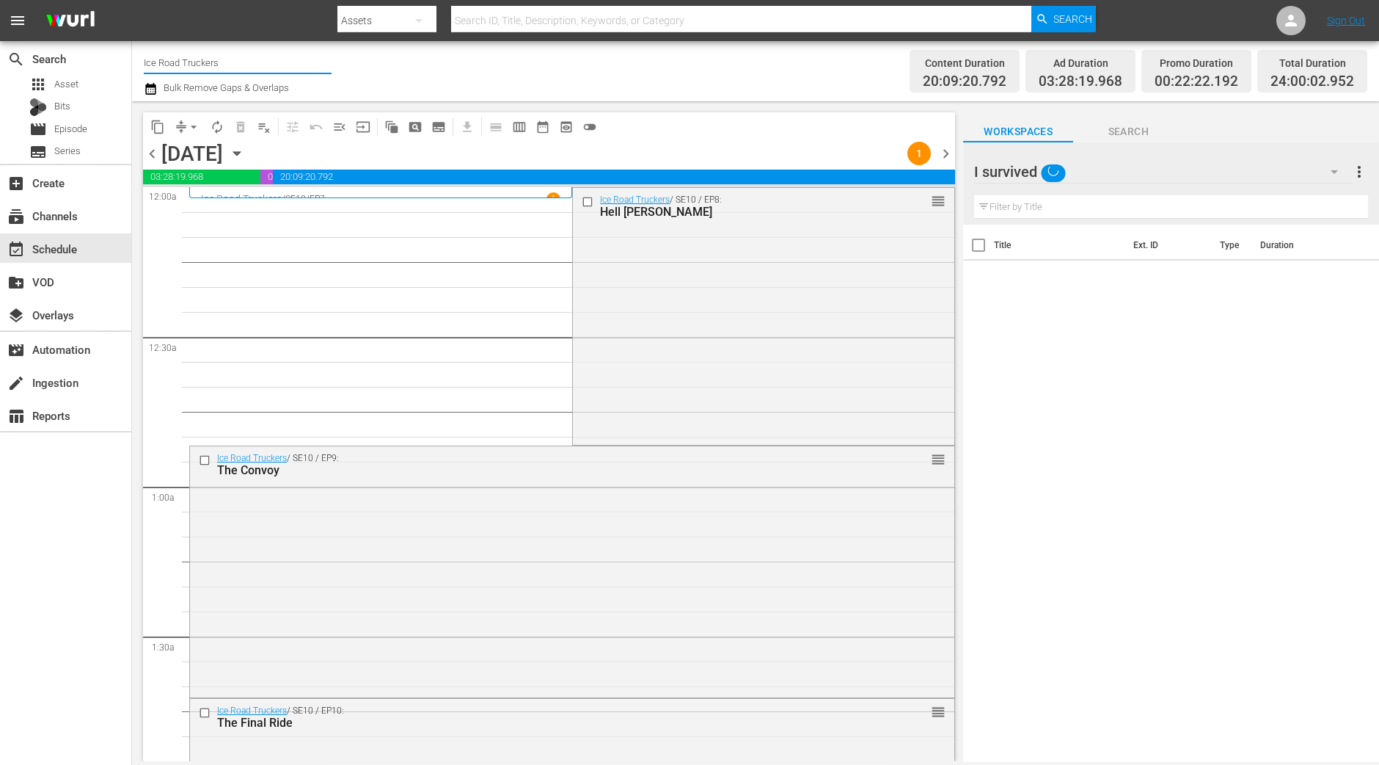
click at [239, 62] on input "Ice Road Truckers" at bounding box center [238, 62] width 188 height 35
drag, startPoint x: 239, startPoint y: 62, endPoint x: 53, endPoint y: 76, distance: 186.8
click at [132, 0] on div "search Search apps Asset Bits movie Episode subtitles Series add_box Create sub…" at bounding box center [755, 0] width 1247 height 0
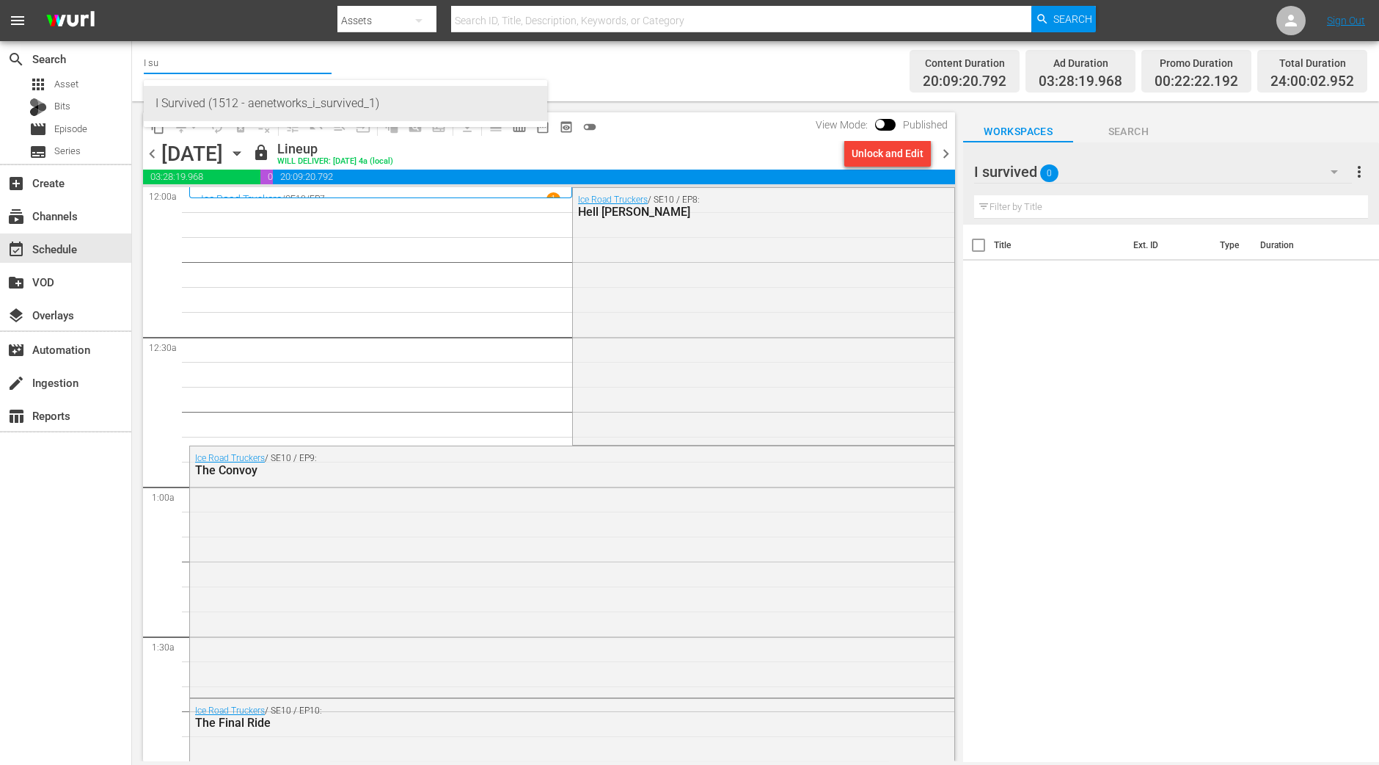
click at [222, 104] on div "I Survived (1512 - aenetworks_i_survived_1)" at bounding box center [346, 103] width 380 height 35
type input "I Survived (1512 - aenetworks_i_survived_1)"
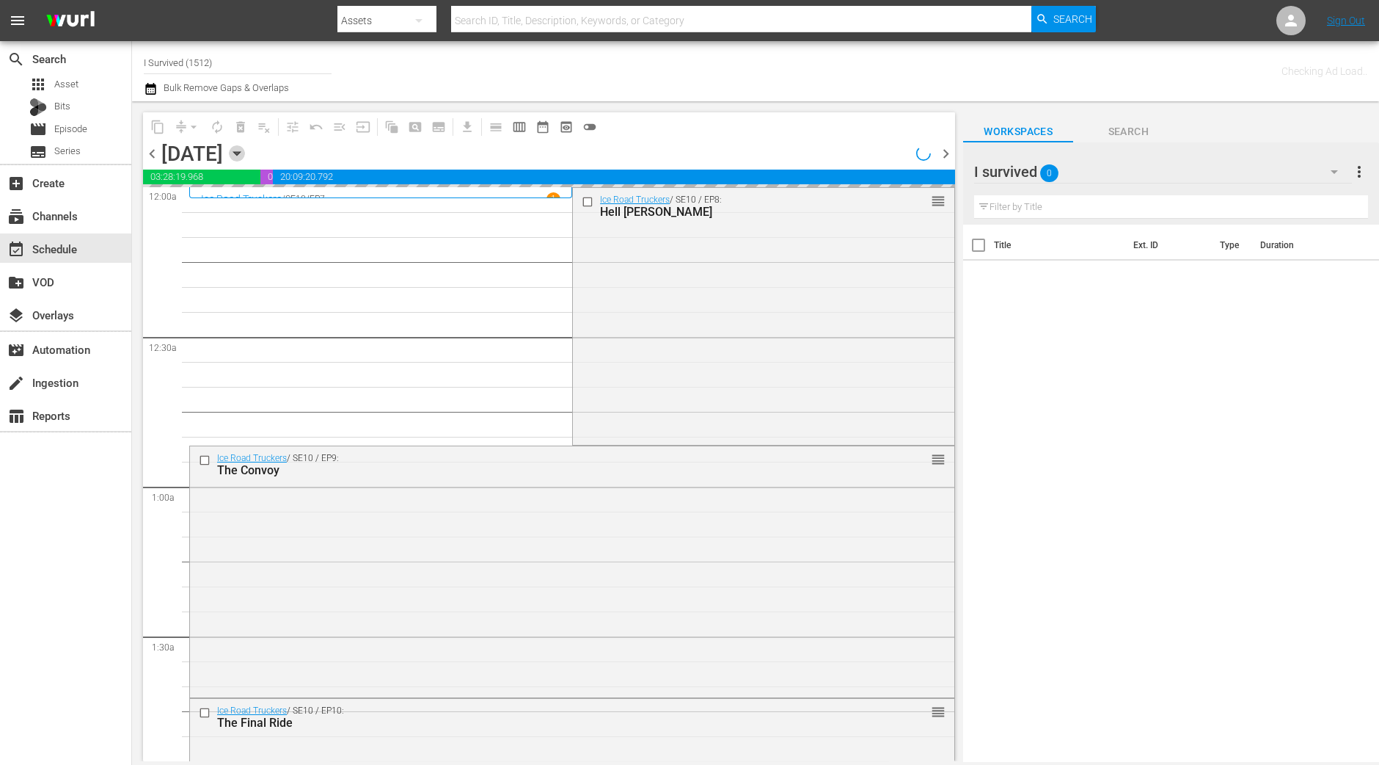
click at [245, 148] on icon "button" at bounding box center [237, 153] width 16 height 16
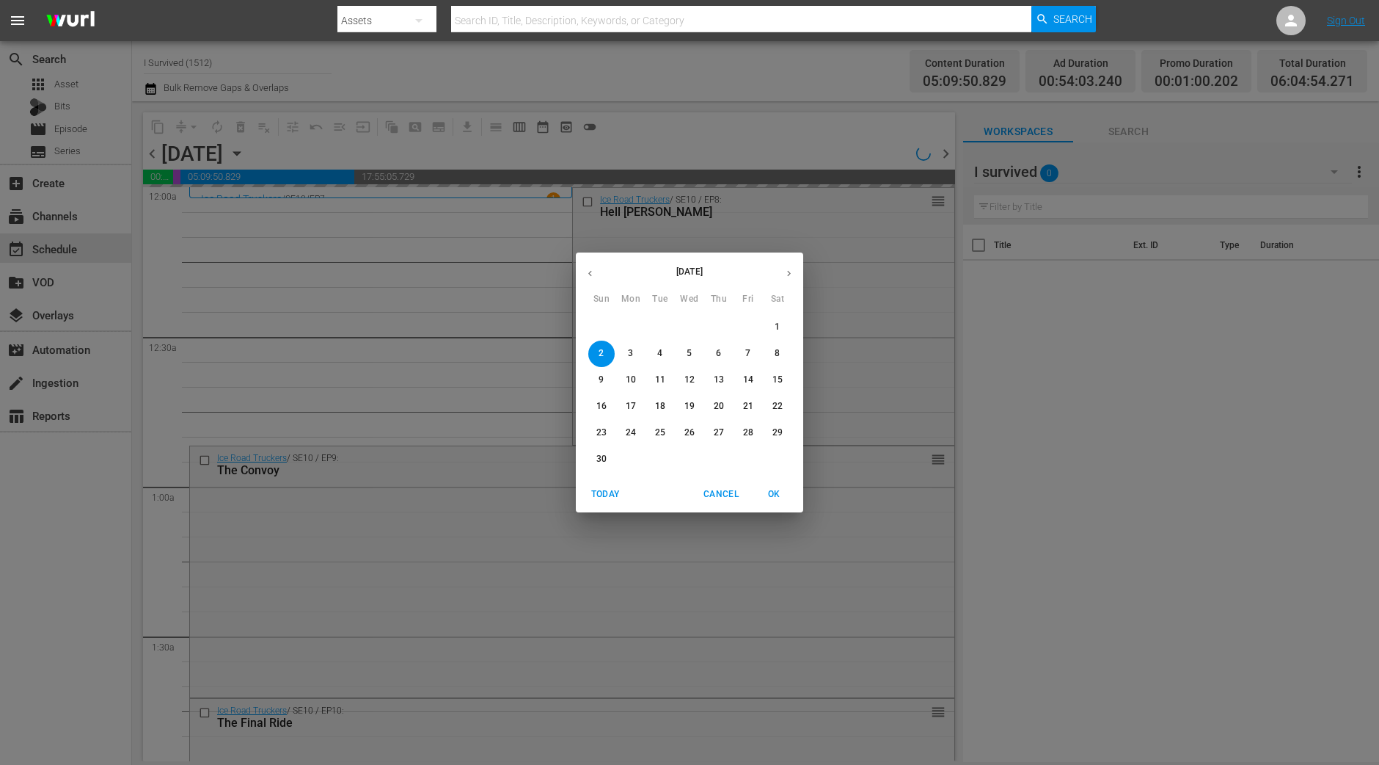
click at [594, 257] on div "November 2025 Sun Mon Tue Wed Thu Fri Sat" at bounding box center [689, 280] width 227 height 49
click at [594, 272] on icon "button" at bounding box center [590, 273] width 11 height 11
click at [606, 431] on p "26" at bounding box center [602, 432] width 10 height 12
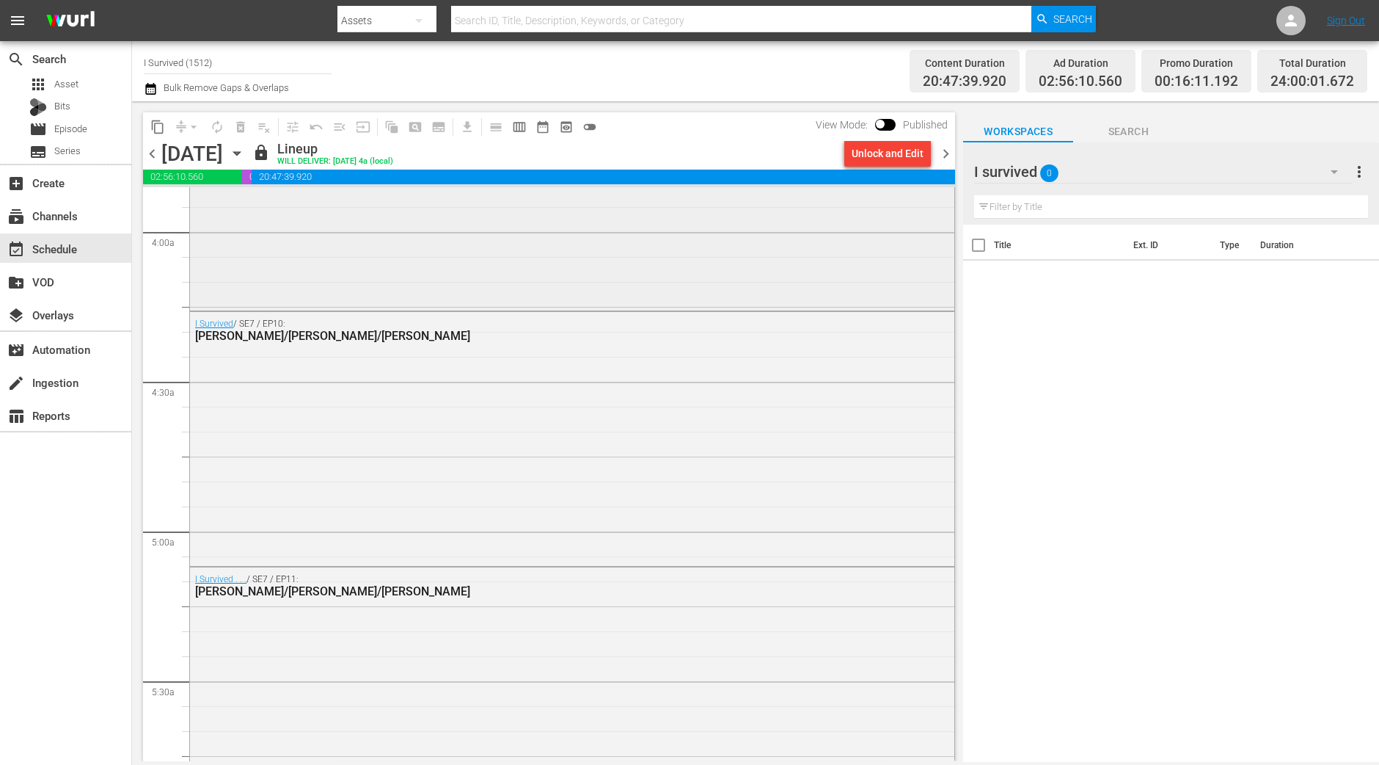
scroll to position [1283, 0]
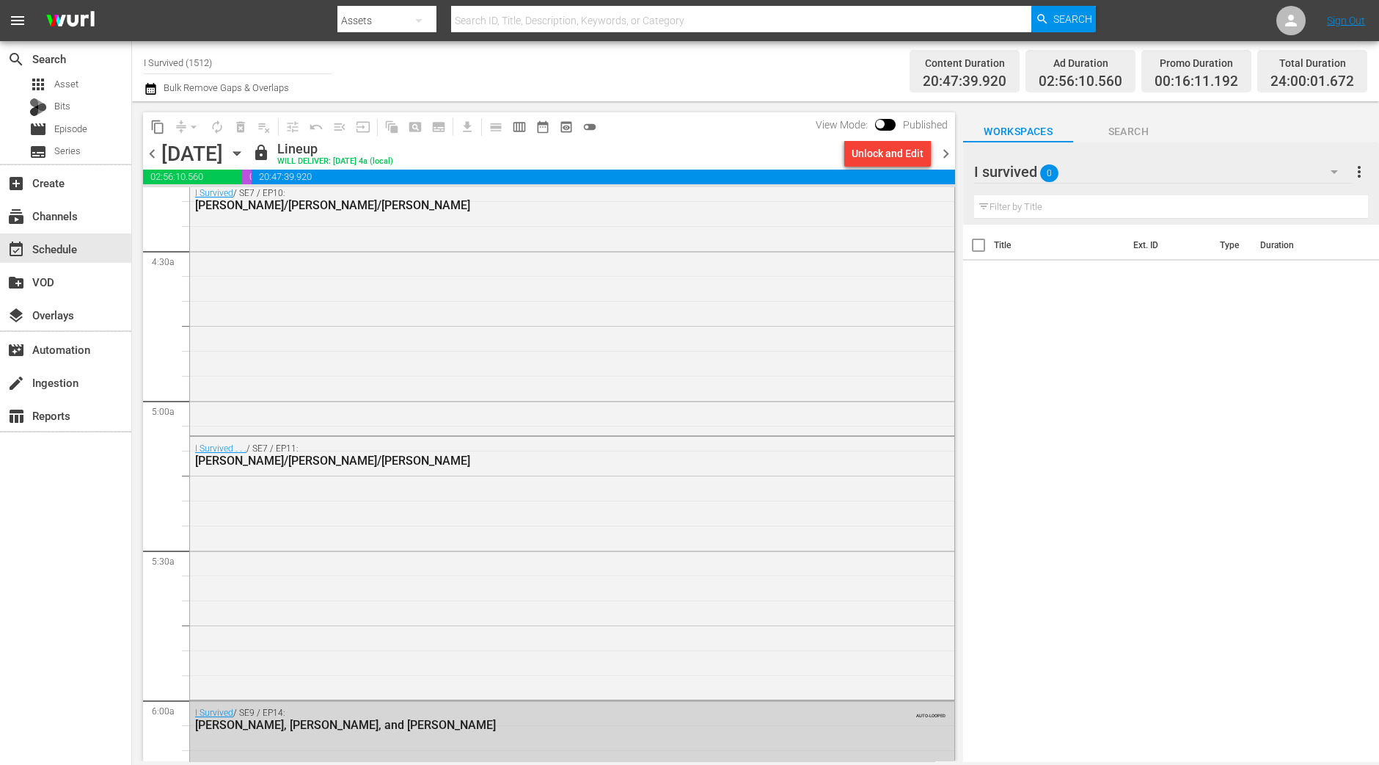
click at [943, 147] on span "chevron_right" at bounding box center [946, 154] width 18 height 18
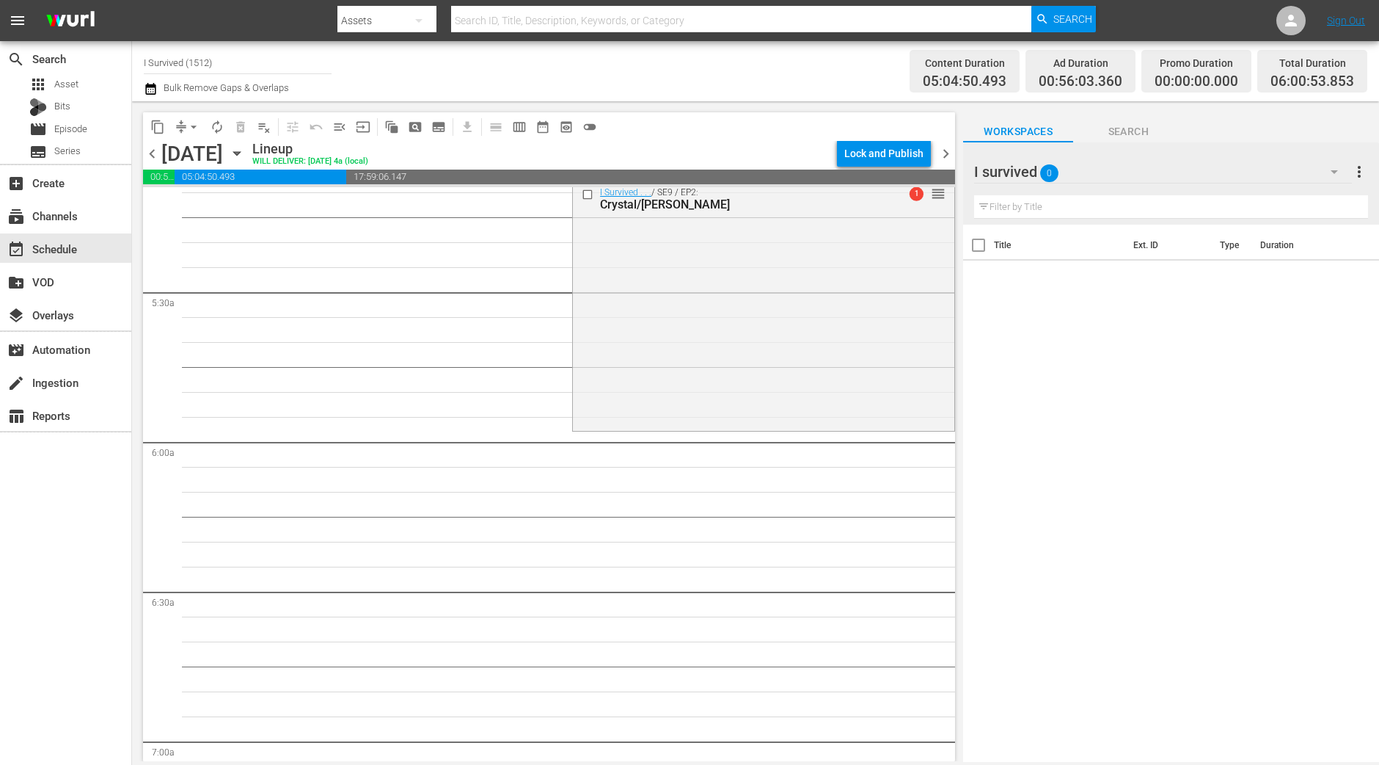
scroll to position [1550, 0]
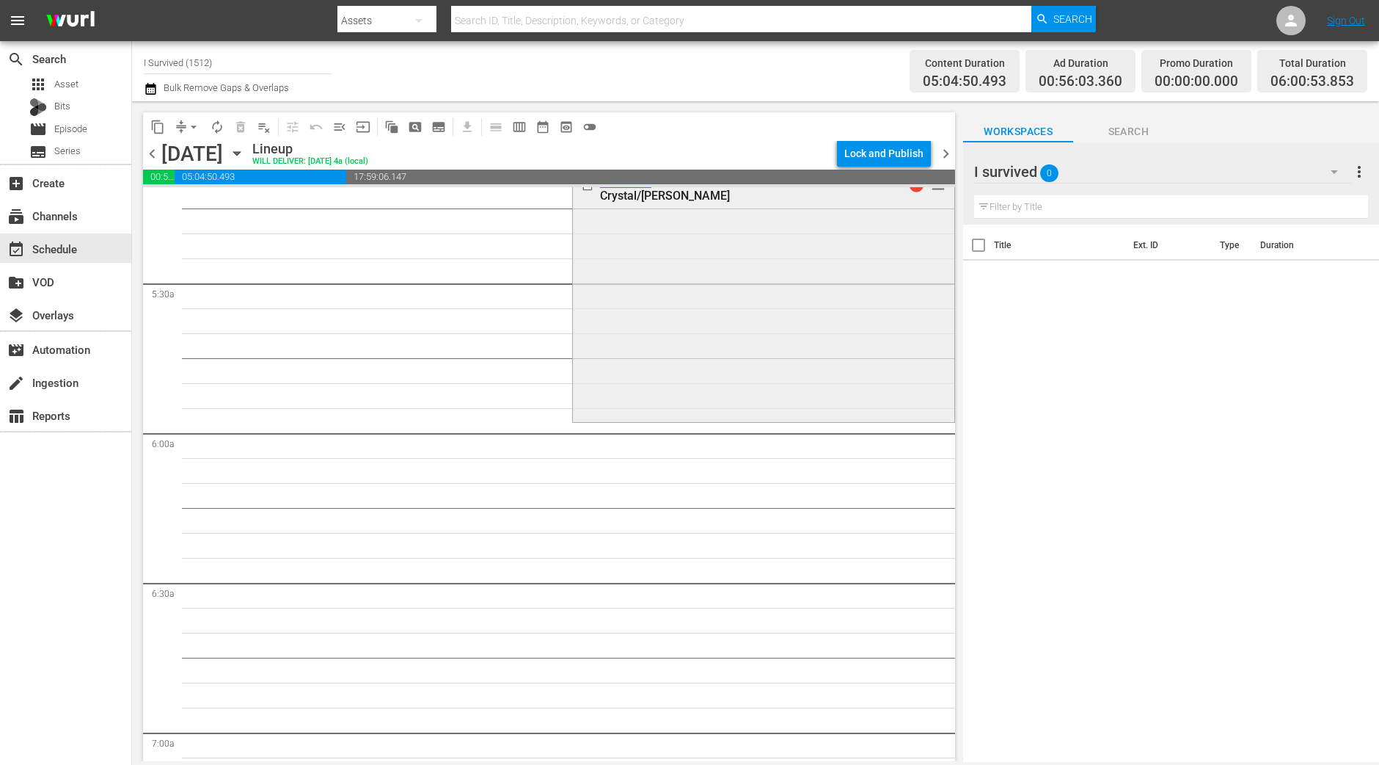
click at [878, 255] on div "I Survived . . . / SE9 / EP2: Crystal/Johanna 1 reorder" at bounding box center [764, 295] width 382 height 247
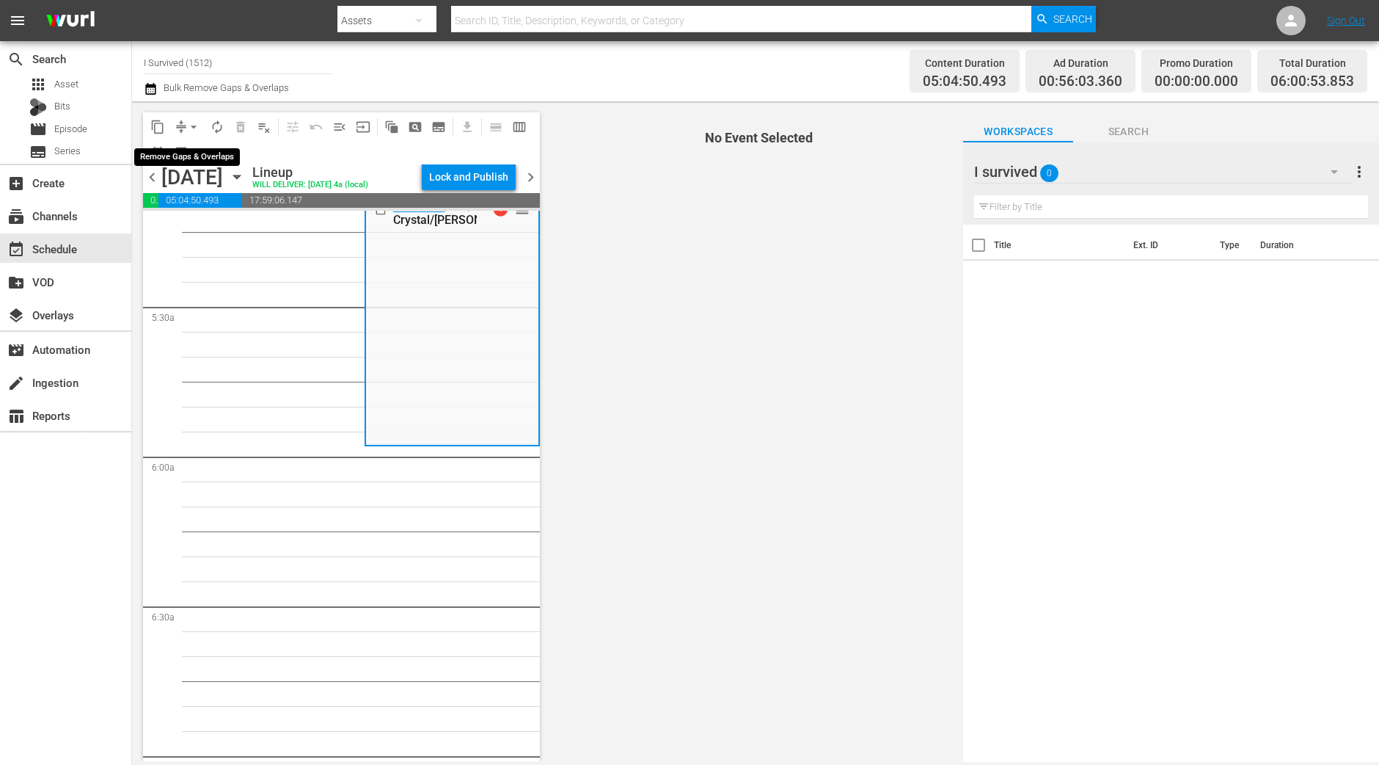
click at [191, 131] on span "arrow_drop_down" at bounding box center [193, 127] width 15 height 15
click at [194, 160] on li "Align to Midnight" at bounding box center [194, 156] width 154 height 24
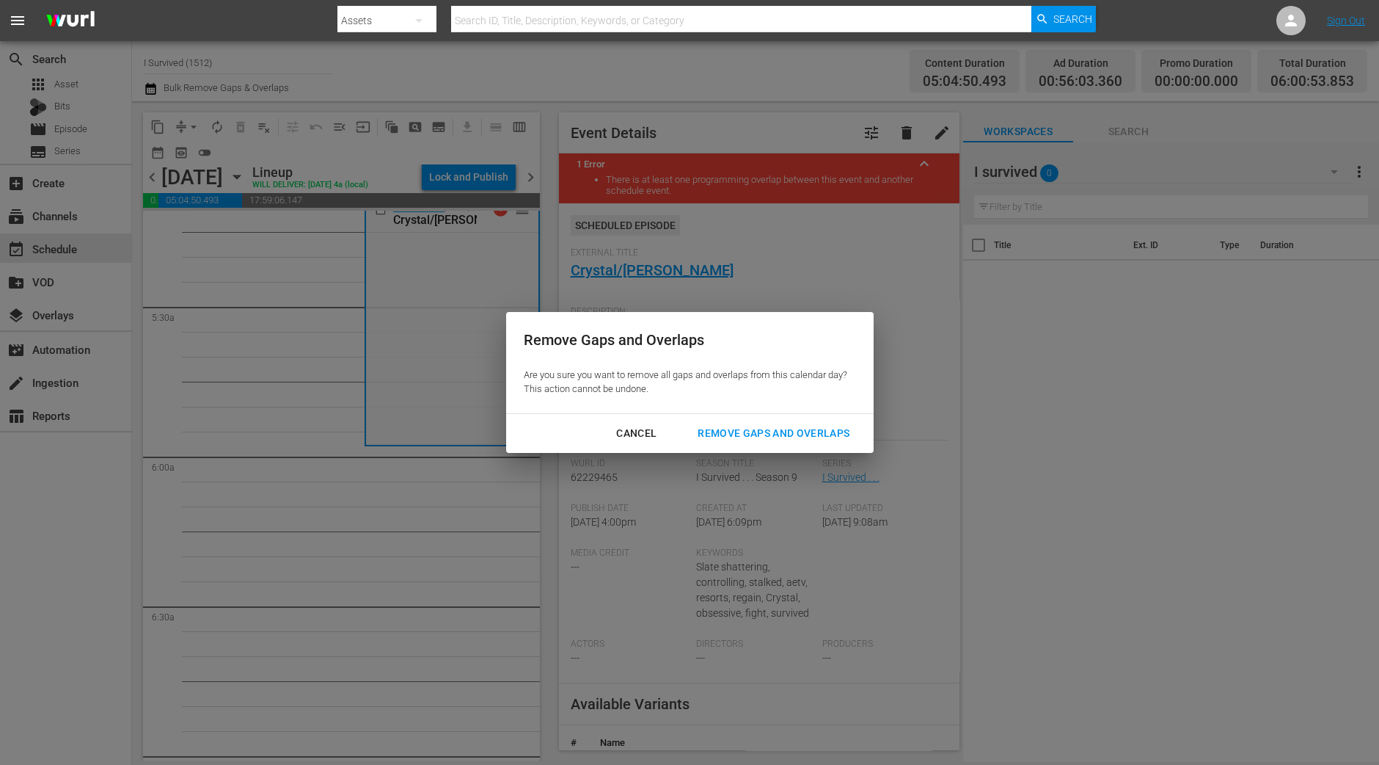
click at [776, 433] on div "Remove Gaps and Overlaps" at bounding box center [773, 433] width 175 height 18
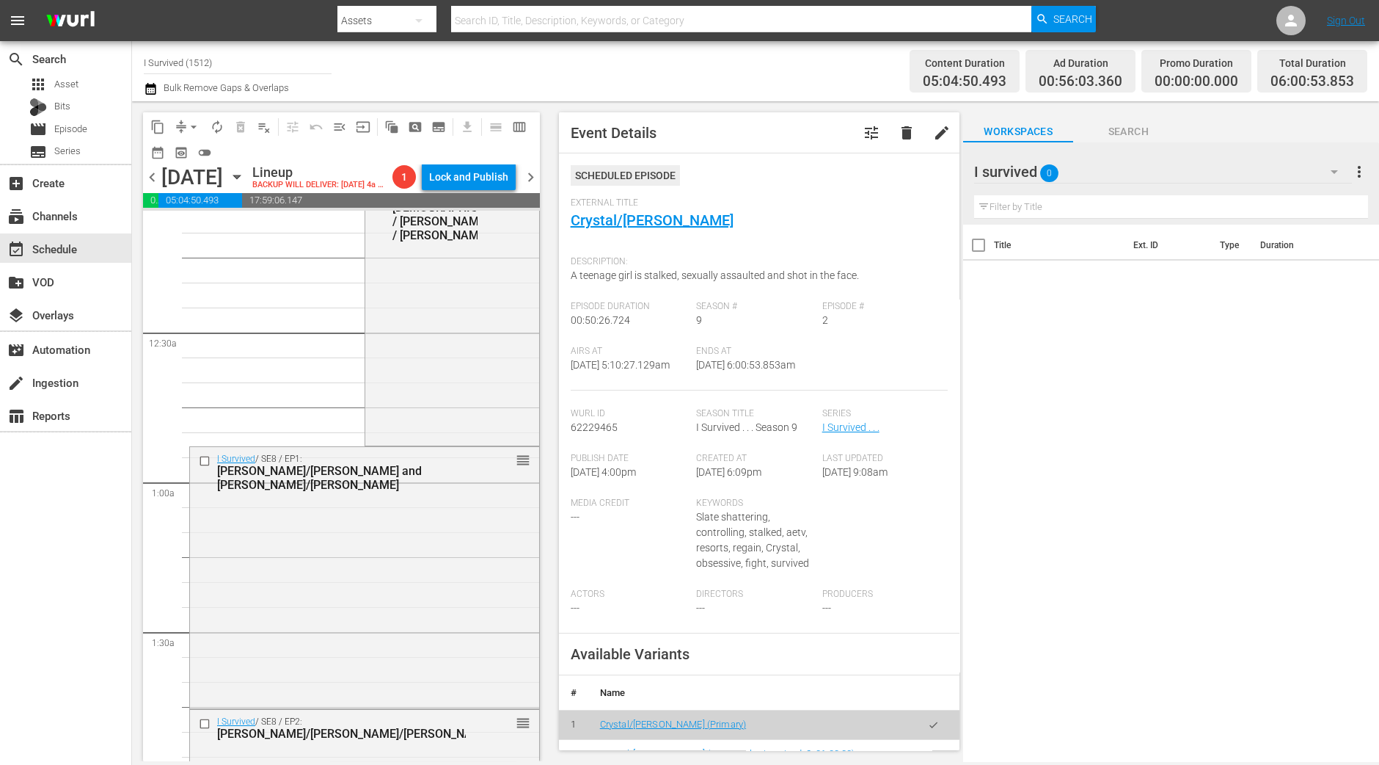
scroll to position [0, 0]
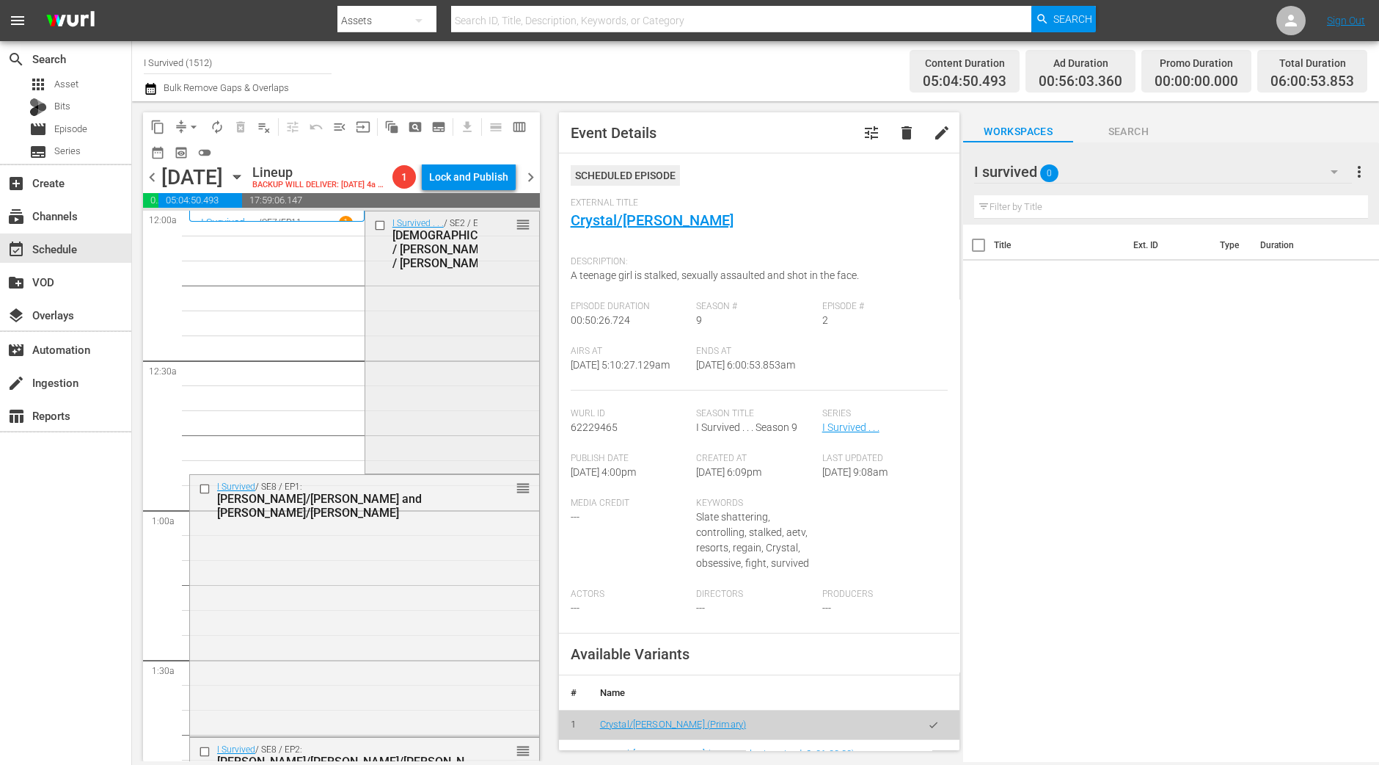
click at [388, 382] on div "I Survived . . . / SE2 / EP3: Jewish Federation / Alberto / Tamara reorder" at bounding box center [452, 340] width 174 height 259
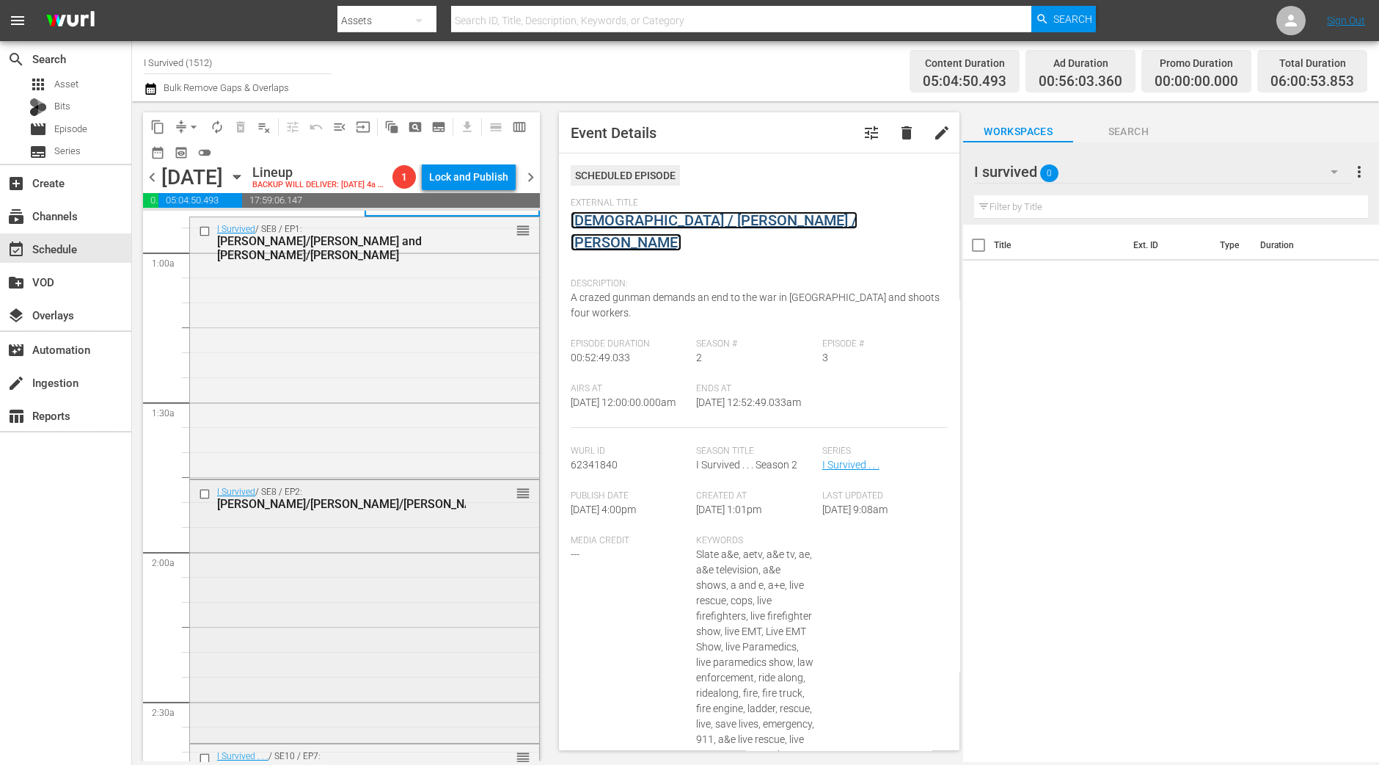
scroll to position [275, 0]
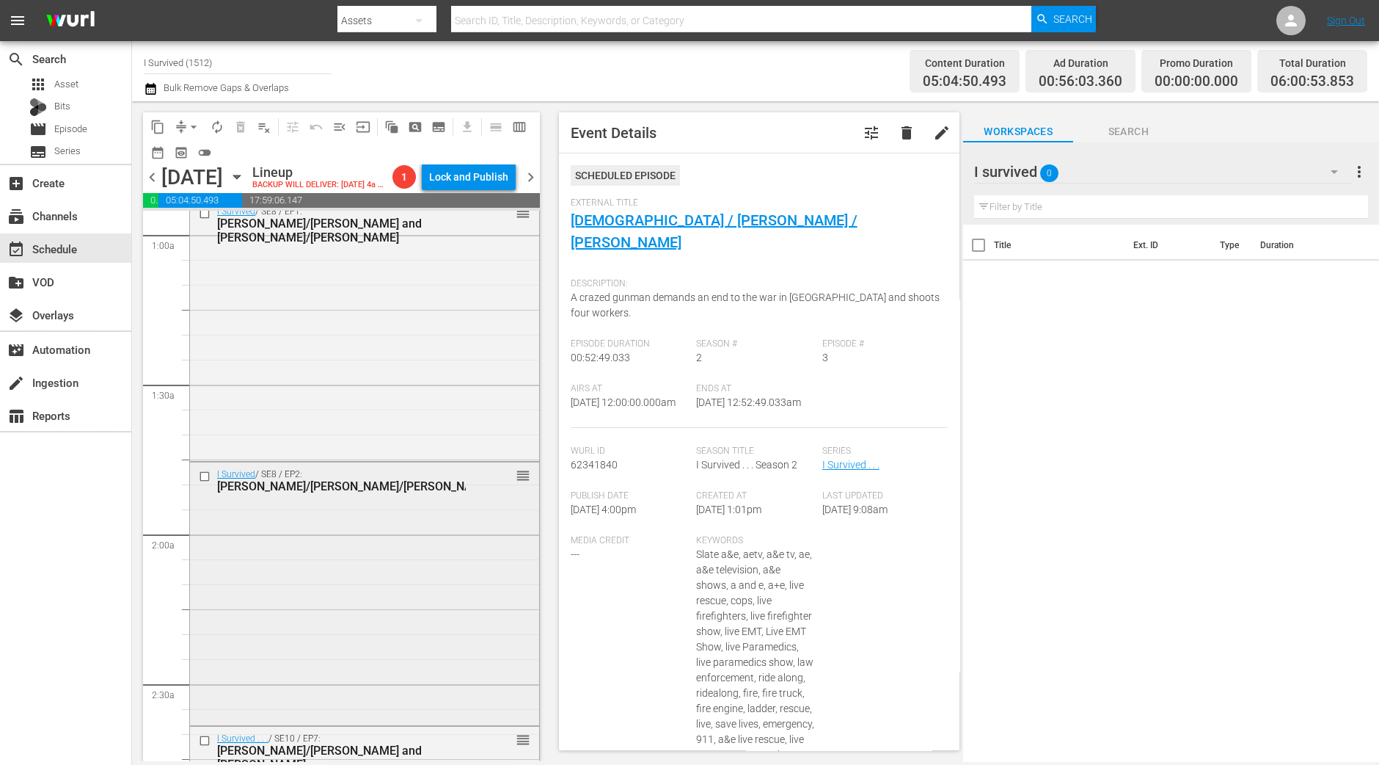
click at [436, 561] on div "I Survived / SE8 / EP2: Lisa/Chris/Jeannette reorder" at bounding box center [364, 591] width 349 height 259
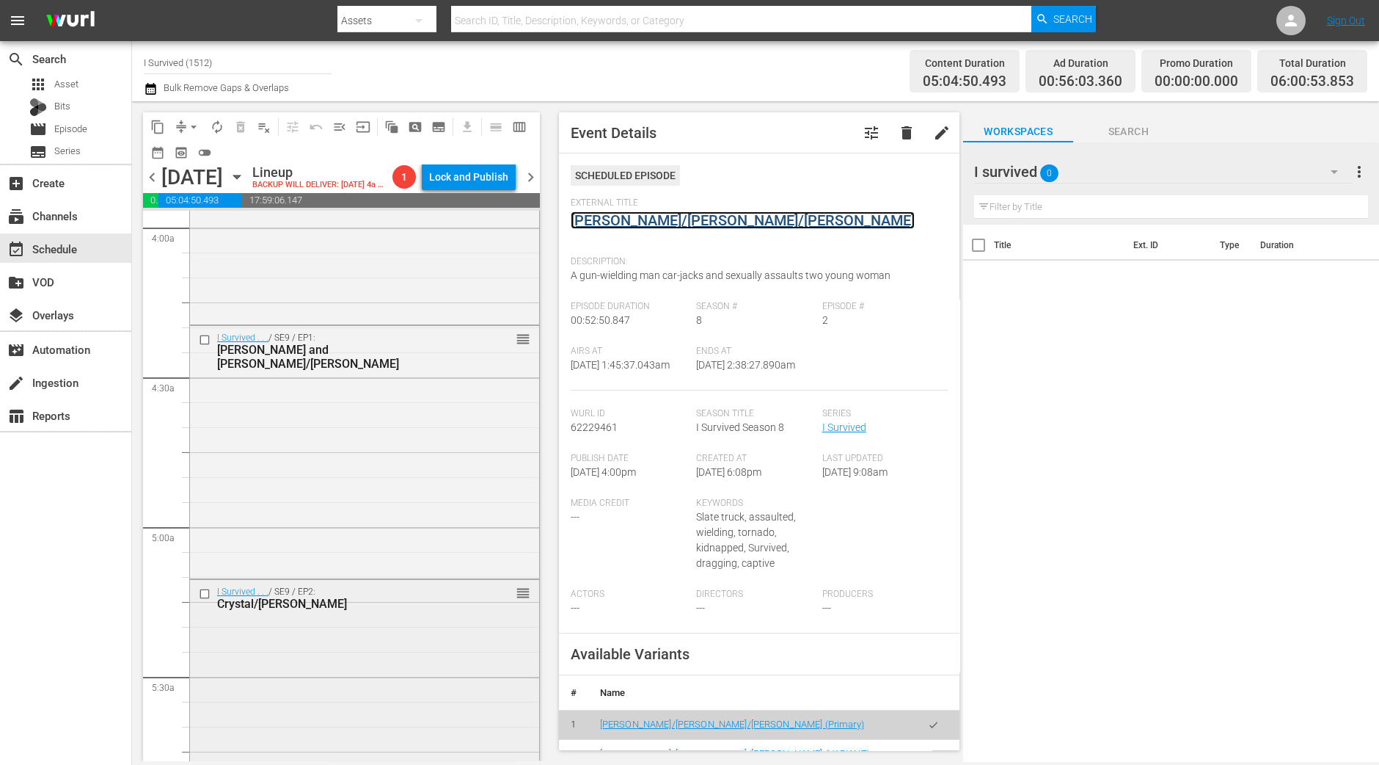
scroll to position [1375, 0]
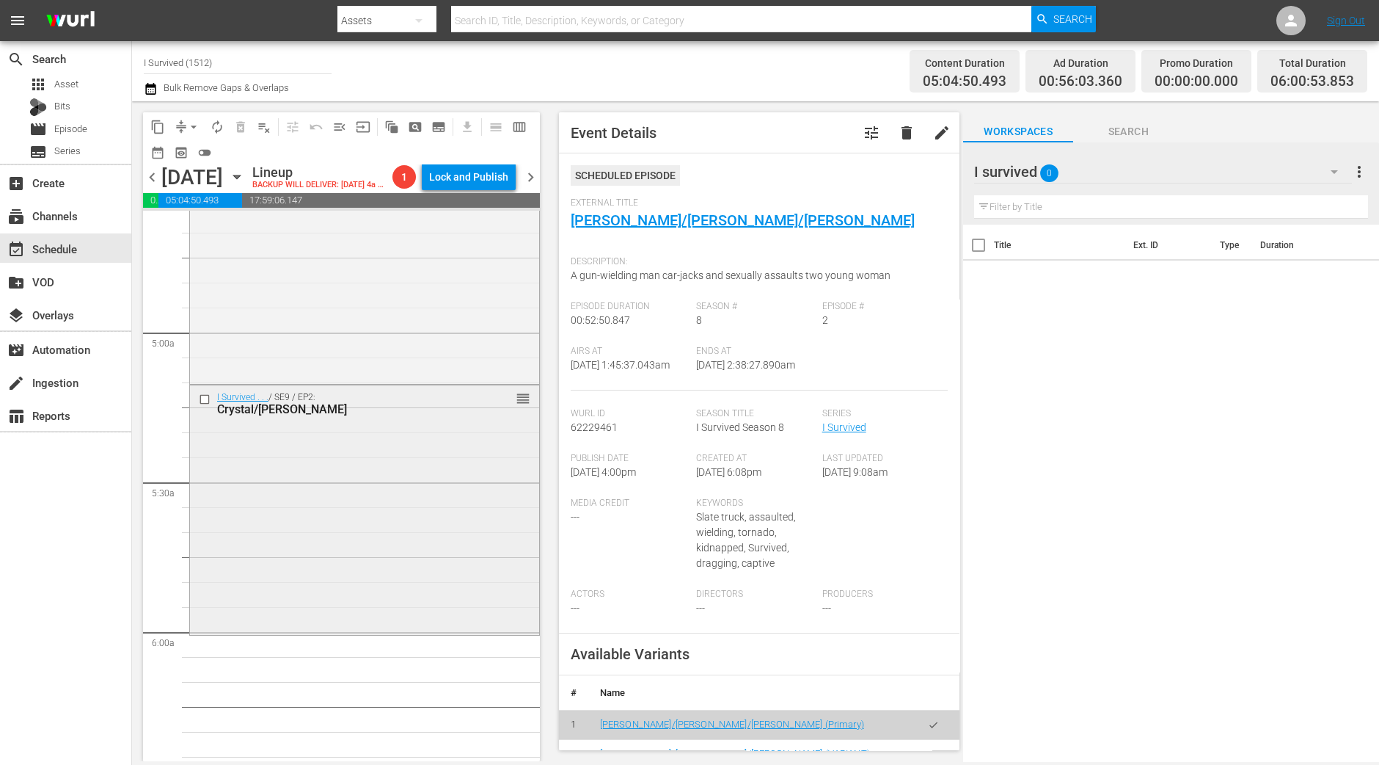
click at [390, 555] on div "I Survived . . . / SE9 / EP2: Crystal/Johanna reorder" at bounding box center [364, 508] width 349 height 247
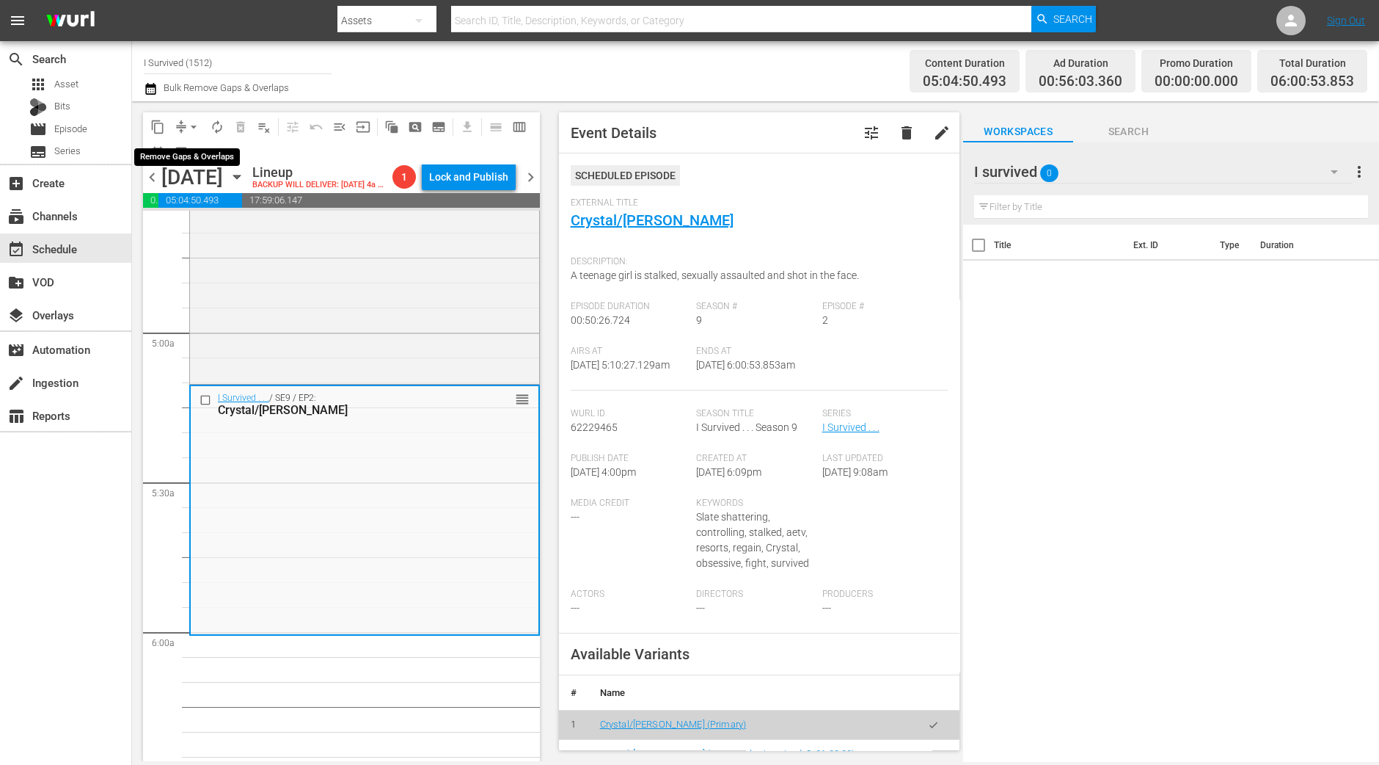
click at [188, 122] on span "arrow_drop_down" at bounding box center [193, 127] width 15 height 15
click at [198, 148] on li "Align to Midnight" at bounding box center [194, 156] width 154 height 24
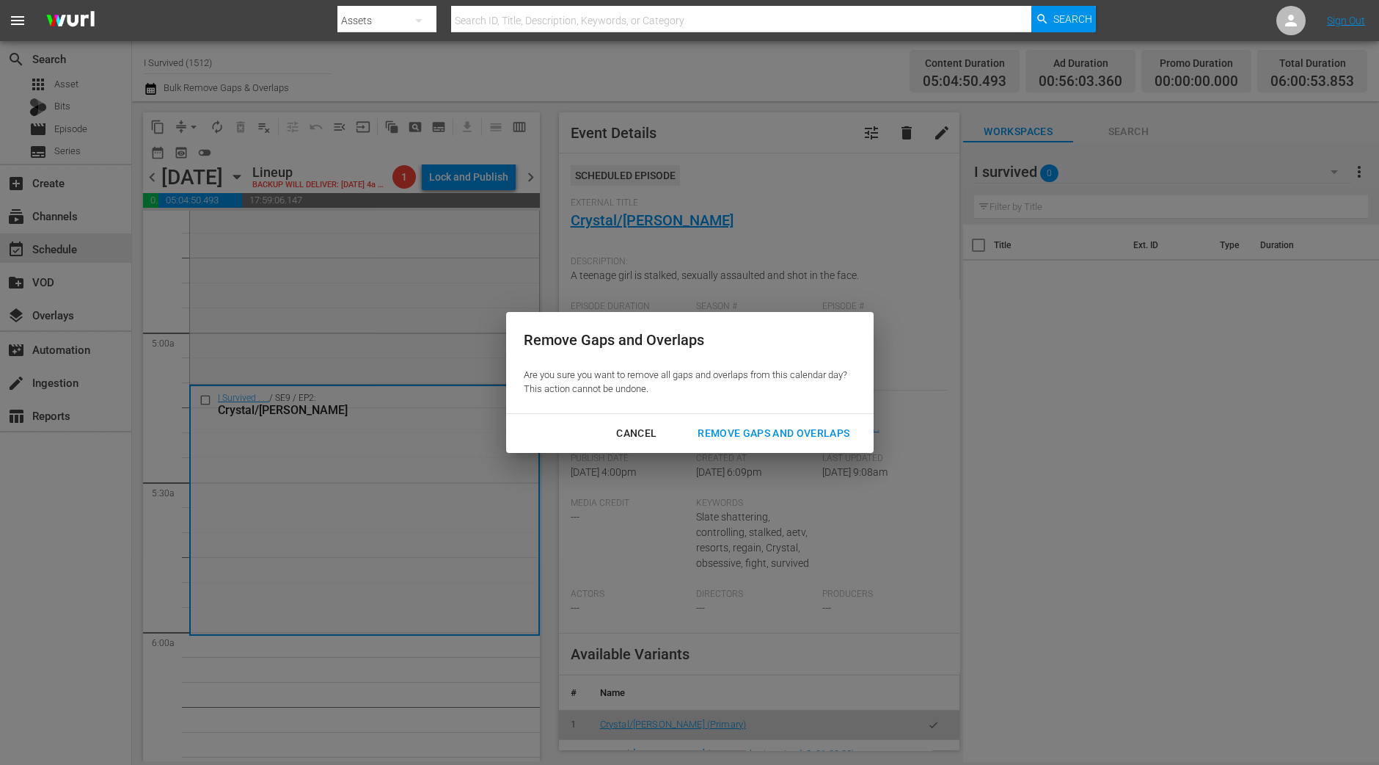
click at [834, 418] on div "Cancel Remove Gaps and Overlaps" at bounding box center [690, 433] width 368 height 39
click at [822, 426] on div "Remove Gaps and Overlaps" at bounding box center [773, 433] width 175 height 18
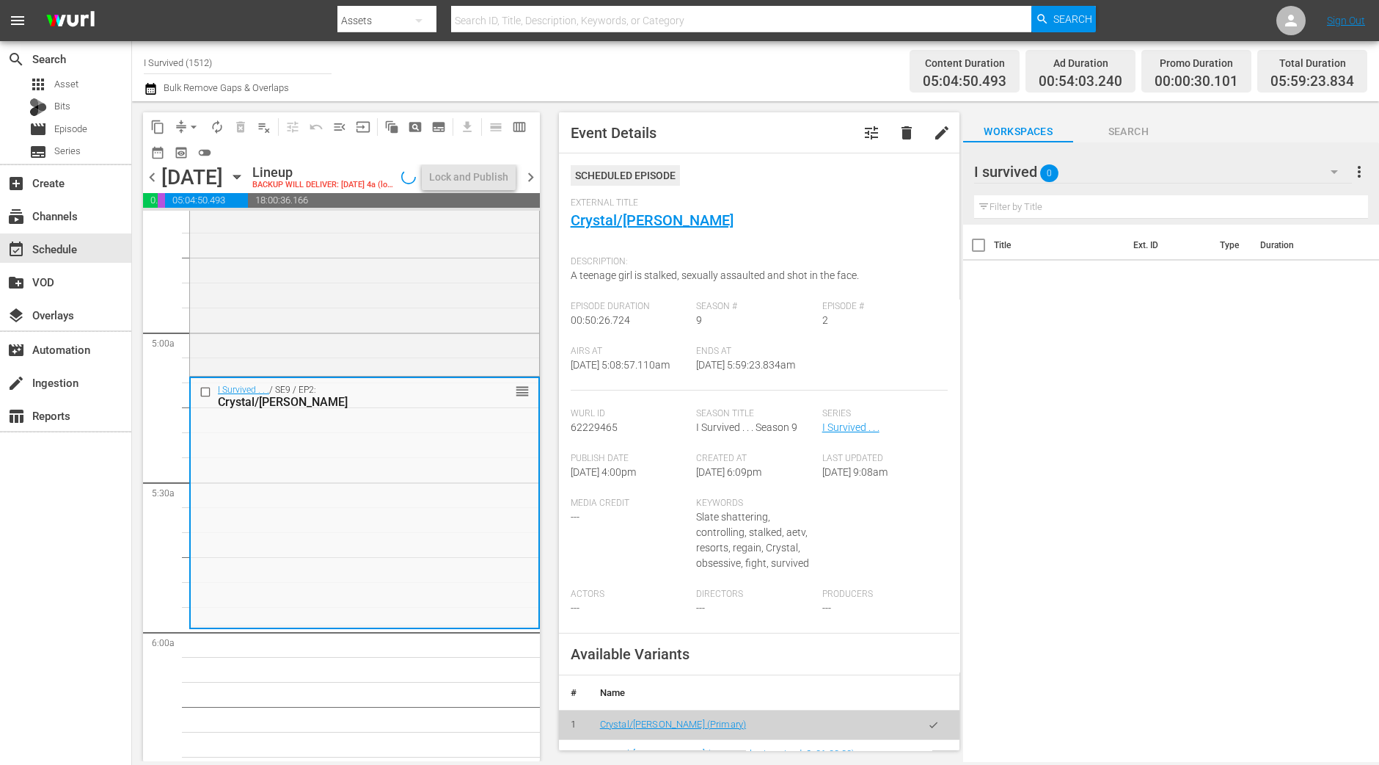
scroll to position [1325, 0]
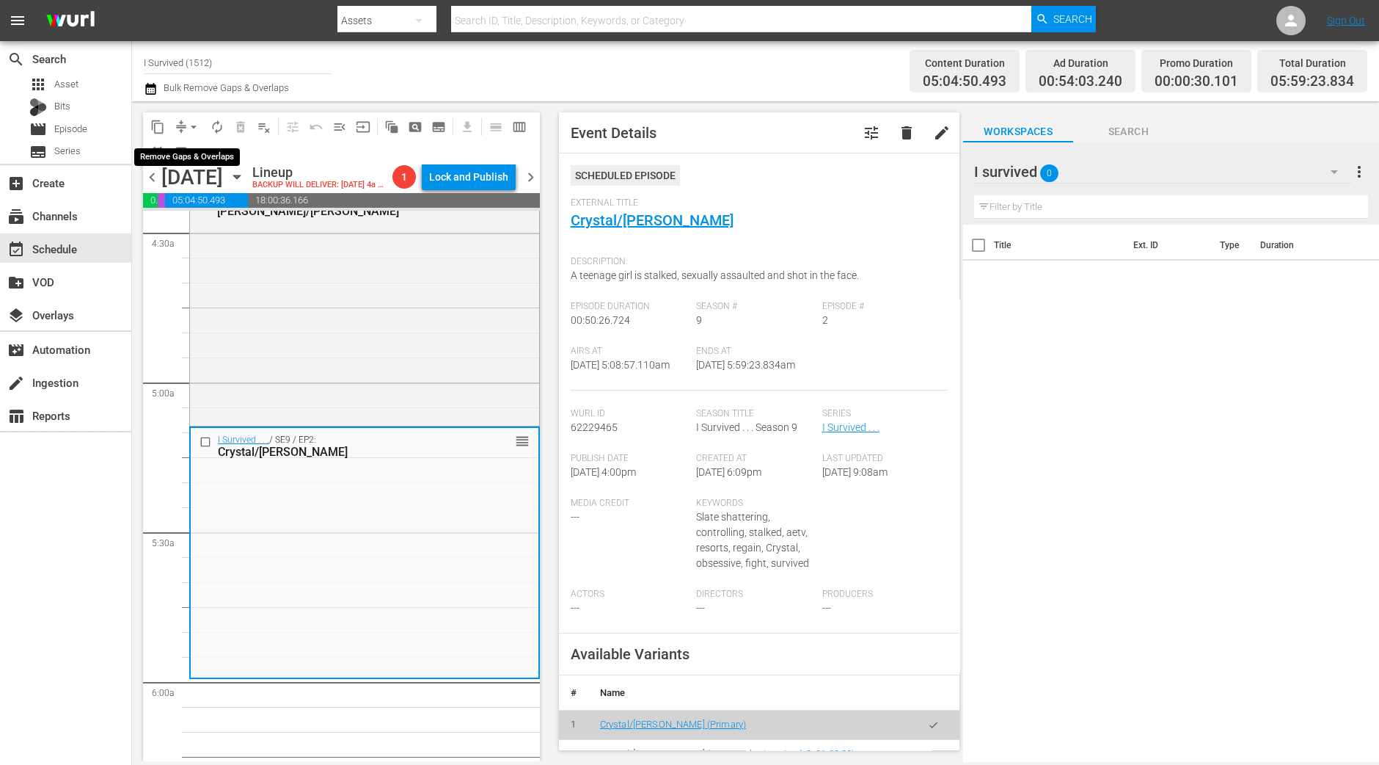
click at [187, 123] on span "arrow_drop_down" at bounding box center [193, 127] width 15 height 15
click at [187, 156] on li "Align to Midnight" at bounding box center [194, 156] width 154 height 24
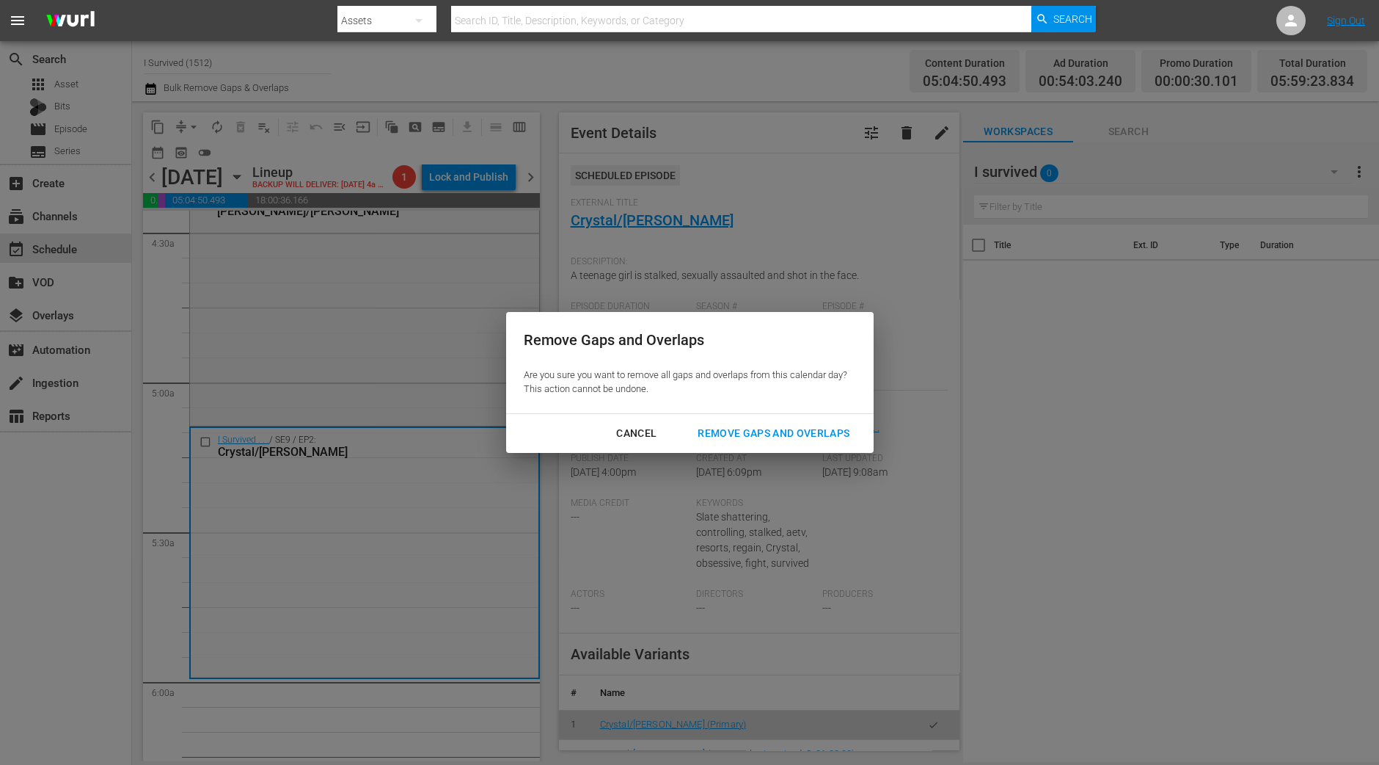
click at [732, 434] on div "Remove Gaps and Overlaps" at bounding box center [773, 433] width 175 height 18
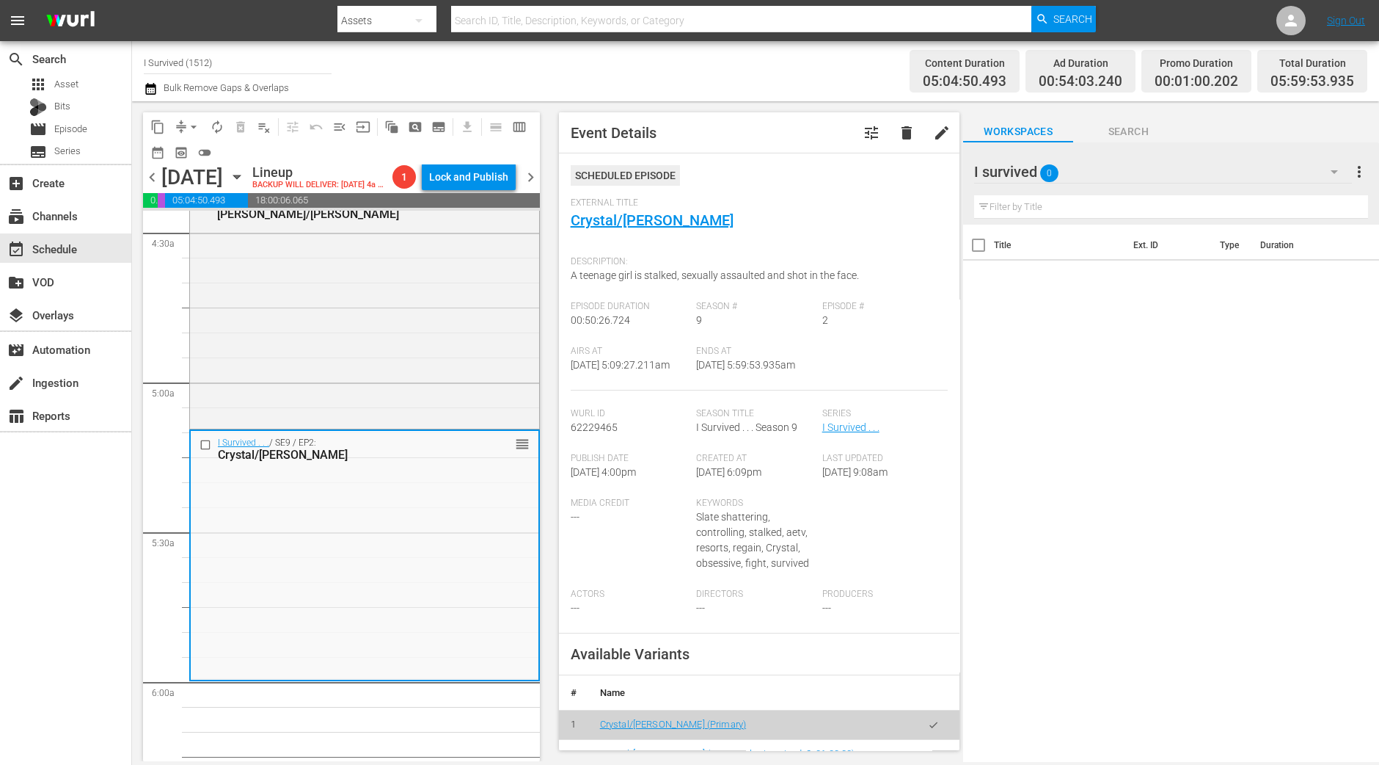
click at [186, 123] on span "arrow_drop_down" at bounding box center [193, 127] width 15 height 15
click at [192, 150] on li "Align to Midnight" at bounding box center [194, 156] width 154 height 24
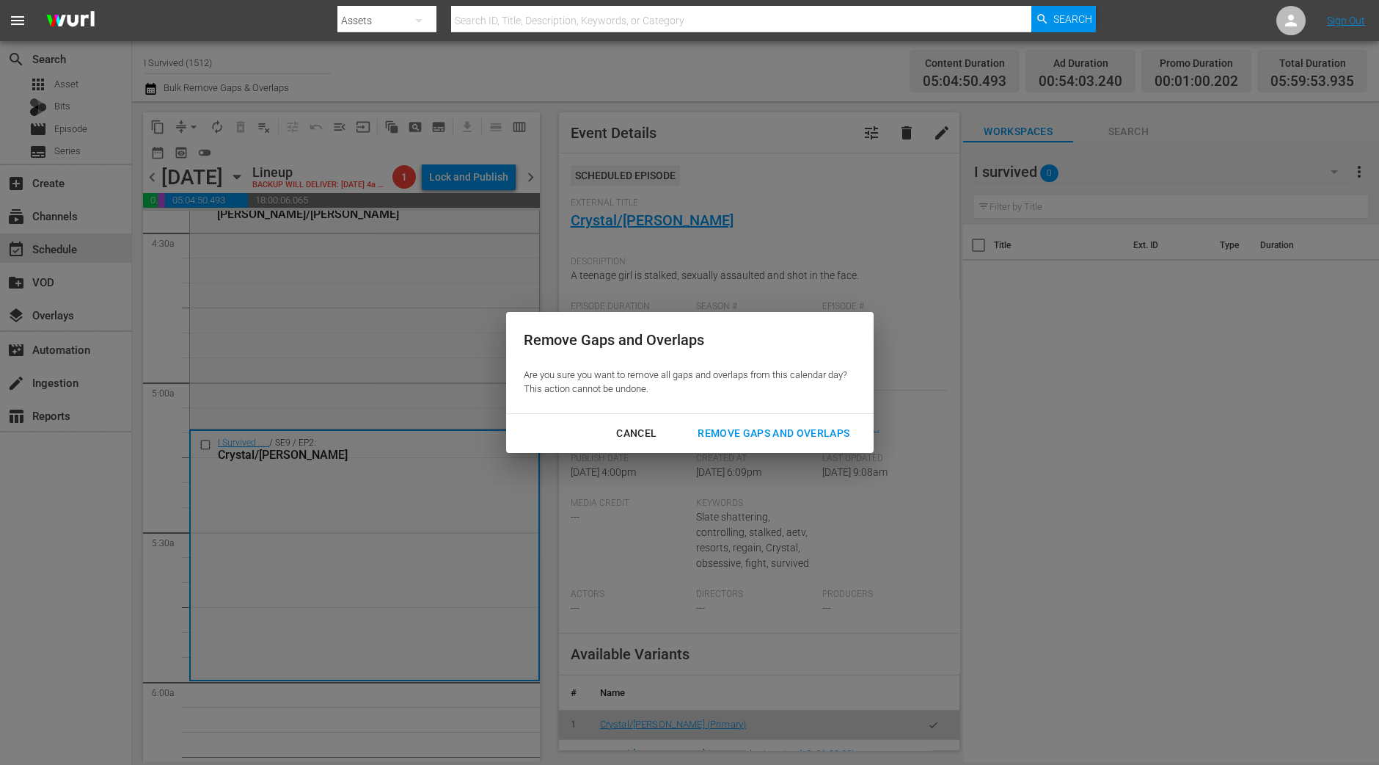
click at [712, 431] on div "Remove Gaps and Overlaps" at bounding box center [773, 433] width 175 height 18
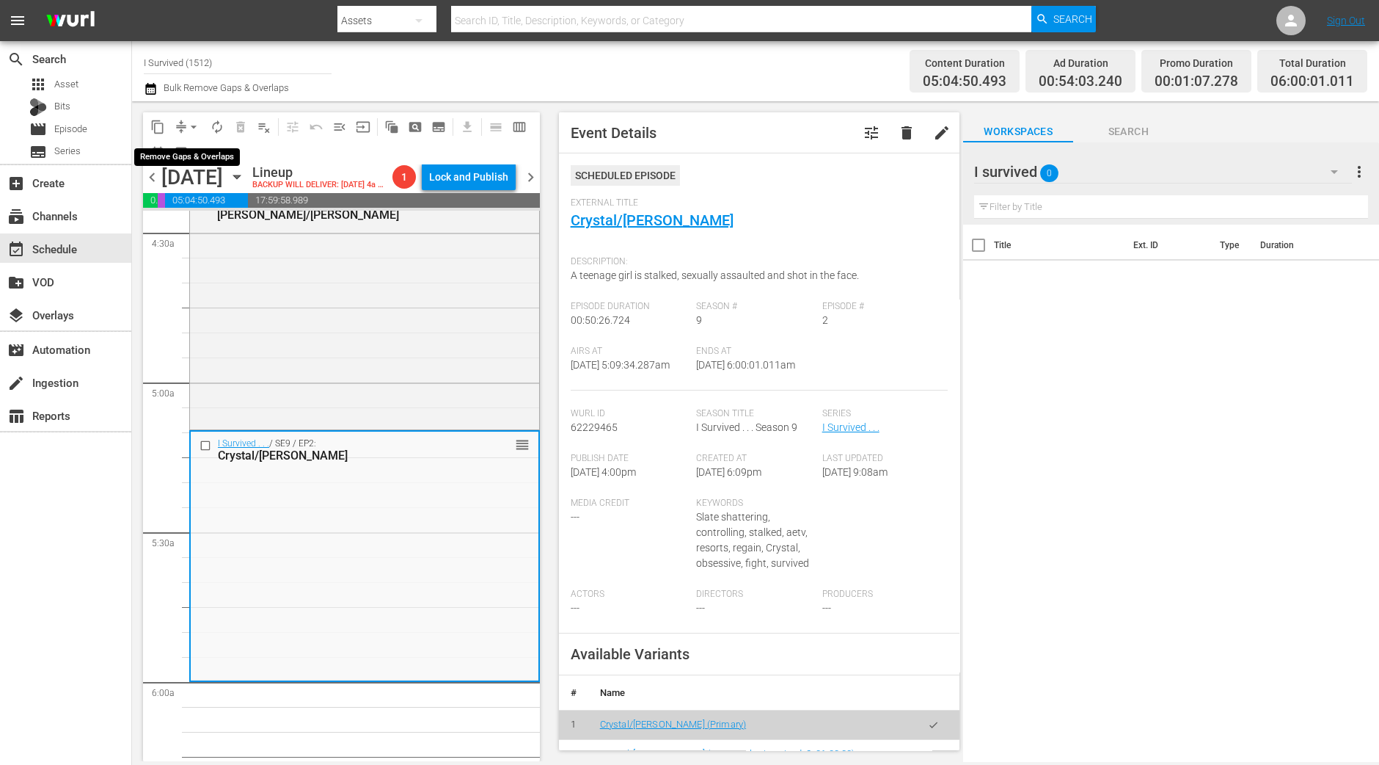
click at [196, 127] on span "arrow_drop_down" at bounding box center [193, 127] width 15 height 15
click at [194, 164] on li "Align to Midnight" at bounding box center [194, 156] width 154 height 24
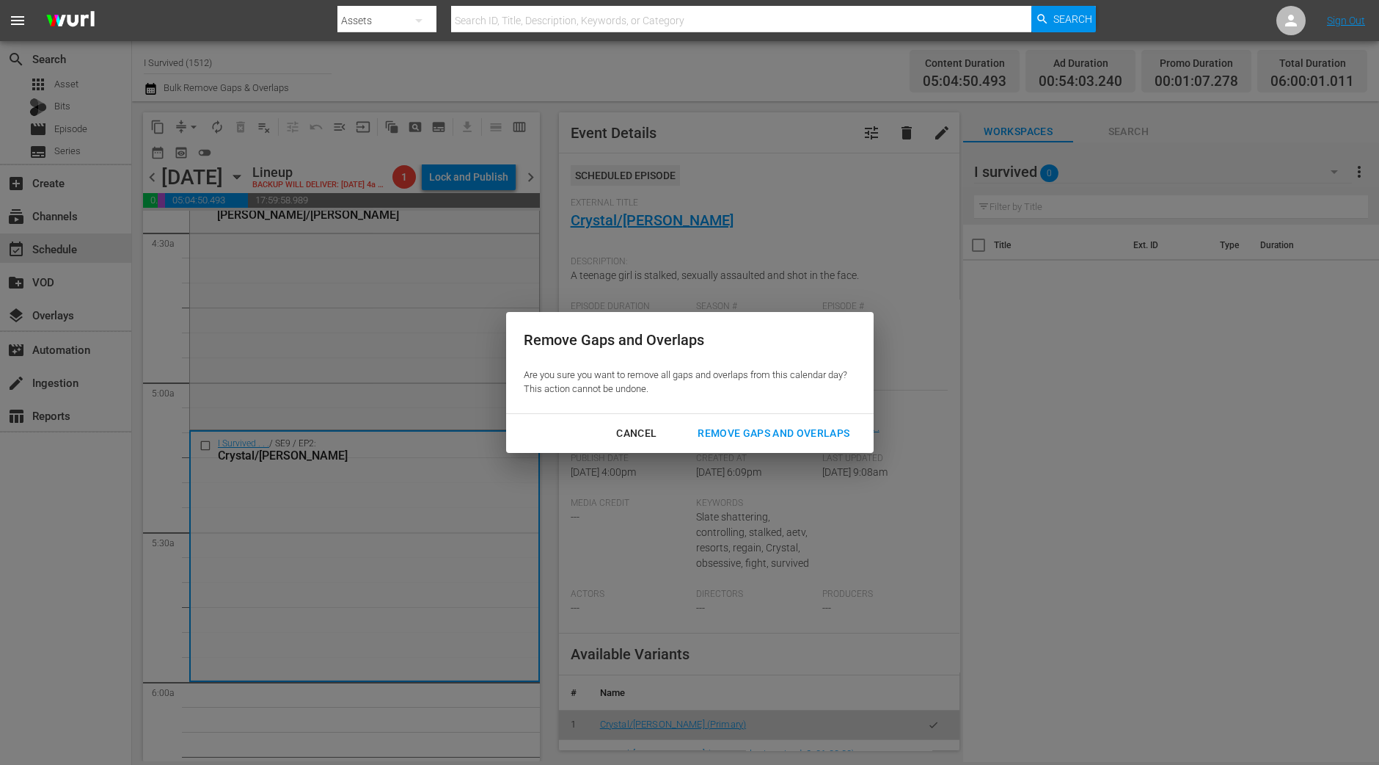
click at [804, 434] on div "Remove Gaps and Overlaps" at bounding box center [773, 433] width 175 height 18
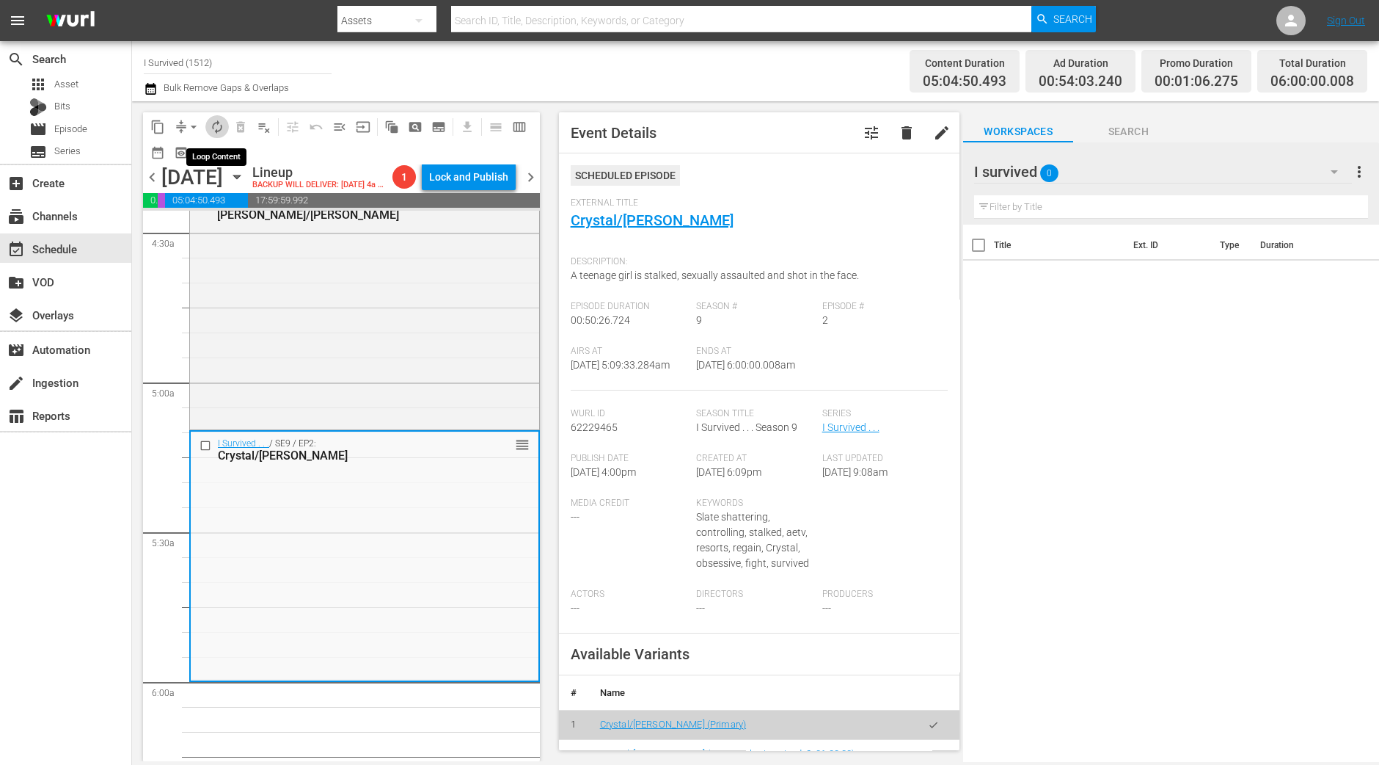
click at [222, 123] on span "autorenew_outlined" at bounding box center [217, 127] width 15 height 15
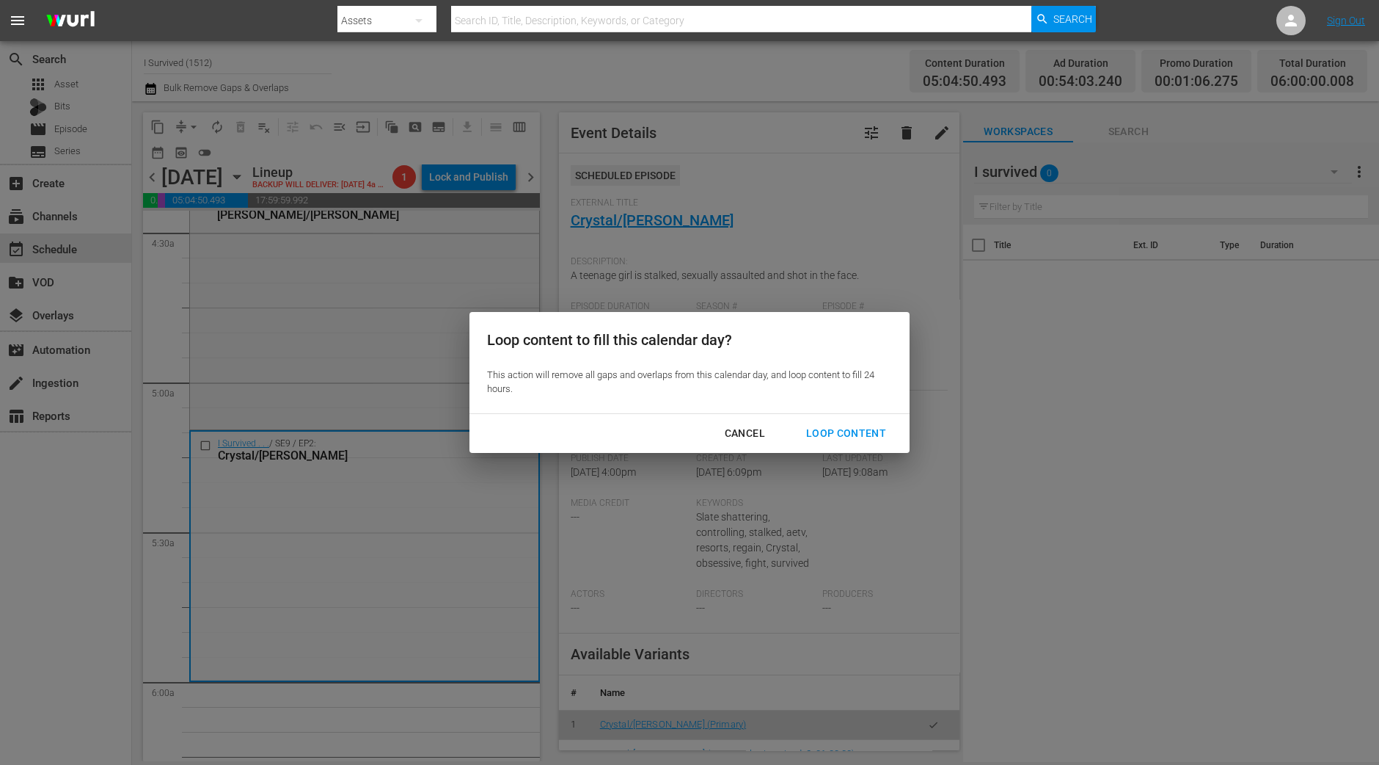
click at [842, 431] on div "Loop Content" at bounding box center [846, 433] width 103 height 18
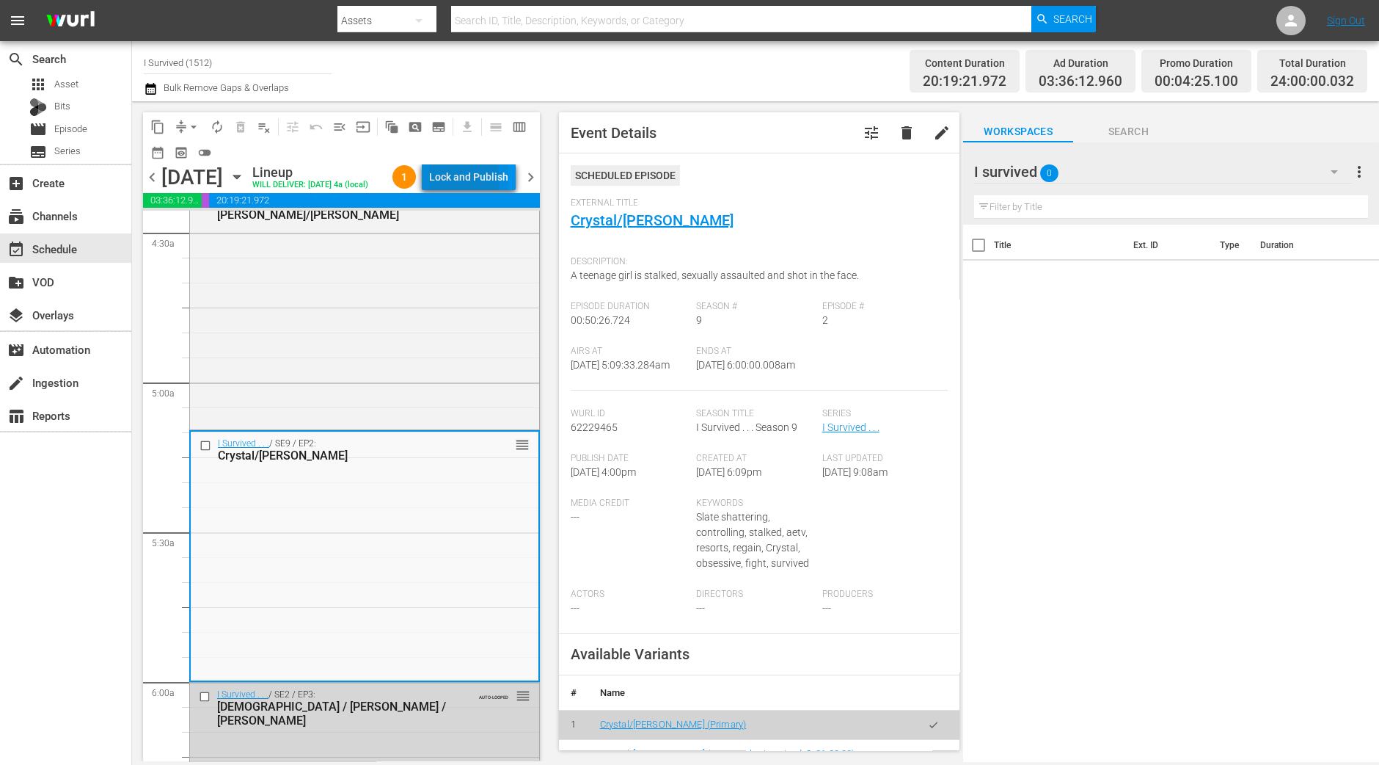
click at [442, 183] on div "Lock and Publish" at bounding box center [468, 177] width 79 height 26
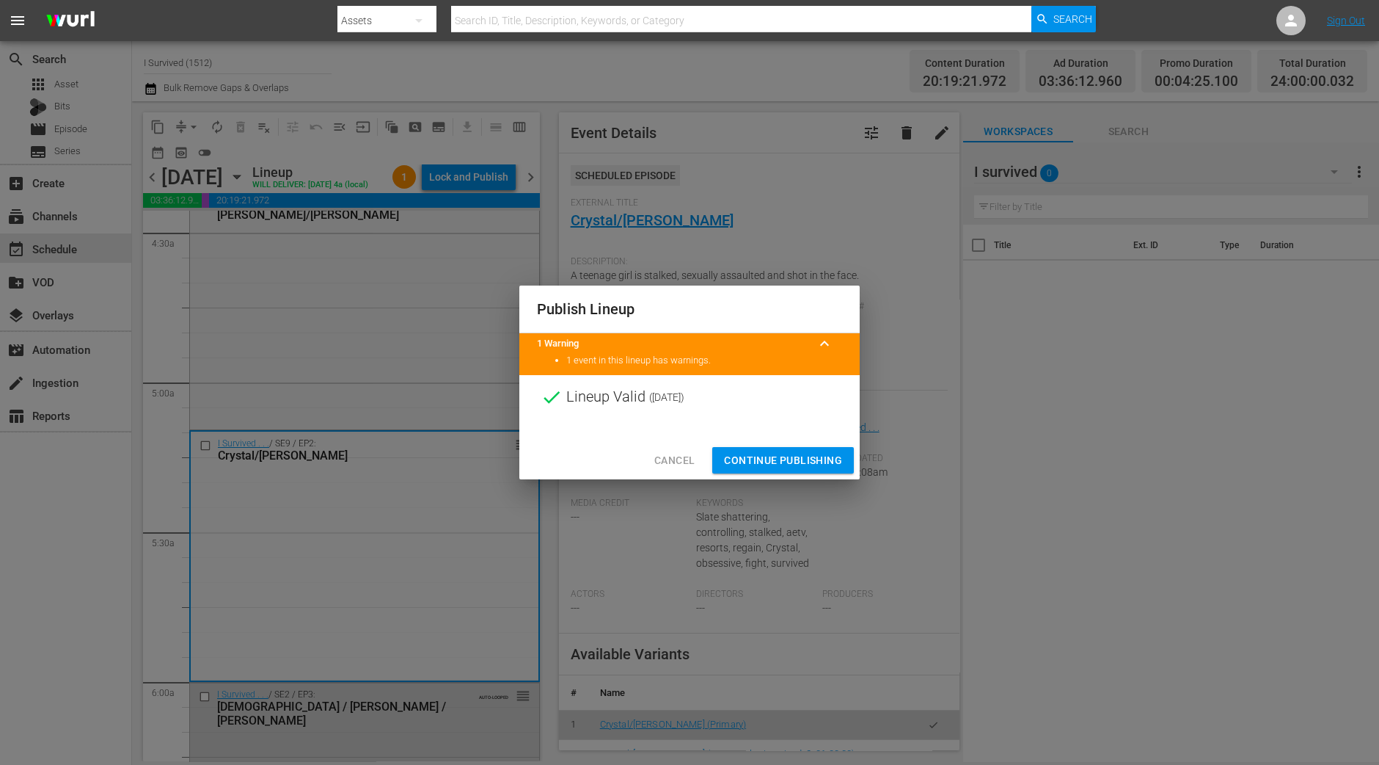
click at [797, 467] on span "Continue Publishing" at bounding box center [783, 460] width 118 height 18
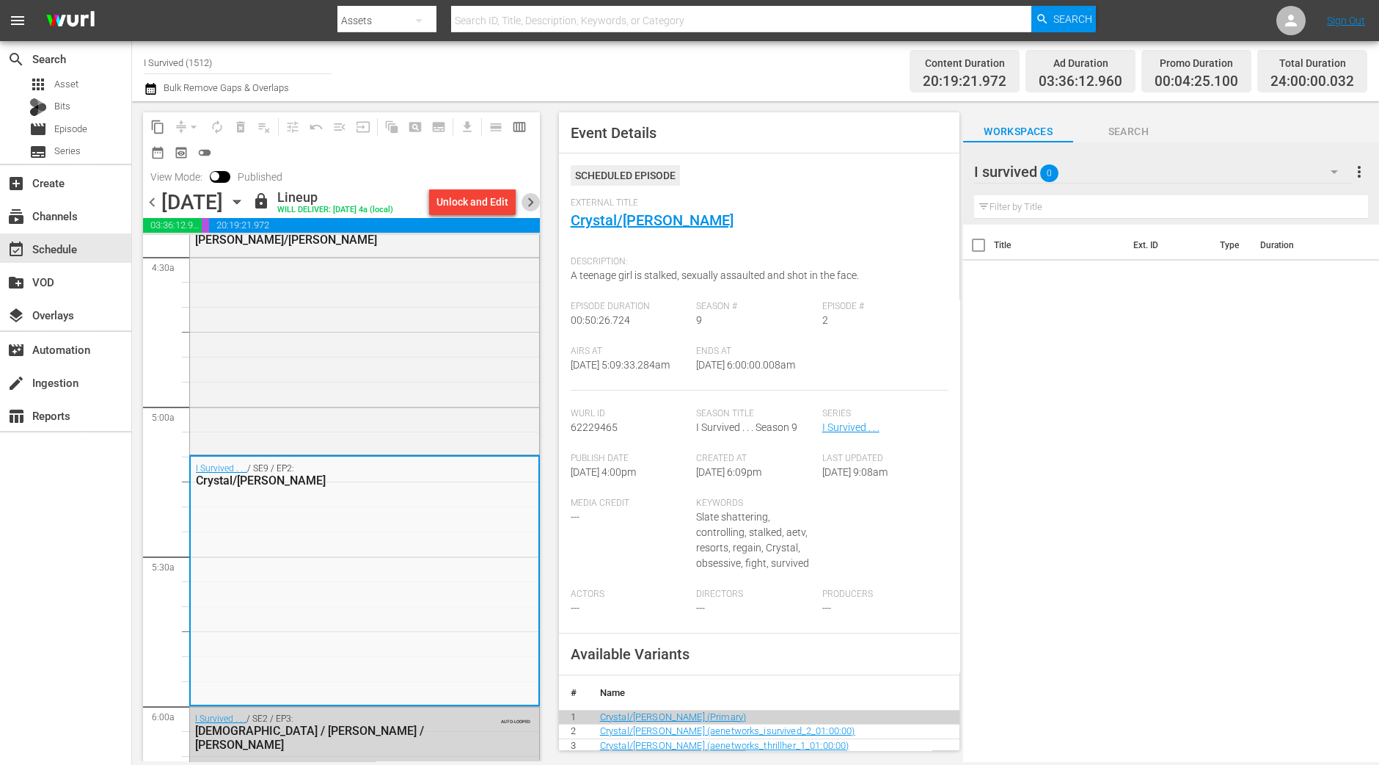
click at [533, 203] on span "chevron_right" at bounding box center [531, 202] width 18 height 18
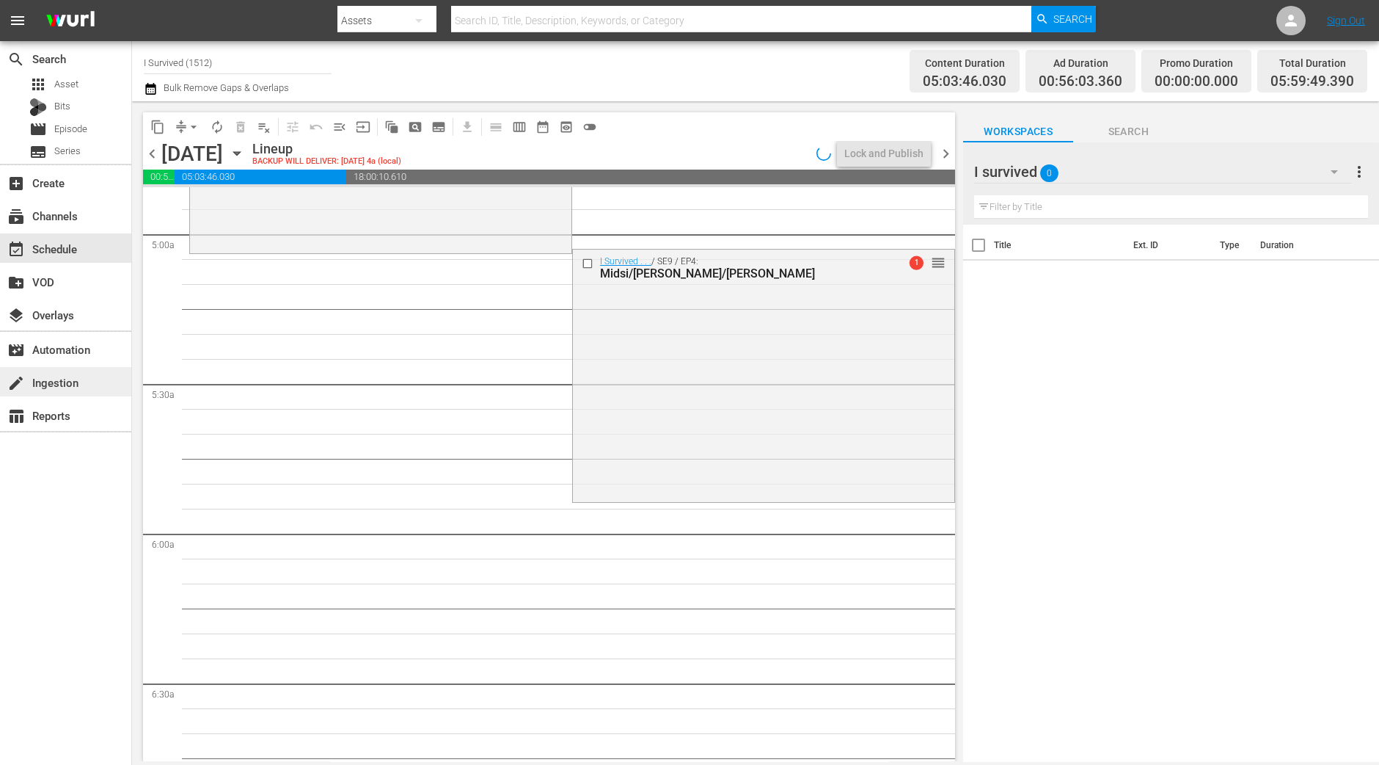
scroll to position [1375, 0]
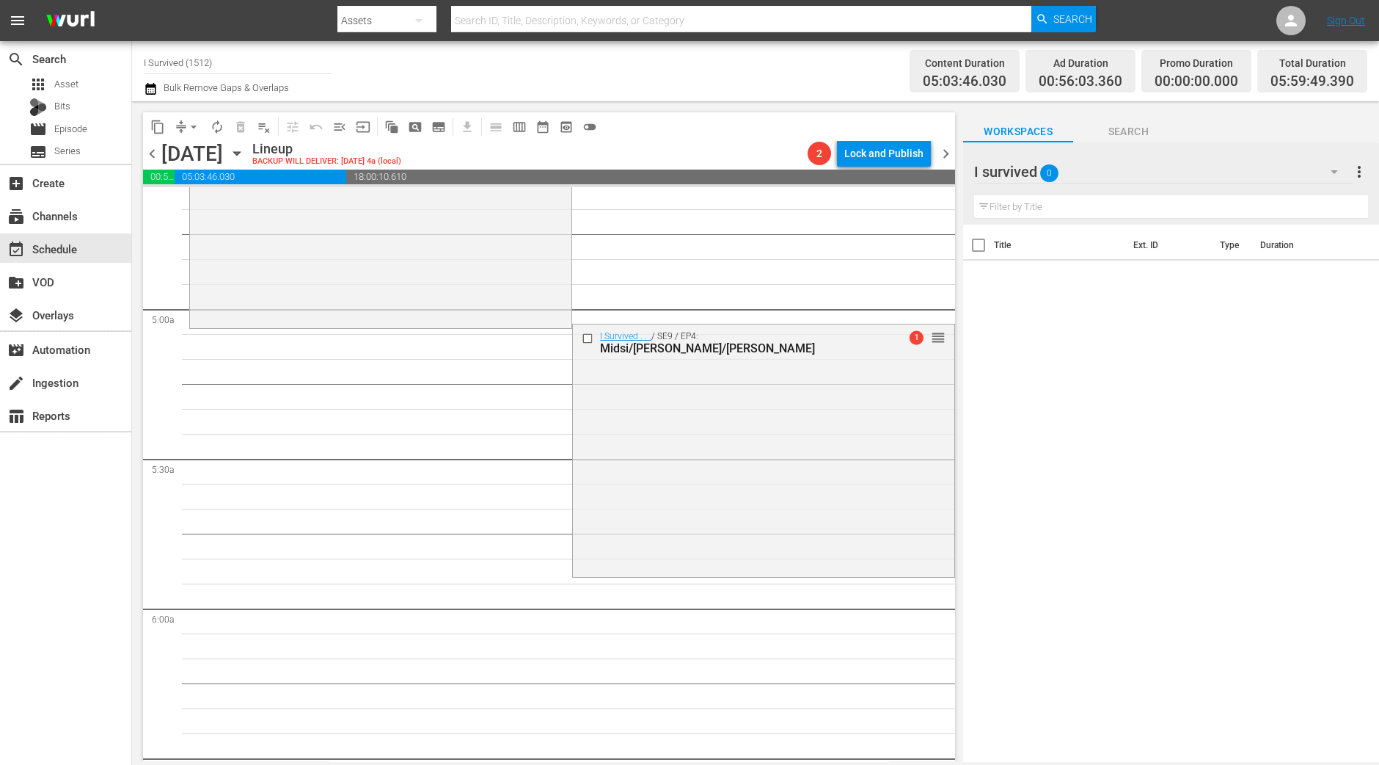
drag, startPoint x: 792, startPoint y: 517, endPoint x: 668, endPoint y: 415, distance: 161.1
click at [793, 517] on div "I Survived . . . / SE9 / EP4: Midsi/Tammy/Leona 1 reorder" at bounding box center [764, 448] width 382 height 249
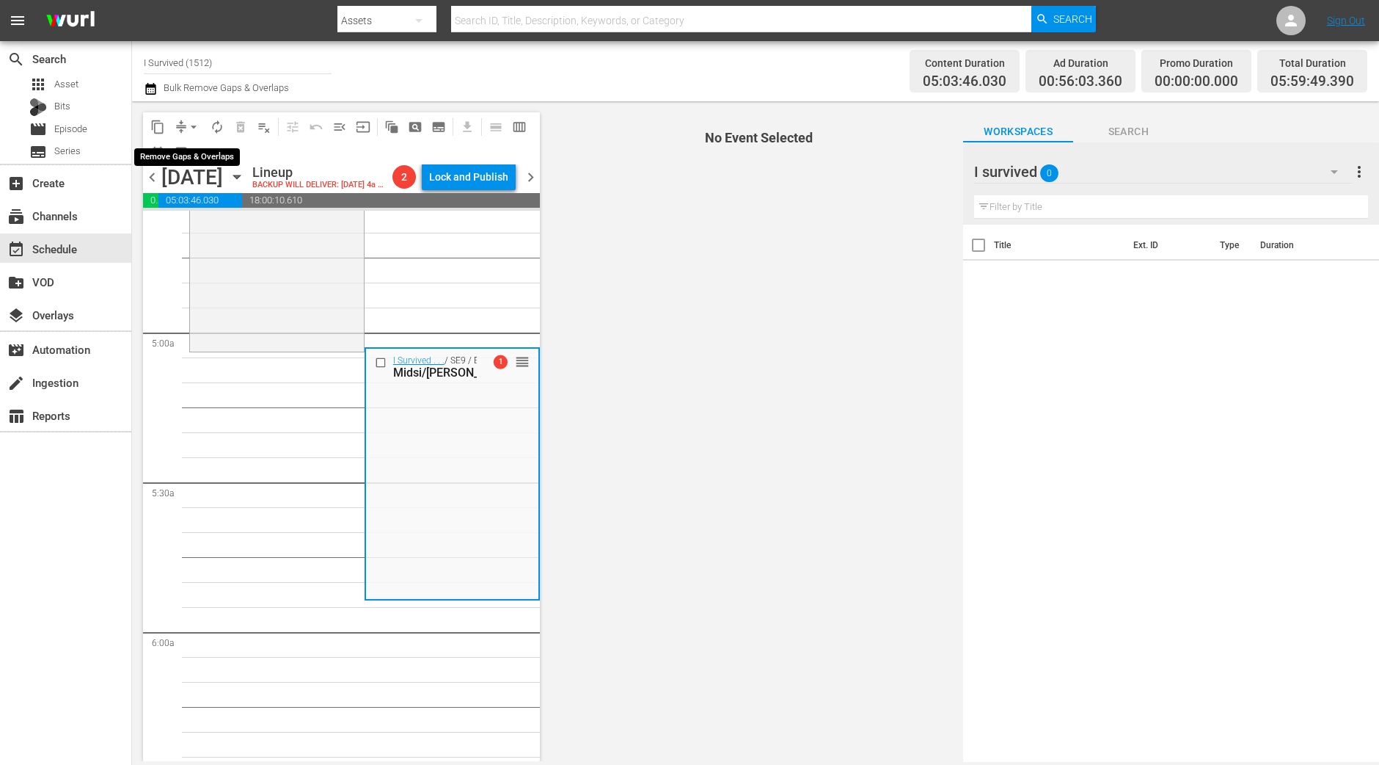
click at [198, 131] on span "arrow_drop_down" at bounding box center [193, 127] width 15 height 15
click at [194, 145] on li "Align to Midnight" at bounding box center [194, 156] width 154 height 24
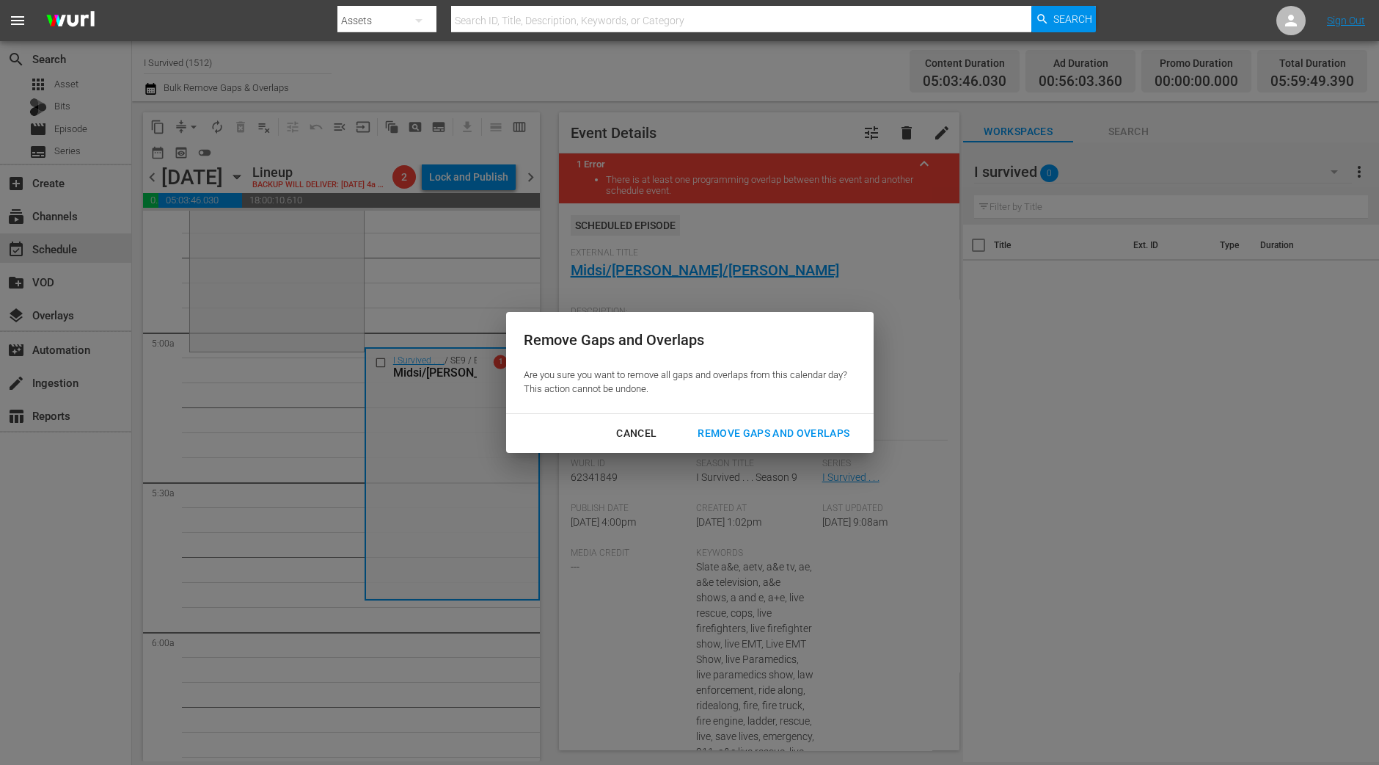
click at [719, 417] on div "Cancel Remove Gaps and Overlaps" at bounding box center [690, 433] width 368 height 39
click at [764, 434] on div "Remove Gaps and Overlaps" at bounding box center [773, 433] width 175 height 18
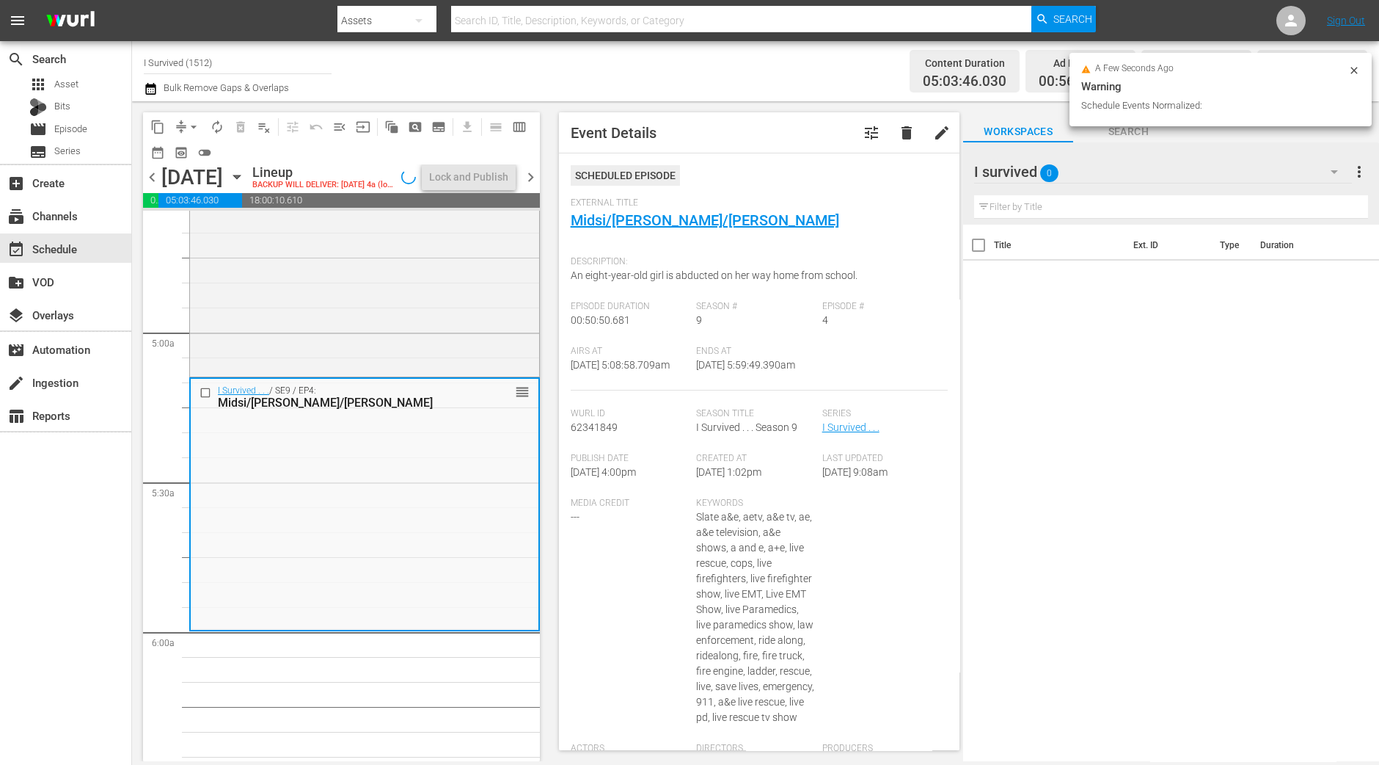
scroll to position [1325, 0]
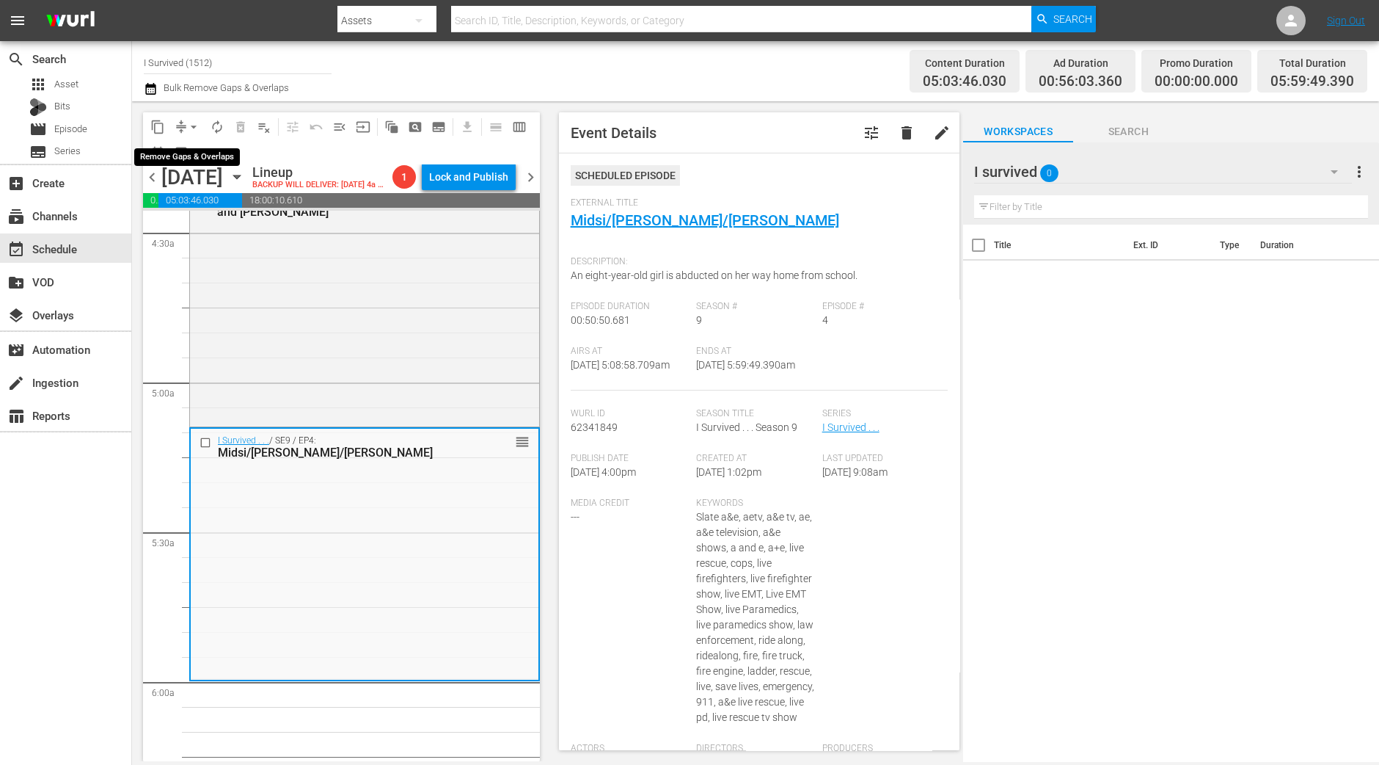
click at [197, 126] on span "arrow_drop_down" at bounding box center [193, 127] width 15 height 15
click at [196, 148] on li "Align to Midnight" at bounding box center [194, 156] width 154 height 24
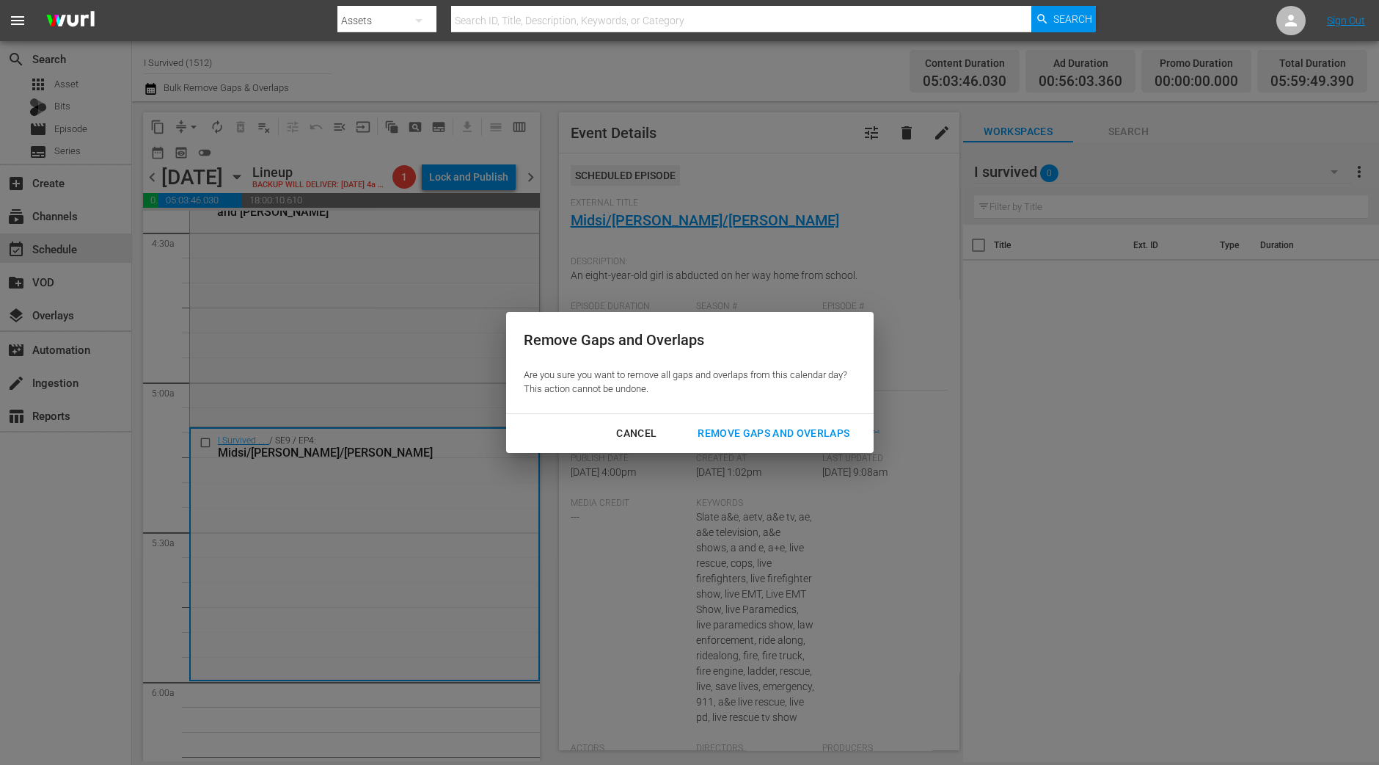
click at [767, 421] on button "Remove Gaps and Overlaps" at bounding box center [773, 433] width 187 height 27
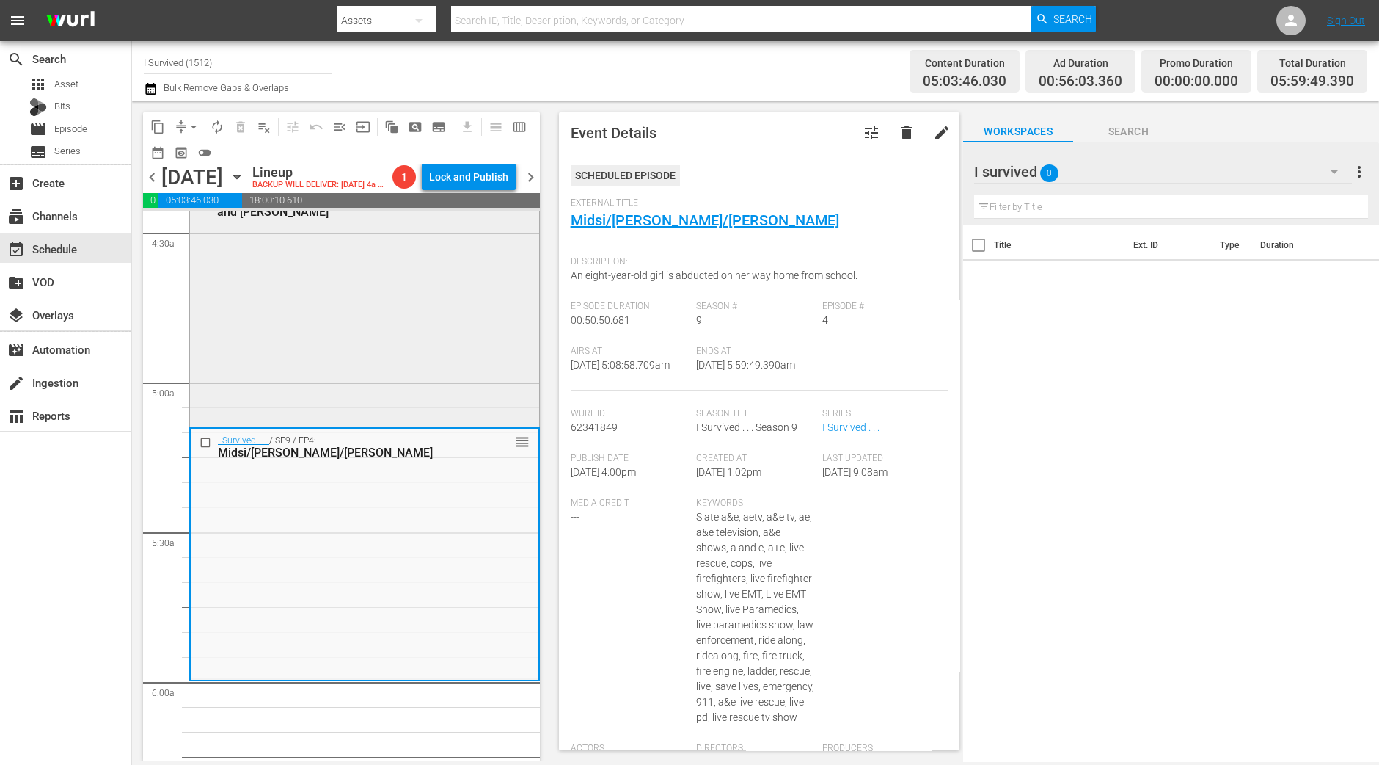
click at [449, 370] on div "I Survived . . . / SE9 / EP3: Lenore/Steven/Ellen and Jim reorder" at bounding box center [364, 298] width 349 height 249
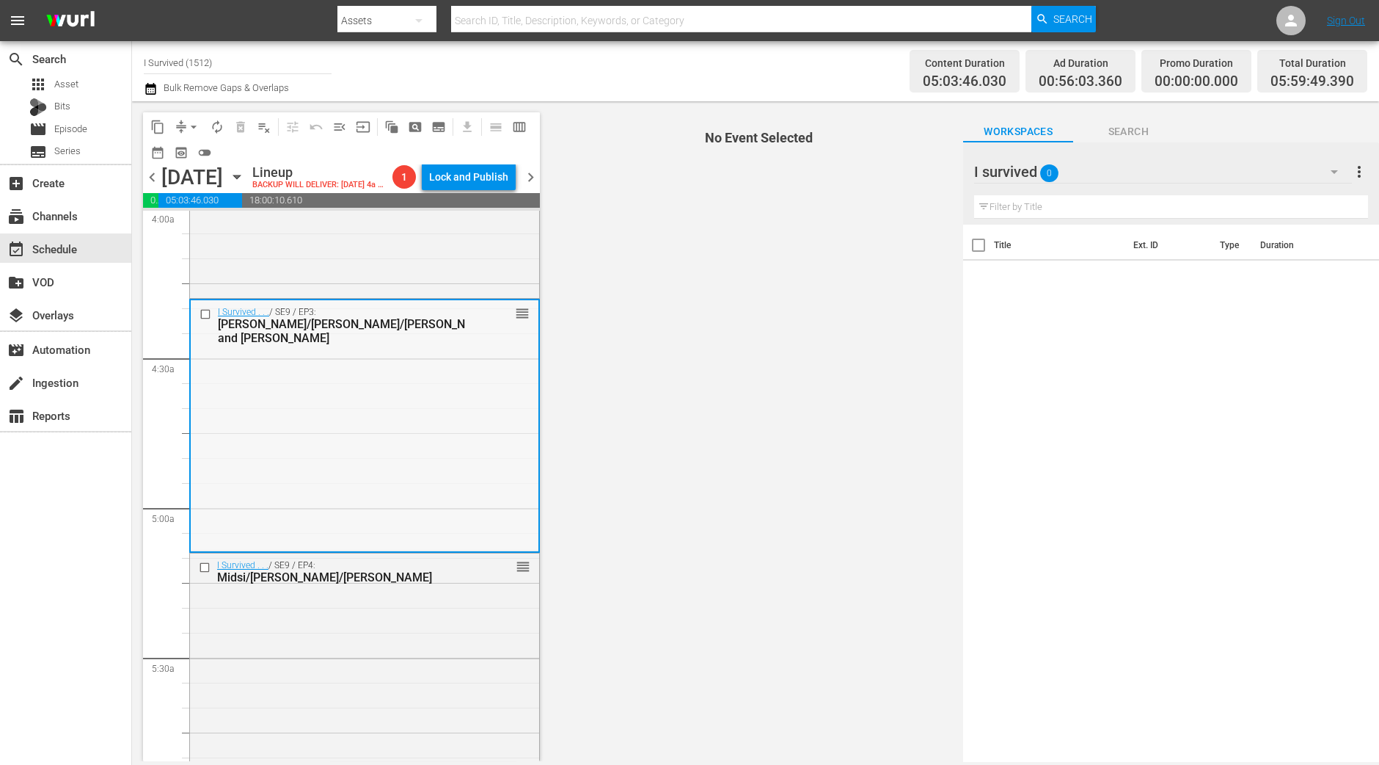
scroll to position [1142, 0]
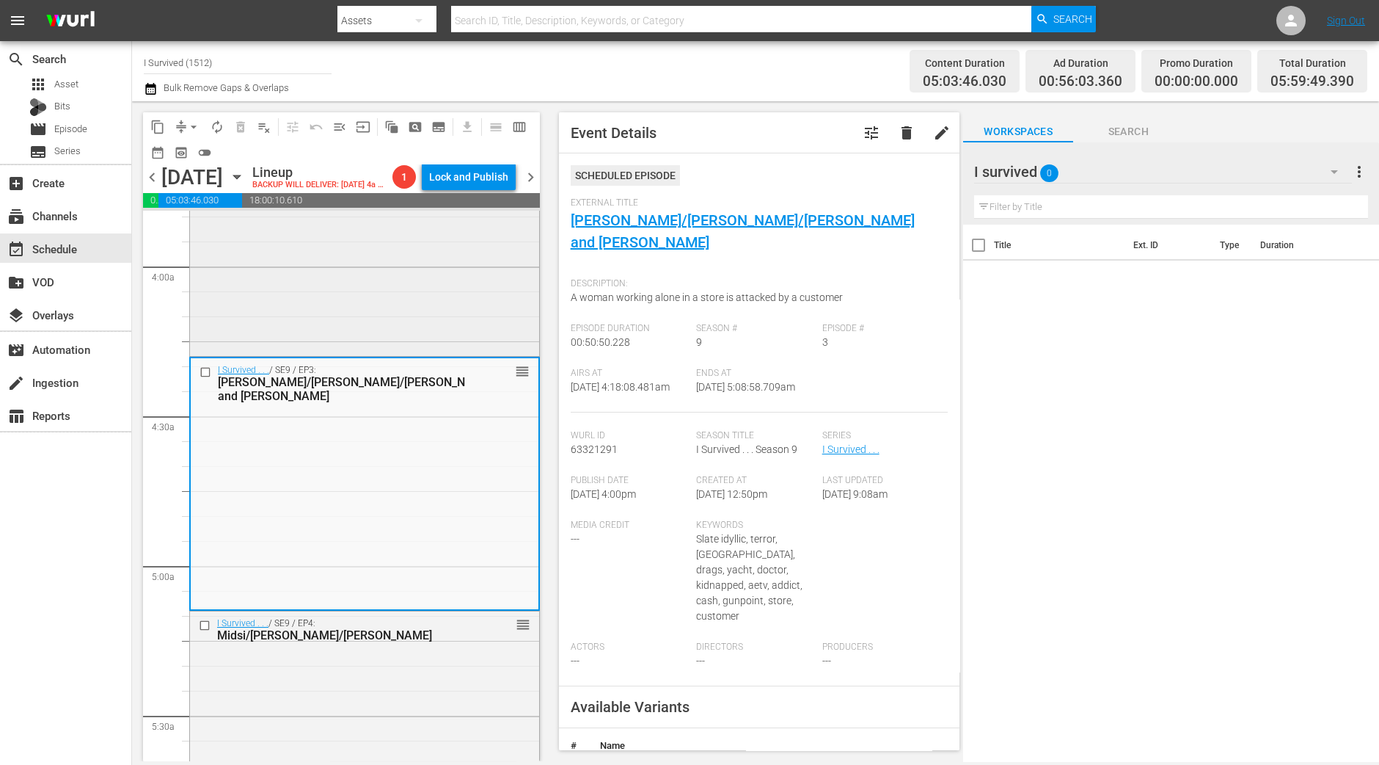
click at [389, 276] on div "I Survived . . . / SE10 / EP12: Shaunna and Brad/Lee/Emily reorder" at bounding box center [364, 227] width 349 height 249
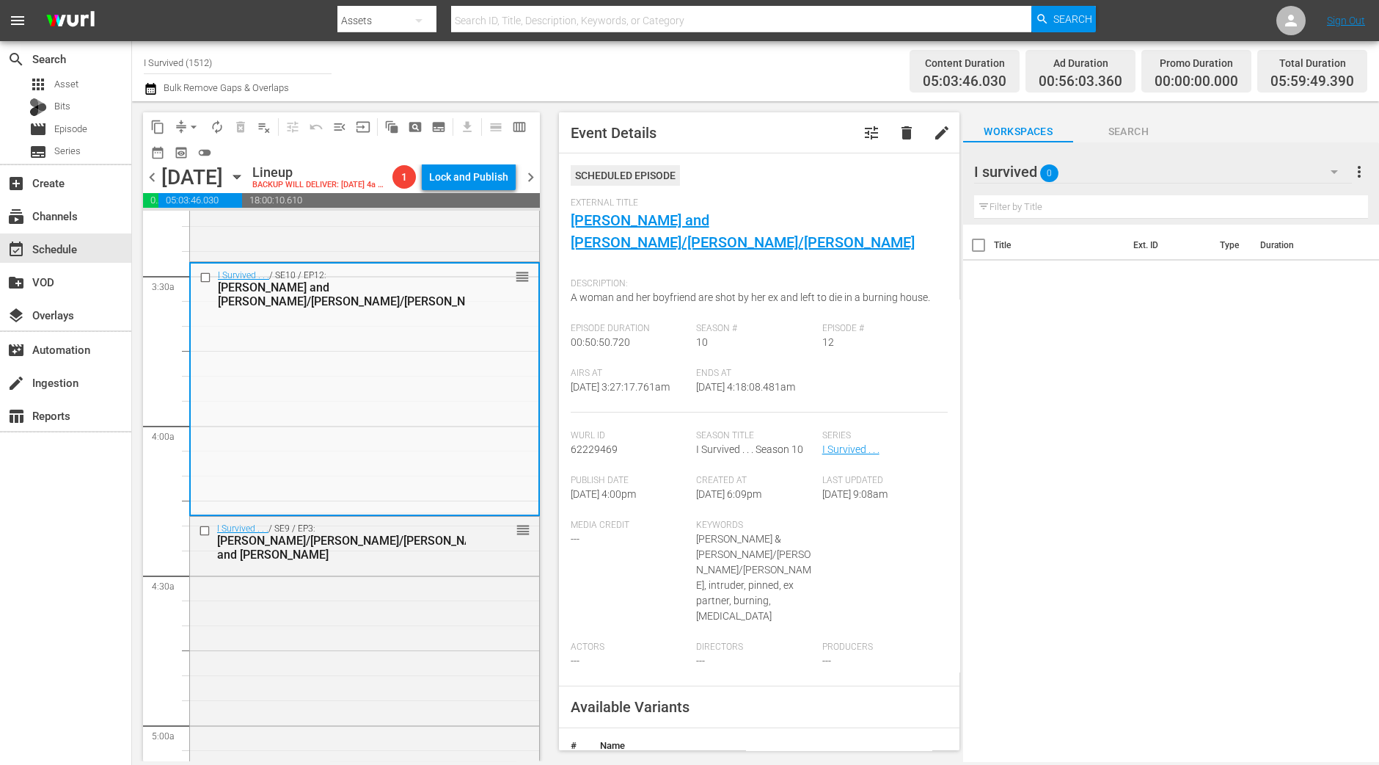
scroll to position [958, 0]
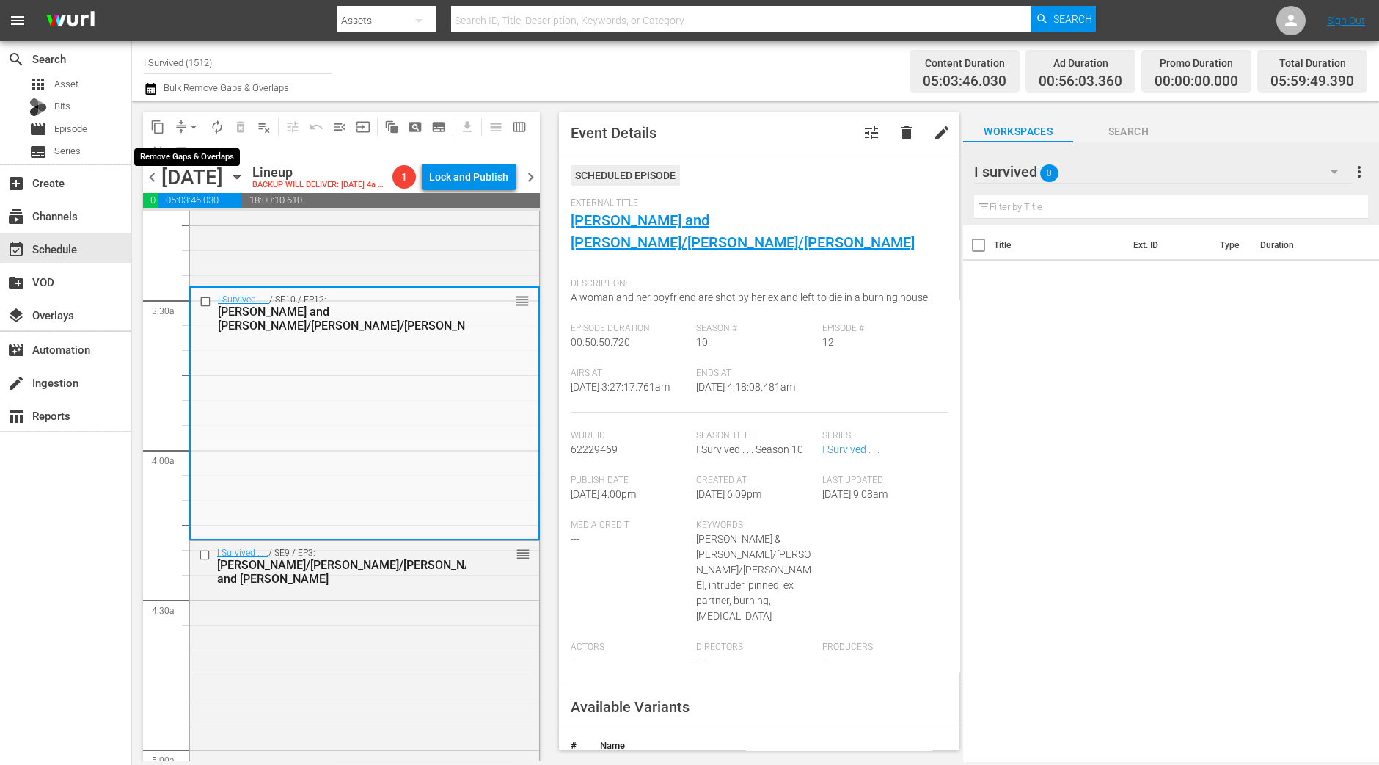
click at [185, 125] on button "arrow_drop_down" at bounding box center [193, 126] width 23 height 23
click at [185, 147] on li "Align to Midnight" at bounding box center [194, 156] width 154 height 24
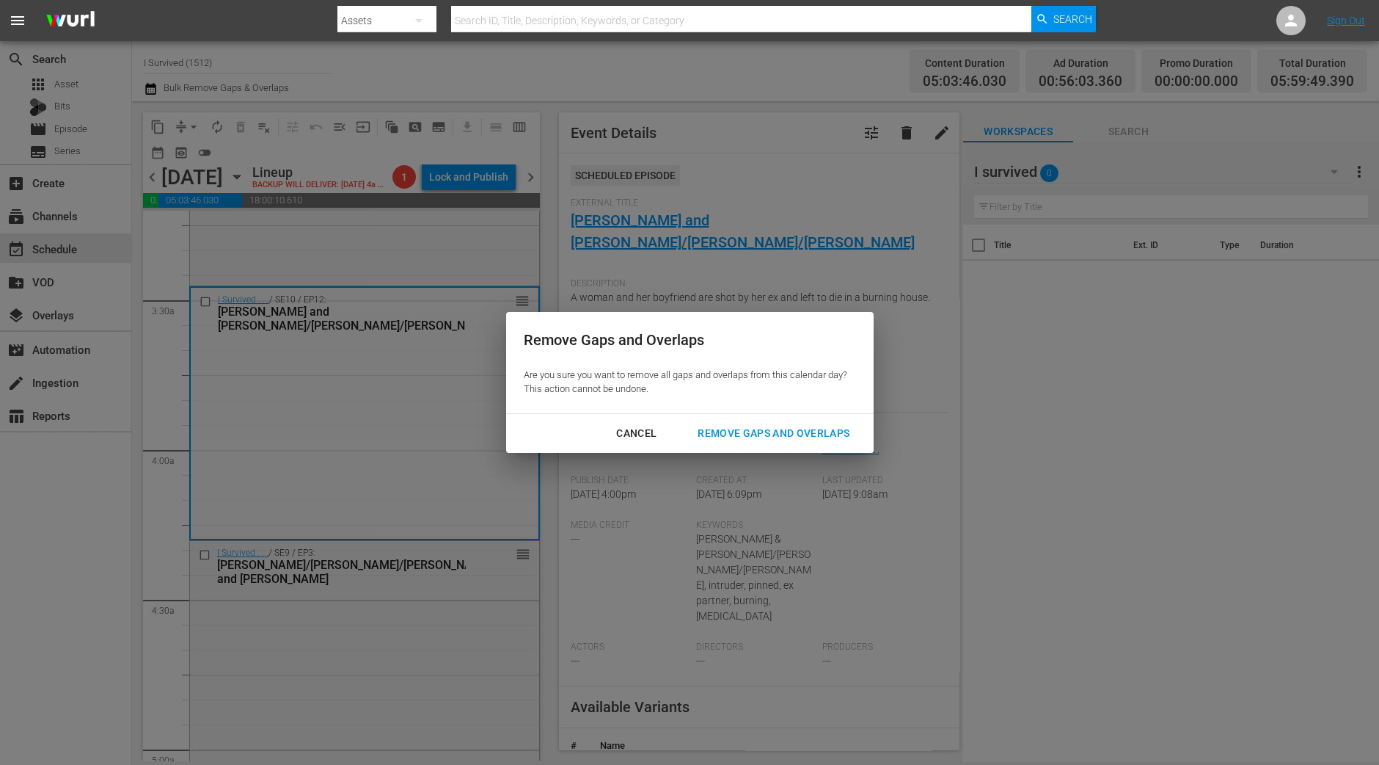
click at [817, 442] on div "Remove Gaps and Overlaps" at bounding box center [773, 433] width 175 height 18
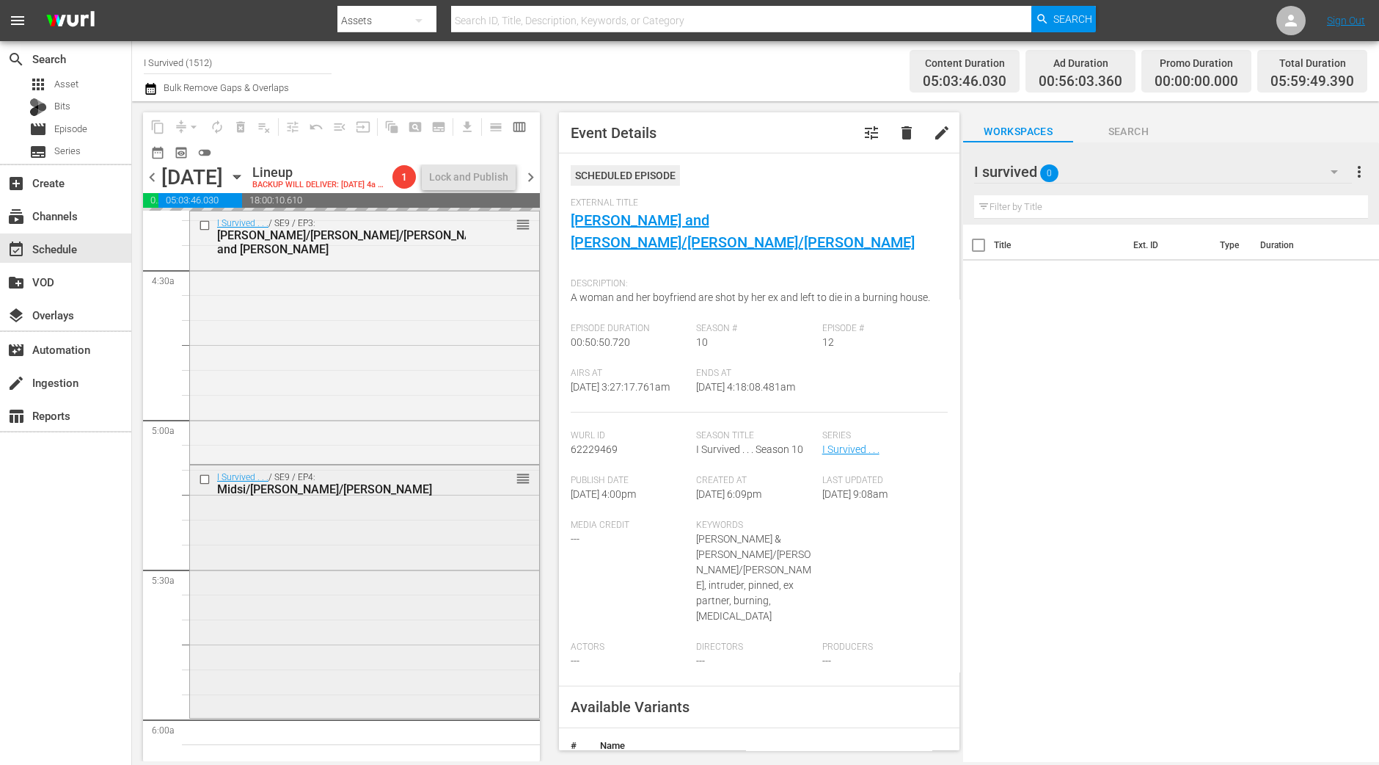
scroll to position [1417, 0]
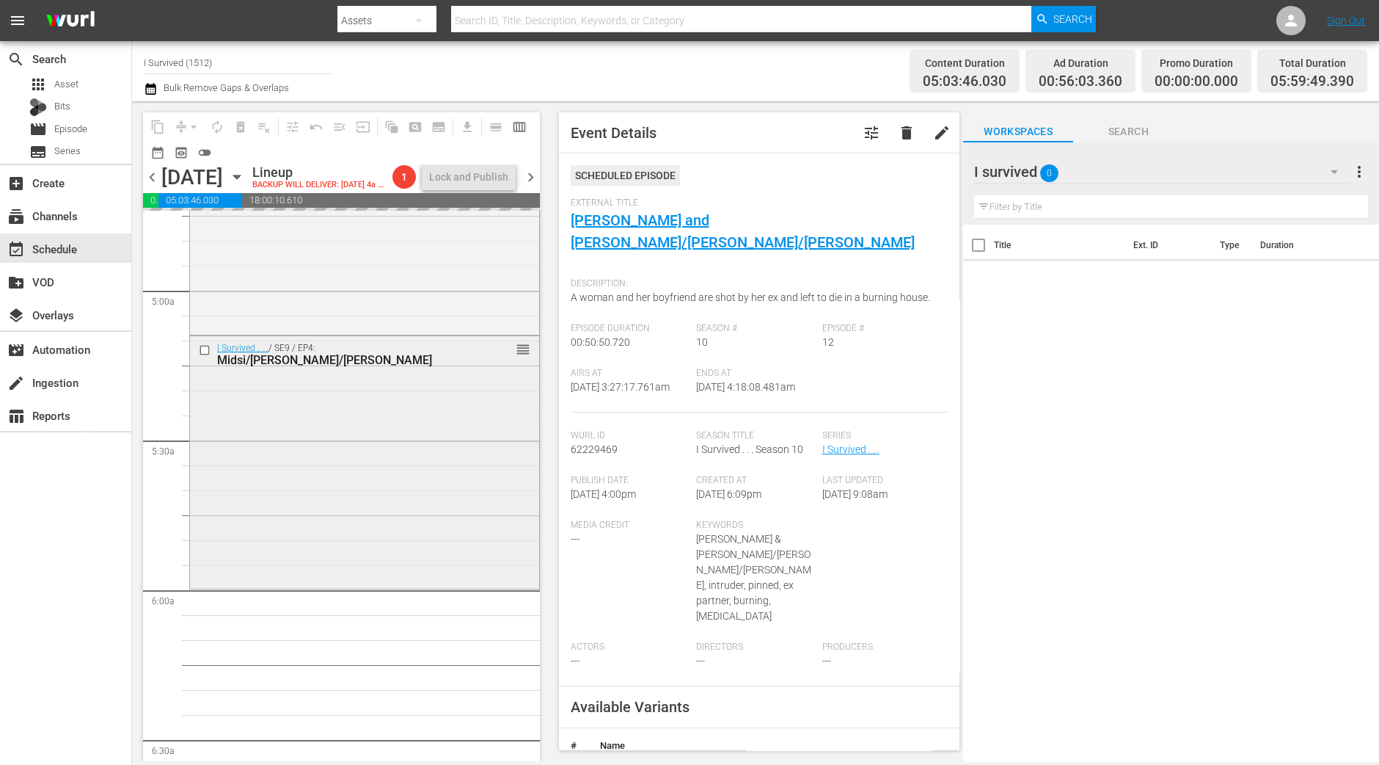
click at [467, 503] on div "I Survived . . . / SE9 / EP4: Midsi/Tammy/Leona reorder" at bounding box center [364, 460] width 349 height 249
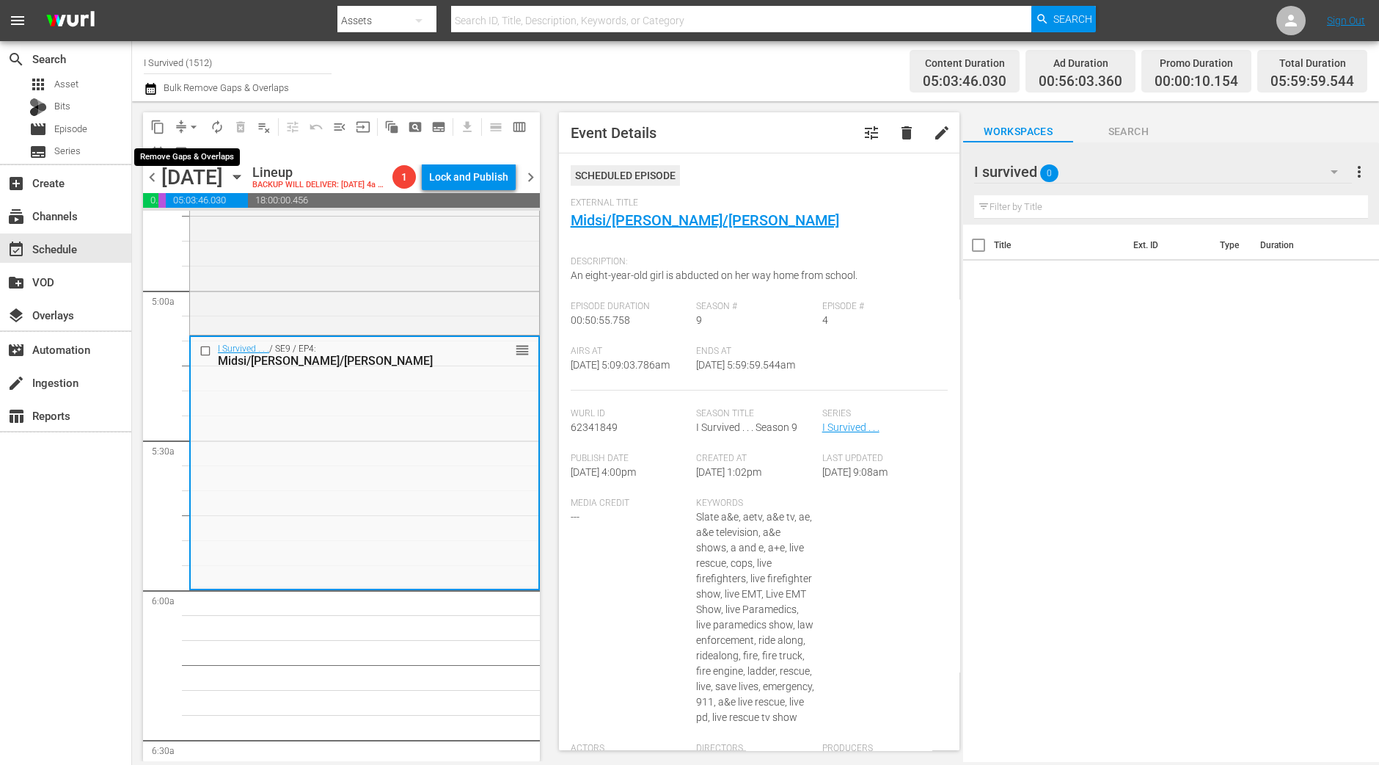
click at [198, 127] on span "arrow_drop_down" at bounding box center [193, 127] width 15 height 15
click at [191, 152] on li "Align to Midnight" at bounding box center [194, 156] width 154 height 24
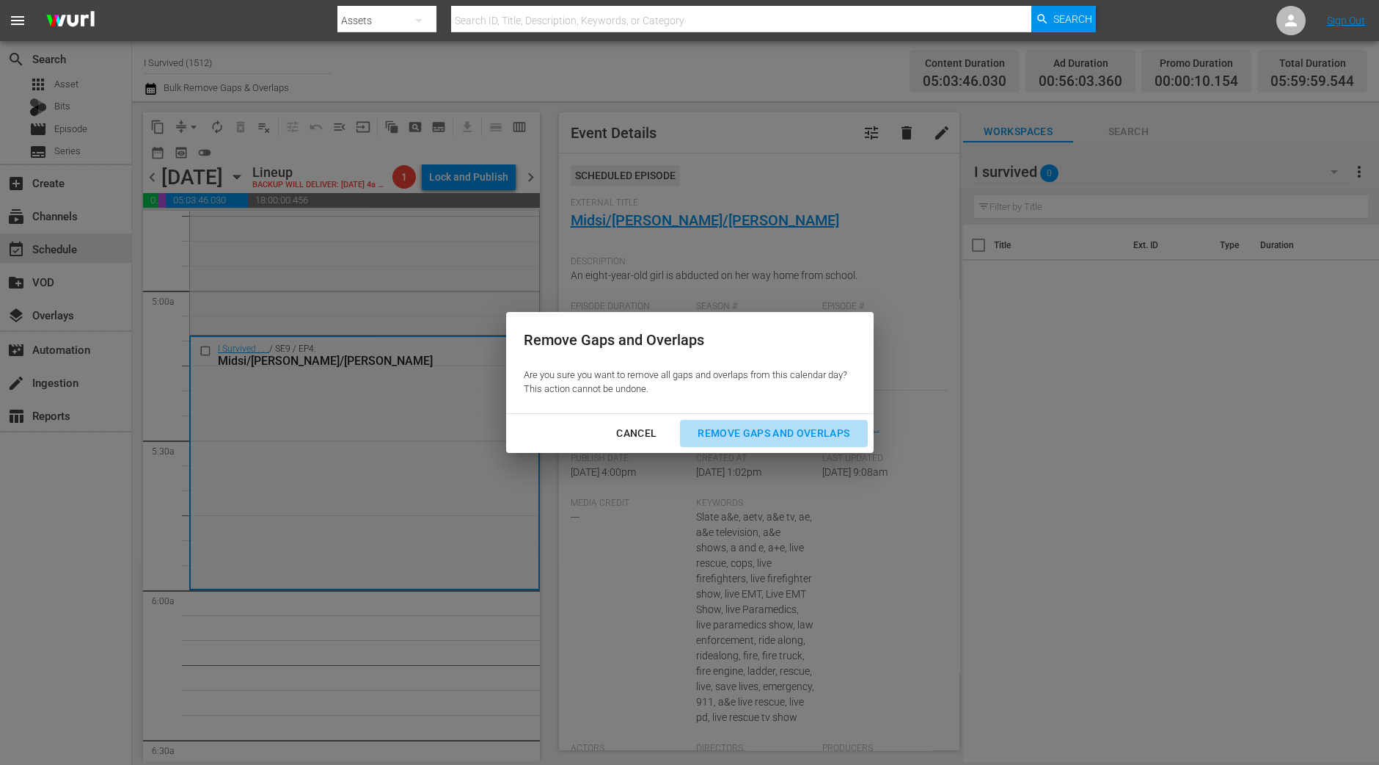
click at [843, 420] on button "Remove Gaps and Overlaps" at bounding box center [773, 433] width 187 height 27
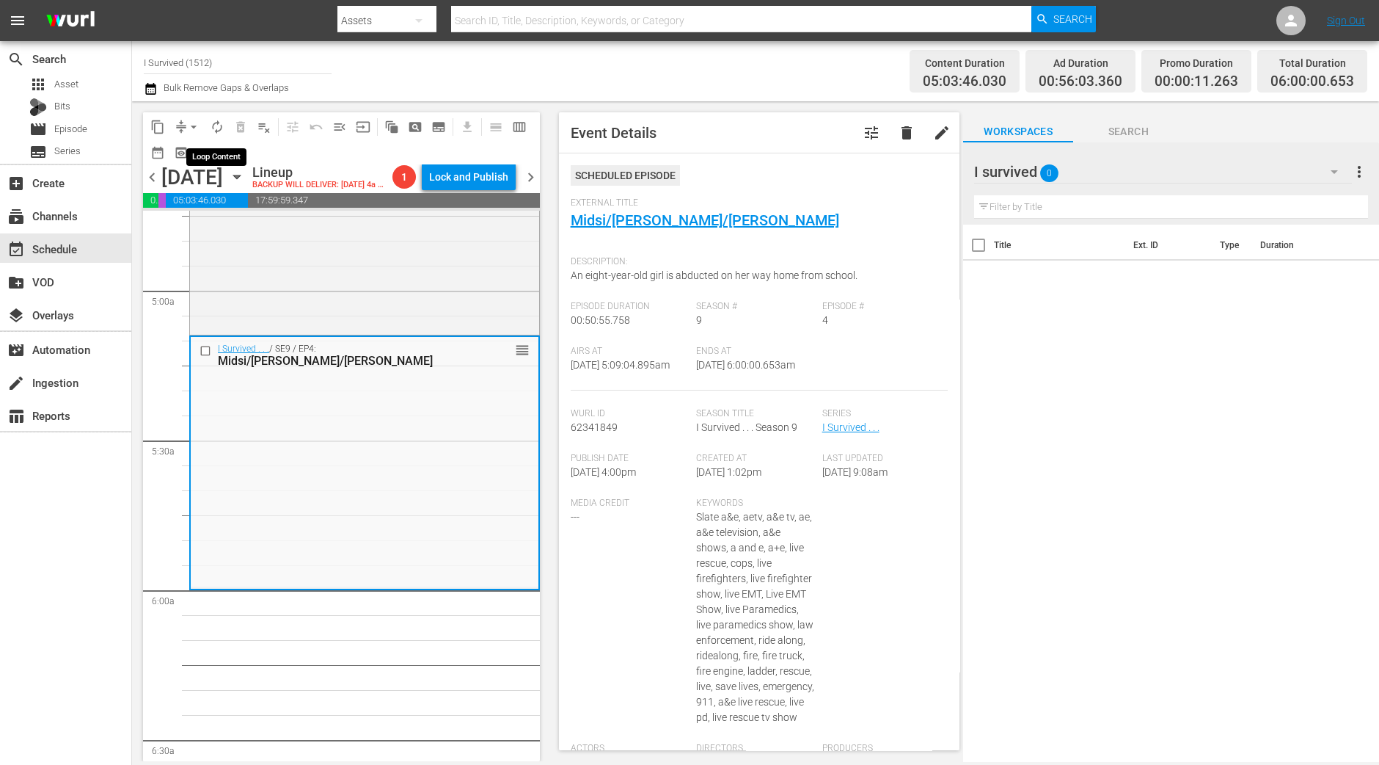
click at [211, 124] on span "autorenew_outlined" at bounding box center [217, 127] width 15 height 15
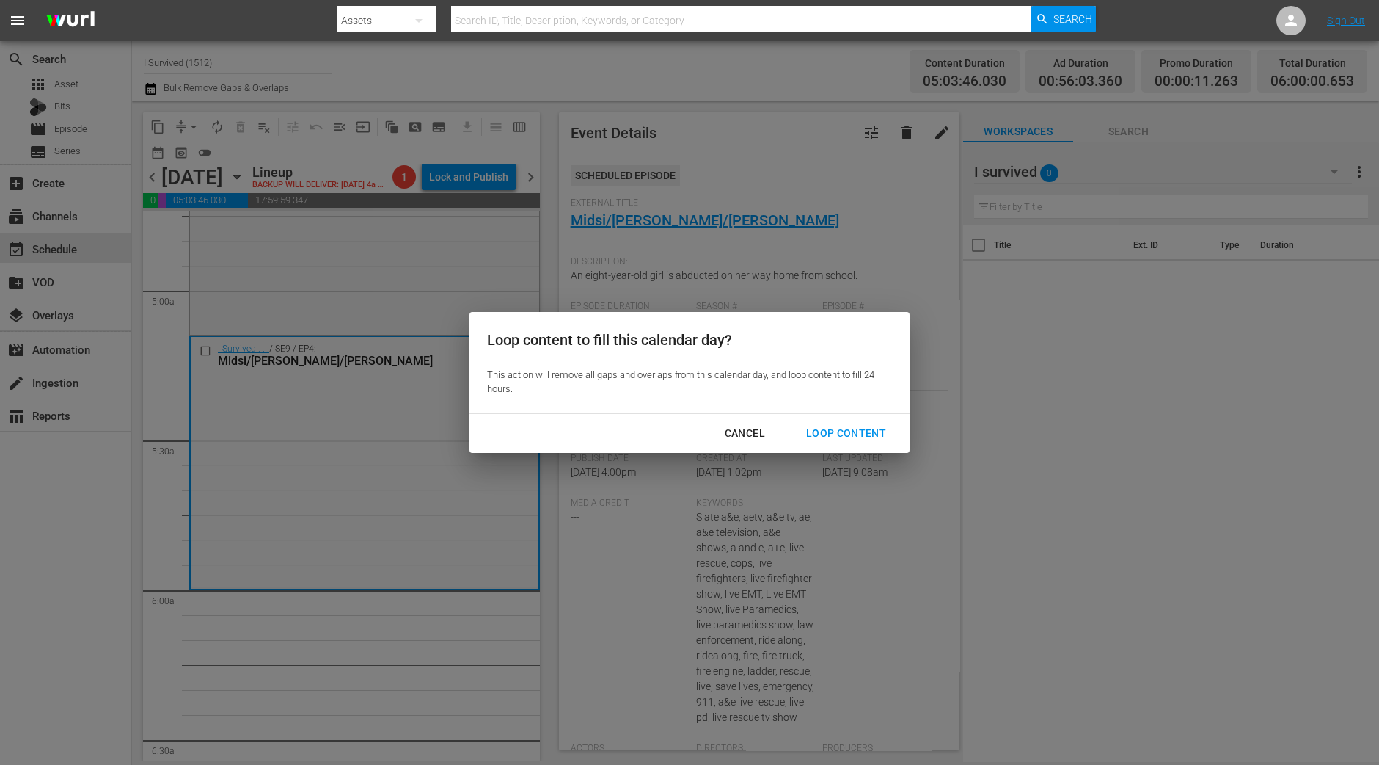
click at [848, 442] on div "Loop Content" at bounding box center [846, 433] width 103 height 18
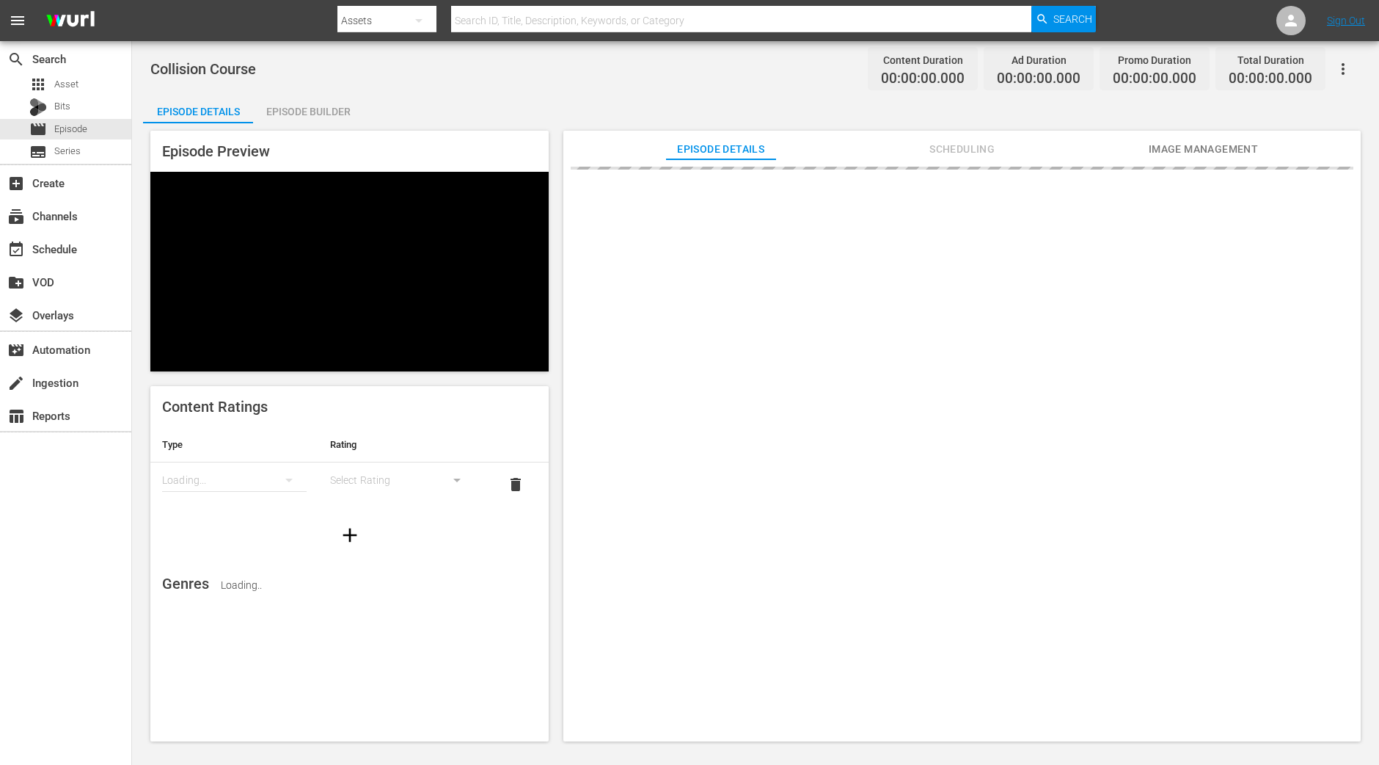
click at [329, 98] on div "Episode Builder" at bounding box center [308, 111] width 110 height 35
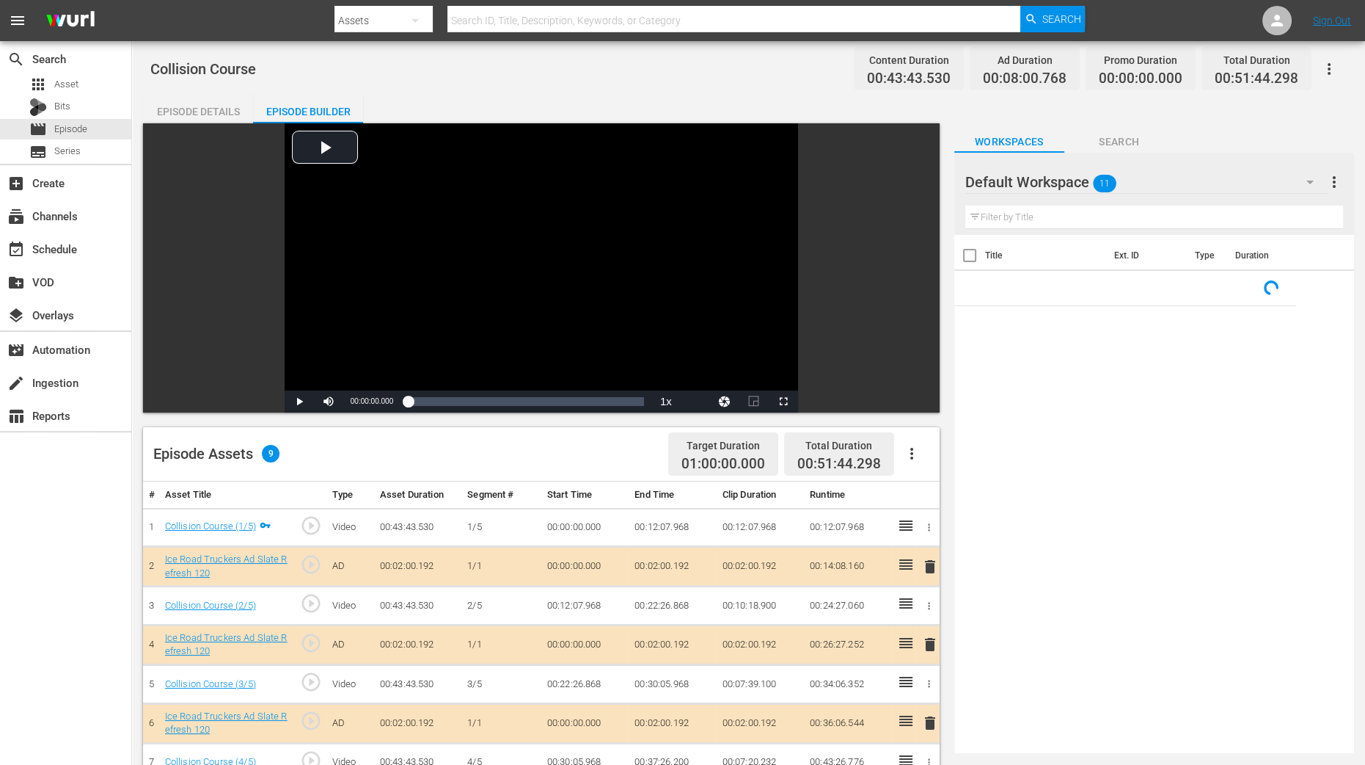
scroll to position [275, 0]
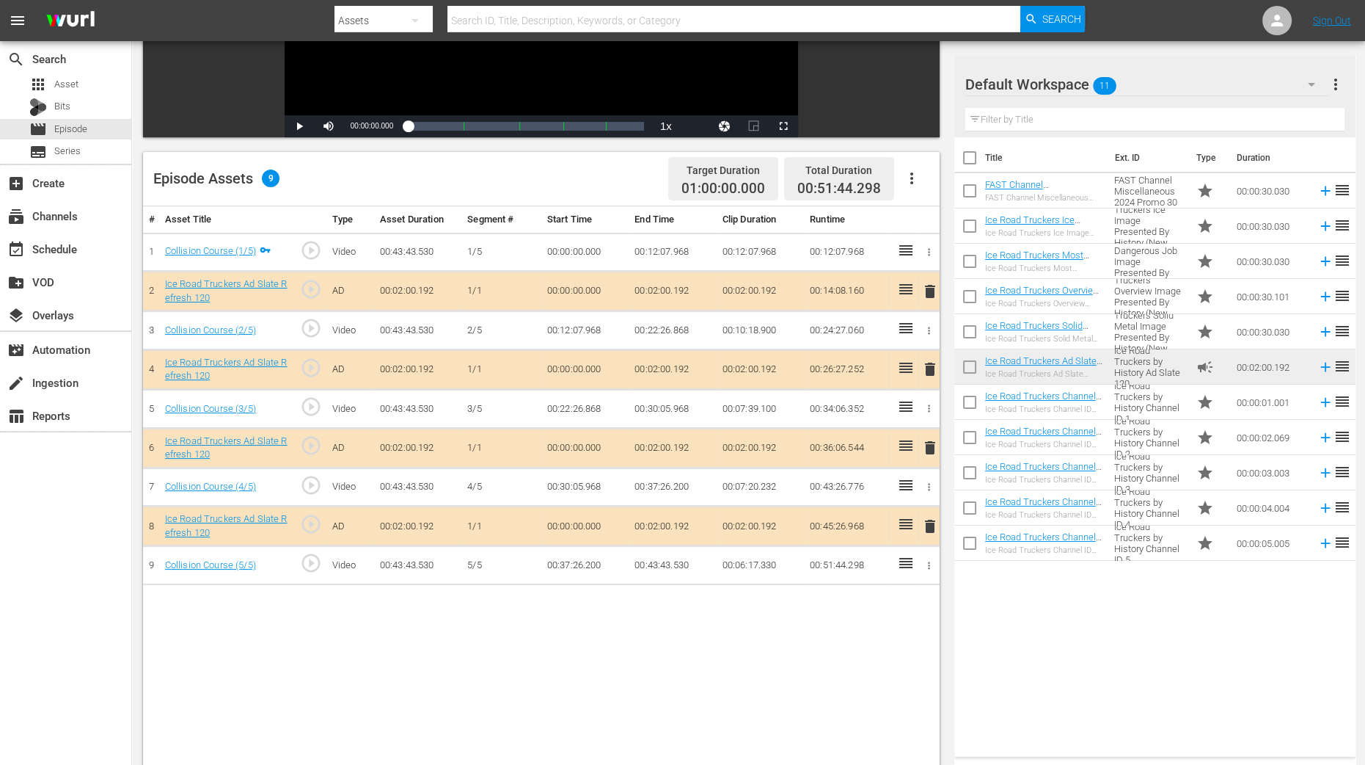
click at [923, 365] on span "delete" at bounding box center [931, 369] width 18 height 18
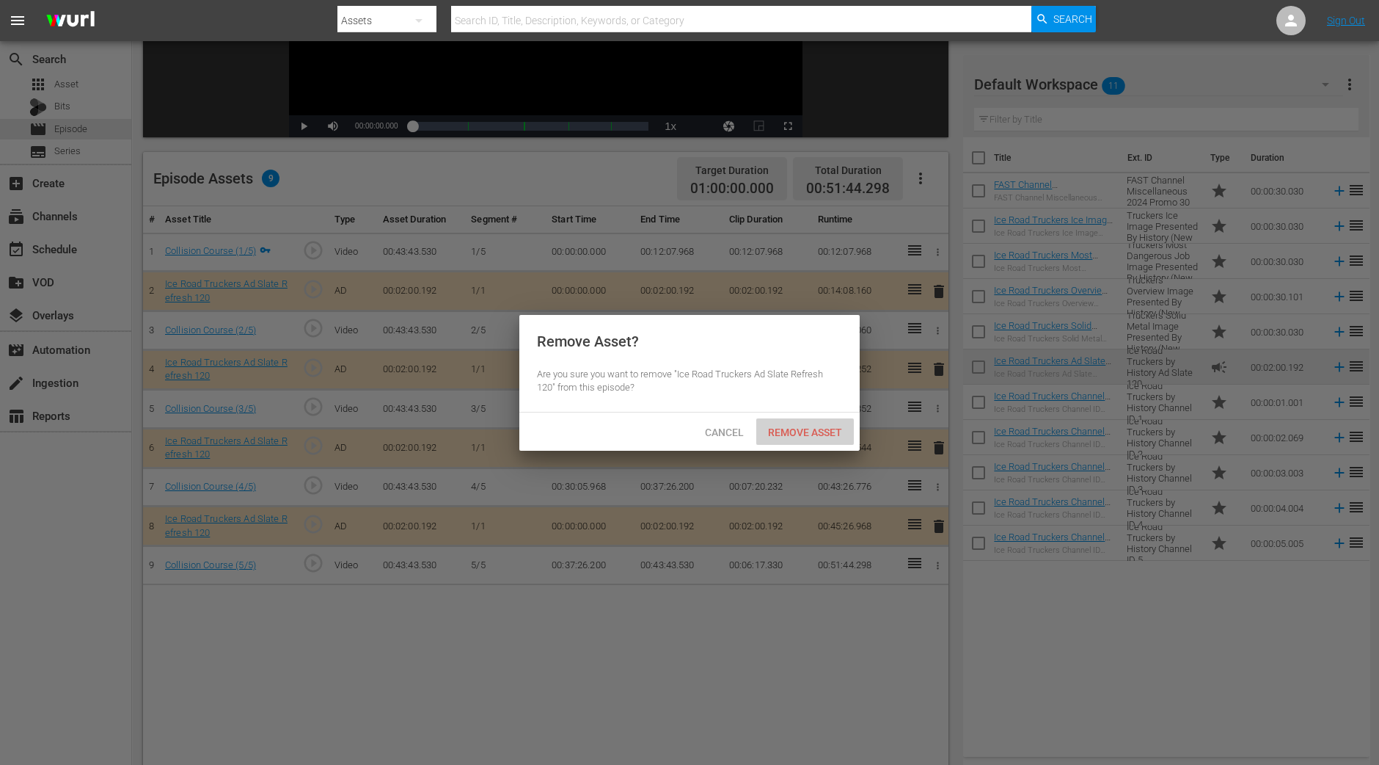
click at [833, 436] on span "Remove Asset" at bounding box center [805, 432] width 98 height 12
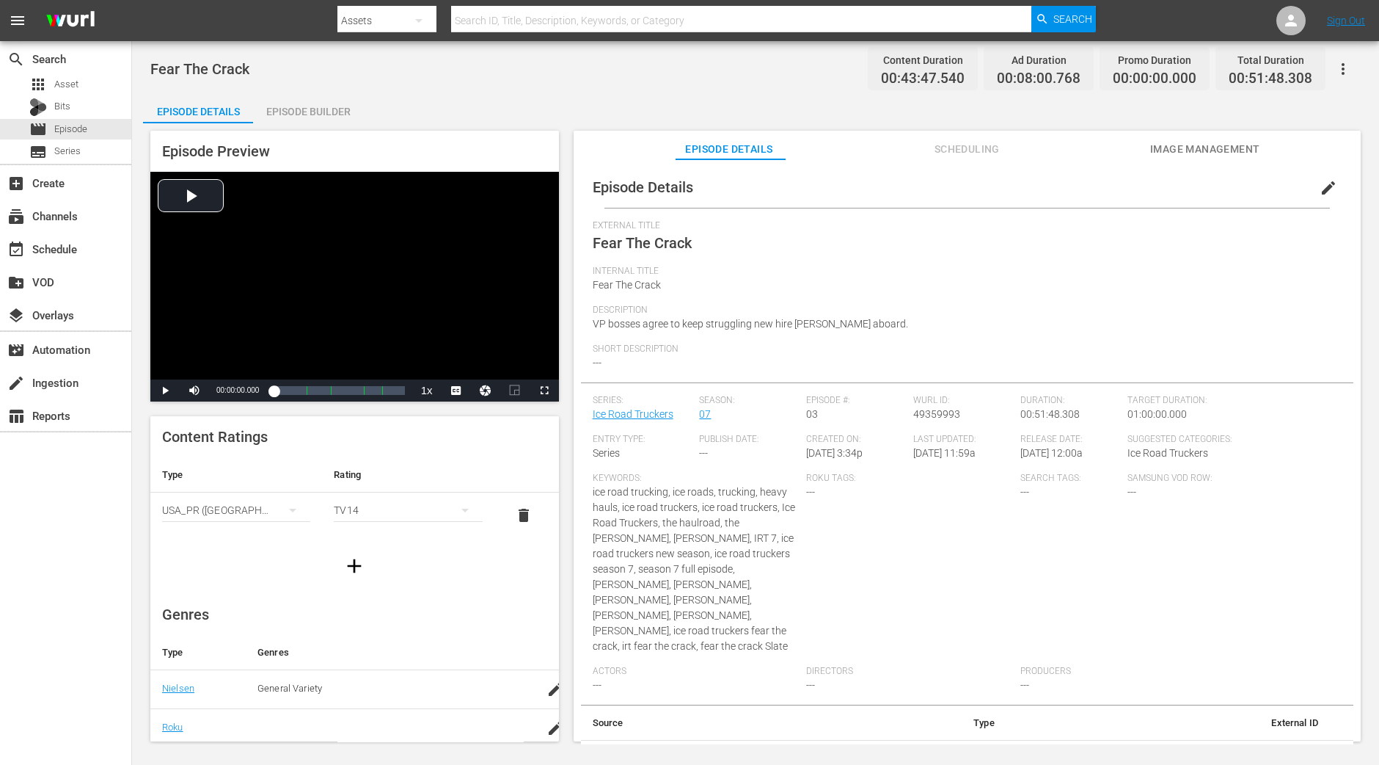
click at [316, 114] on div "Episode Builder" at bounding box center [308, 111] width 110 height 35
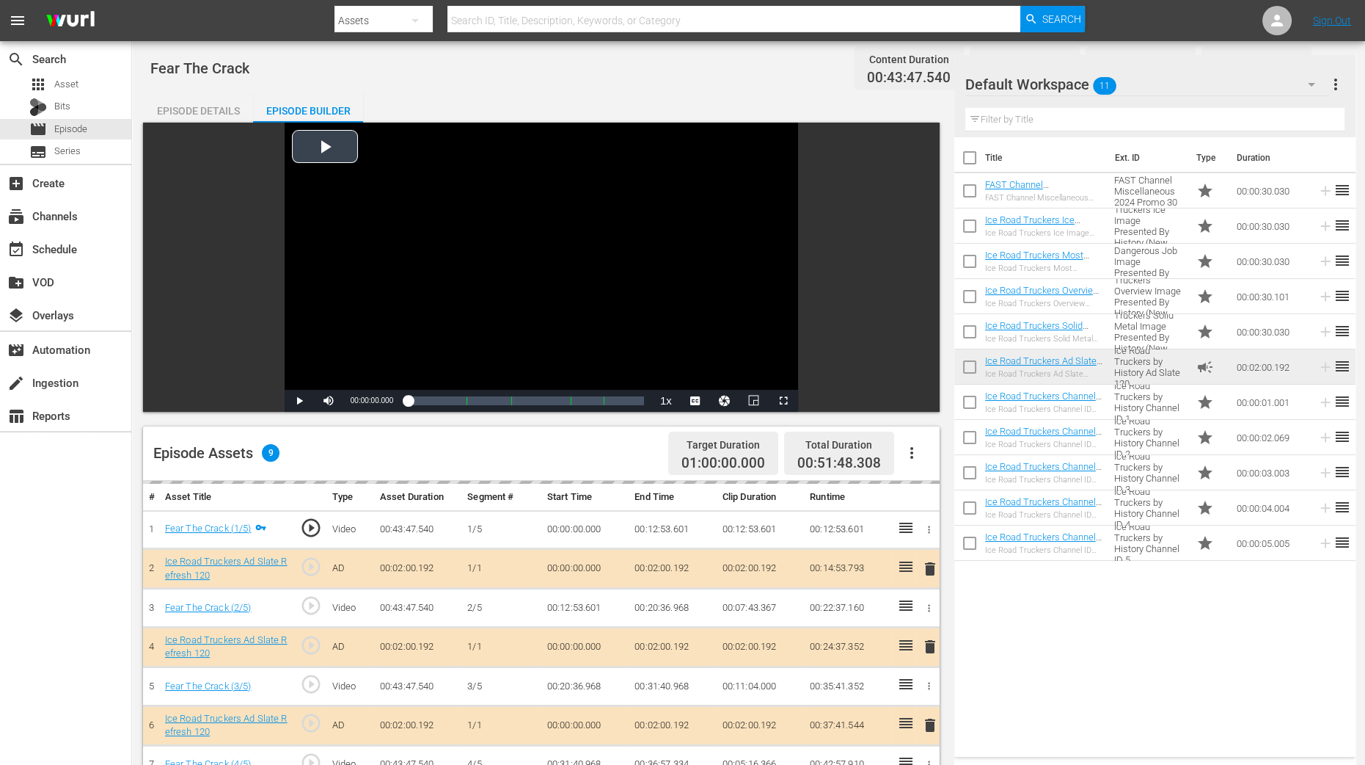
scroll to position [275, 0]
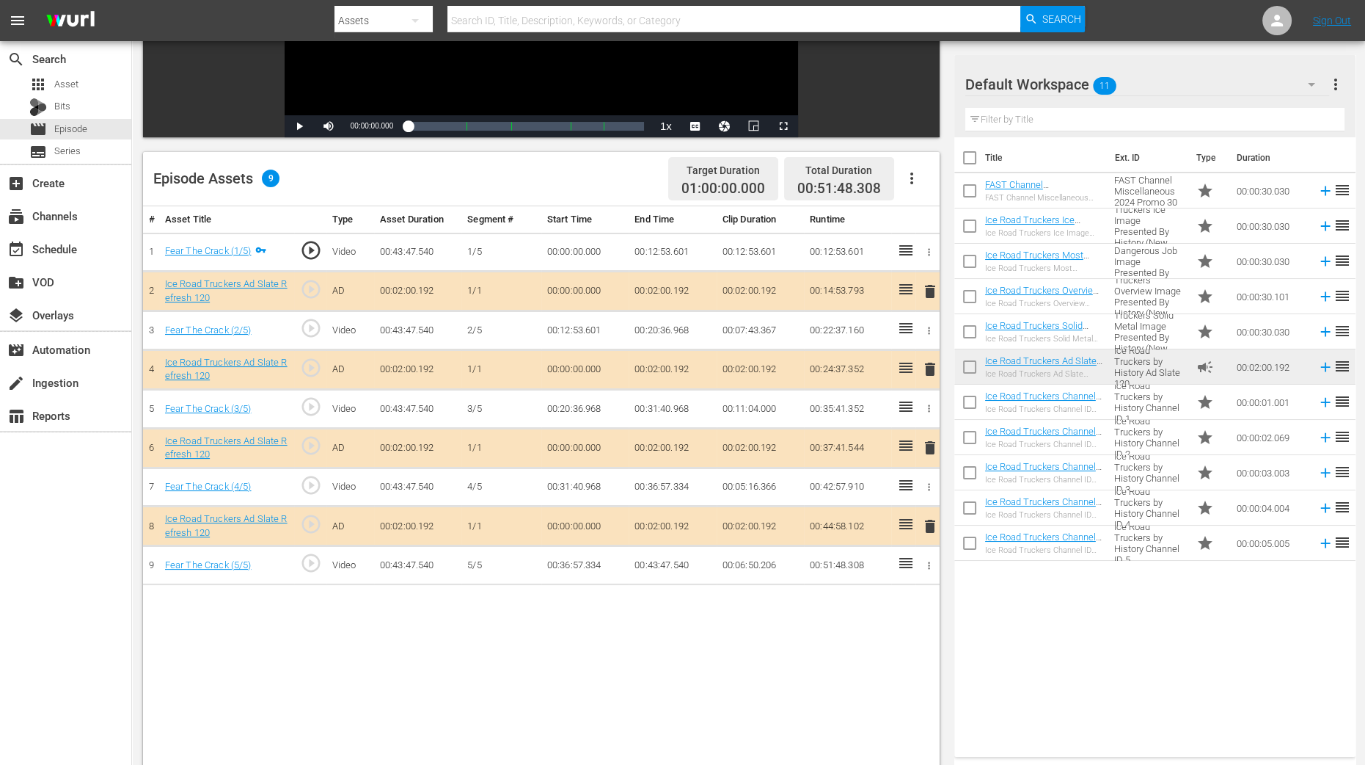
click at [932, 368] on span "delete" at bounding box center [931, 369] width 18 height 18
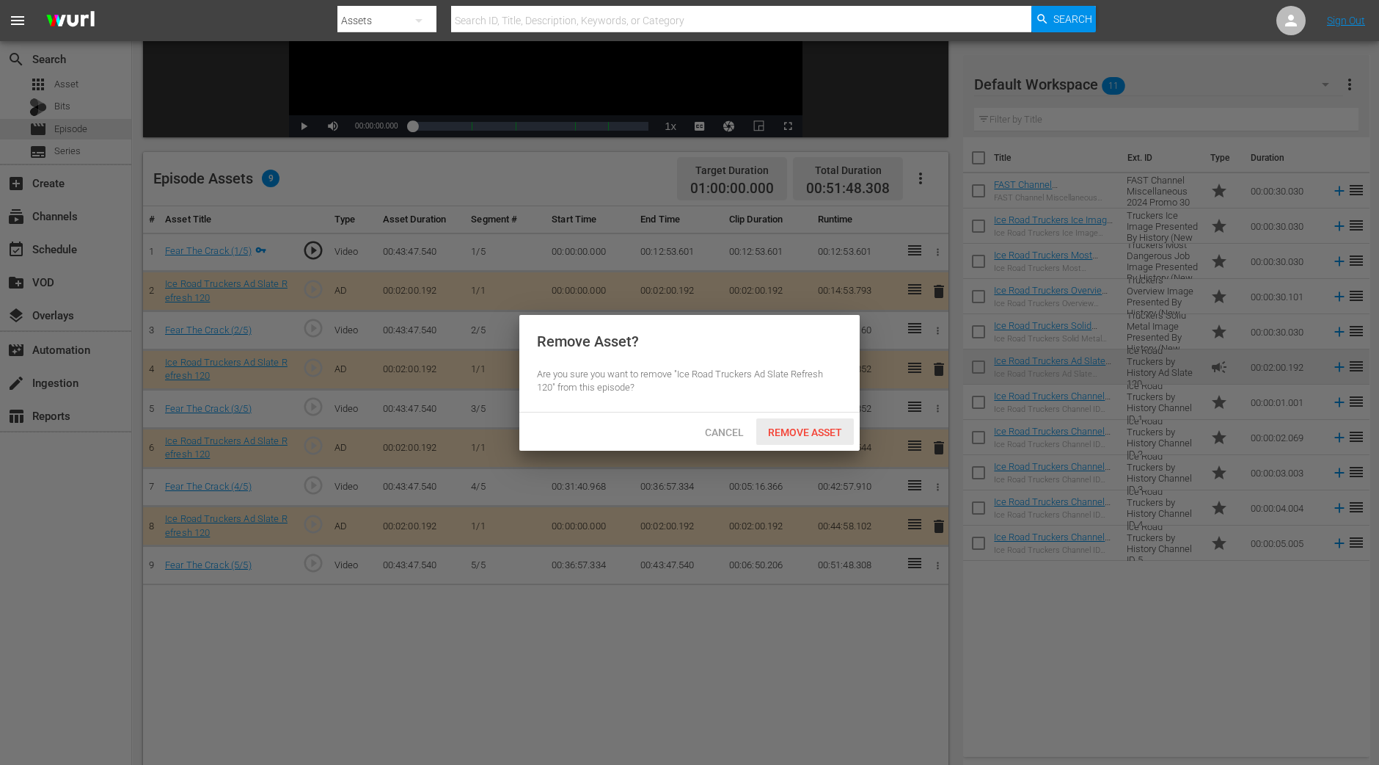
click at [803, 431] on span "Remove Asset" at bounding box center [805, 432] width 98 height 12
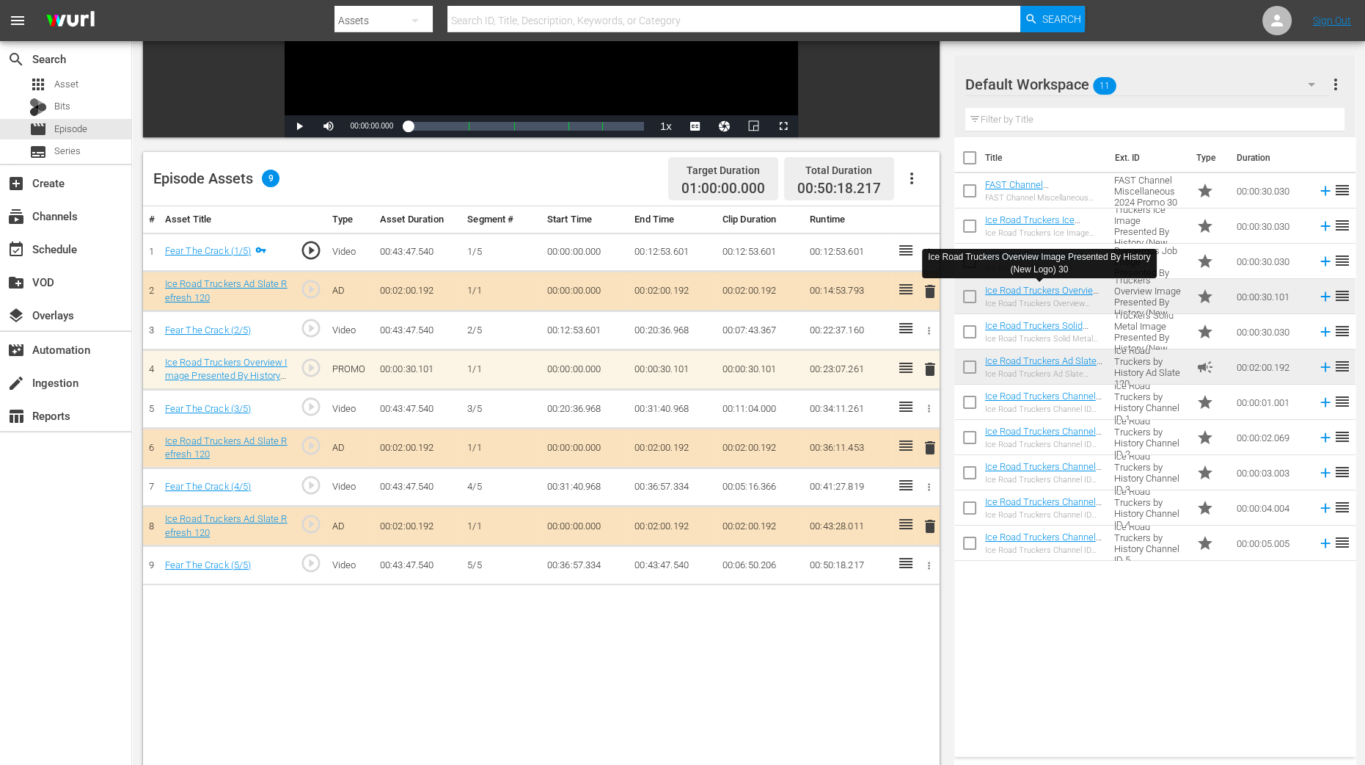
click at [930, 365] on span "delete" at bounding box center [931, 369] width 18 height 18
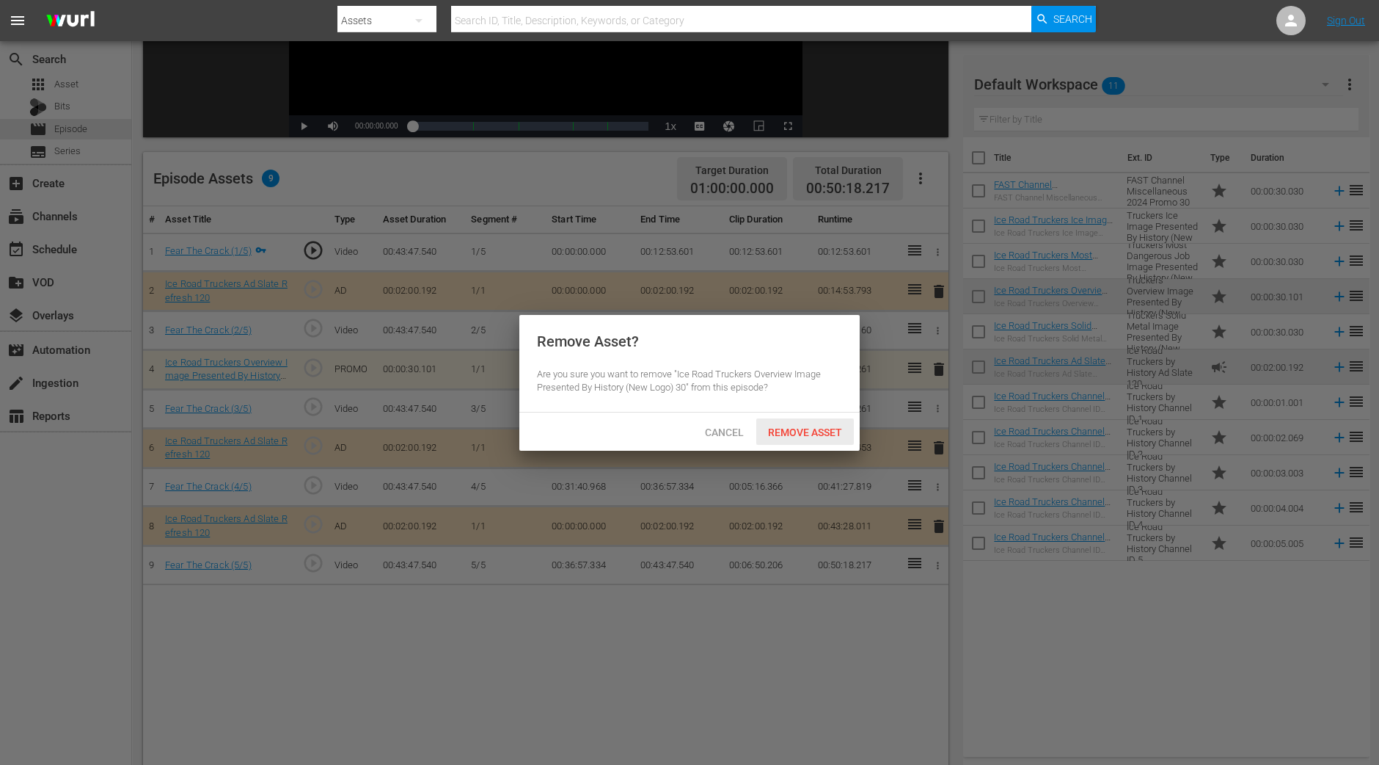
click at [822, 439] on div "Remove Asset" at bounding box center [805, 431] width 98 height 27
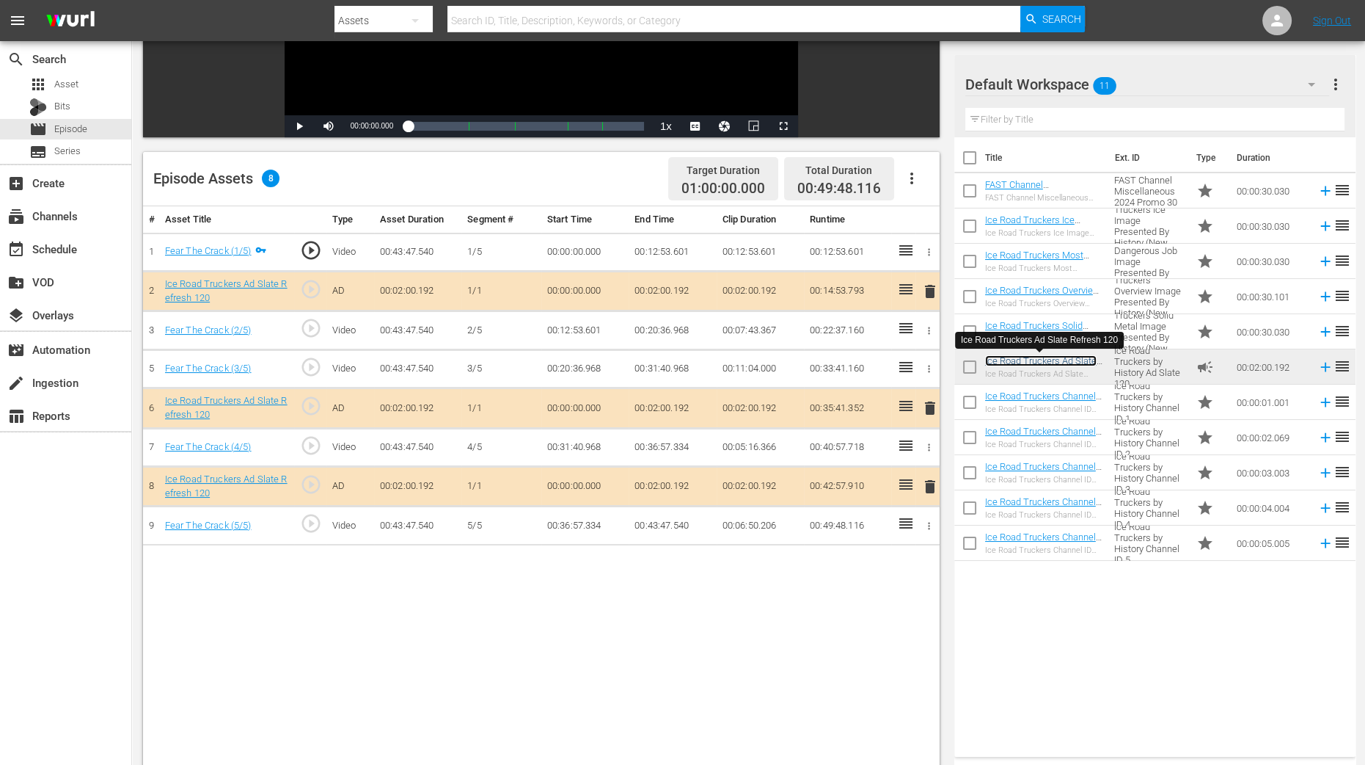
click at [1035, 360] on link "Ice Road Truckers Ad Slate Refresh 120" at bounding box center [1041, 366] width 112 height 22
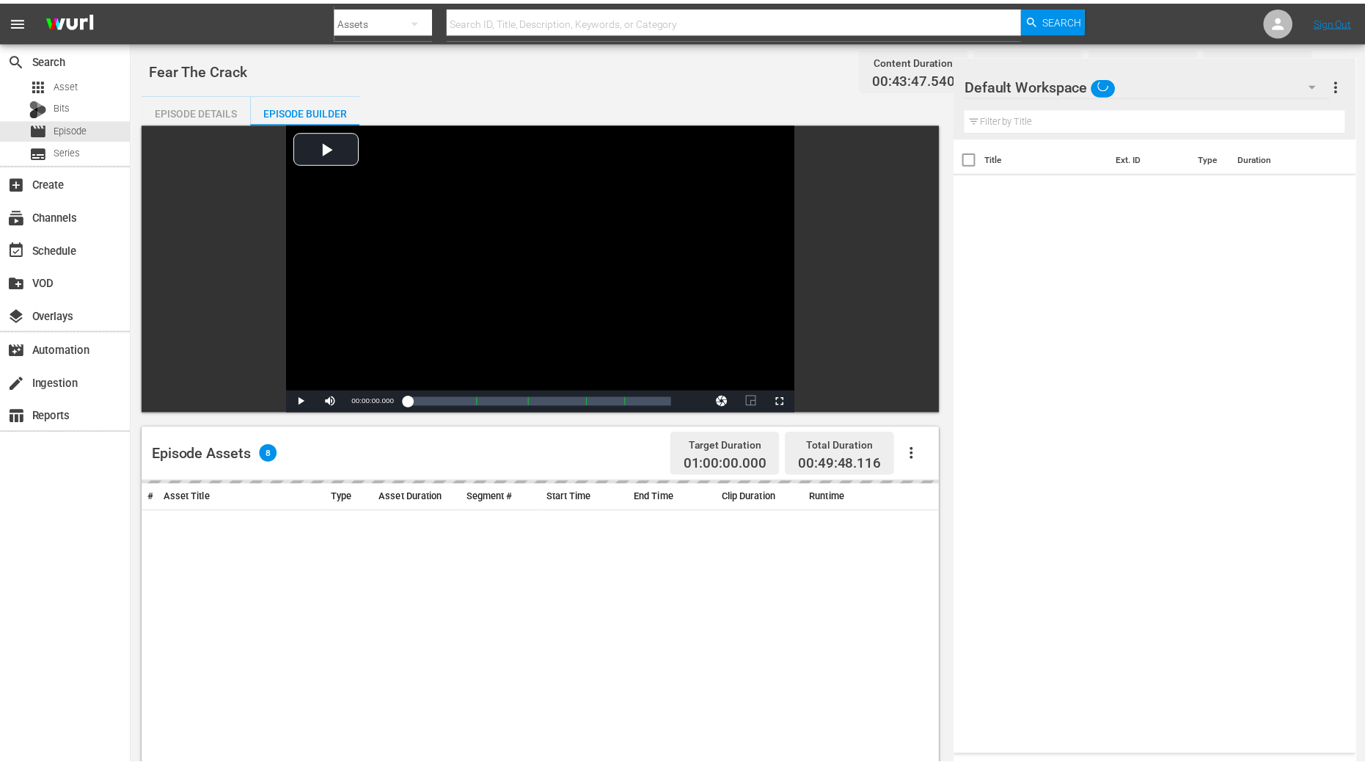
scroll to position [275, 0]
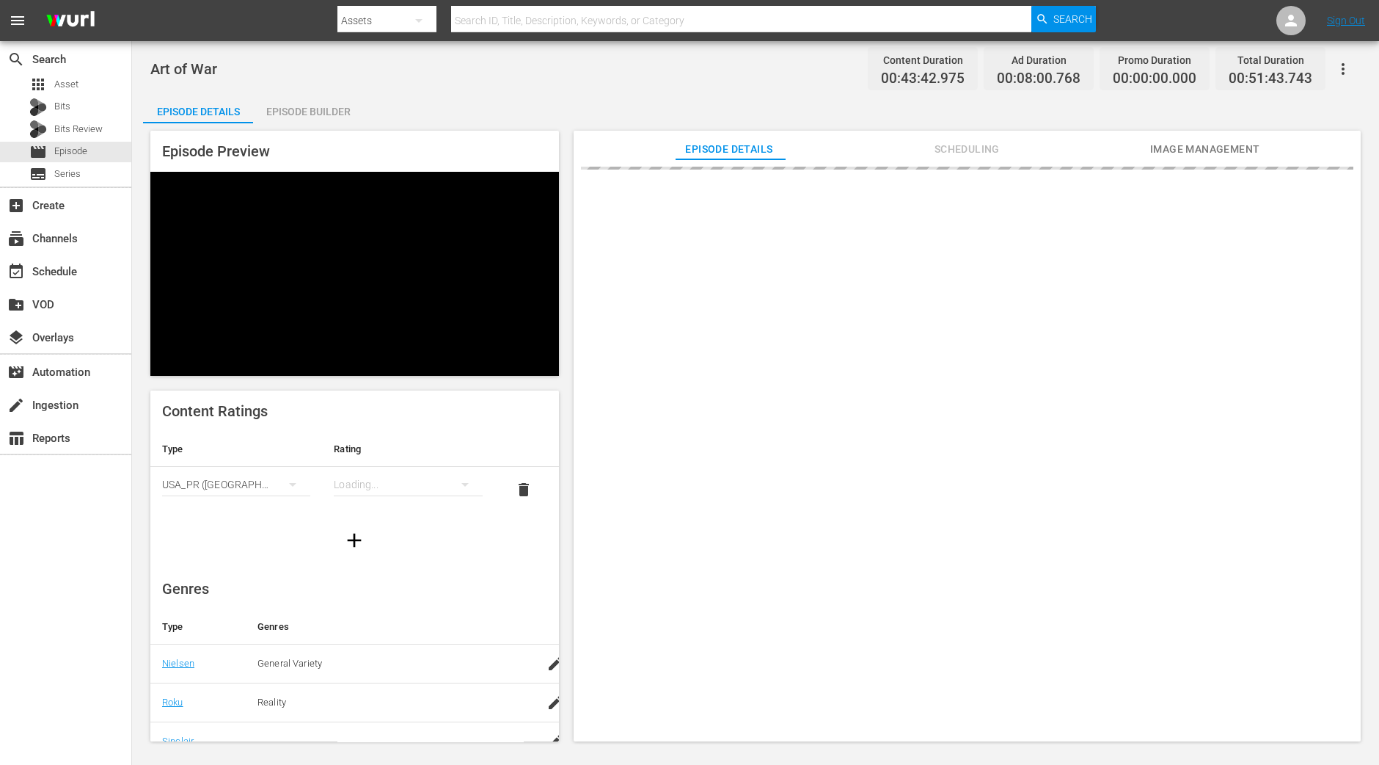
click at [310, 107] on div "Episode Builder" at bounding box center [308, 111] width 110 height 35
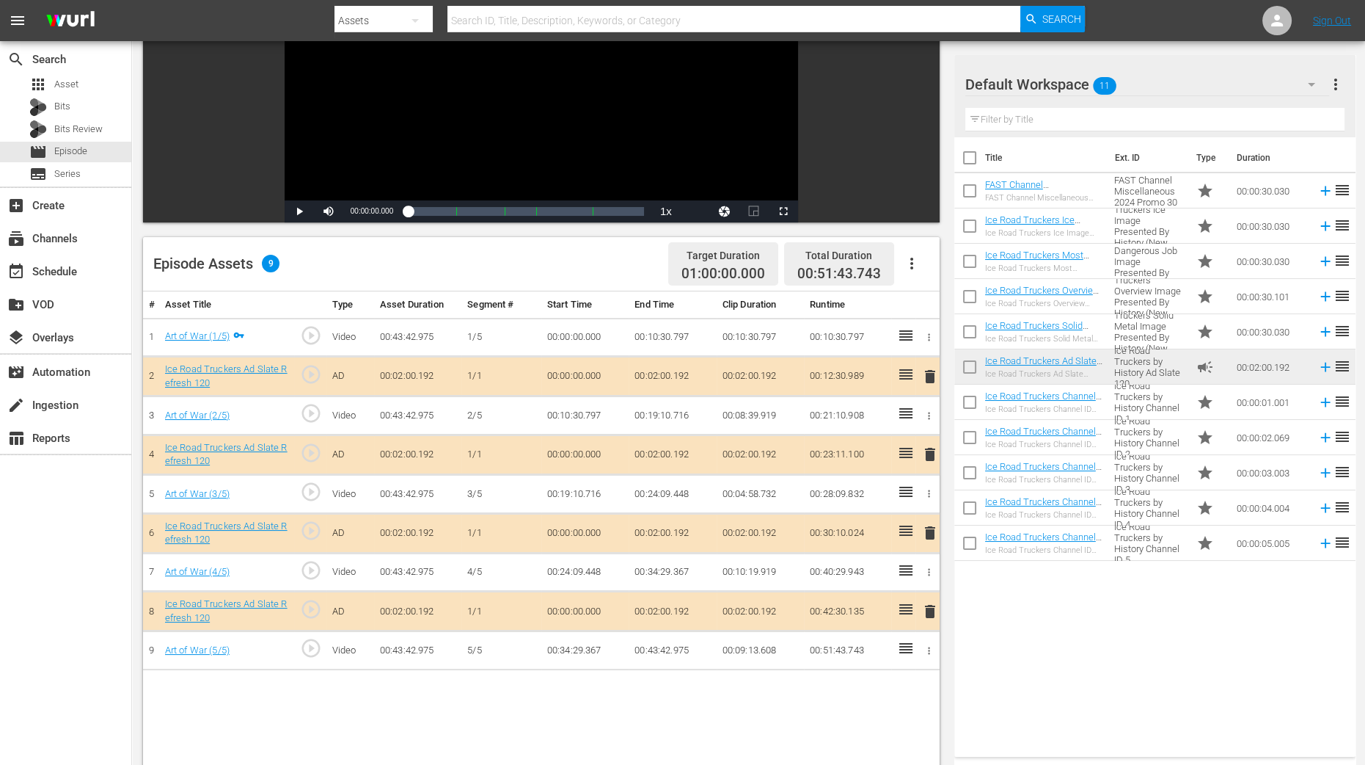
scroll to position [366, 0]
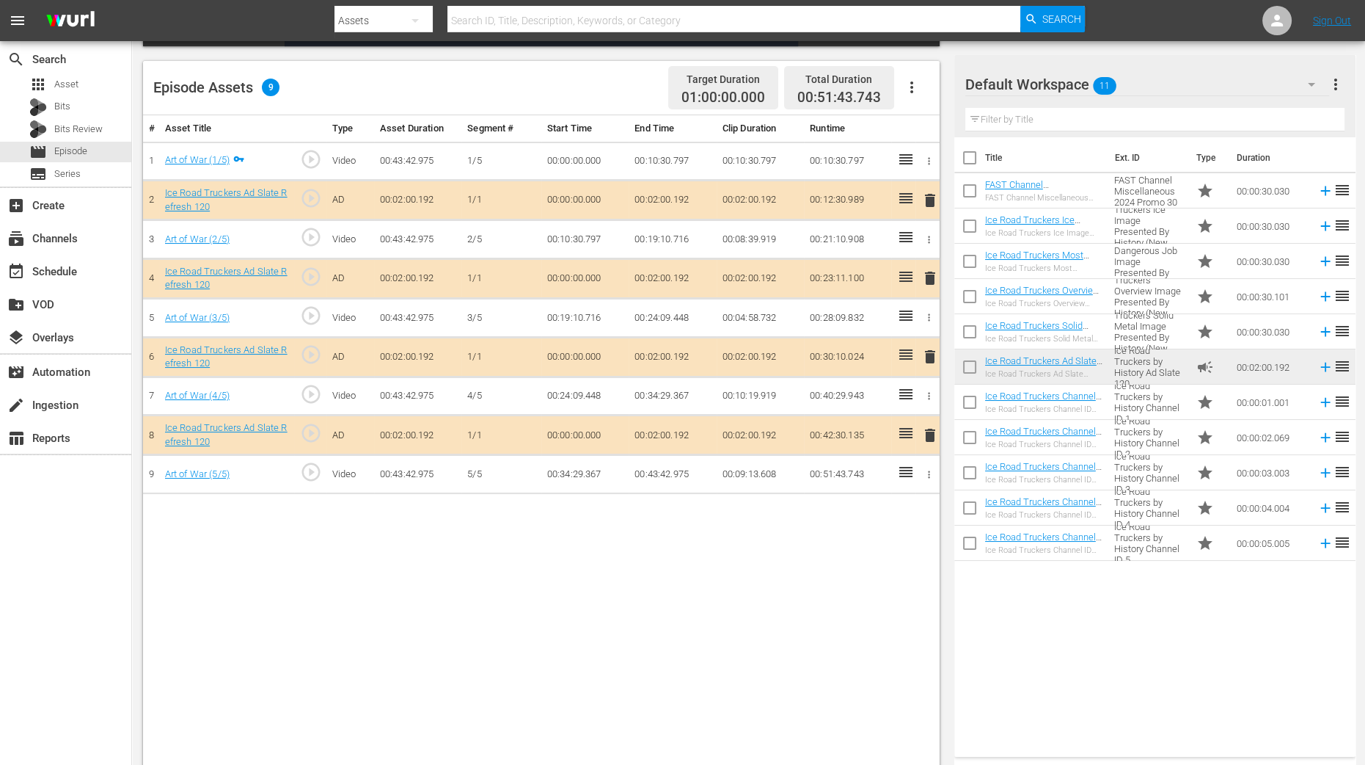
click at [928, 275] on span "delete" at bounding box center [931, 278] width 18 height 18
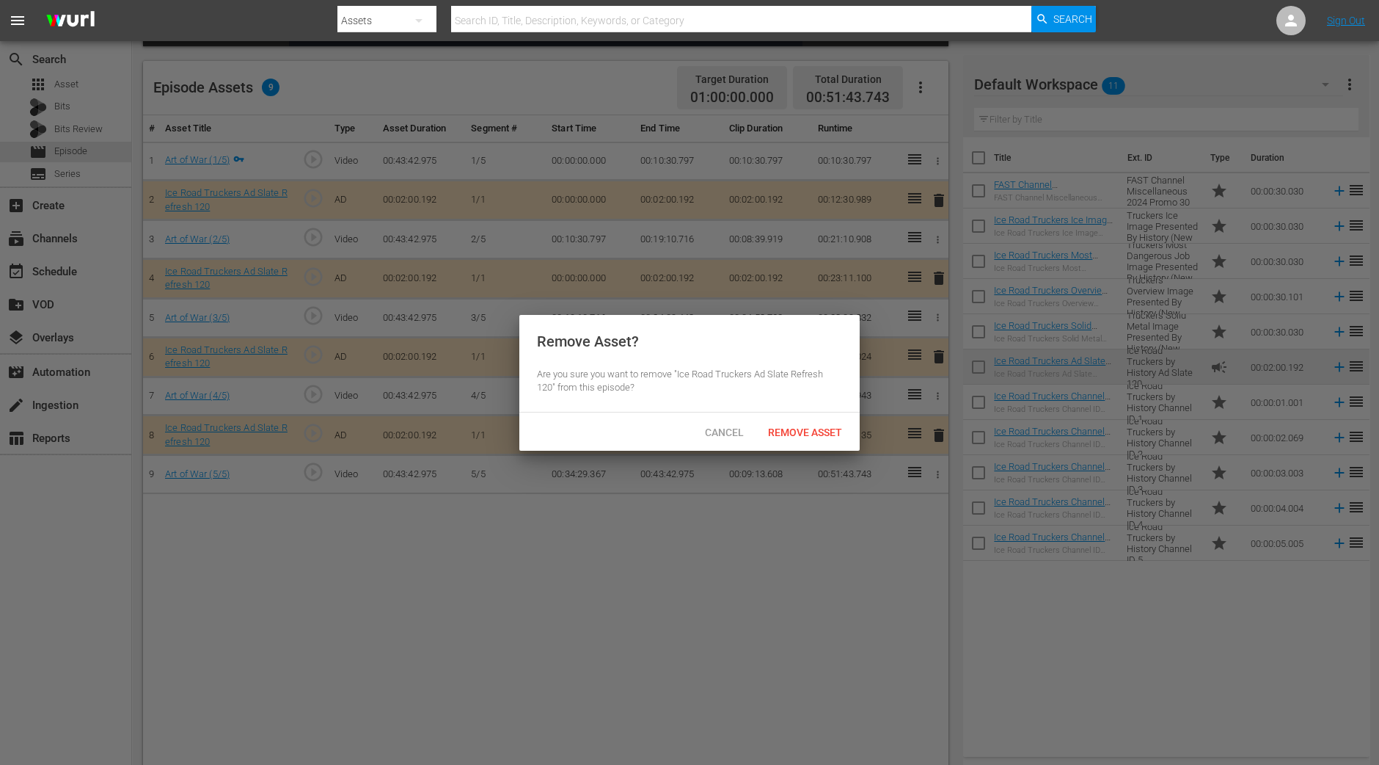
click at [823, 416] on div "Cancel Remove Asset" at bounding box center [689, 431] width 340 height 38
click at [822, 426] on span "Remove Asset" at bounding box center [805, 432] width 98 height 12
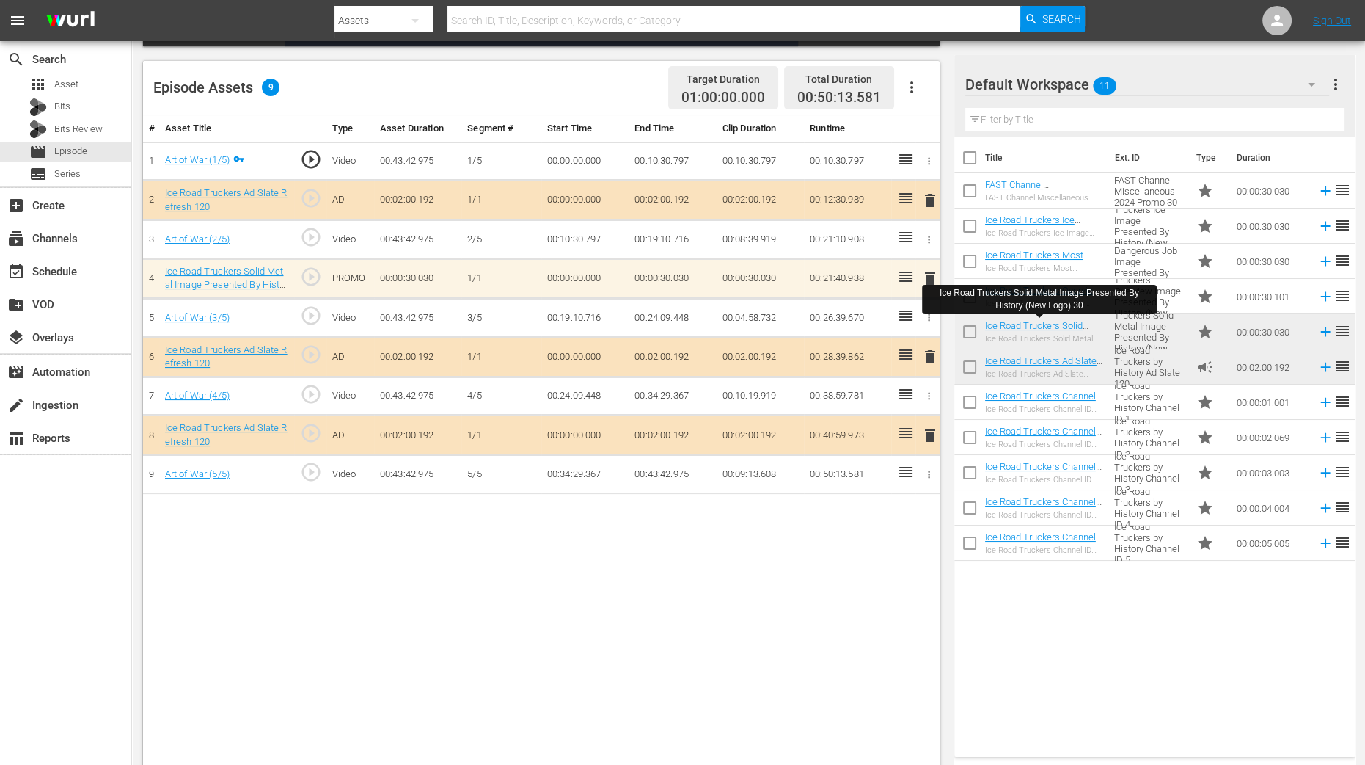
click at [947, 522] on div "Video Player is loading. Play Video Play Mute Current Time 00:00:00.000 / Durat…" at bounding box center [748, 263] width 1211 height 1013
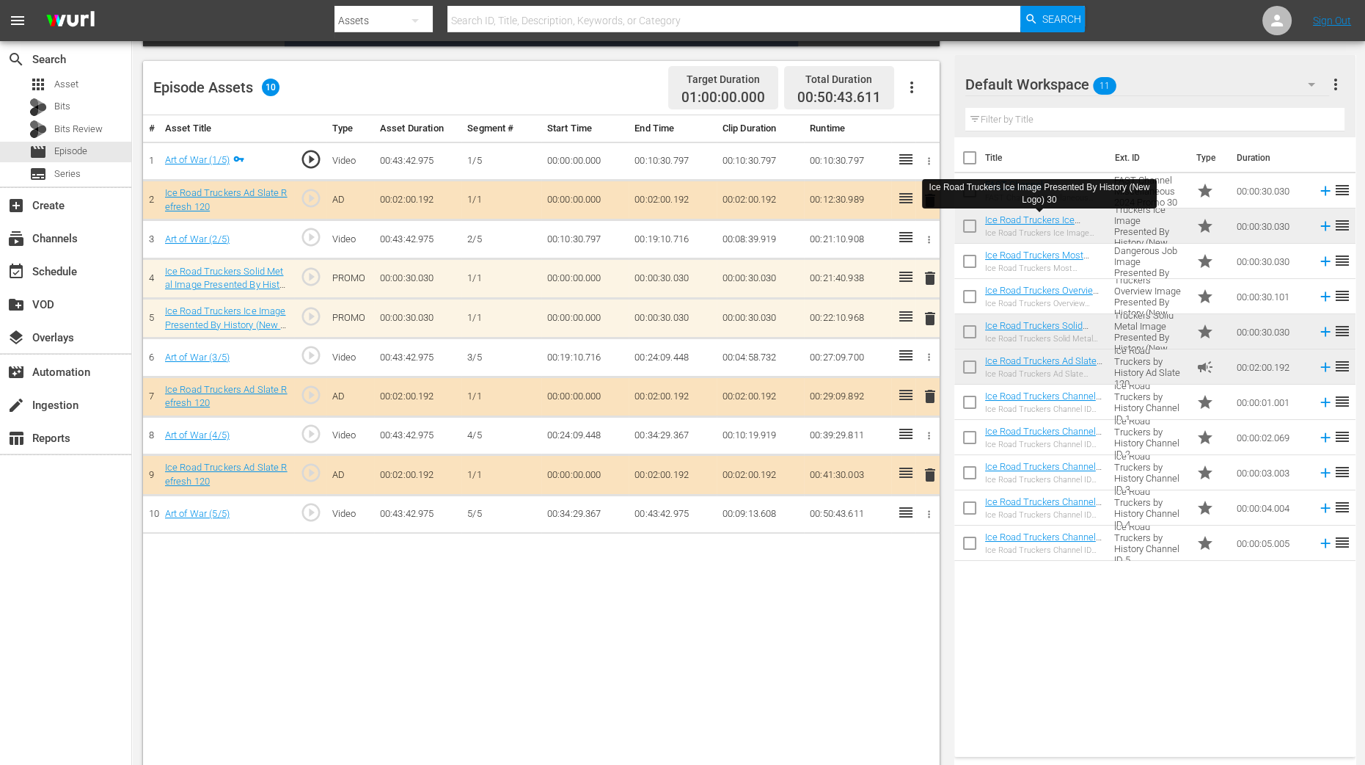
click at [1103, 611] on div "Title Ext. ID Type Duration FAST Channel Miscellaneous 2024 Promo 30 FAST Chann…" at bounding box center [1155, 443] width 401 height 613
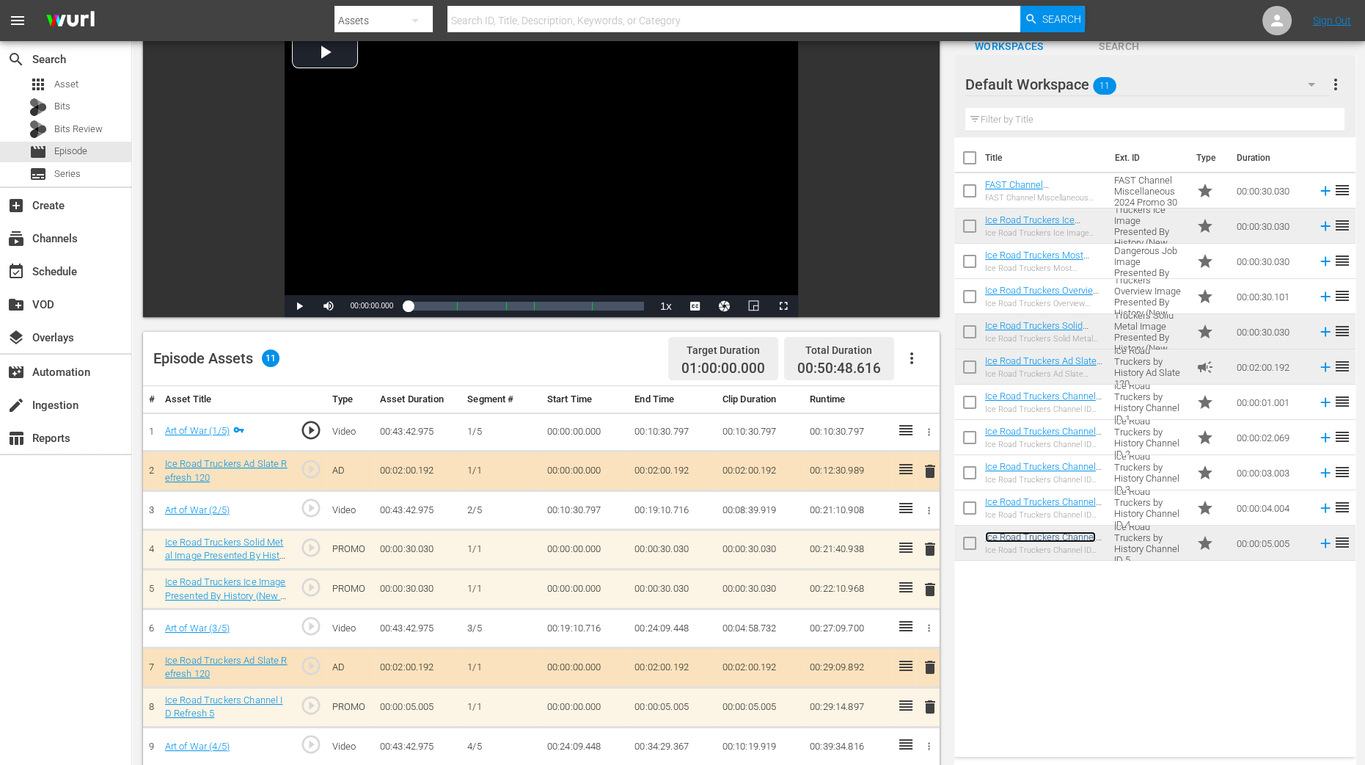
scroll to position [183, 0]
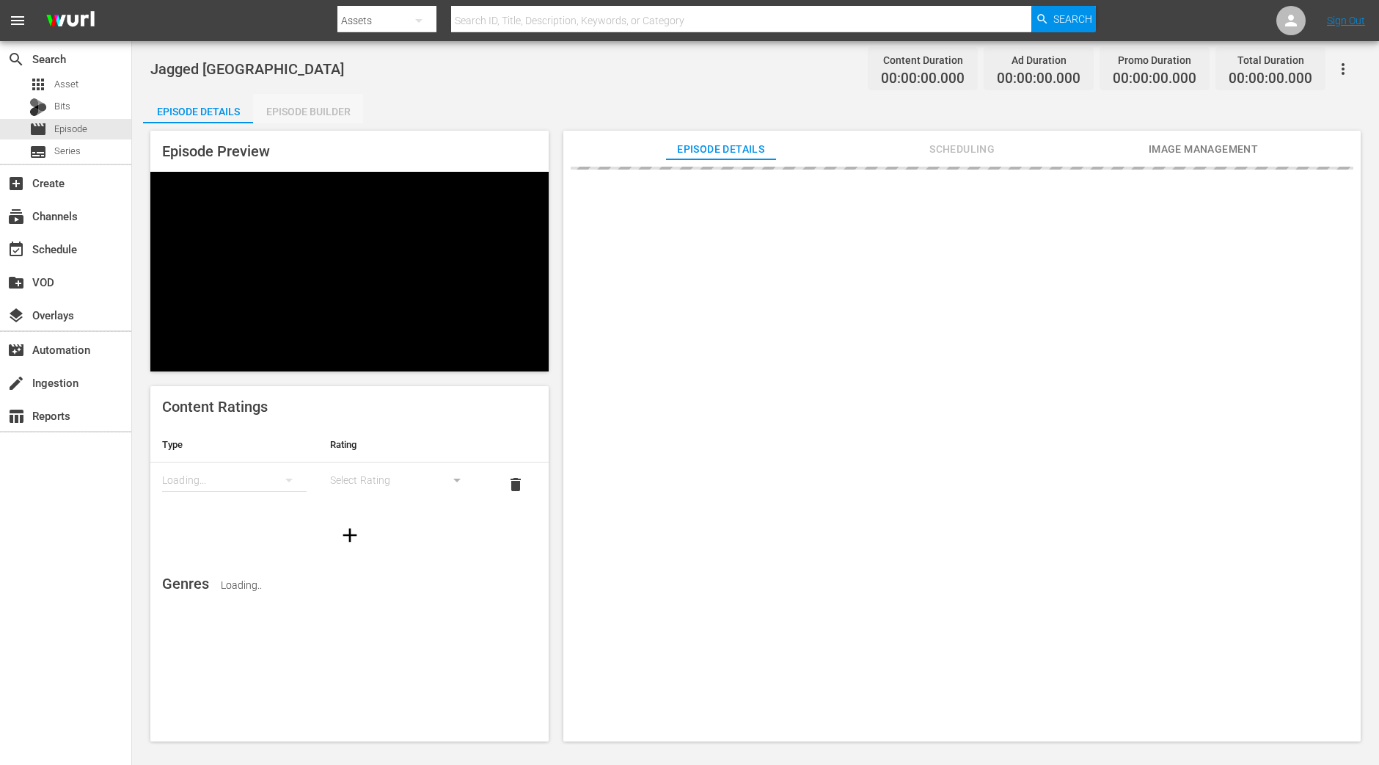
click at [338, 117] on div "Episode Builder" at bounding box center [308, 111] width 110 height 35
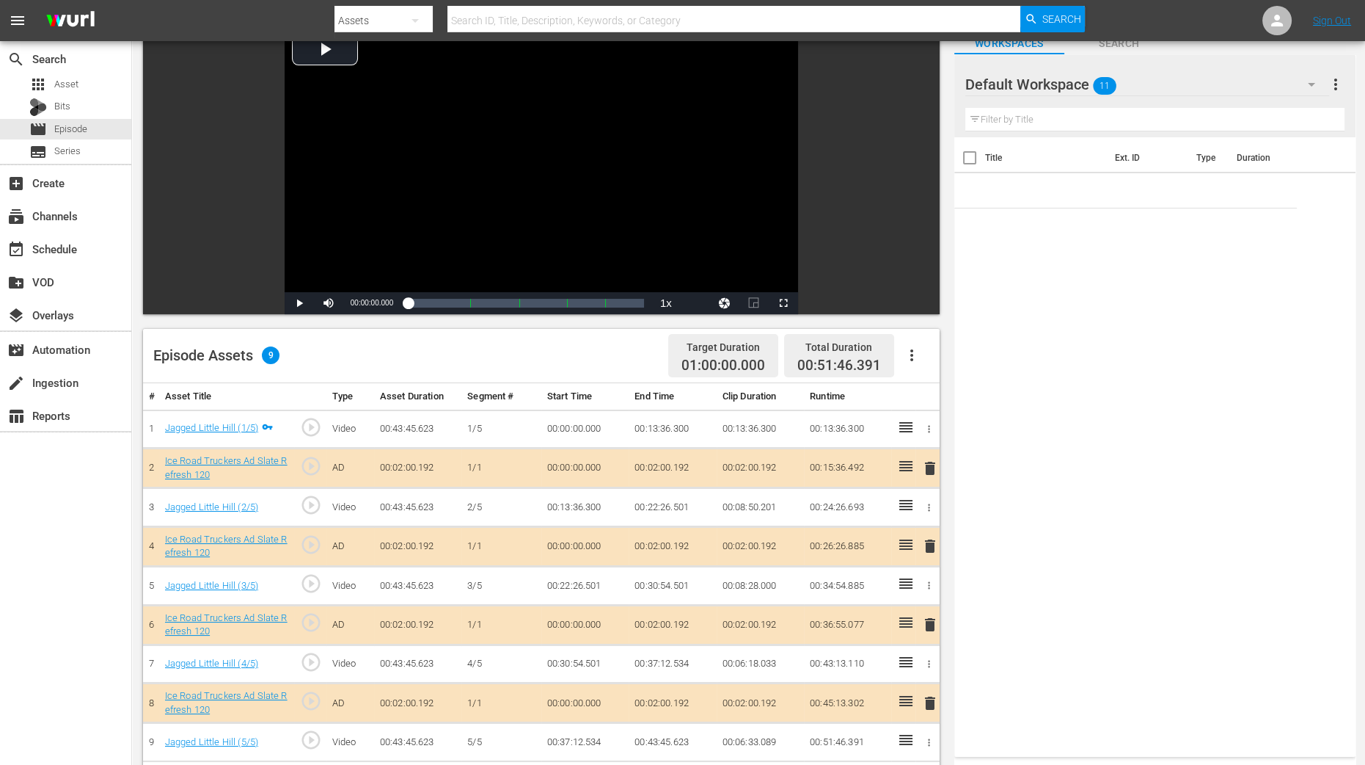
scroll to position [183, 0]
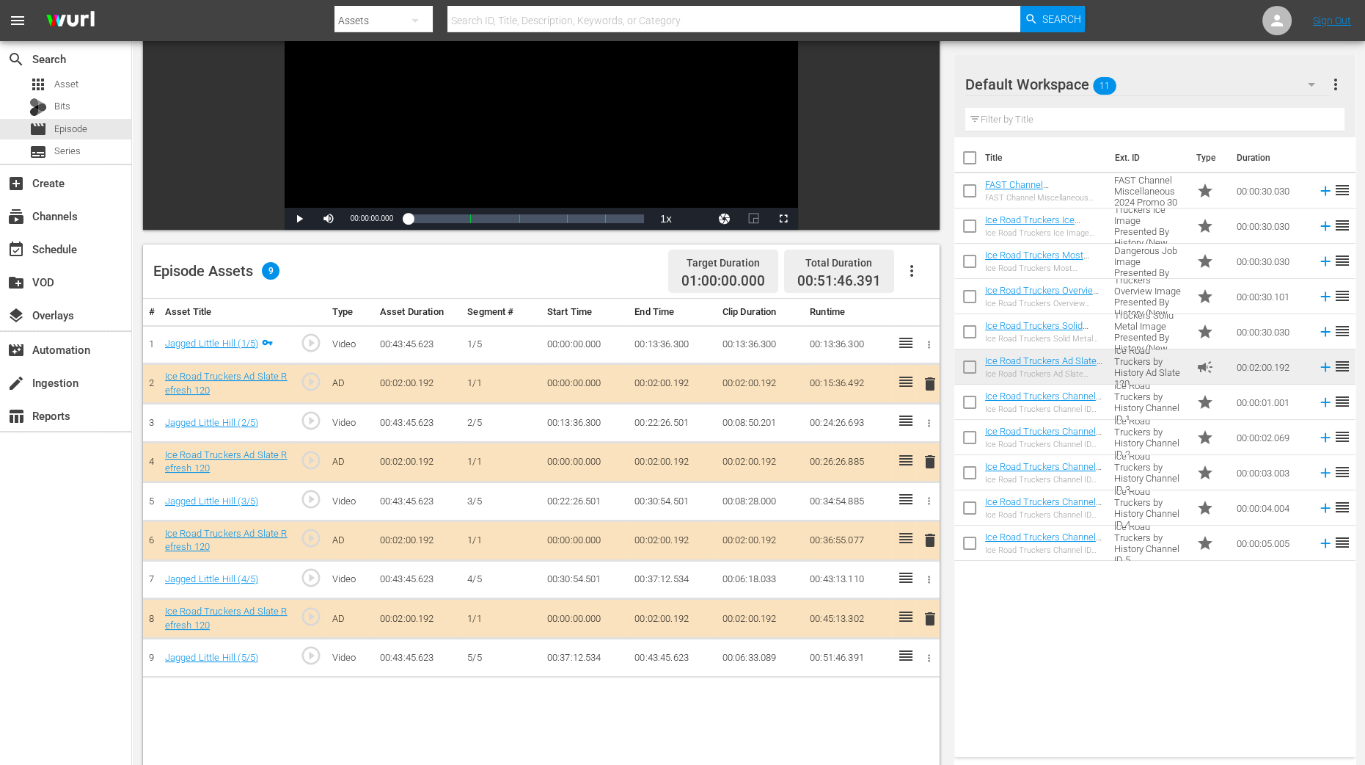
click at [929, 461] on span "delete" at bounding box center [931, 462] width 18 height 18
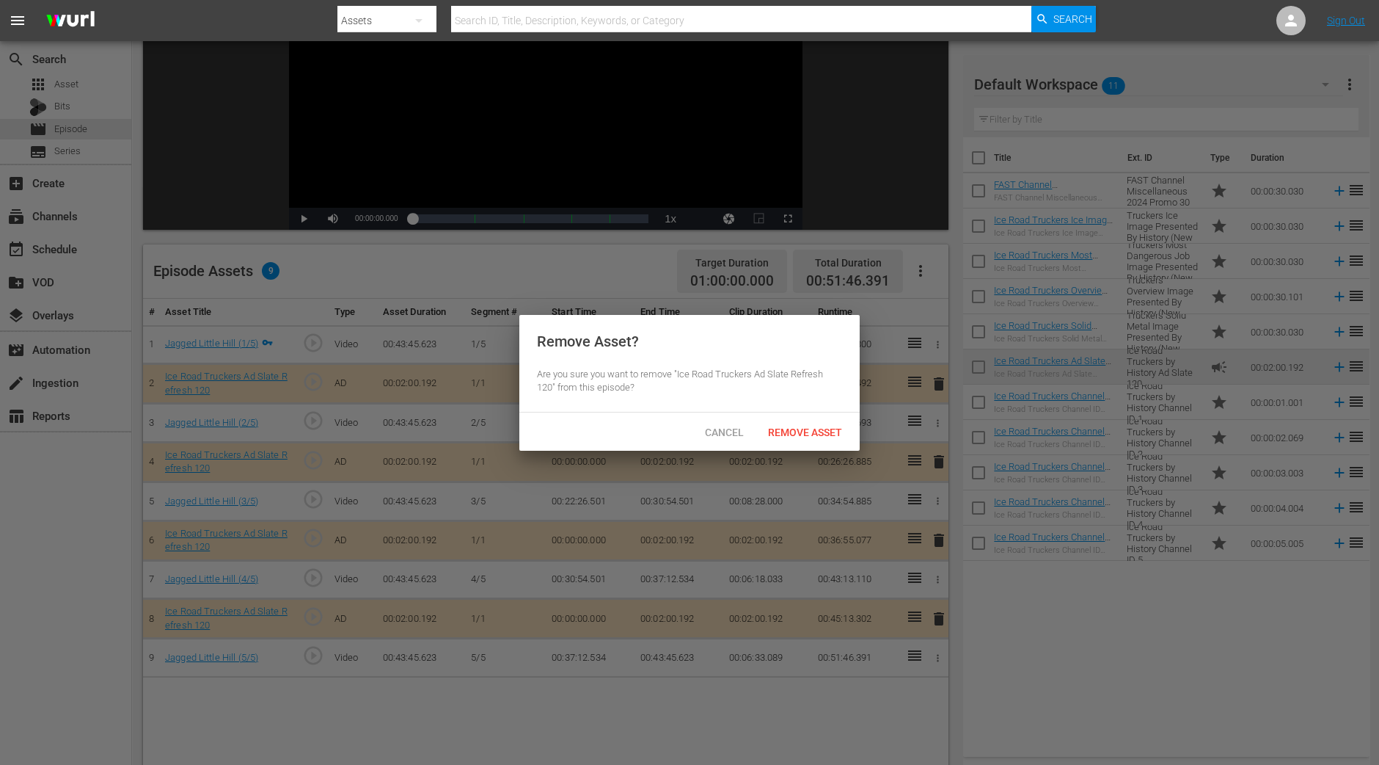
click at [820, 445] on div "Cancel Remove Asset" at bounding box center [689, 431] width 340 height 38
click at [811, 438] on div "Remove Asset" at bounding box center [805, 431] width 98 height 27
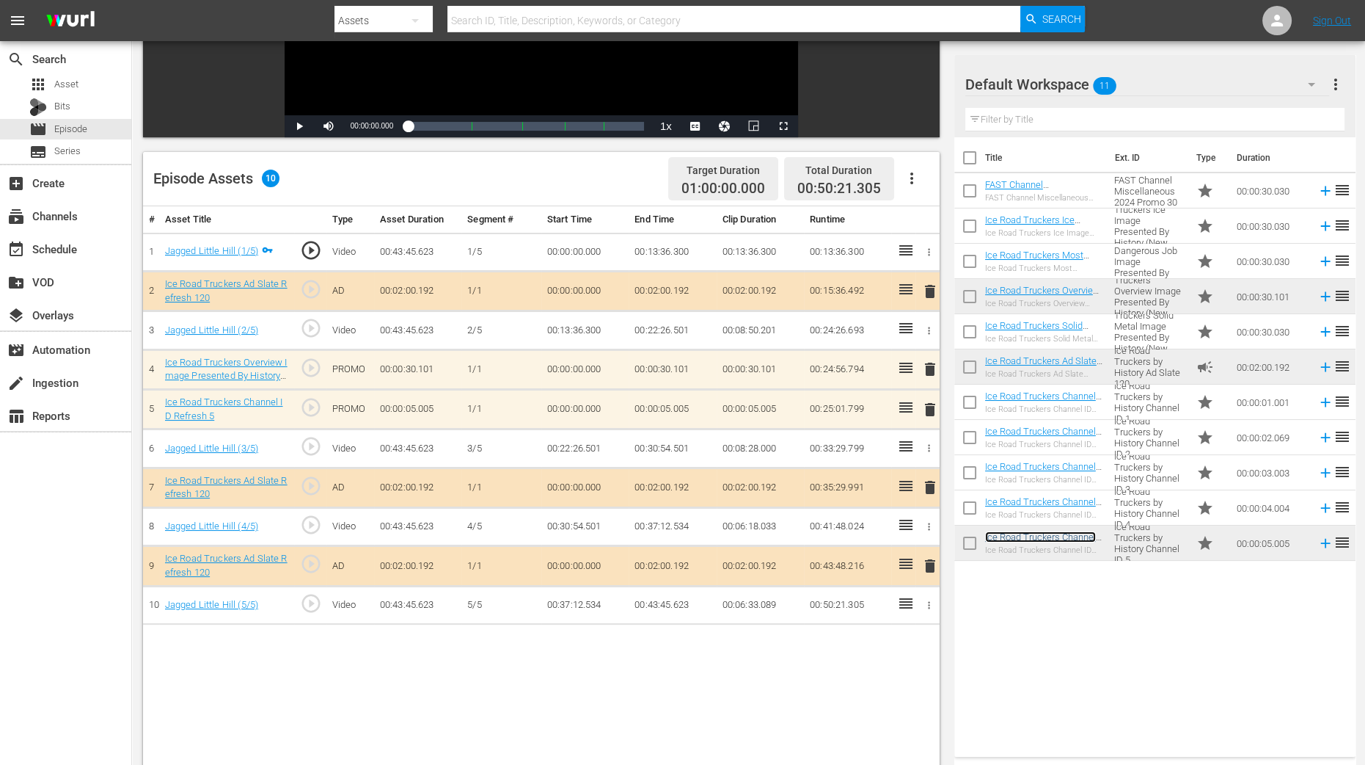
scroll to position [0, 0]
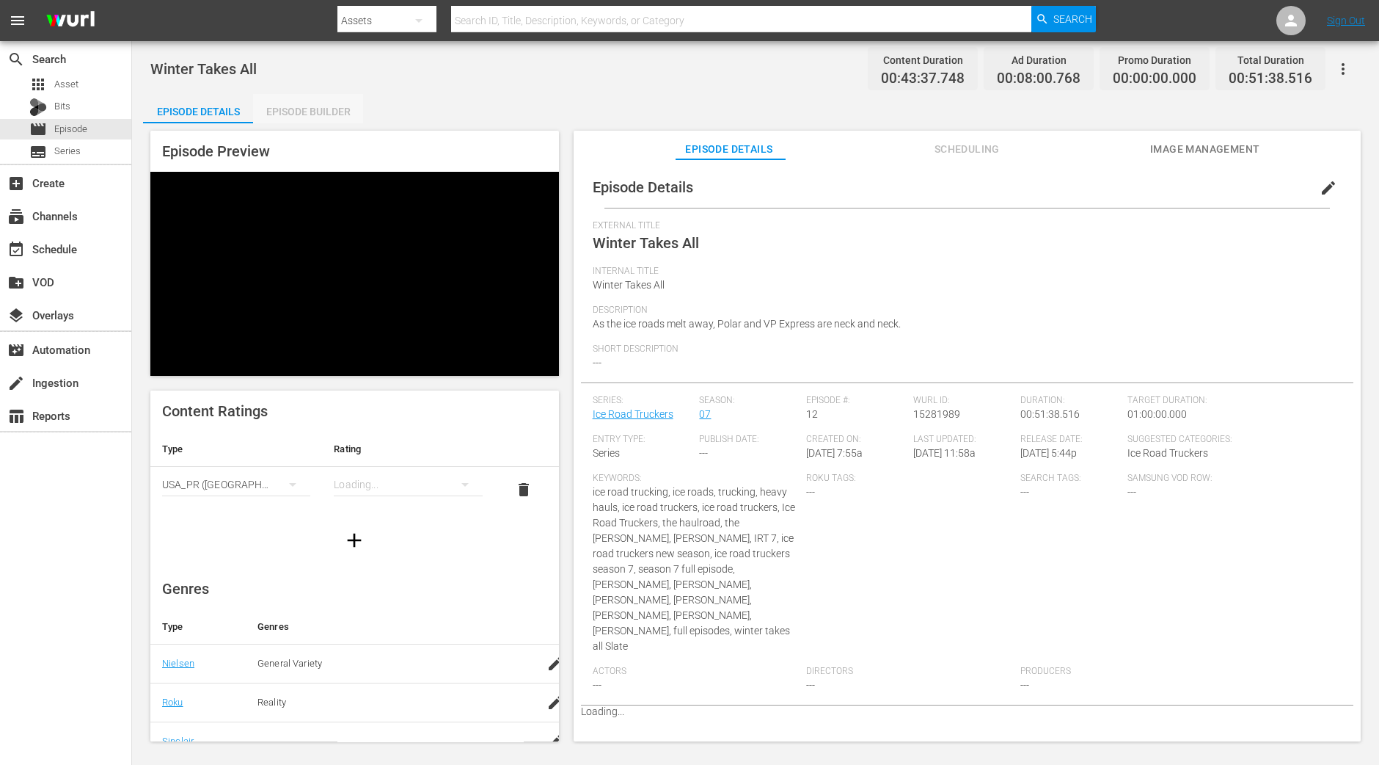
click at [310, 98] on div "Episode Builder" at bounding box center [308, 111] width 110 height 35
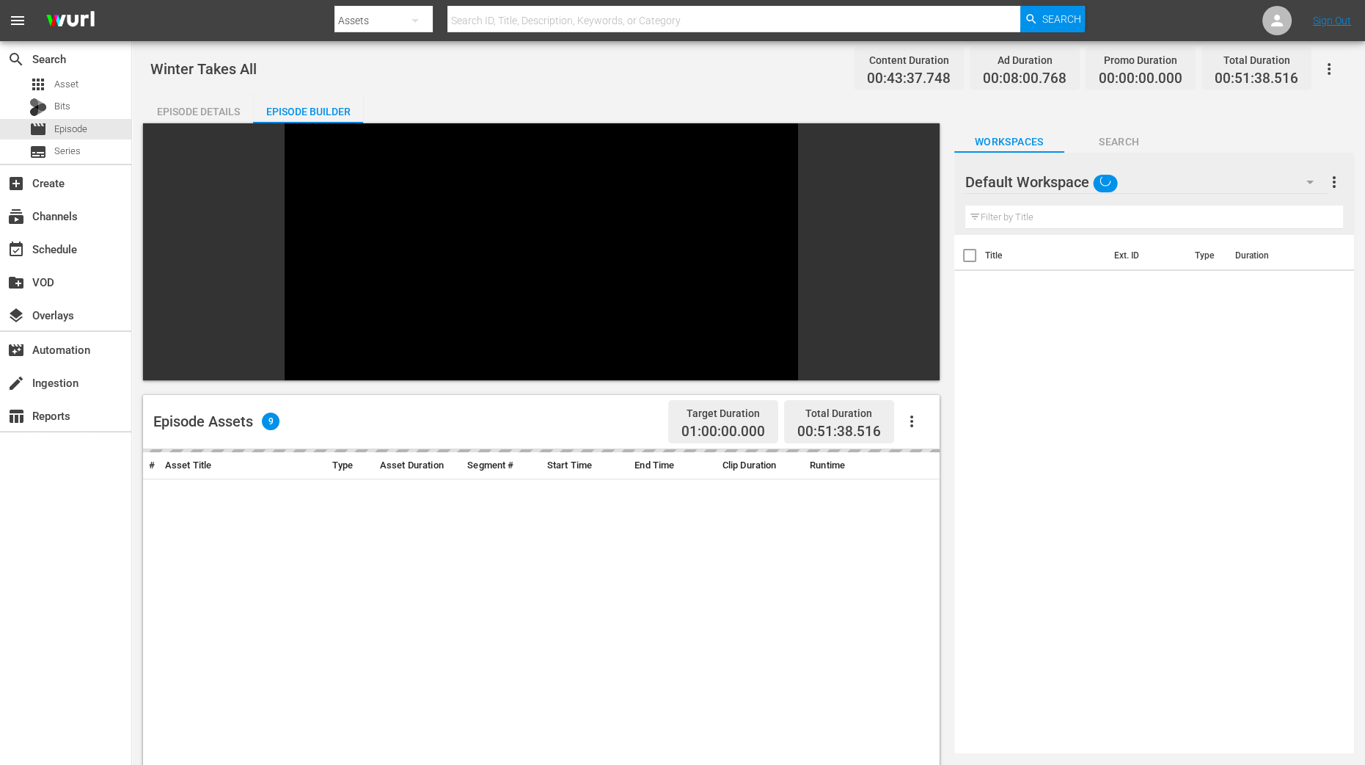
scroll to position [349, 0]
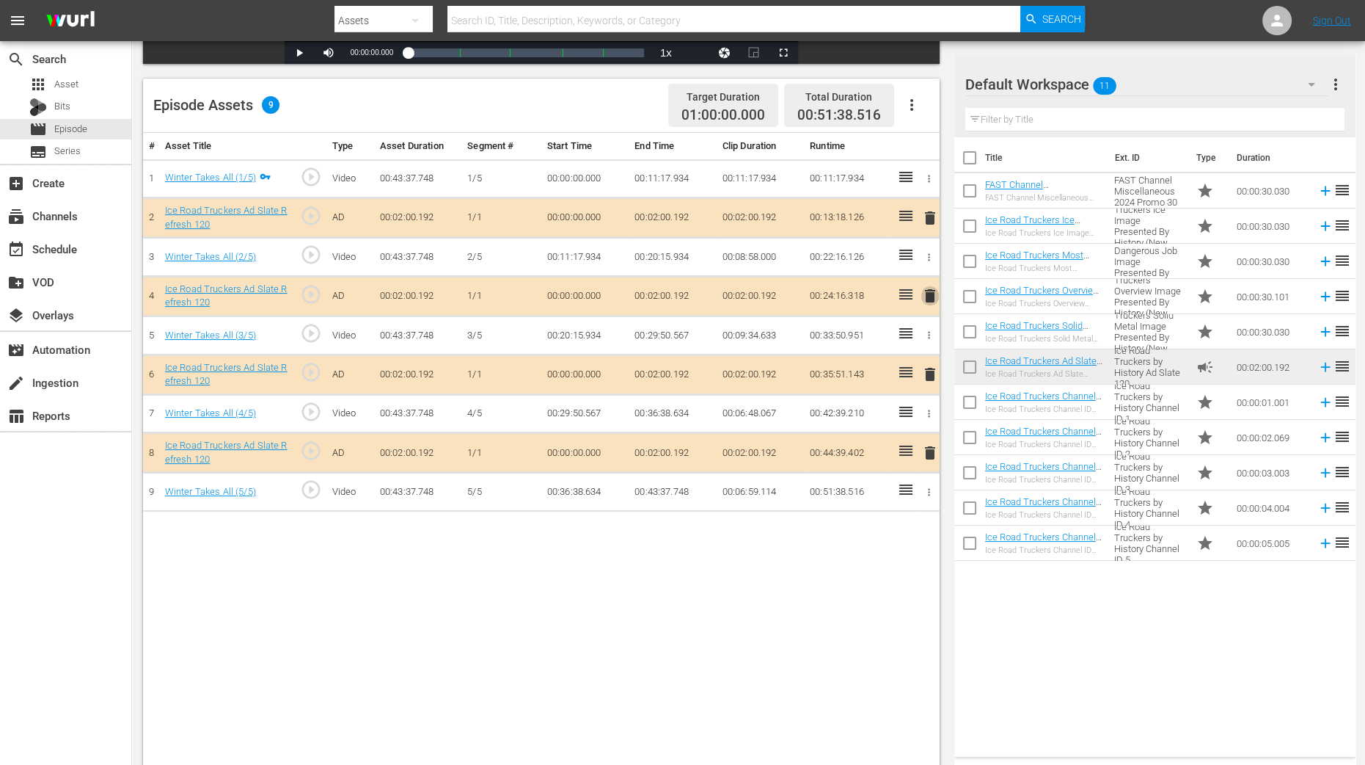
click at [926, 291] on span "delete" at bounding box center [931, 296] width 18 height 18
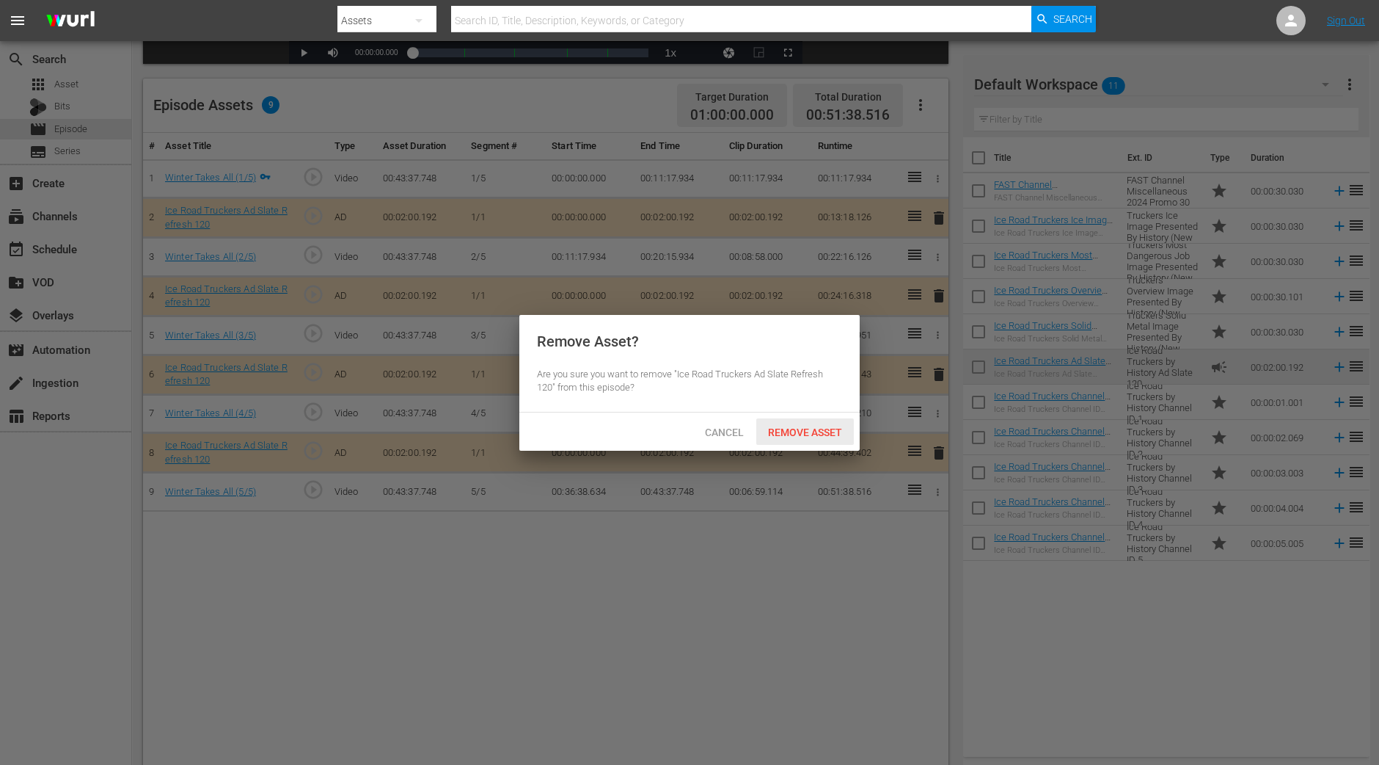
click at [803, 426] on span "Remove Asset" at bounding box center [805, 432] width 98 height 12
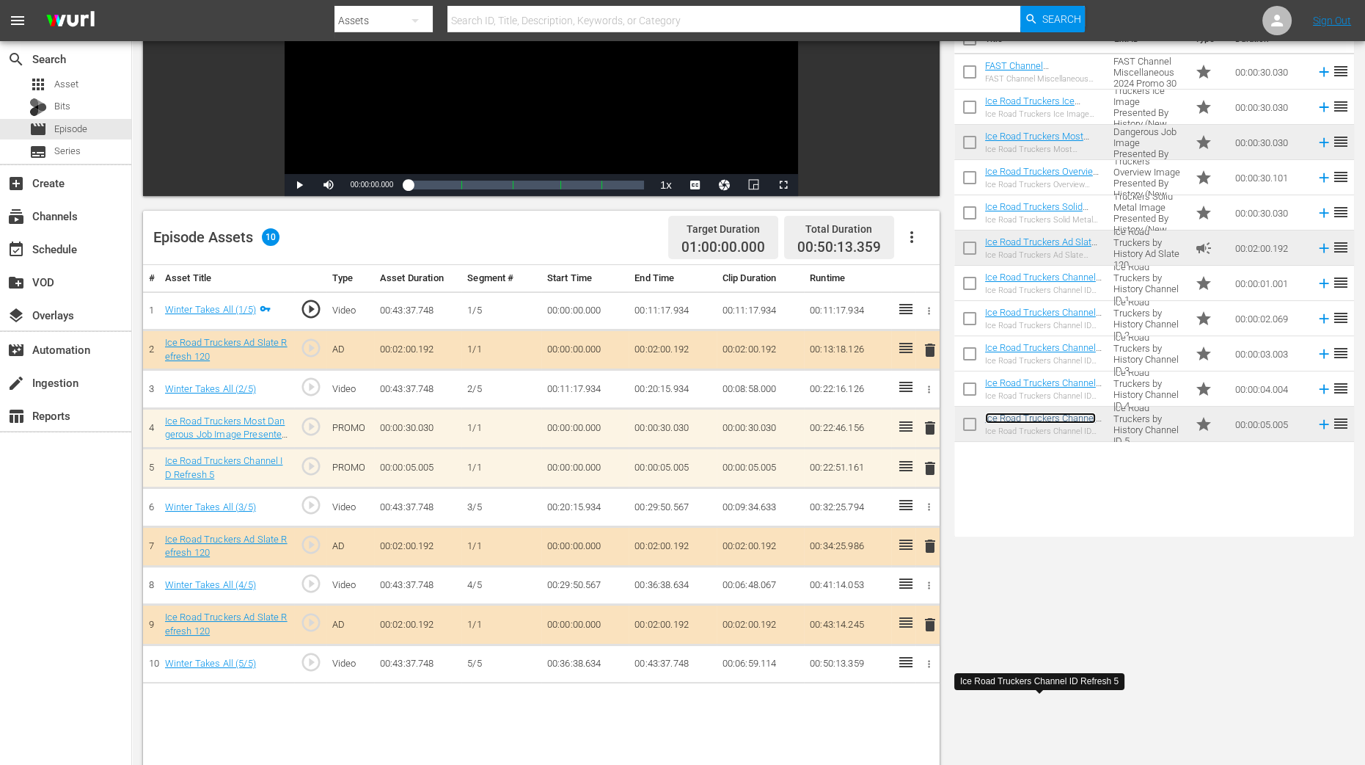
scroll to position [0, 0]
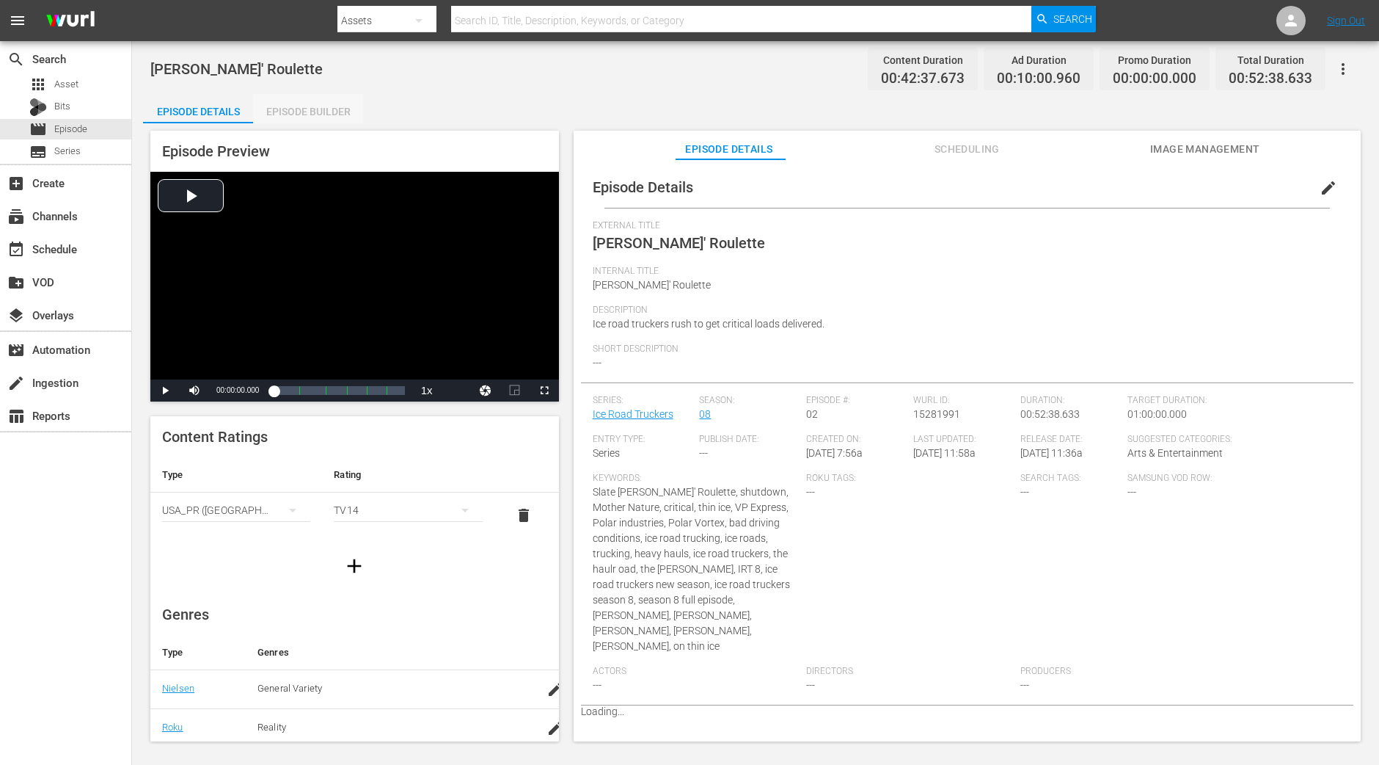
click at [316, 109] on div "Episode Builder" at bounding box center [308, 111] width 110 height 35
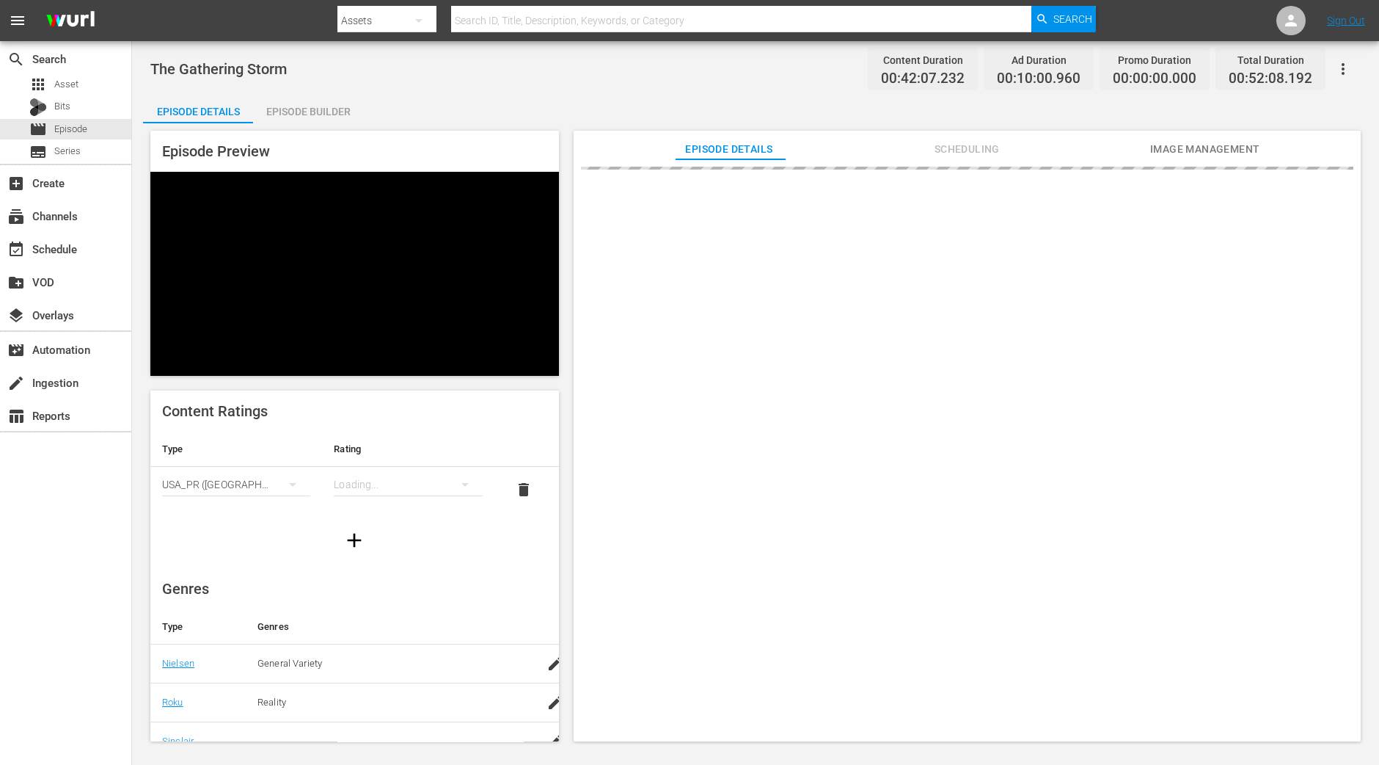
click at [352, 124] on div "Episode Preview Content Ratings Type Rating Select Rating Type [GEOGRAPHIC_DATA…" at bounding box center [755, 438] width 1225 height 630
click at [330, 106] on div "Episode Builder" at bounding box center [308, 111] width 110 height 35
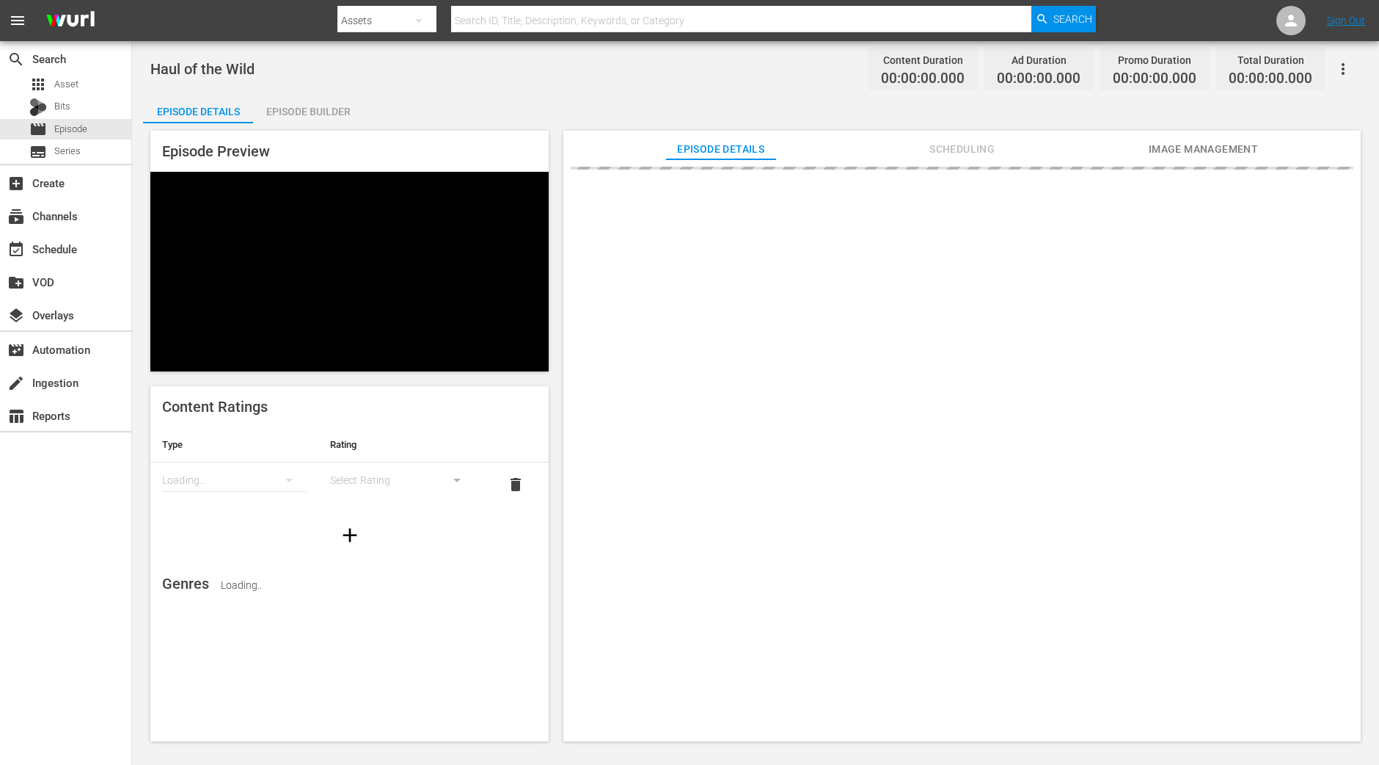
click at [302, 105] on div "Episode Builder" at bounding box center [308, 111] width 110 height 35
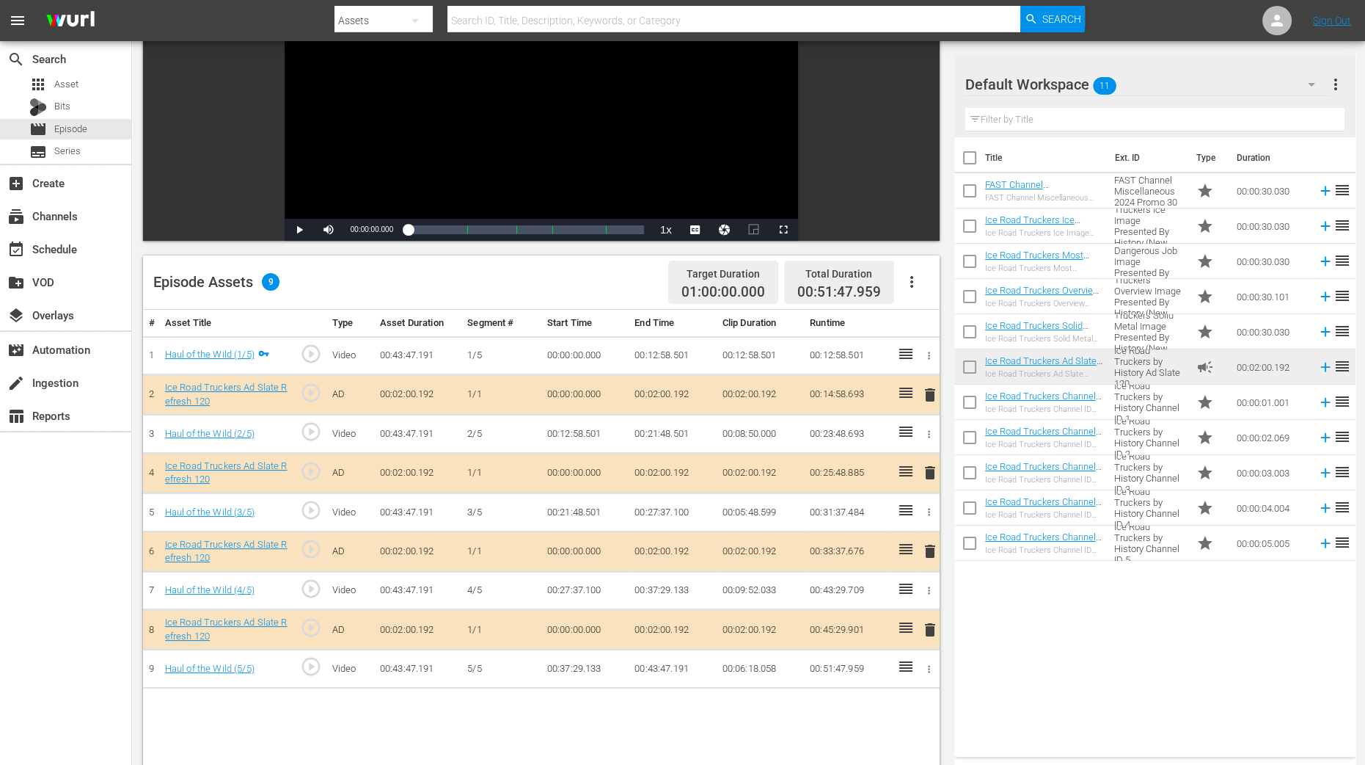
scroll to position [366, 0]
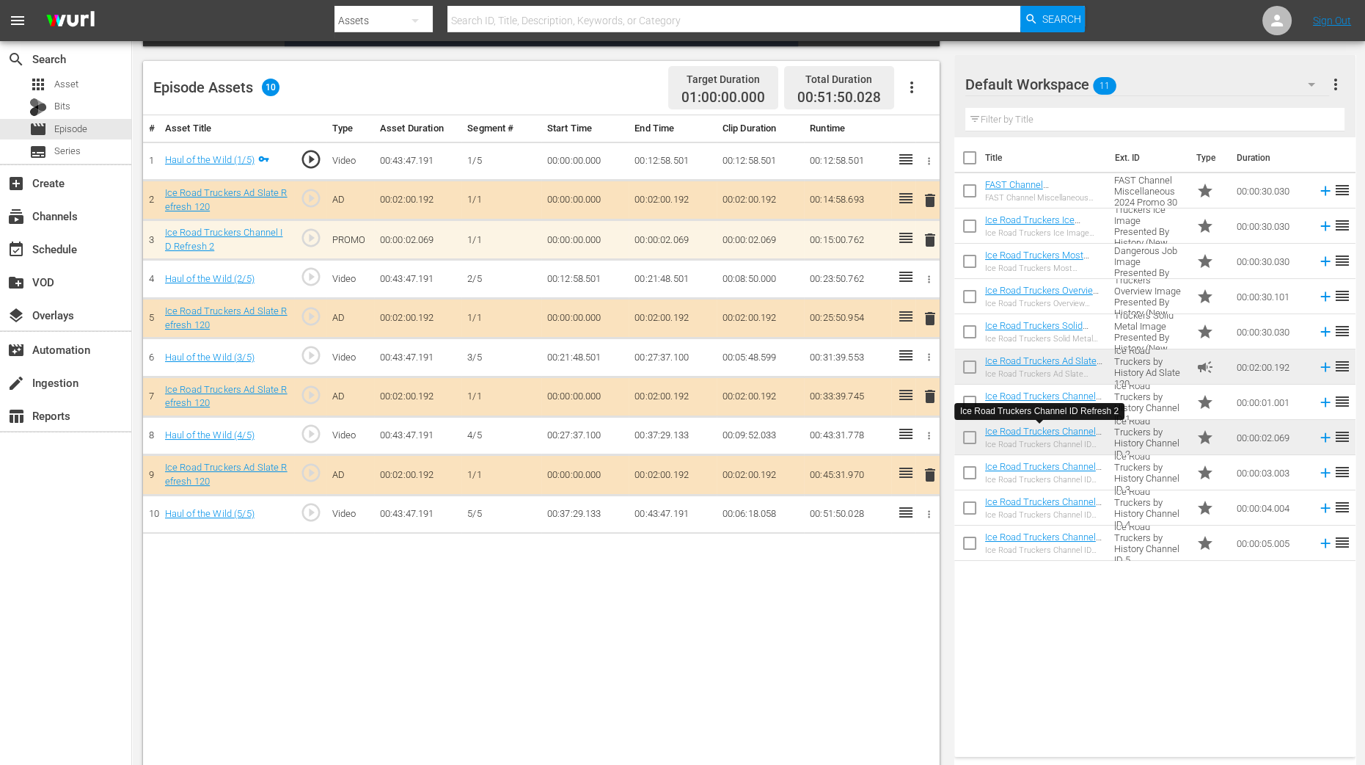
click at [1099, 651] on div "Title Ext. ID Type Duration FAST Channel Miscellaneous 2024 Promo 30 FAST Chann…" at bounding box center [1155, 443] width 401 height 613
click at [928, 238] on span "delete" at bounding box center [931, 240] width 18 height 18
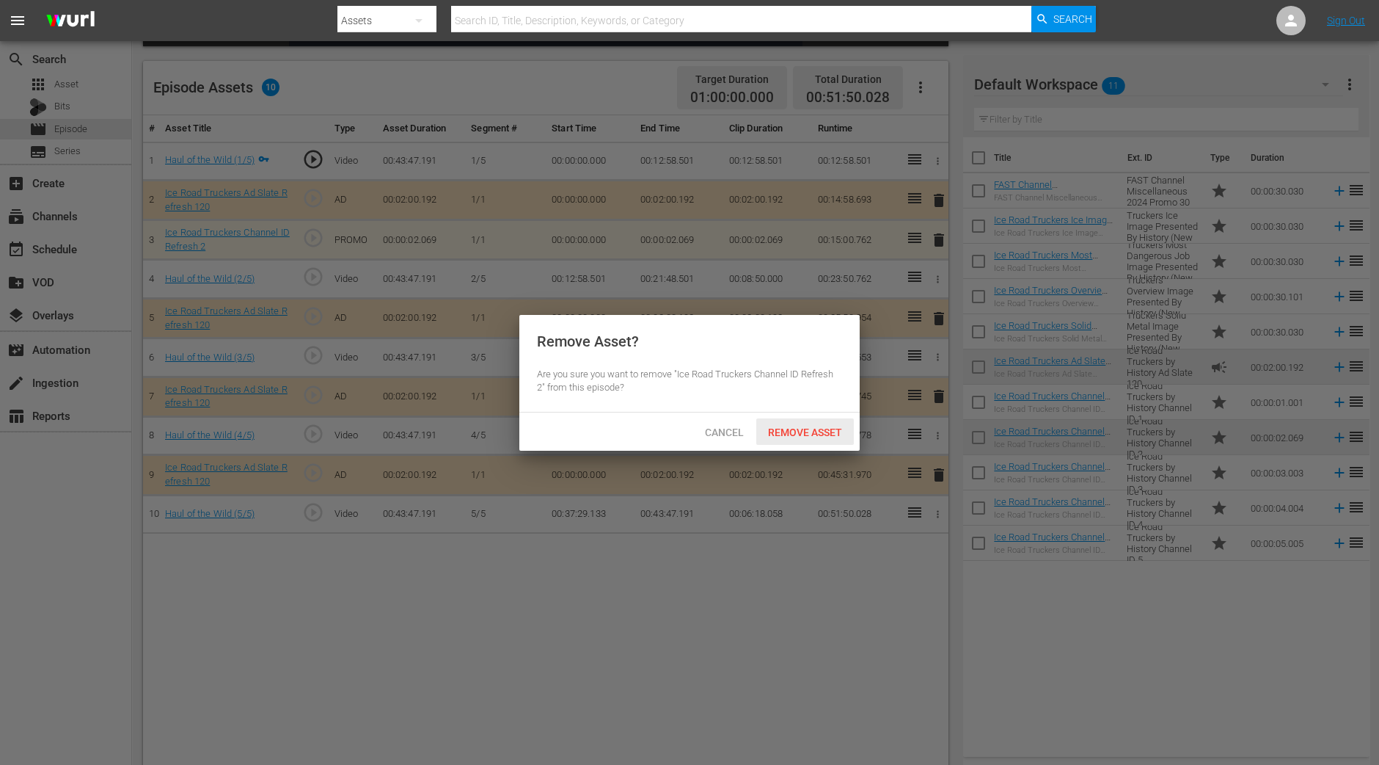
click at [796, 432] on span "Remove Asset" at bounding box center [805, 432] width 98 height 12
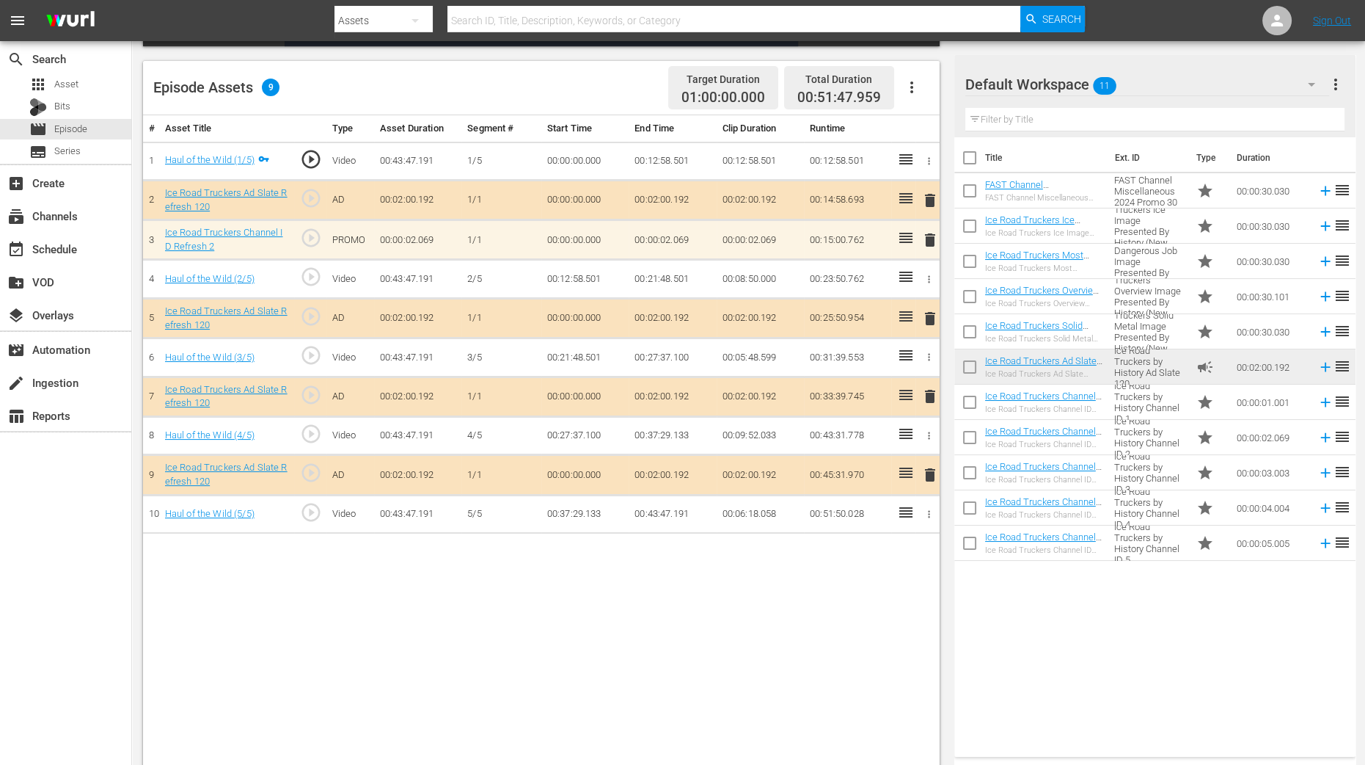
click at [765, 668] on div "# Asset Title Type Asset Duration Segment # Start Time End Time Clip Duration R…" at bounding box center [541, 442] width 797 height 654
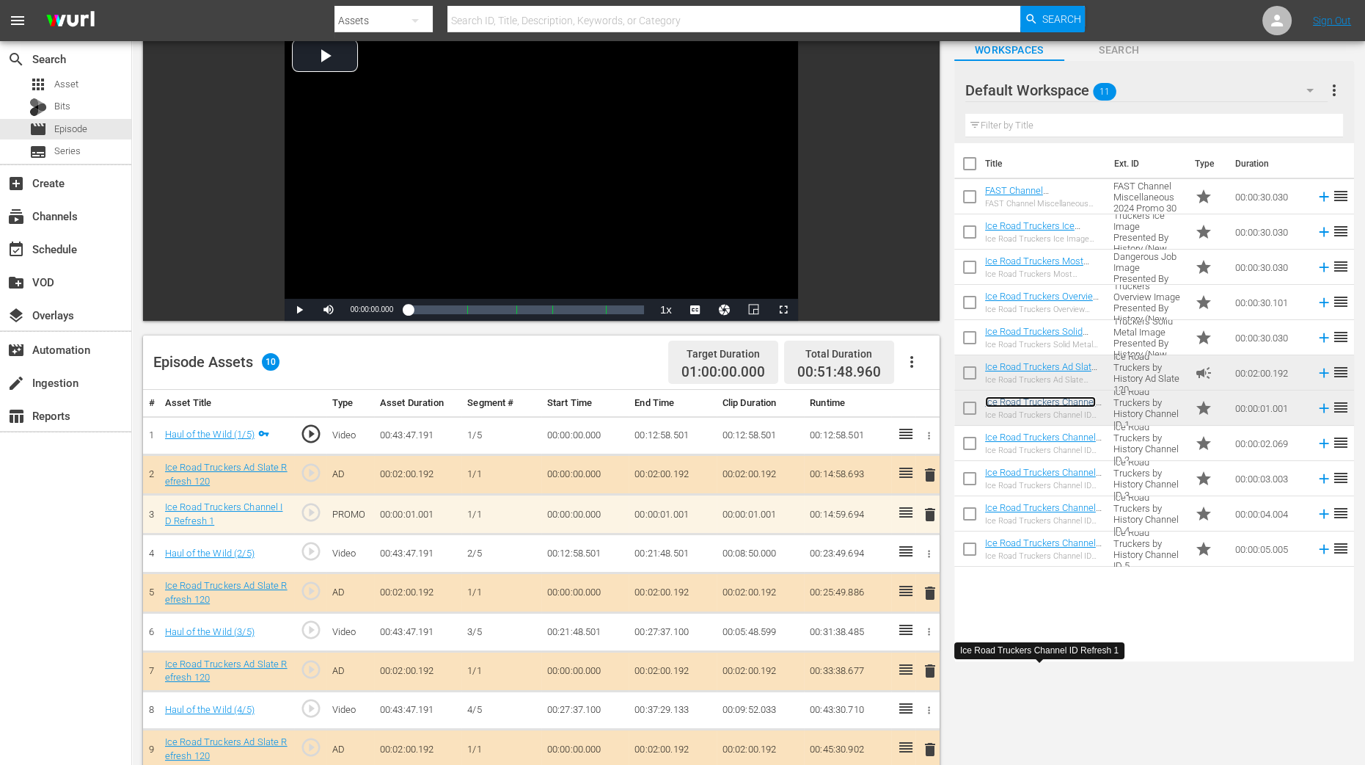
scroll to position [0, 0]
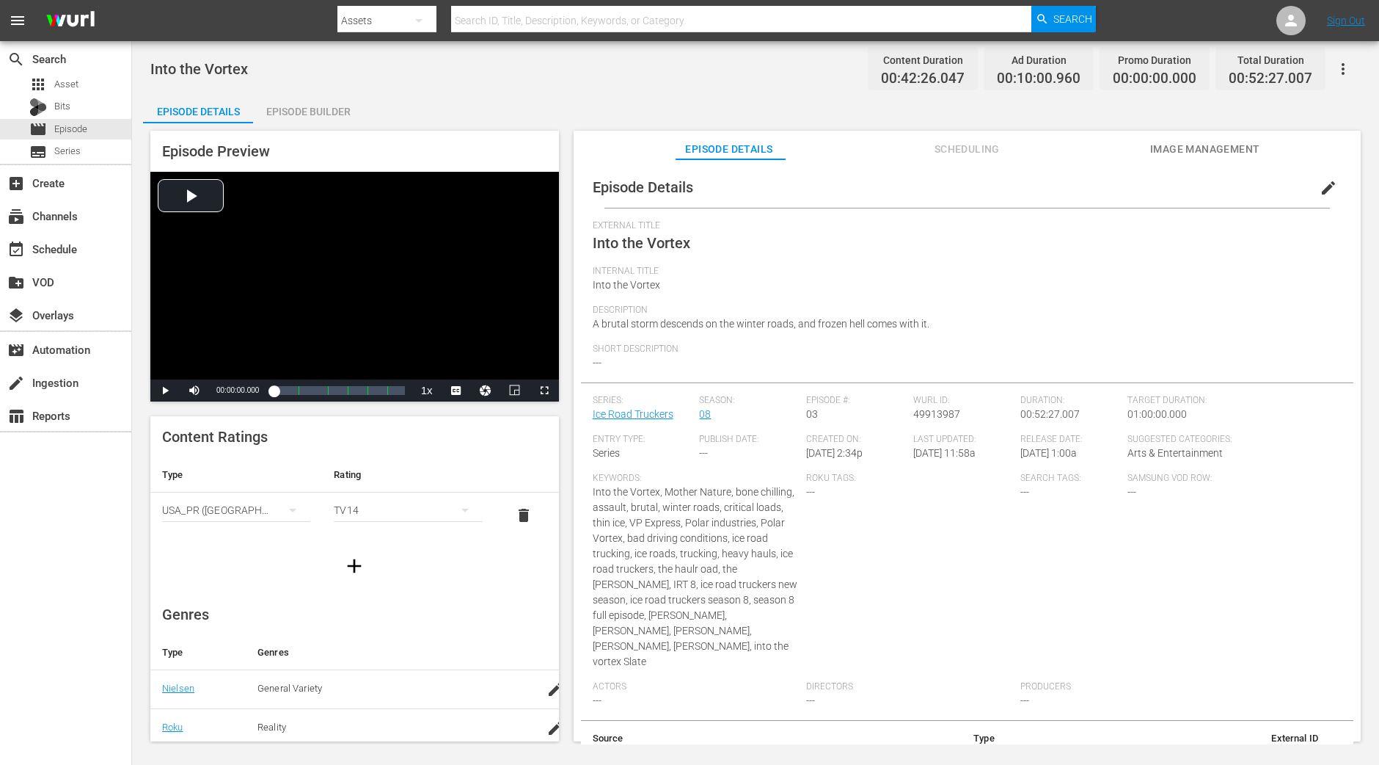
click at [316, 120] on div "Episode Builder" at bounding box center [308, 111] width 110 height 35
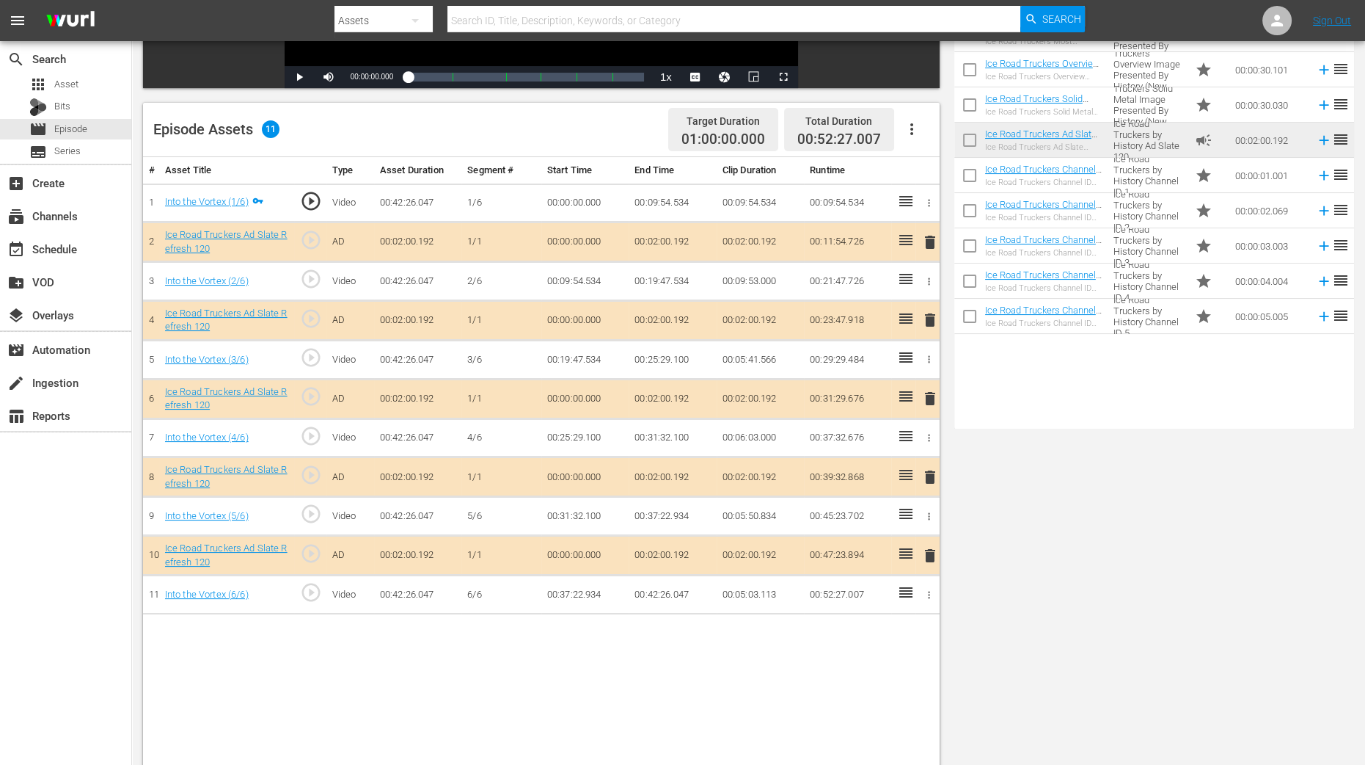
scroll to position [366, 0]
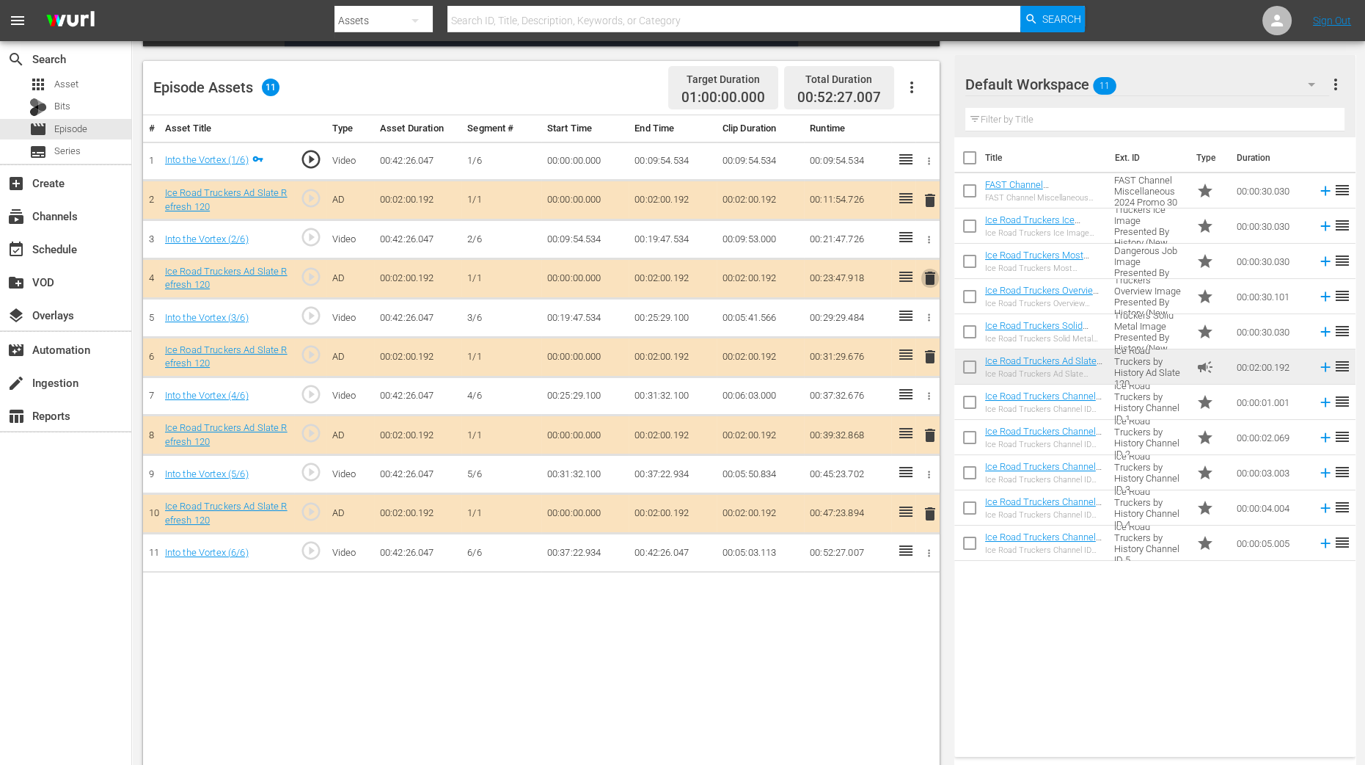
click at [930, 273] on span "delete" at bounding box center [931, 278] width 18 height 18
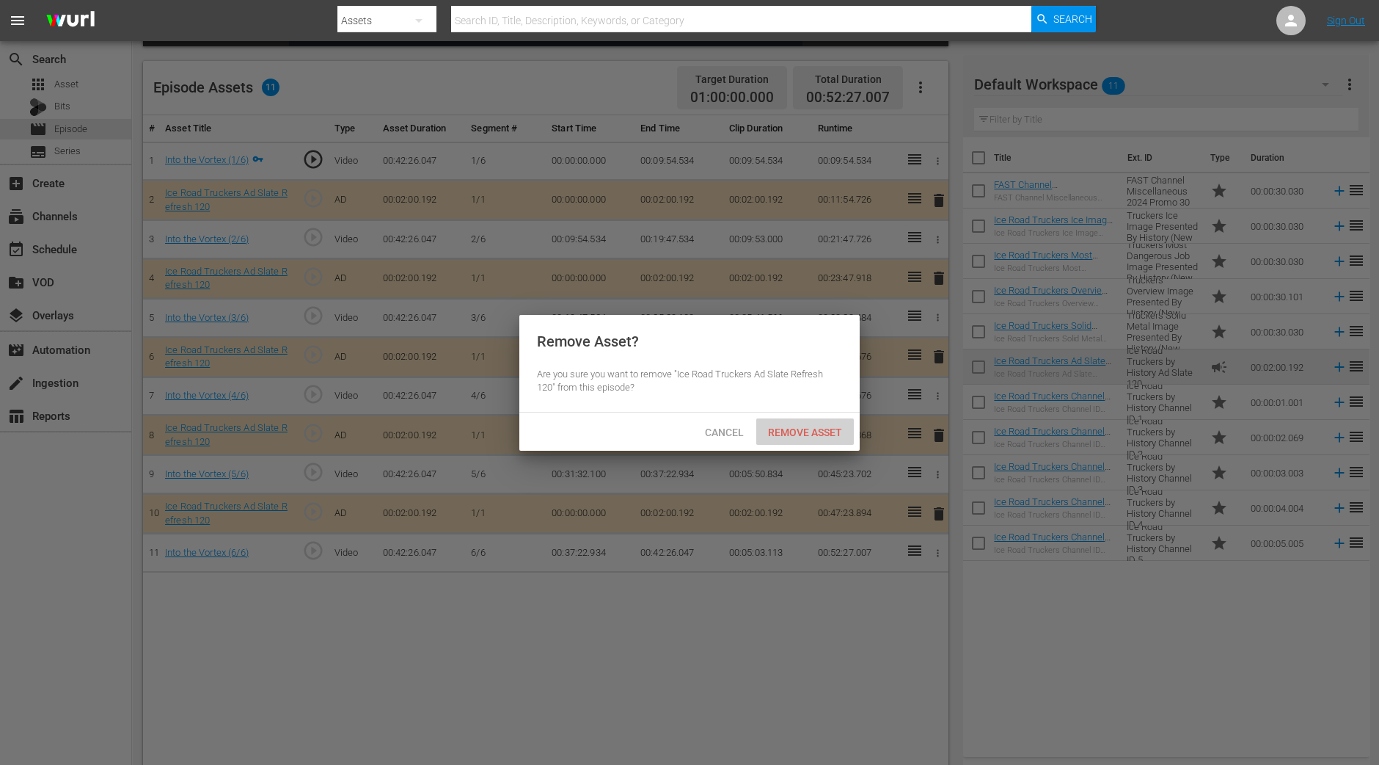
click at [829, 423] on div "Remove Asset" at bounding box center [805, 431] width 98 height 27
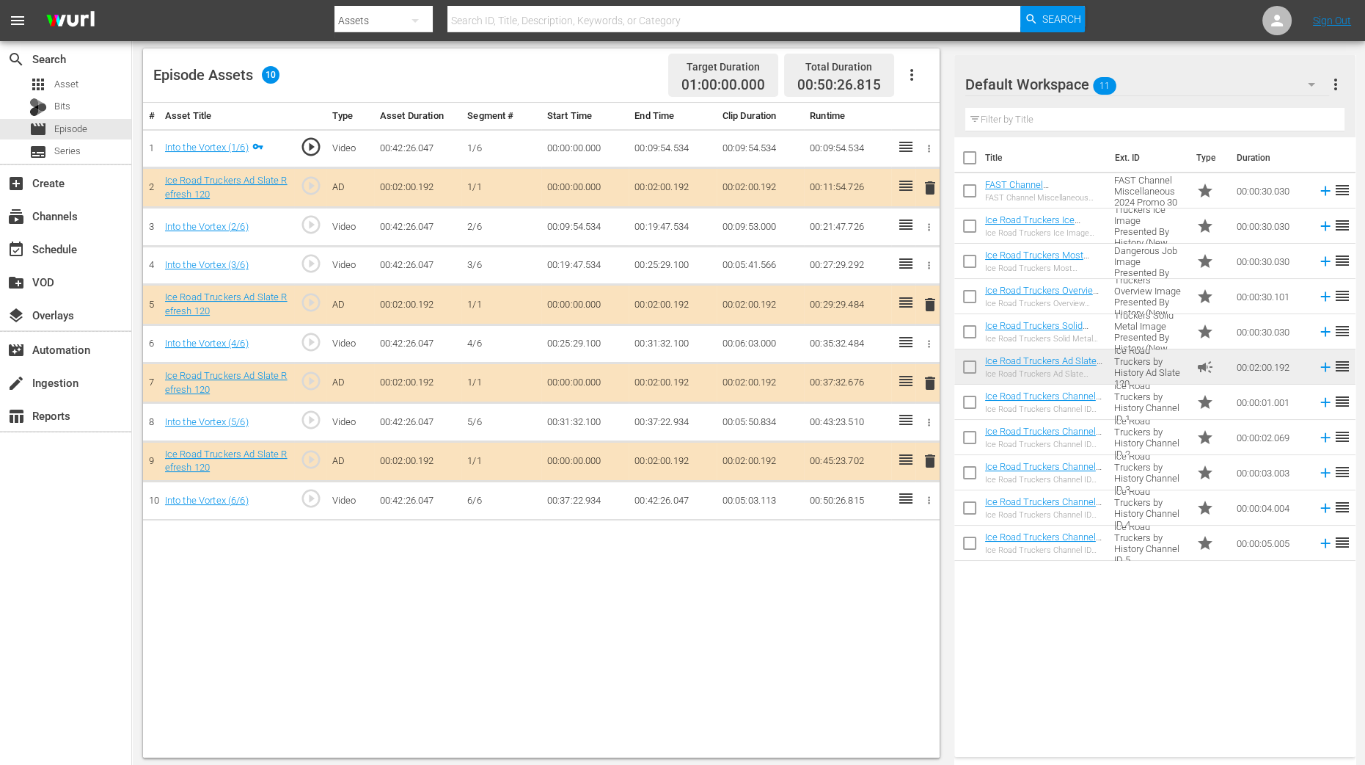
scroll to position [382, 0]
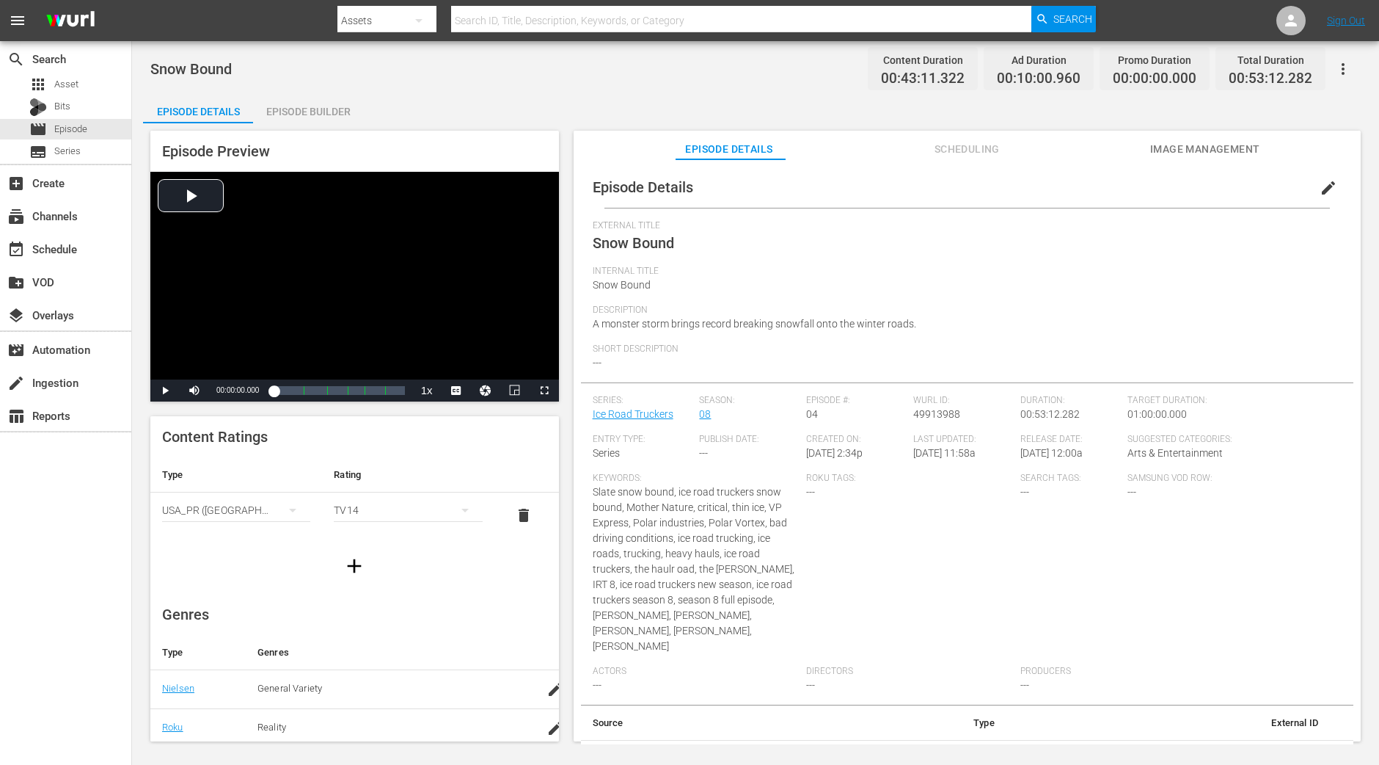
click at [288, 117] on div "Episode Builder" at bounding box center [308, 111] width 110 height 35
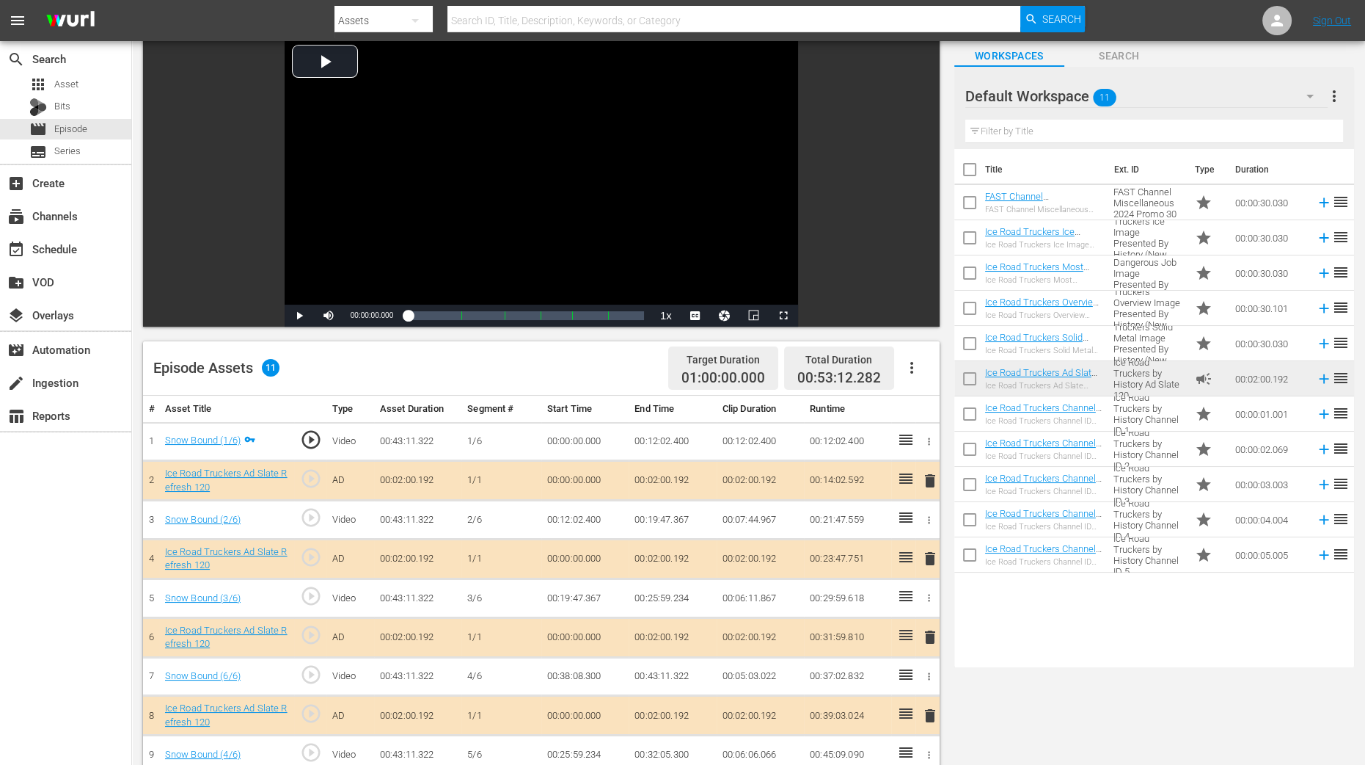
scroll to position [183, 0]
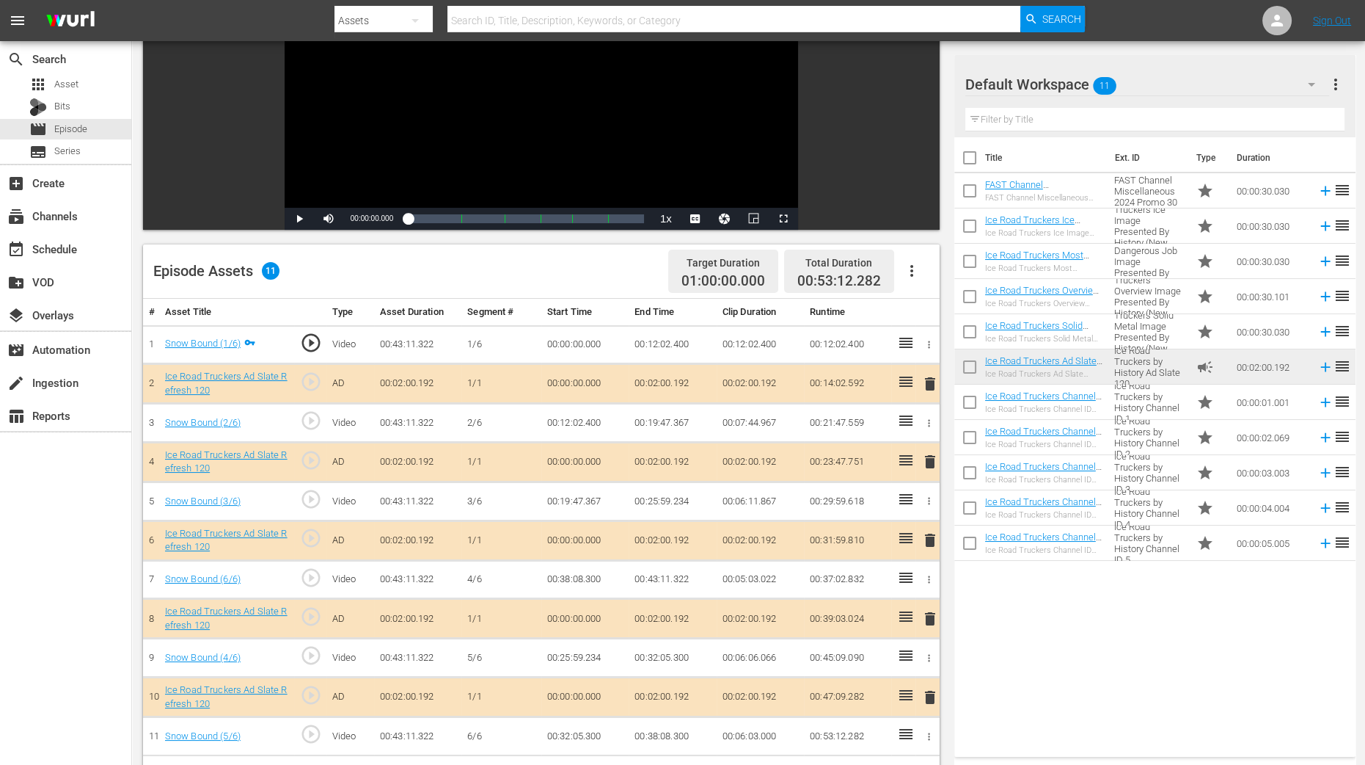
click at [926, 456] on span "delete" at bounding box center [931, 462] width 18 height 18
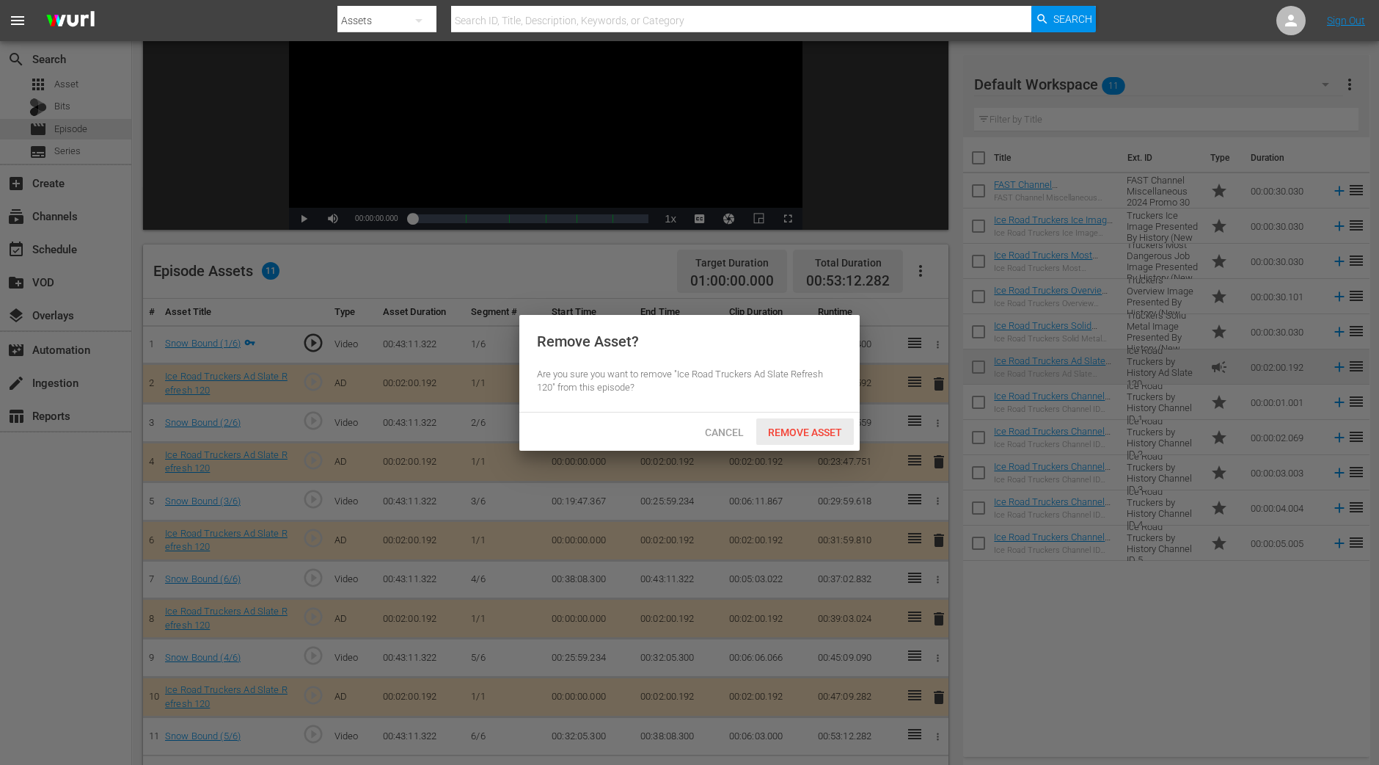
click at [839, 431] on span "Remove Asset" at bounding box center [805, 432] width 98 height 12
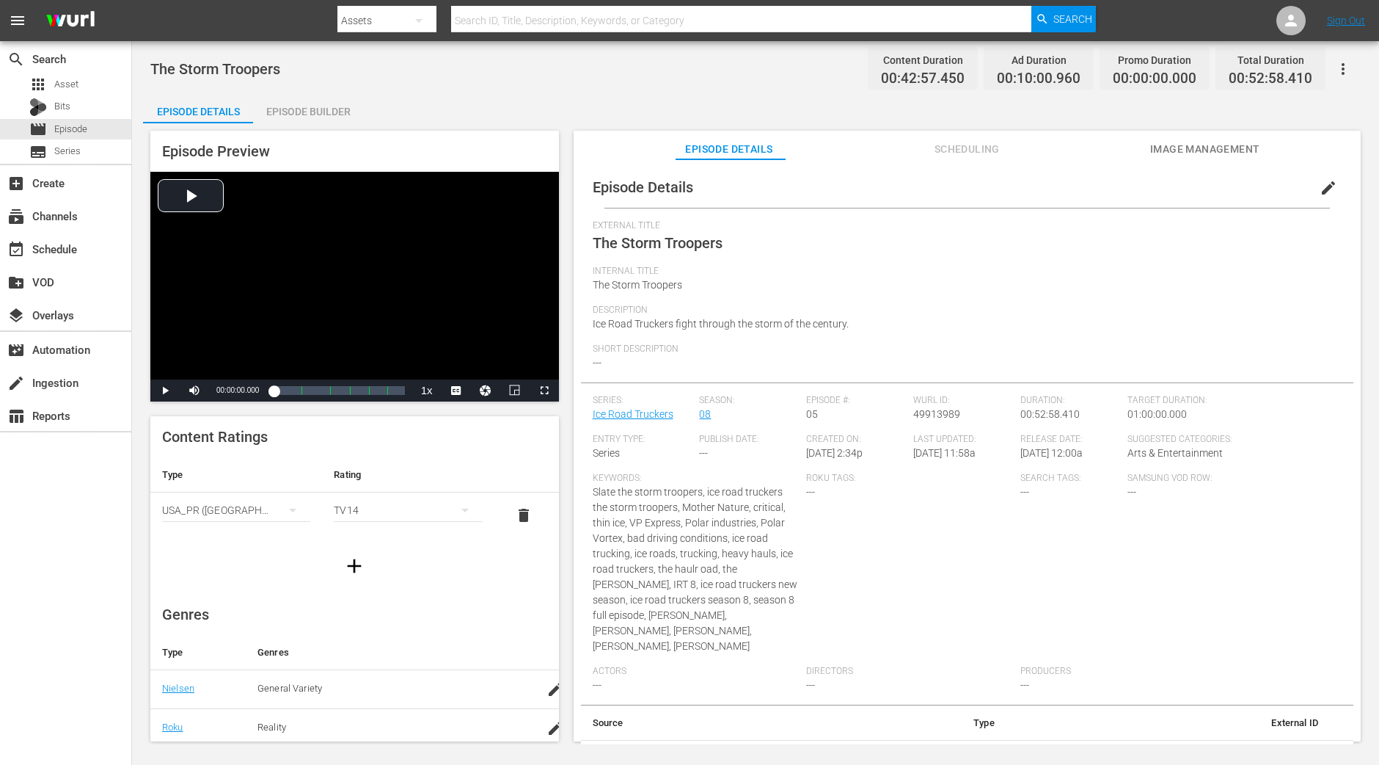
click at [345, 116] on div "Episode Builder" at bounding box center [308, 111] width 110 height 35
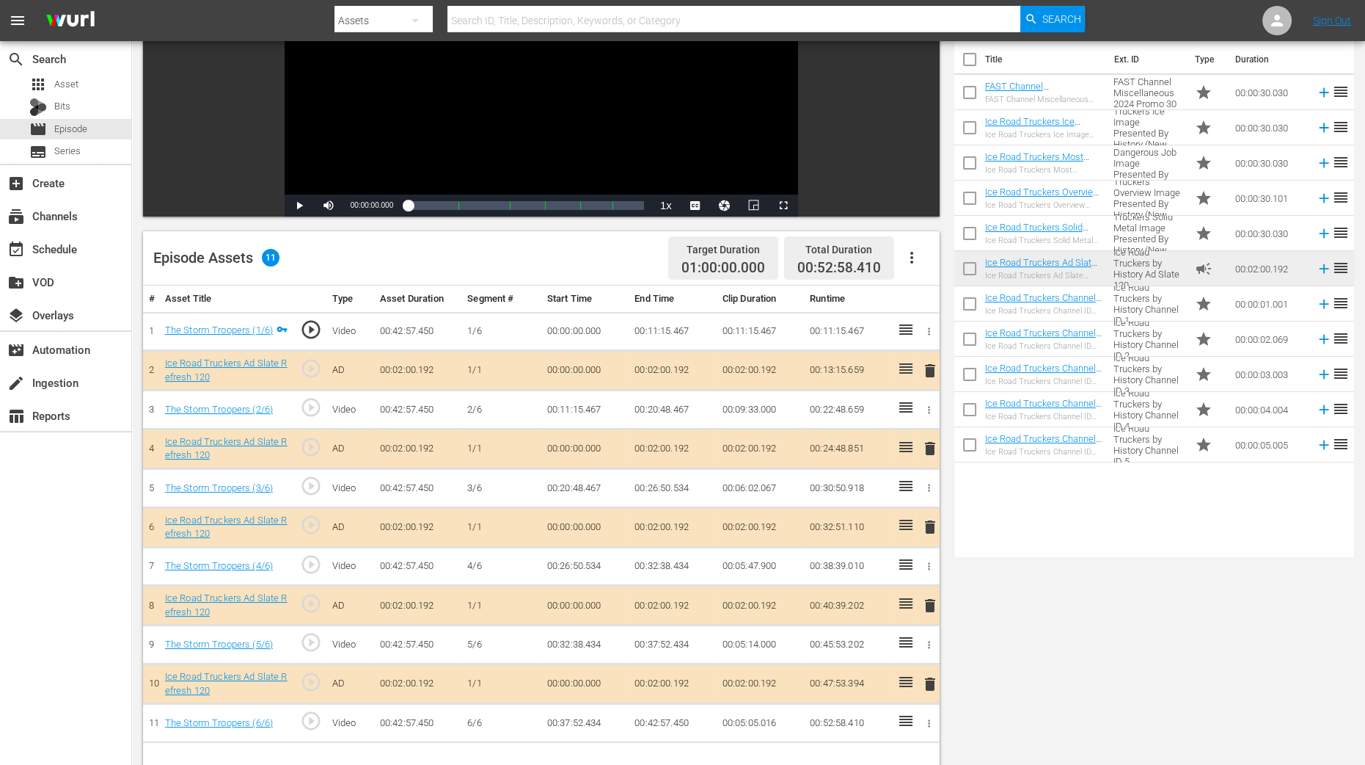
scroll to position [275, 0]
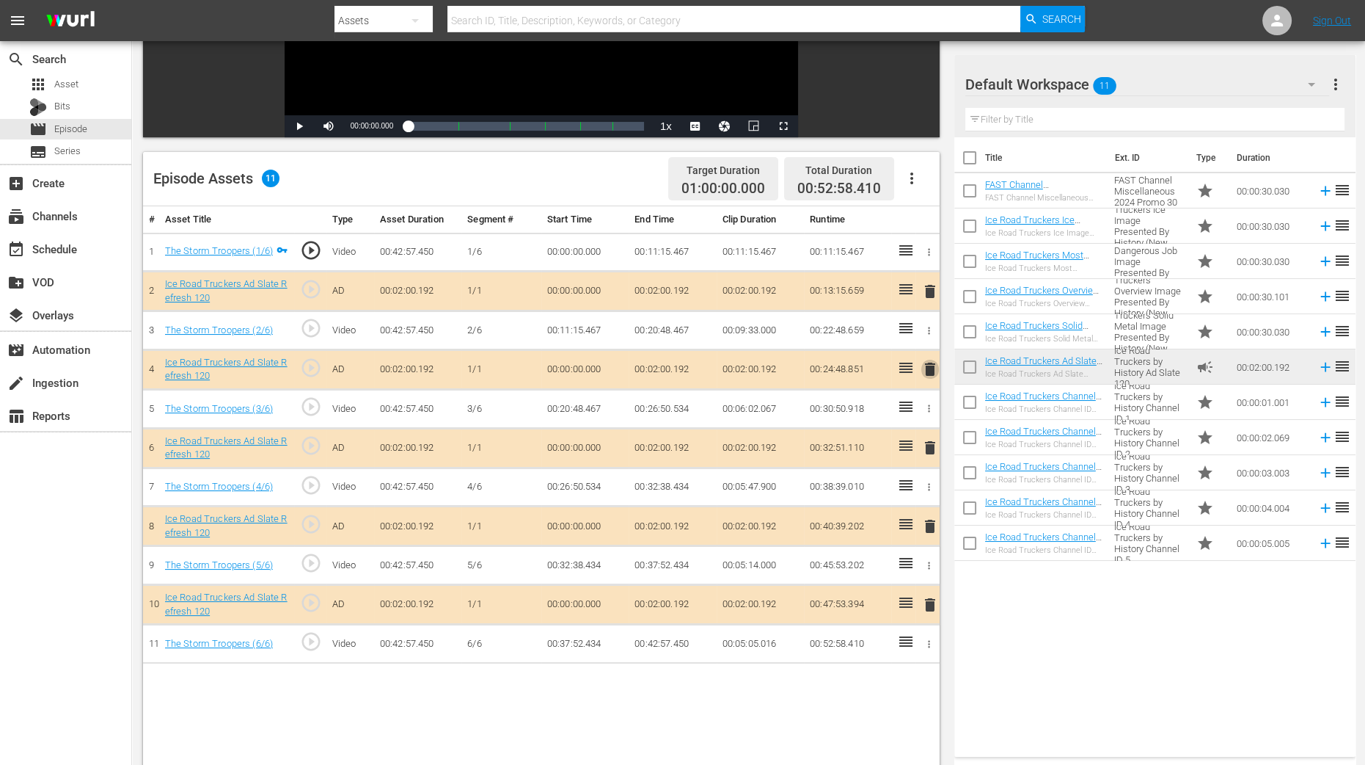
click at [934, 365] on span "delete" at bounding box center [931, 369] width 18 height 18
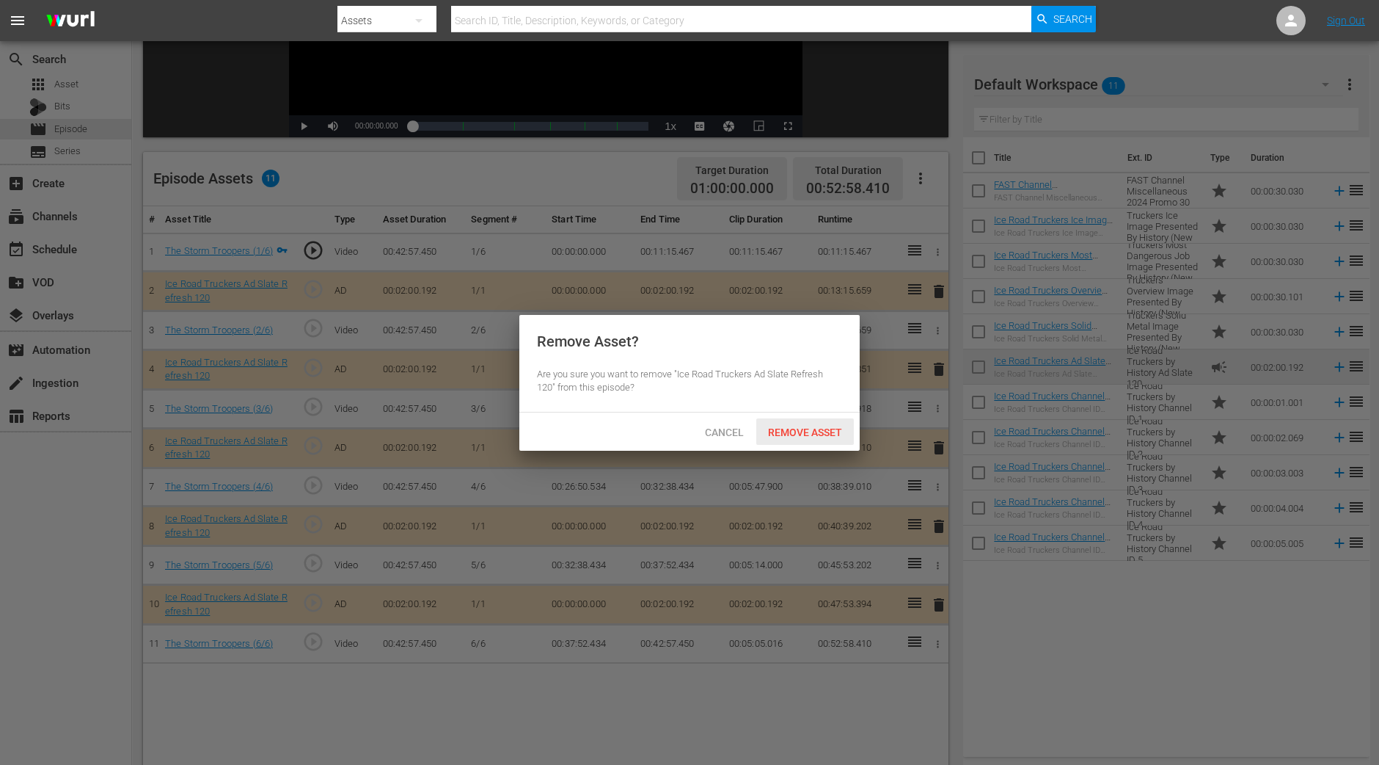
click at [820, 436] on span "Remove Asset" at bounding box center [805, 432] width 98 height 12
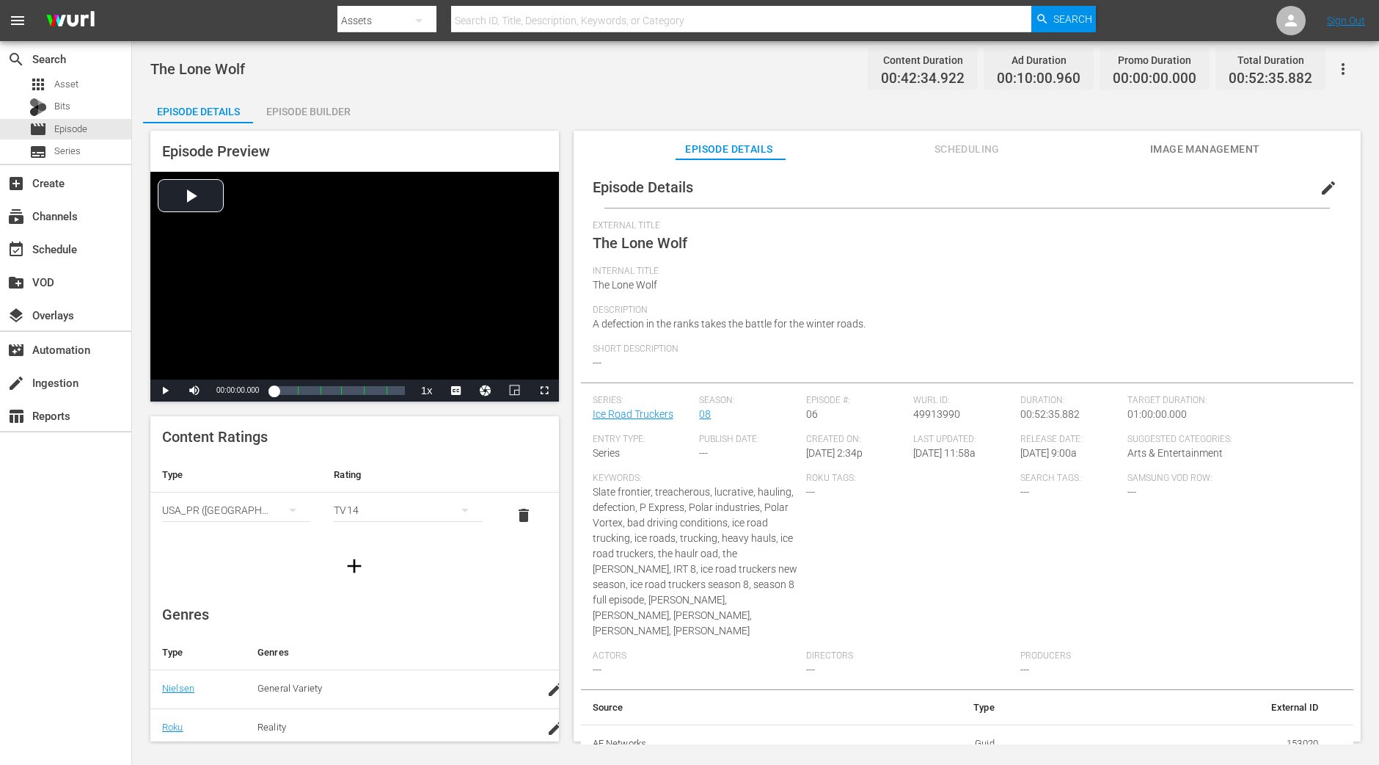
click at [340, 101] on div "Episode Builder" at bounding box center [308, 111] width 110 height 35
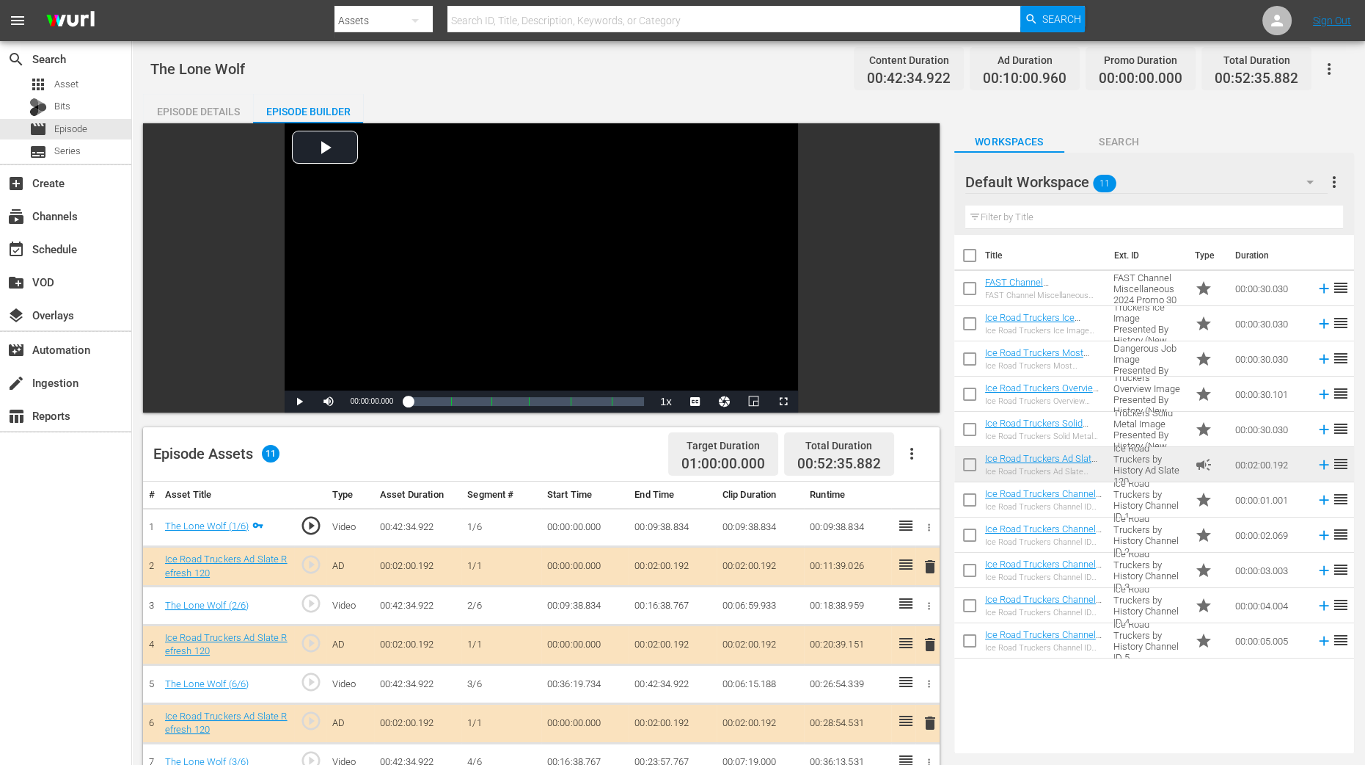
click at [927, 611] on span "delete" at bounding box center [931, 644] width 18 height 18
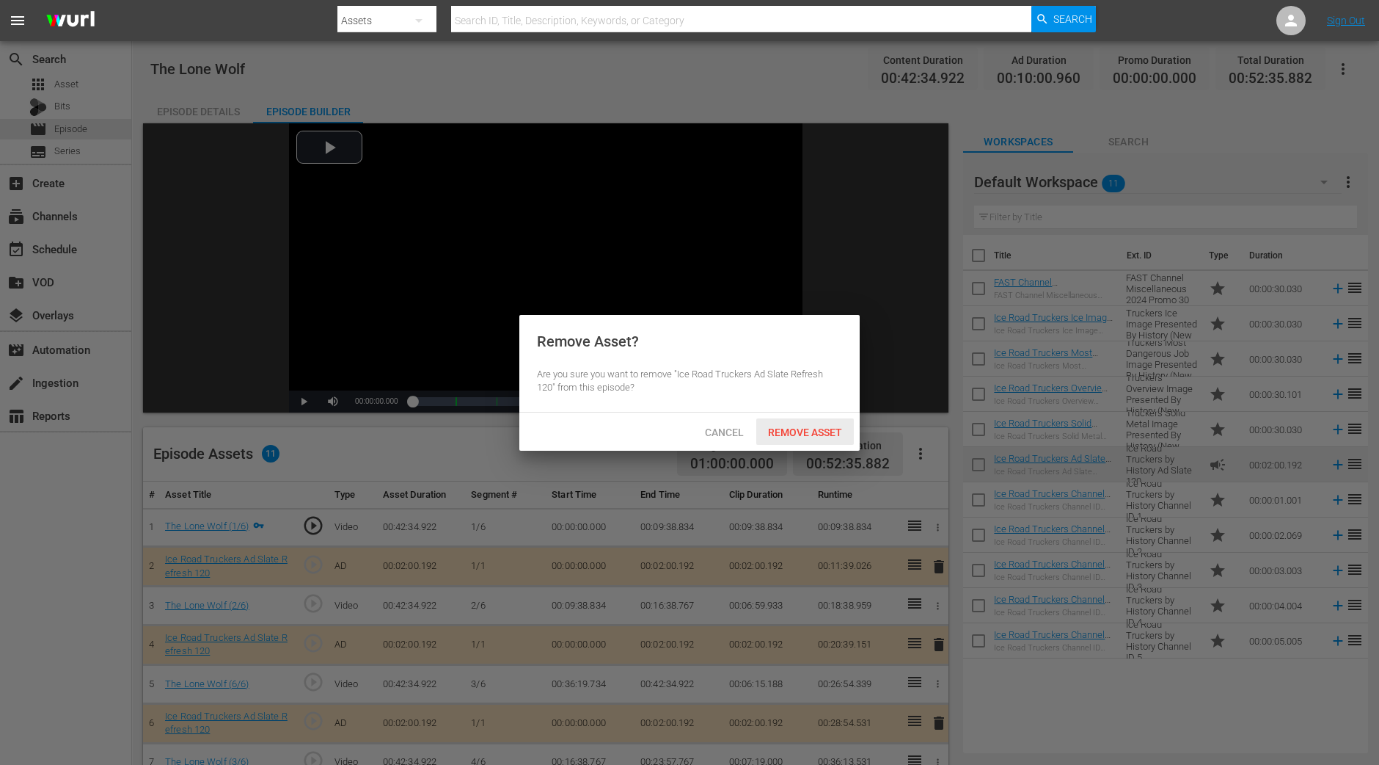
click at [823, 438] on div "Remove Asset" at bounding box center [805, 431] width 98 height 27
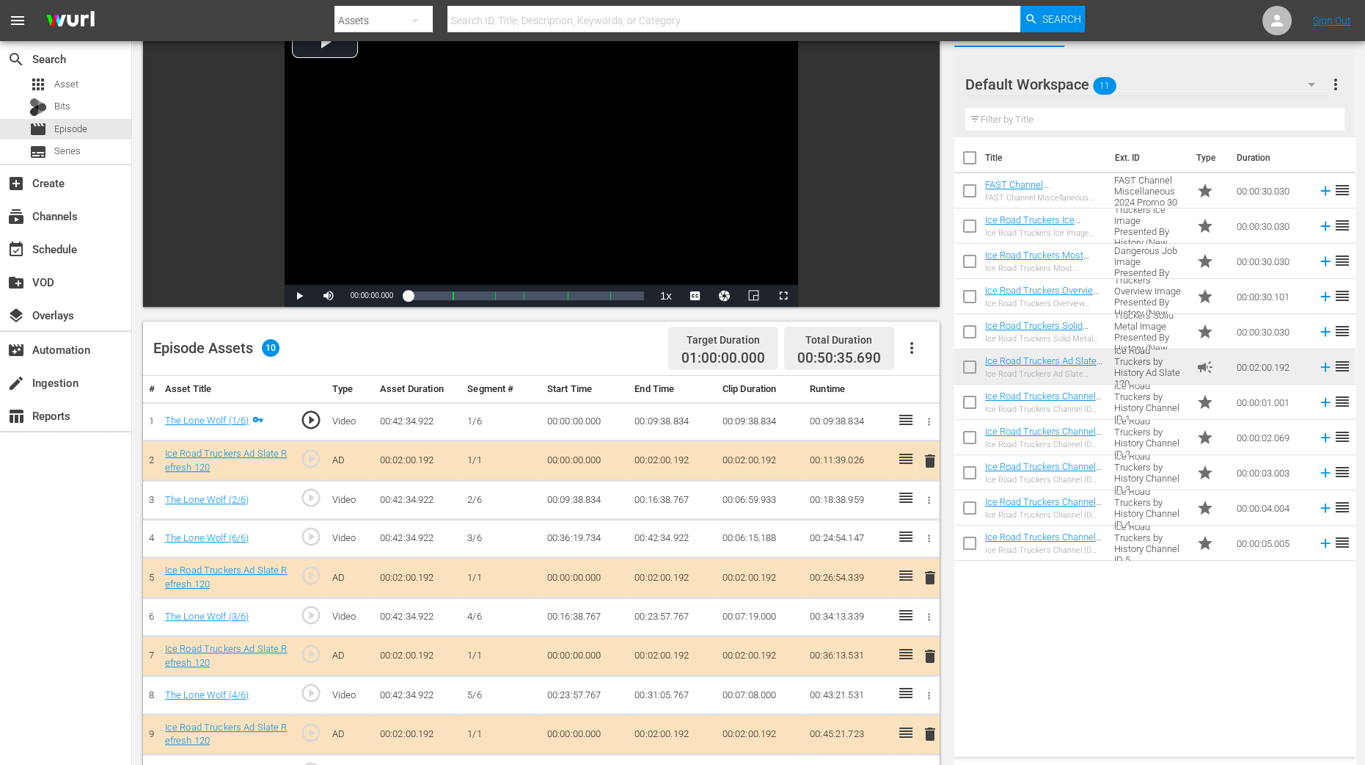
scroll to position [275, 0]
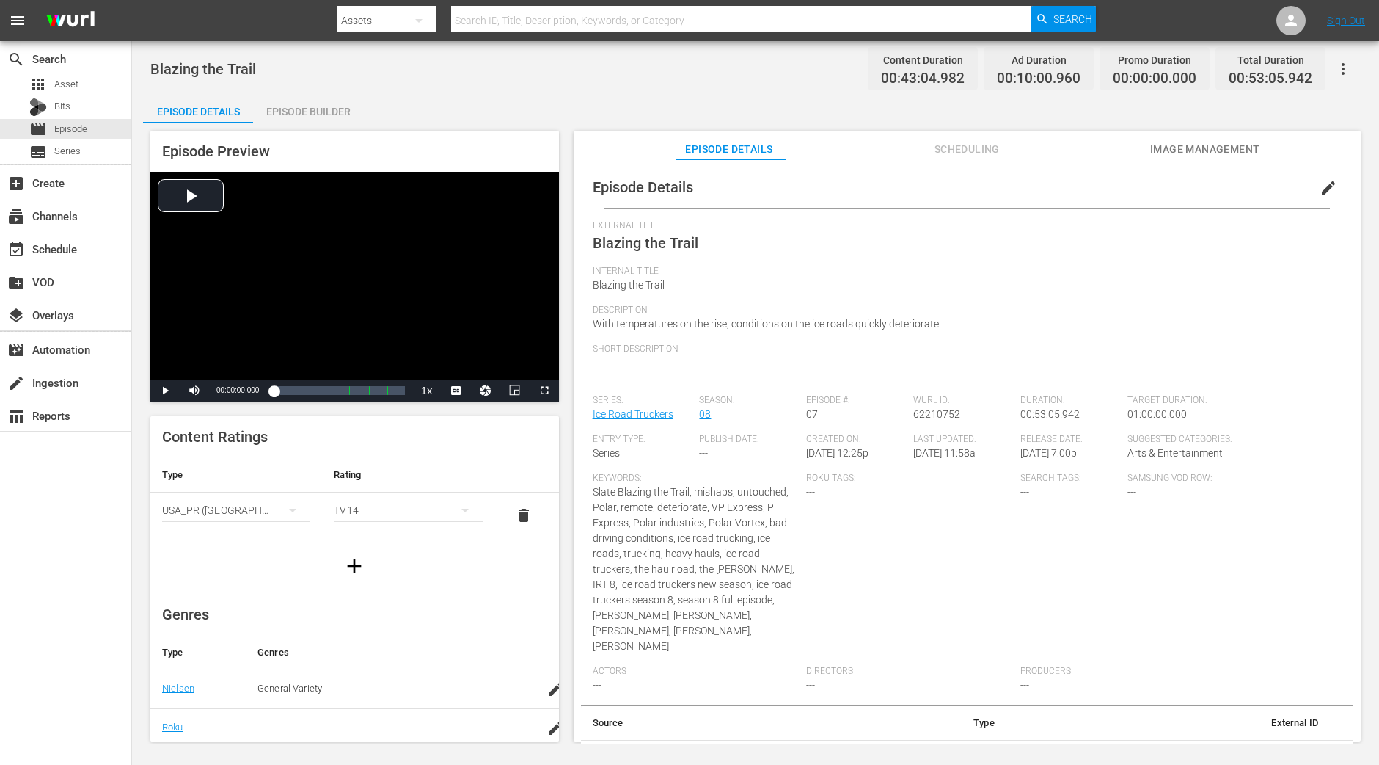
click at [351, 110] on div "Episode Builder" at bounding box center [308, 111] width 110 height 35
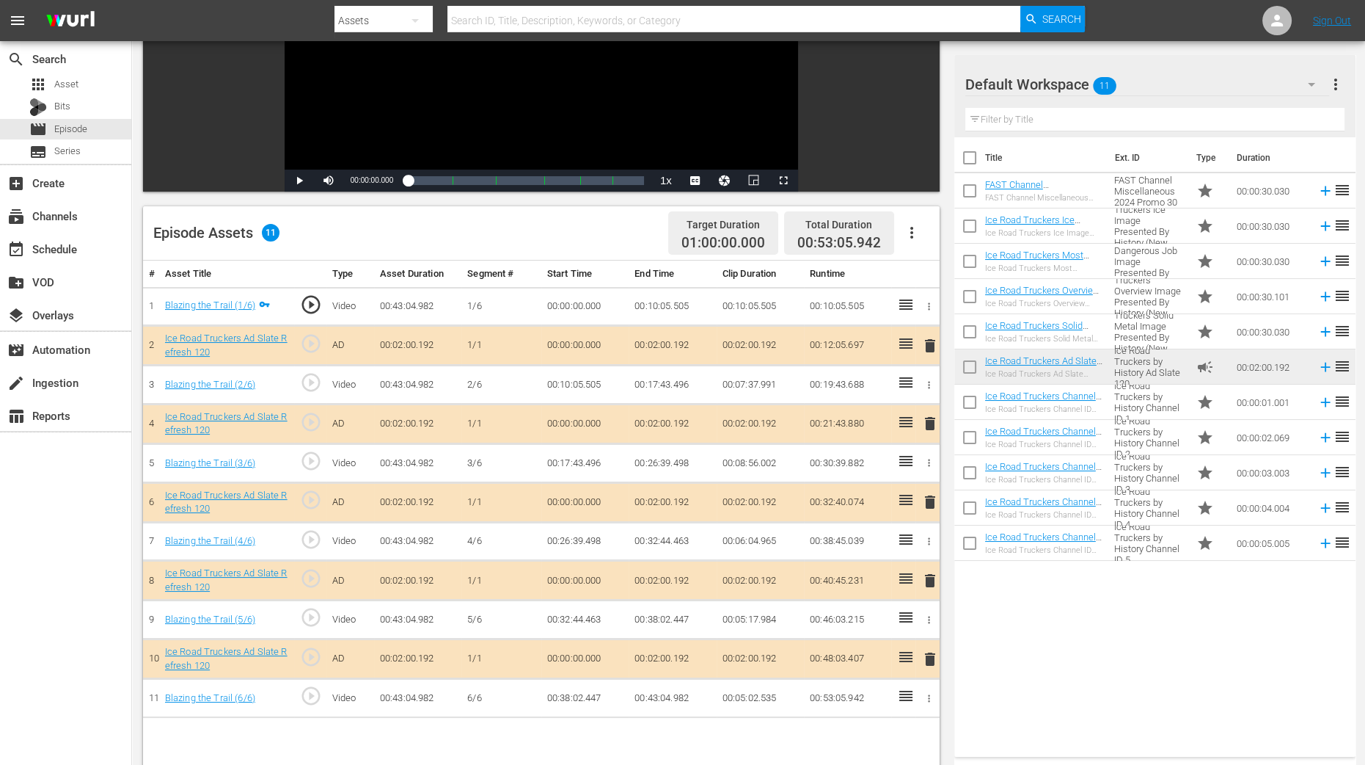
scroll to position [275, 0]
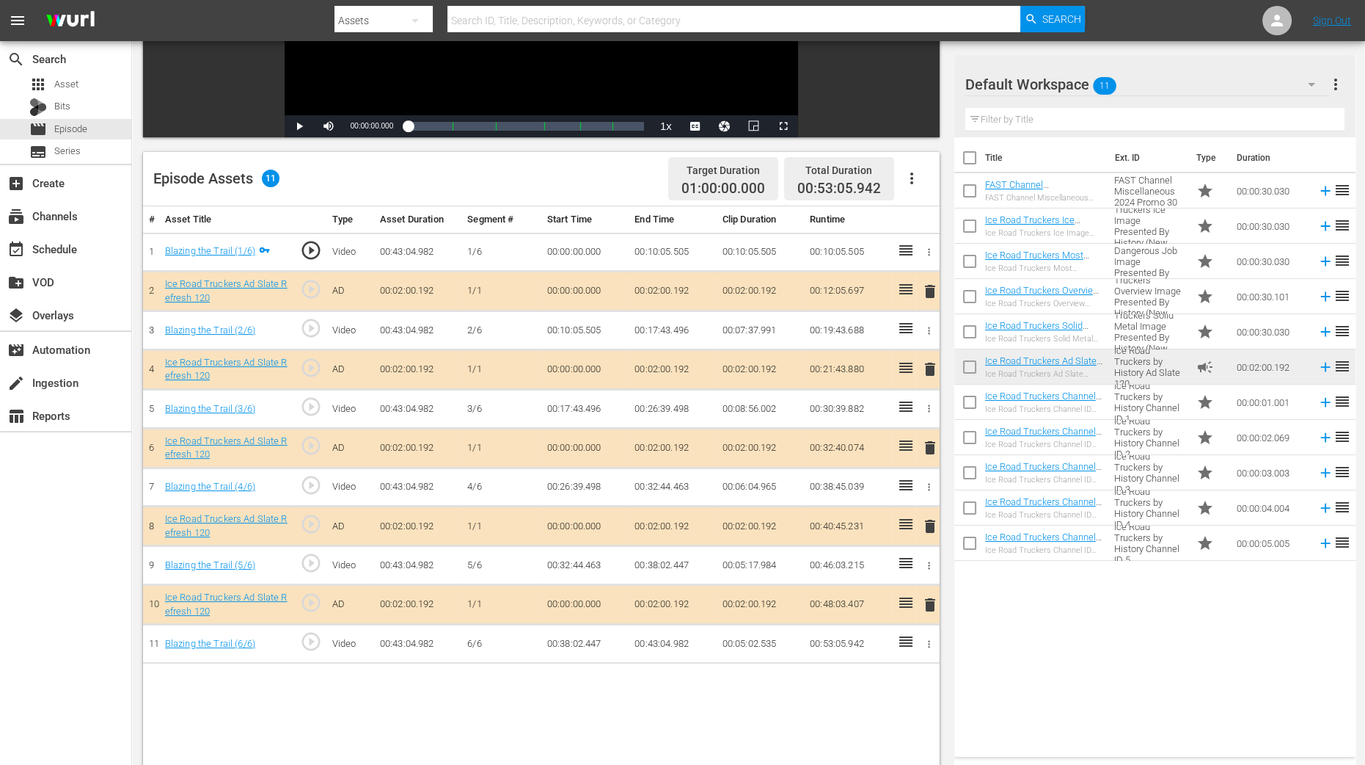
click at [931, 368] on span "delete" at bounding box center [931, 369] width 18 height 18
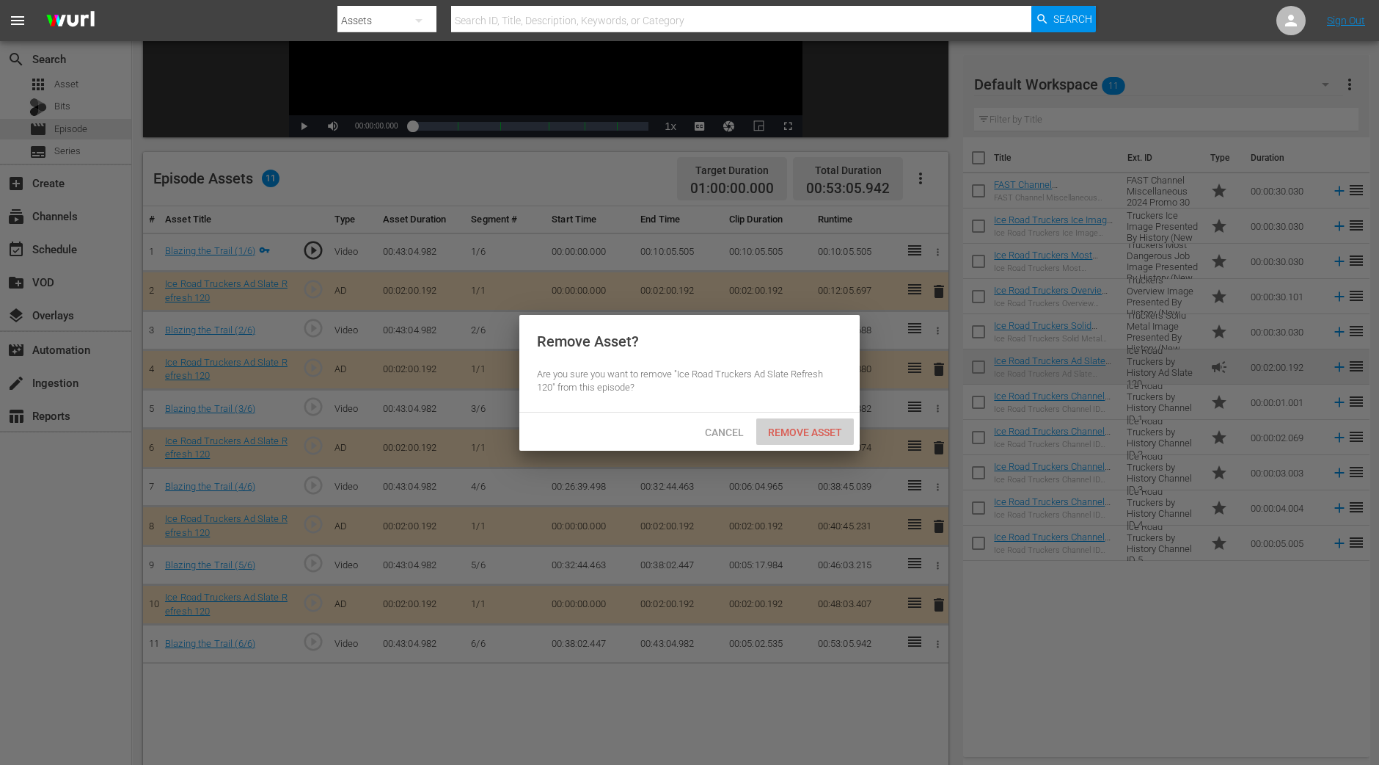
click at [809, 437] on div "Remove Asset" at bounding box center [805, 431] width 98 height 27
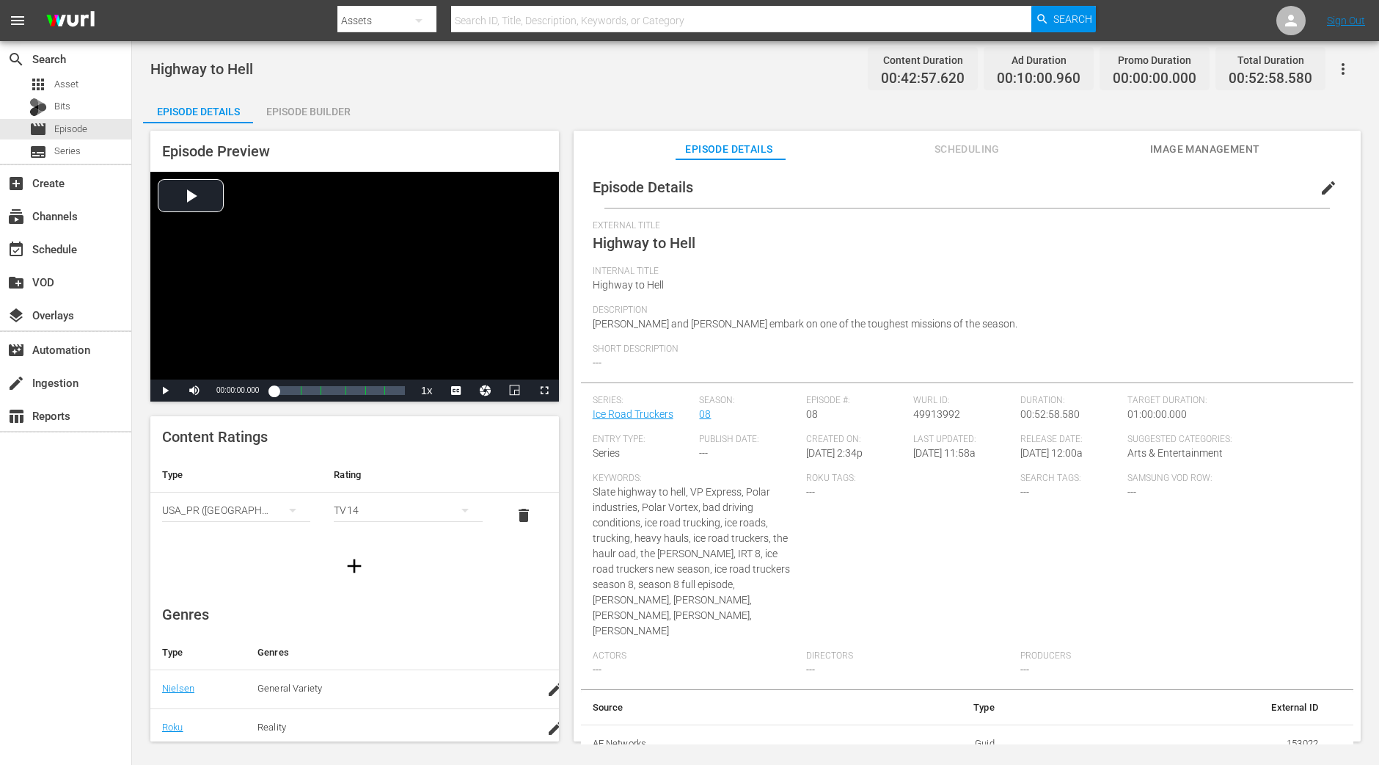
click at [343, 111] on div "Episode Builder" at bounding box center [308, 111] width 110 height 35
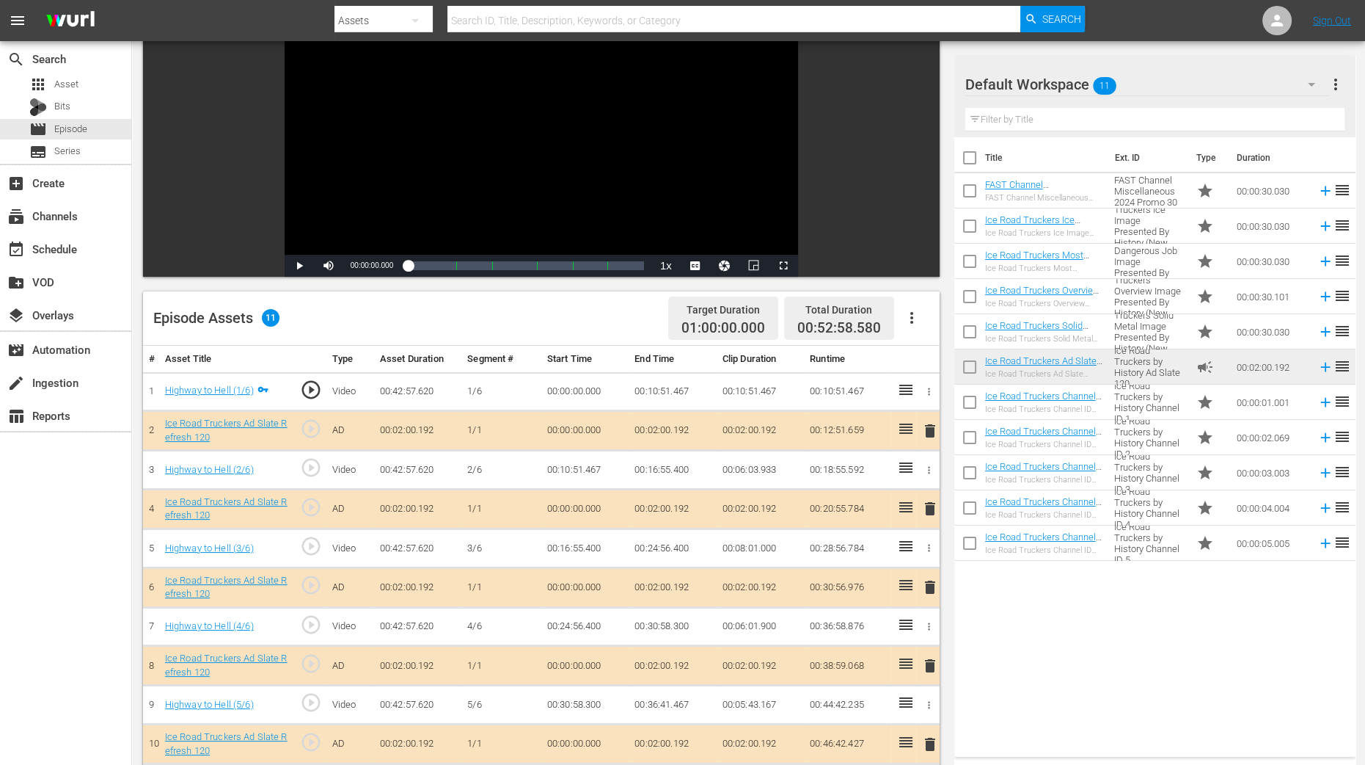
scroll to position [275, 0]
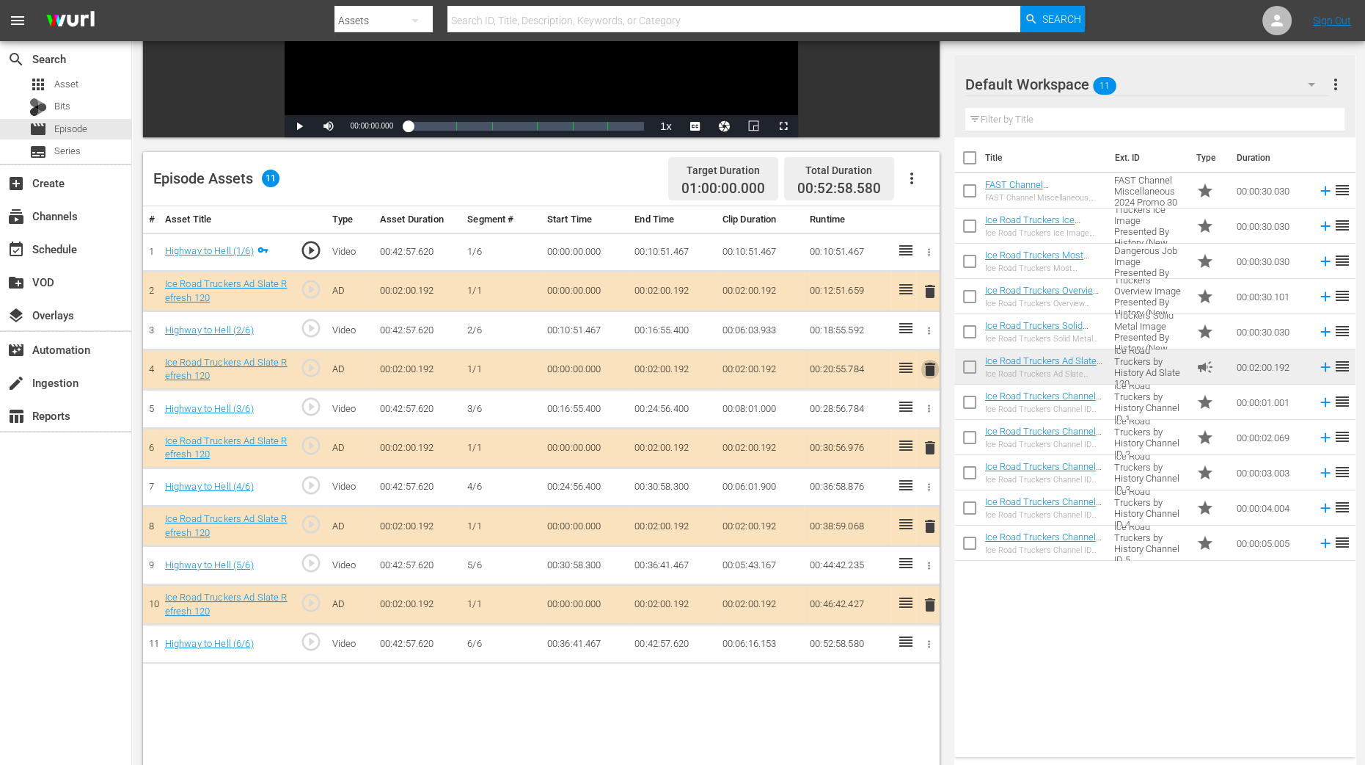
click at [935, 371] on span "delete" at bounding box center [931, 369] width 18 height 18
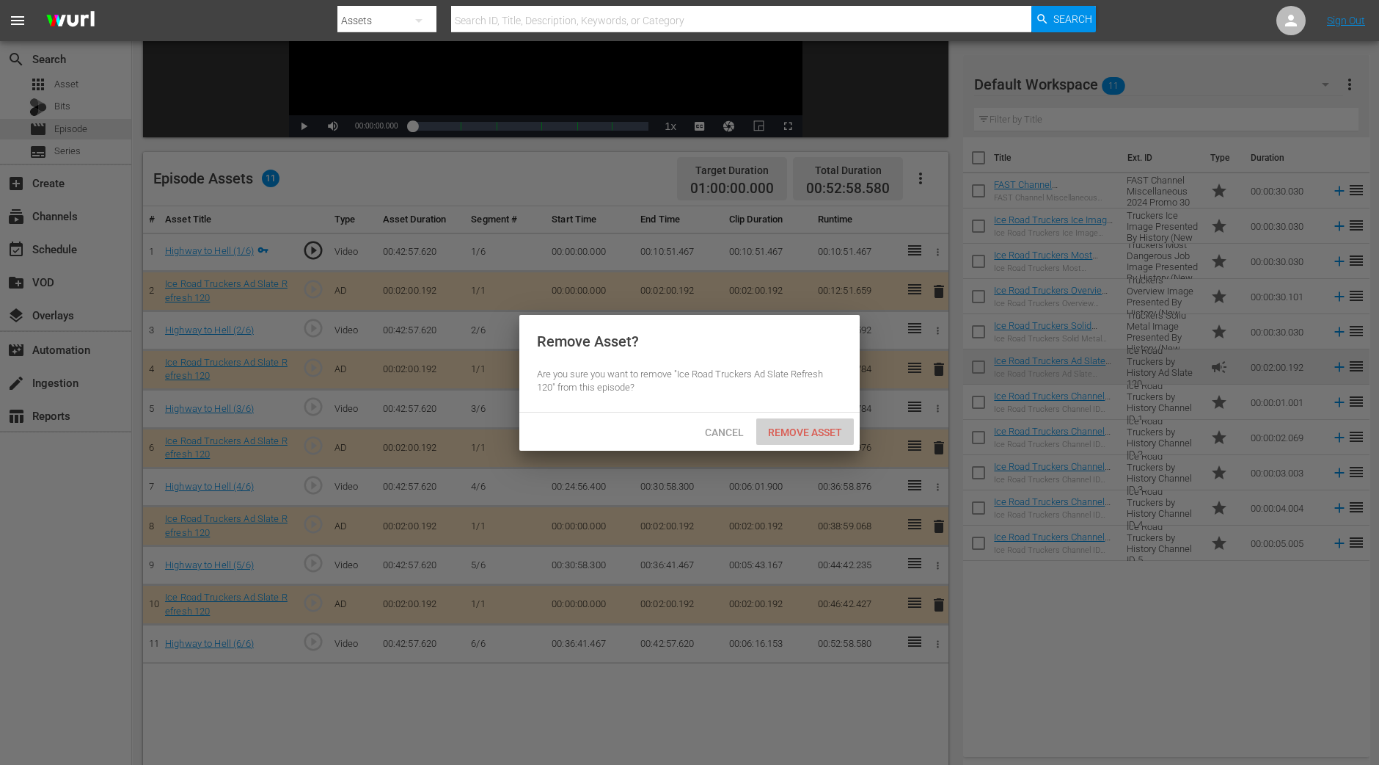
click at [809, 428] on span "Remove Asset" at bounding box center [805, 432] width 98 height 12
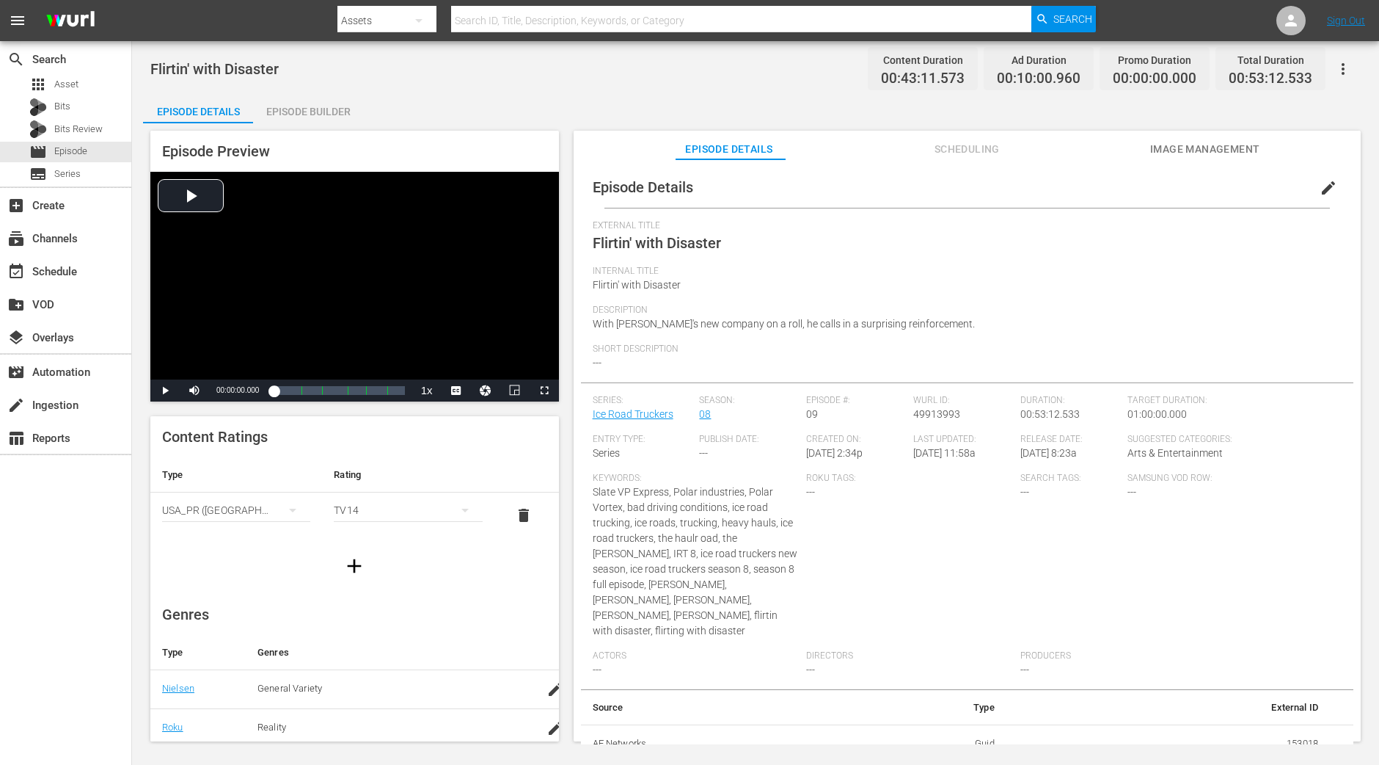
click at [350, 114] on div "Episode Builder" at bounding box center [308, 111] width 110 height 35
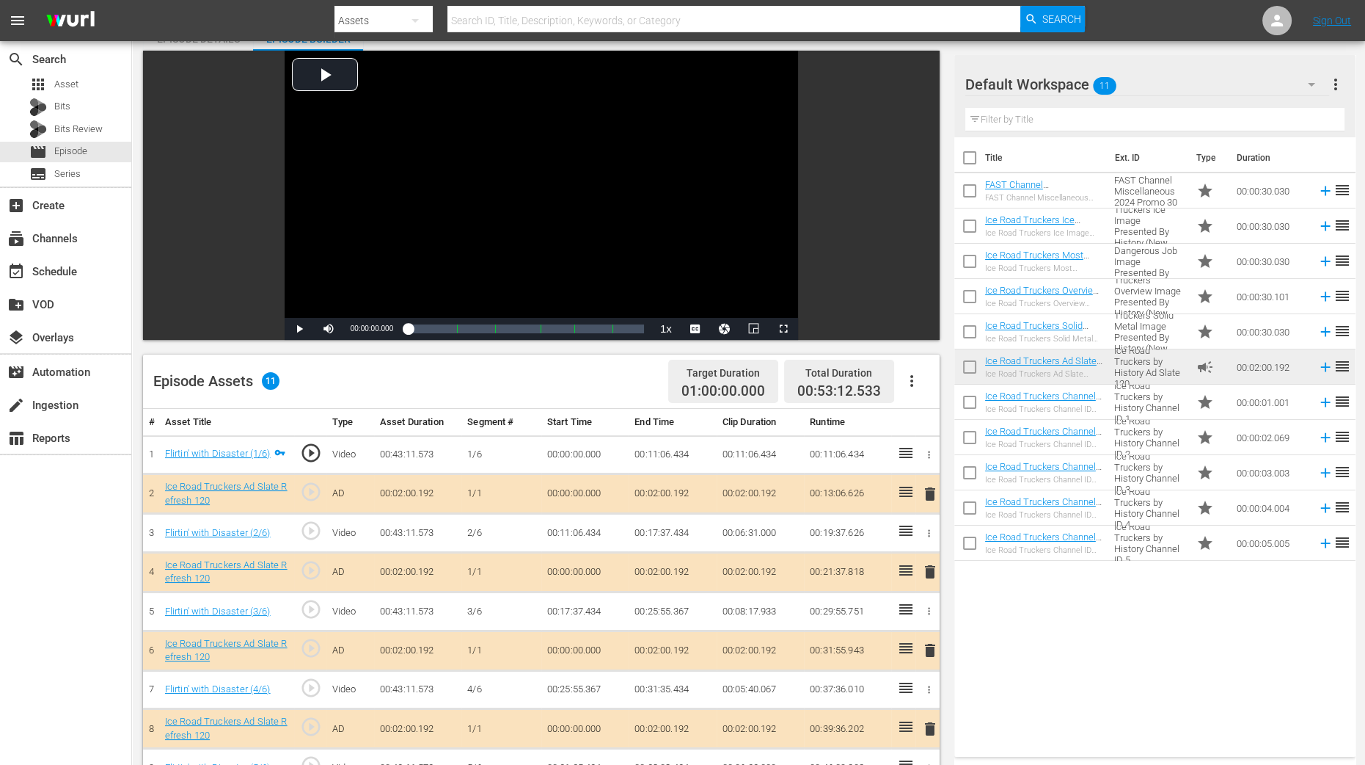
scroll to position [275, 0]
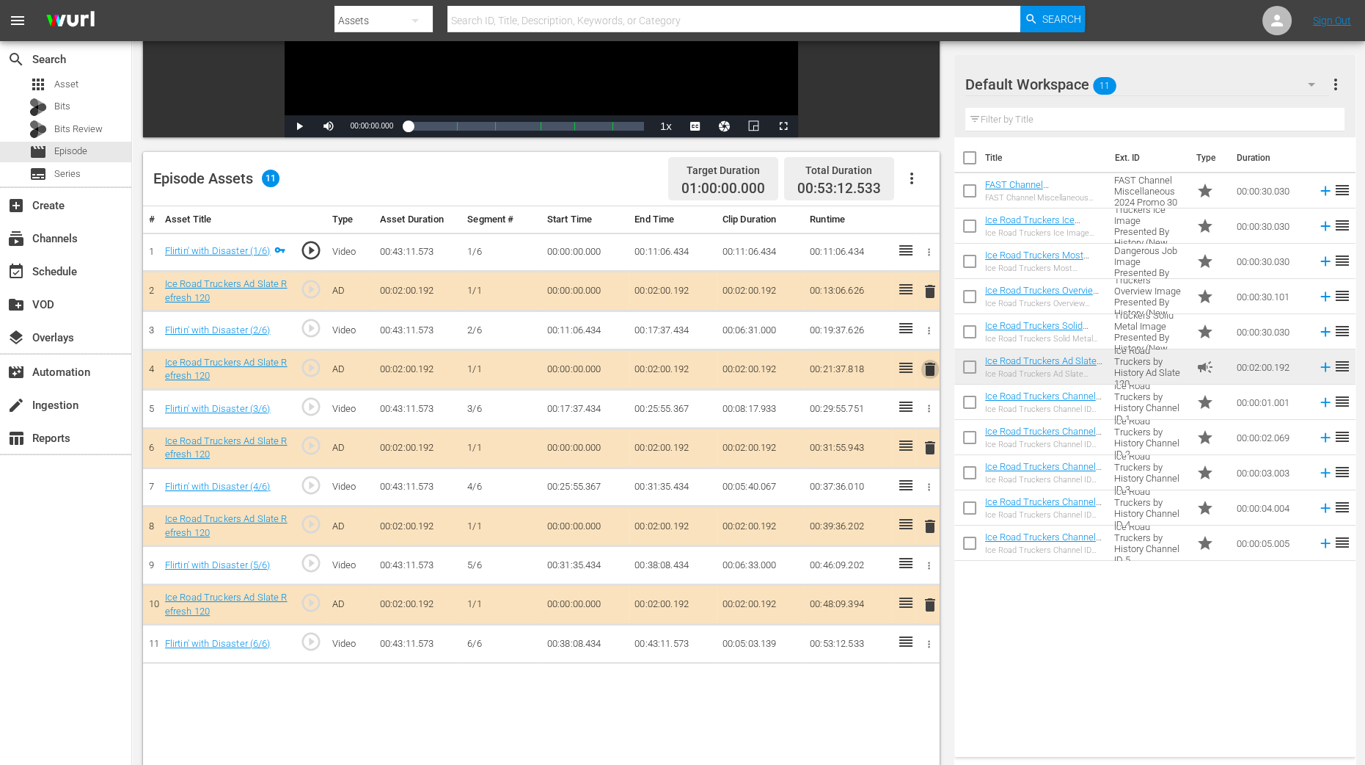
click at [928, 376] on span "delete" at bounding box center [931, 369] width 18 height 18
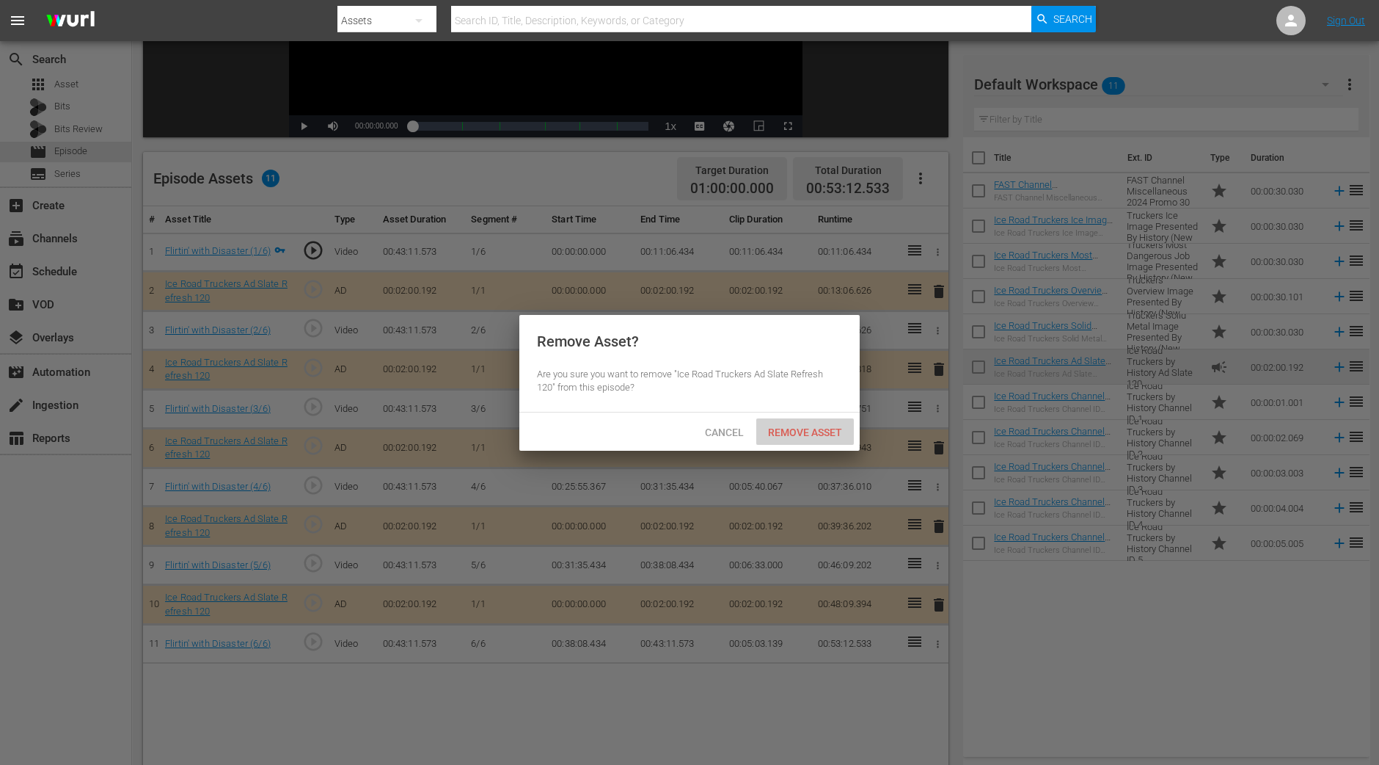
click at [825, 426] on span "Remove Asset" at bounding box center [805, 432] width 98 height 12
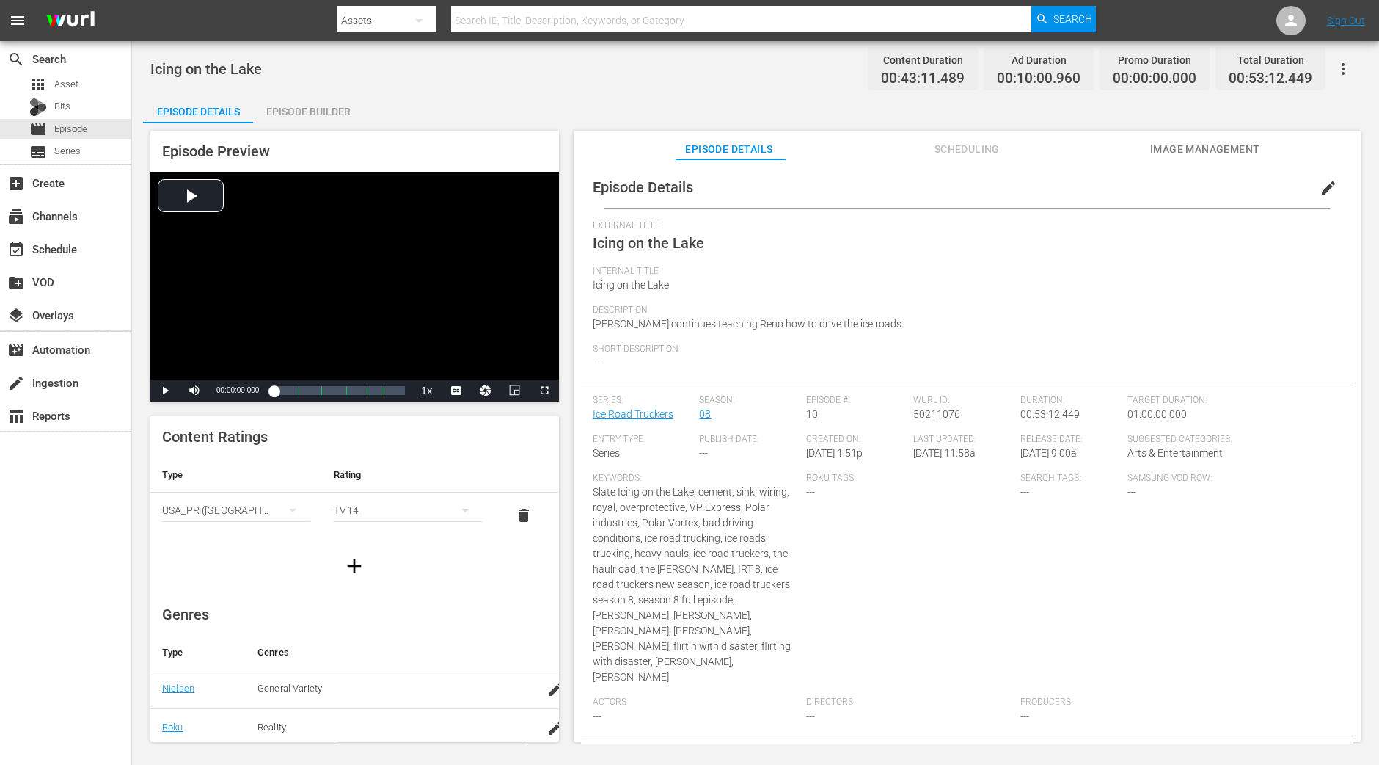
click at [282, 114] on div "Episode Builder" at bounding box center [308, 111] width 110 height 35
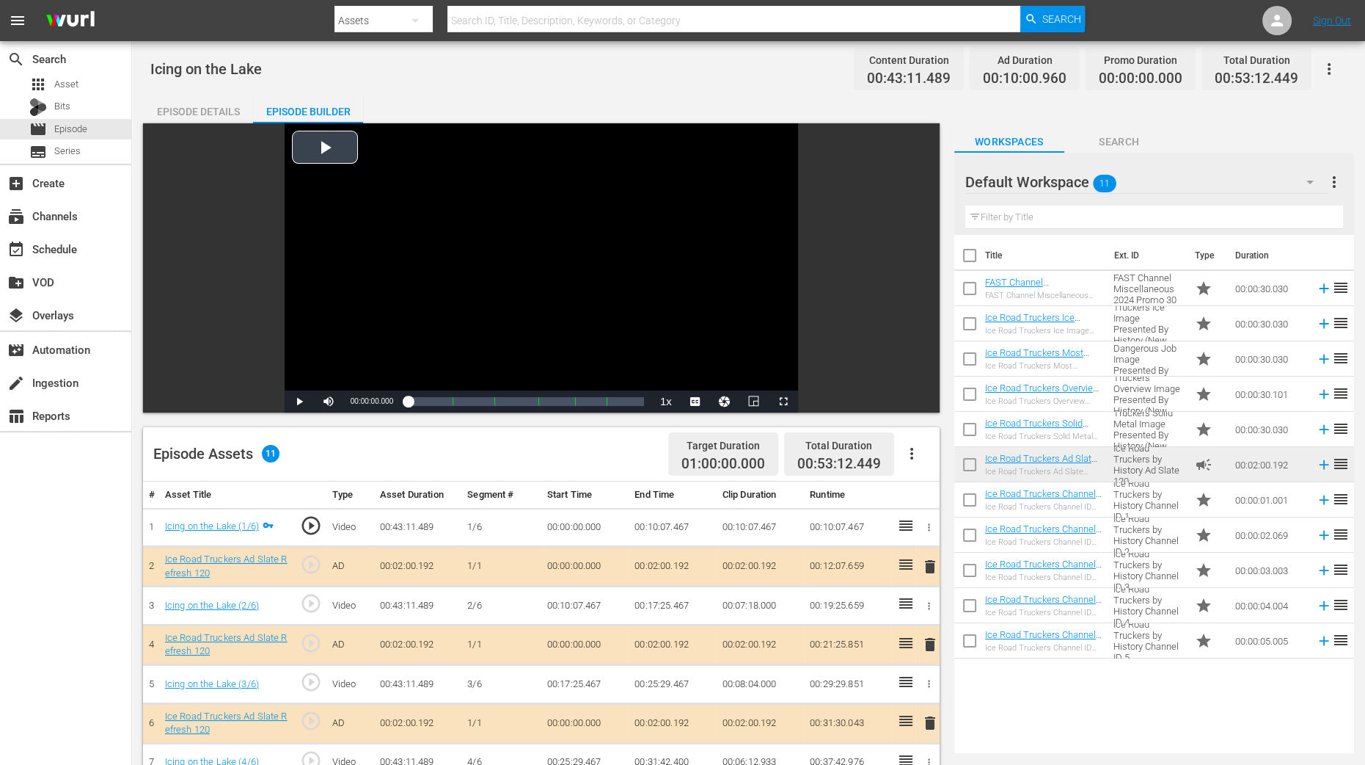
scroll to position [382, 0]
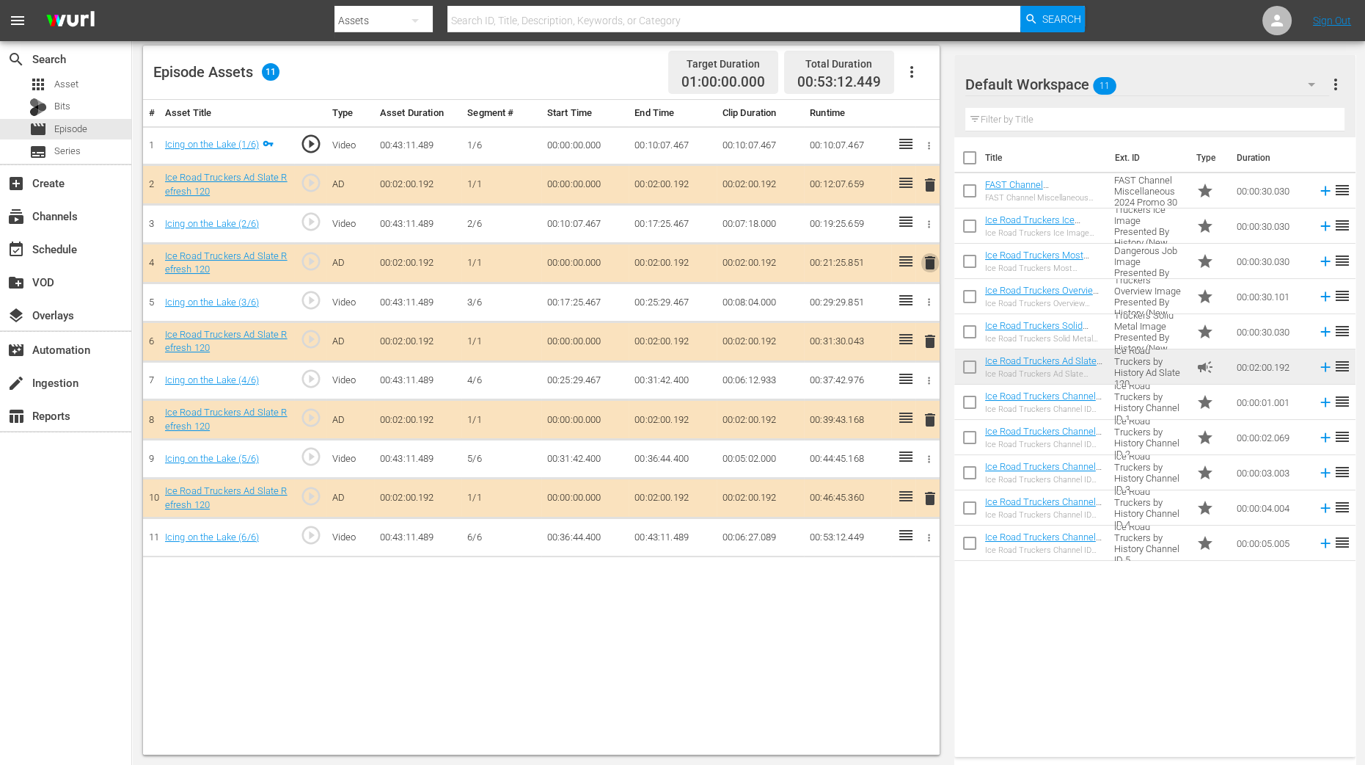
click at [929, 257] on span "delete" at bounding box center [931, 263] width 18 height 18
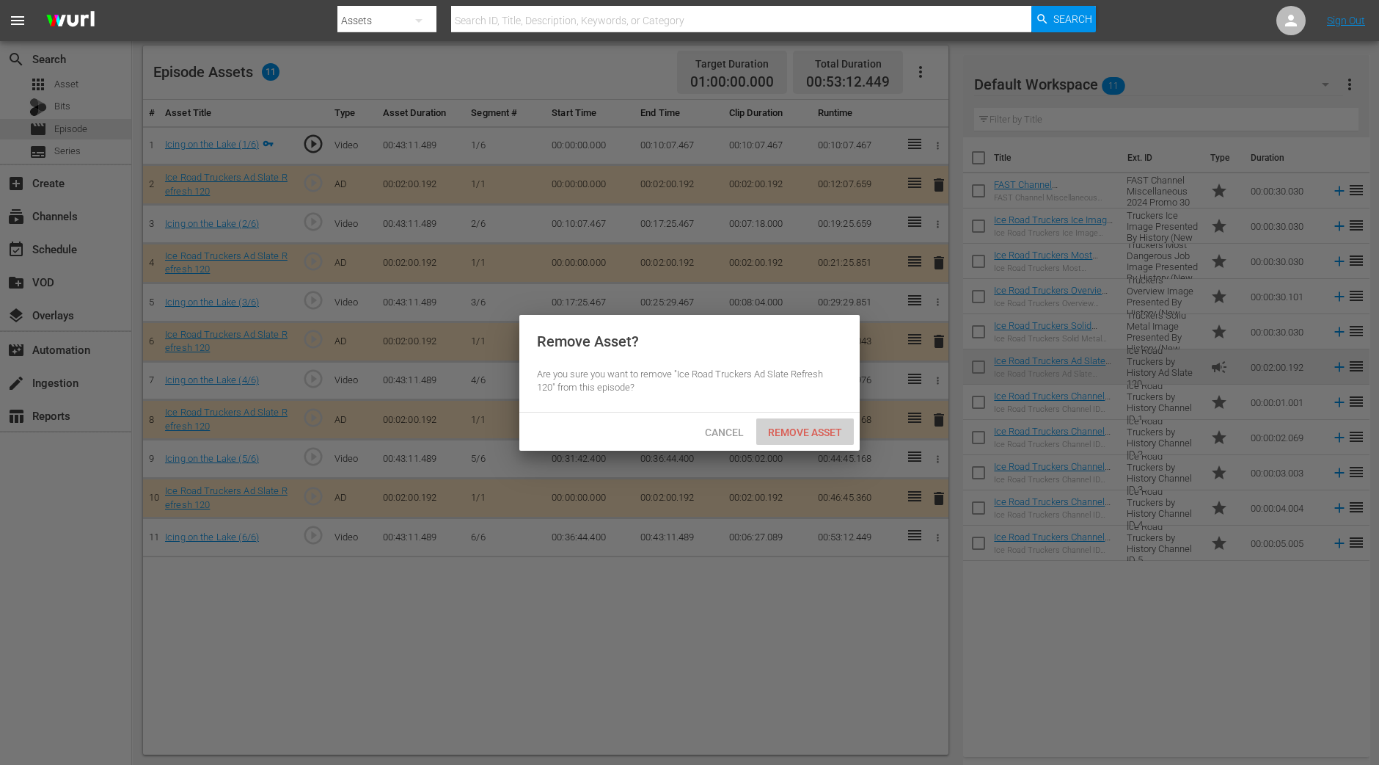
click at [792, 428] on span "Remove Asset" at bounding box center [805, 432] width 98 height 12
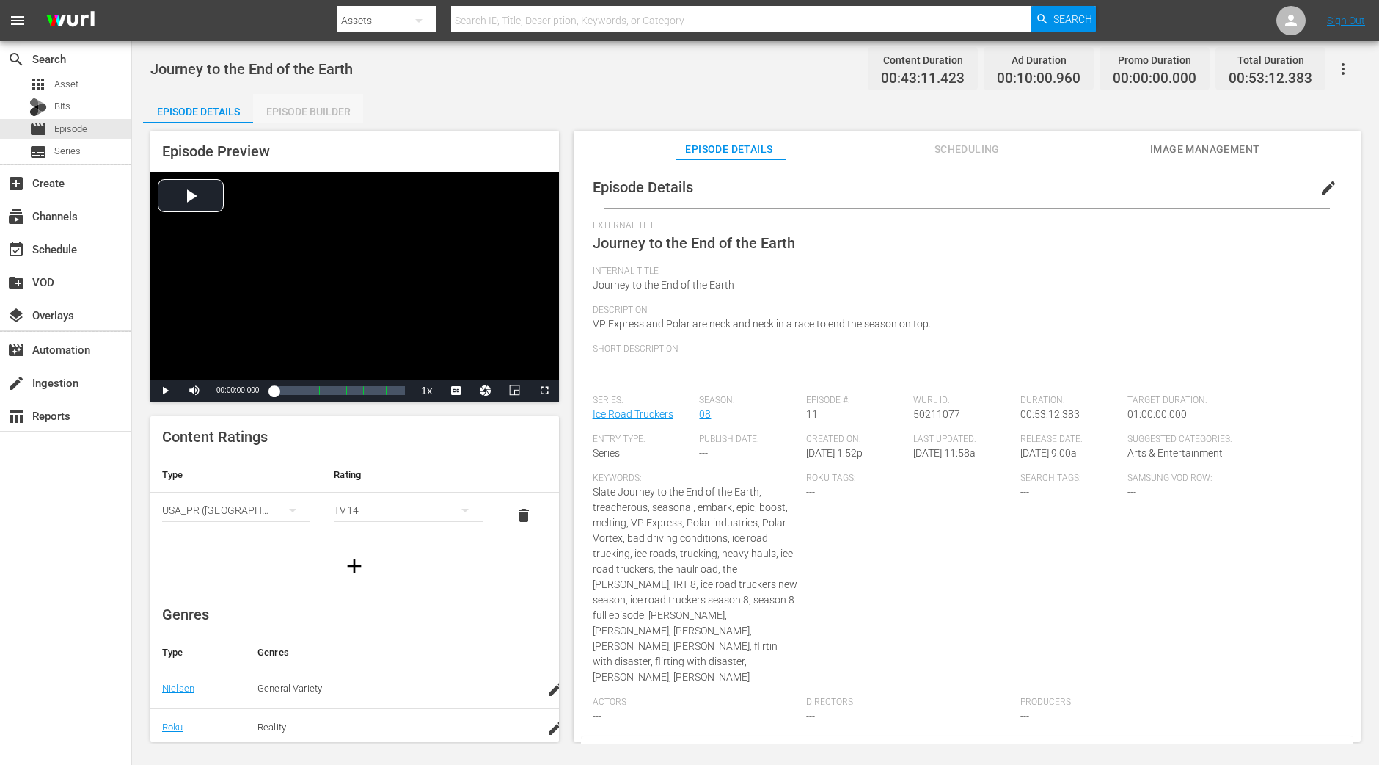
click at [306, 123] on div "Episode Builder" at bounding box center [308, 111] width 110 height 35
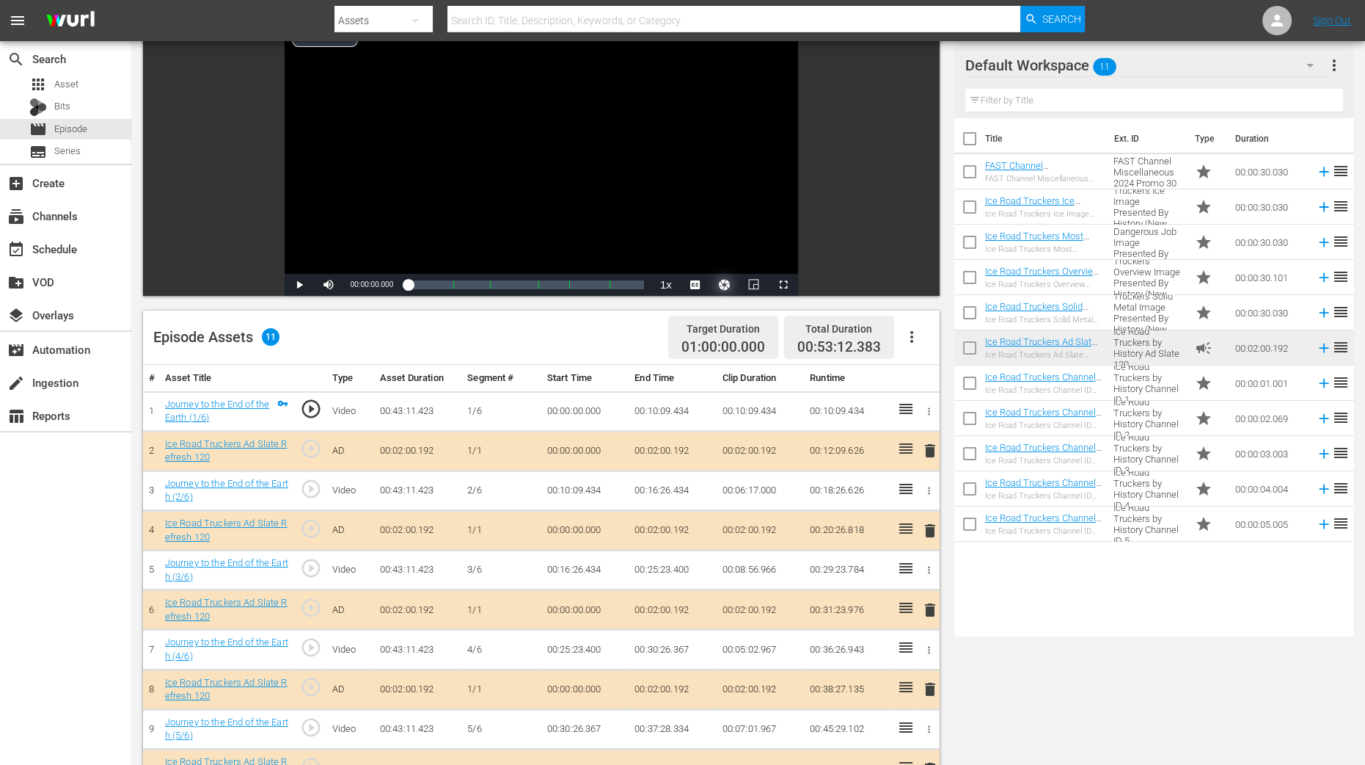
scroll to position [183, 0]
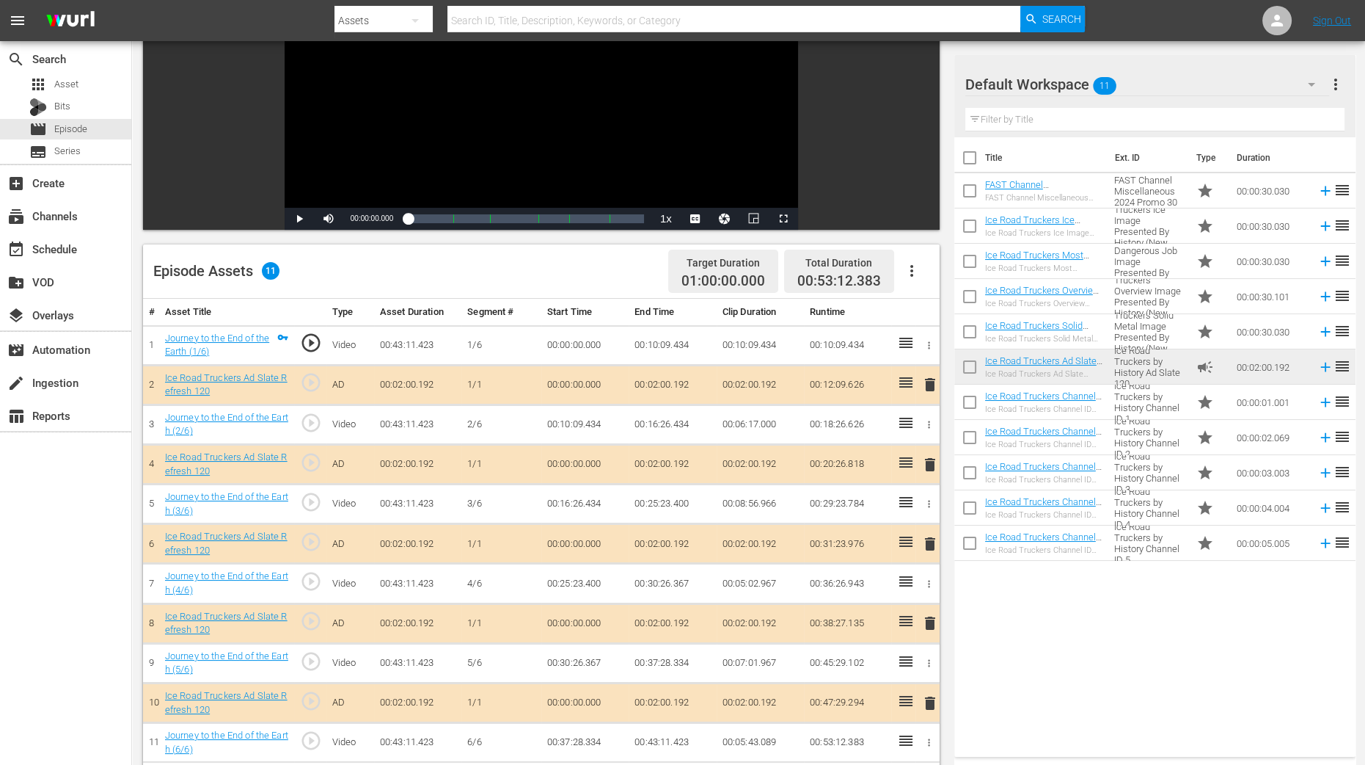
click at [927, 462] on span "delete" at bounding box center [931, 465] width 18 height 18
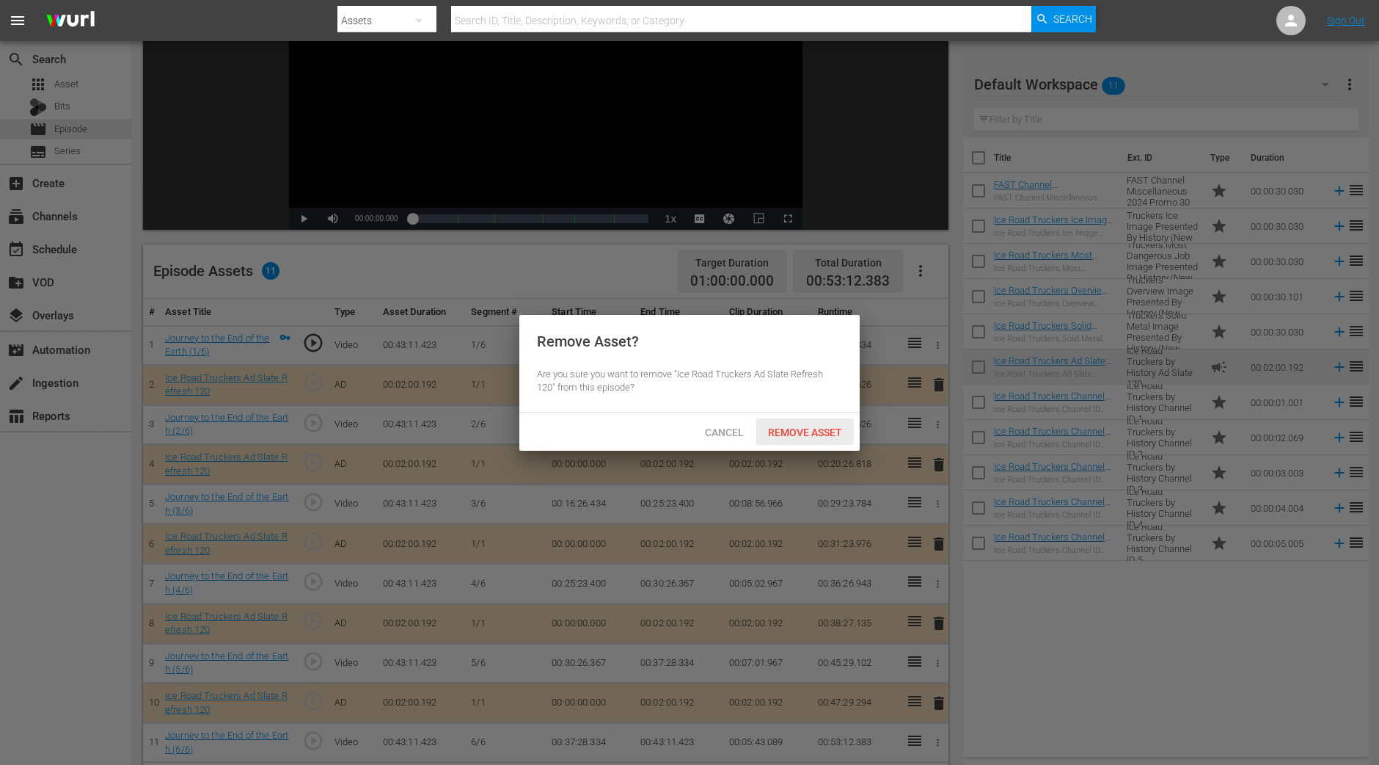
click at [785, 435] on span "Remove Asset" at bounding box center [805, 432] width 98 height 12
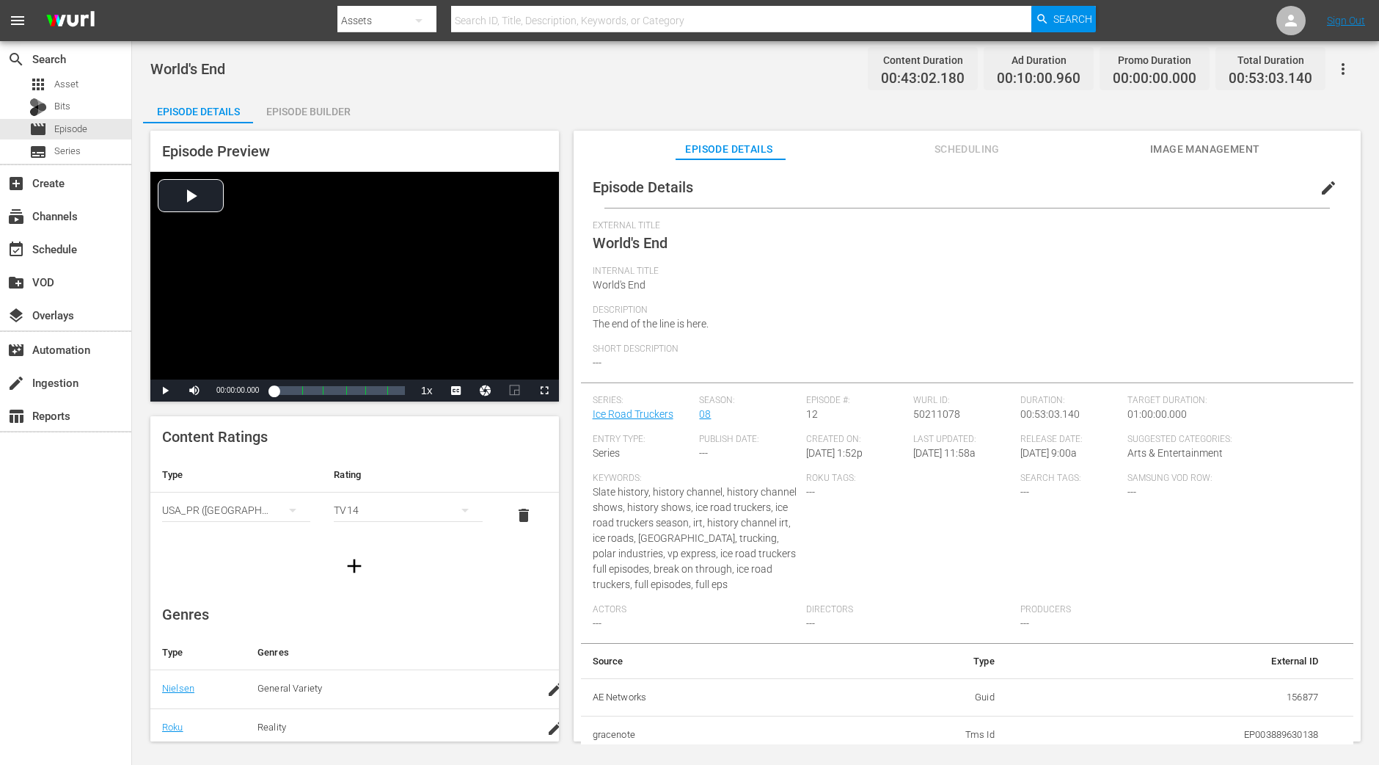
click at [324, 94] on div "Episode Builder" at bounding box center [308, 111] width 110 height 35
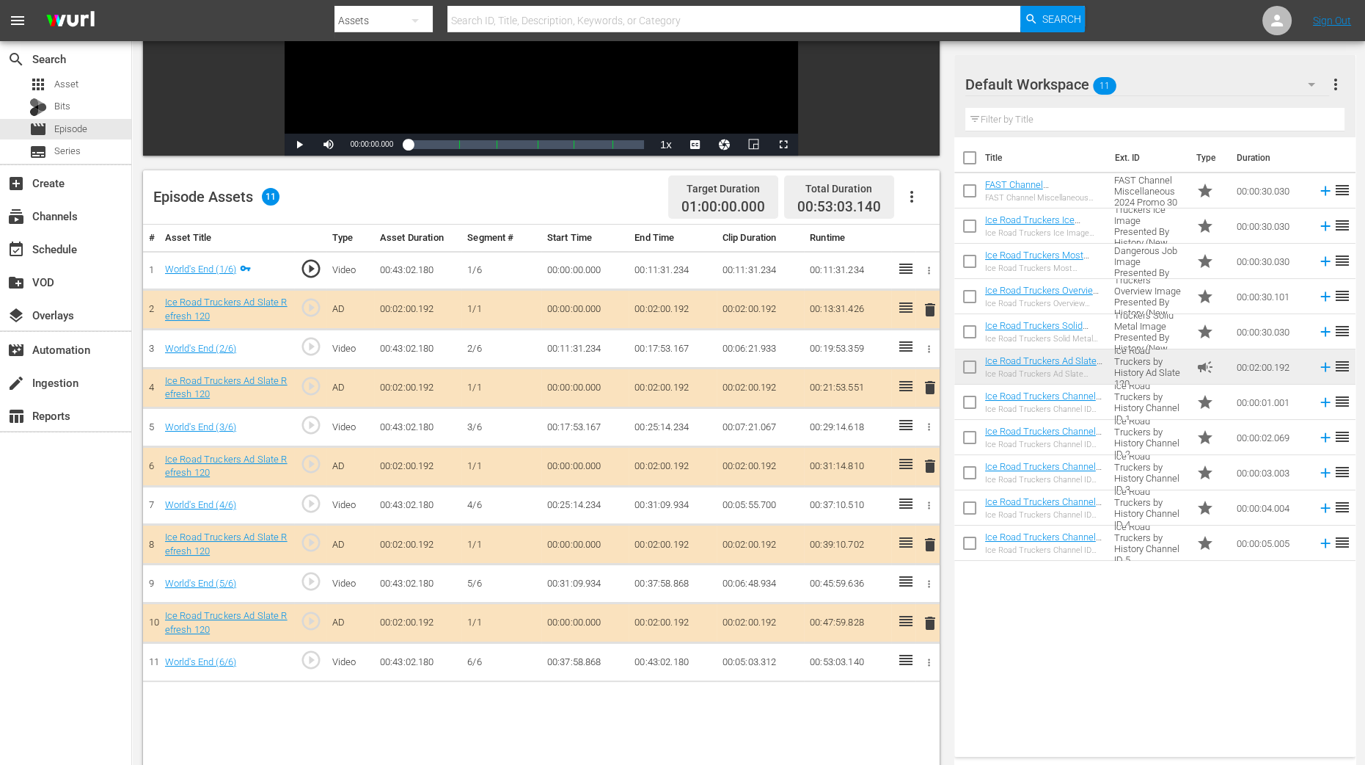
scroll to position [275, 0]
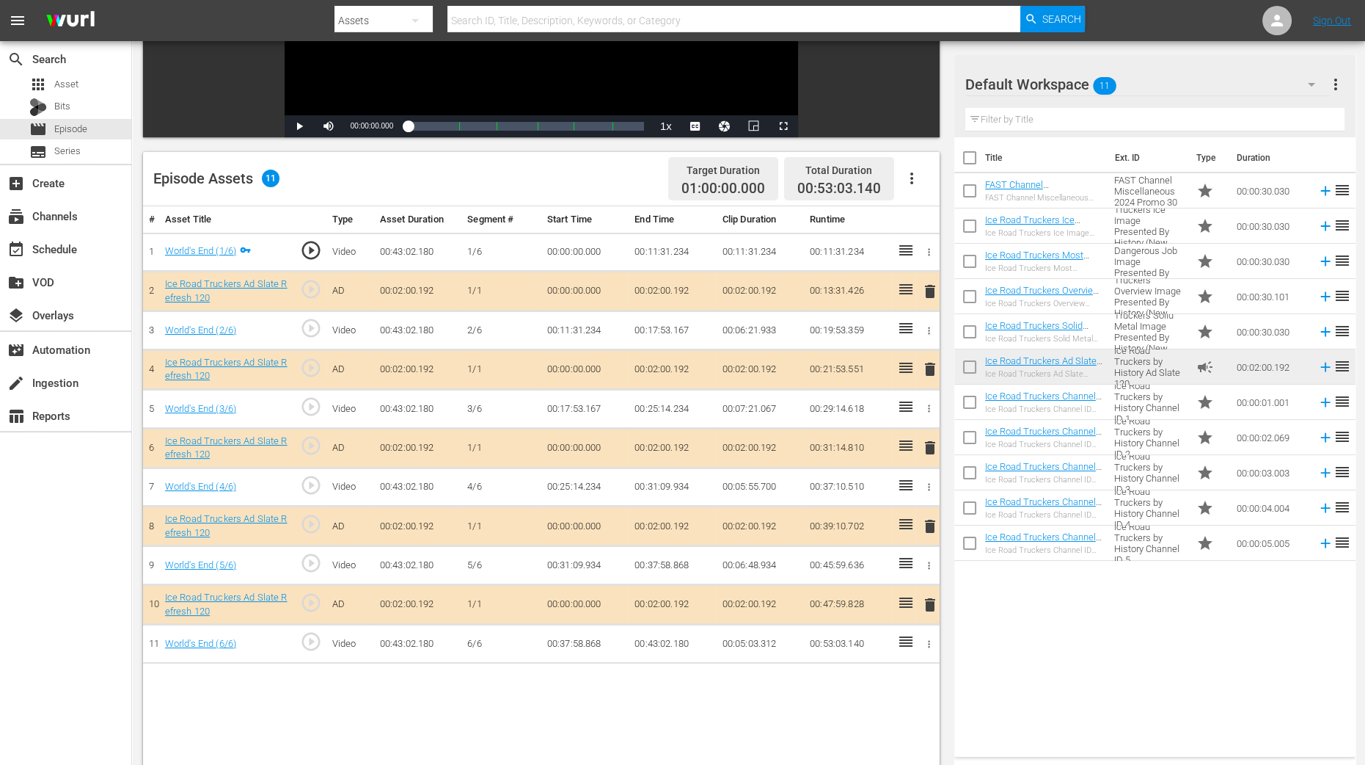
click at [932, 368] on span "delete" at bounding box center [931, 369] width 18 height 18
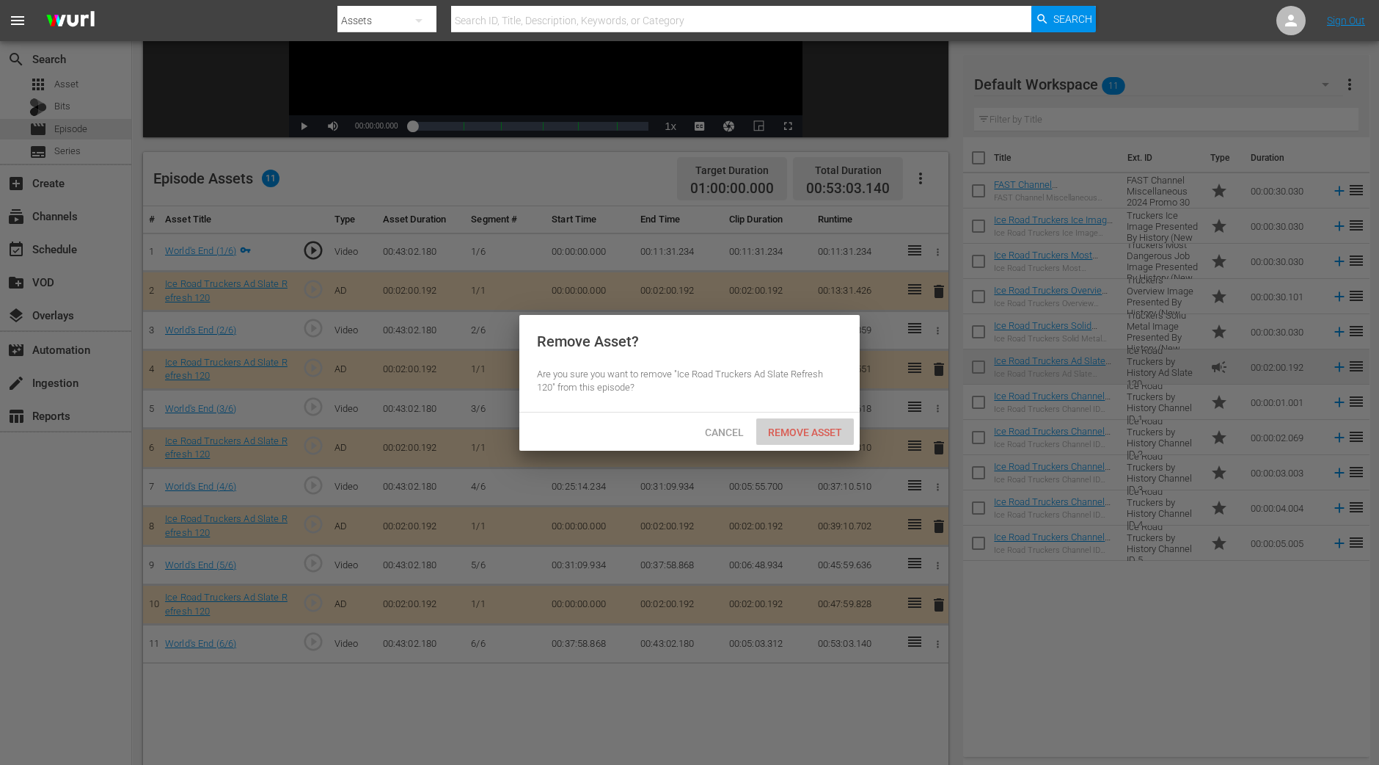
click at [809, 434] on span "Remove Asset" at bounding box center [805, 432] width 98 height 12
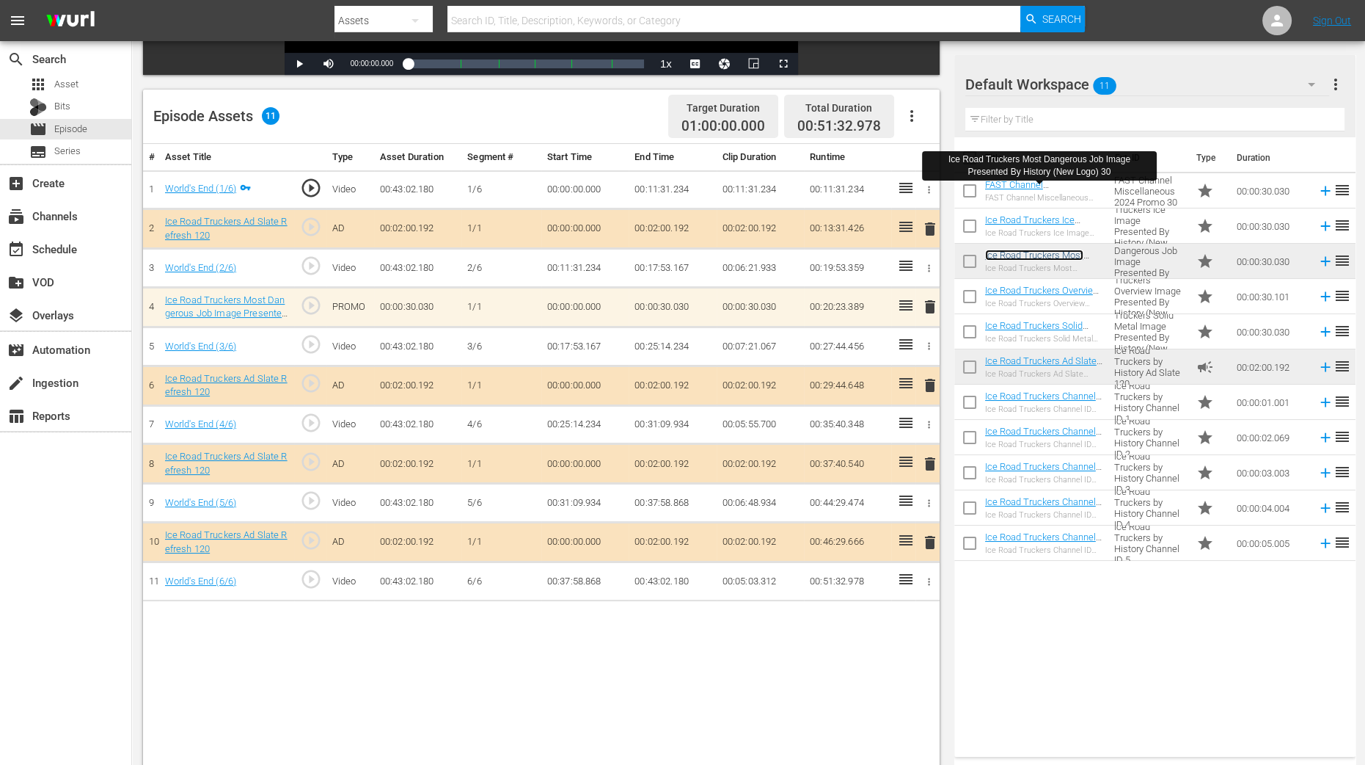
scroll to position [382, 0]
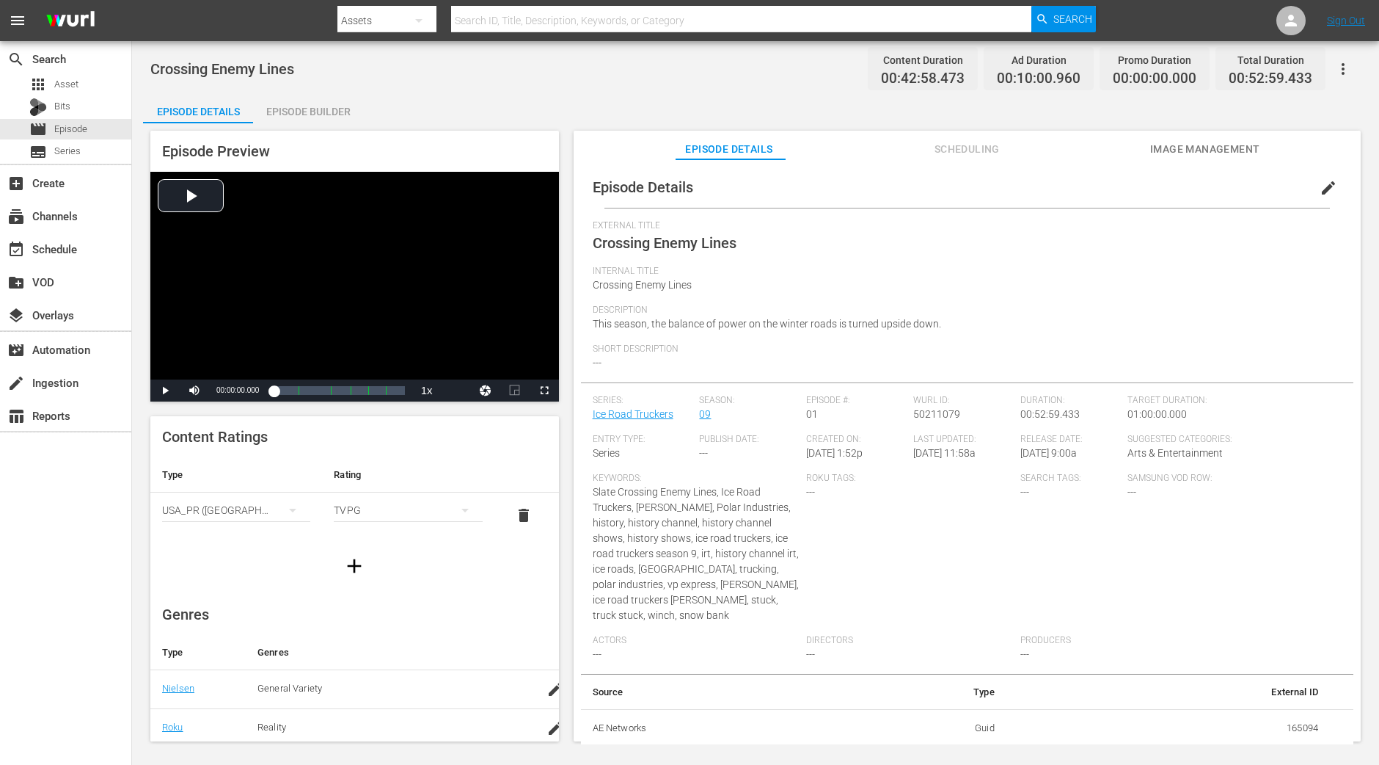
click at [316, 108] on div "Episode Builder" at bounding box center [308, 111] width 110 height 35
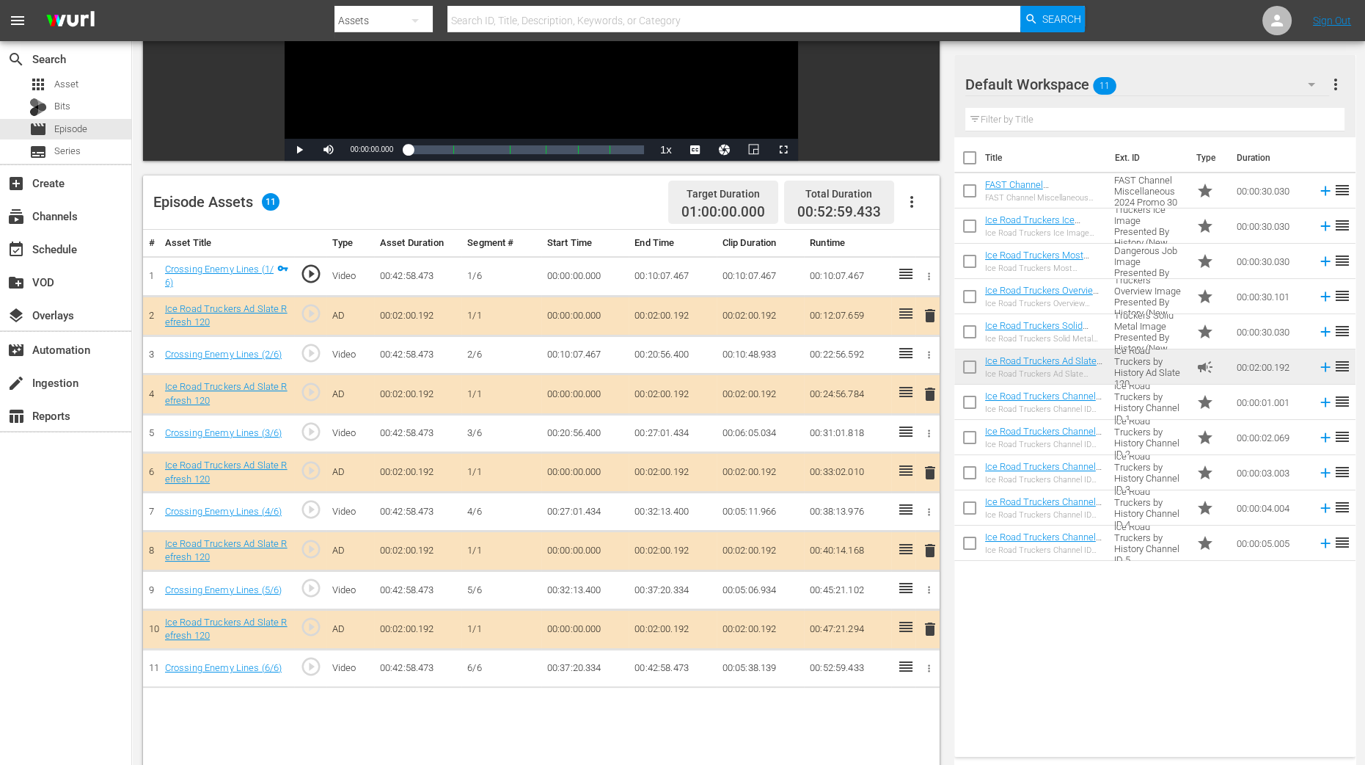
scroll to position [275, 0]
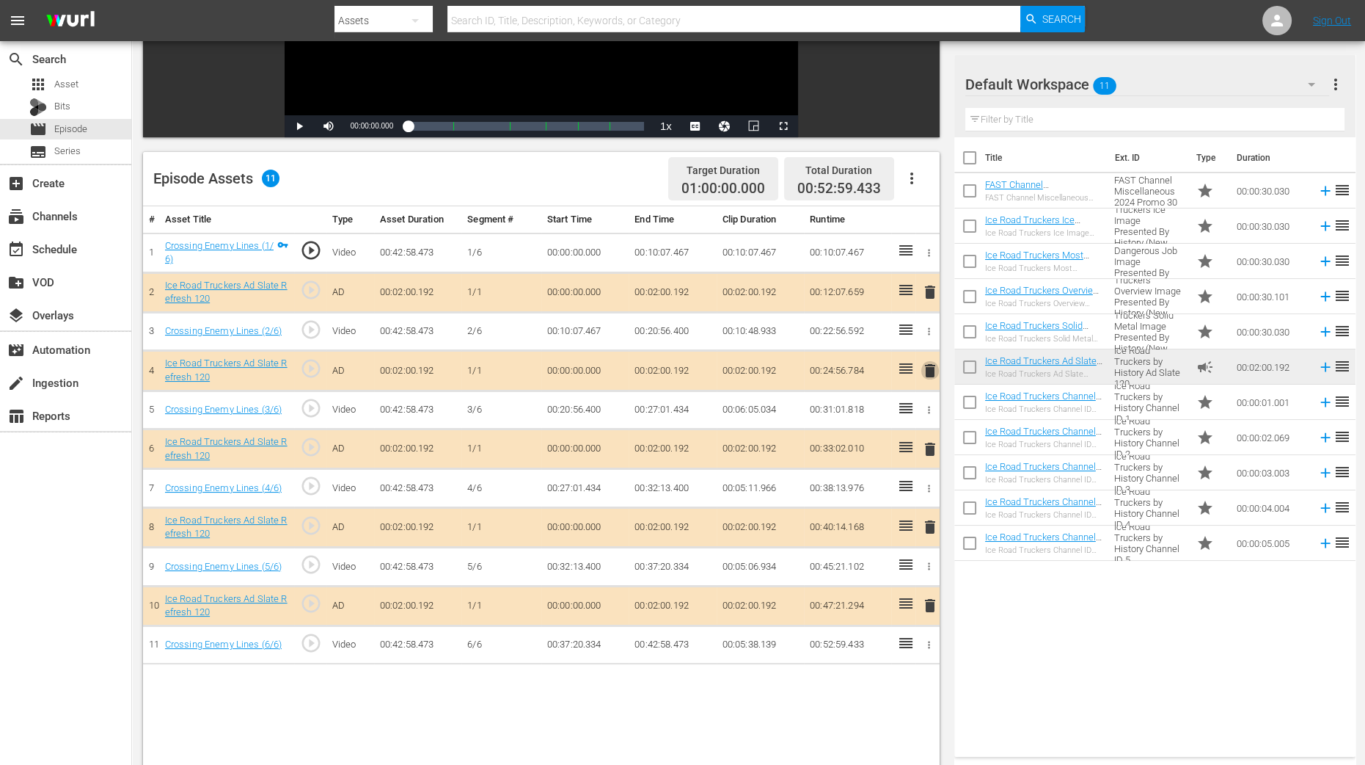
click at [928, 372] on span "delete" at bounding box center [931, 371] width 18 height 18
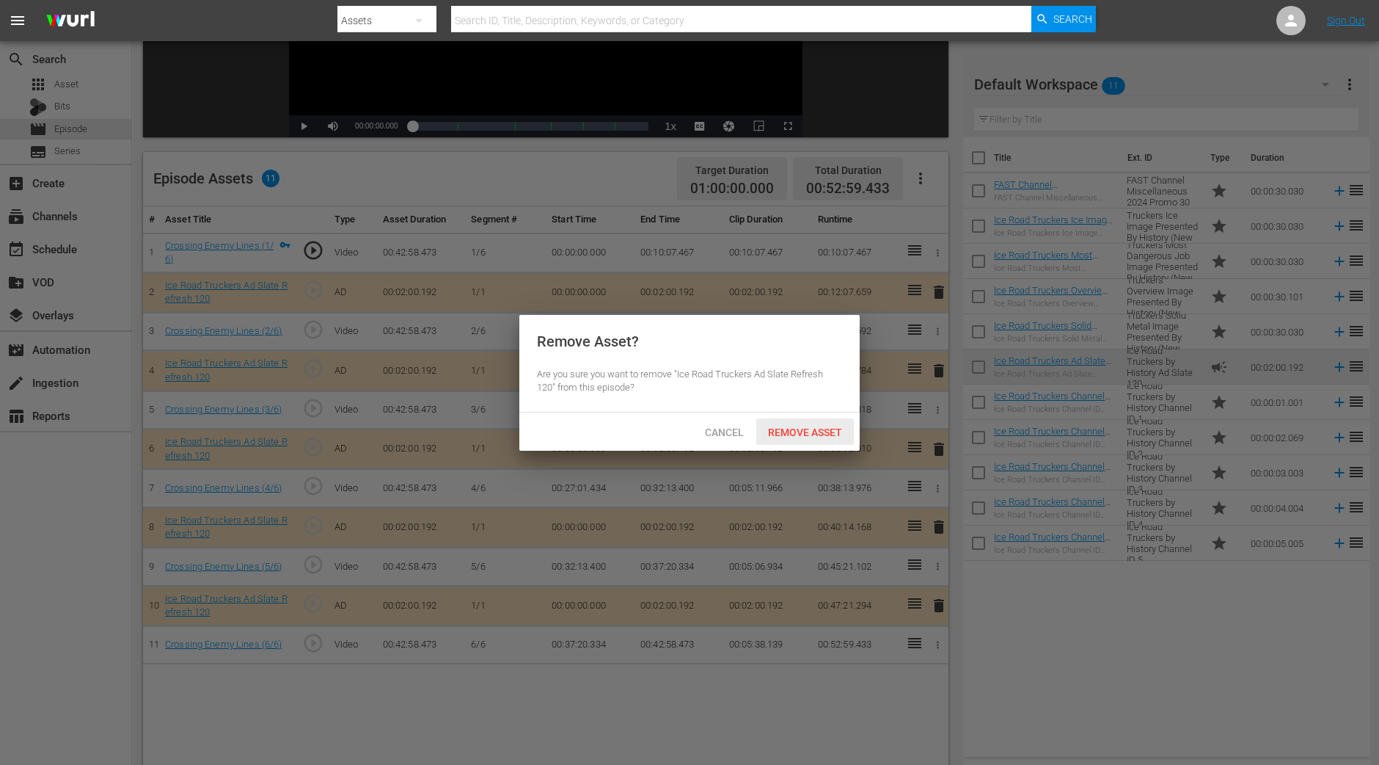
click at [789, 435] on span "Remove Asset" at bounding box center [805, 432] width 98 height 12
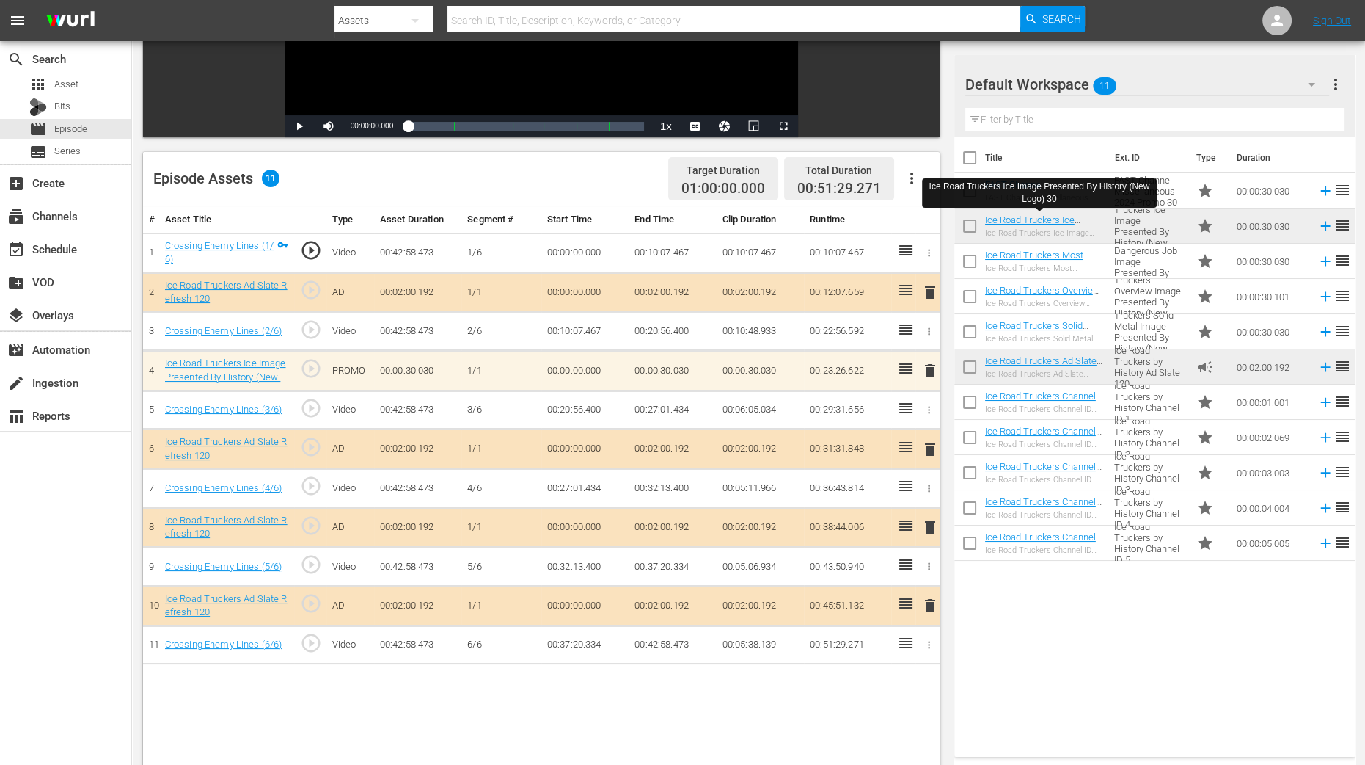
click at [930, 530] on span "delete" at bounding box center [931, 527] width 18 height 18
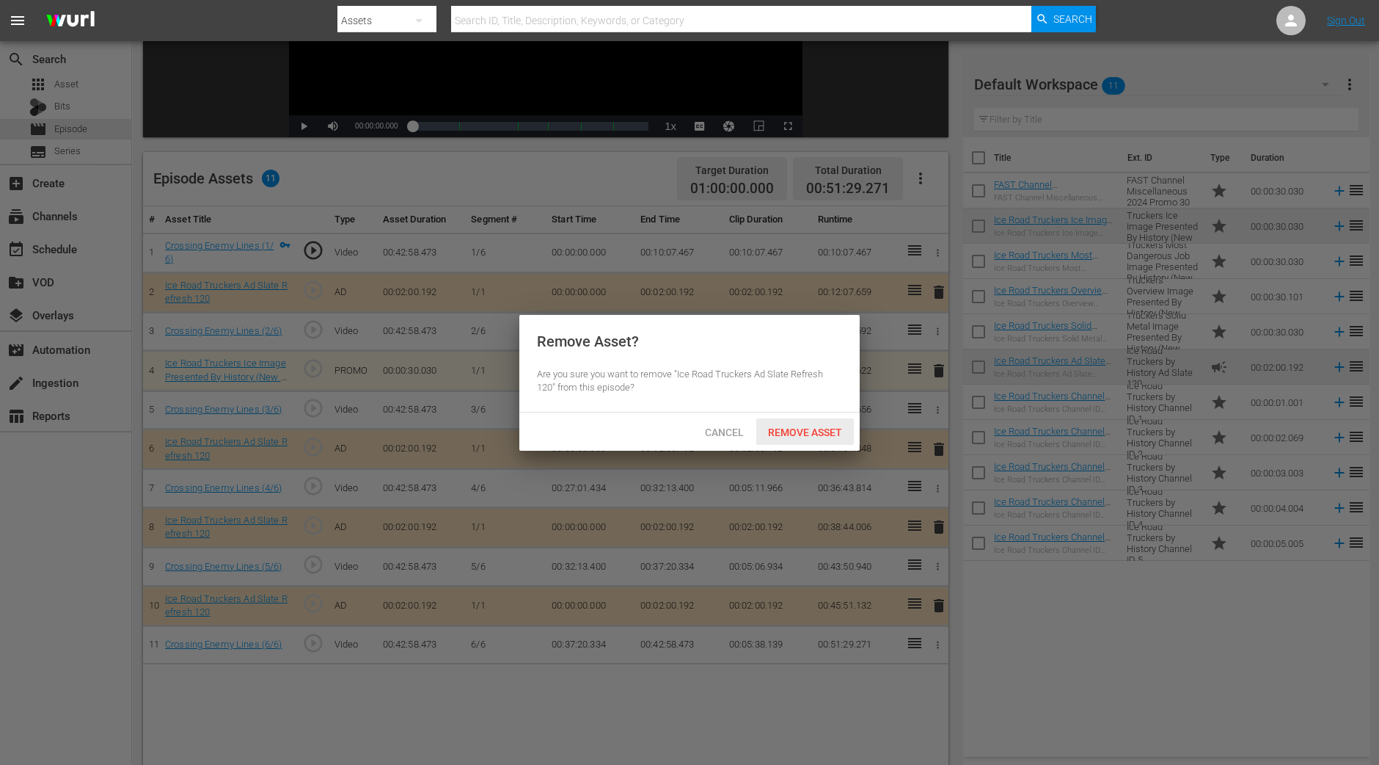
click at [774, 434] on span "Remove Asset" at bounding box center [805, 432] width 98 height 12
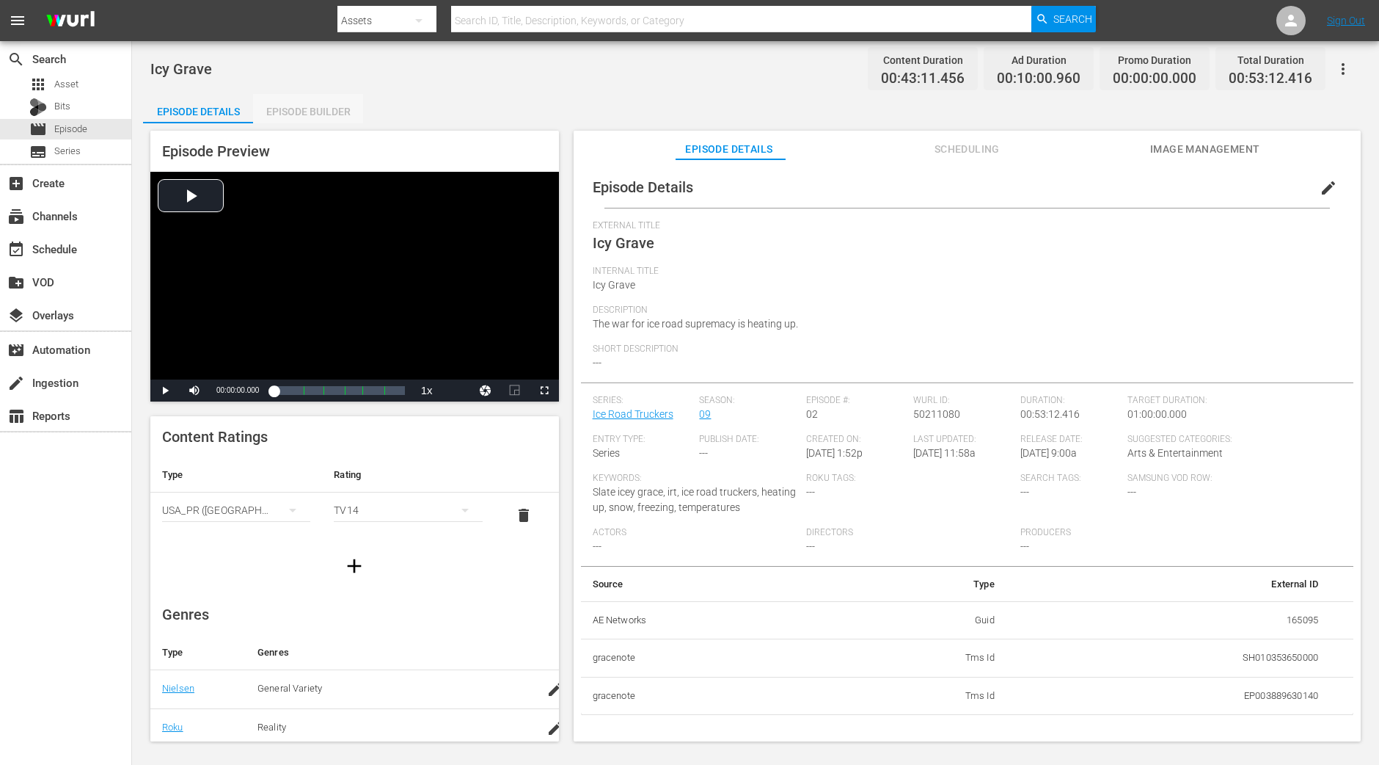
click at [318, 110] on div "Episode Builder" at bounding box center [308, 111] width 110 height 35
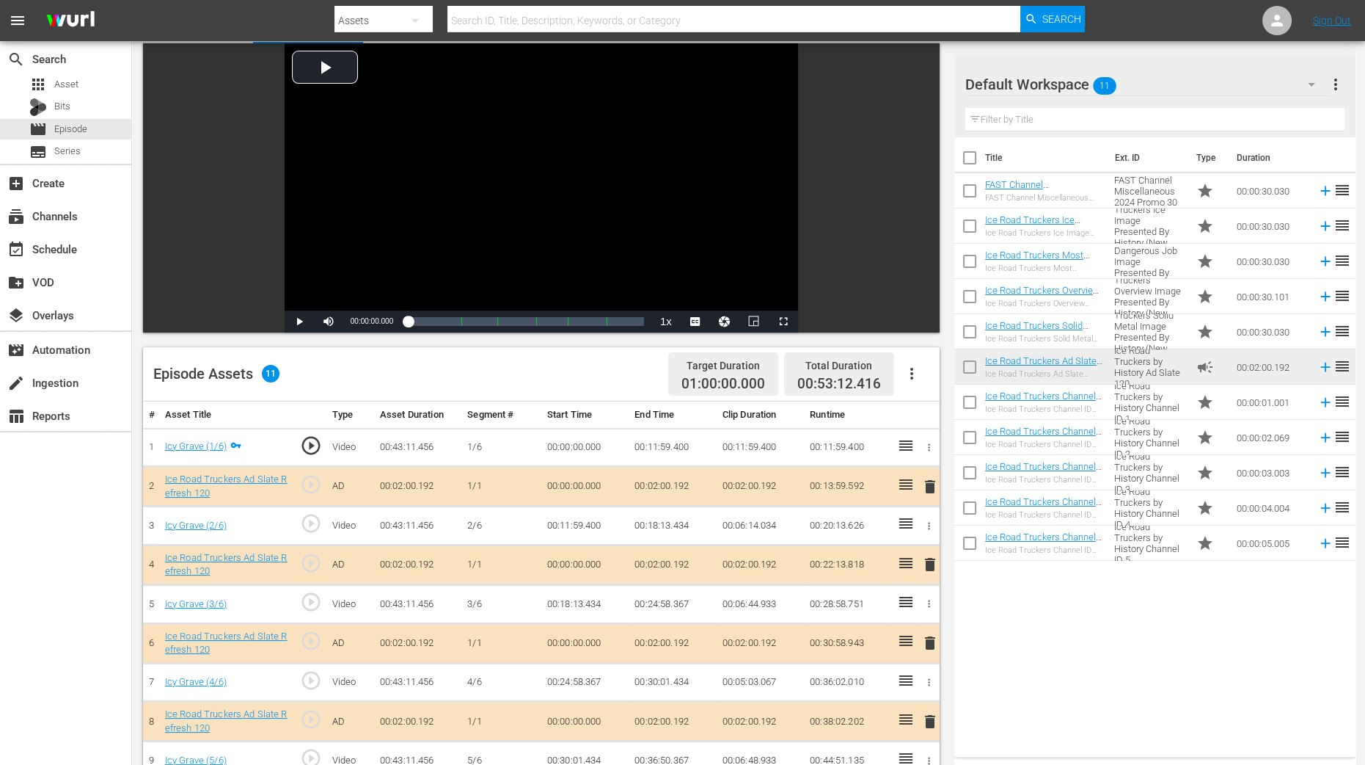
scroll to position [183, 0]
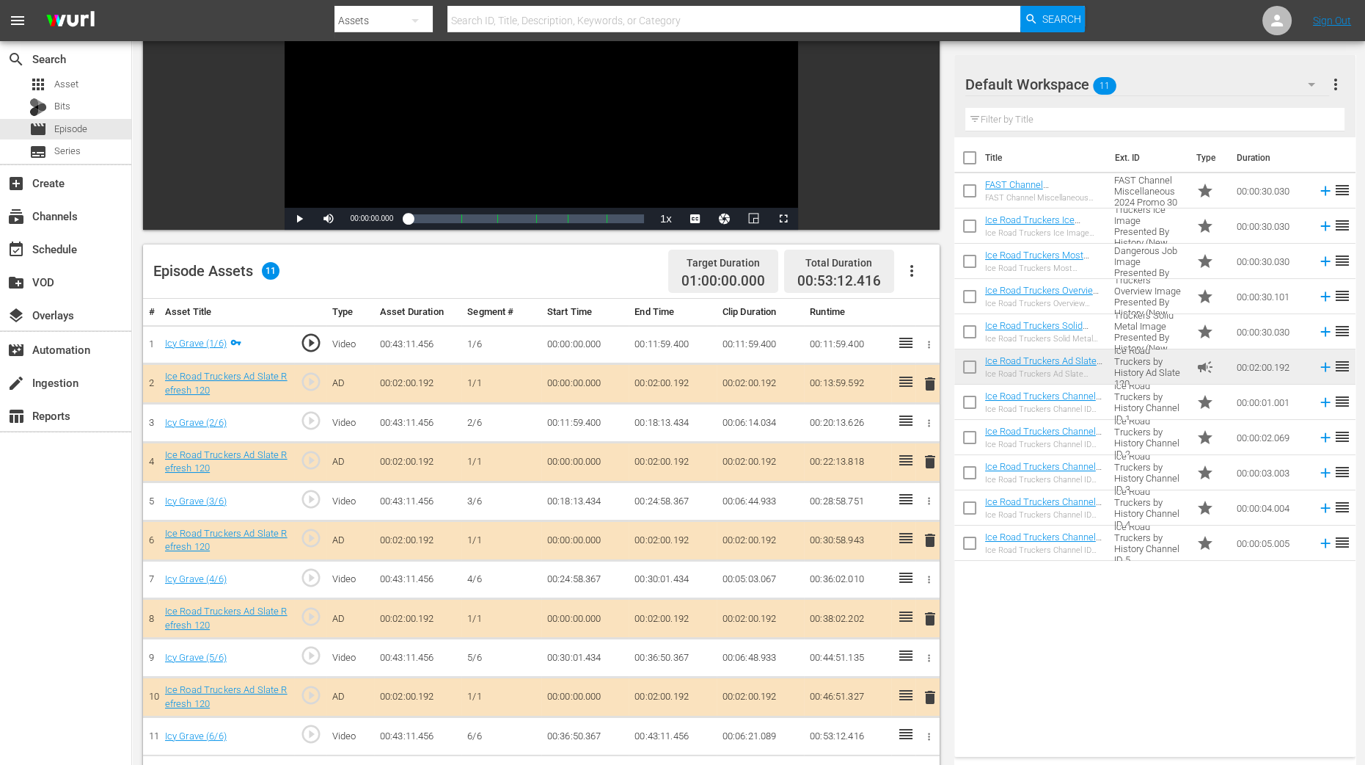
click at [933, 462] on span "delete" at bounding box center [931, 462] width 18 height 18
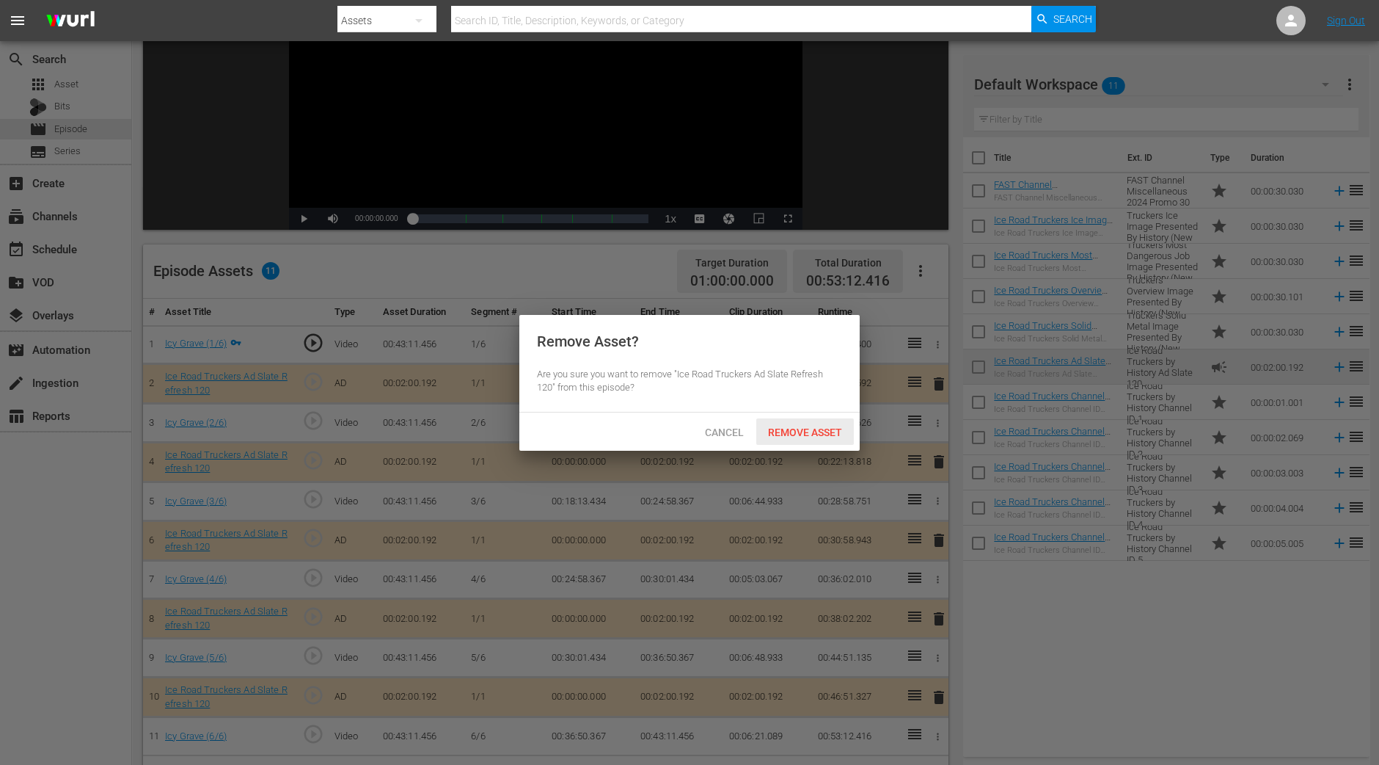
click at [825, 429] on span "Remove Asset" at bounding box center [805, 432] width 98 height 12
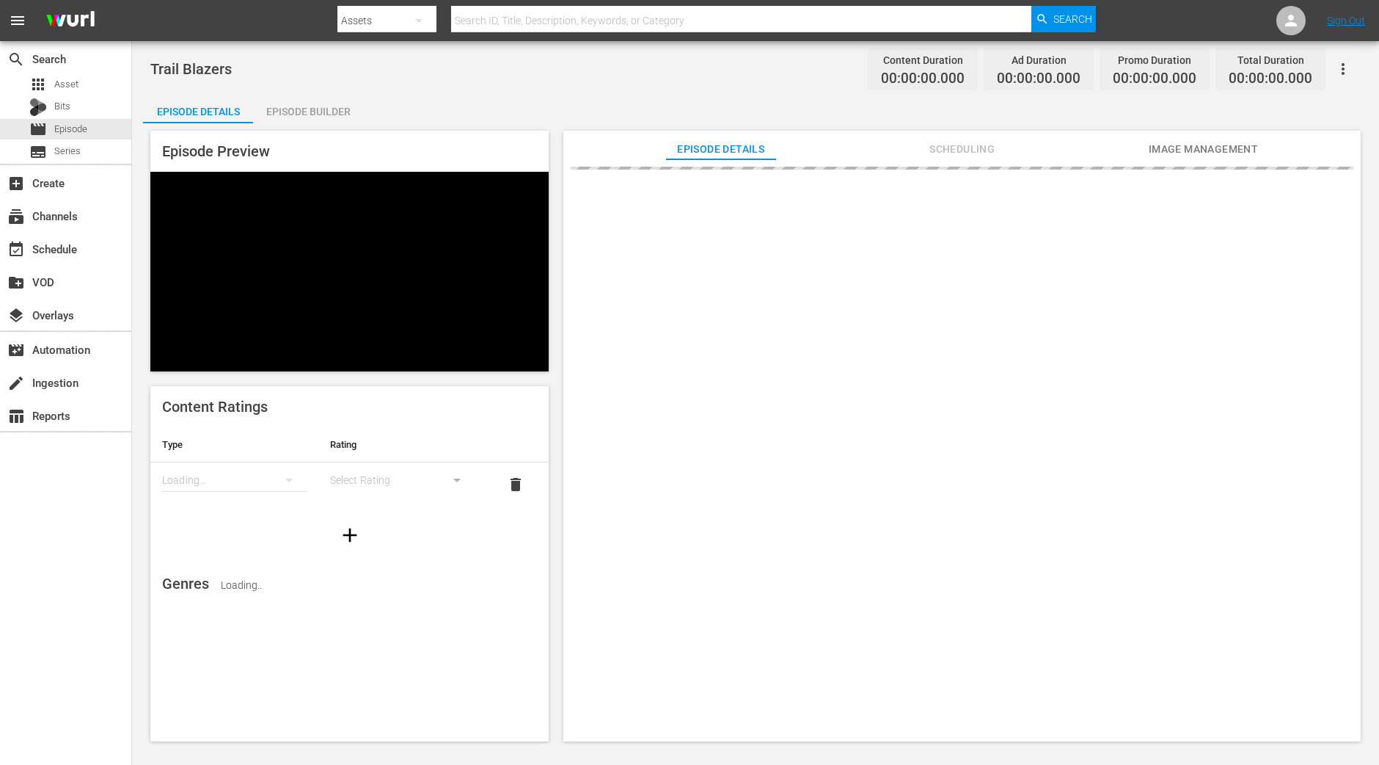
click at [322, 109] on div "Episode Builder" at bounding box center [308, 111] width 110 height 35
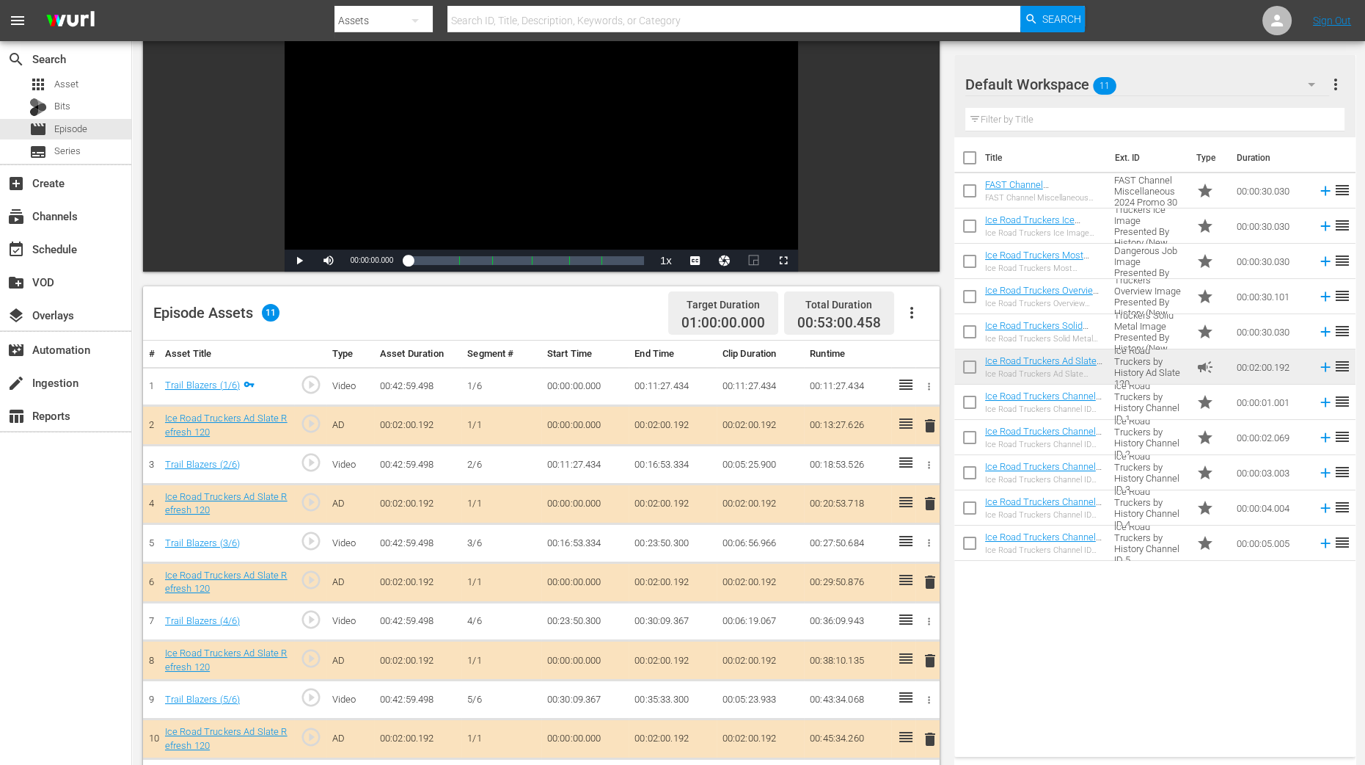
scroll to position [275, 0]
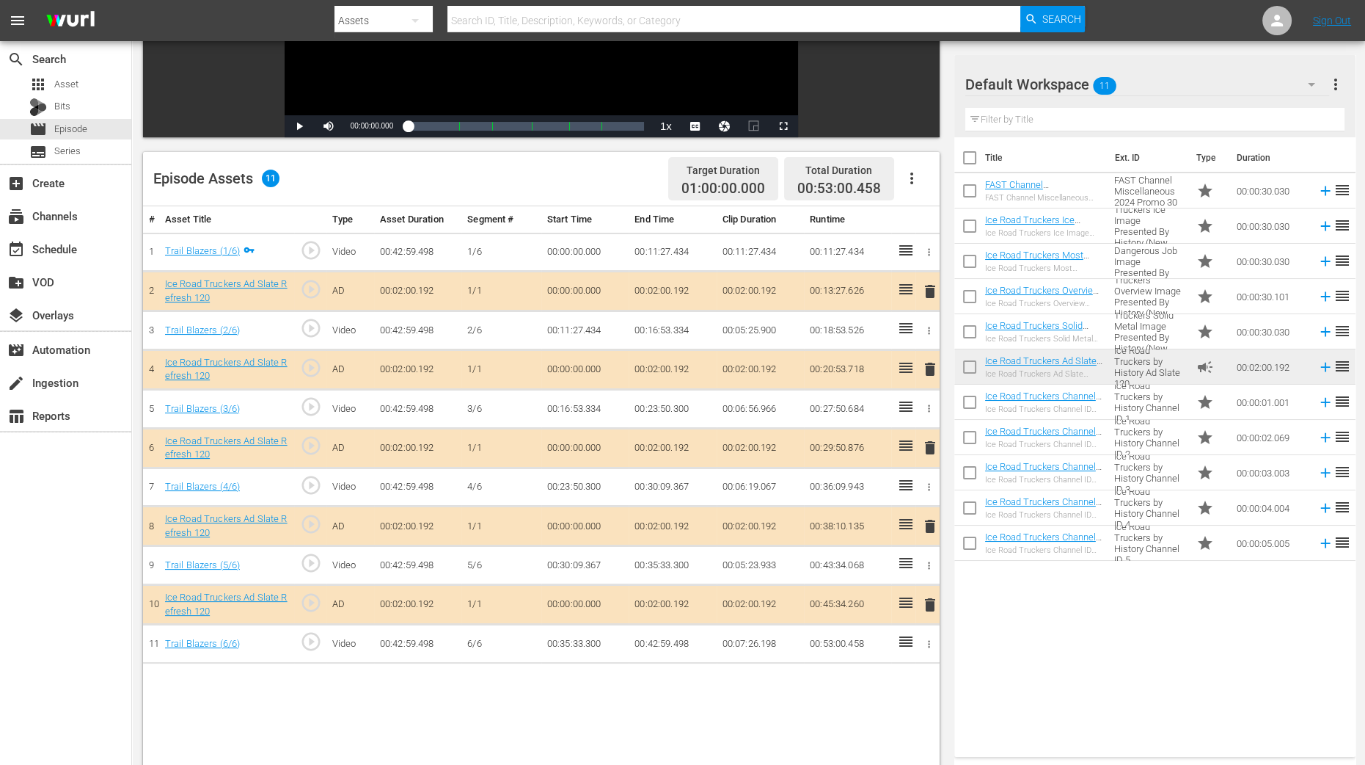
click at [927, 364] on span "delete" at bounding box center [931, 369] width 18 height 18
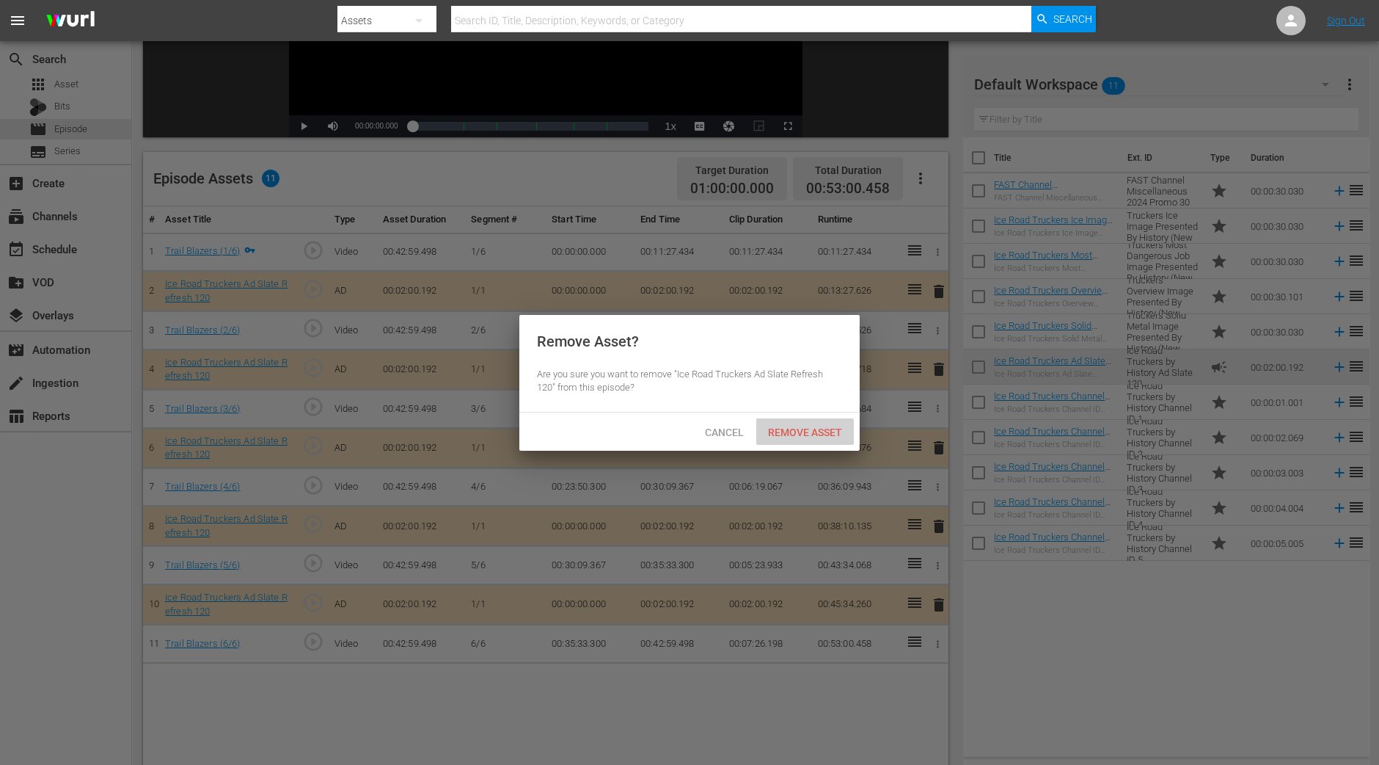
click at [818, 426] on span "Remove Asset" at bounding box center [805, 432] width 98 height 12
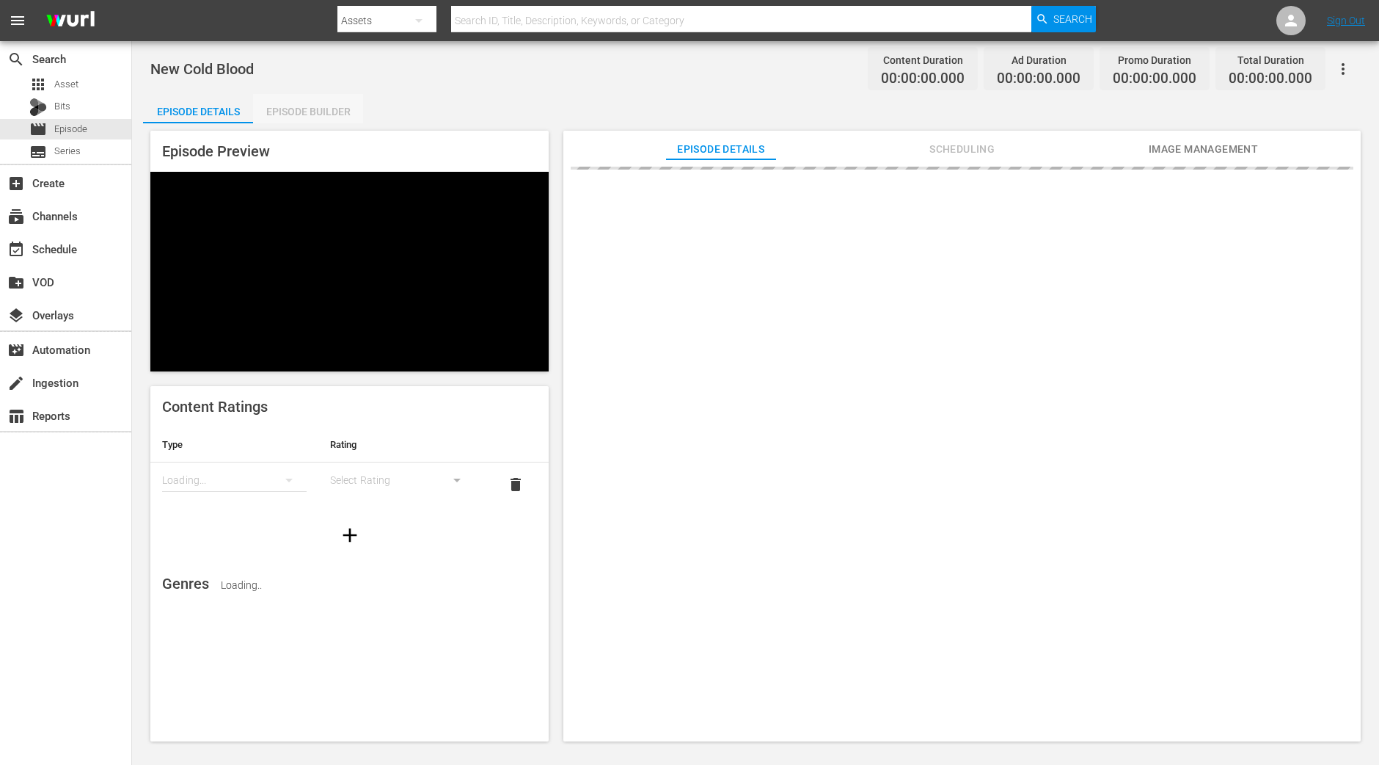
click at [321, 116] on div "Episode Builder" at bounding box center [308, 111] width 110 height 35
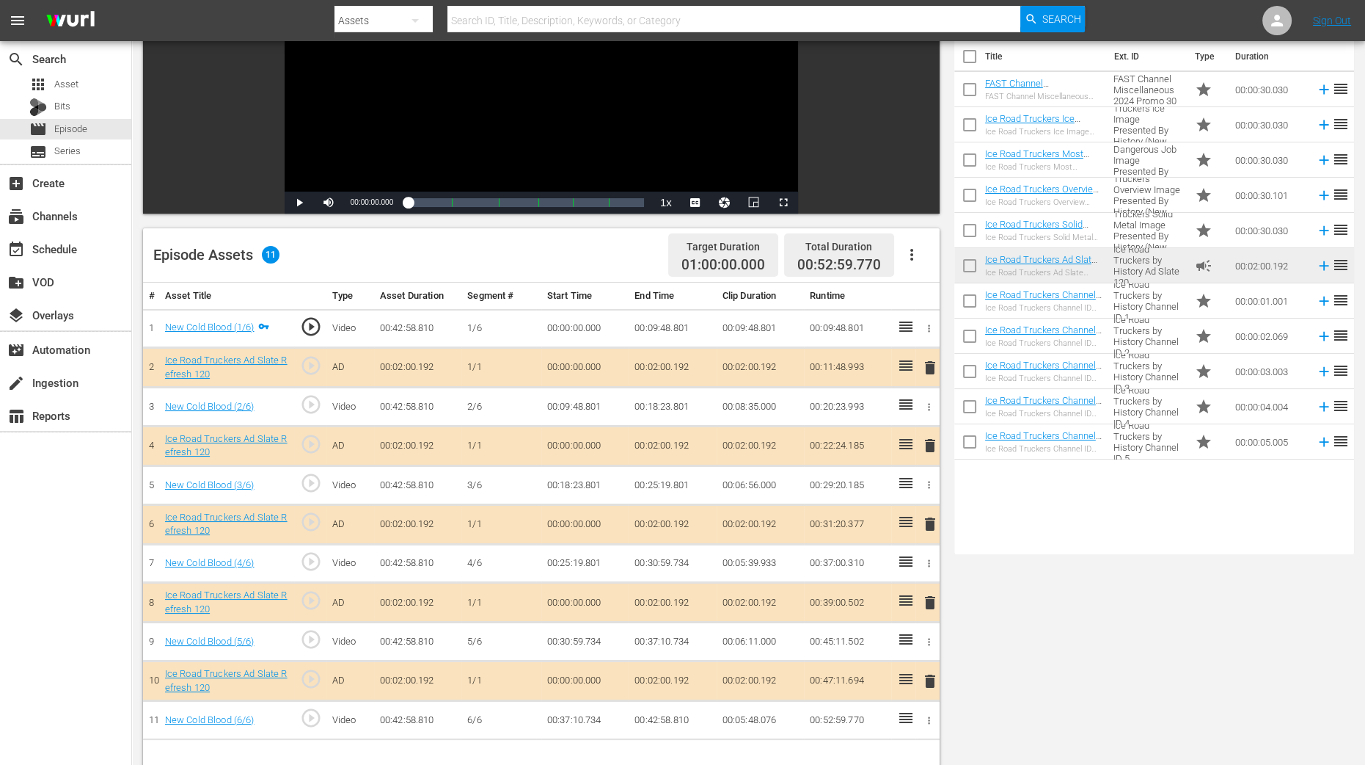
scroll to position [275, 0]
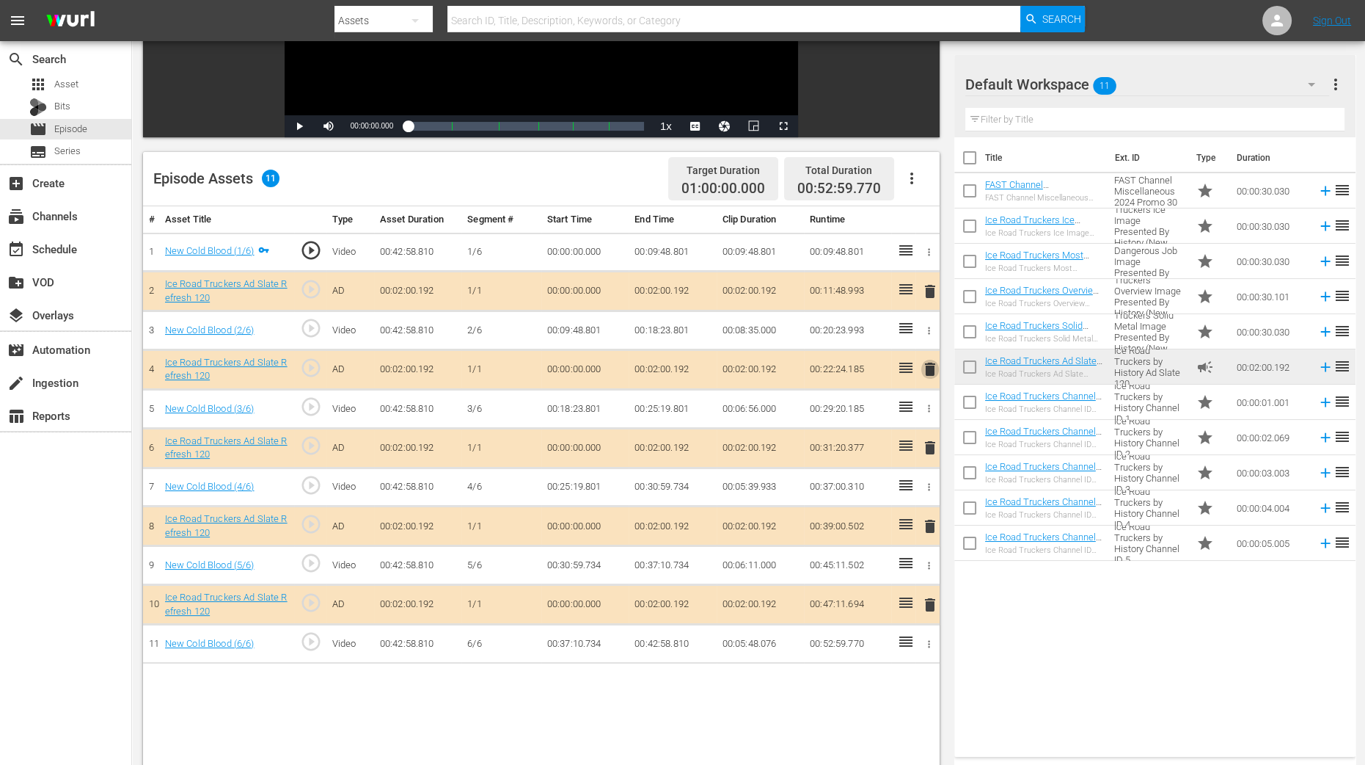
click at [931, 369] on span "delete" at bounding box center [931, 369] width 18 height 18
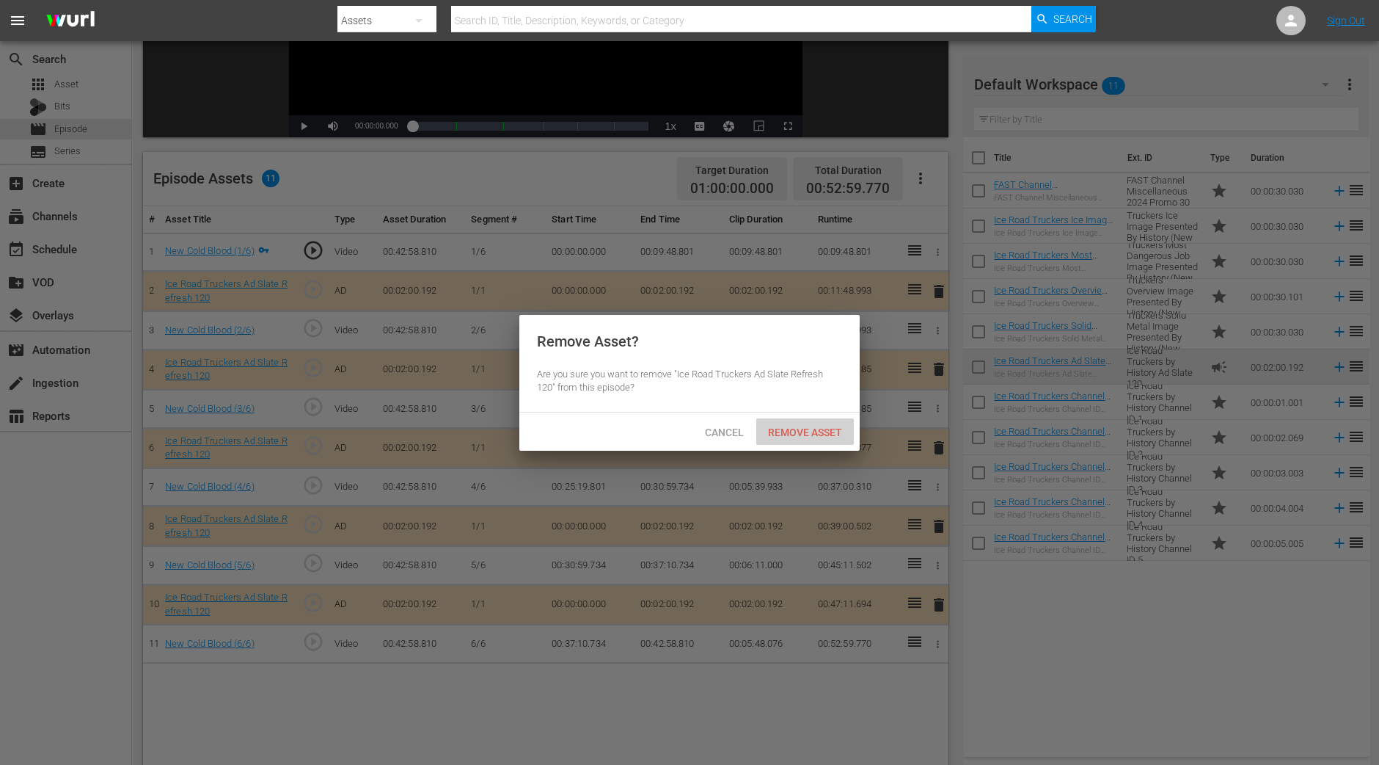
click at [807, 426] on span "Remove Asset" at bounding box center [805, 432] width 98 height 12
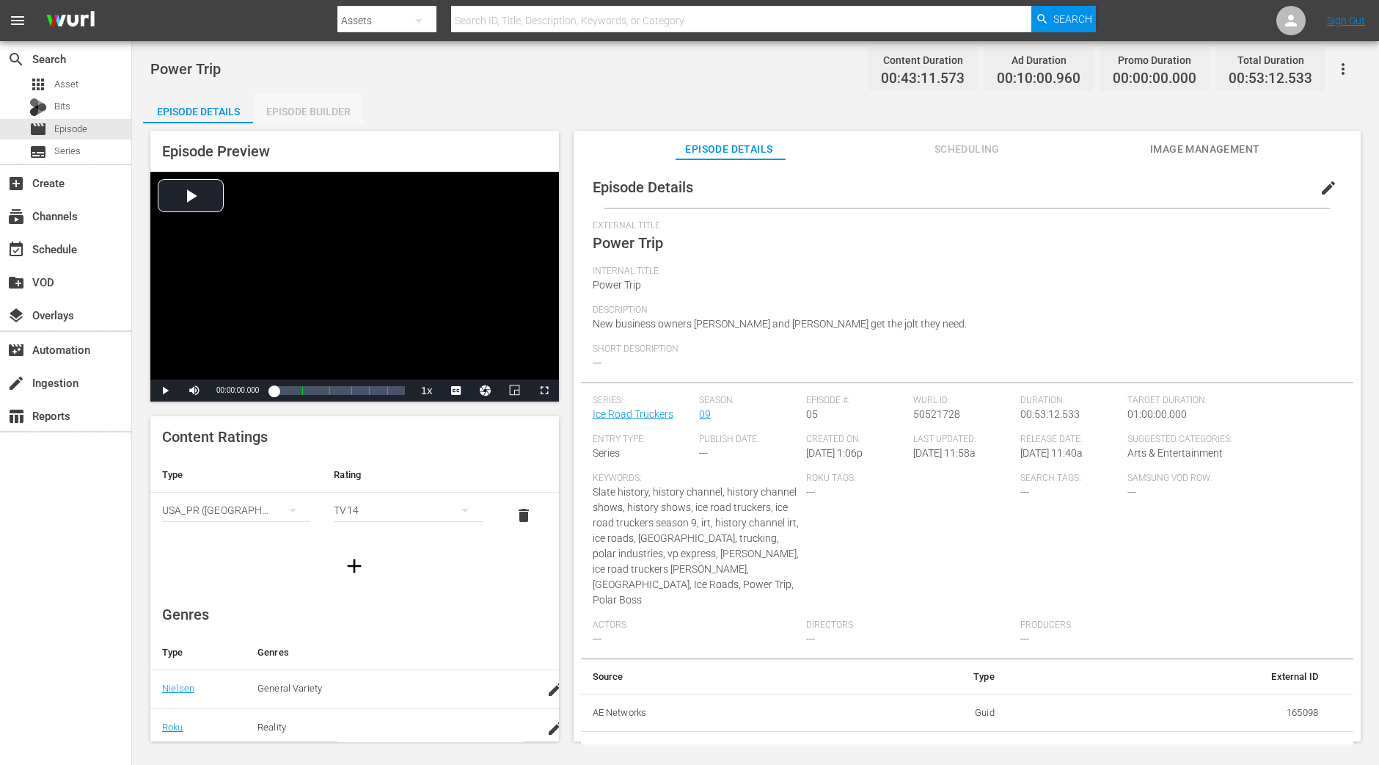
click at [299, 113] on div "Episode Builder" at bounding box center [308, 111] width 110 height 35
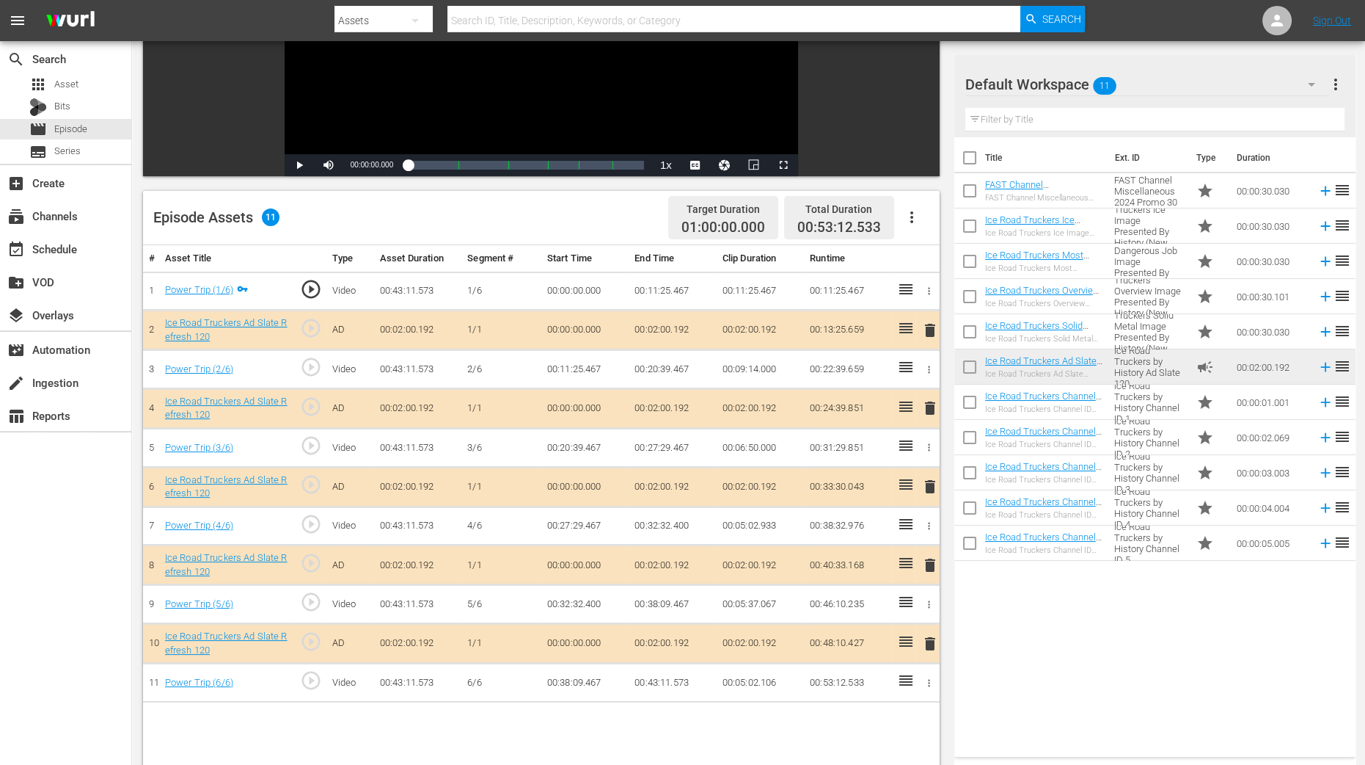
scroll to position [275, 0]
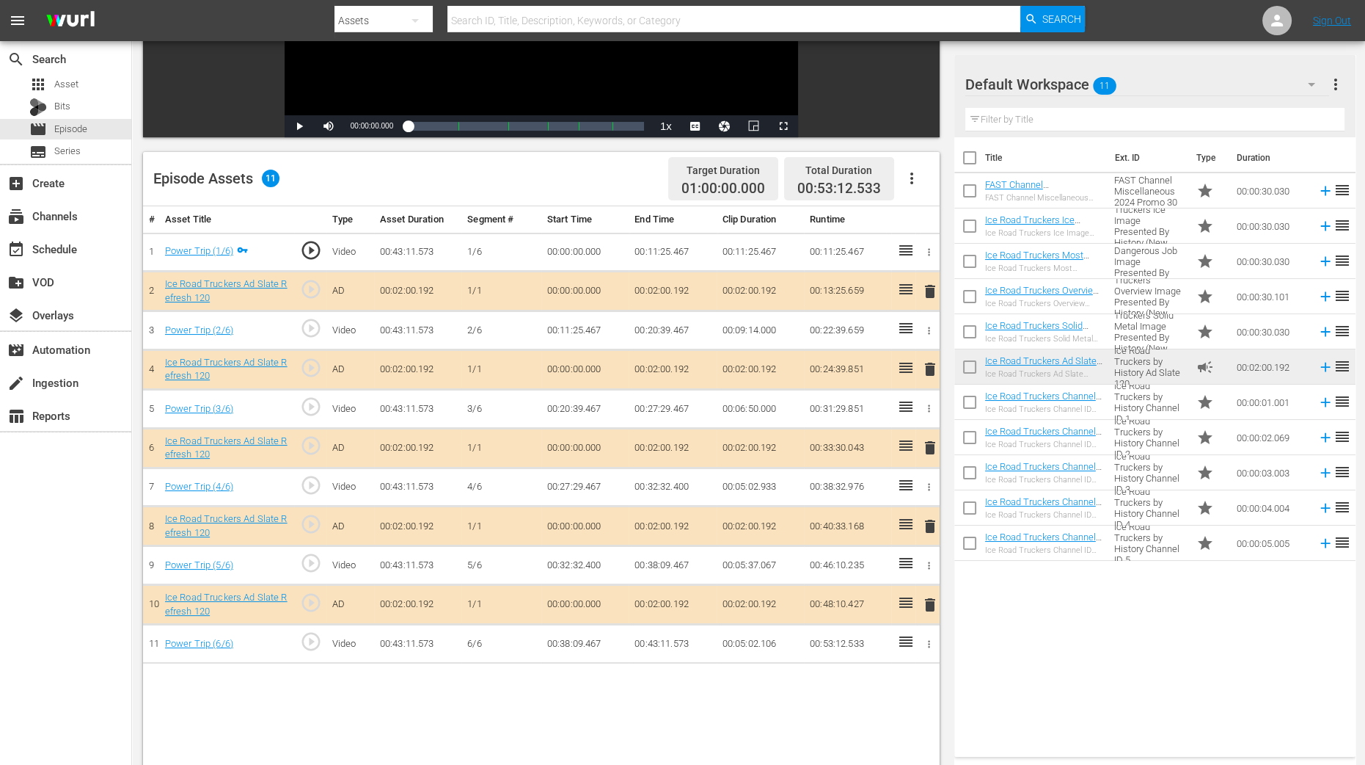
click at [926, 370] on span "delete" at bounding box center [931, 369] width 18 height 18
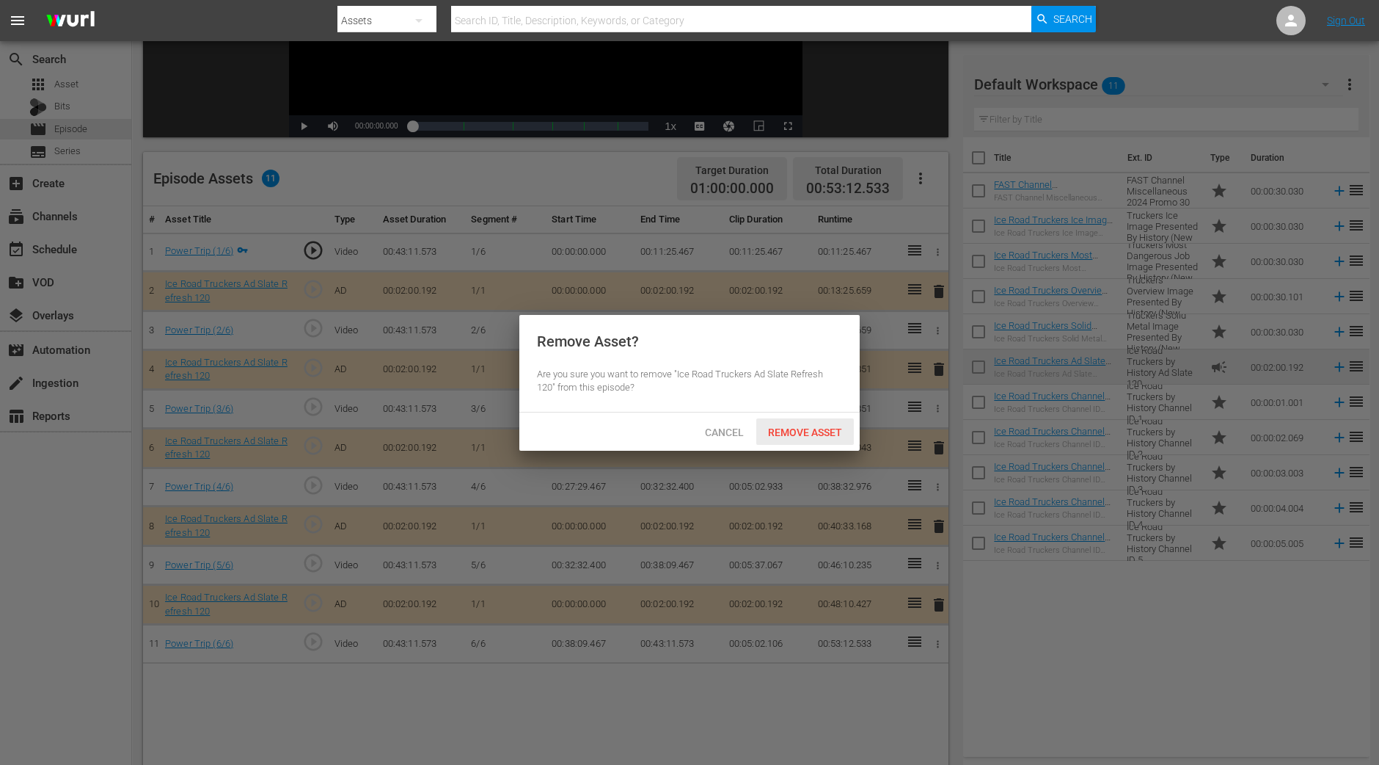
click at [825, 428] on span "Remove Asset" at bounding box center [805, 432] width 98 height 12
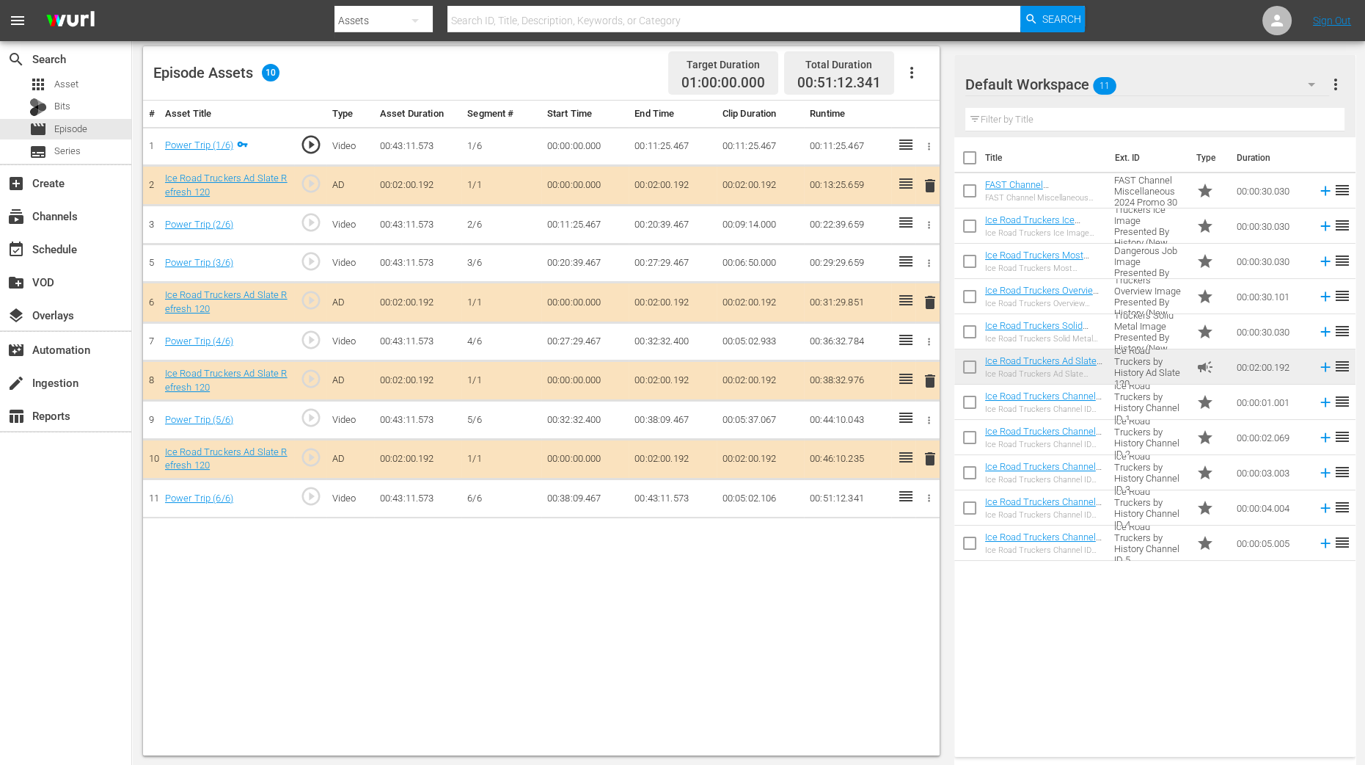
scroll to position [382, 0]
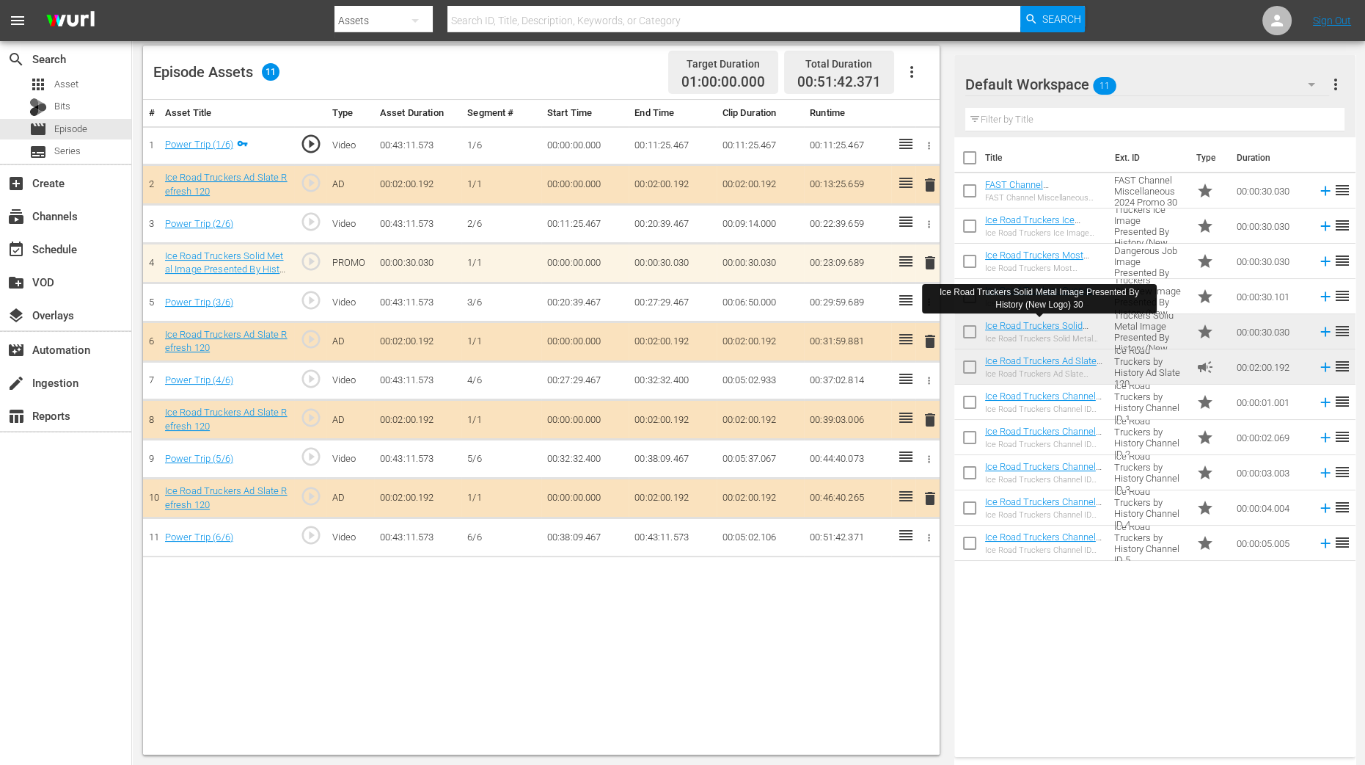
click at [1103, 611] on div "Title Ext. ID Type Duration FAST Channel Miscellaneous 2024 Promo 30 FAST Chann…" at bounding box center [1155, 443] width 401 height 613
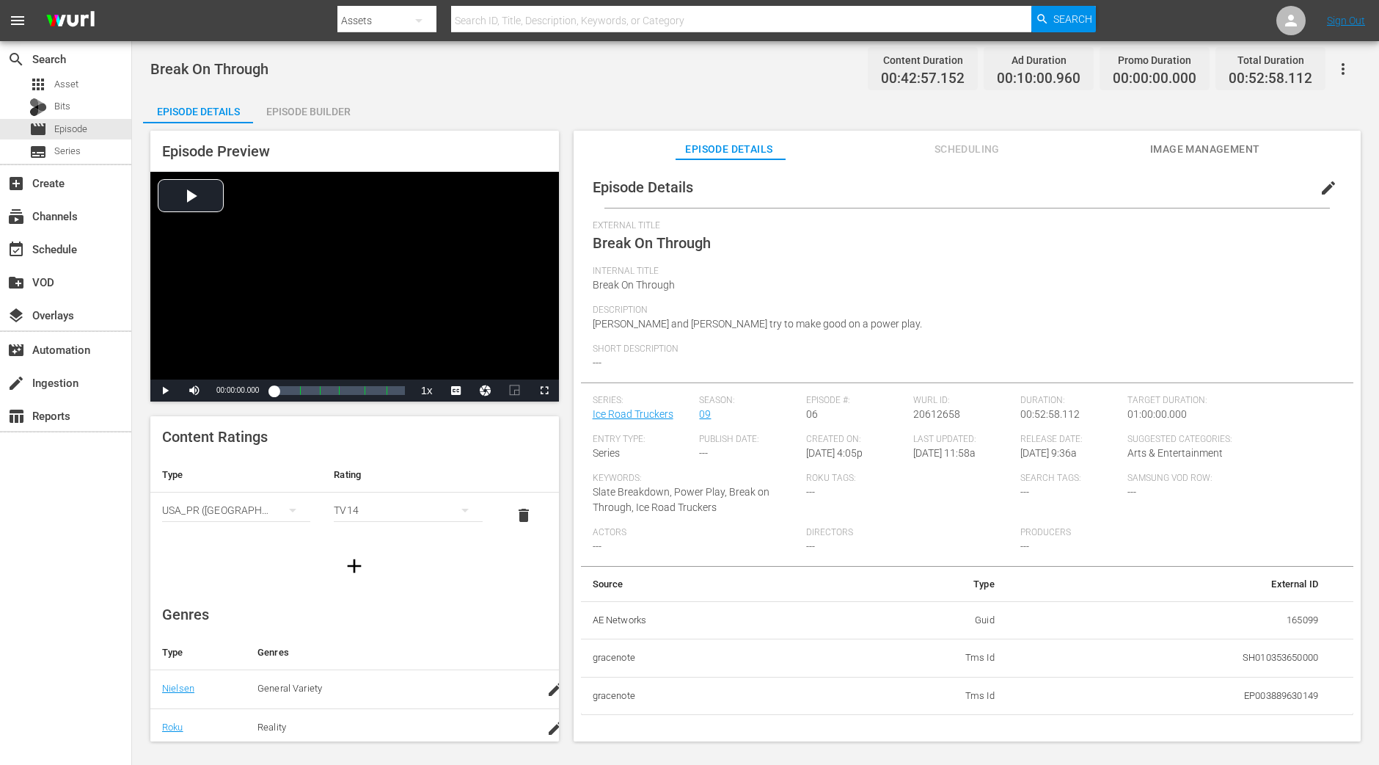
click at [324, 97] on div "Episode Builder" at bounding box center [308, 111] width 110 height 35
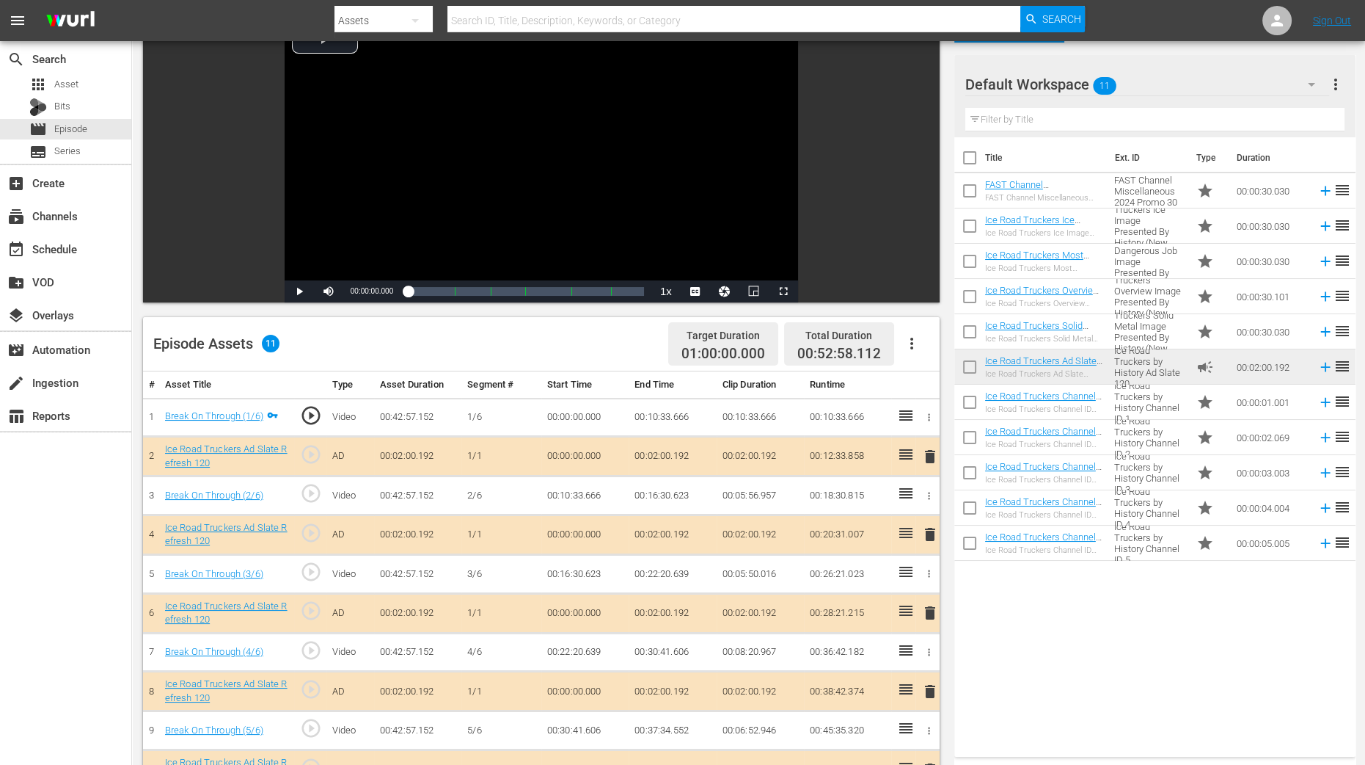
scroll to position [275, 0]
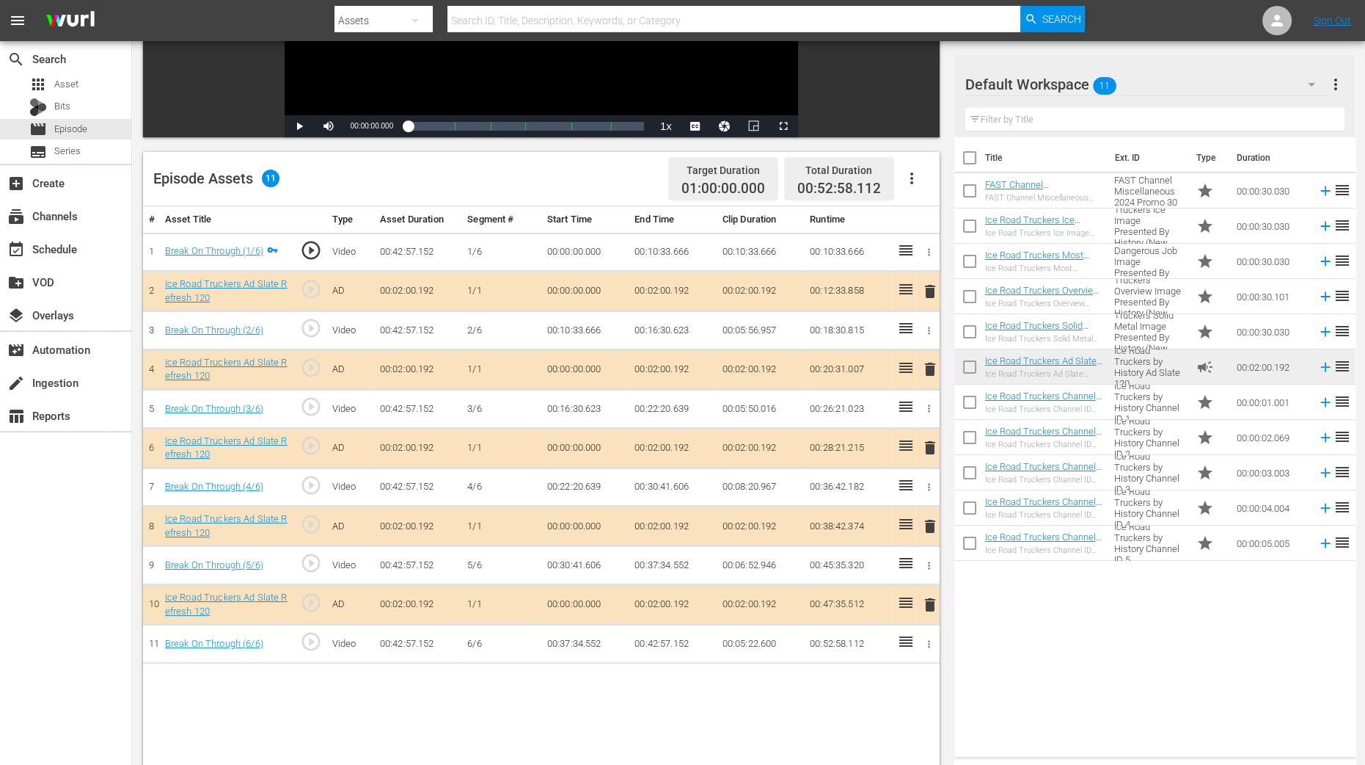
click at [930, 364] on span "delete" at bounding box center [931, 369] width 18 height 18
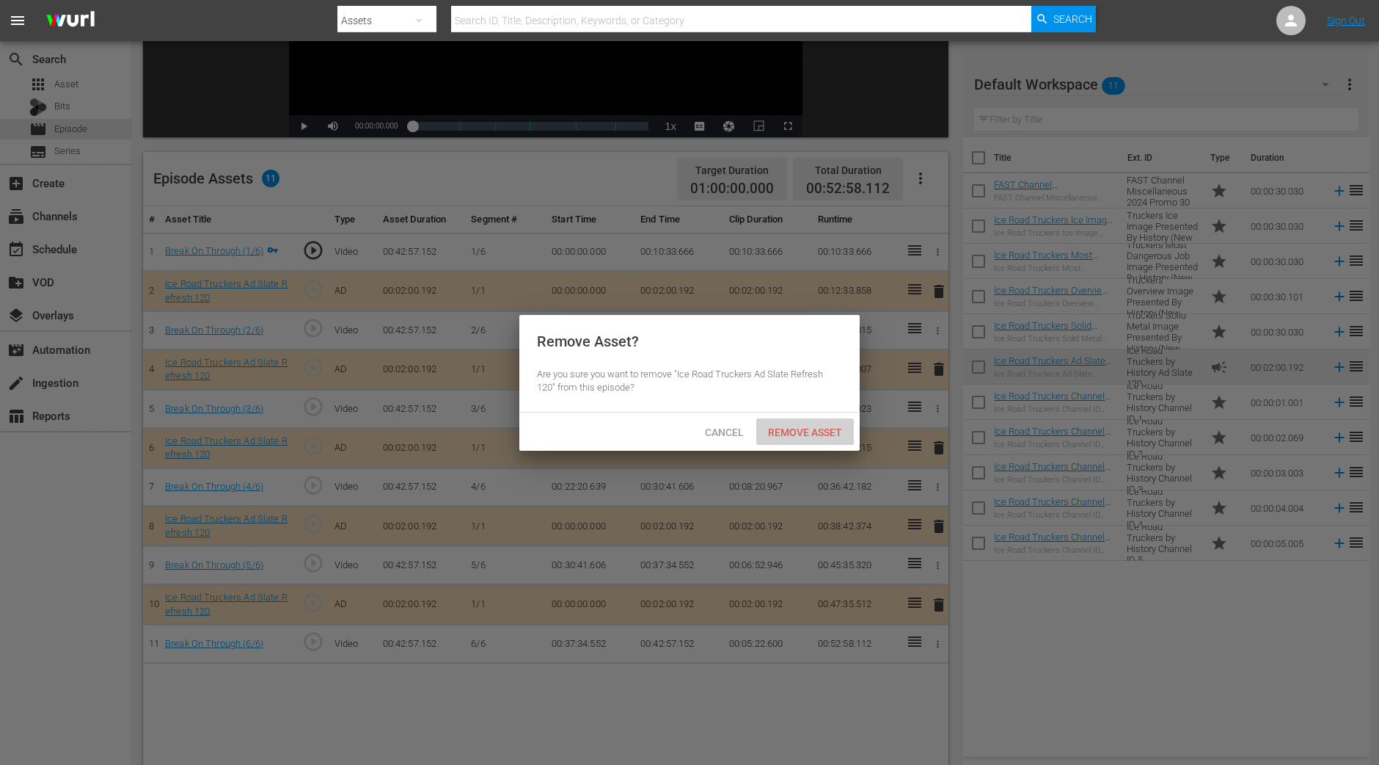
click at [784, 426] on span "Remove Asset" at bounding box center [805, 432] width 98 height 12
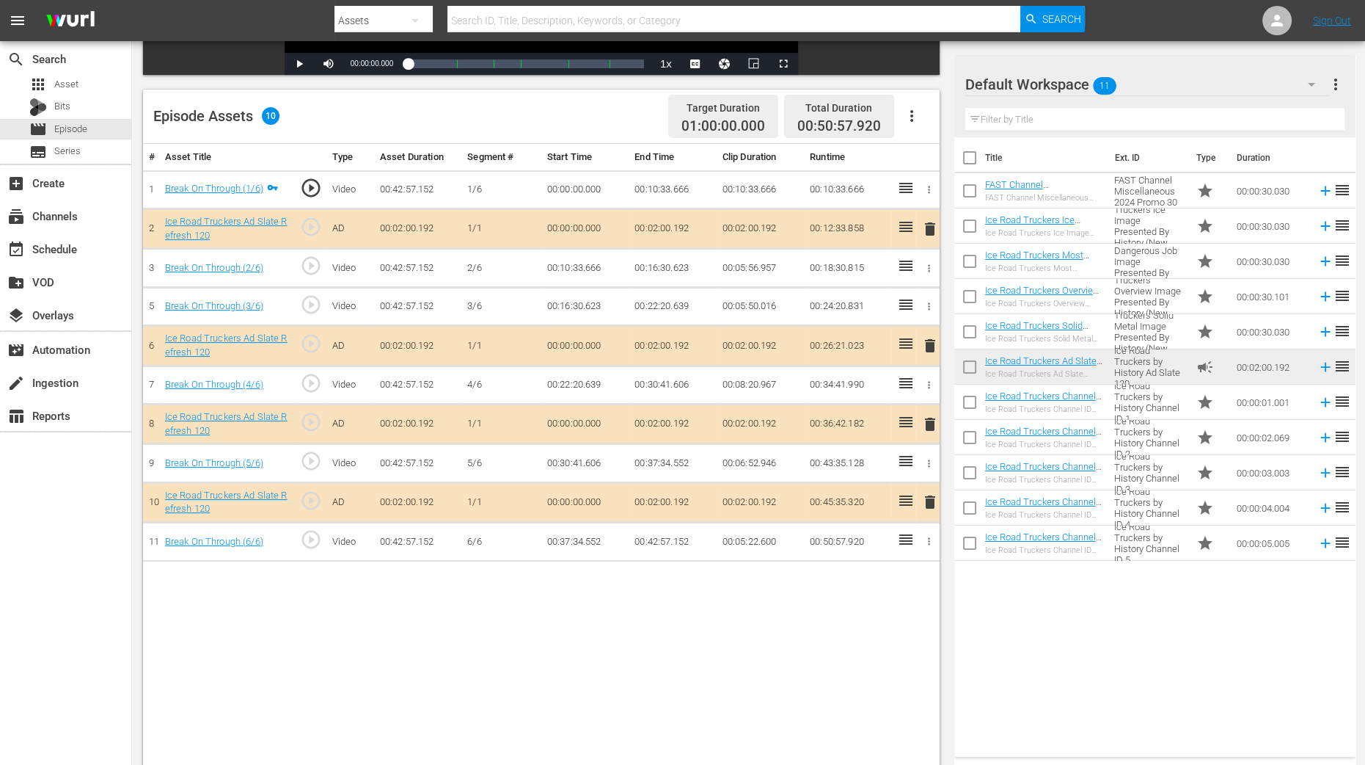
scroll to position [366, 0]
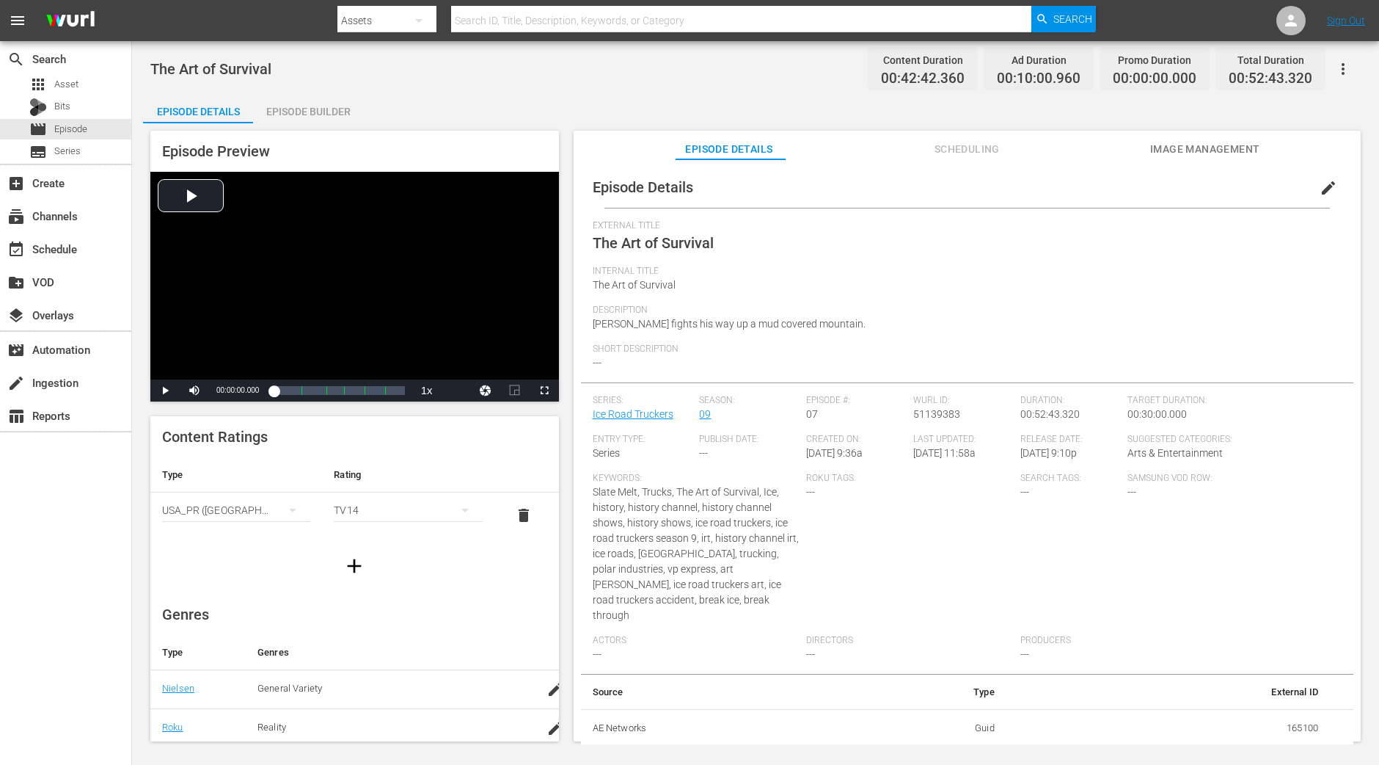
click at [312, 105] on div "Episode Builder" at bounding box center [308, 111] width 110 height 35
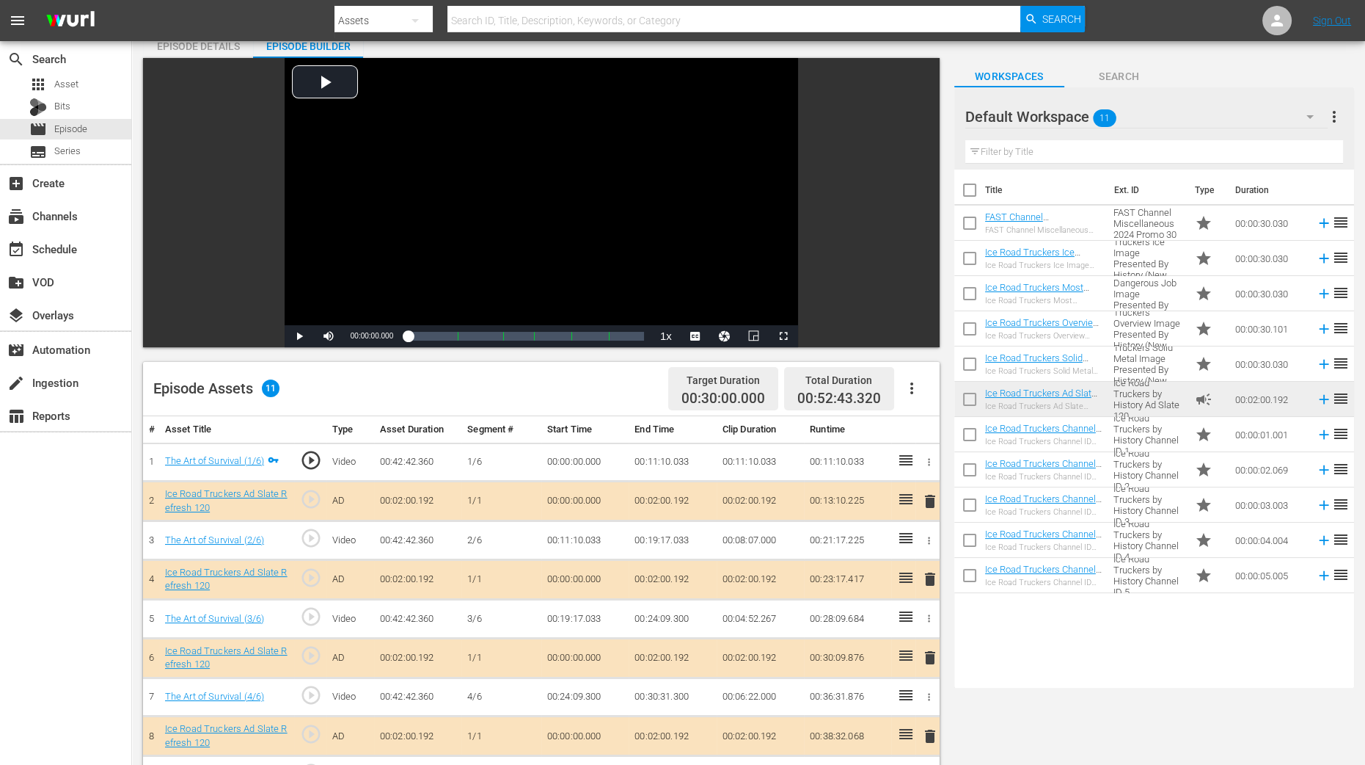
scroll to position [91, 0]
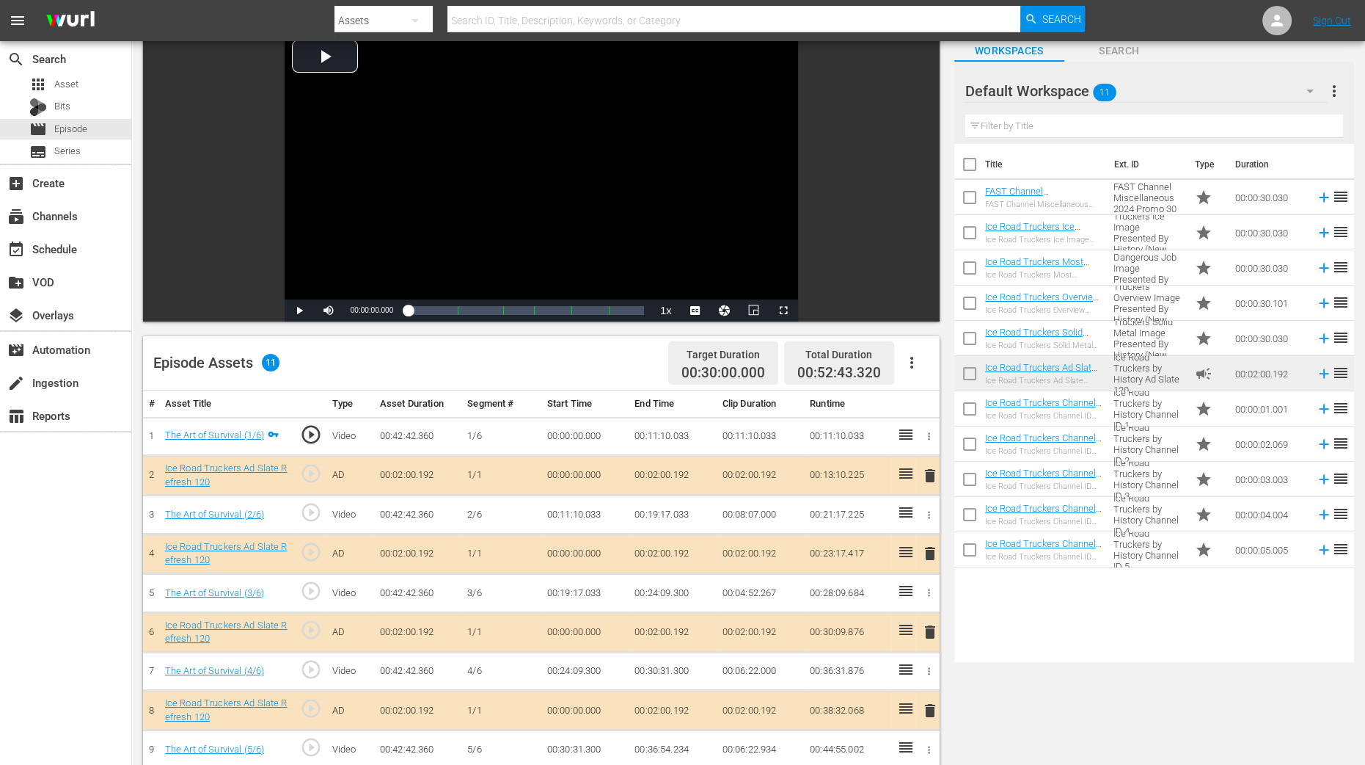
click at [930, 550] on span "delete" at bounding box center [931, 553] width 18 height 18
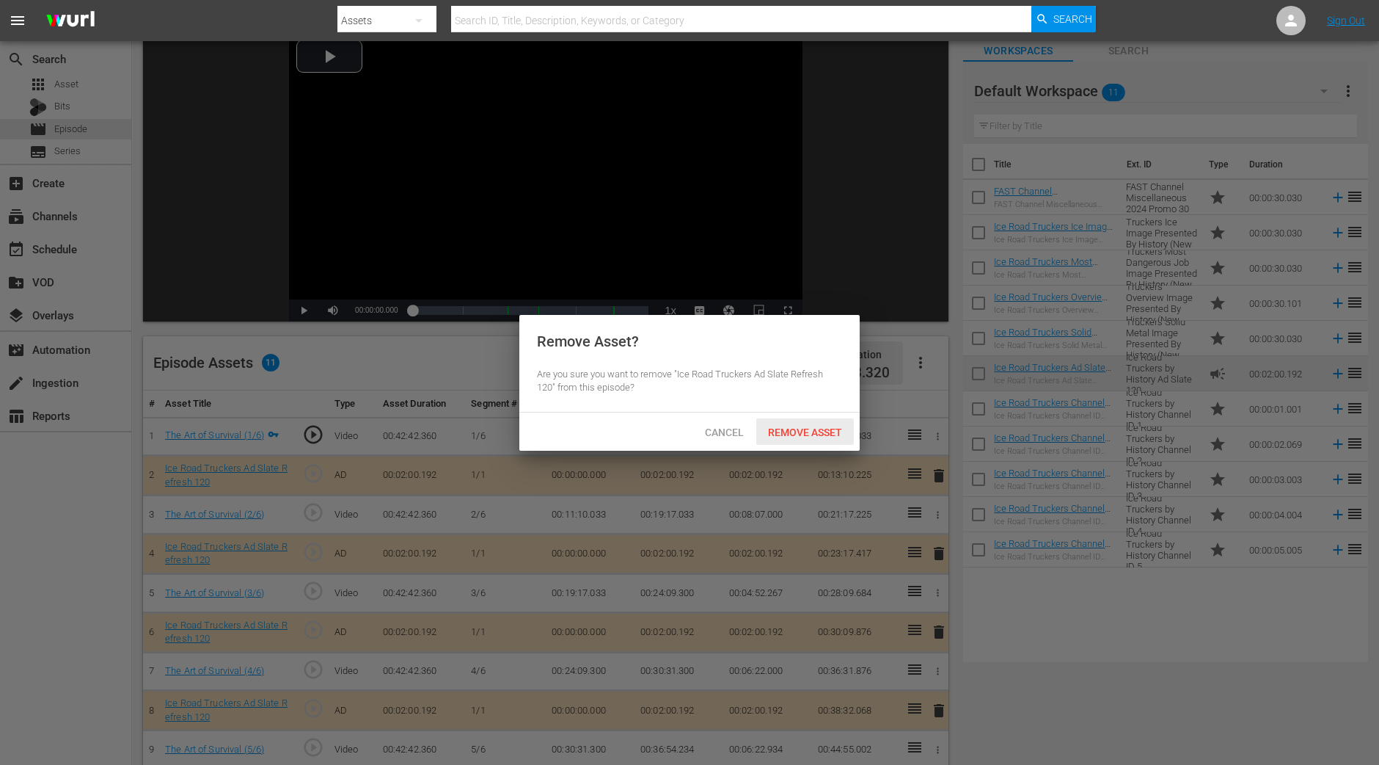
click at [810, 426] on span "Remove Asset" at bounding box center [805, 432] width 98 height 12
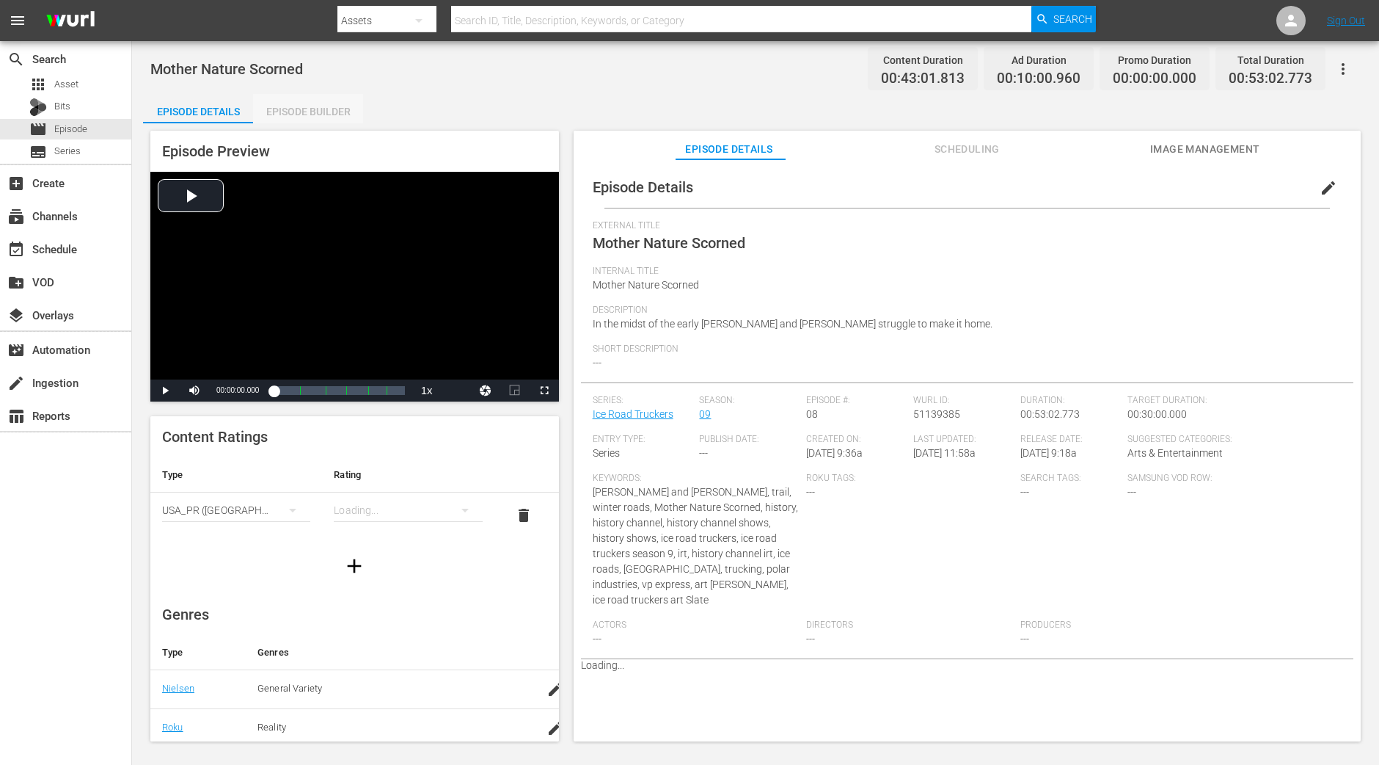
click at [313, 109] on div "Episode Builder" at bounding box center [308, 111] width 110 height 35
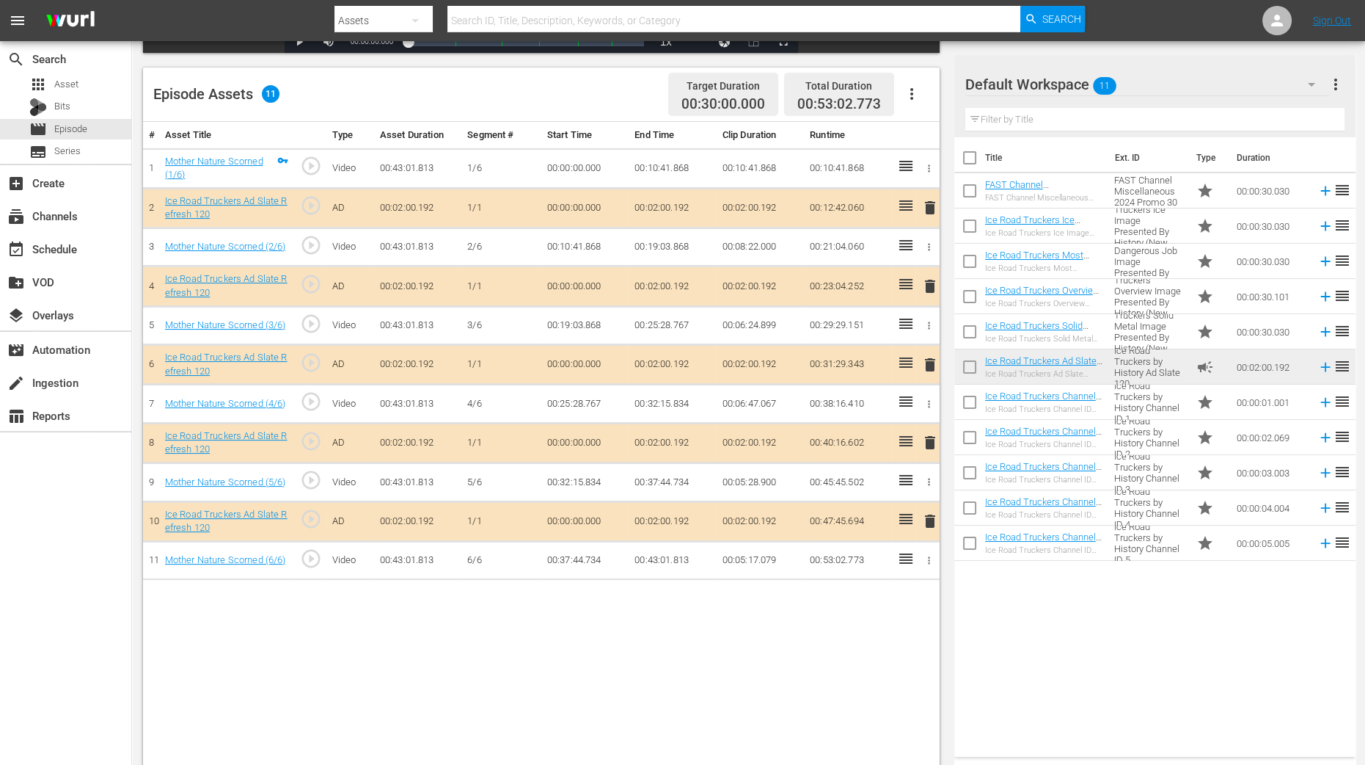
scroll to position [366, 0]
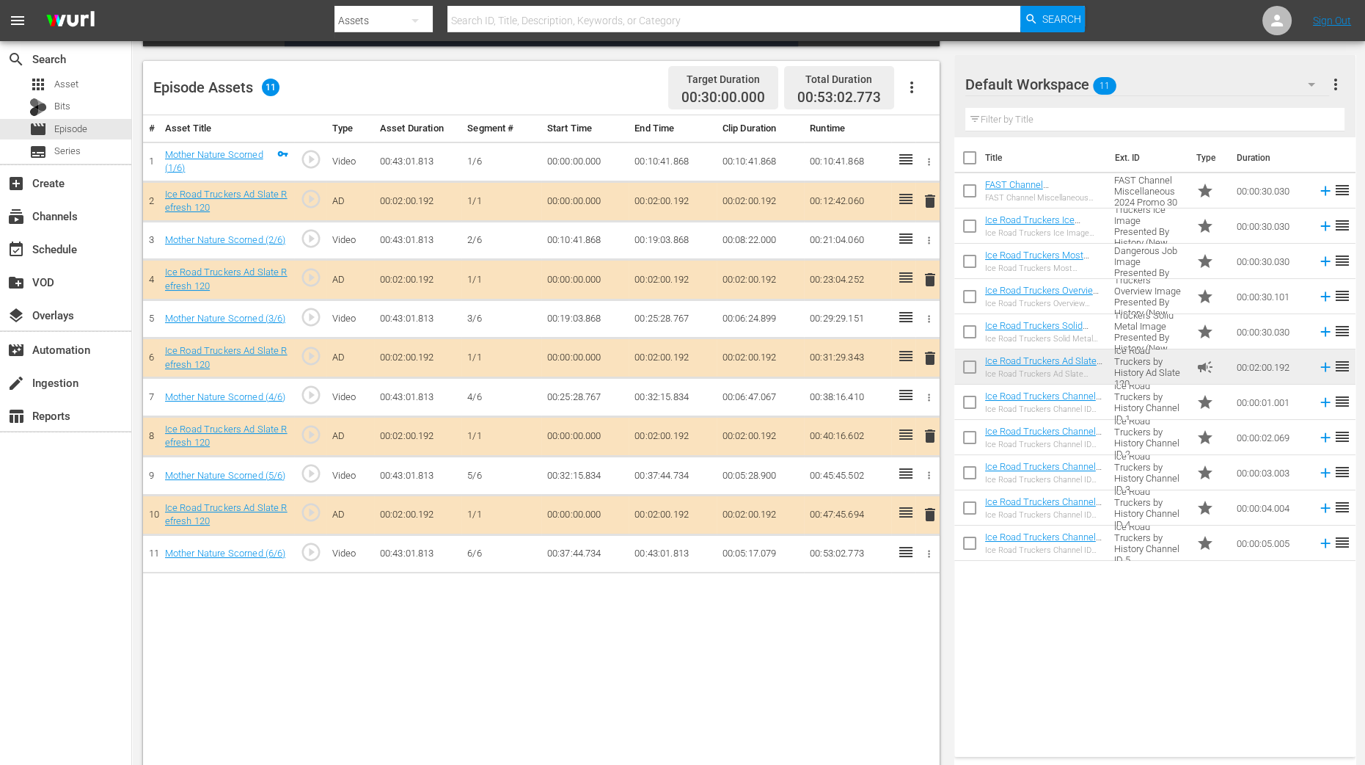
click at [930, 277] on span "delete" at bounding box center [931, 280] width 18 height 18
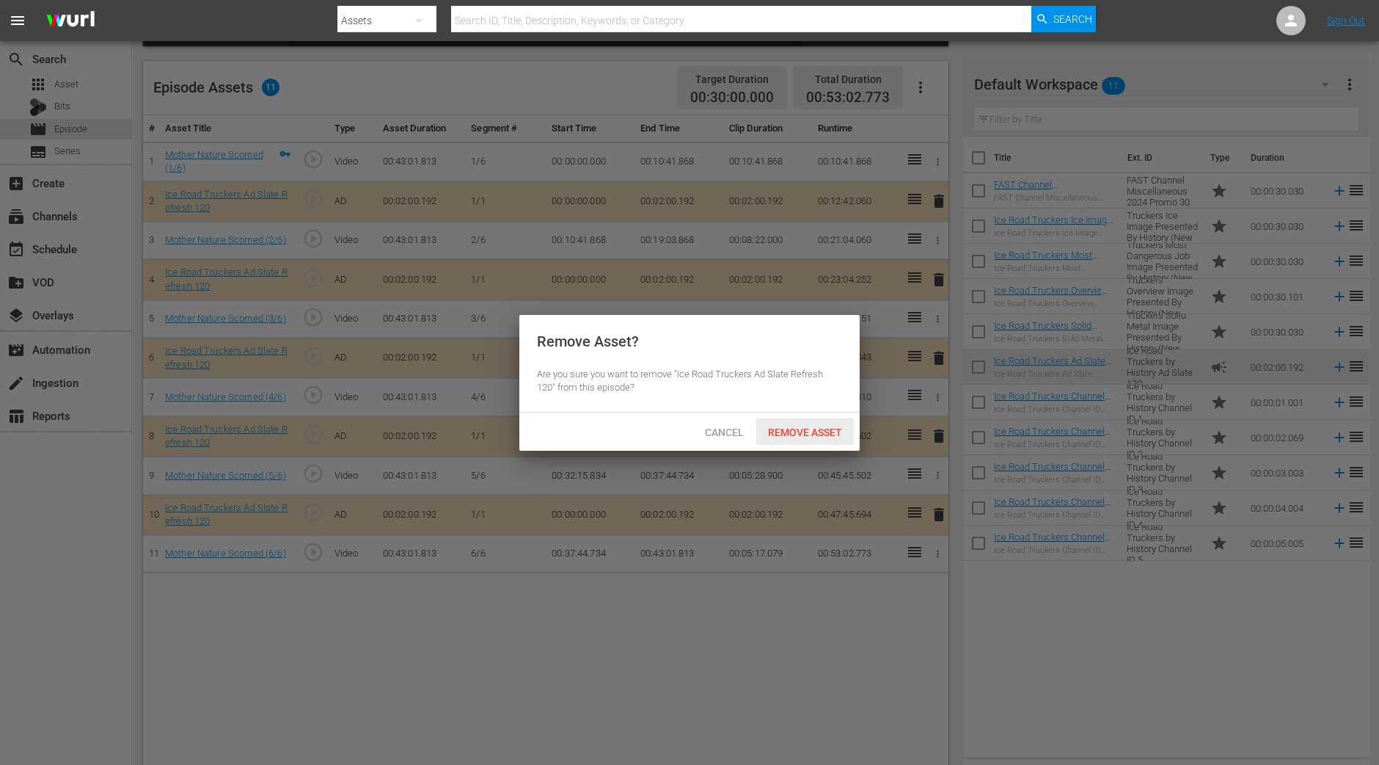
click at [813, 431] on span "Remove Asset" at bounding box center [805, 432] width 98 height 12
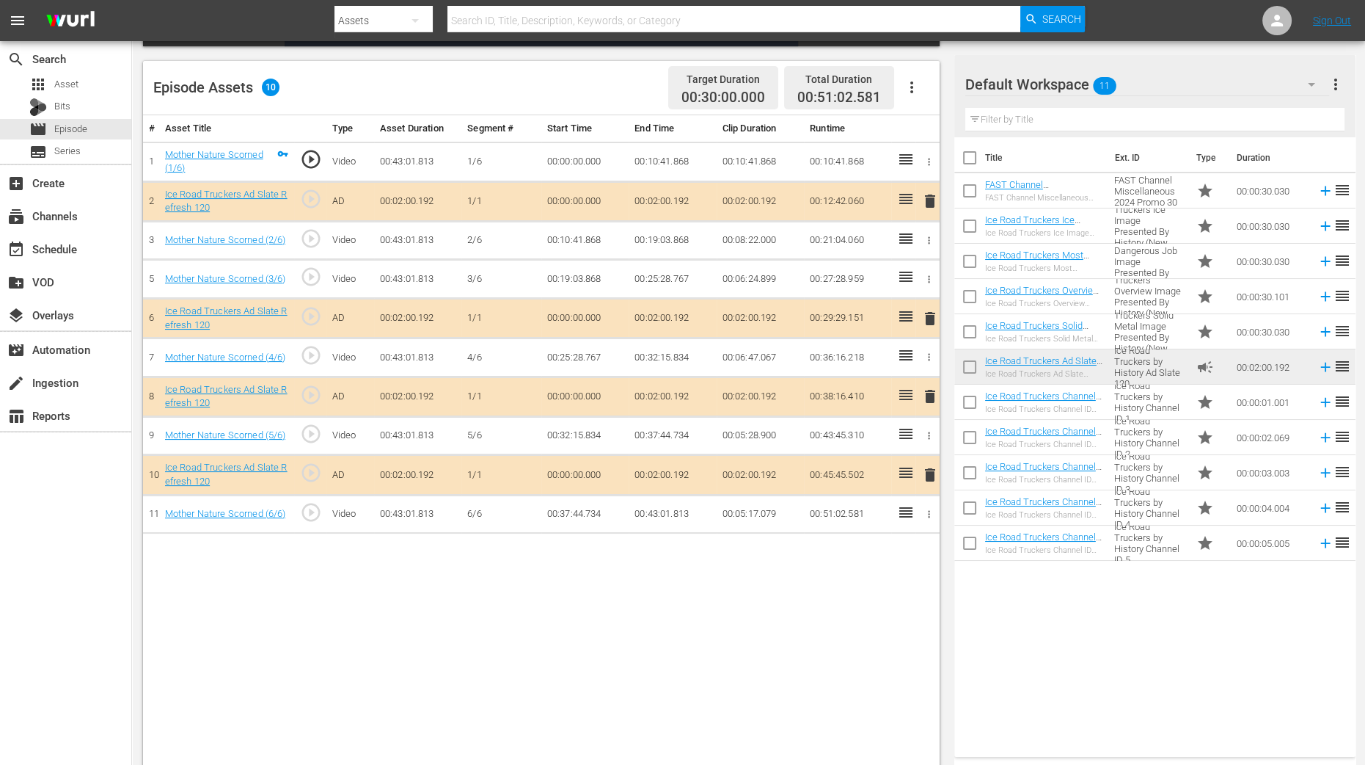
scroll to position [382, 0]
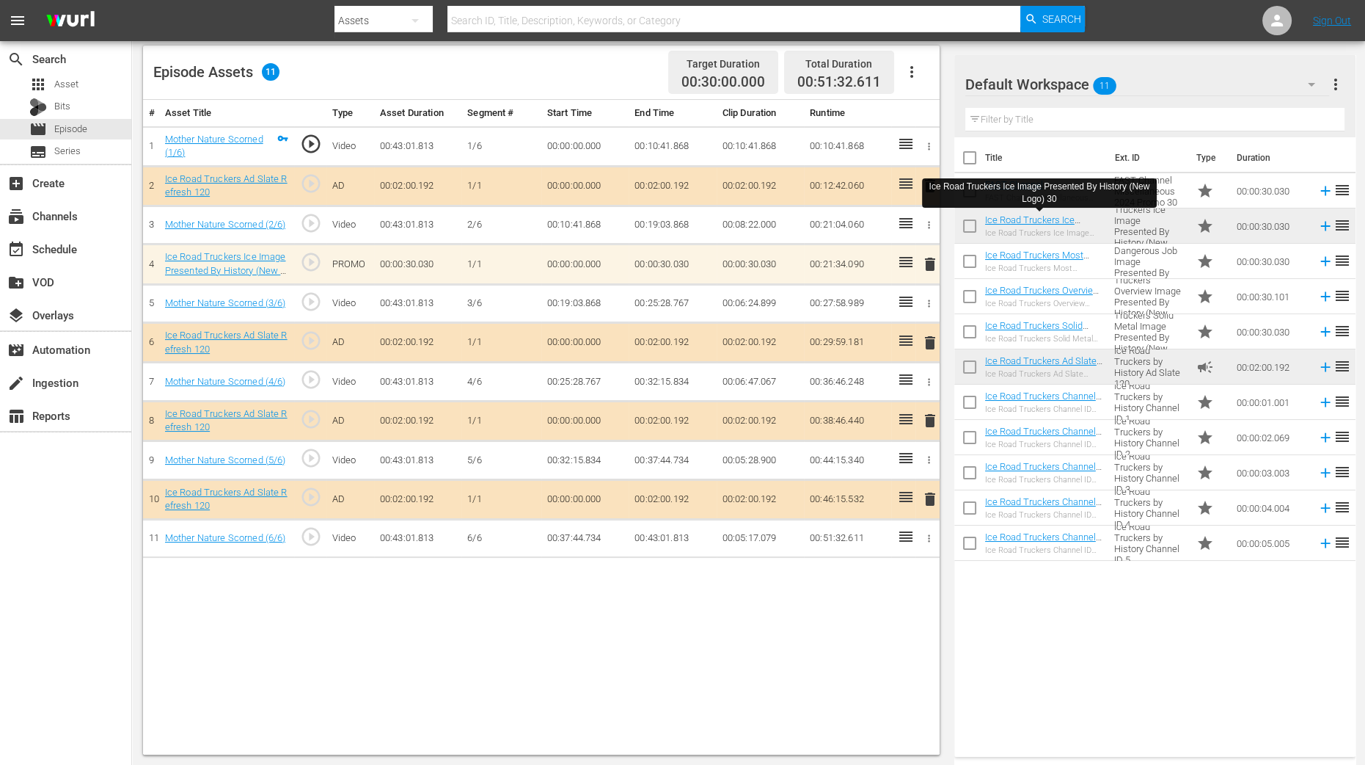
click at [930, 420] on span "delete" at bounding box center [931, 421] width 18 height 18
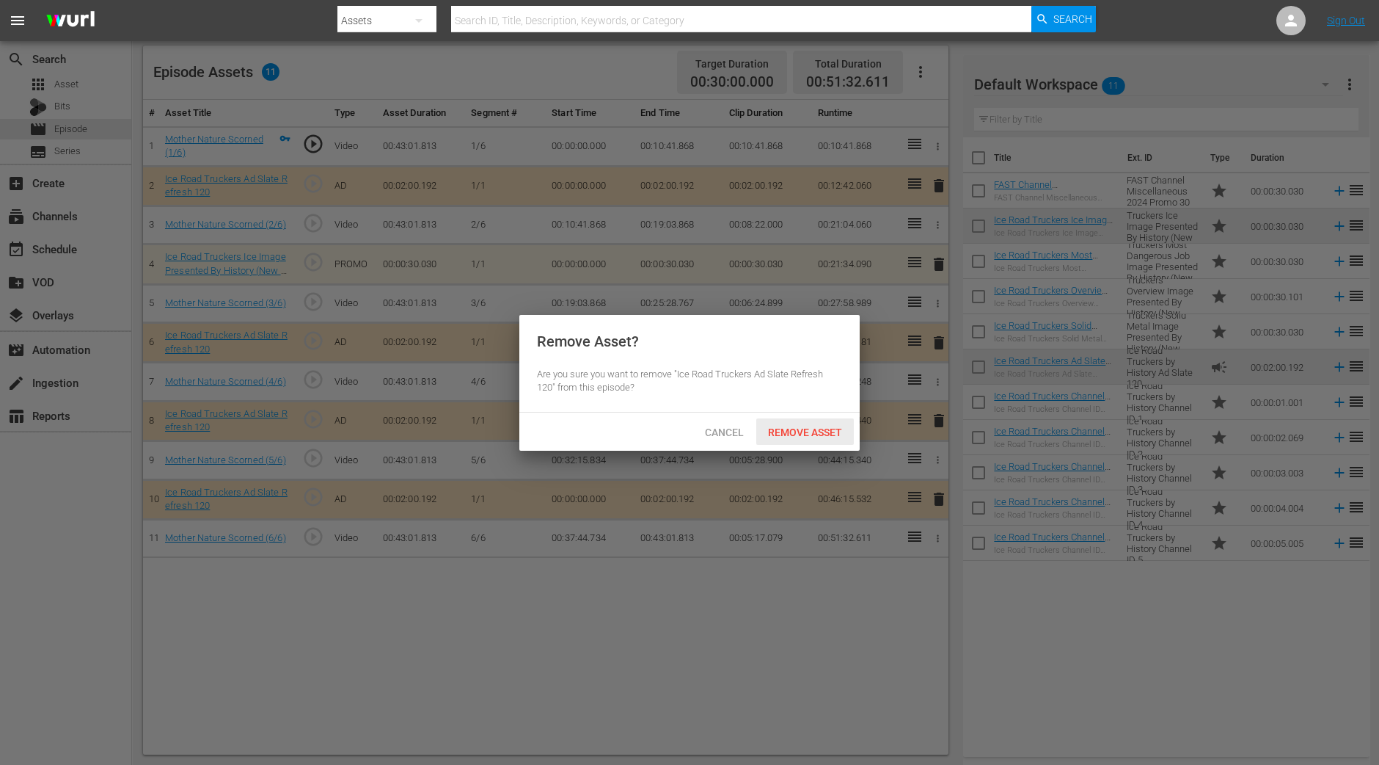
click at [825, 426] on span "Remove Asset" at bounding box center [805, 432] width 98 height 12
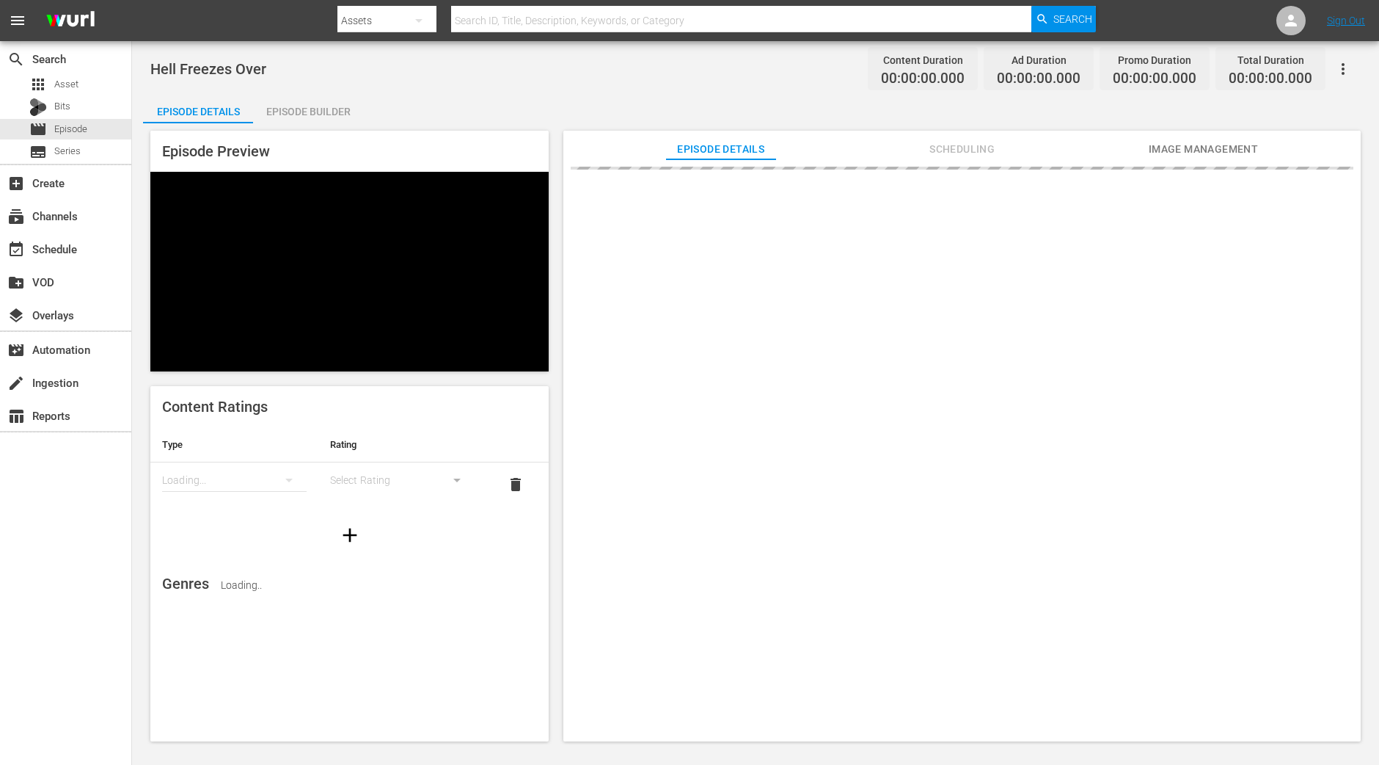
click at [330, 102] on div "Episode Builder" at bounding box center [308, 111] width 110 height 35
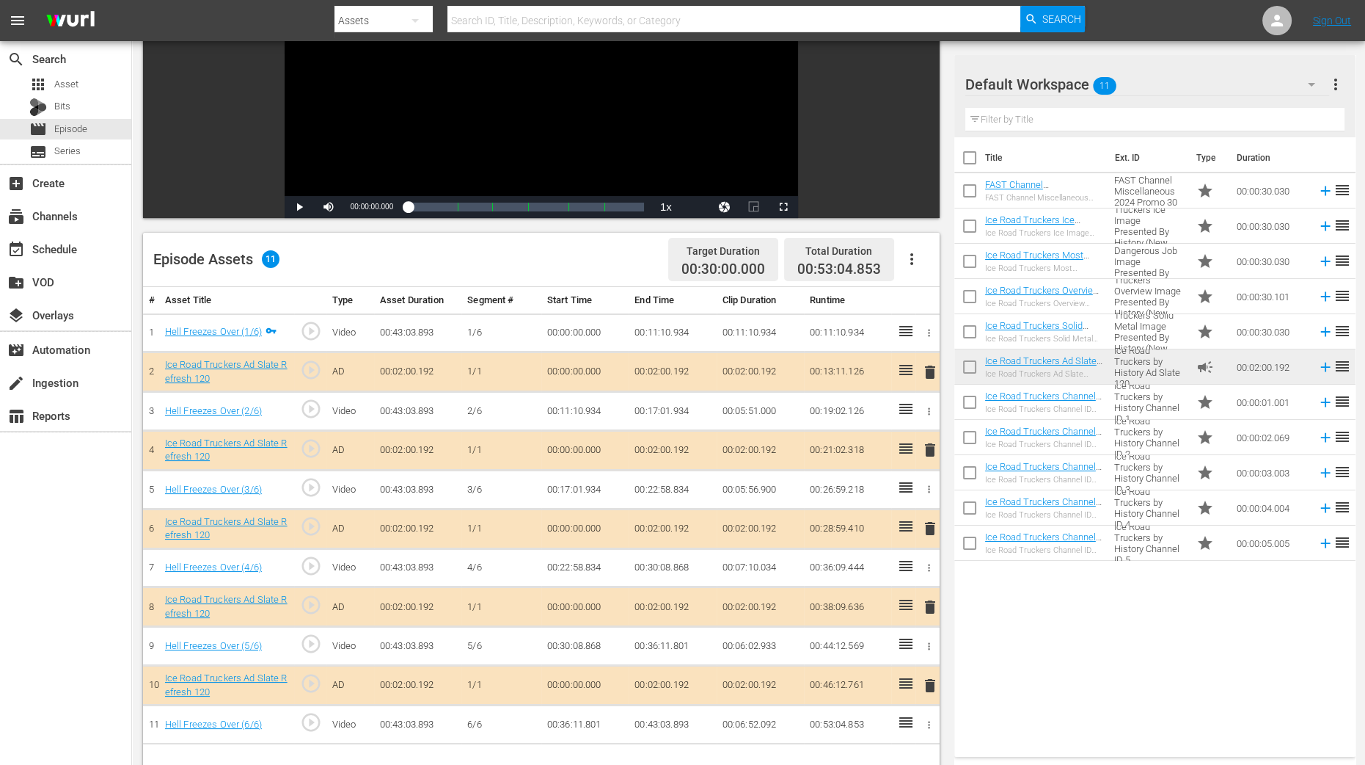
scroll to position [275, 0]
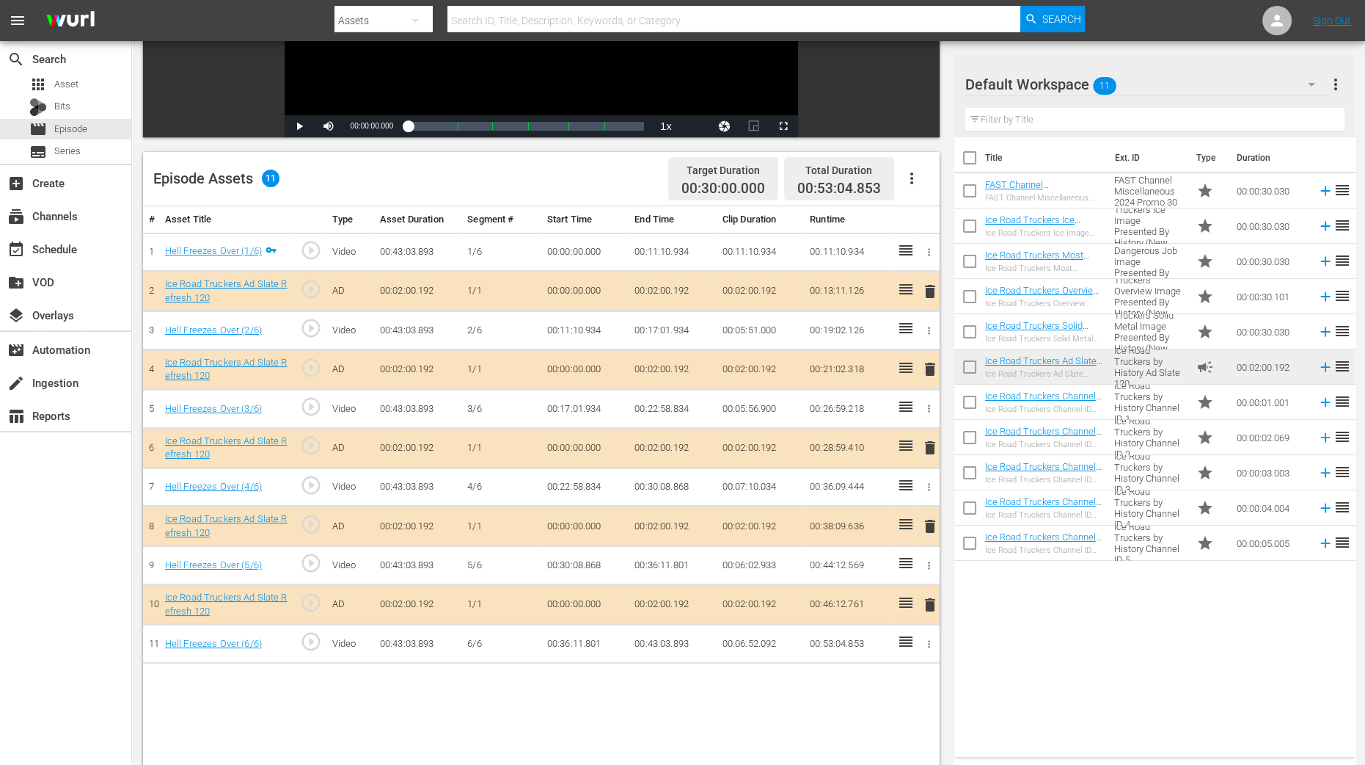
click at [930, 368] on span "delete" at bounding box center [931, 369] width 18 height 18
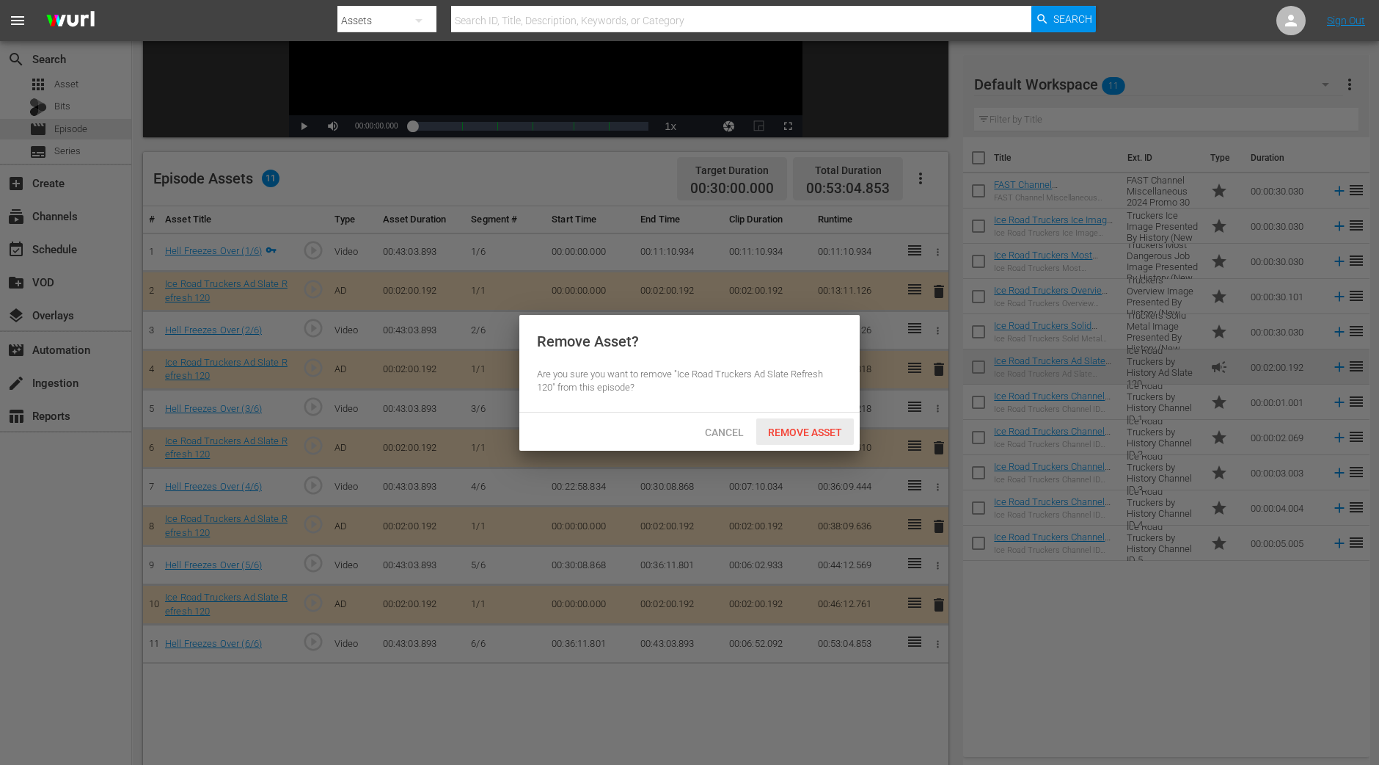
click at [839, 428] on span "Remove Asset" at bounding box center [805, 432] width 98 height 12
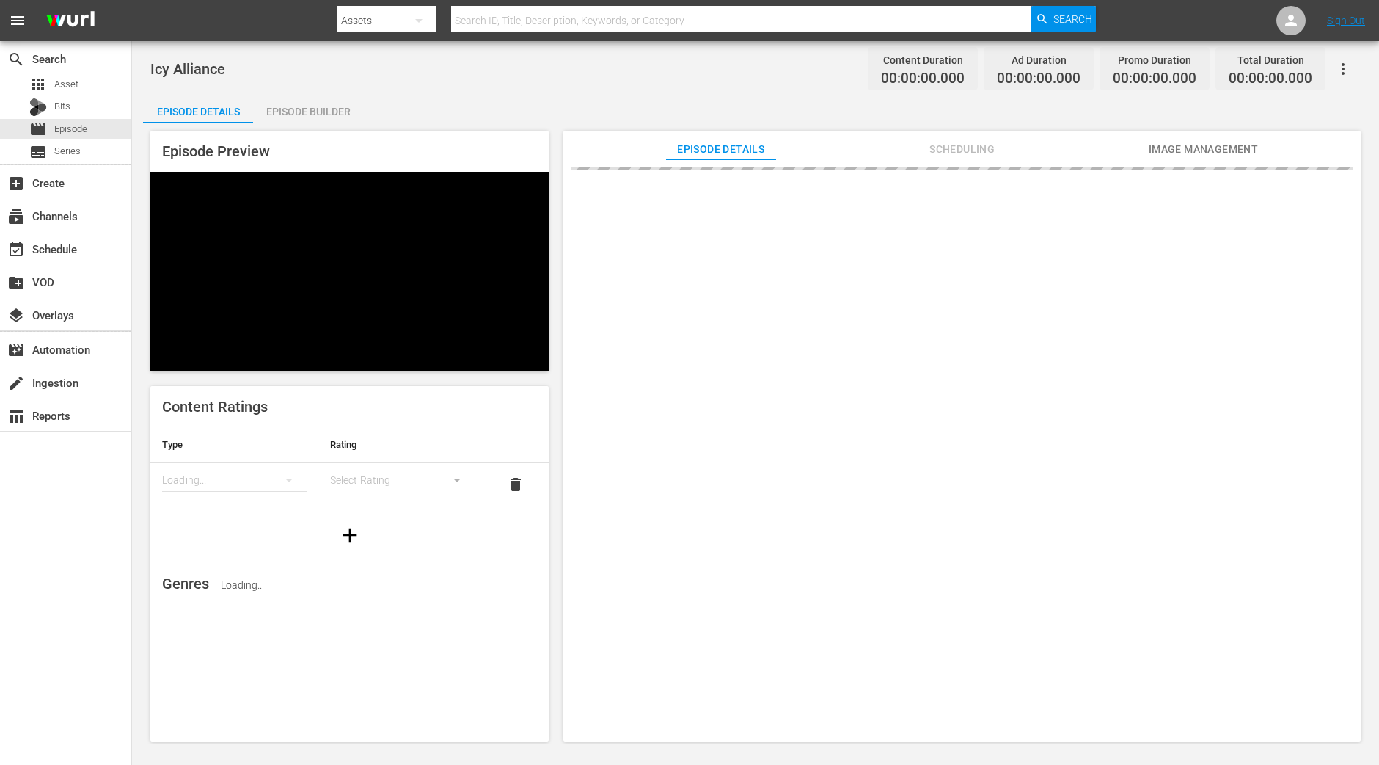
click at [338, 118] on div "Episode Builder" at bounding box center [308, 111] width 110 height 35
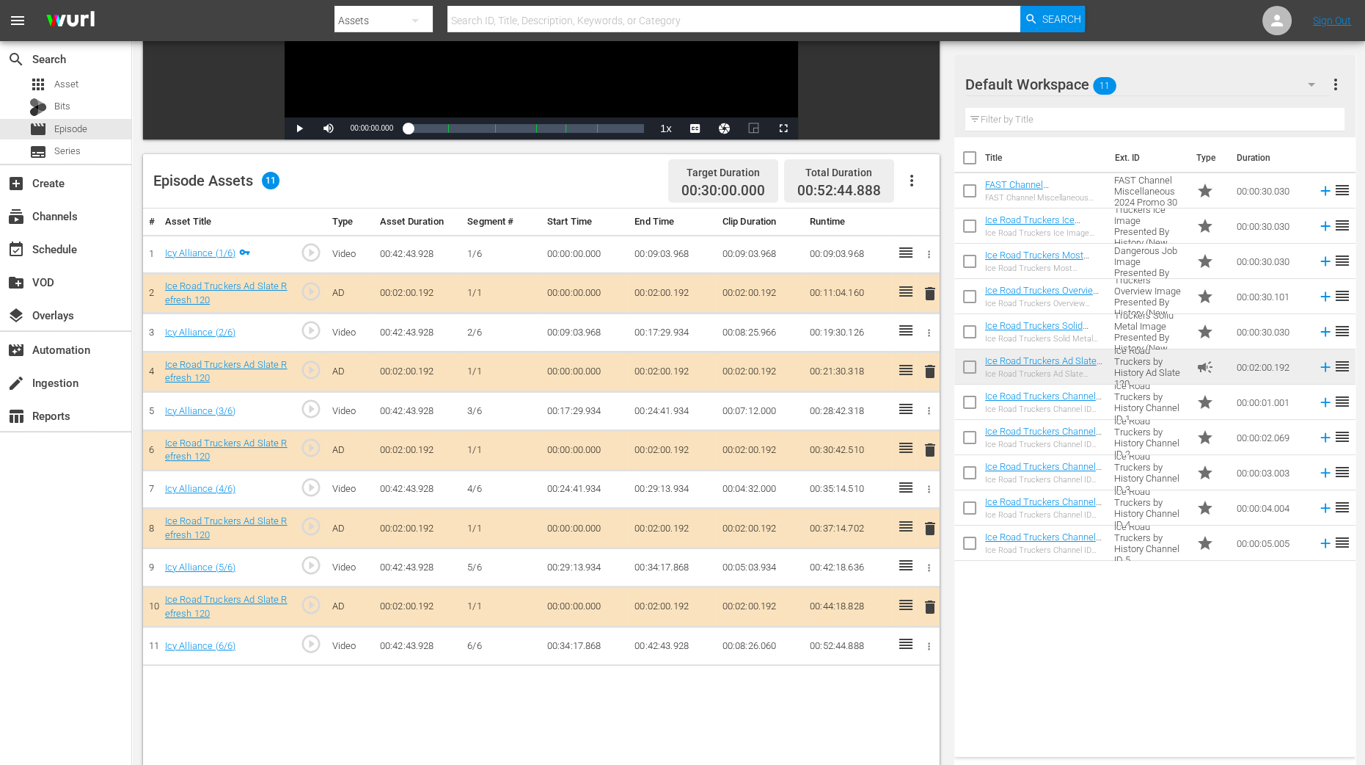
scroll to position [275, 0]
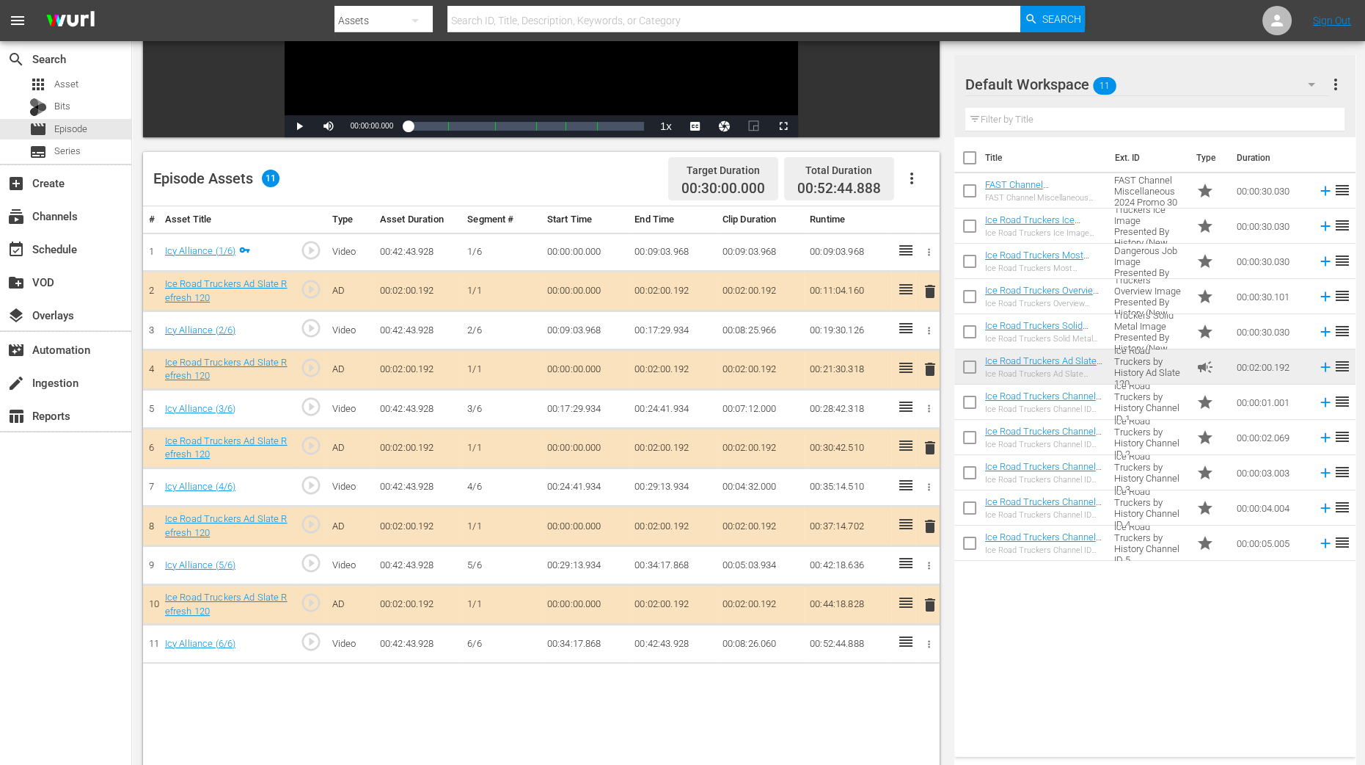
click at [930, 368] on span "delete" at bounding box center [931, 369] width 18 height 18
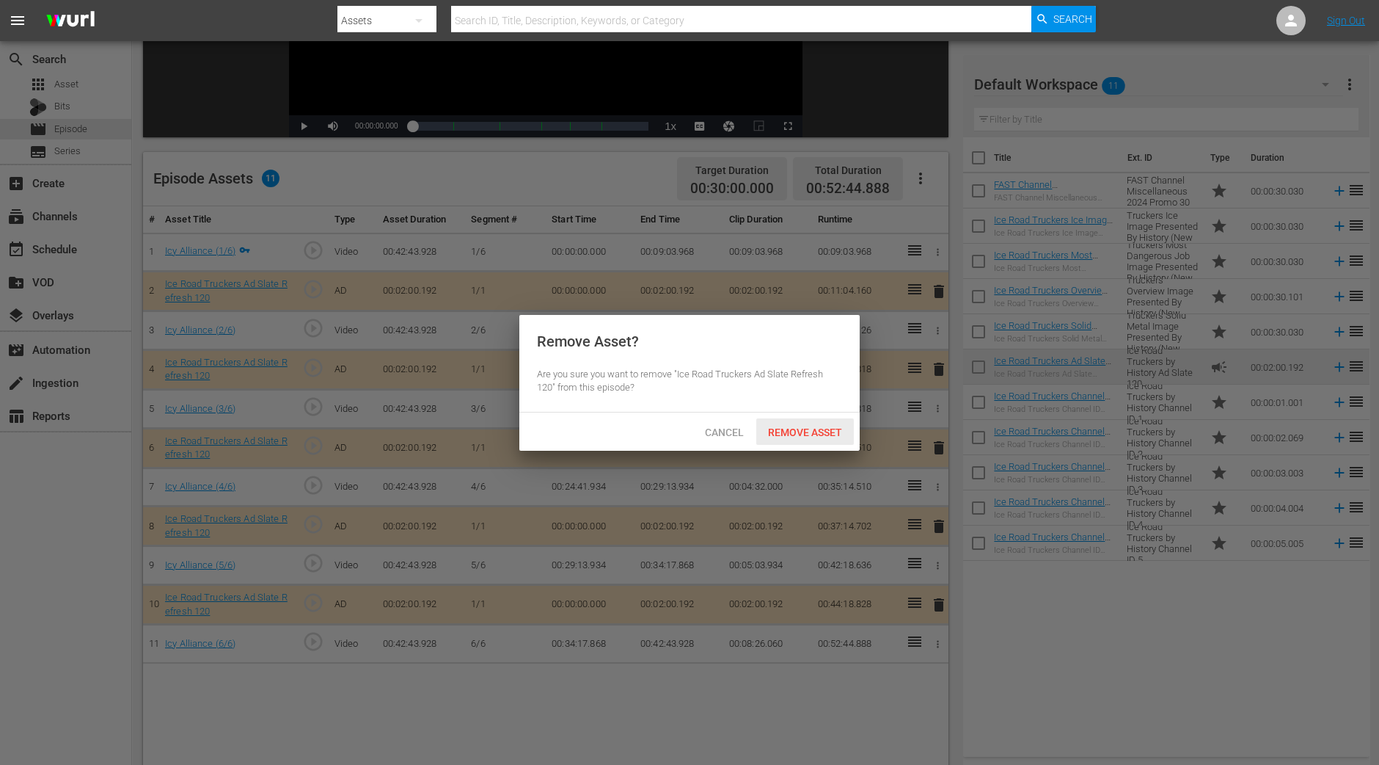
click at [842, 423] on div "Remove Asset" at bounding box center [805, 431] width 98 height 27
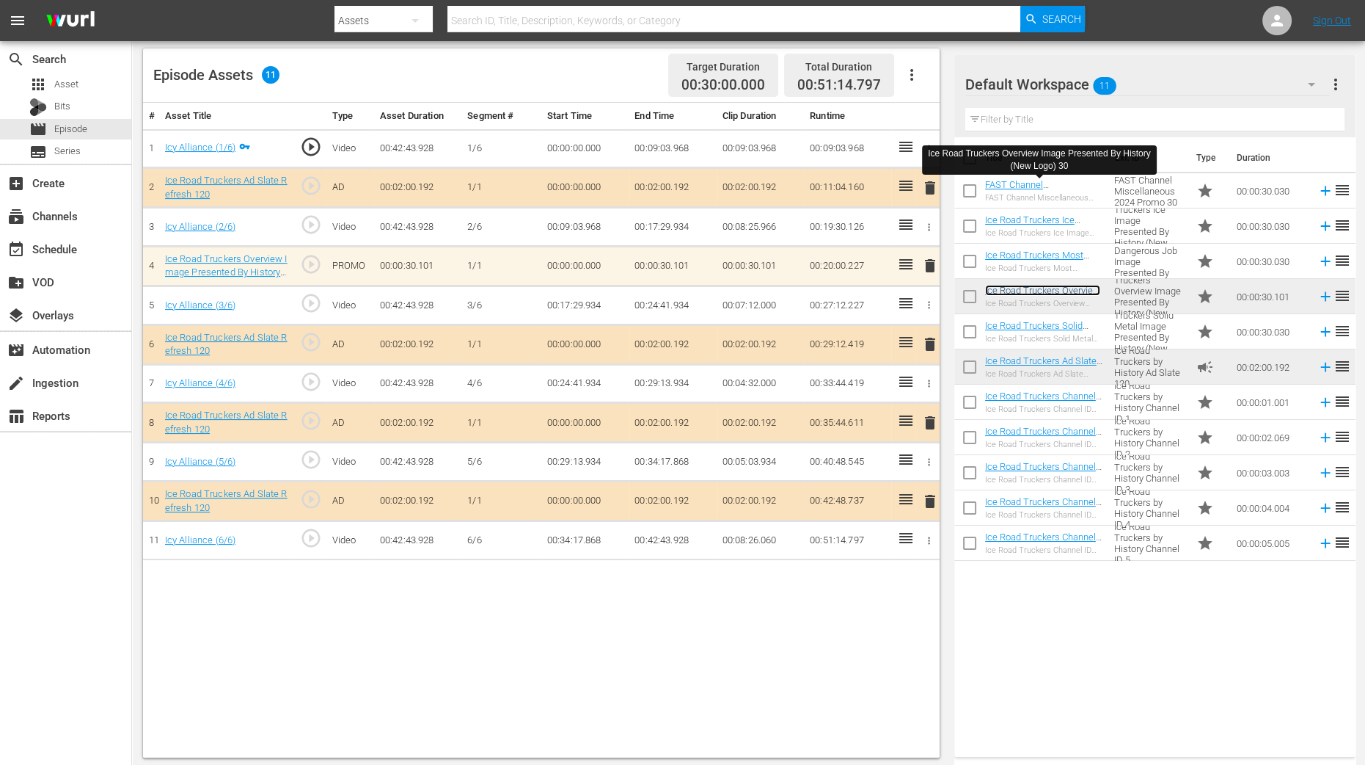
scroll to position [382, 0]
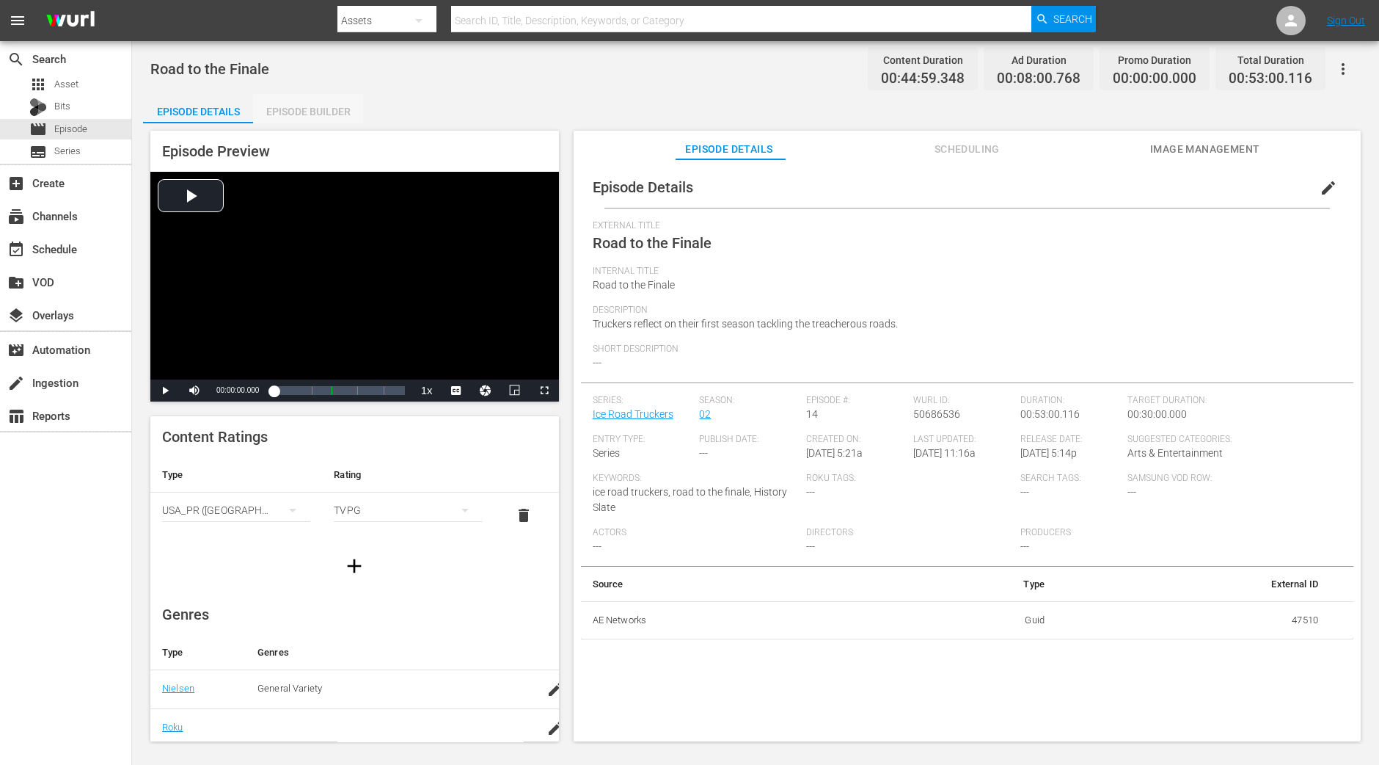
click at [314, 113] on div "Episode Builder" at bounding box center [308, 111] width 110 height 35
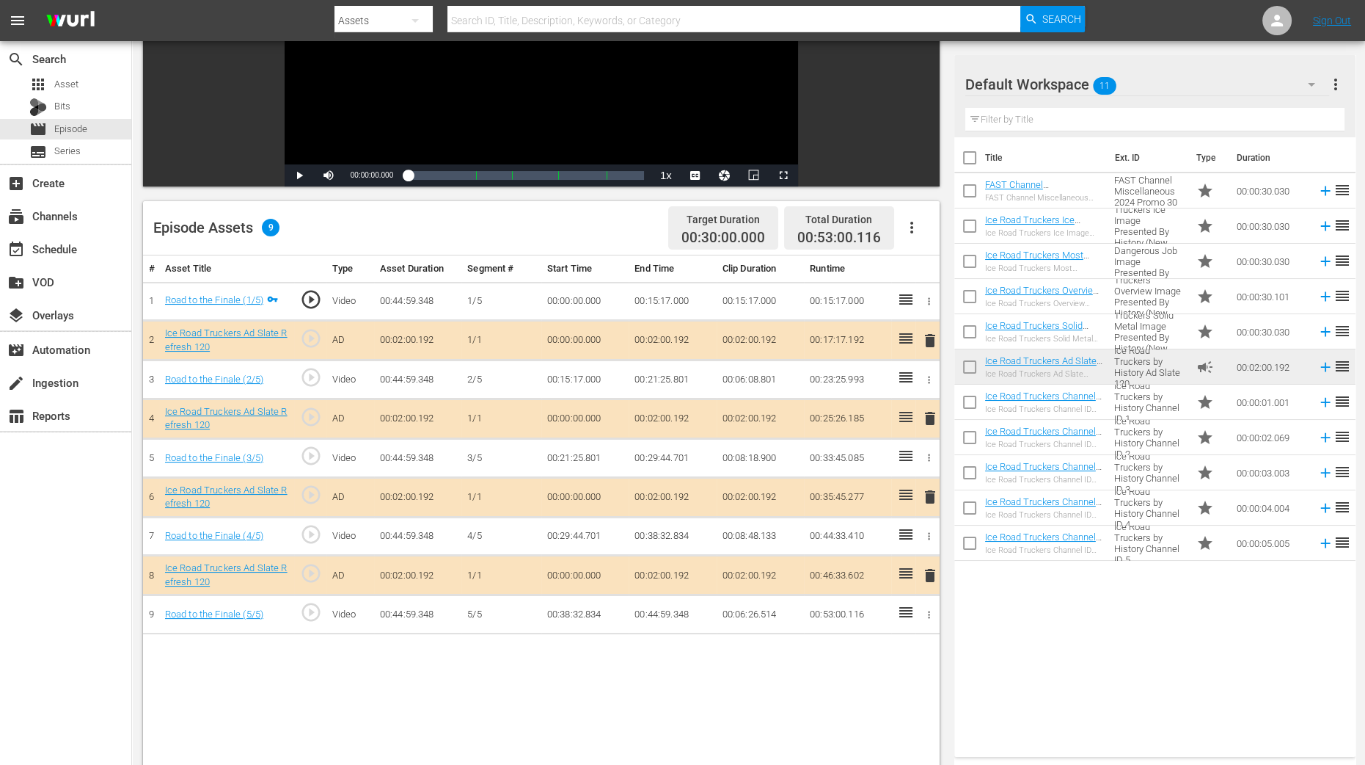
scroll to position [275, 0]
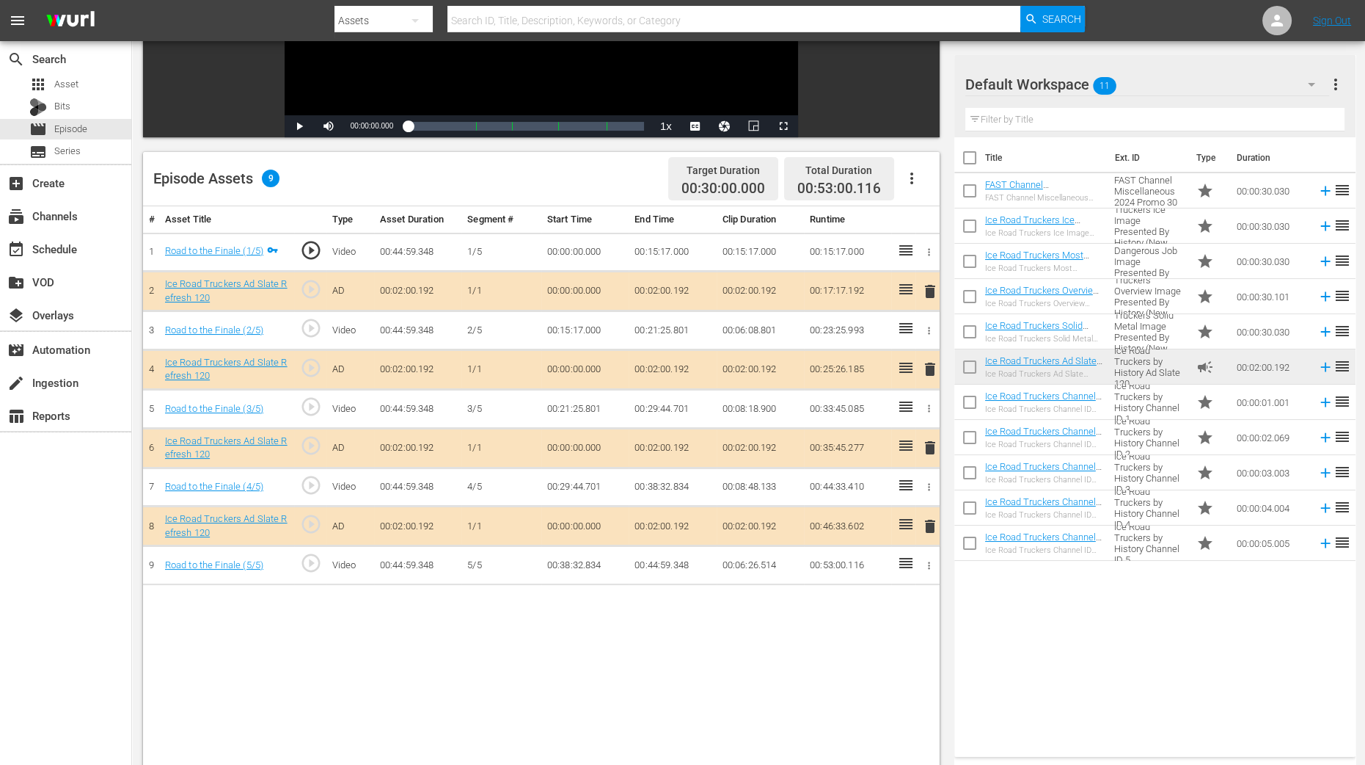
click at [930, 371] on span "delete" at bounding box center [931, 369] width 18 height 18
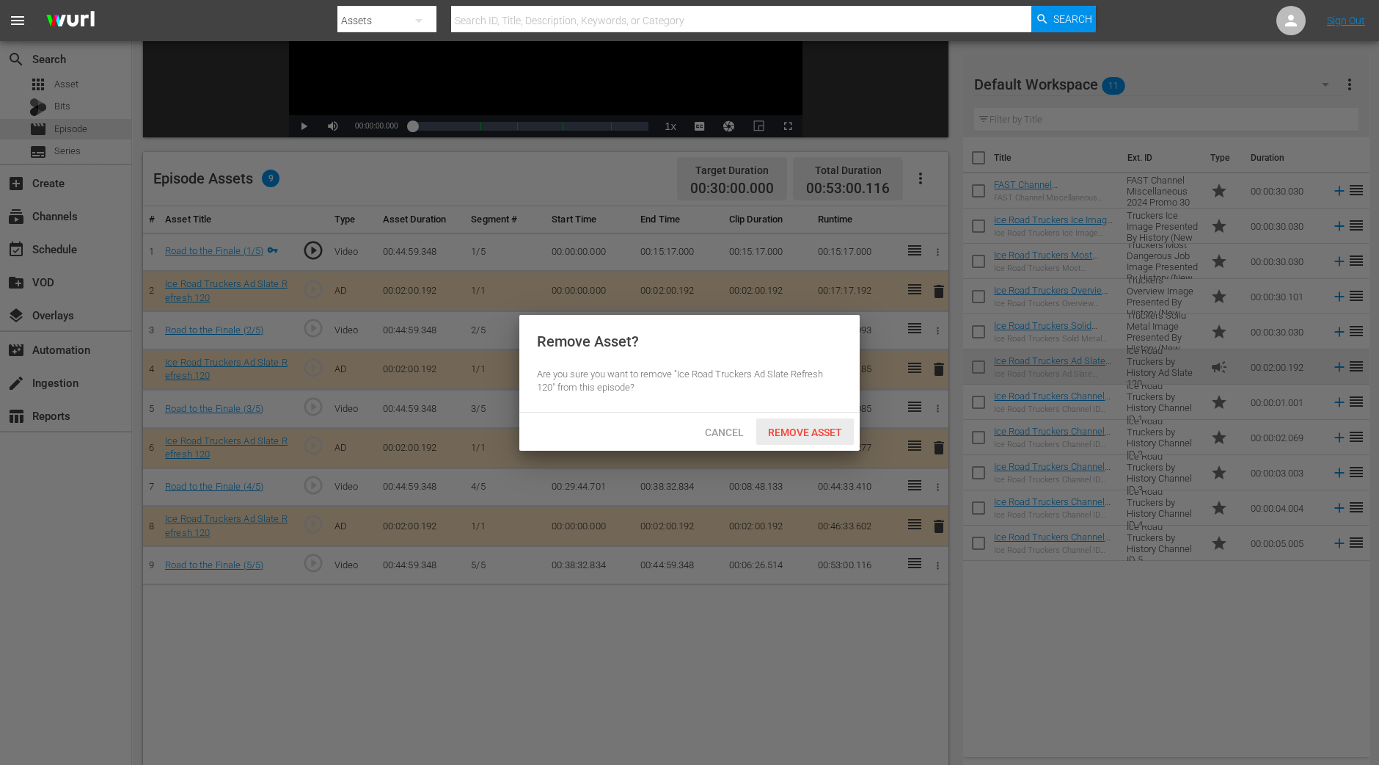
click at [816, 434] on span "Remove Asset" at bounding box center [805, 432] width 98 height 12
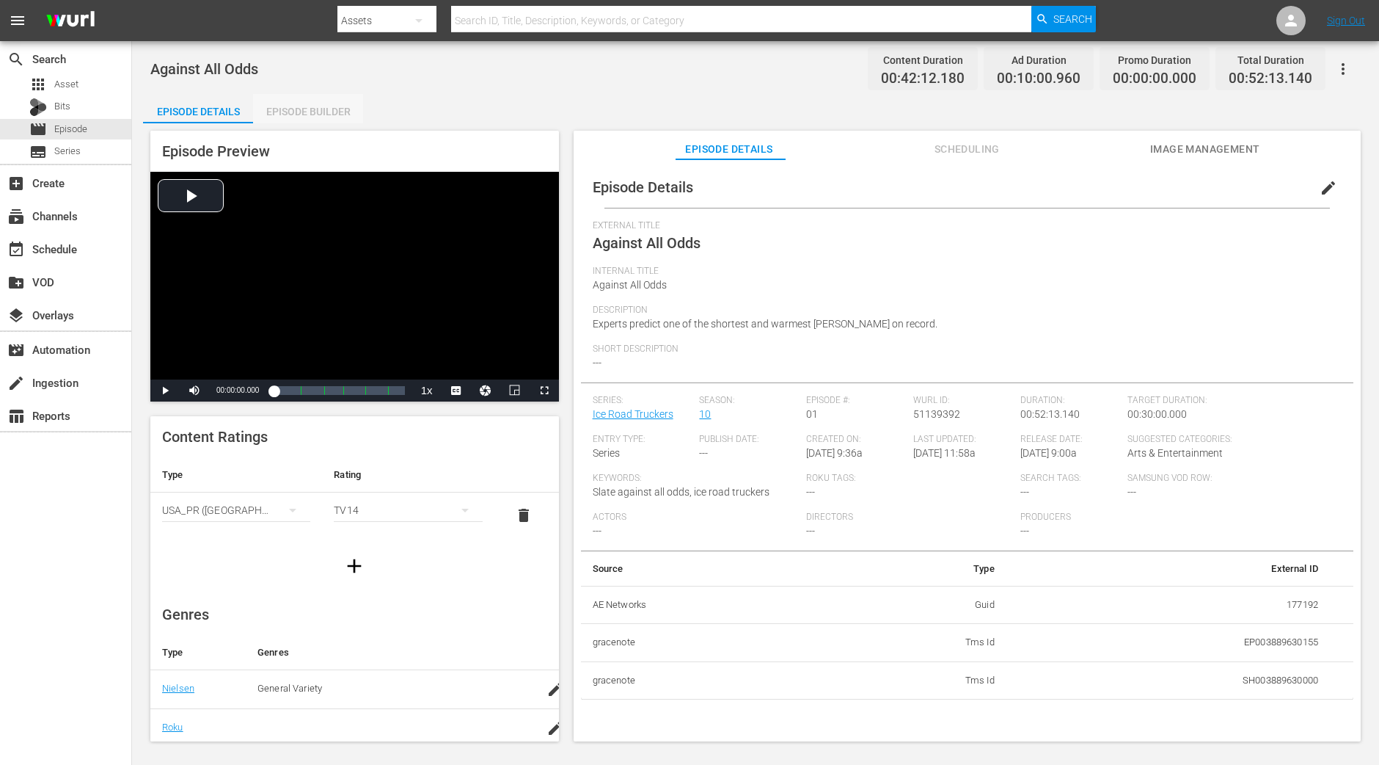
click at [313, 108] on div "Episode Builder" at bounding box center [308, 111] width 110 height 35
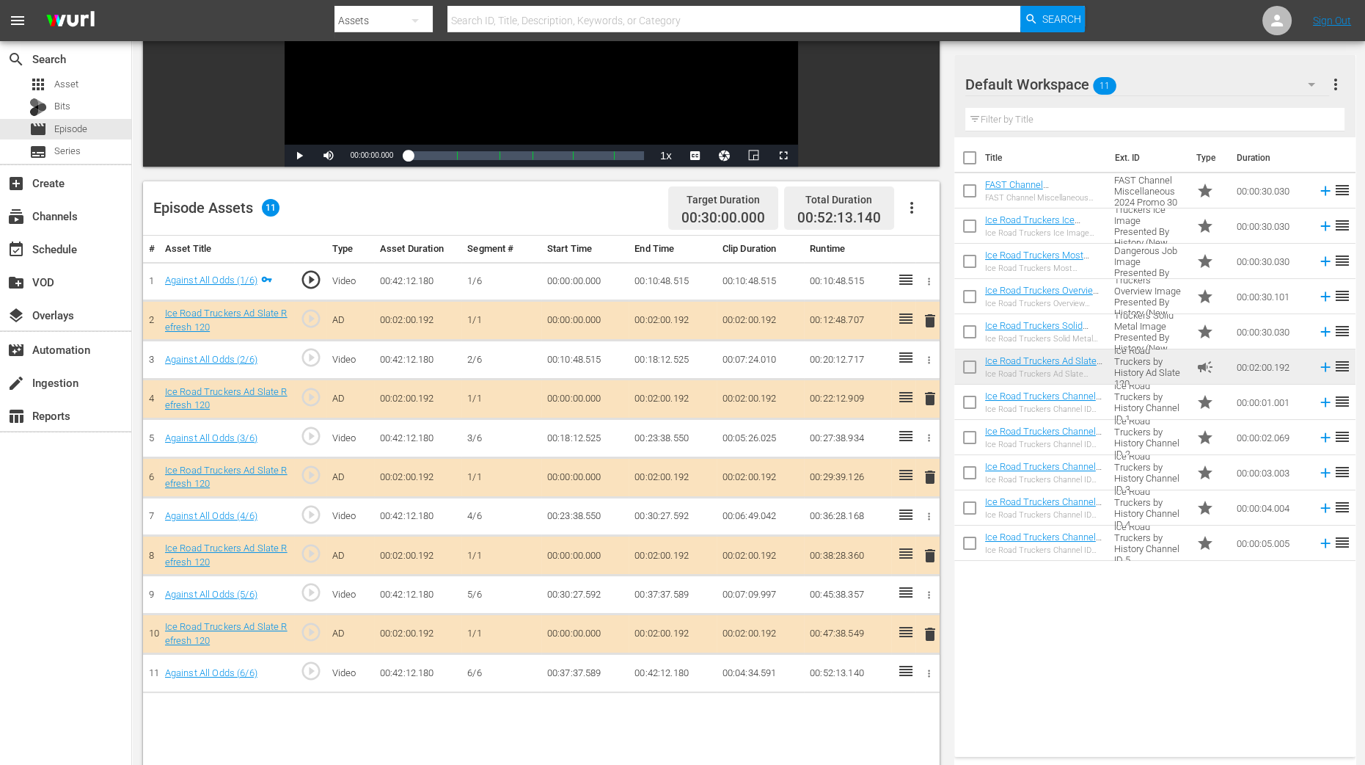
scroll to position [275, 0]
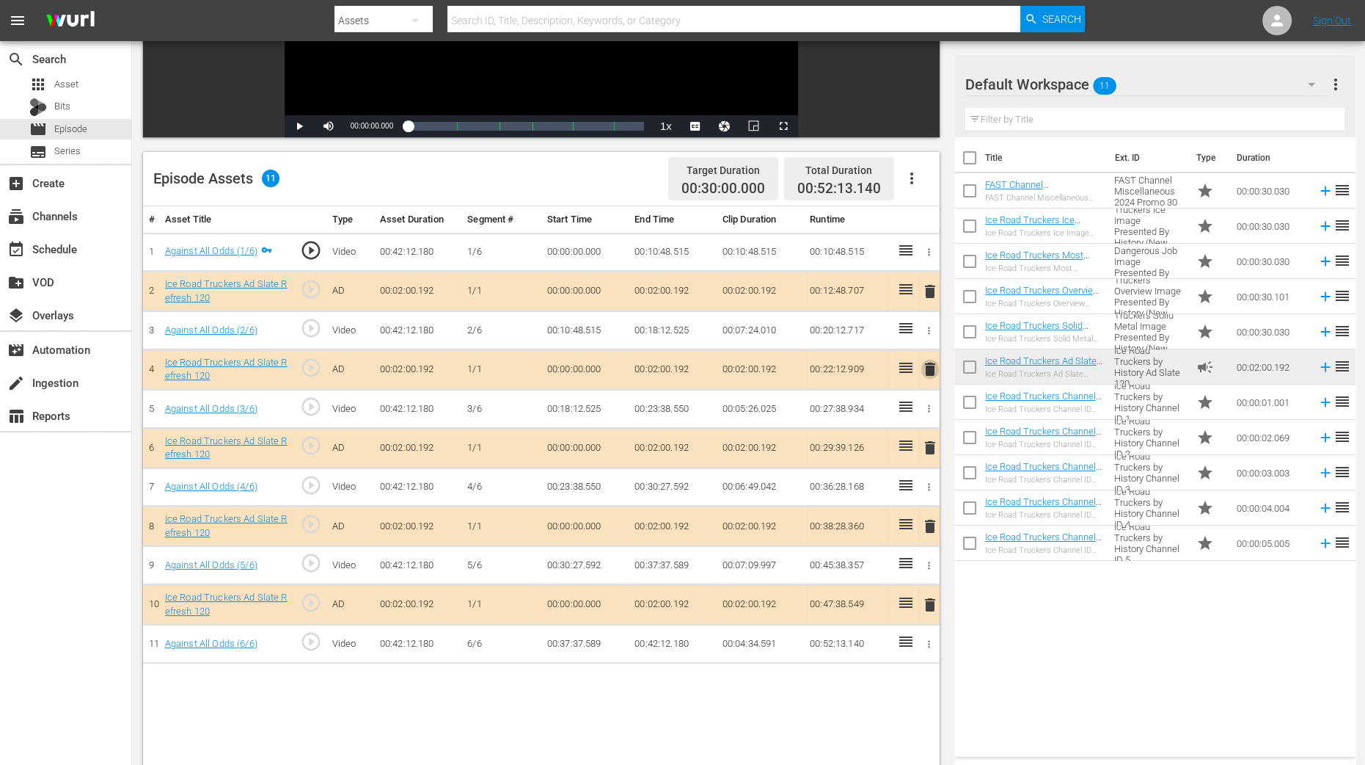
click at [931, 372] on span "delete" at bounding box center [931, 369] width 18 height 18
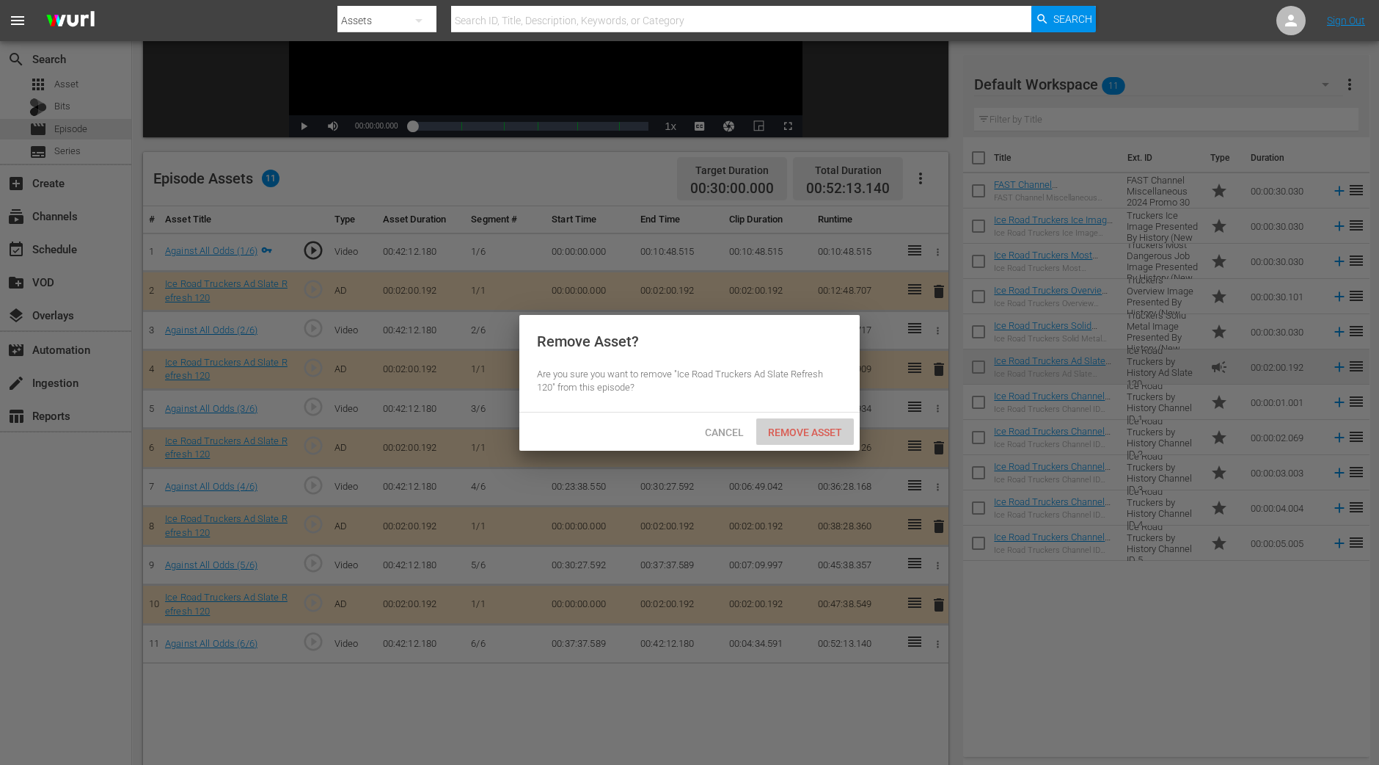
click at [792, 426] on span "Remove Asset" at bounding box center [805, 432] width 98 height 12
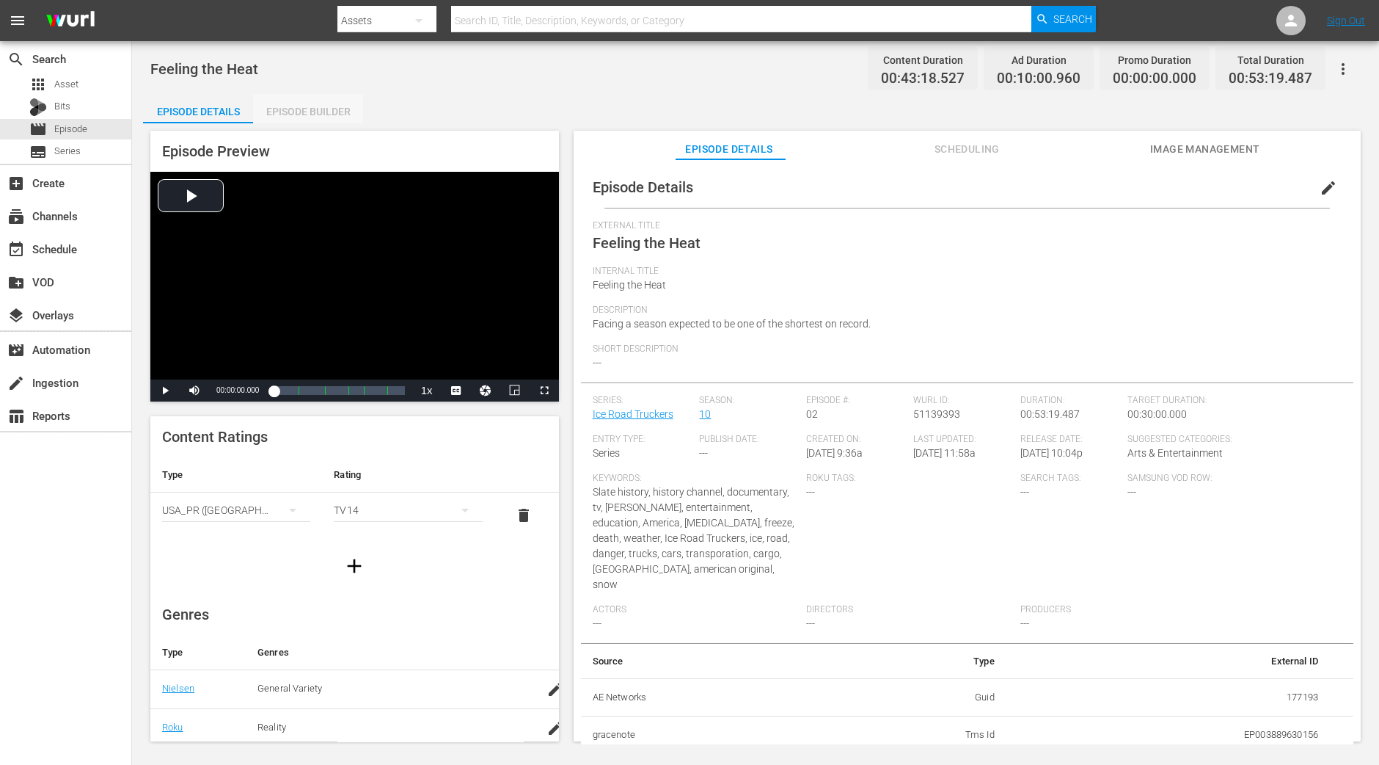
click at [316, 115] on div "Episode Builder" at bounding box center [308, 111] width 110 height 35
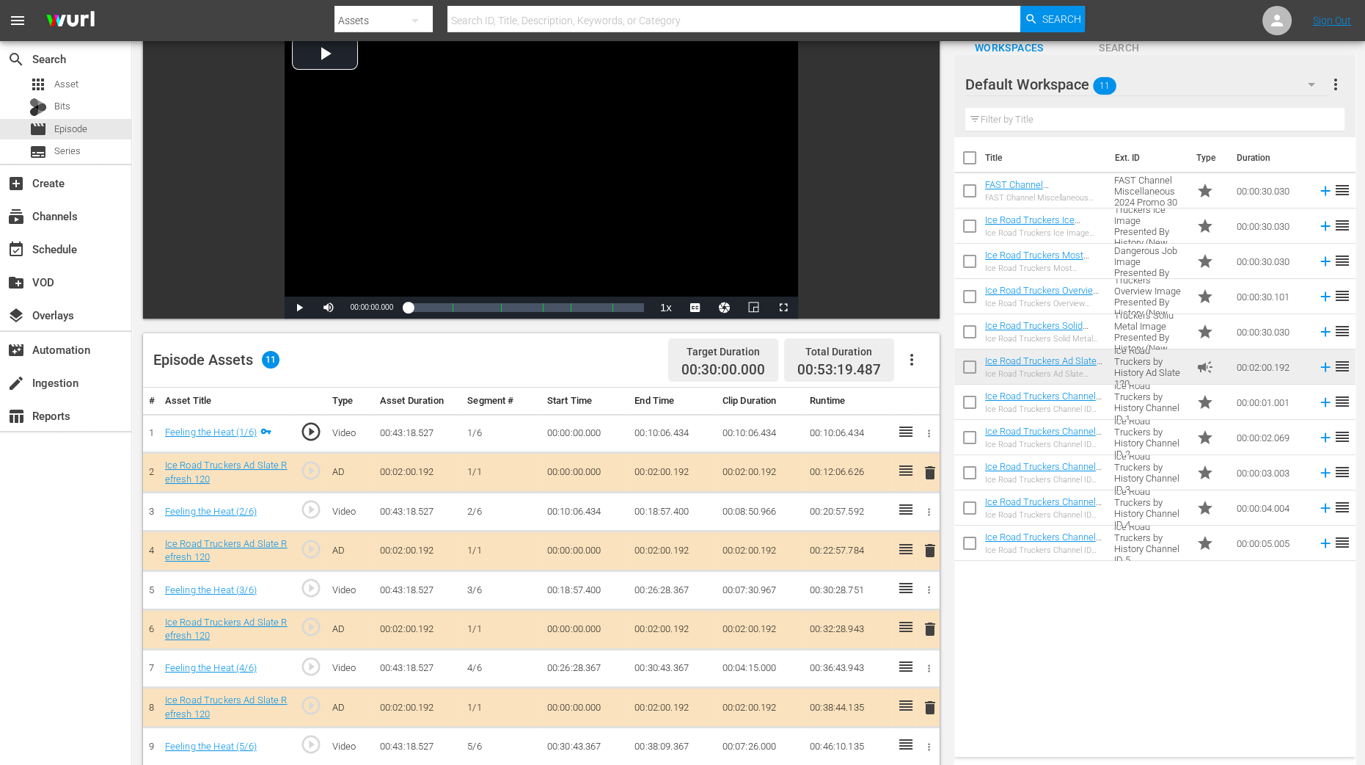
scroll to position [275, 0]
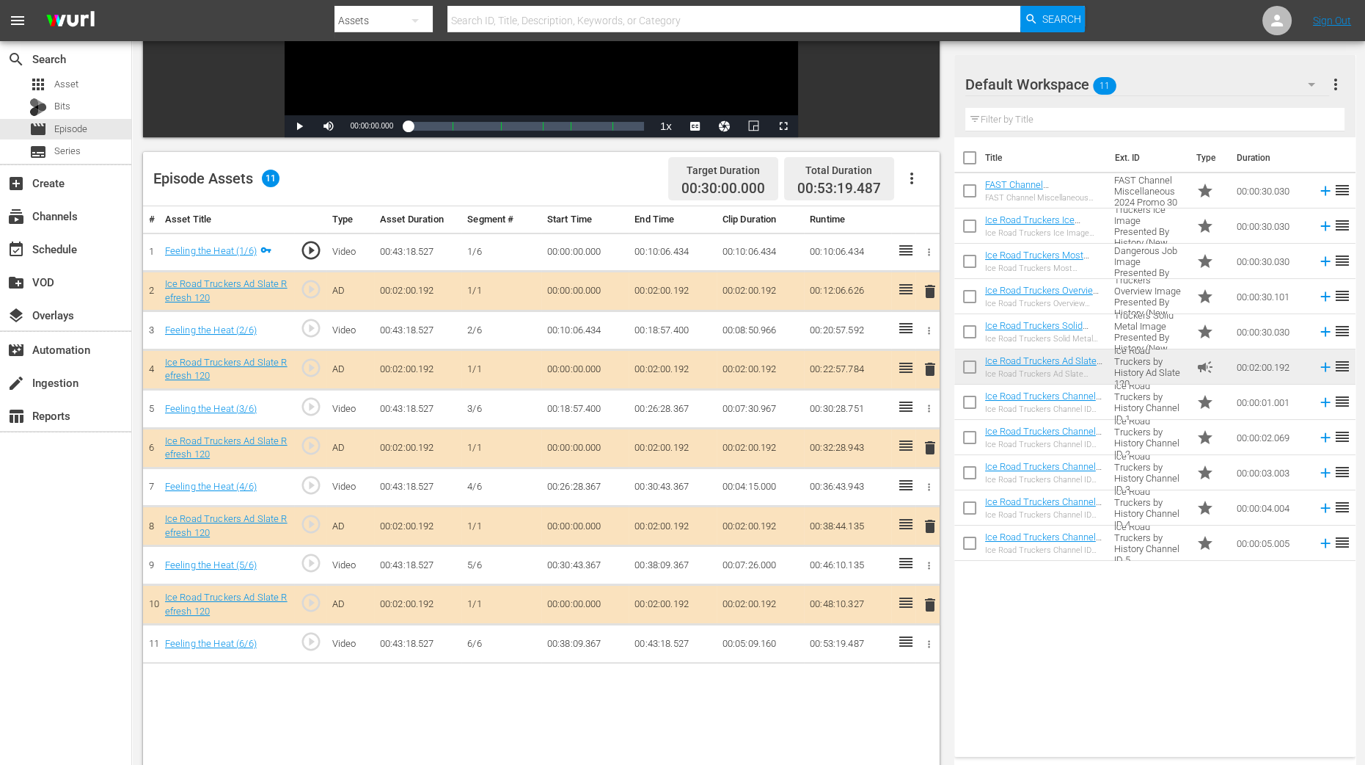
click at [928, 368] on span "delete" at bounding box center [931, 369] width 18 height 18
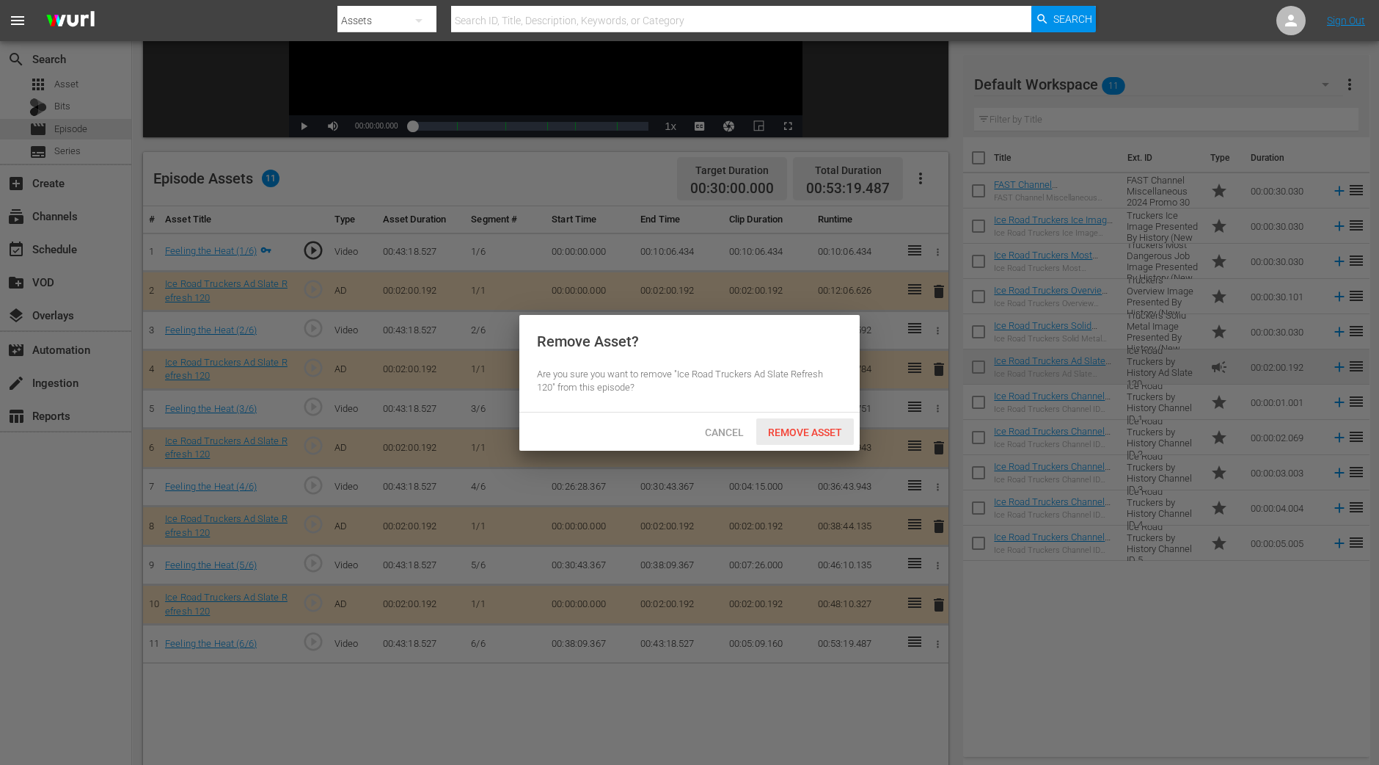
click at [795, 432] on span "Remove Asset" at bounding box center [805, 432] width 98 height 12
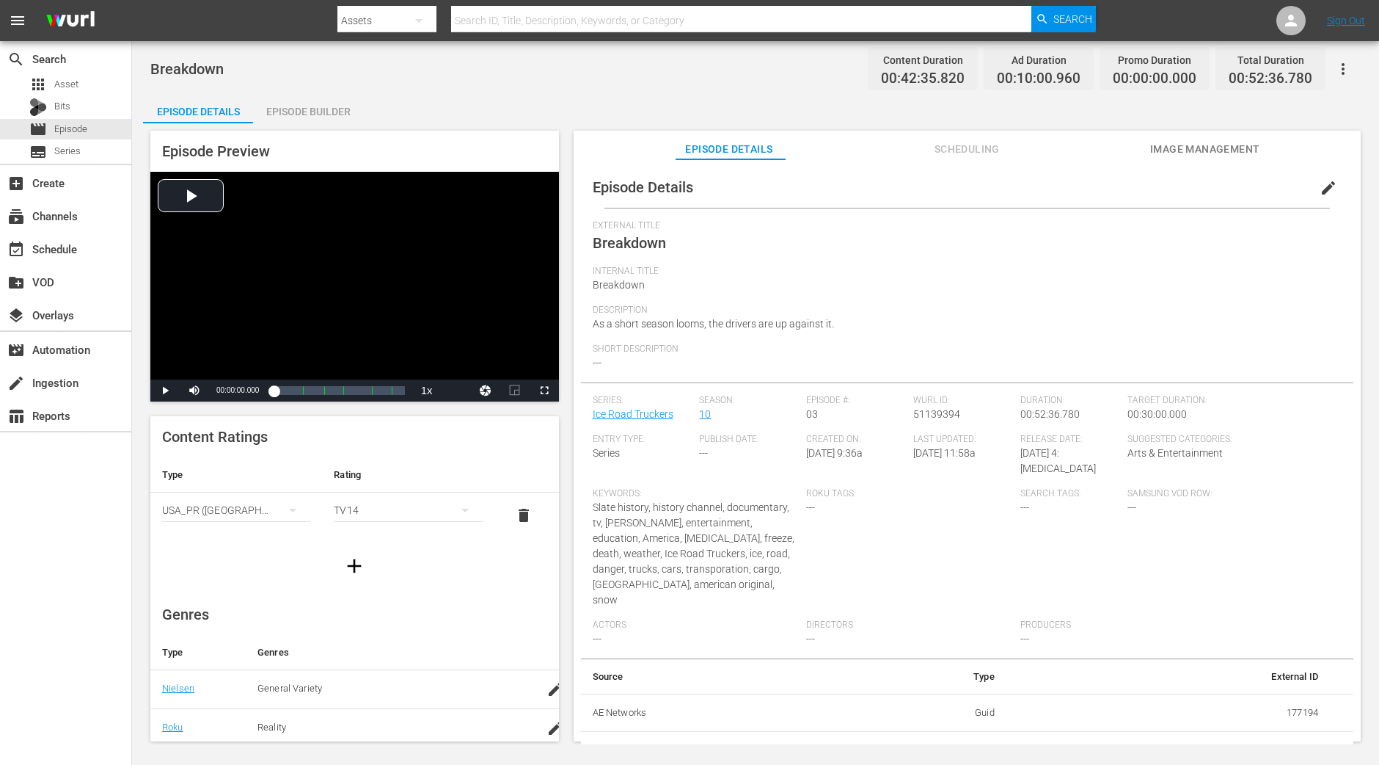
click at [309, 111] on div "Episode Builder" at bounding box center [308, 111] width 110 height 35
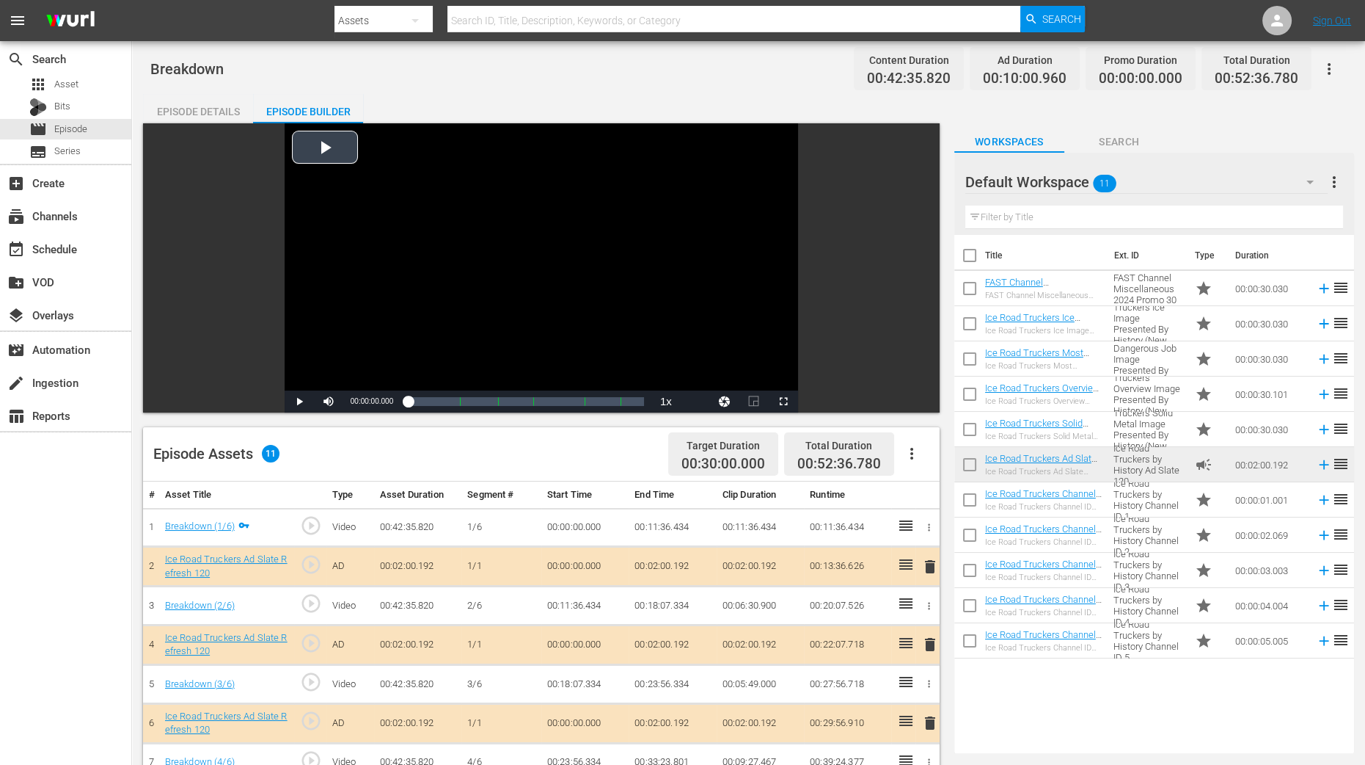
scroll to position [183, 0]
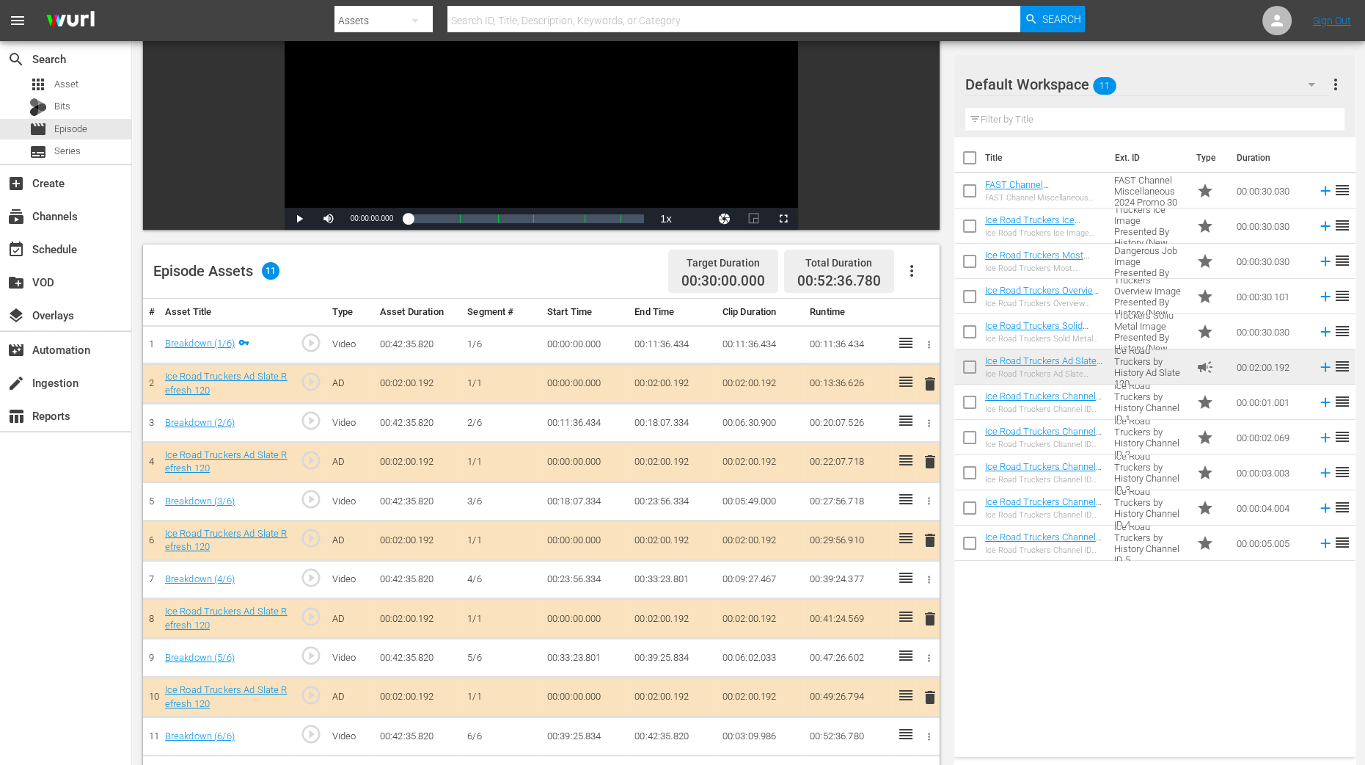
click at [928, 459] on span "delete" at bounding box center [931, 462] width 18 height 18
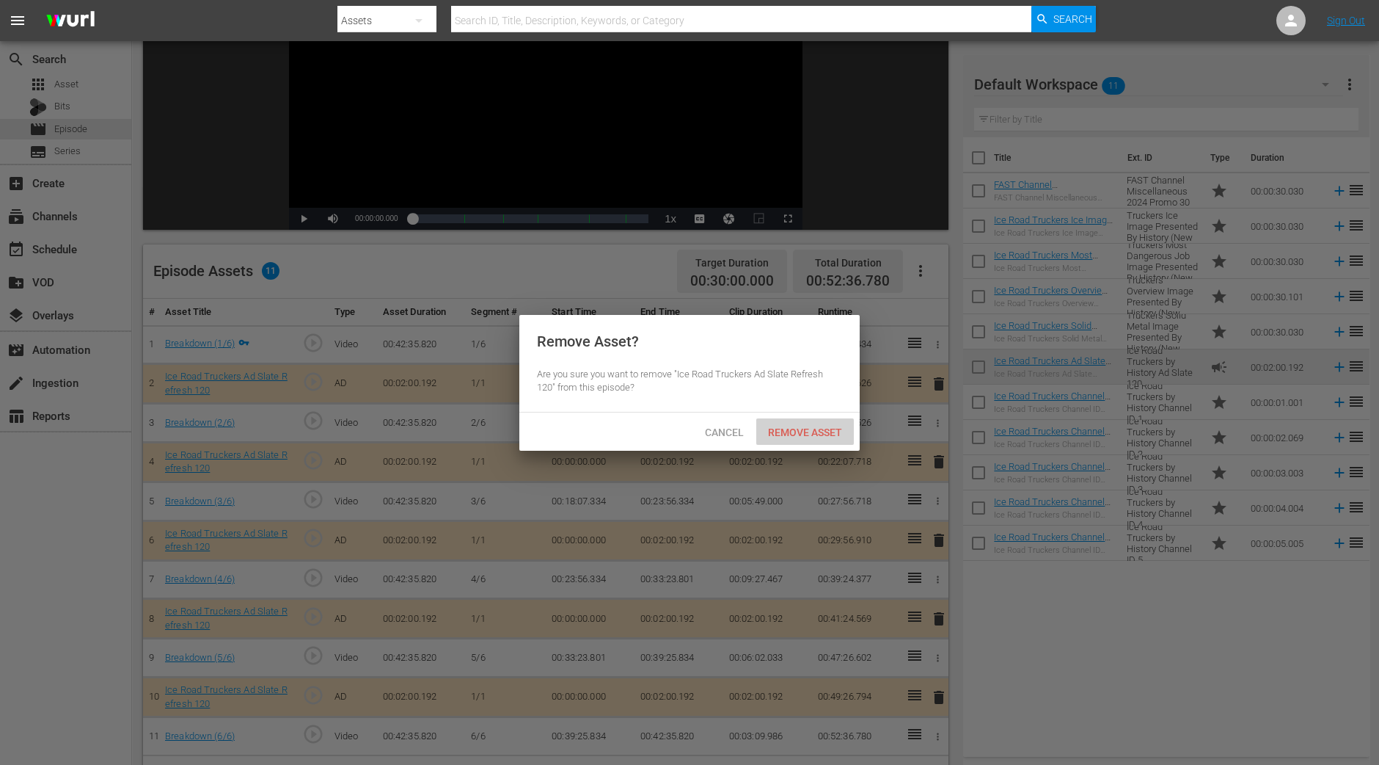
click at [803, 427] on span "Remove Asset" at bounding box center [805, 432] width 98 height 12
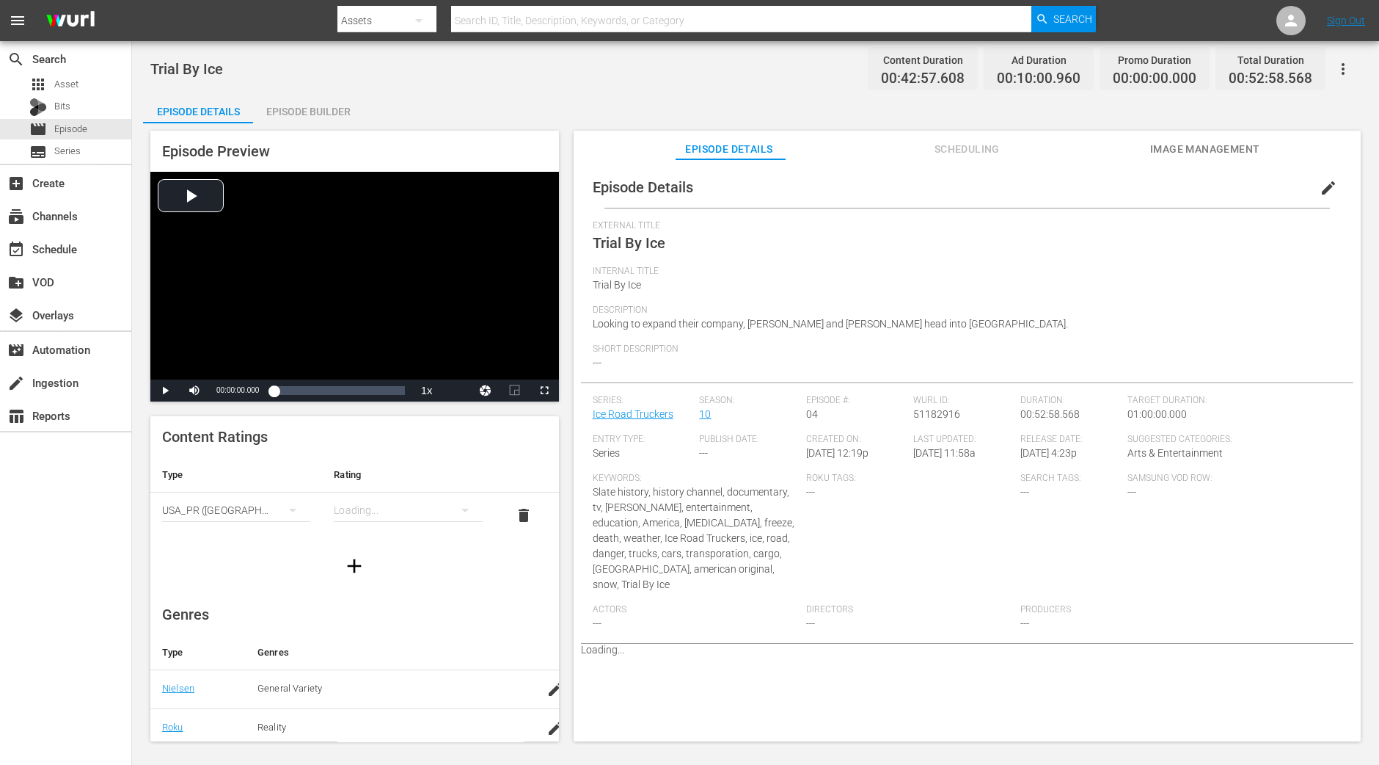
click at [334, 114] on div "Episode Builder" at bounding box center [308, 111] width 110 height 35
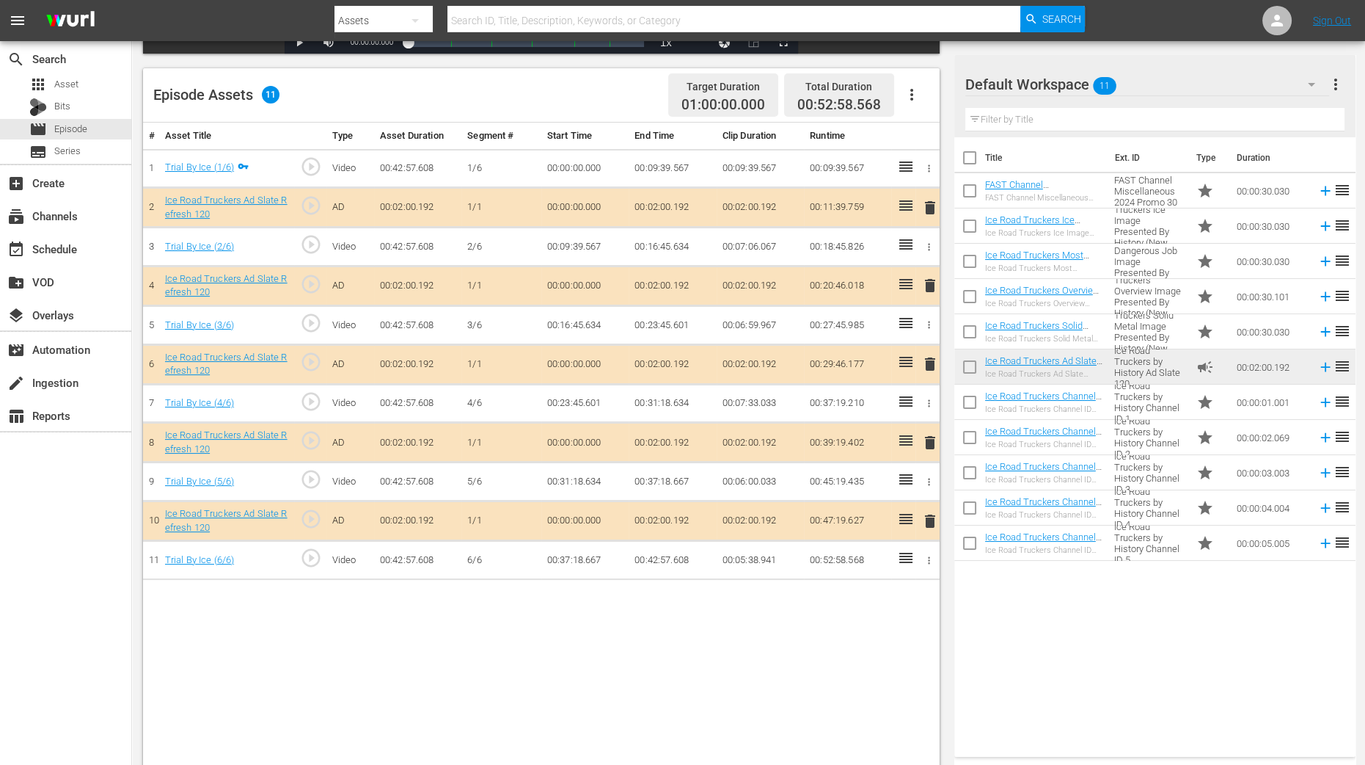
scroll to position [366, 0]
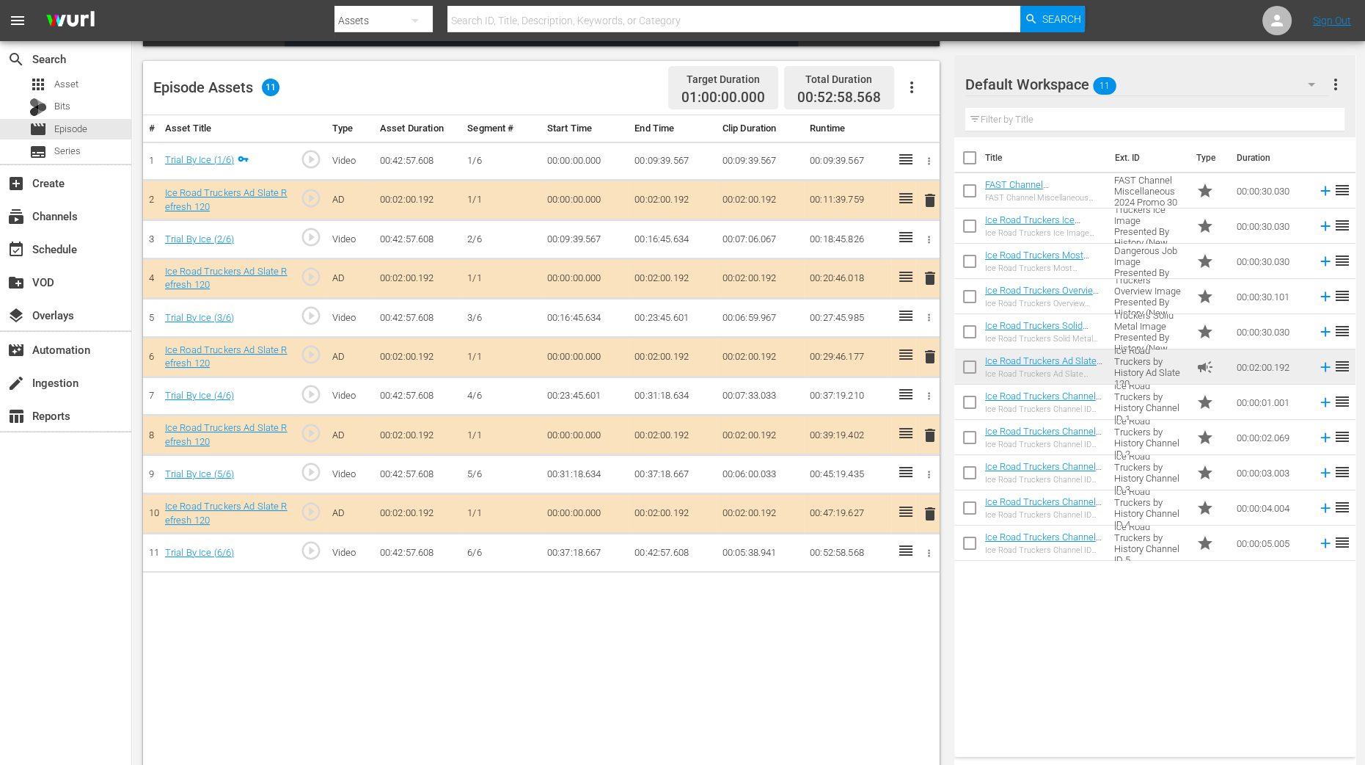
click at [930, 281] on span "delete" at bounding box center [931, 278] width 18 height 18
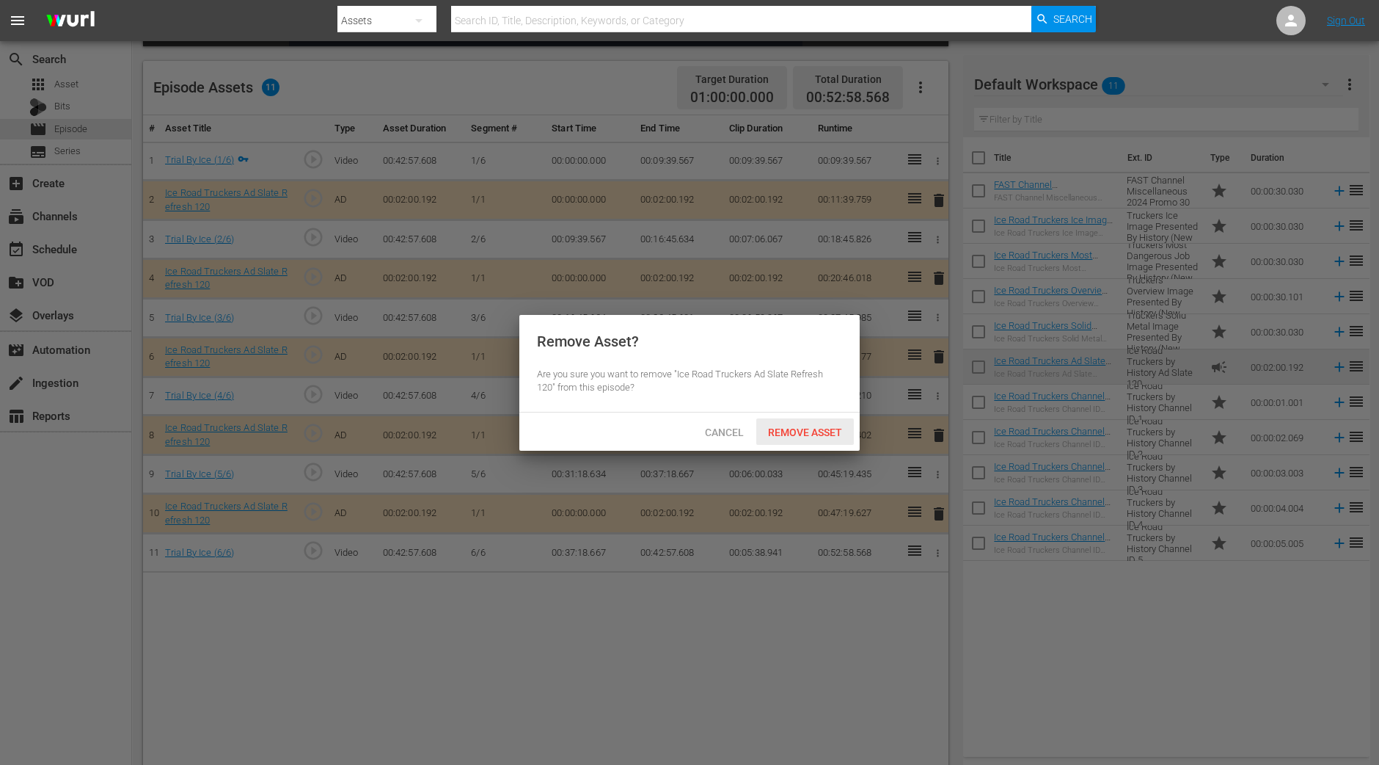
click at [827, 432] on span "Remove Asset" at bounding box center [805, 432] width 98 height 12
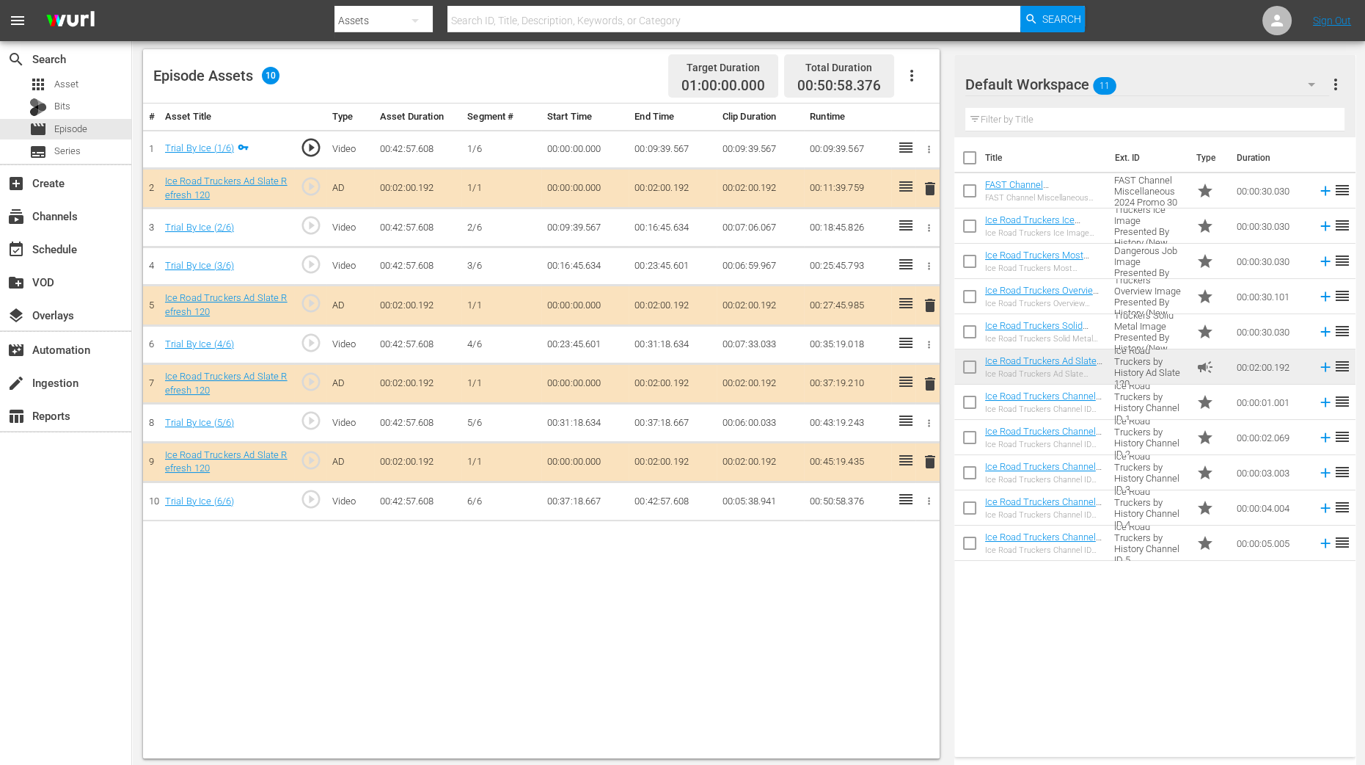
scroll to position [382, 0]
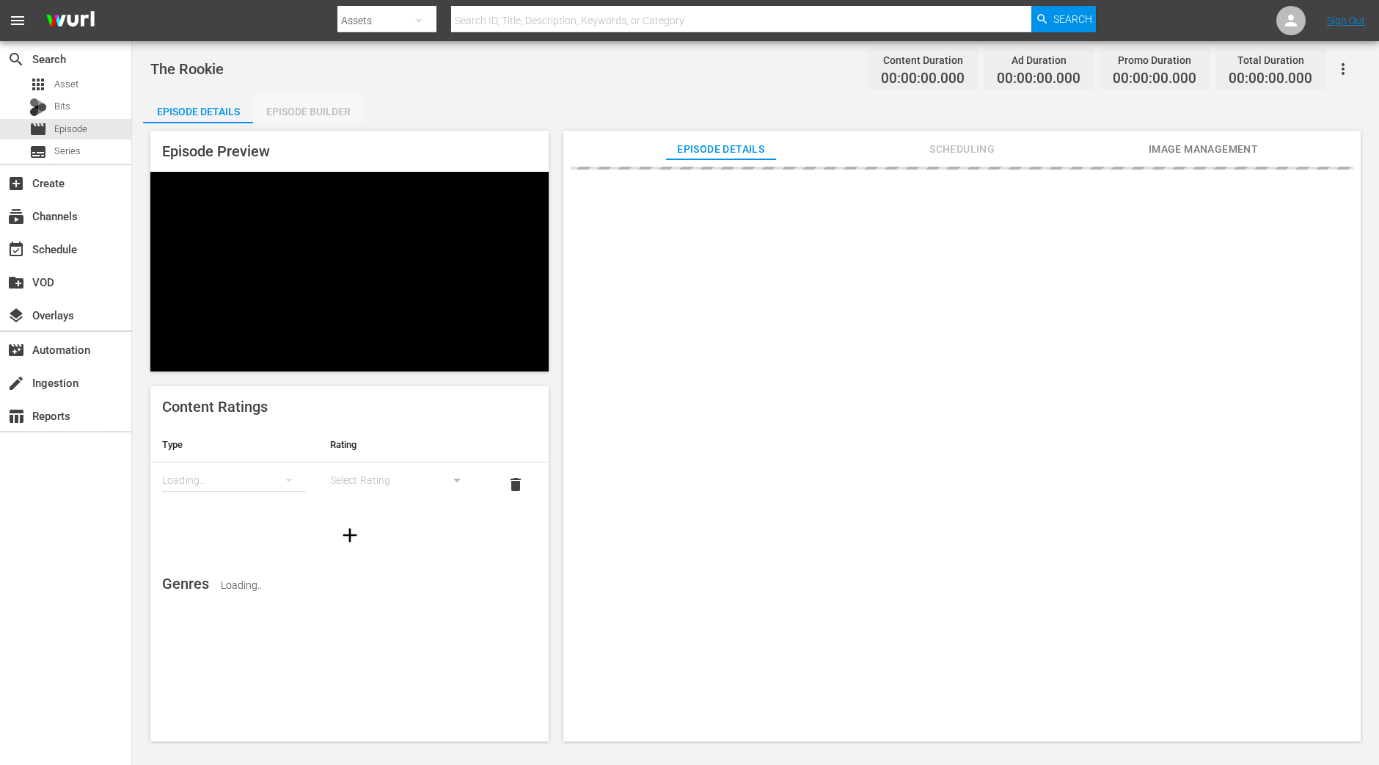
click at [307, 115] on div "Episode Builder" at bounding box center [308, 111] width 110 height 35
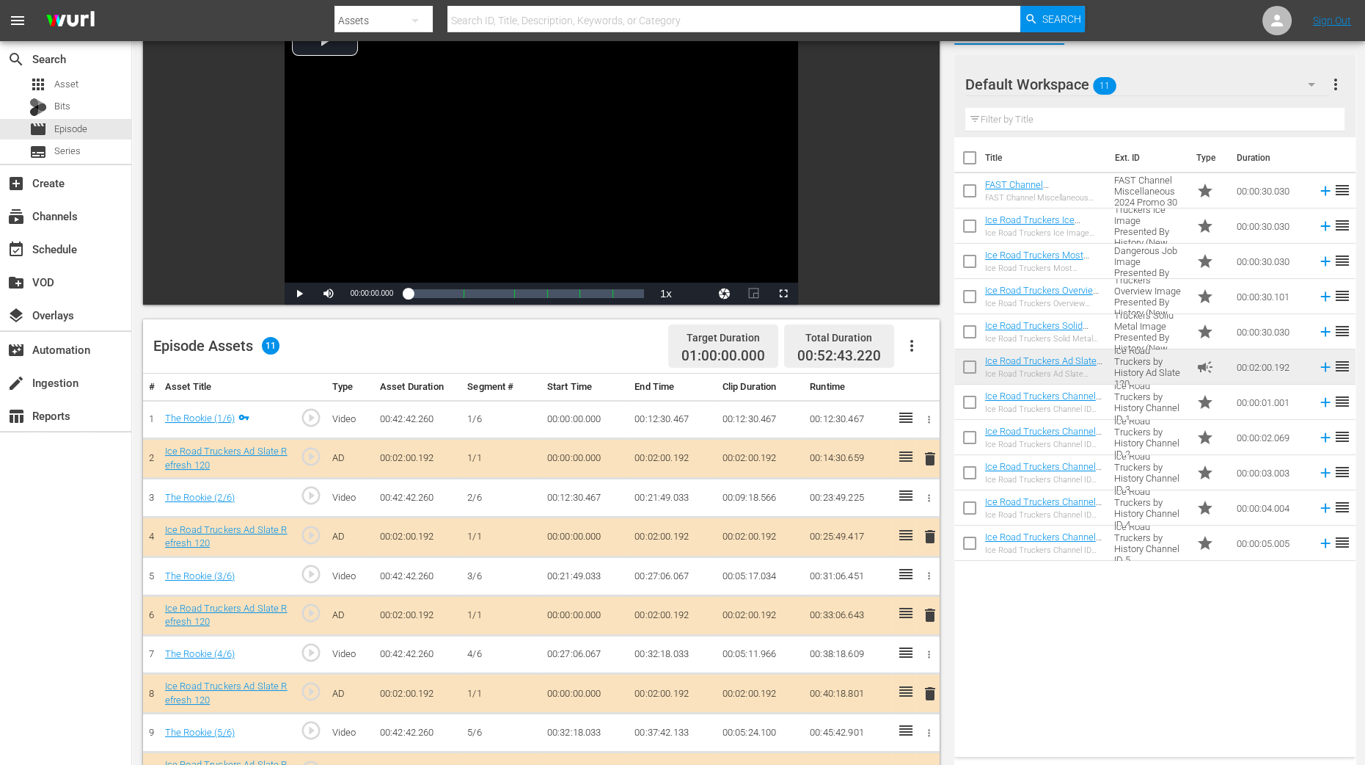
scroll to position [275, 0]
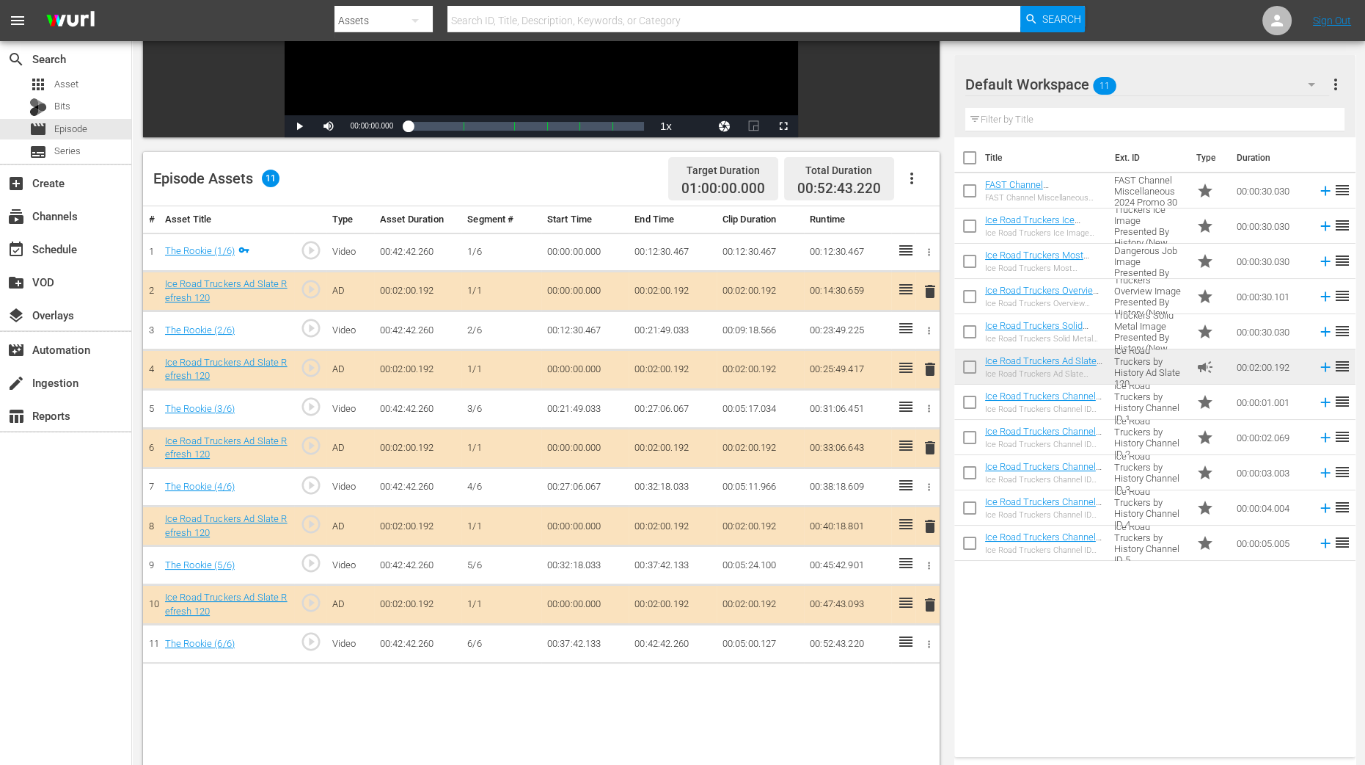
click at [928, 368] on span "delete" at bounding box center [931, 369] width 18 height 18
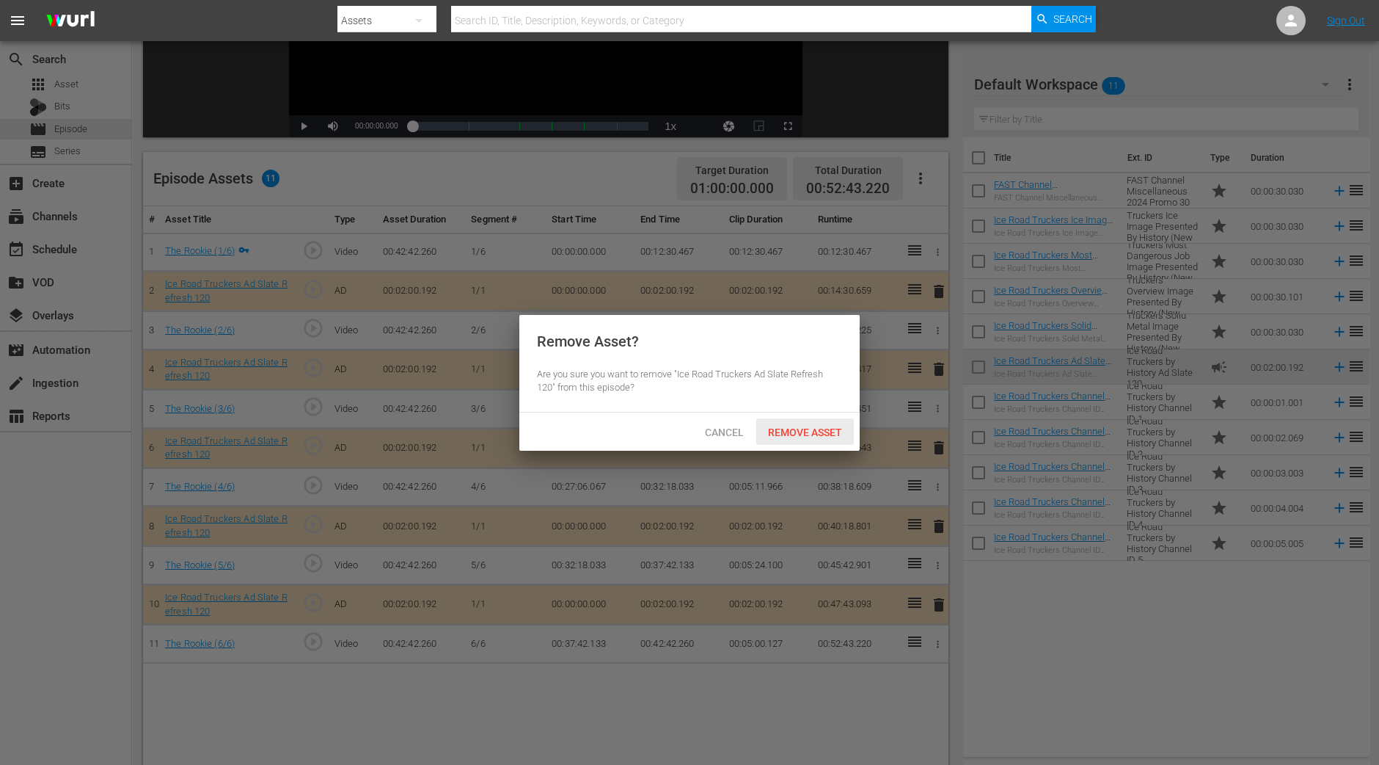
click at [812, 423] on div "Remove Asset" at bounding box center [805, 431] width 98 height 27
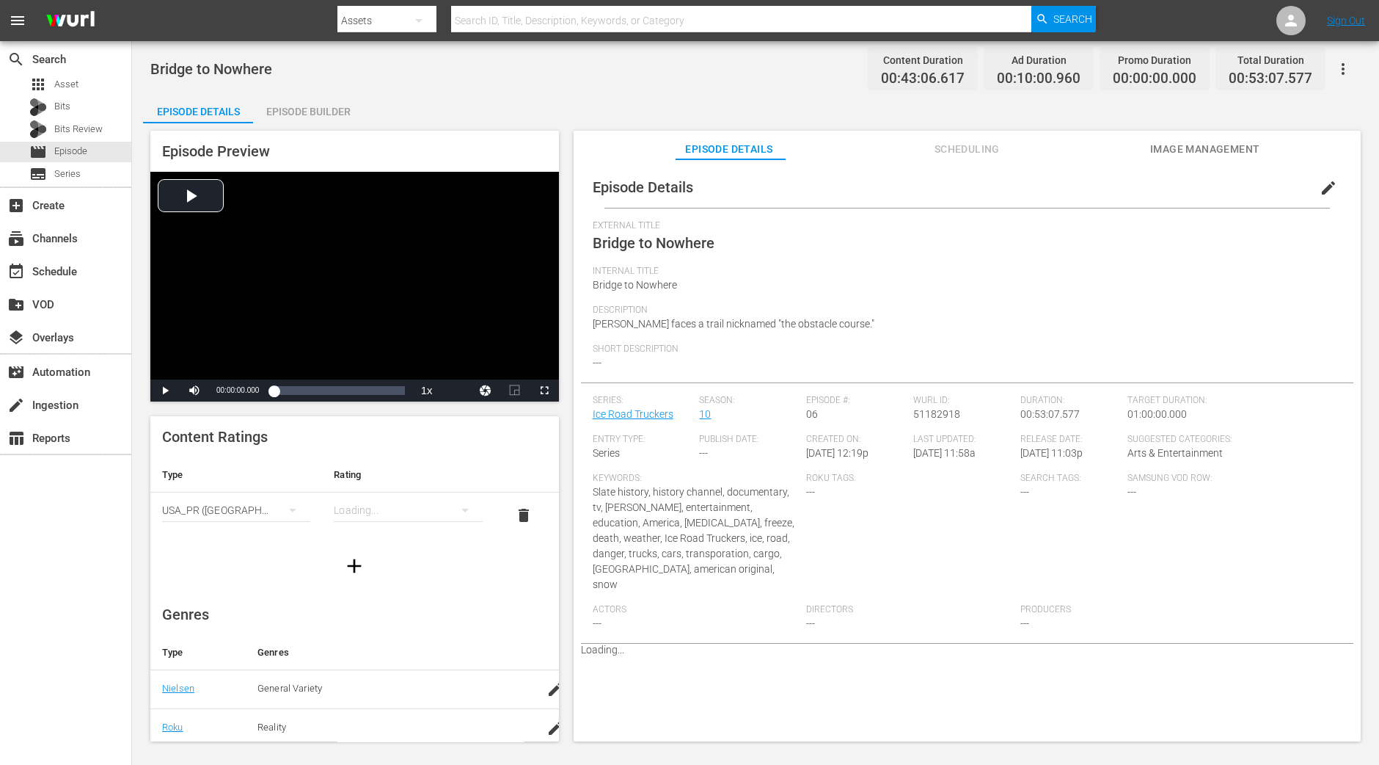
click at [327, 112] on div "Episode Builder" at bounding box center [308, 111] width 110 height 35
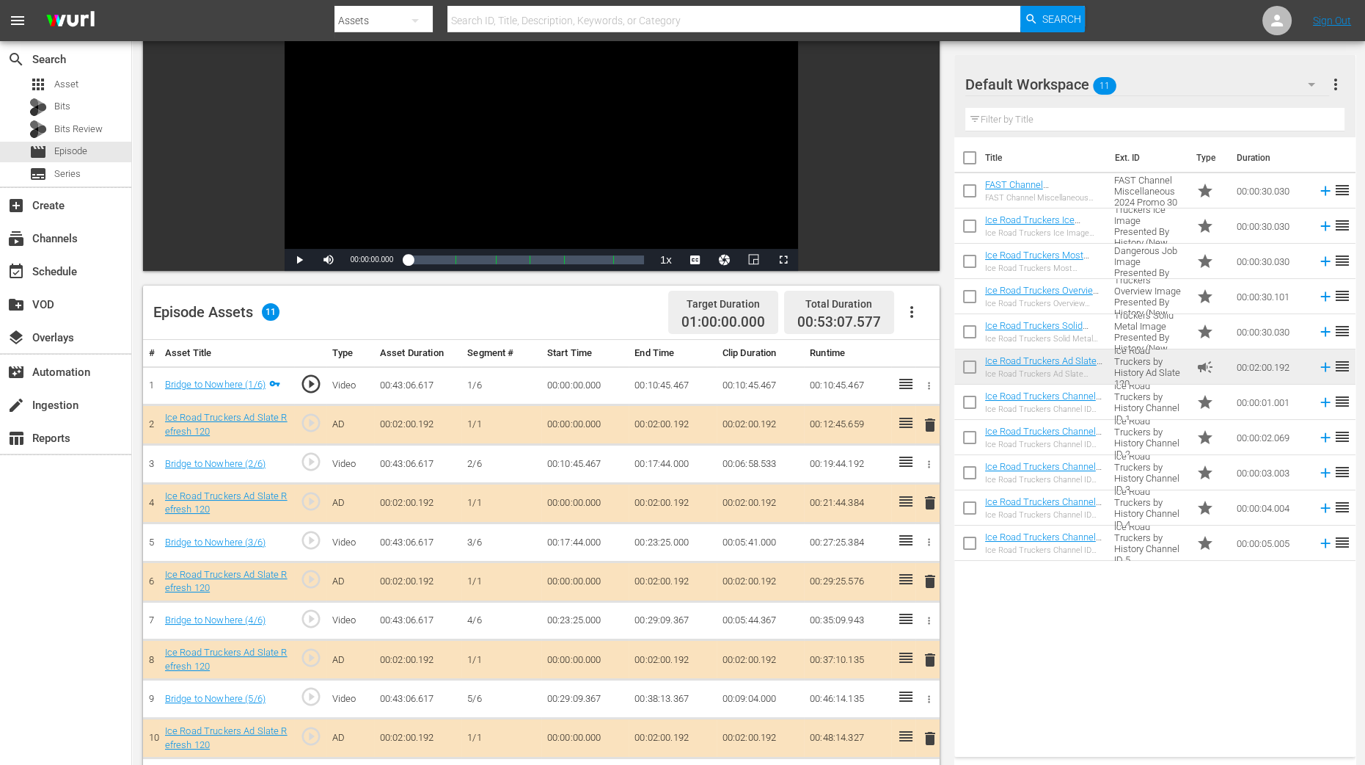
scroll to position [275, 0]
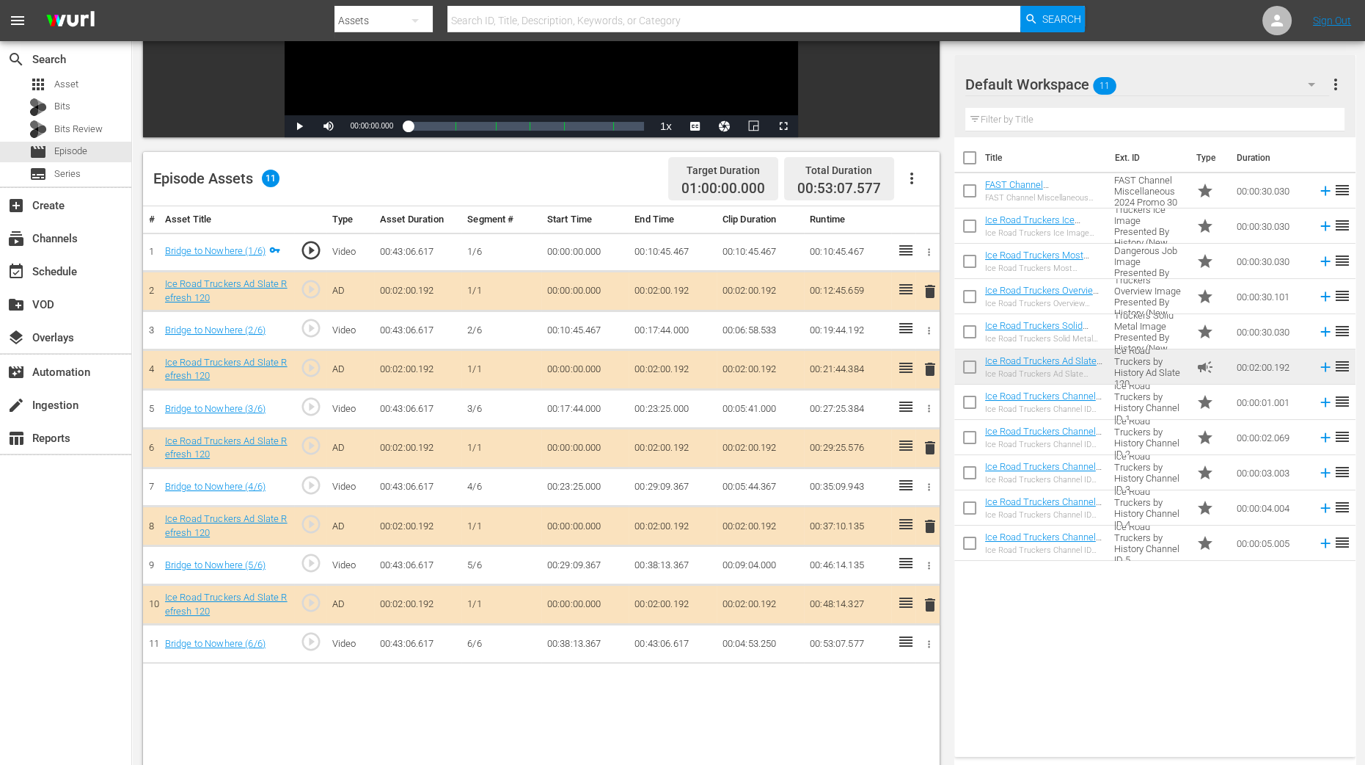
click at [929, 368] on span "delete" at bounding box center [931, 369] width 18 height 18
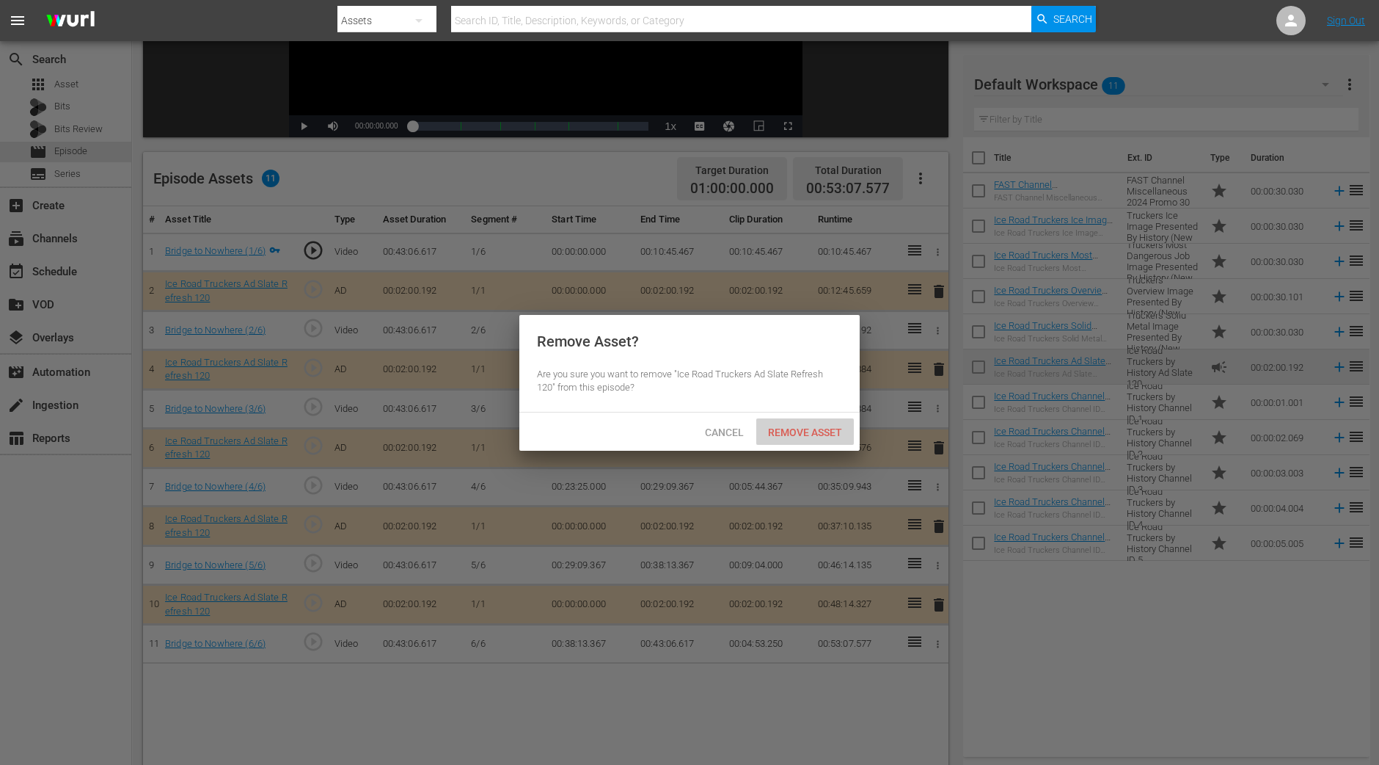
click at [839, 436] on span "Remove Asset" at bounding box center [805, 432] width 98 height 12
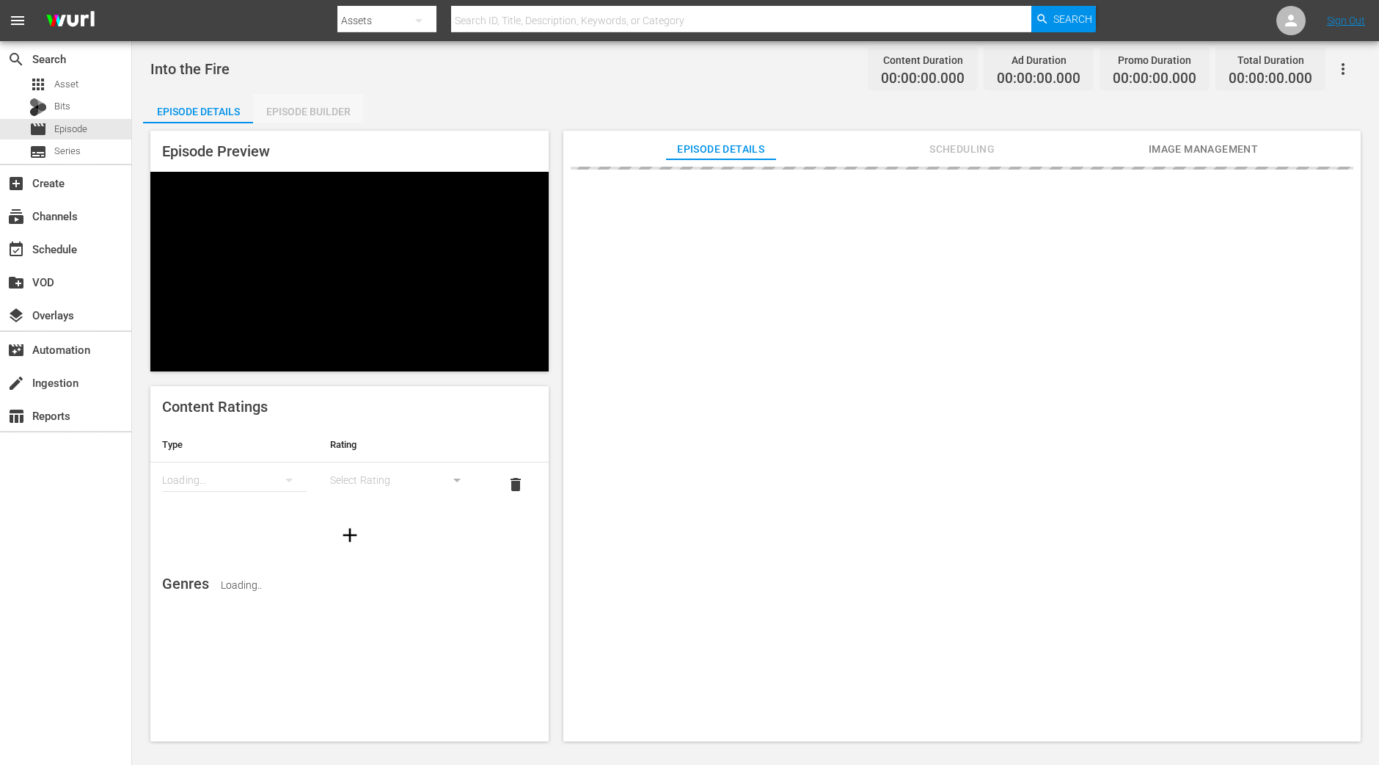
click at [329, 104] on div "Episode Builder" at bounding box center [308, 111] width 110 height 35
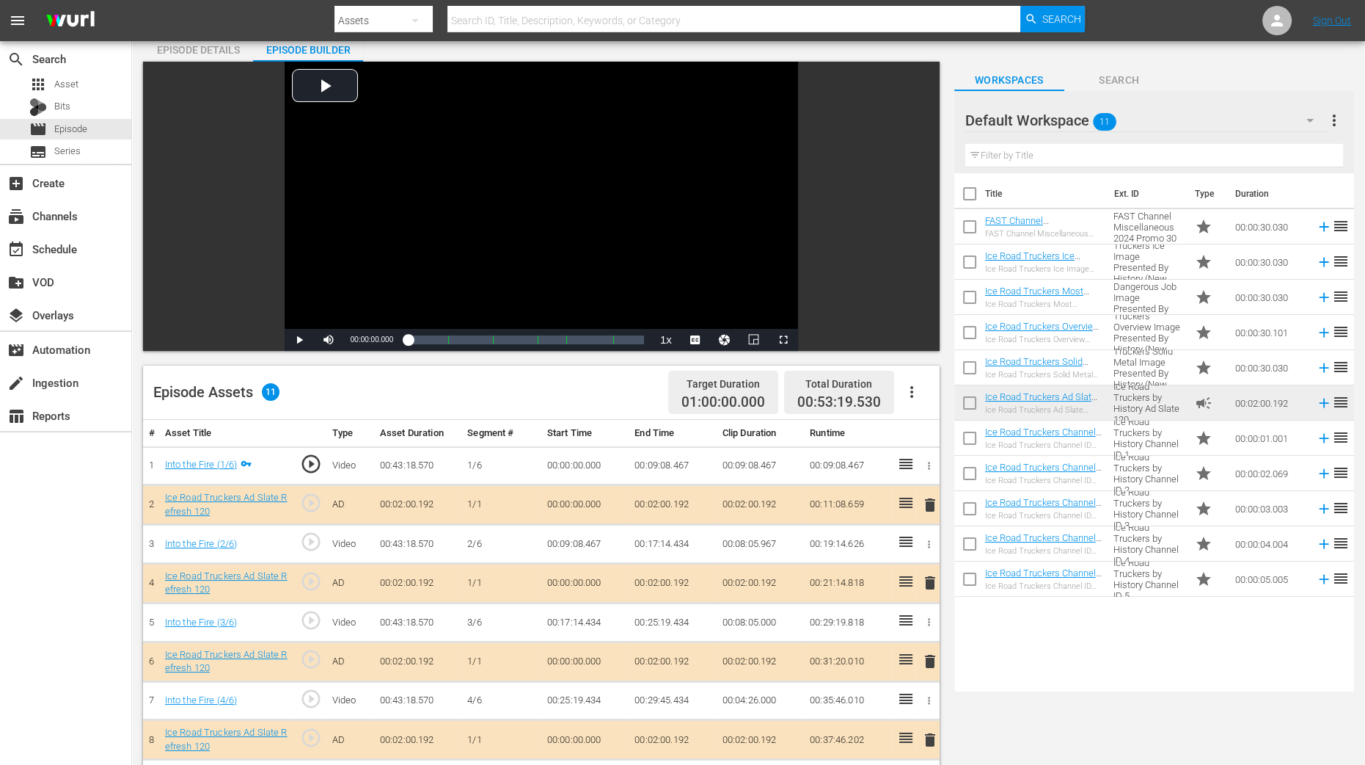
scroll to position [183, 0]
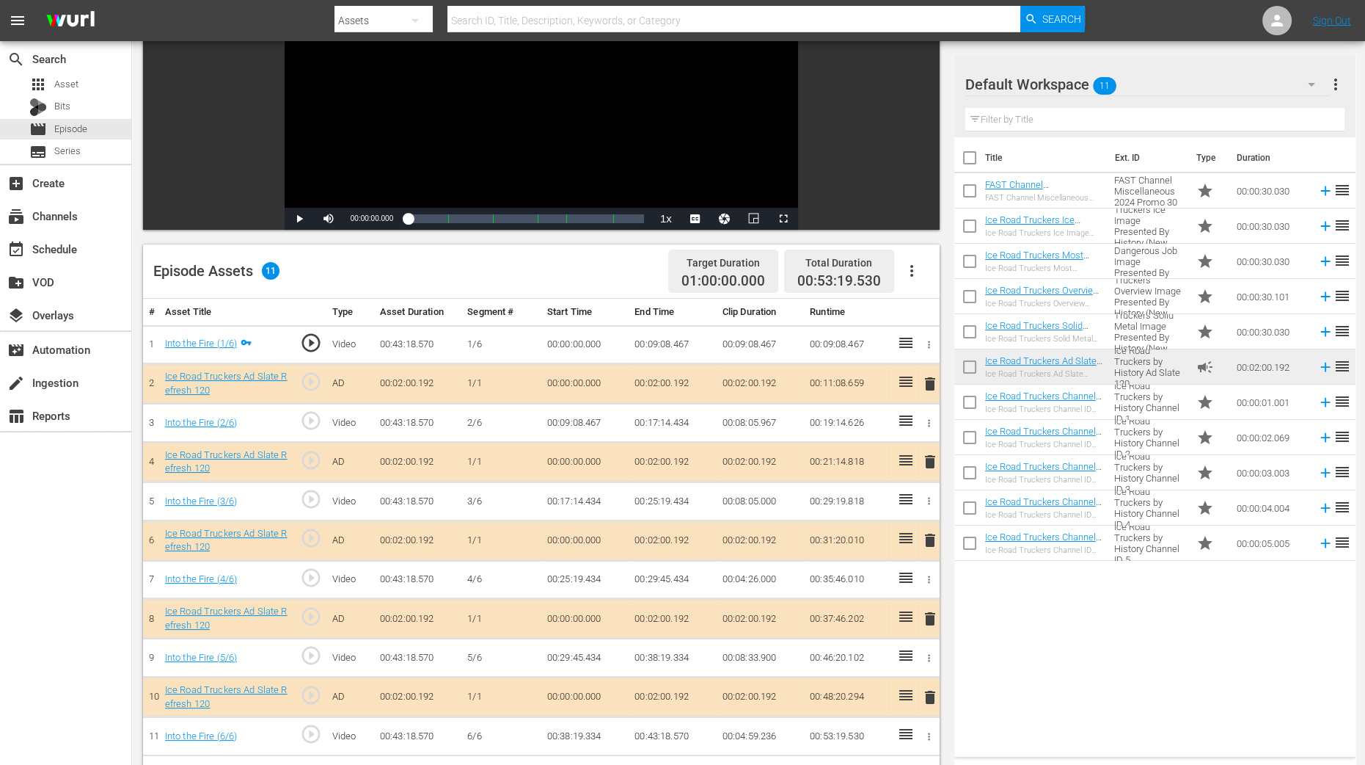
click at [930, 460] on span "delete" at bounding box center [931, 462] width 18 height 18
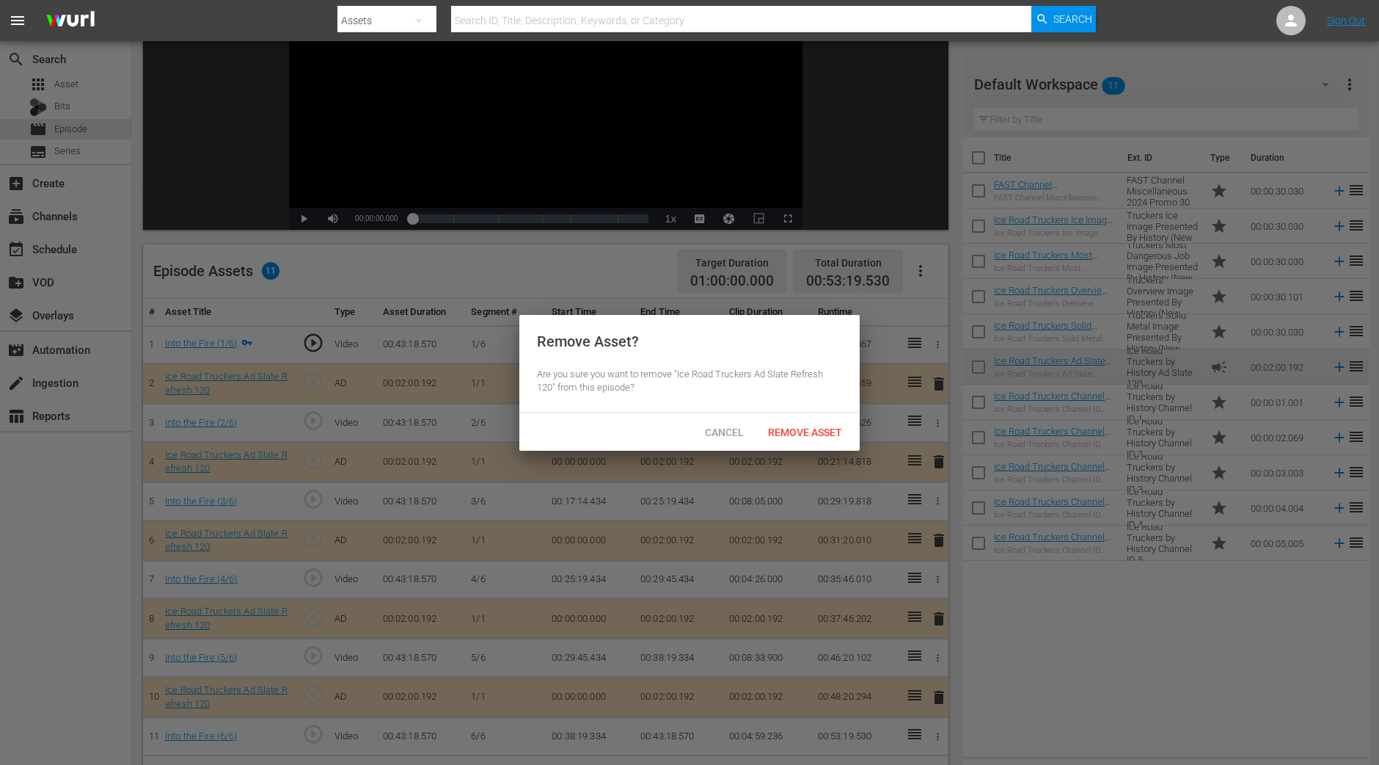
click at [850, 449] on div "Cancel Remove Asset" at bounding box center [689, 431] width 340 height 38
click at [835, 439] on div "Remove Asset" at bounding box center [805, 431] width 98 height 27
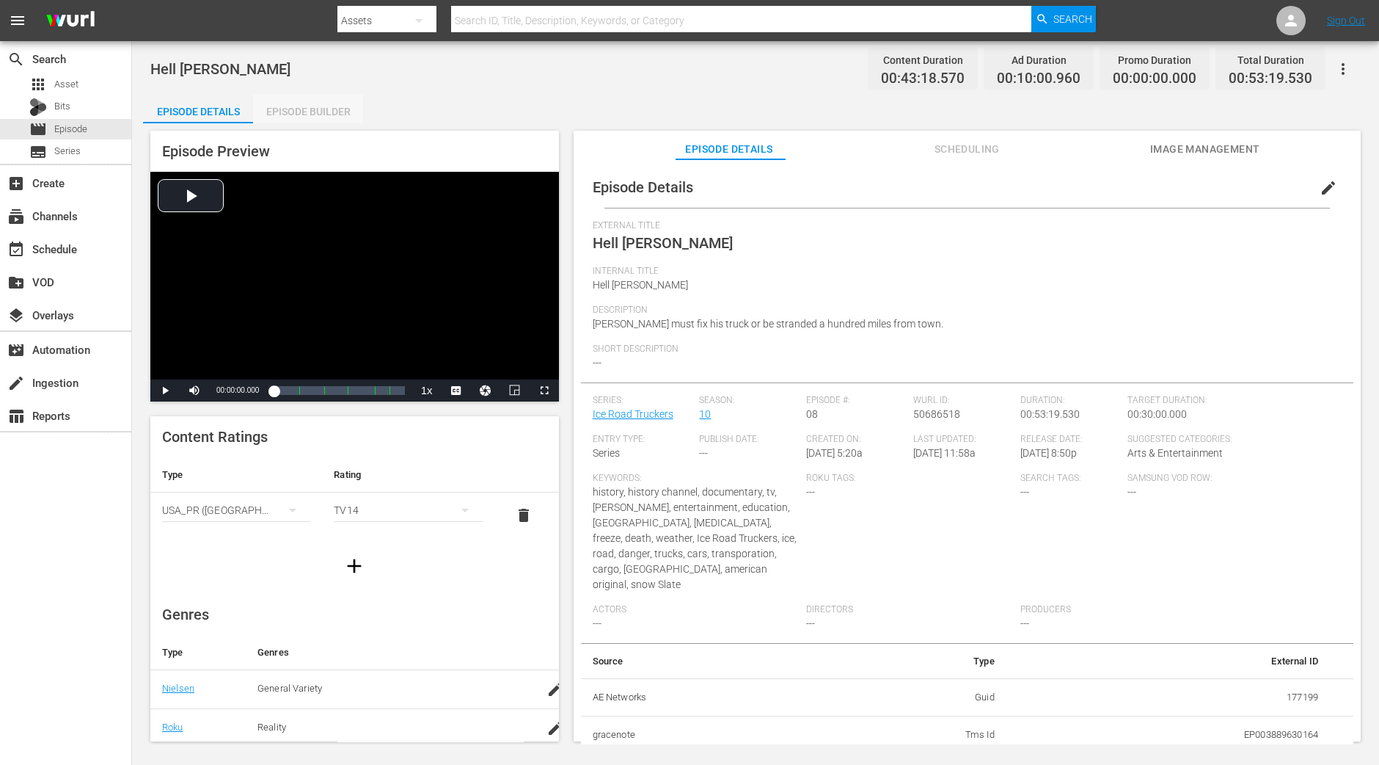
click at [285, 118] on div "Episode Builder" at bounding box center [308, 111] width 110 height 35
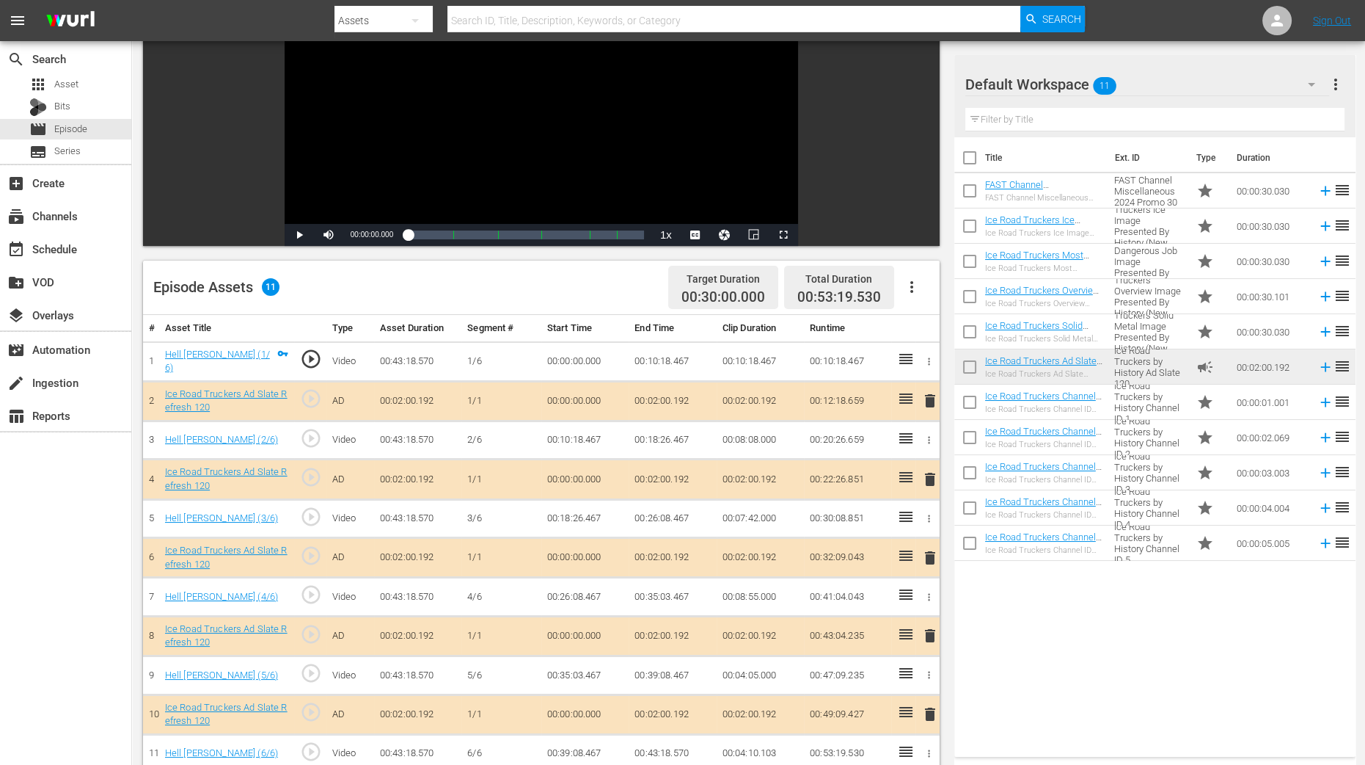
scroll to position [183, 0]
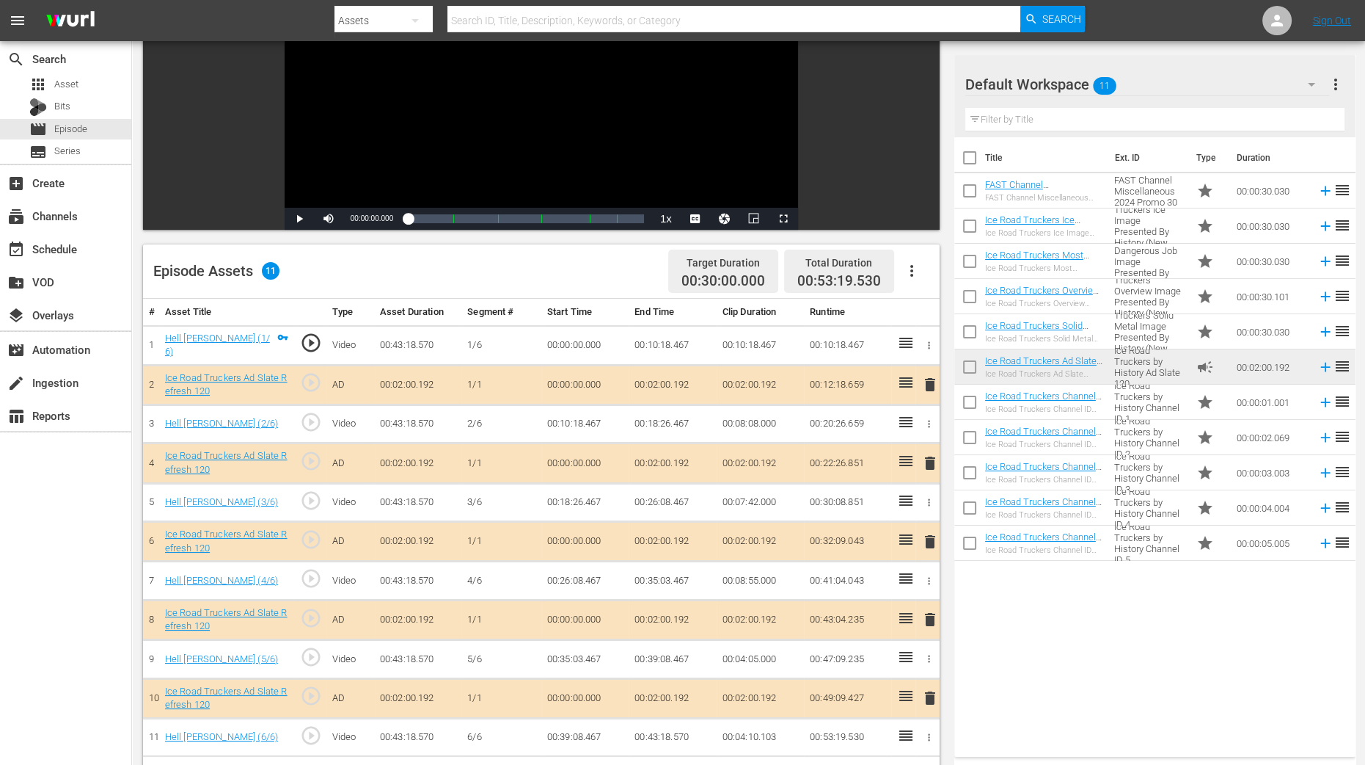
click at [930, 456] on span "delete" at bounding box center [931, 463] width 18 height 18
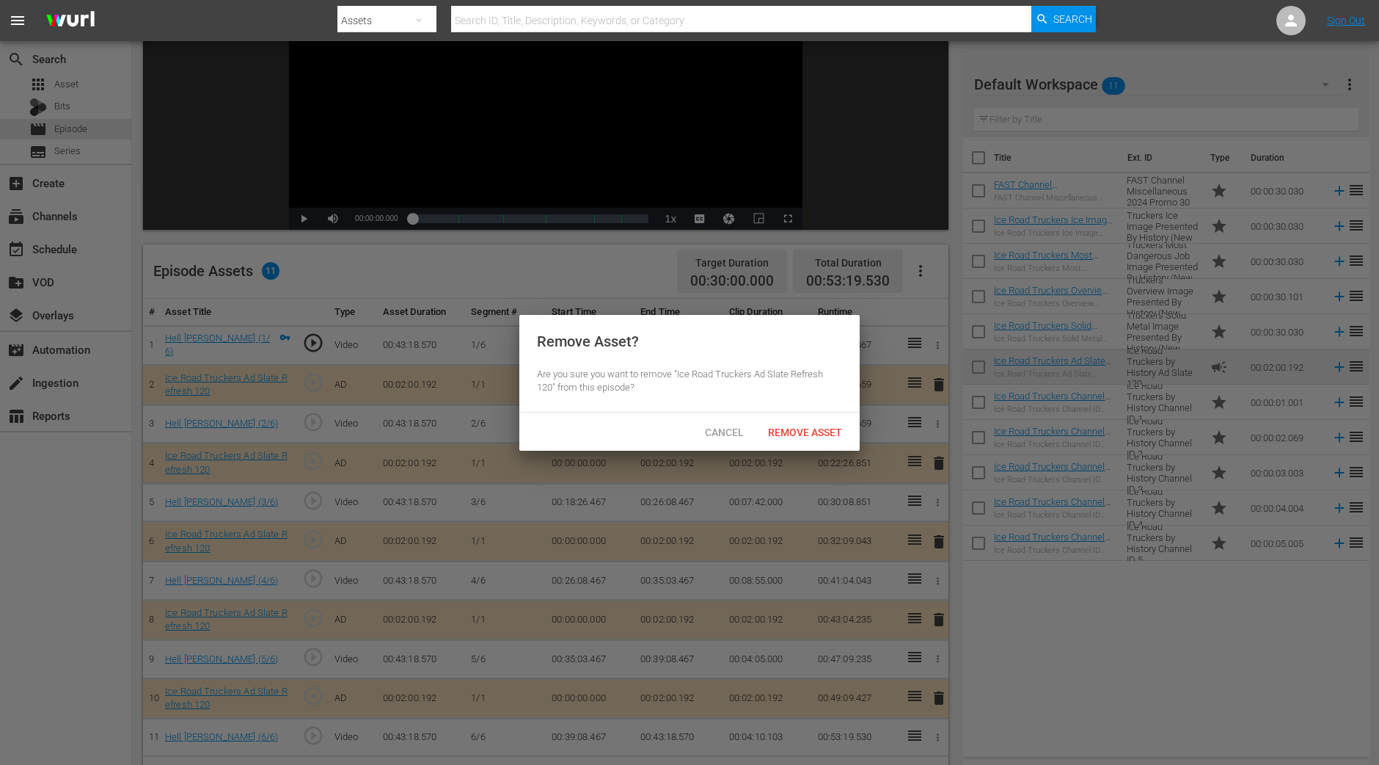
click at [814, 426] on span "Remove Asset" at bounding box center [805, 432] width 98 height 12
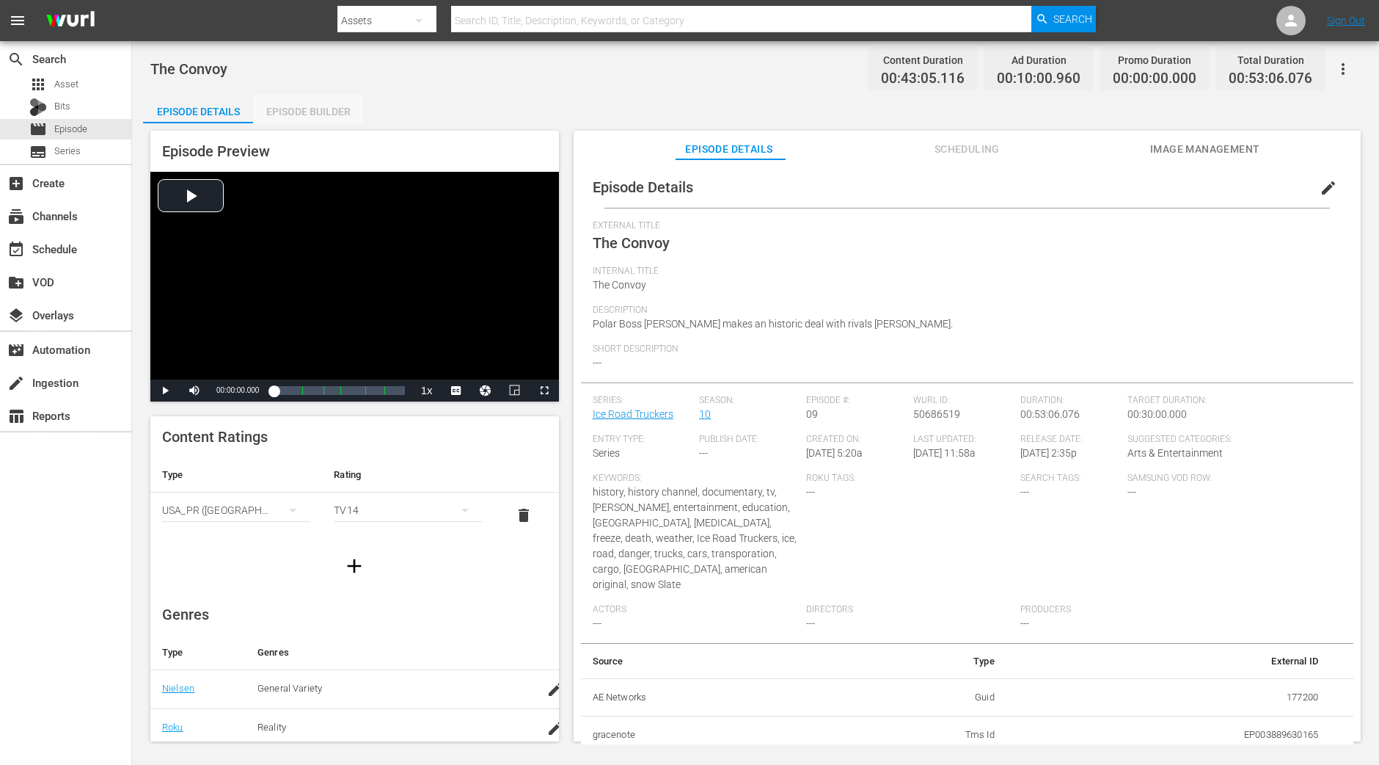
click at [311, 108] on div "Episode Builder" at bounding box center [308, 111] width 110 height 35
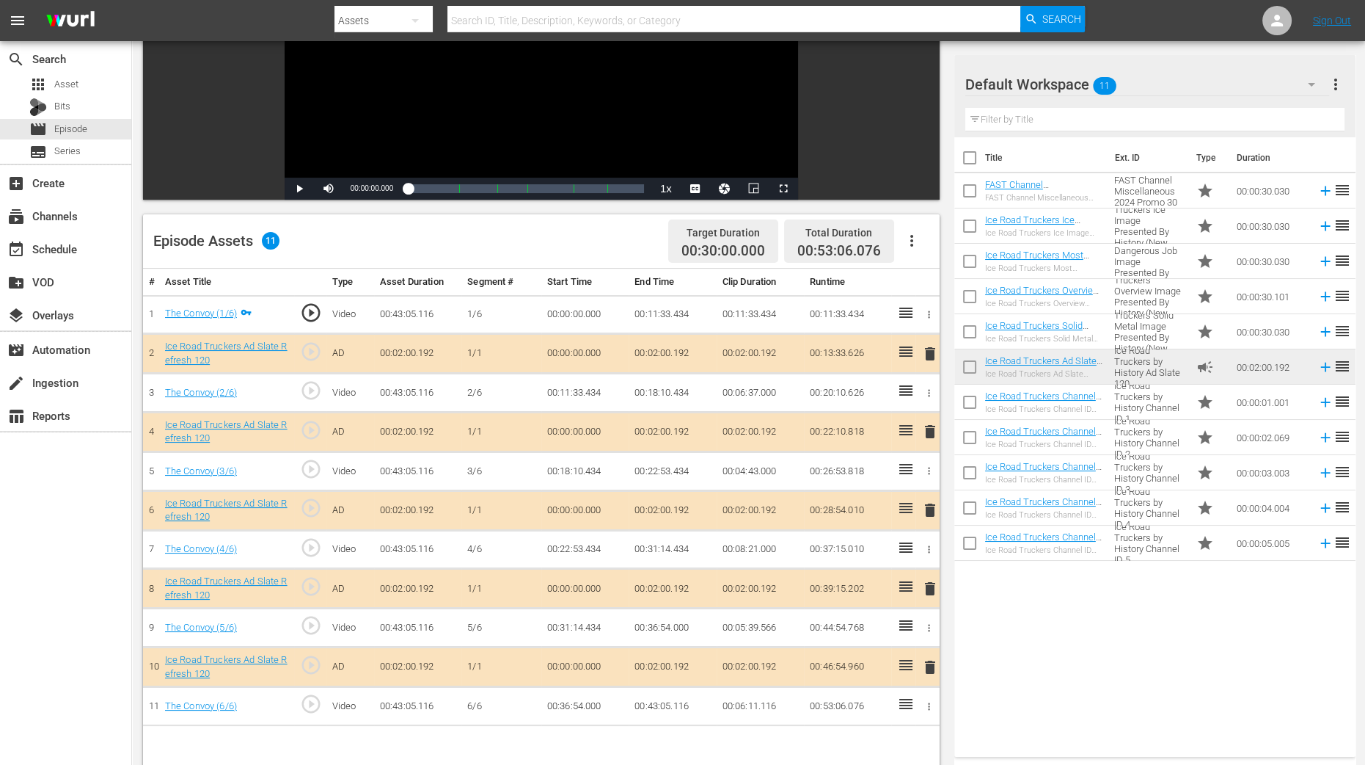
scroll to position [275, 0]
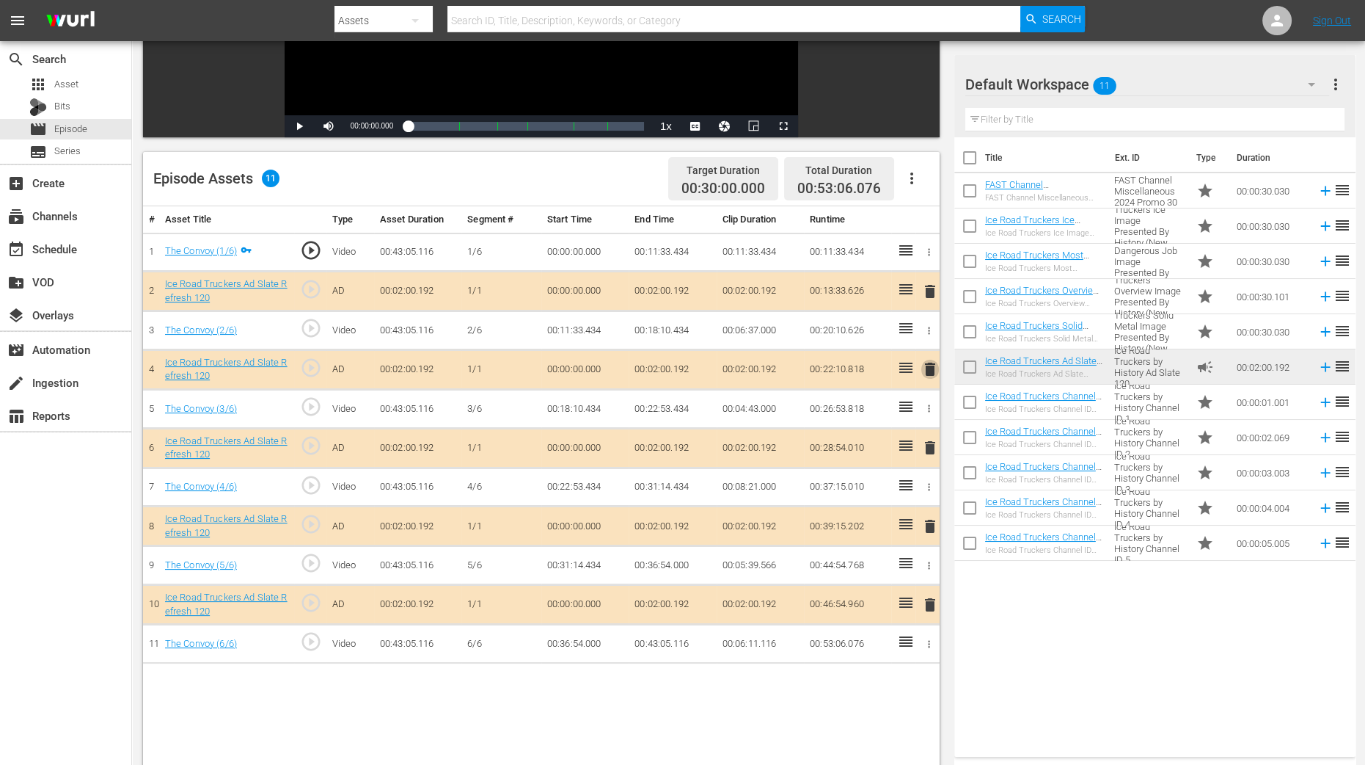
click at [929, 367] on span "delete" at bounding box center [931, 369] width 18 height 18
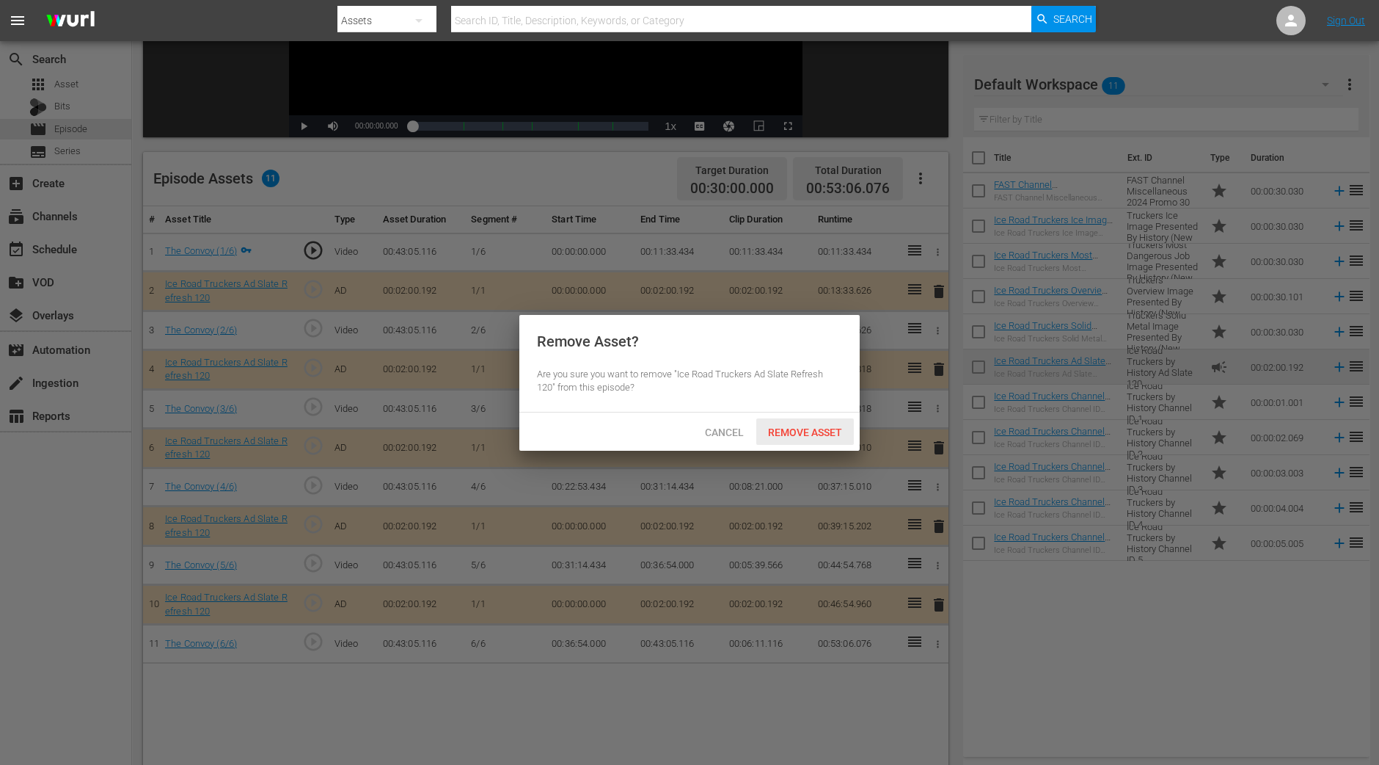
click at [795, 436] on span "Remove Asset" at bounding box center [805, 432] width 98 height 12
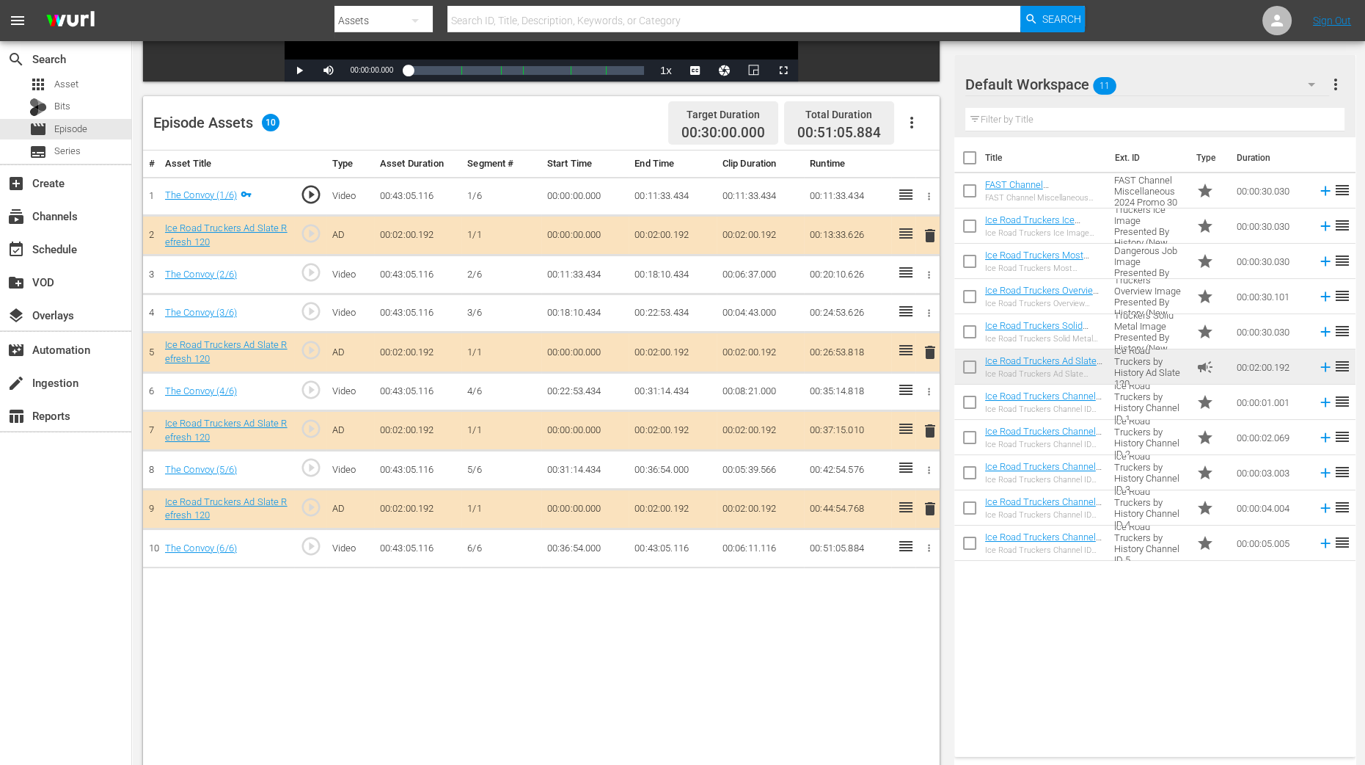
scroll to position [382, 0]
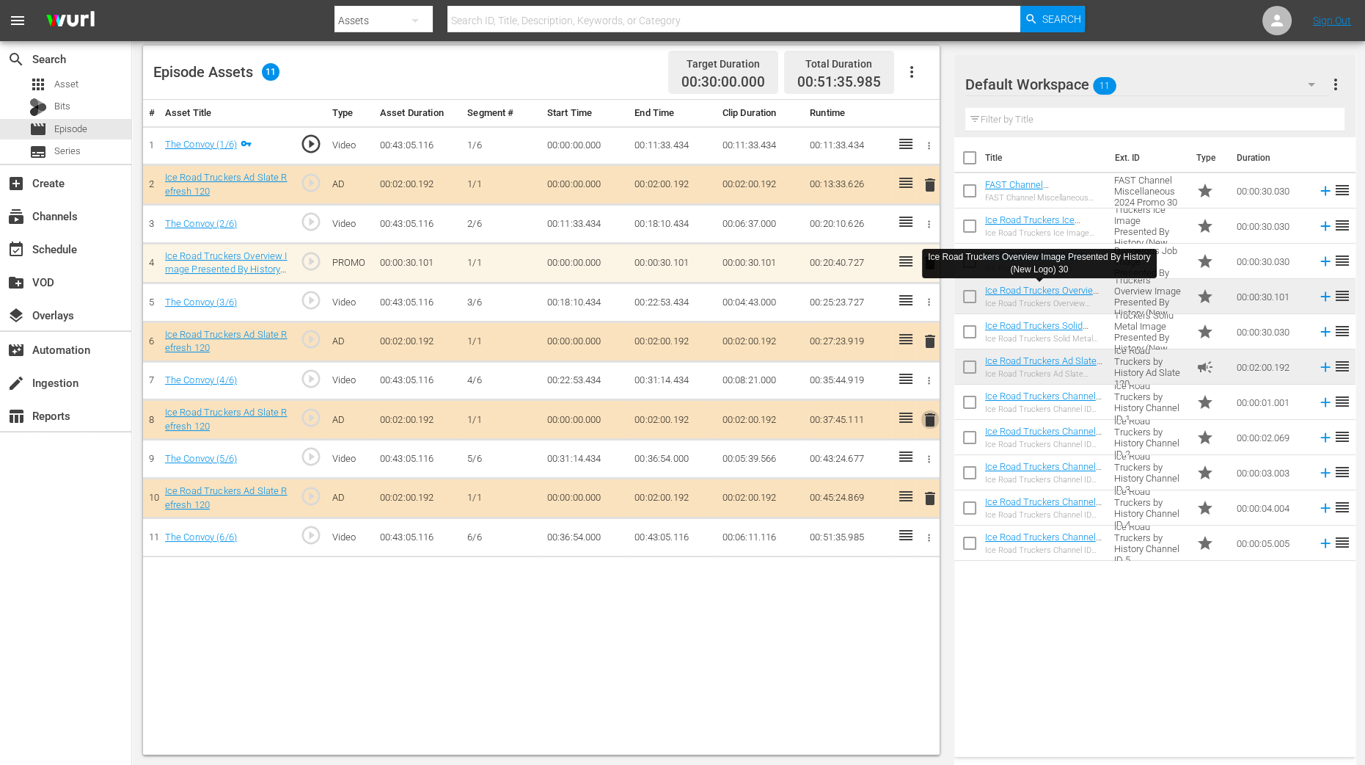
click at [925, 419] on span "delete" at bounding box center [931, 420] width 18 height 18
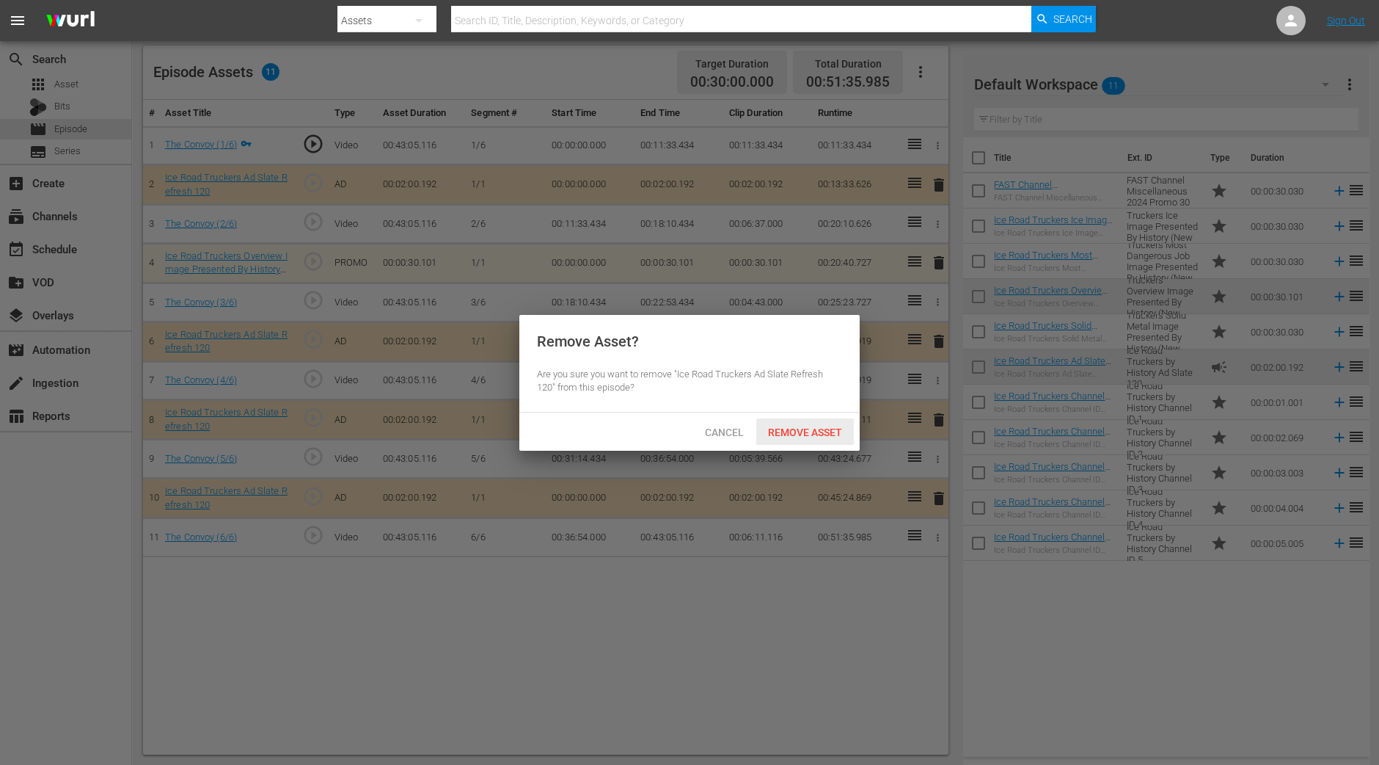
click at [834, 423] on div "Remove Asset" at bounding box center [805, 431] width 98 height 27
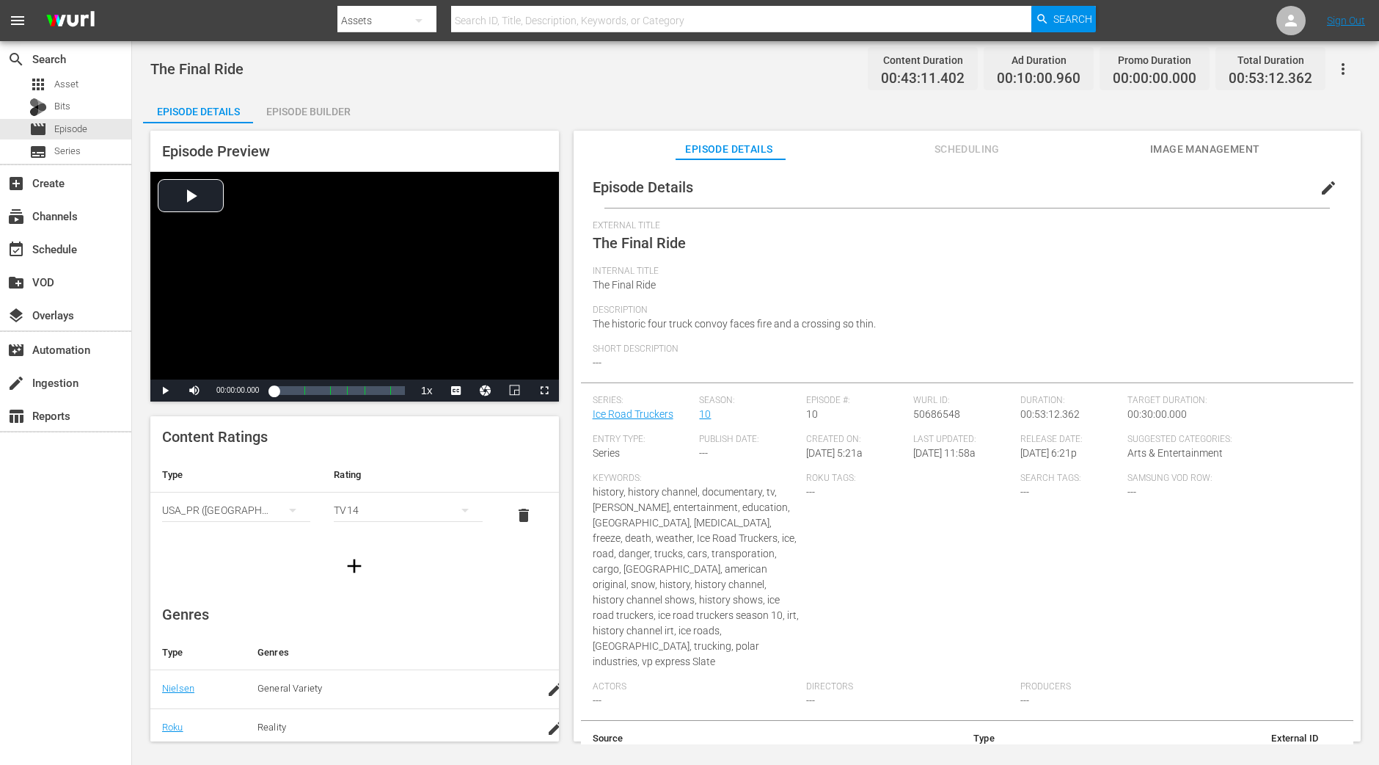
click at [312, 98] on div "Episode Builder" at bounding box center [308, 111] width 110 height 35
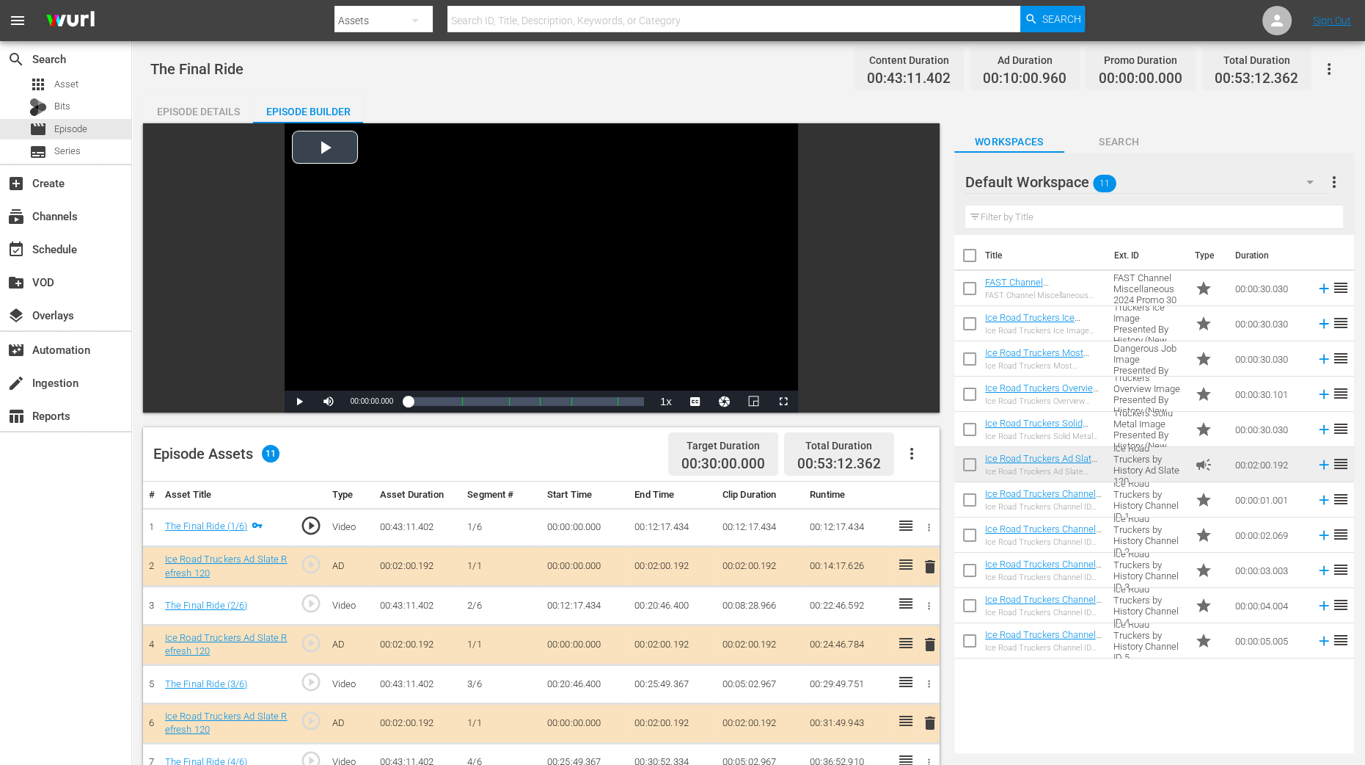
scroll to position [275, 0]
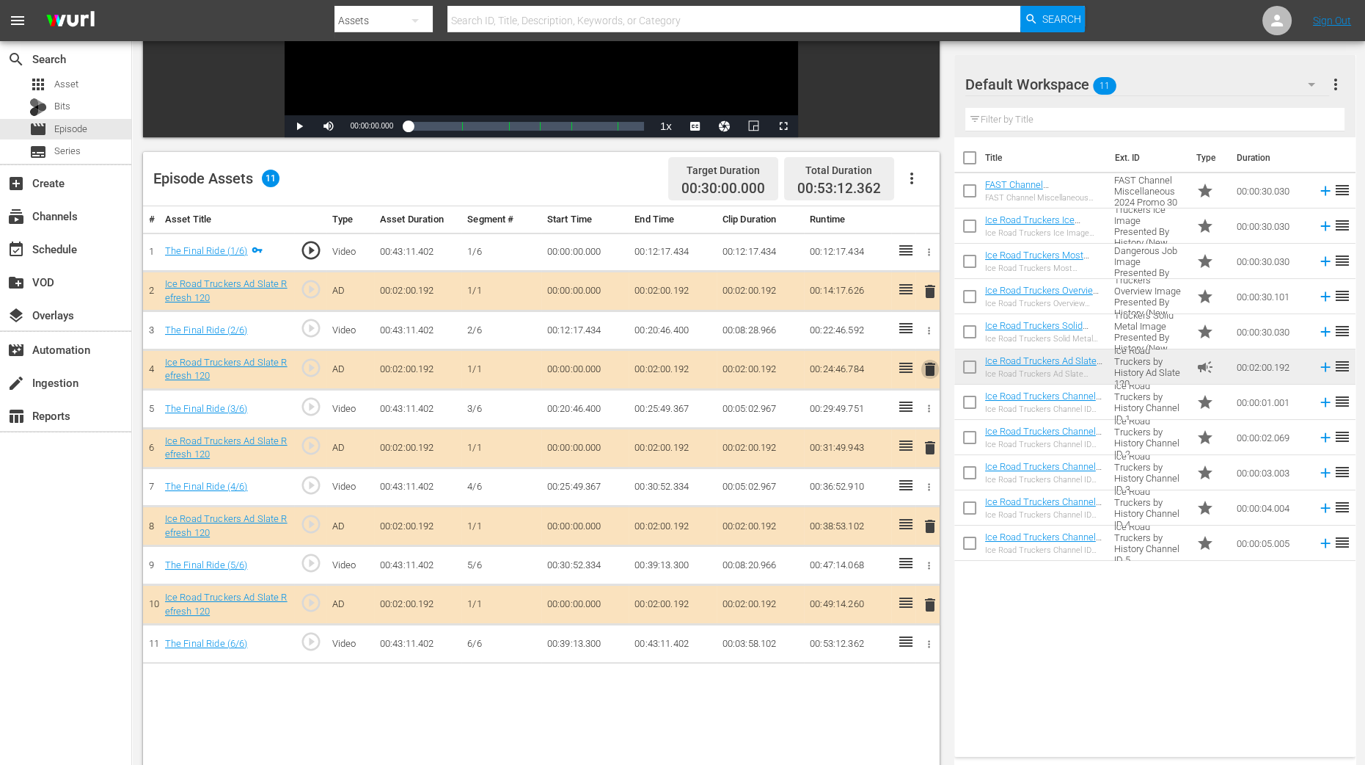
click at [932, 371] on span "delete" at bounding box center [931, 369] width 18 height 18
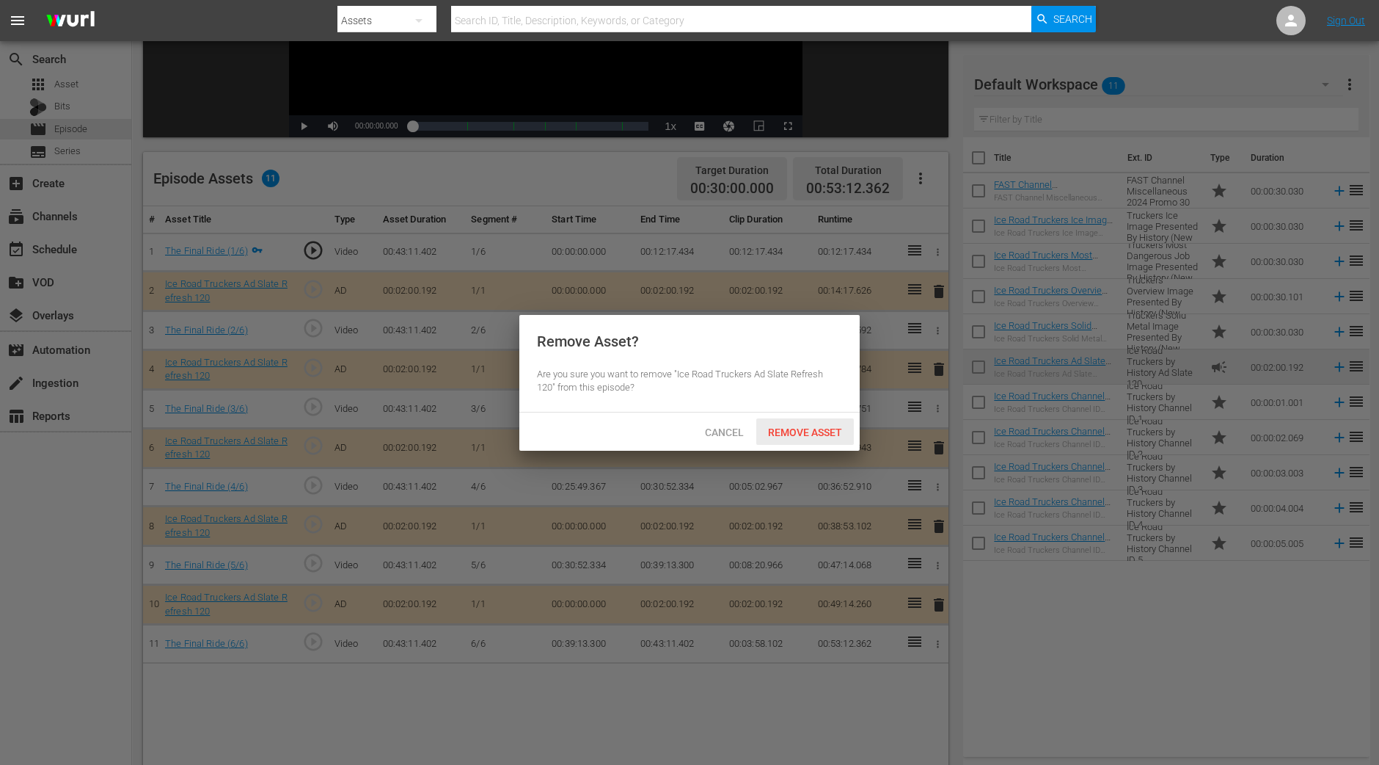
click at [822, 420] on div "Remove Asset" at bounding box center [805, 431] width 98 height 27
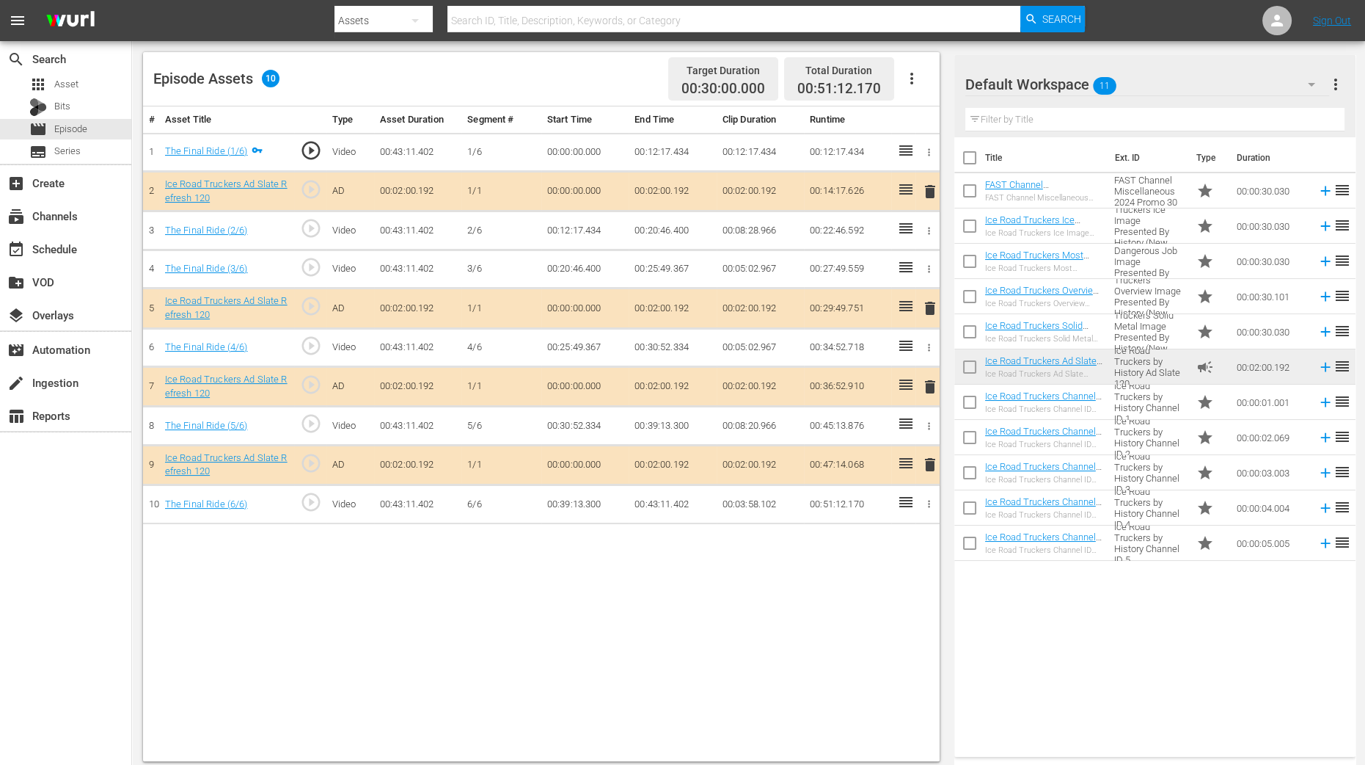
scroll to position [382, 0]
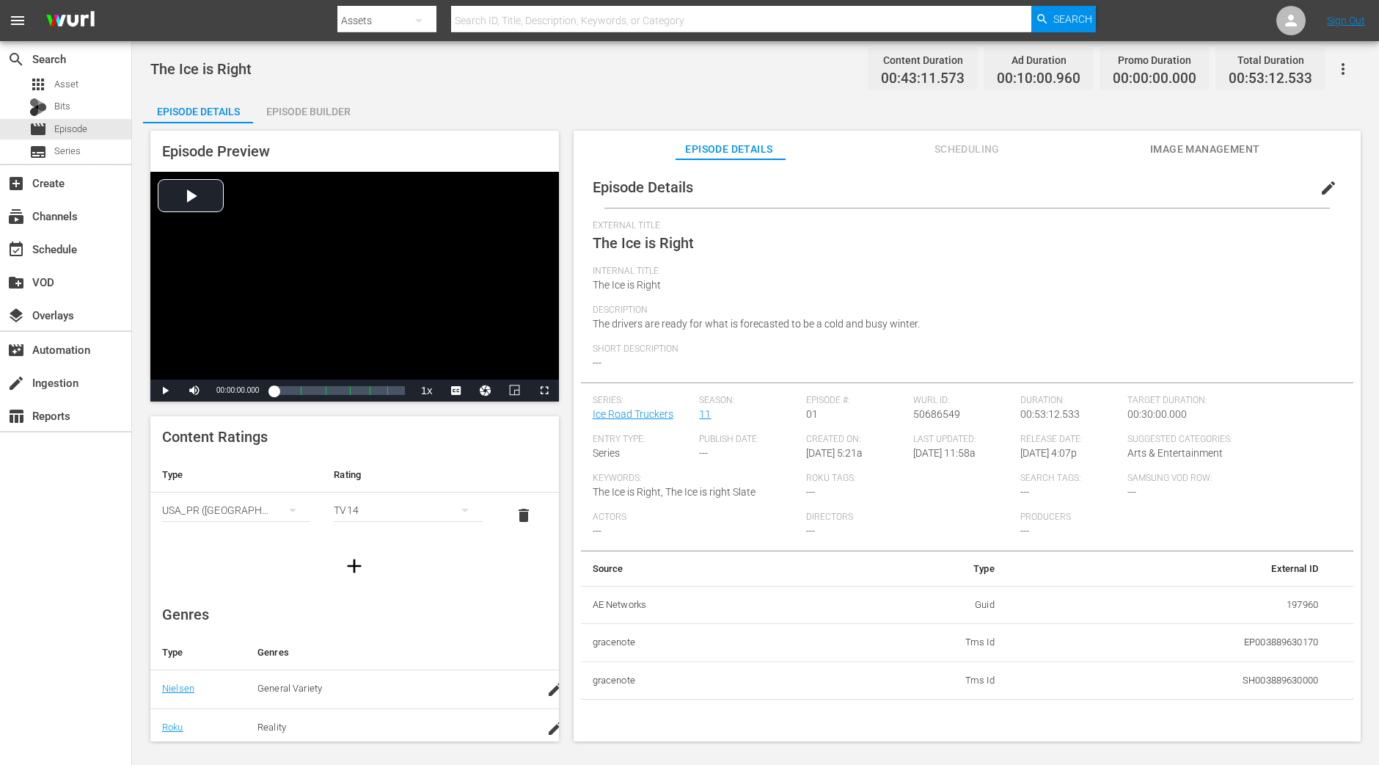
click at [340, 105] on div "Episode Builder" at bounding box center [308, 111] width 110 height 35
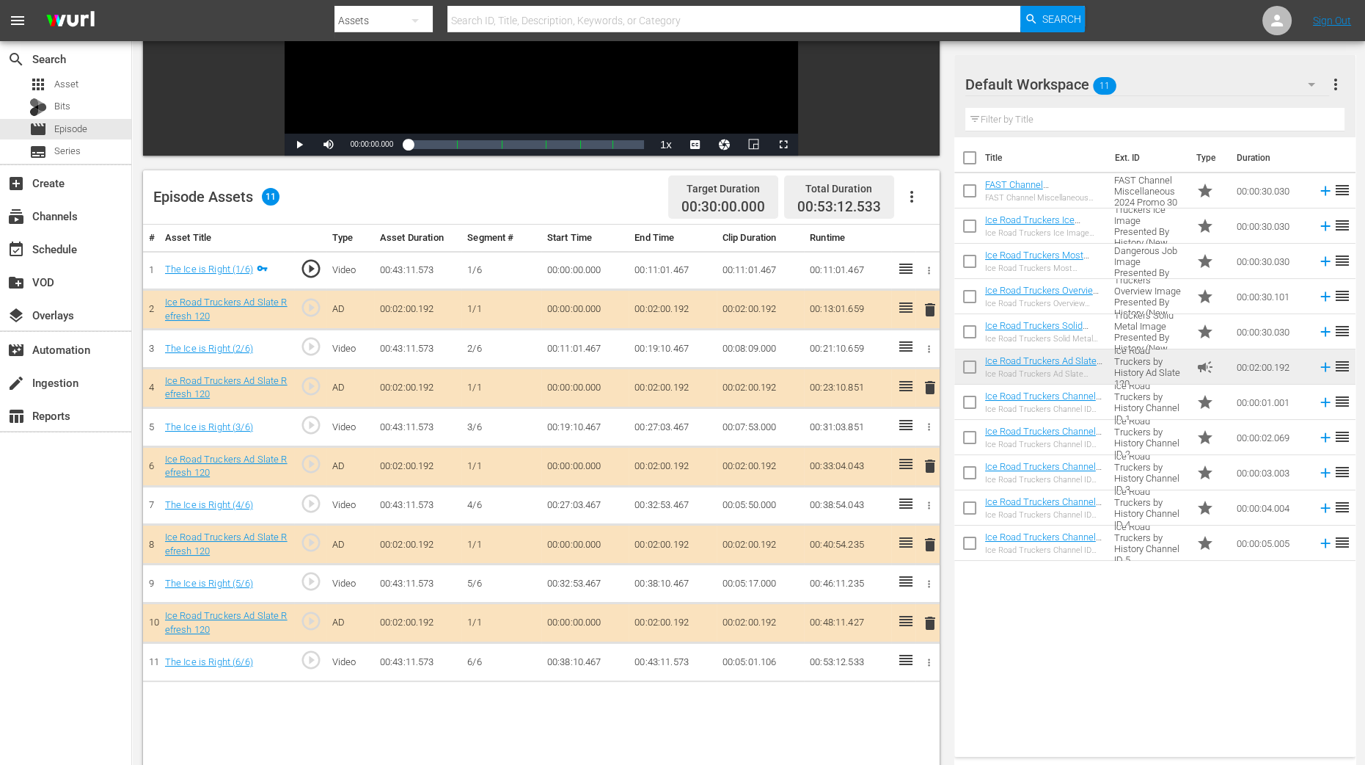
scroll to position [275, 0]
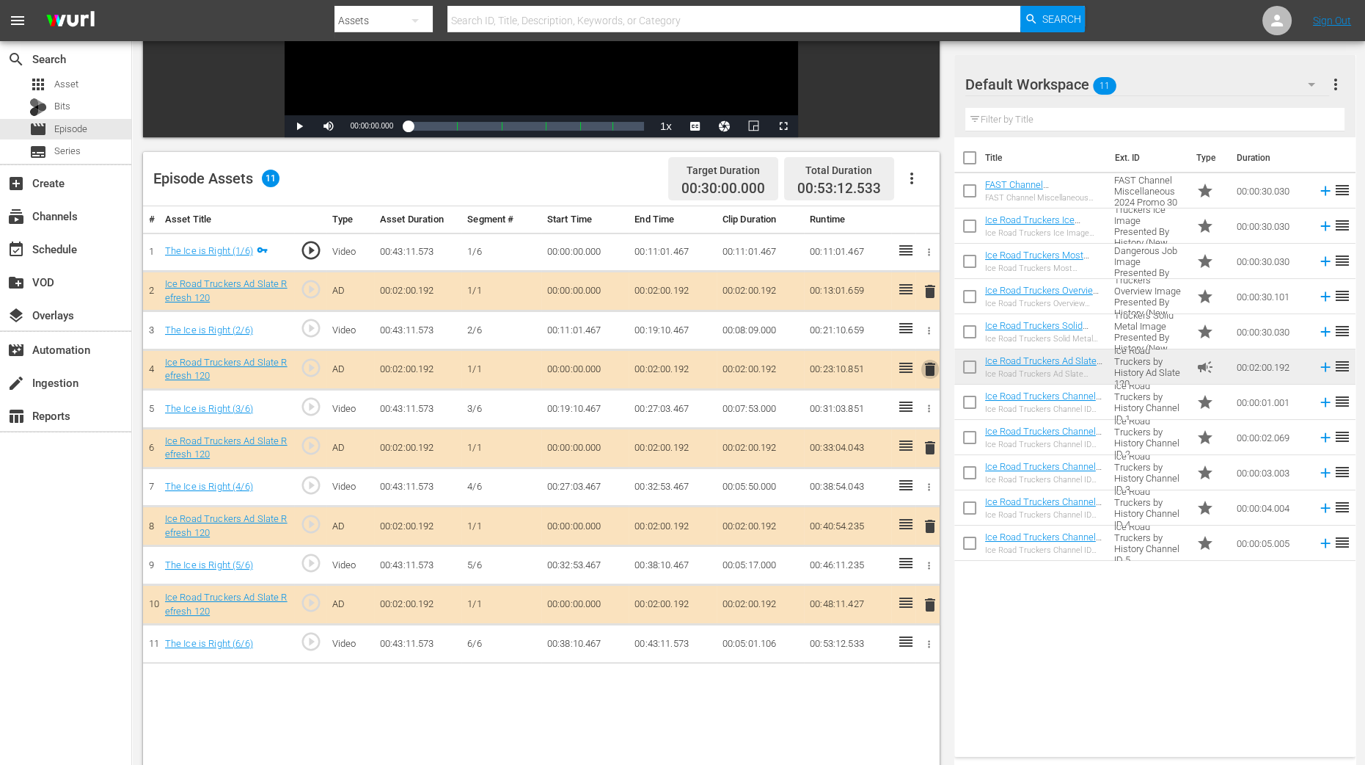
click at [930, 368] on span "delete" at bounding box center [931, 369] width 18 height 18
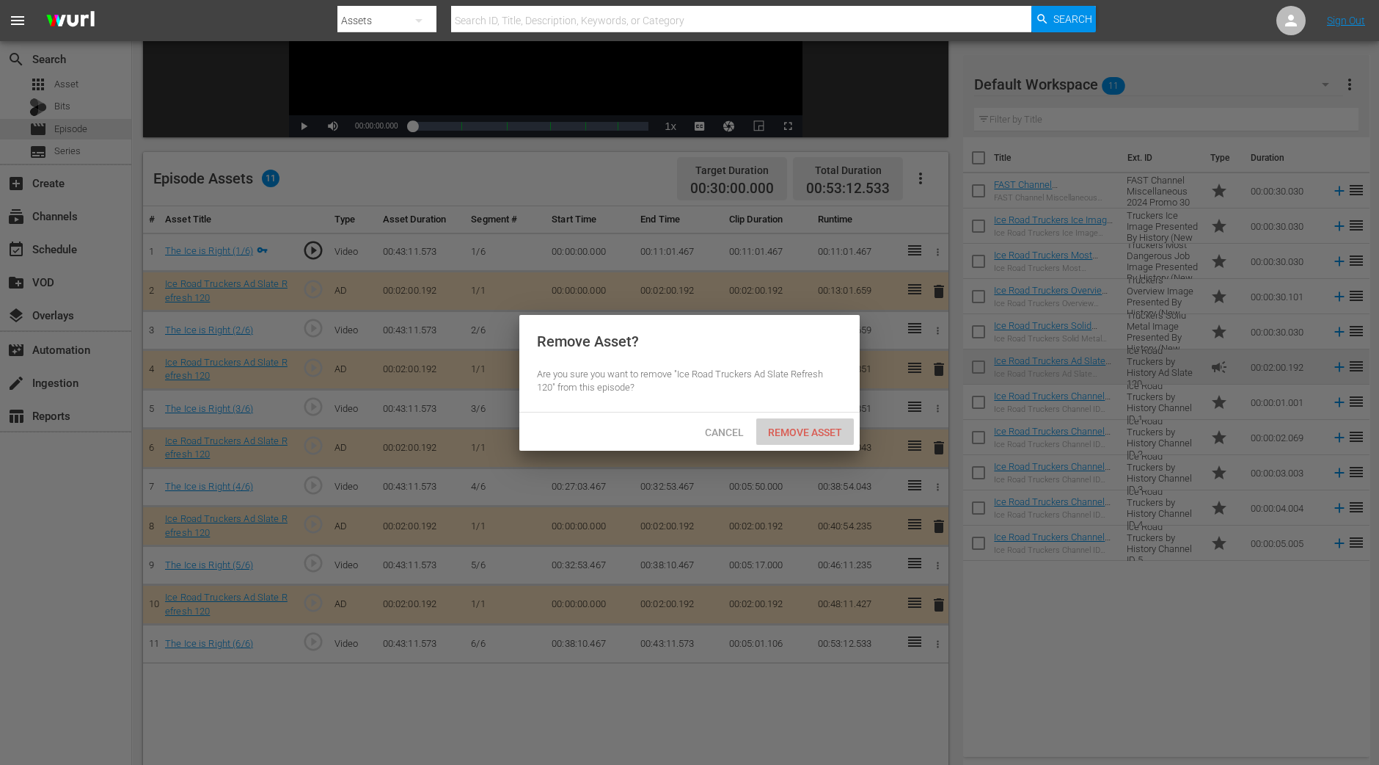
click at [821, 426] on span "Remove Asset" at bounding box center [805, 432] width 98 height 12
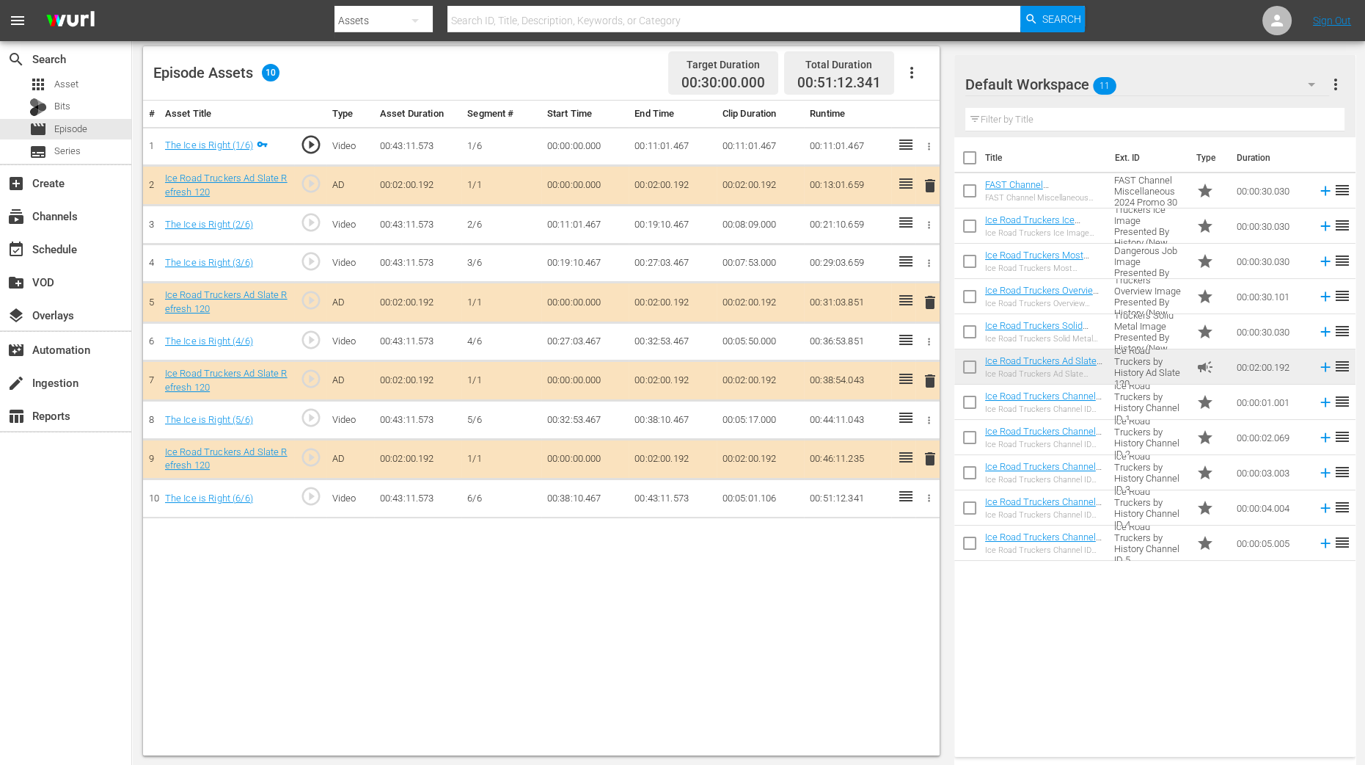
scroll to position [382, 0]
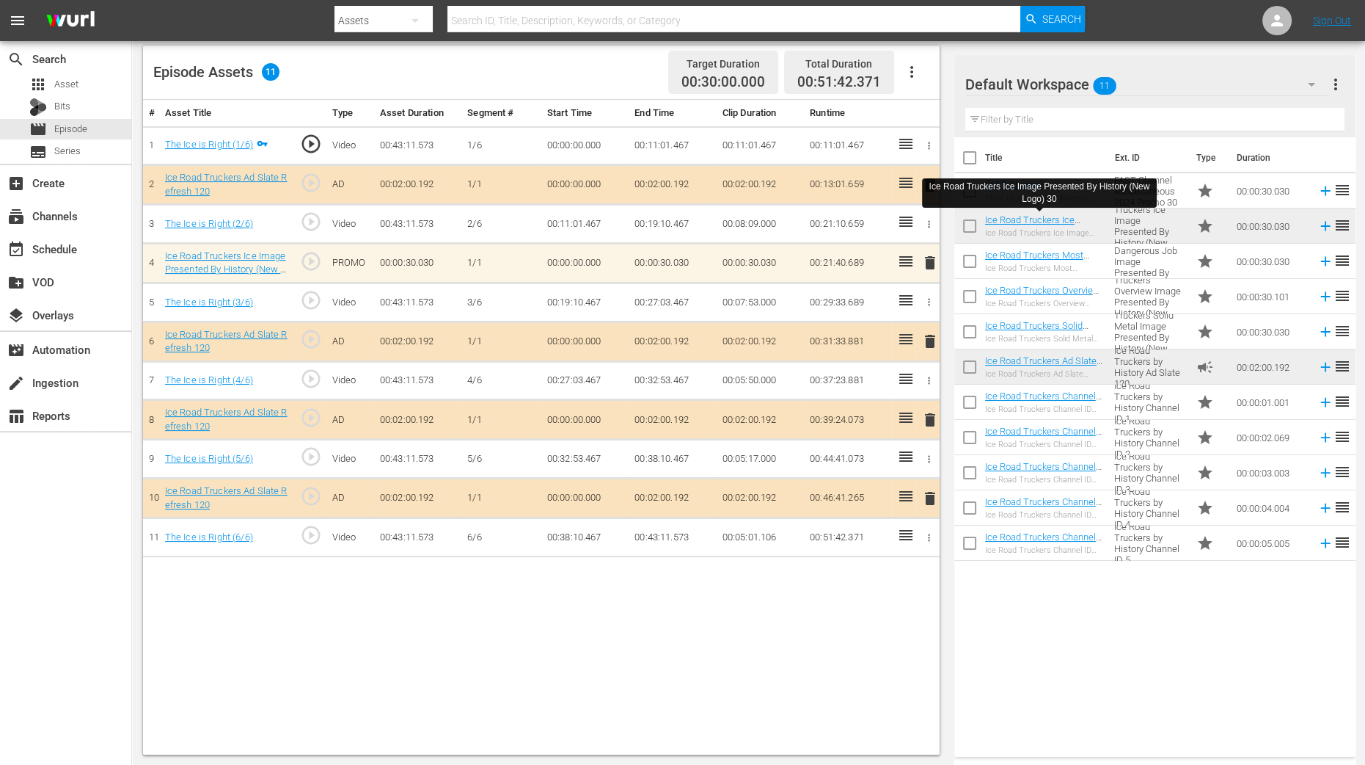
click at [930, 419] on span "delete" at bounding box center [931, 420] width 18 height 18
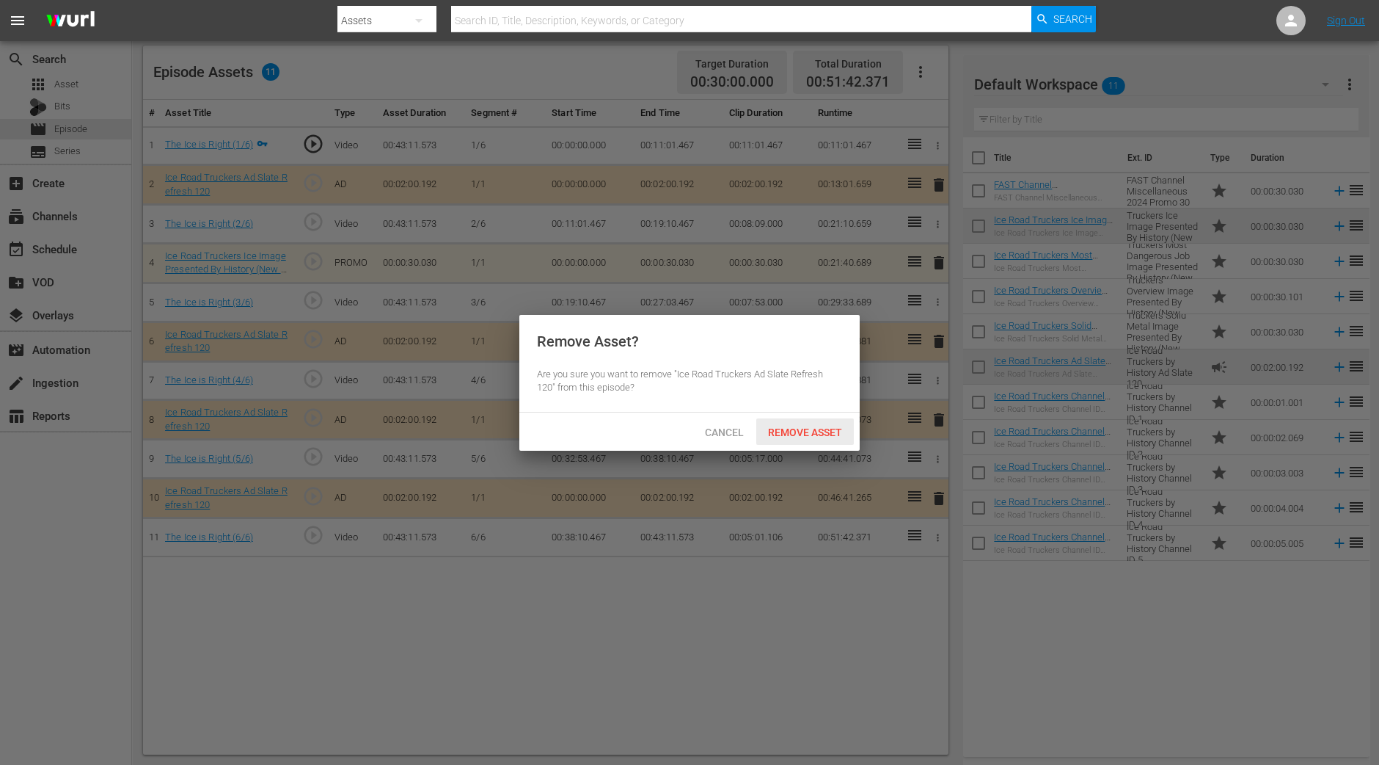
click at [790, 437] on span "Remove Asset" at bounding box center [805, 432] width 98 height 12
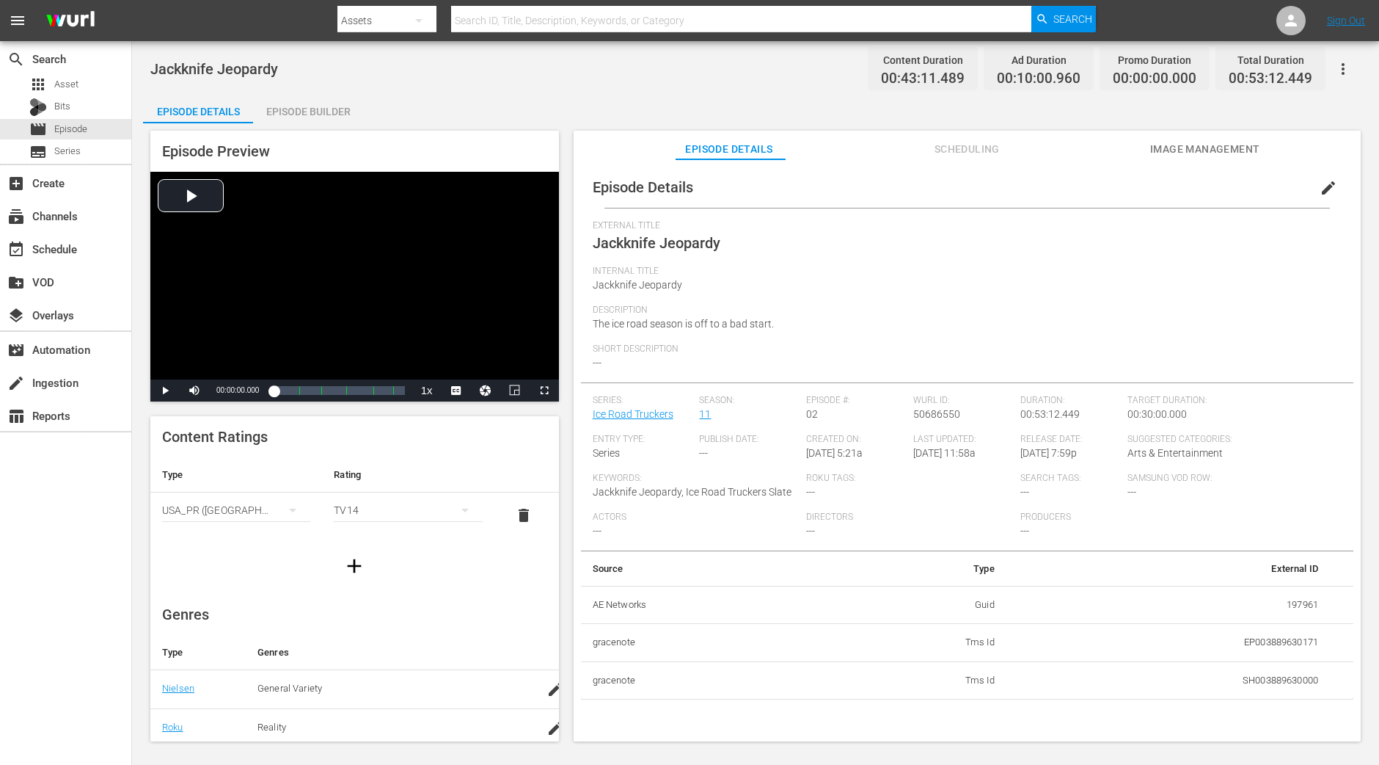
click at [351, 109] on div "Episode Builder" at bounding box center [308, 111] width 110 height 35
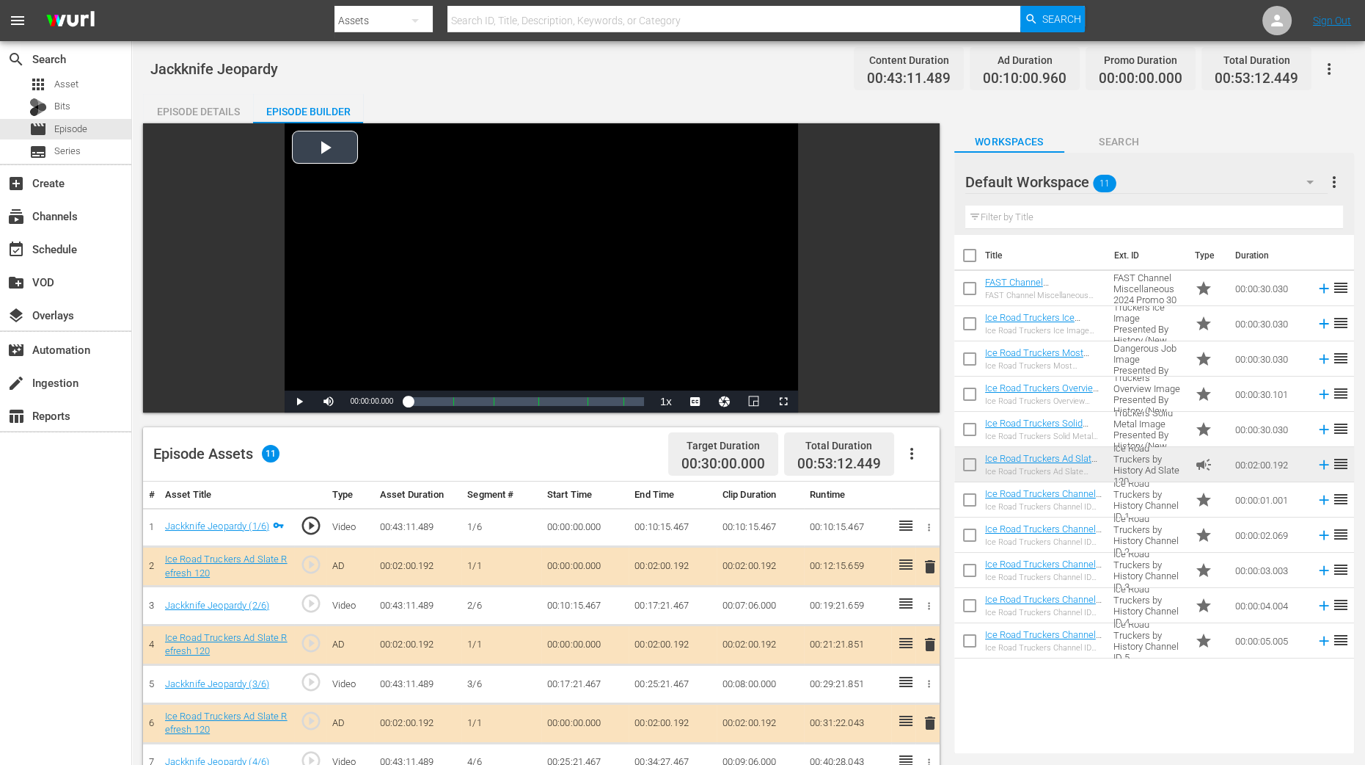
scroll to position [275, 0]
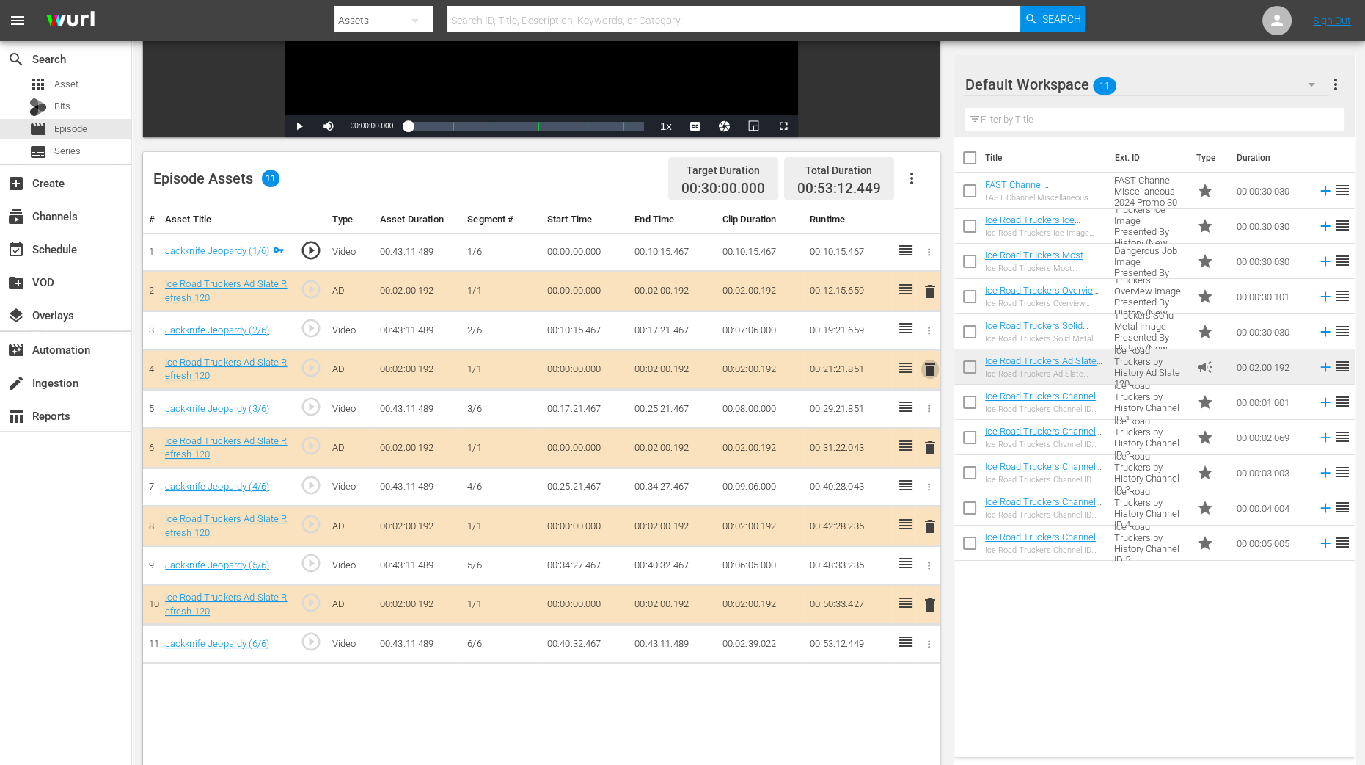
click at [930, 370] on span "delete" at bounding box center [931, 369] width 18 height 18
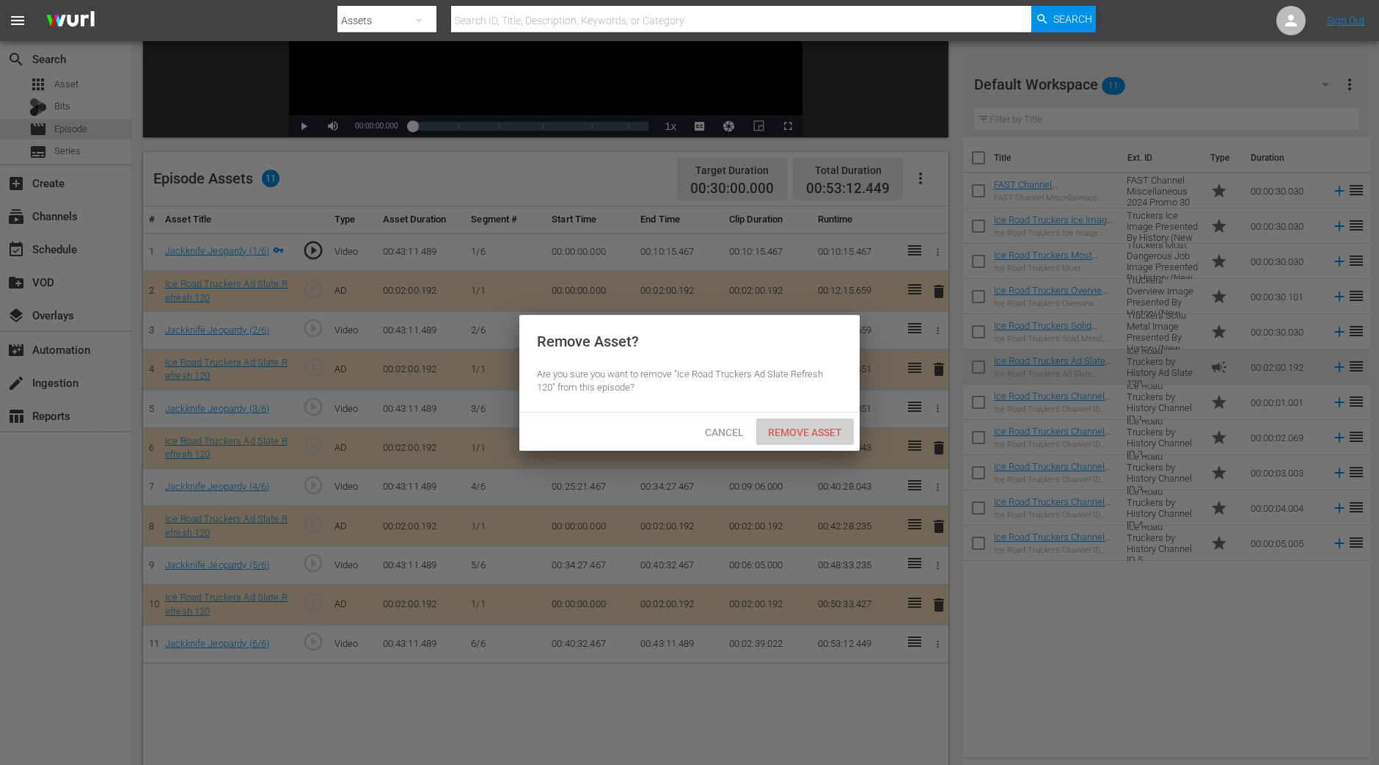
click at [809, 433] on span "Remove Asset" at bounding box center [805, 432] width 98 height 12
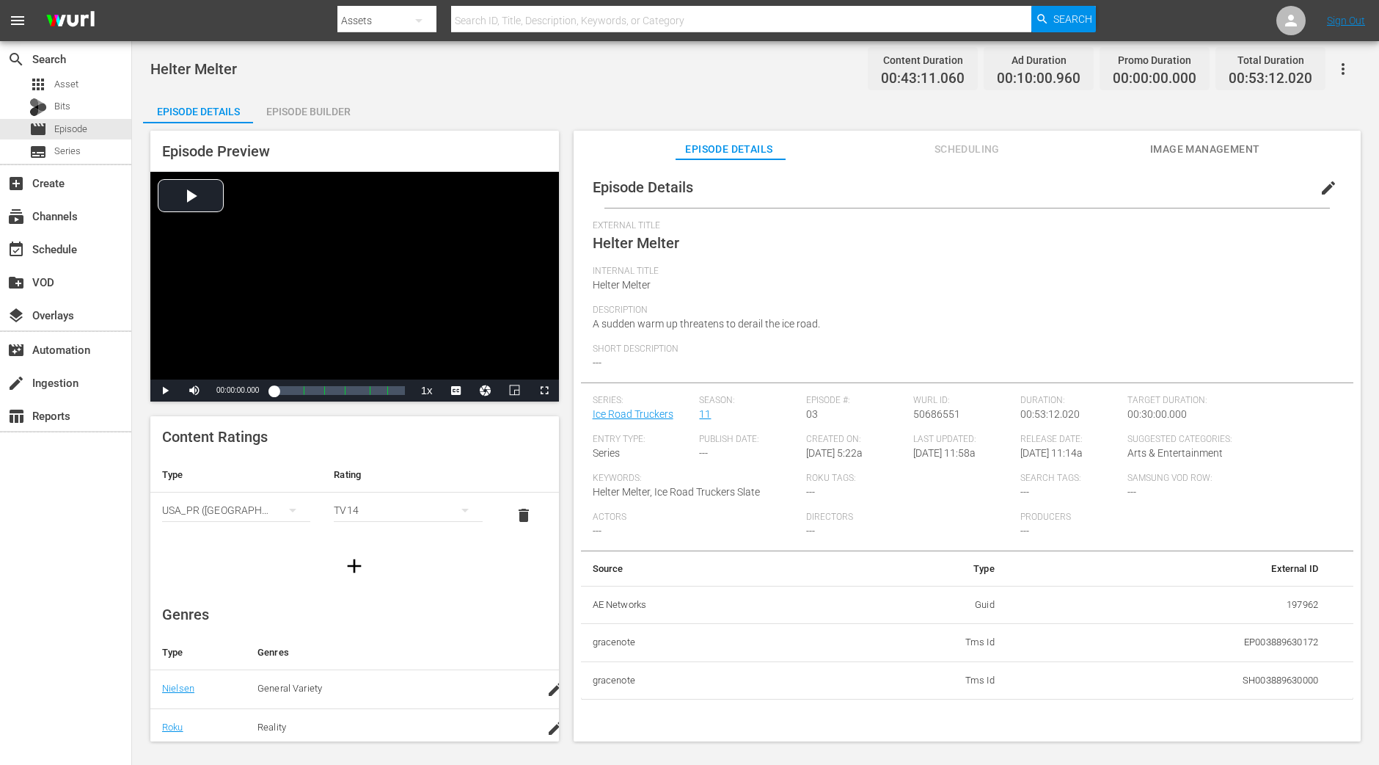
click at [338, 116] on div "Episode Builder" at bounding box center [308, 111] width 110 height 35
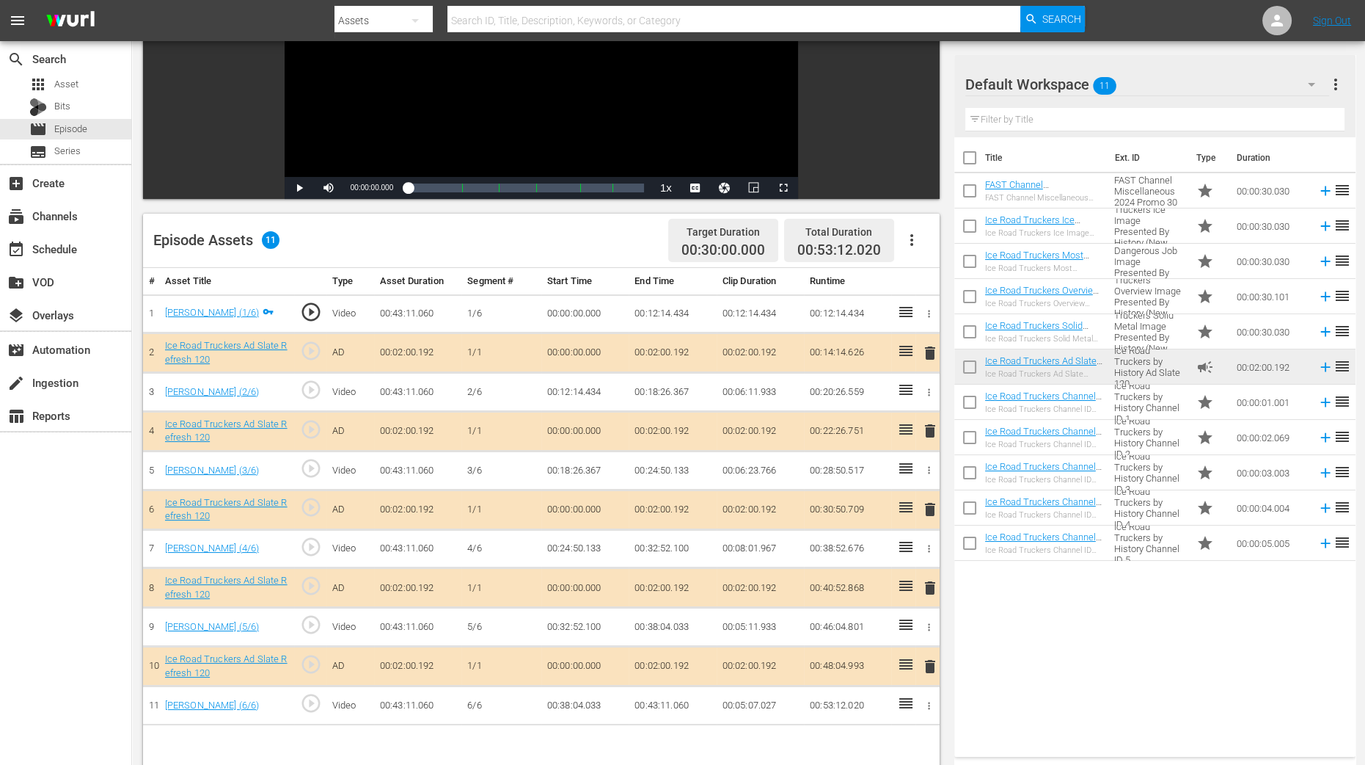
scroll to position [275, 0]
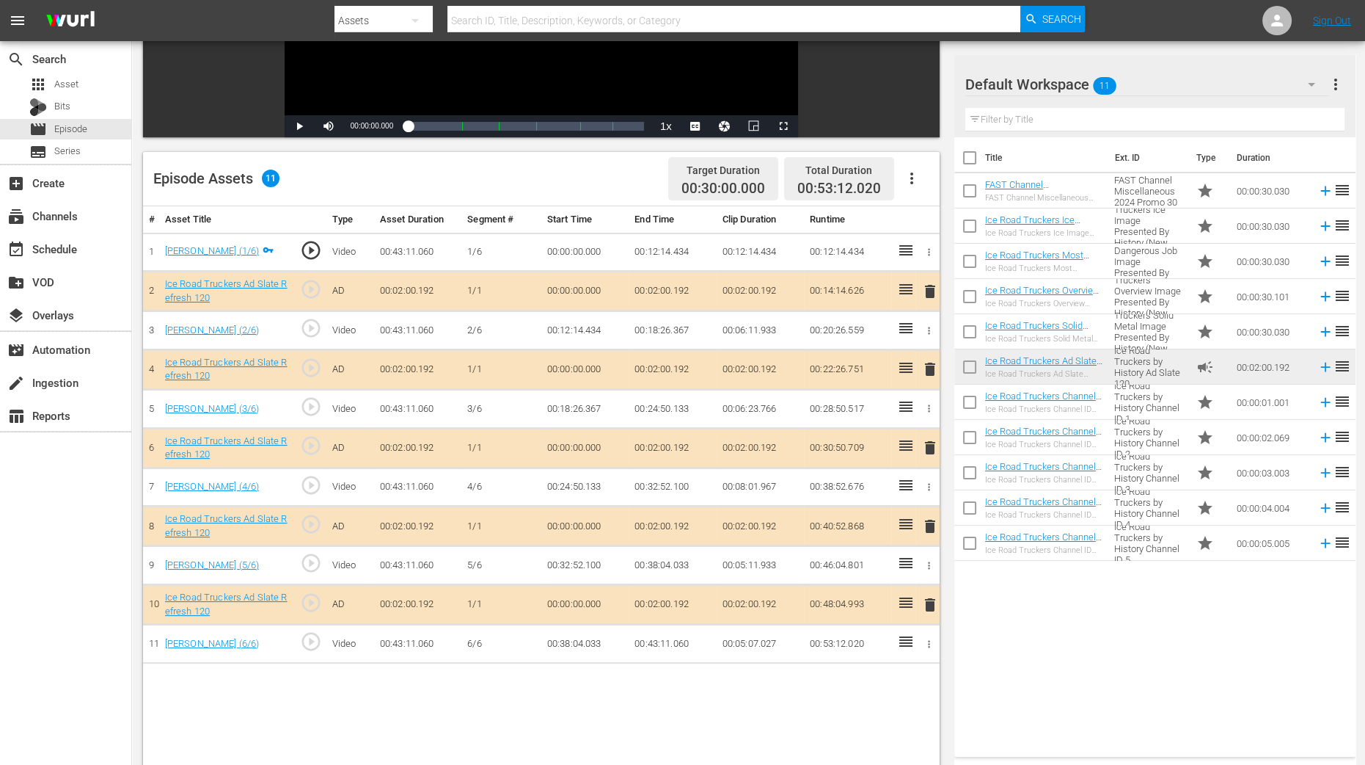
click at [929, 366] on span "delete" at bounding box center [931, 369] width 18 height 18
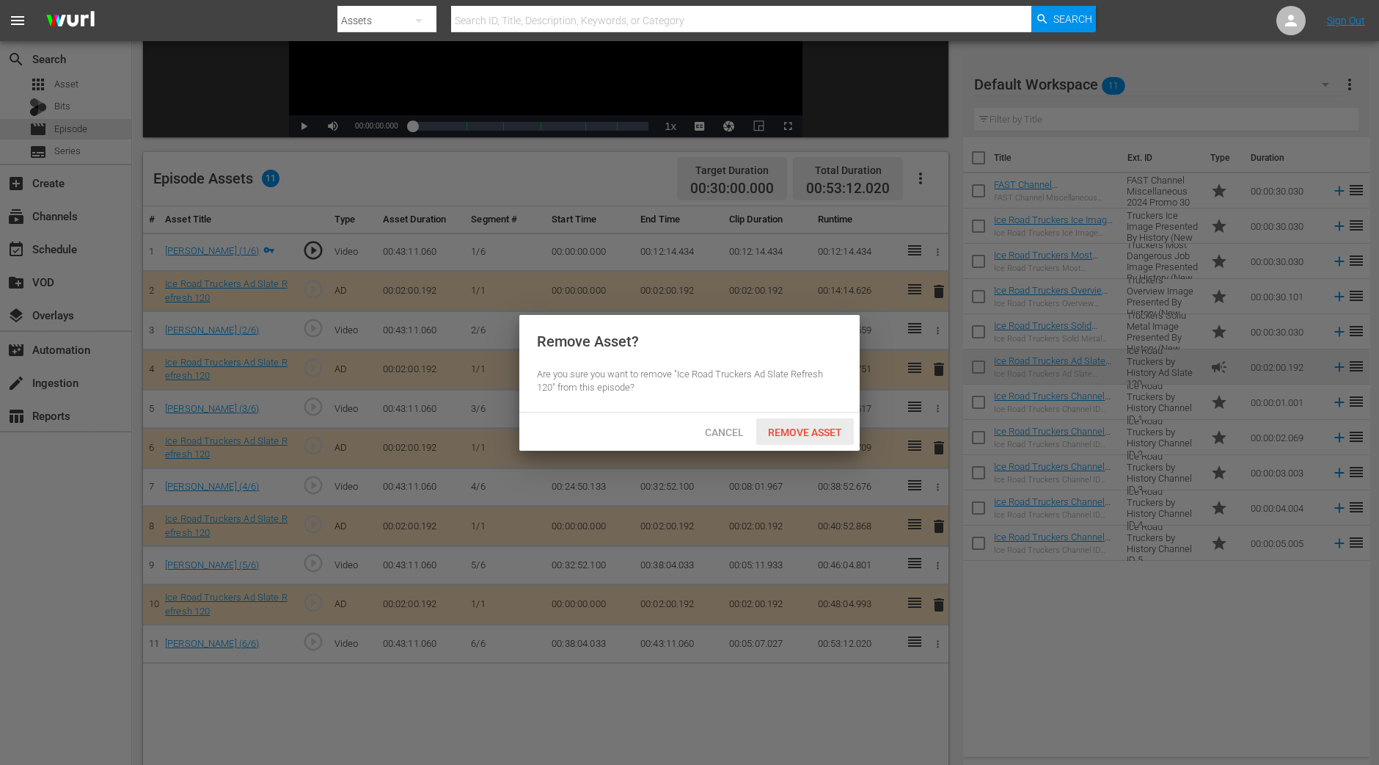
click at [836, 426] on span "Remove Asset" at bounding box center [805, 432] width 98 height 12
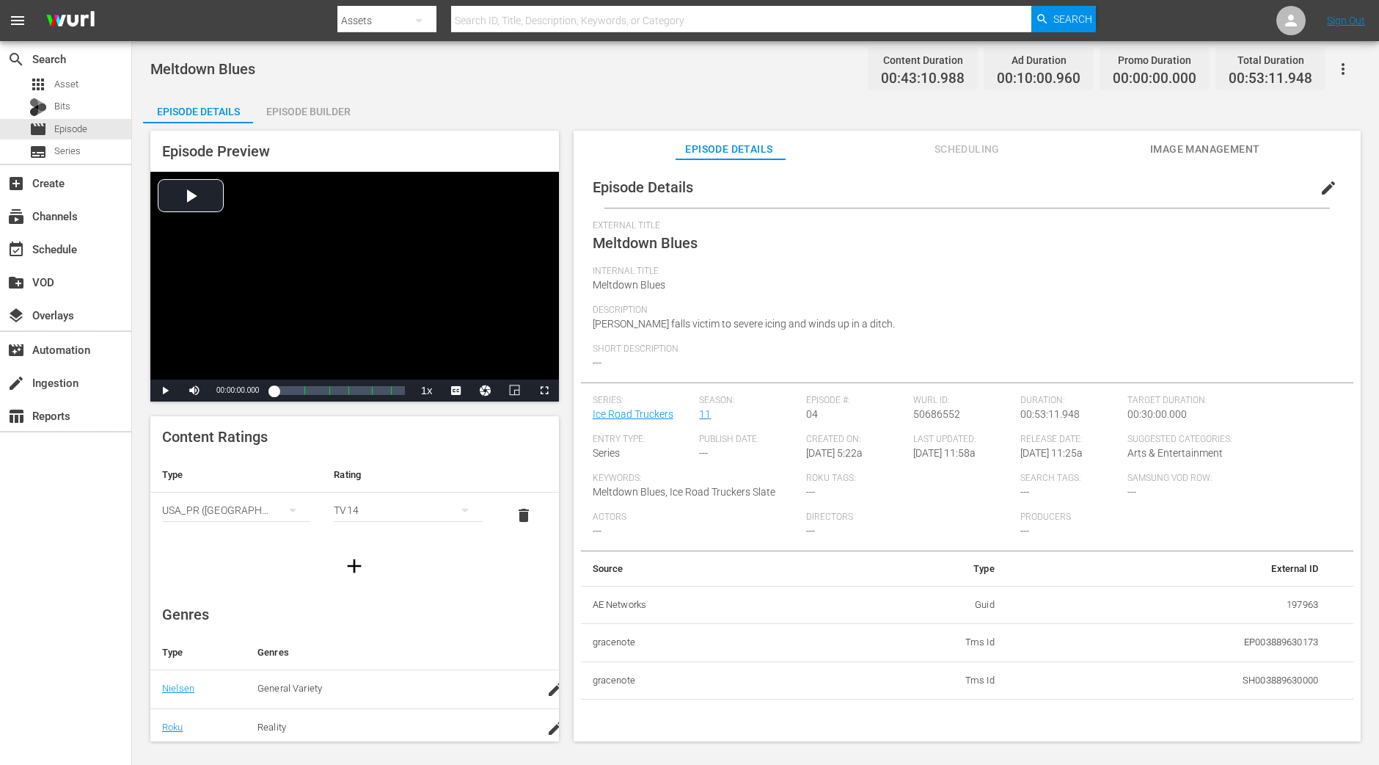
click at [335, 114] on div "Episode Builder" at bounding box center [308, 111] width 110 height 35
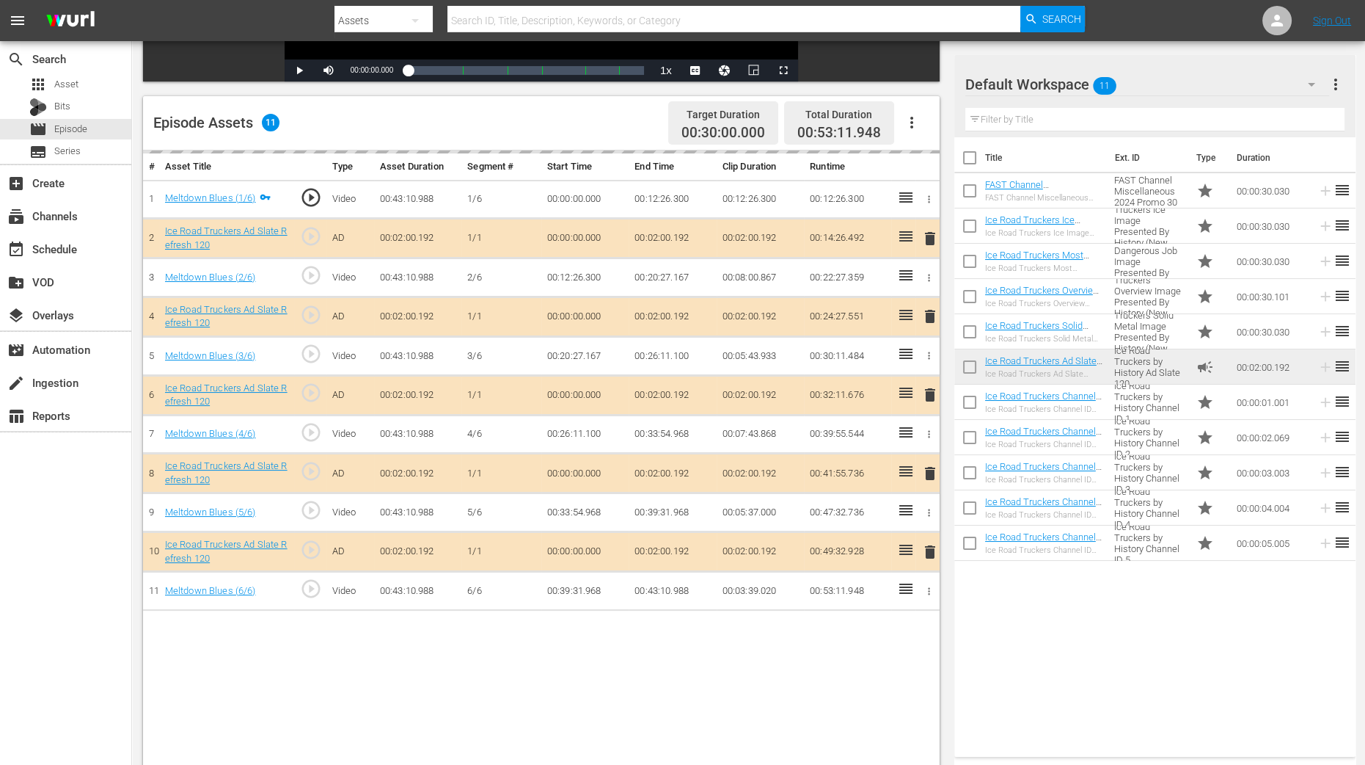
scroll to position [382, 0]
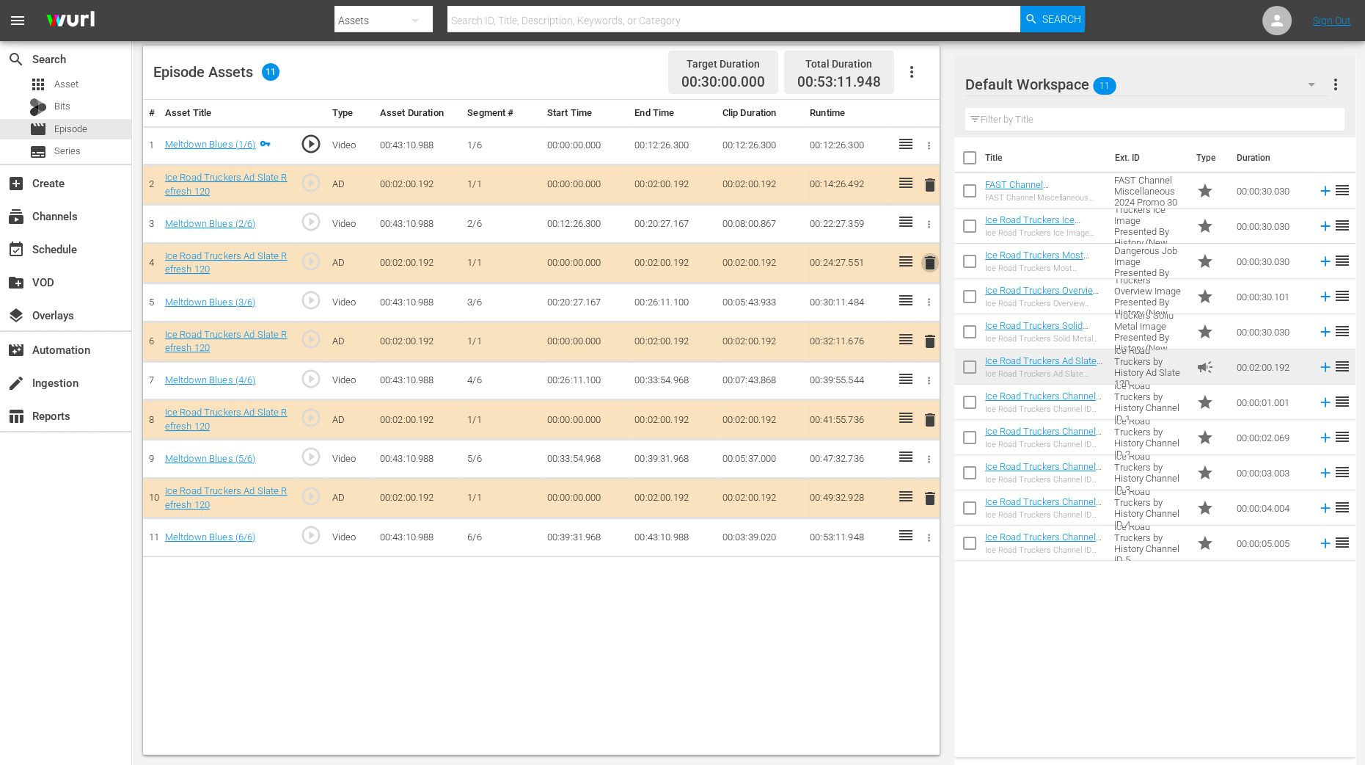
click at [929, 262] on span "delete" at bounding box center [931, 263] width 18 height 18
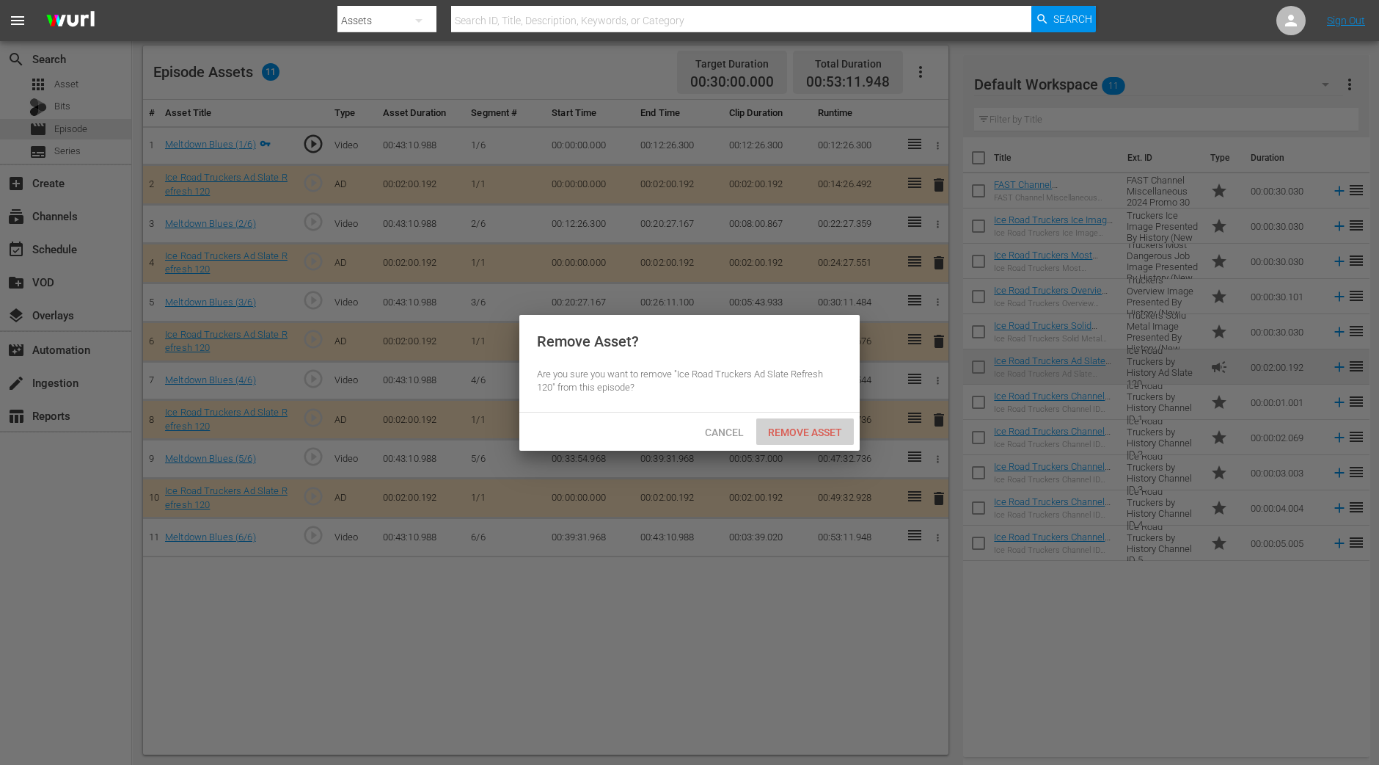
click at [831, 440] on div "Remove Asset" at bounding box center [805, 431] width 98 height 27
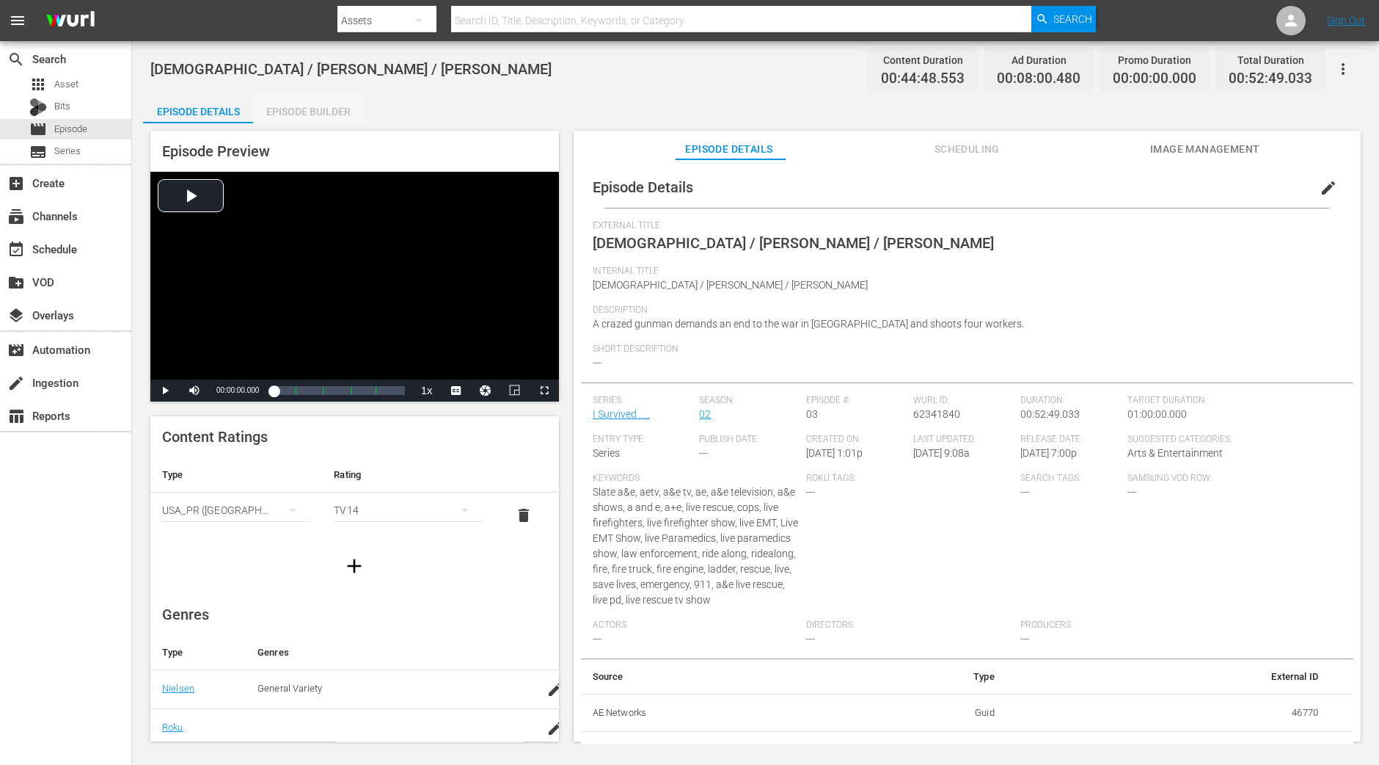
click at [313, 117] on div "Episode Builder" at bounding box center [308, 111] width 110 height 35
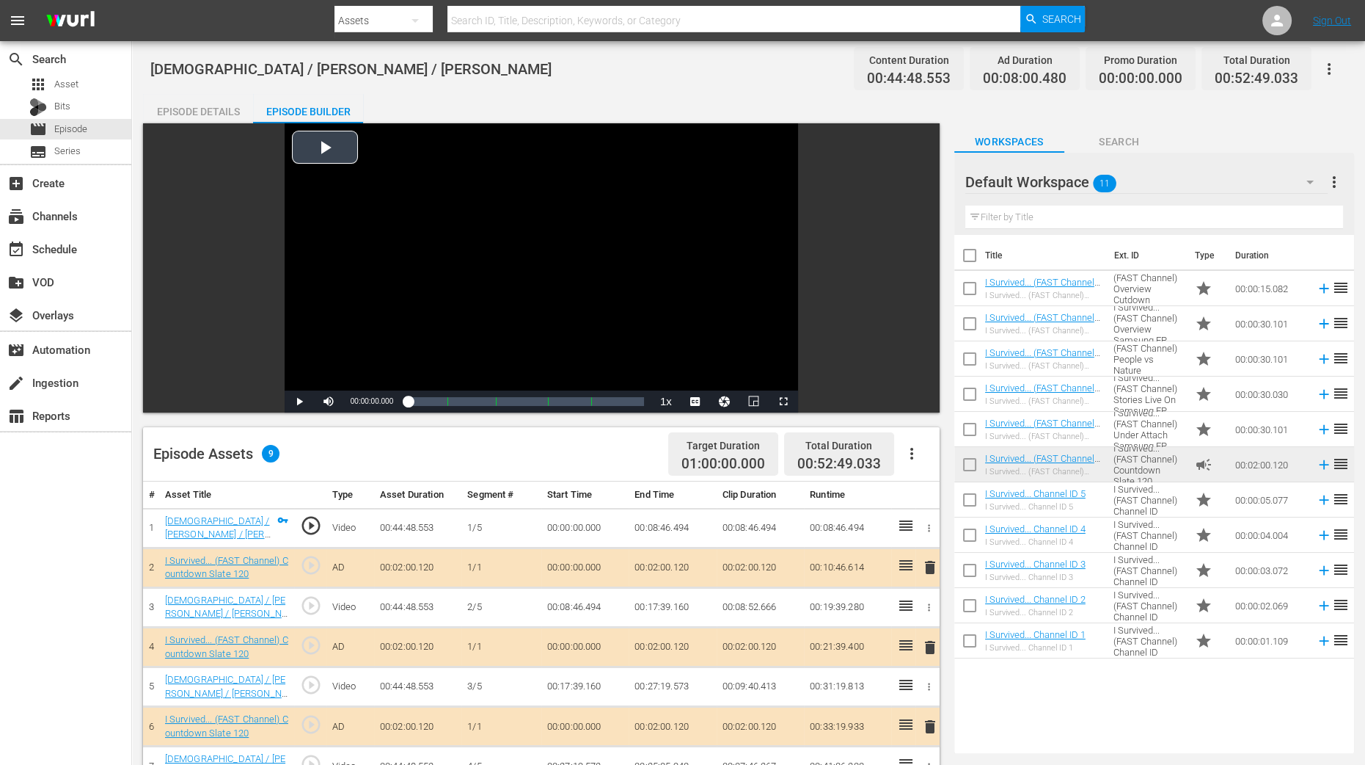
scroll to position [275, 0]
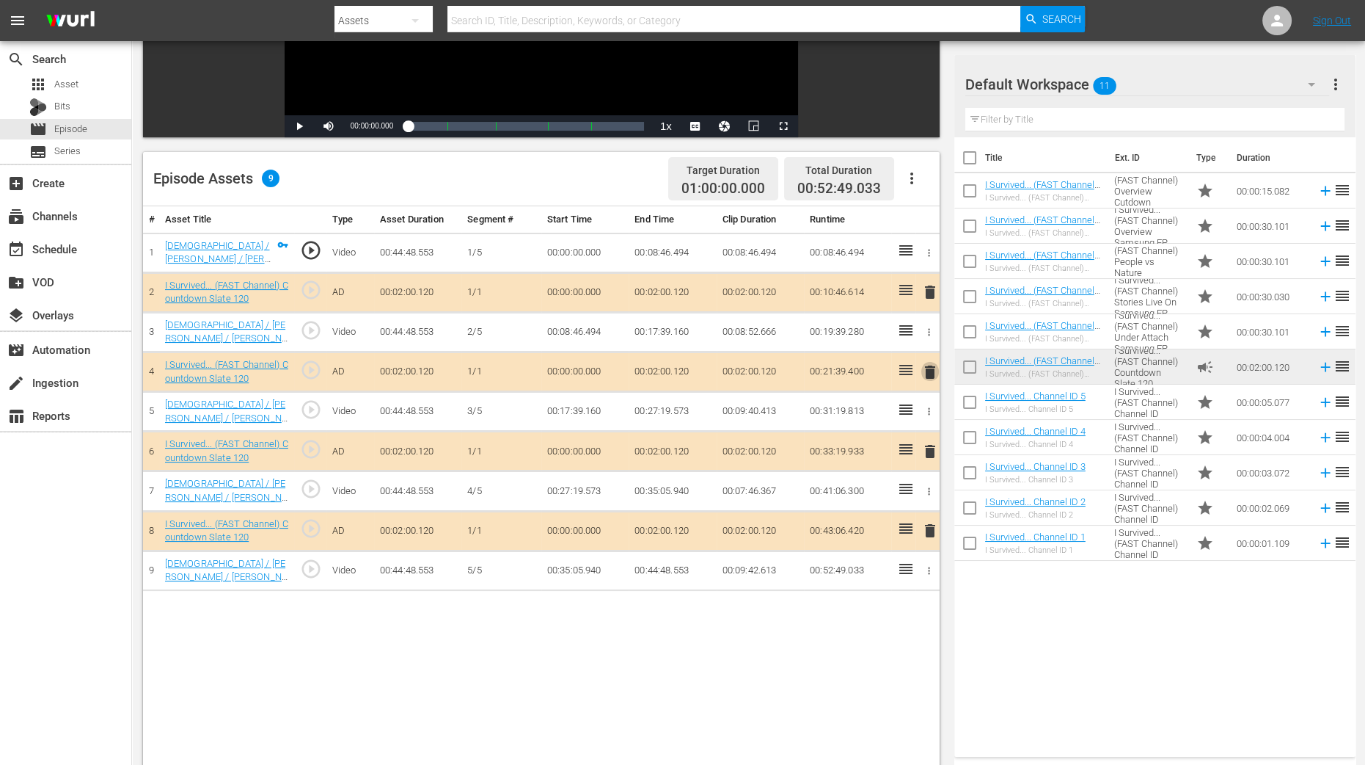
click at [929, 373] on span "delete" at bounding box center [931, 372] width 18 height 18
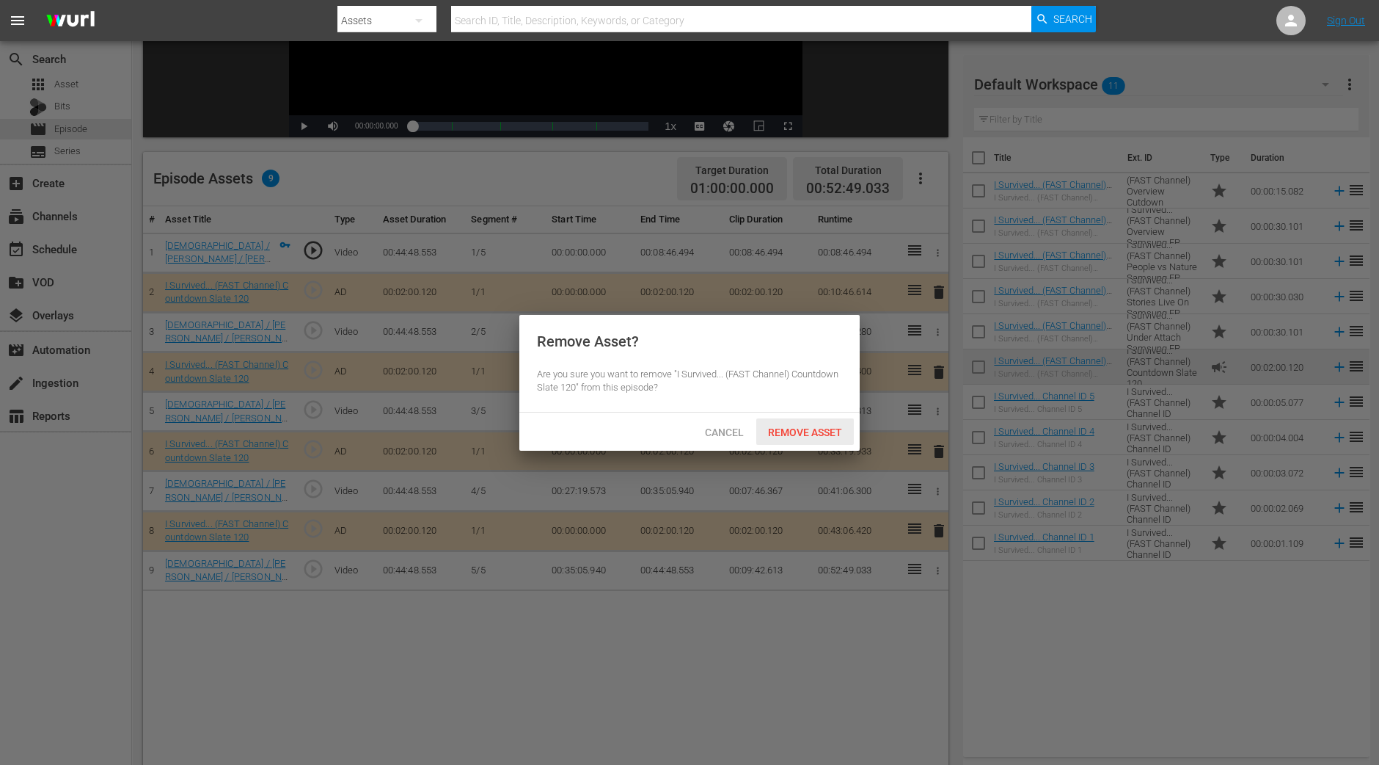
click at [803, 431] on span "Remove Asset" at bounding box center [805, 432] width 98 height 12
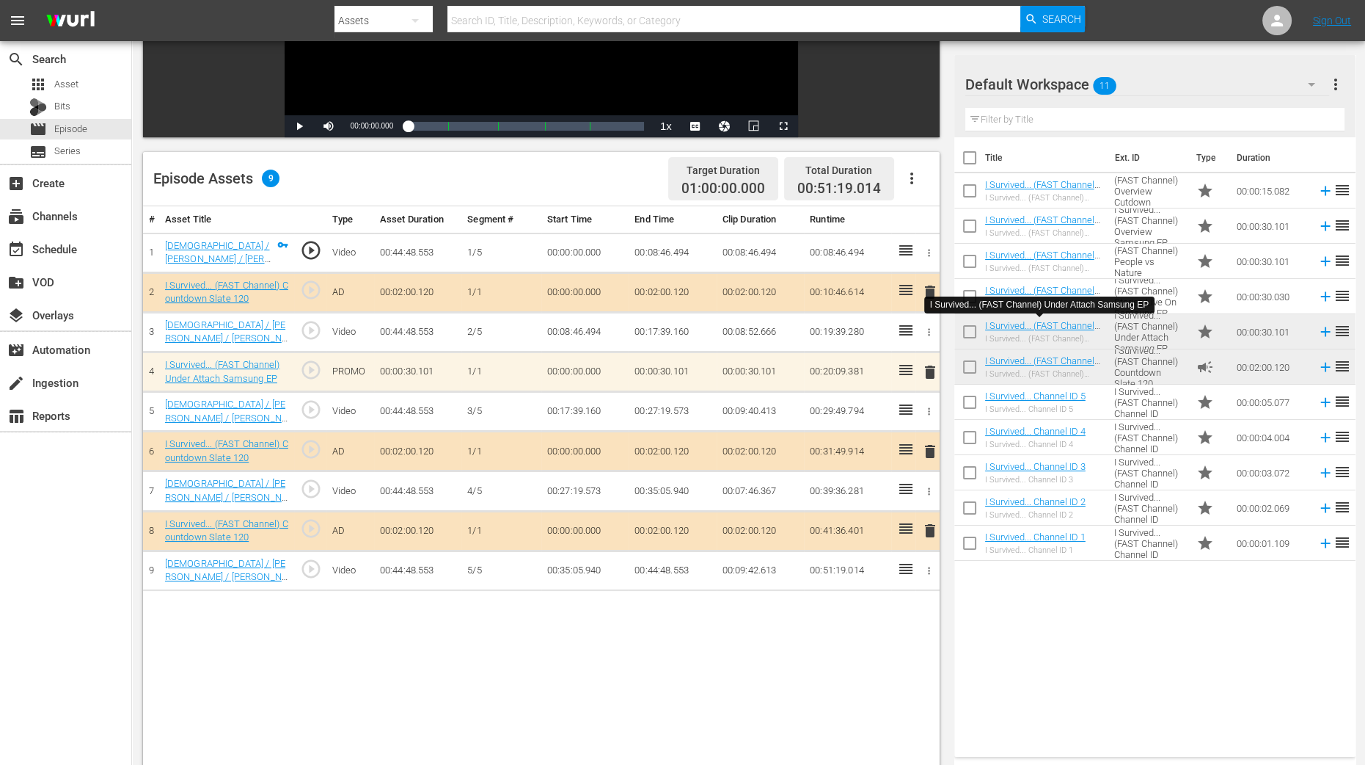
click at [1103, 611] on div "Title Ext. ID Type Duration I Survived... (FAST Channel) Overview Cutdown Samsu…" at bounding box center [1155, 443] width 401 height 613
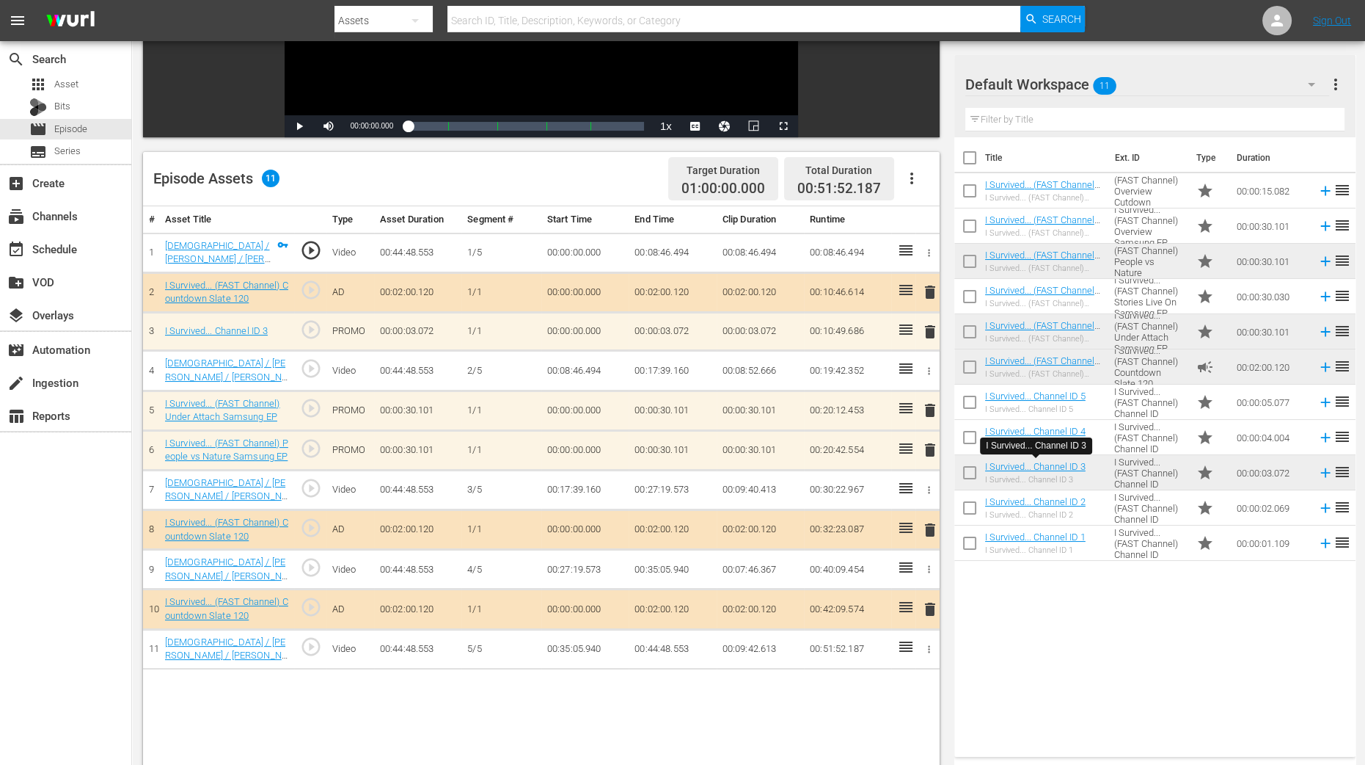
click at [931, 334] on span "delete" at bounding box center [931, 332] width 18 height 18
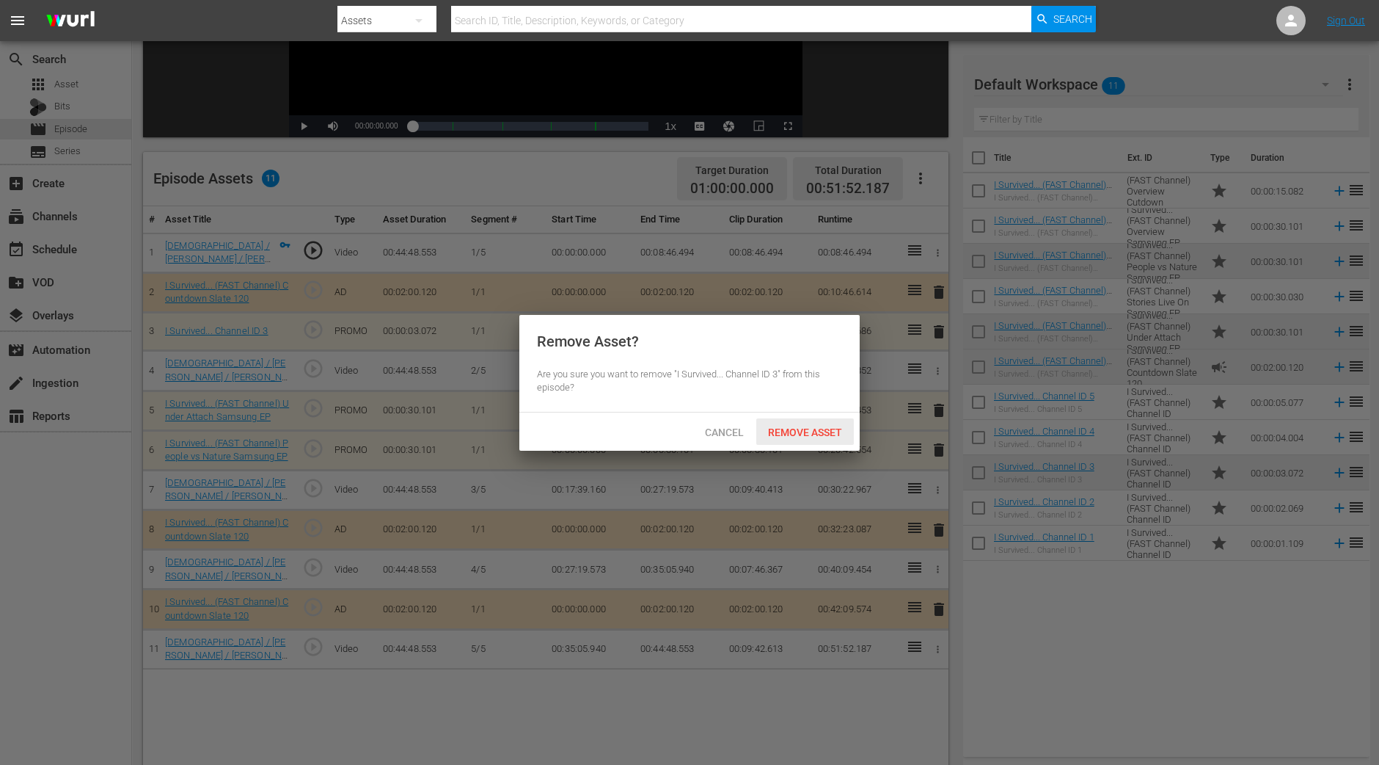
click at [825, 434] on span "Remove Asset" at bounding box center [805, 432] width 98 height 12
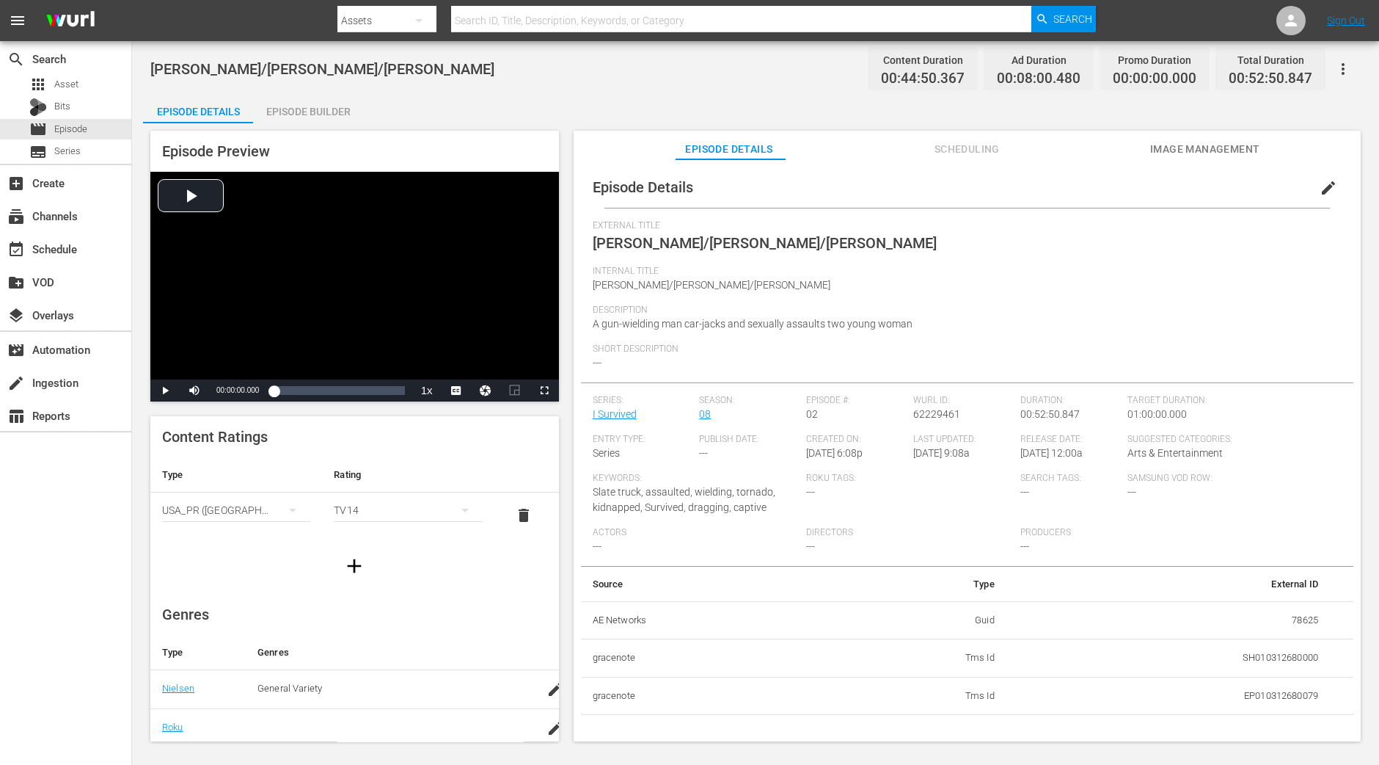
click at [308, 109] on div "Episode Builder" at bounding box center [308, 111] width 110 height 35
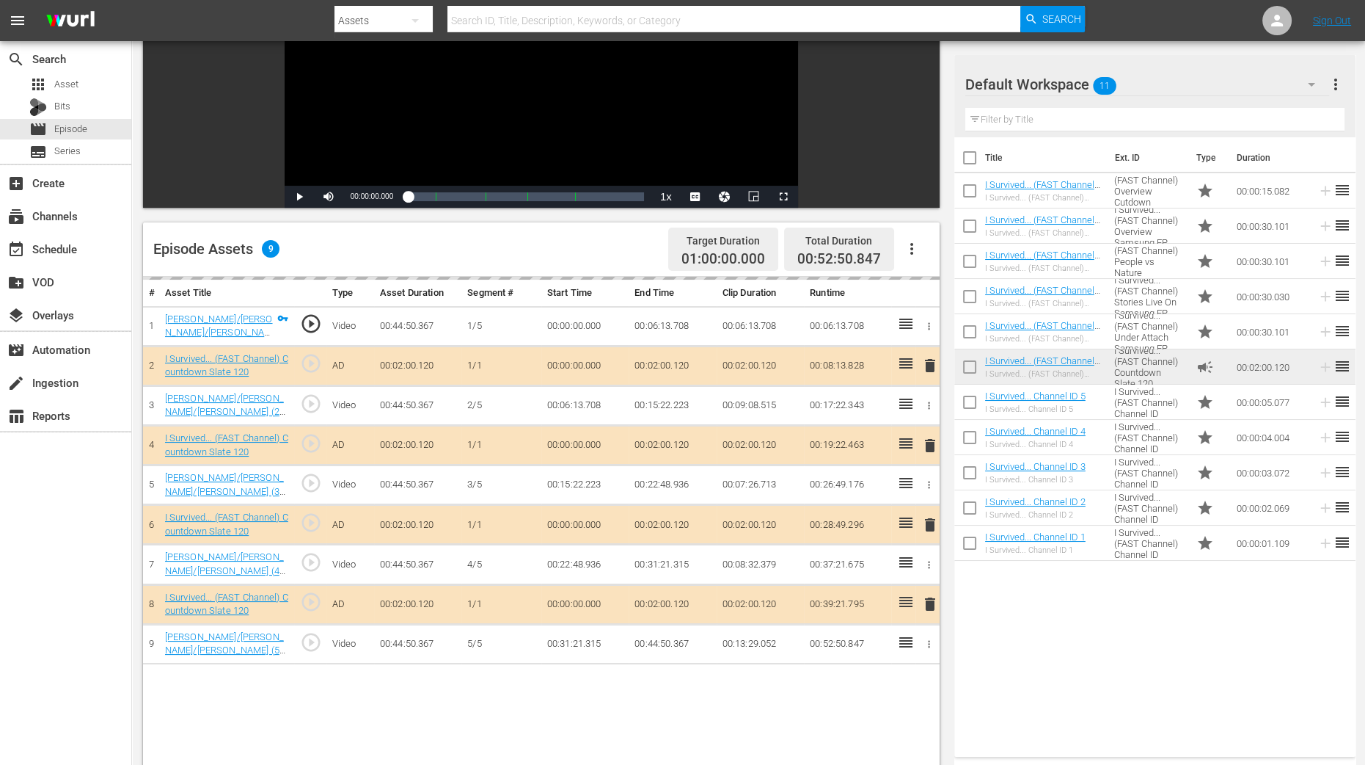
scroll to position [366, 0]
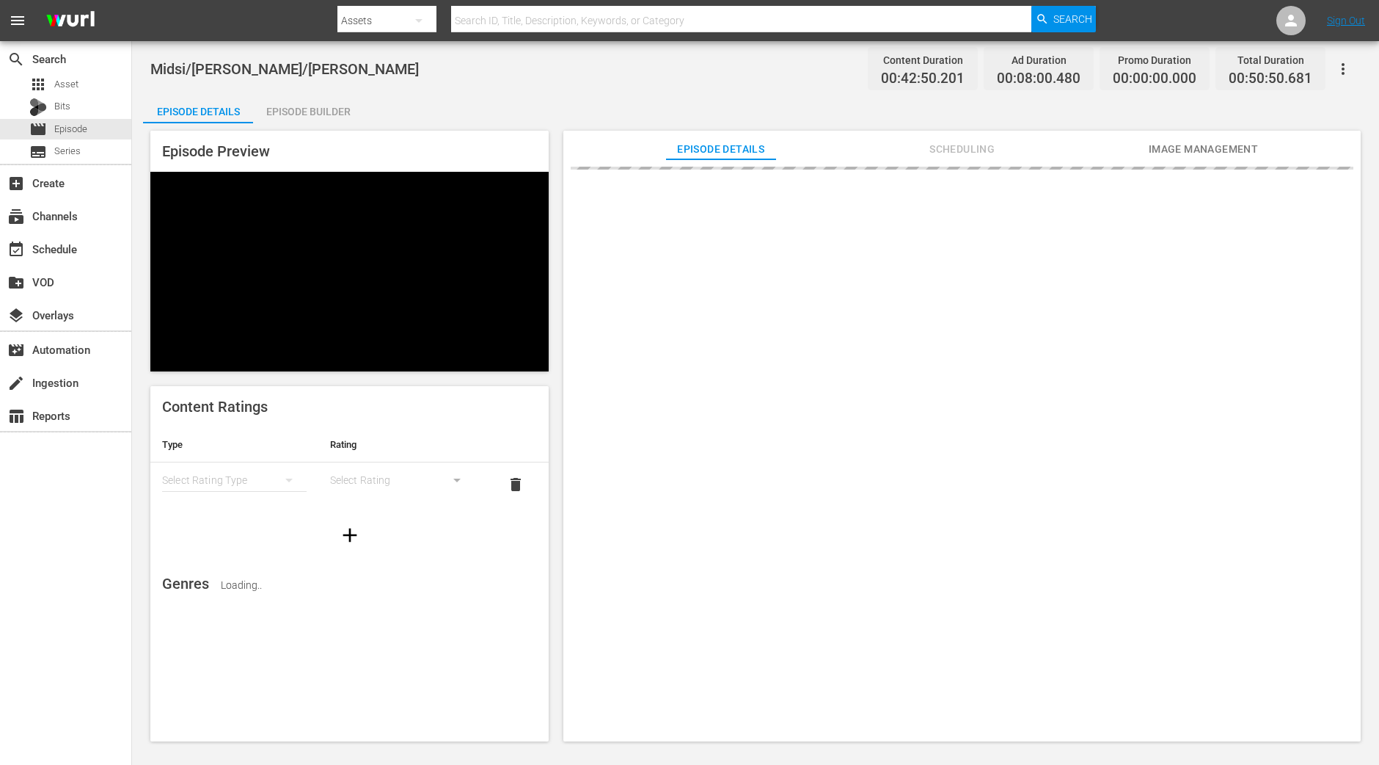
click at [282, 113] on div "Episode Builder" at bounding box center [308, 111] width 110 height 35
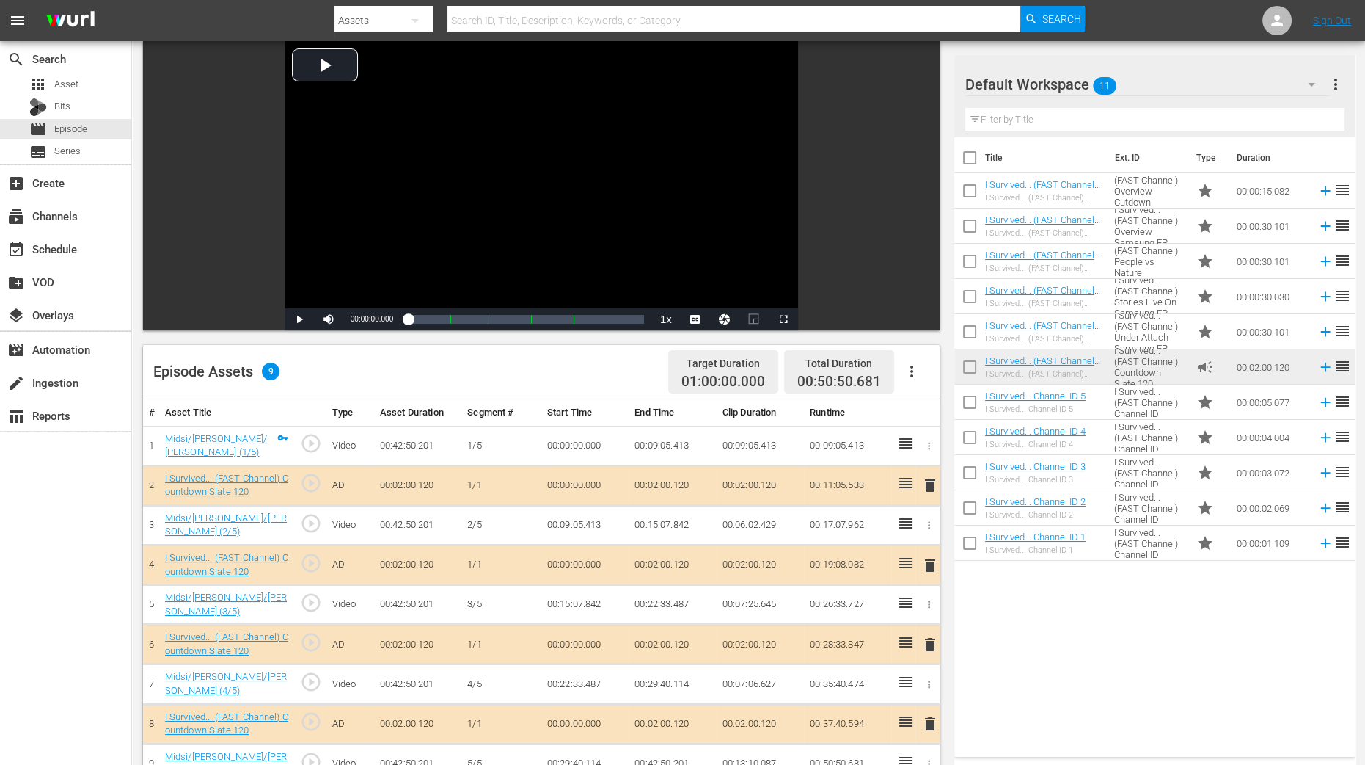
scroll to position [183, 0]
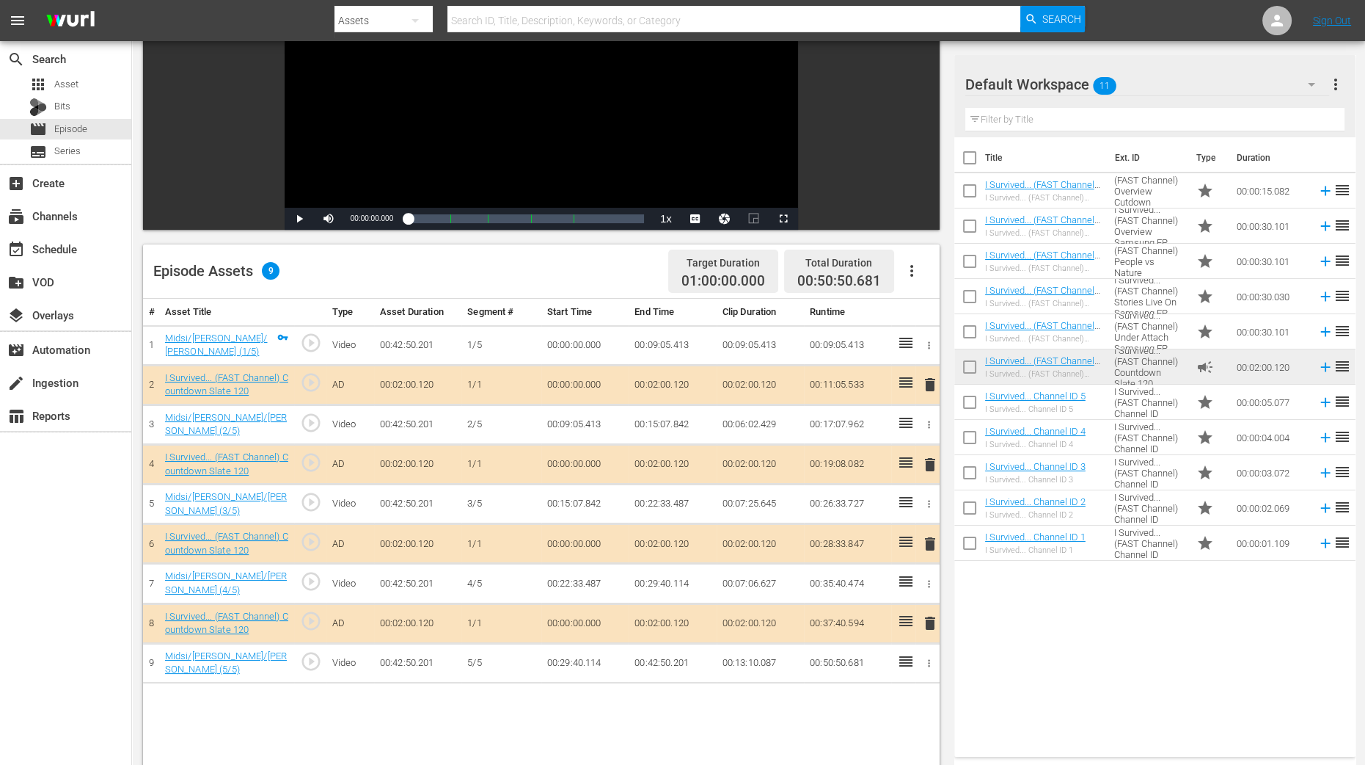
click at [925, 456] on span "delete" at bounding box center [931, 465] width 18 height 18
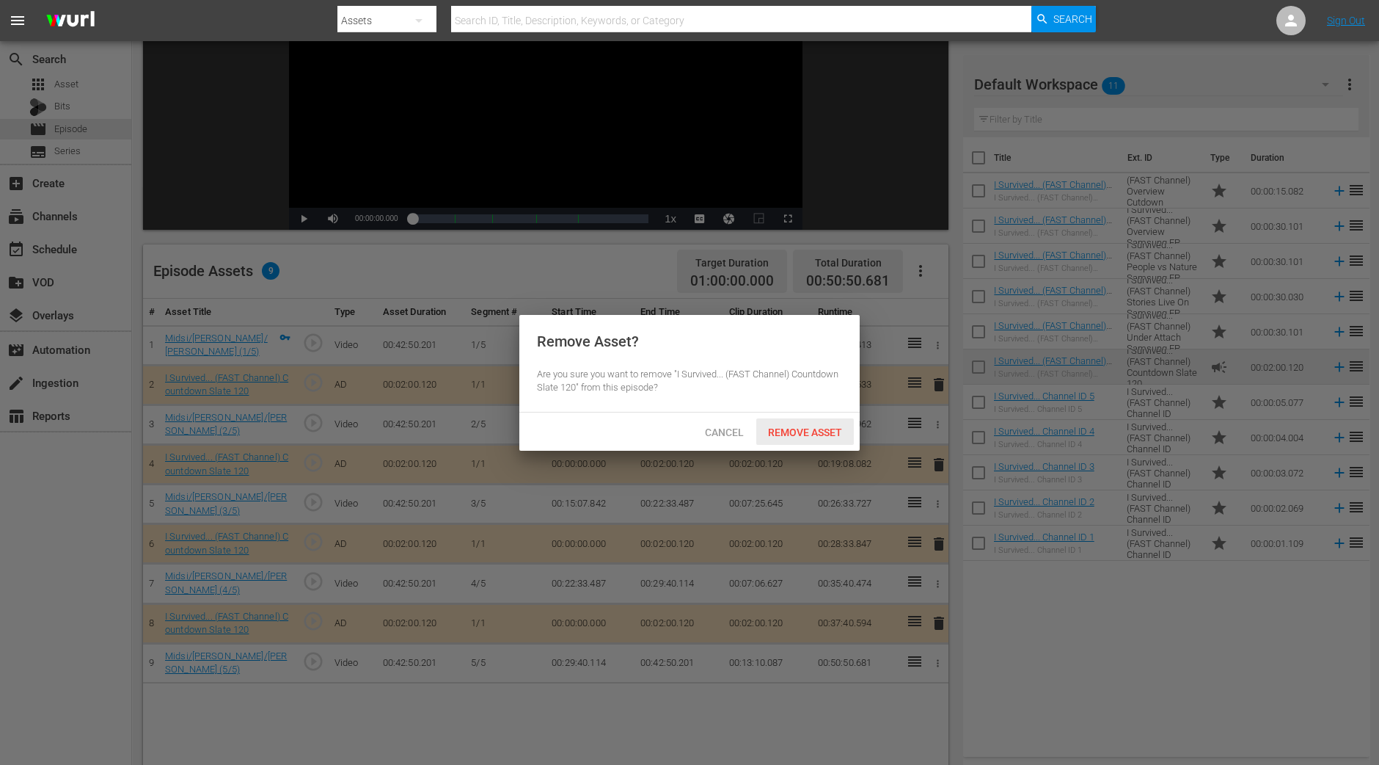
click at [809, 432] on span "Remove Asset" at bounding box center [805, 432] width 98 height 12
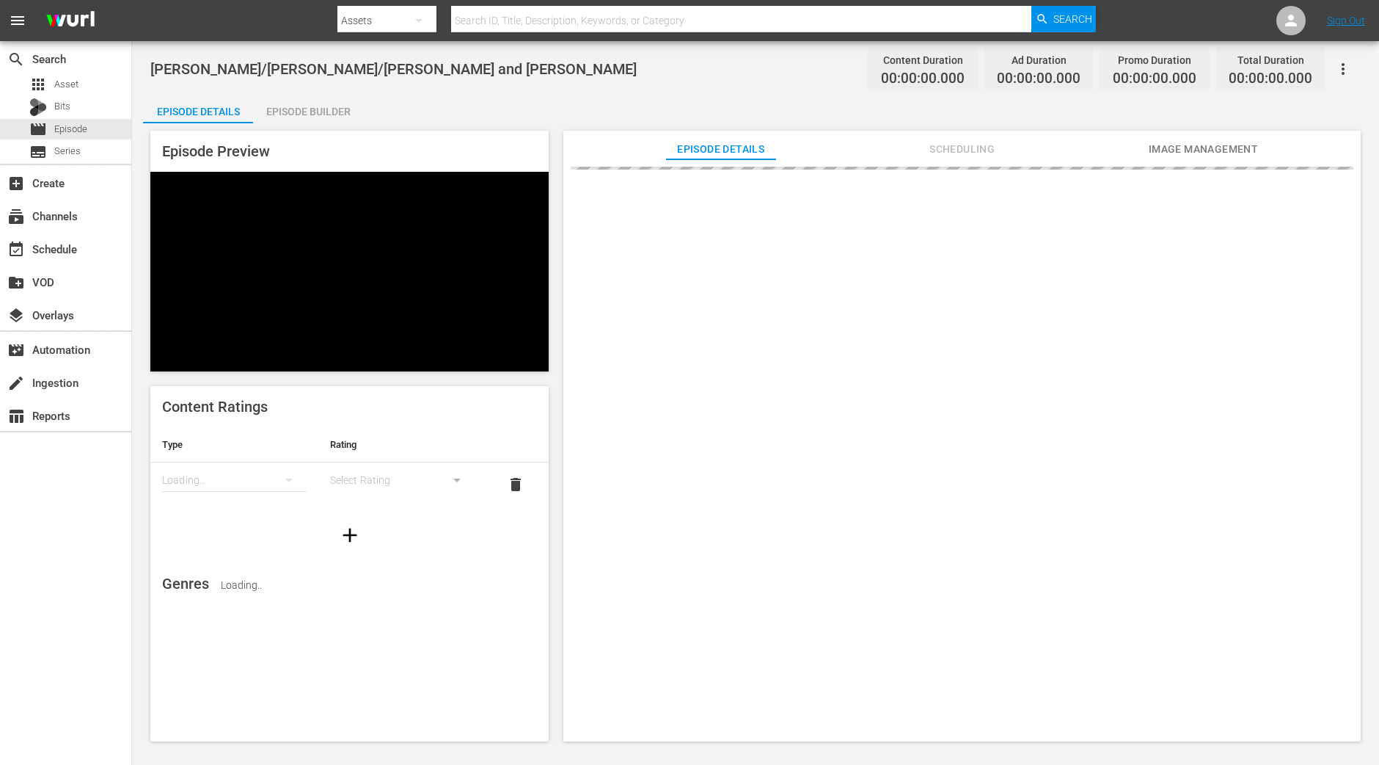
click at [311, 109] on div "Episode Builder" at bounding box center [308, 111] width 110 height 35
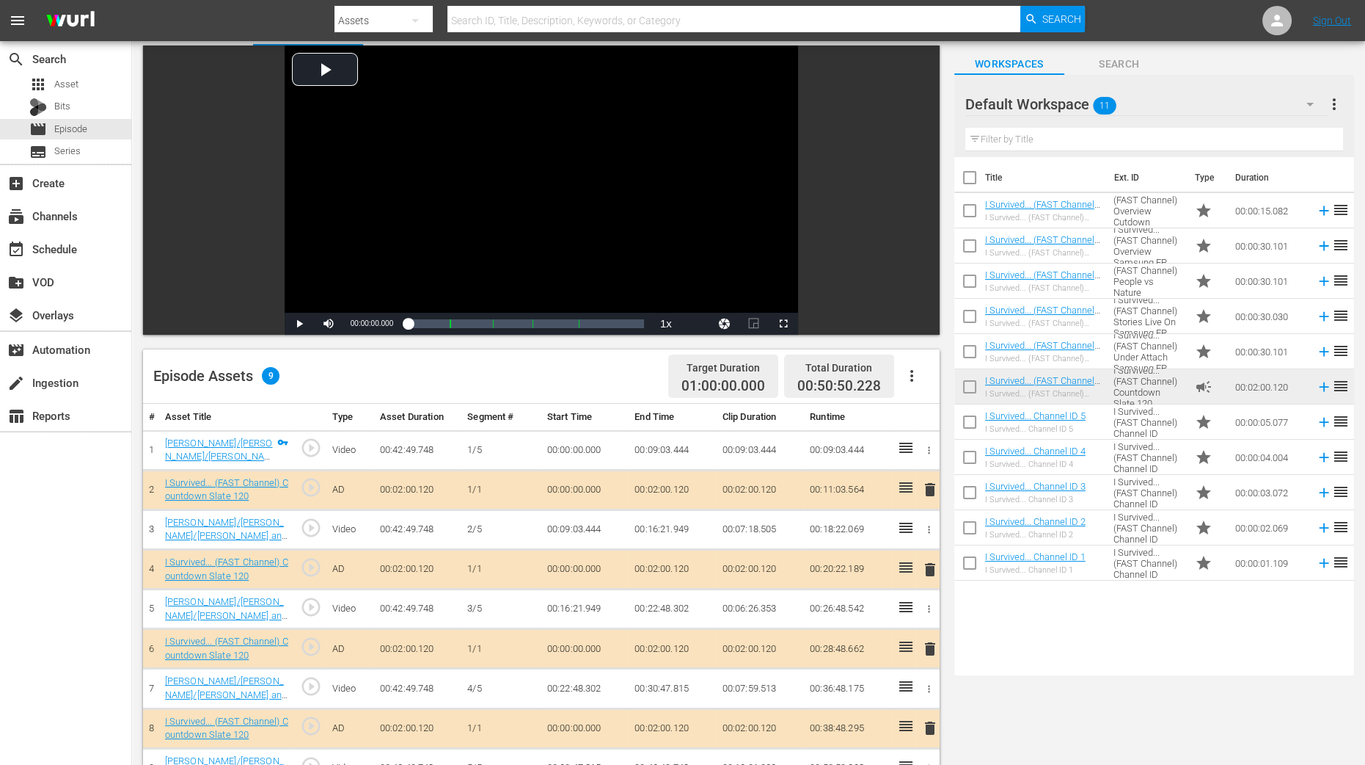
scroll to position [183, 0]
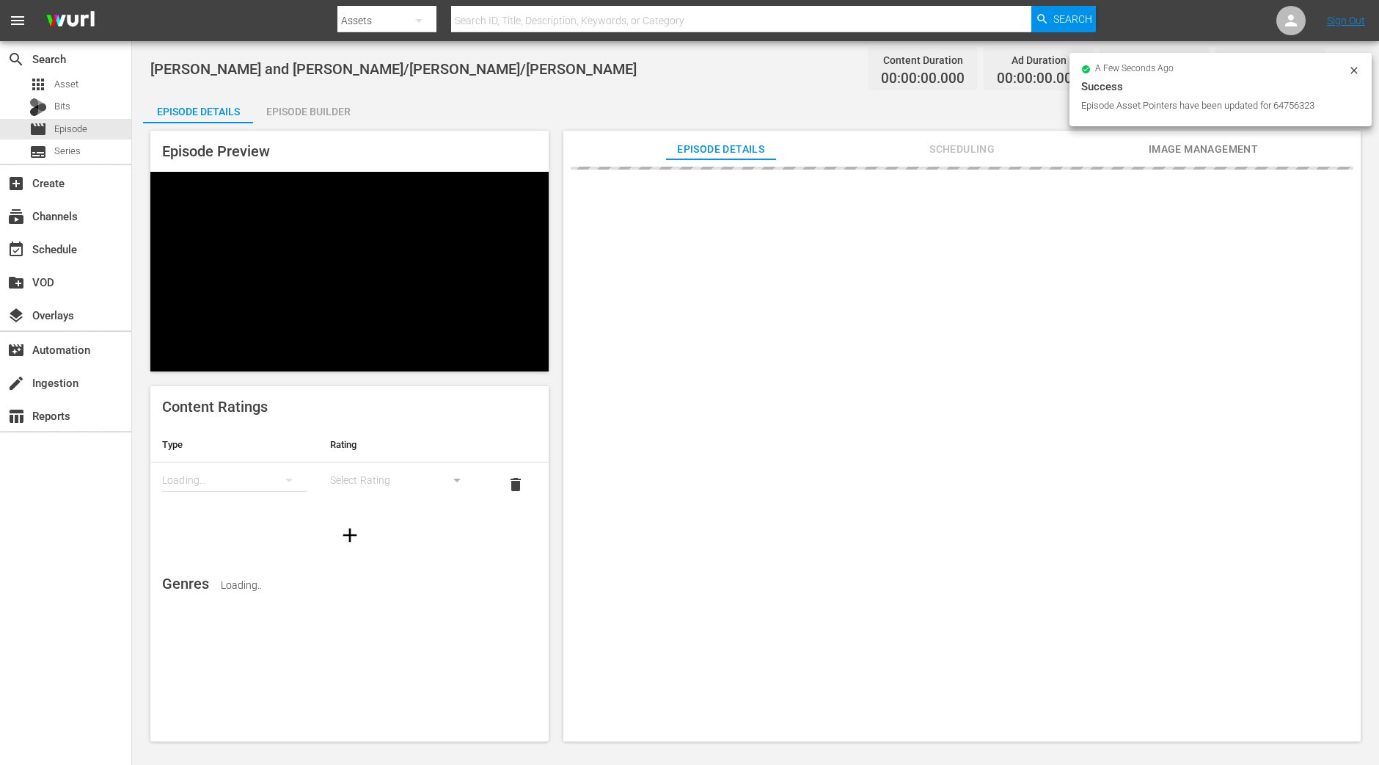
click at [349, 115] on div "Episode Builder" at bounding box center [308, 111] width 110 height 35
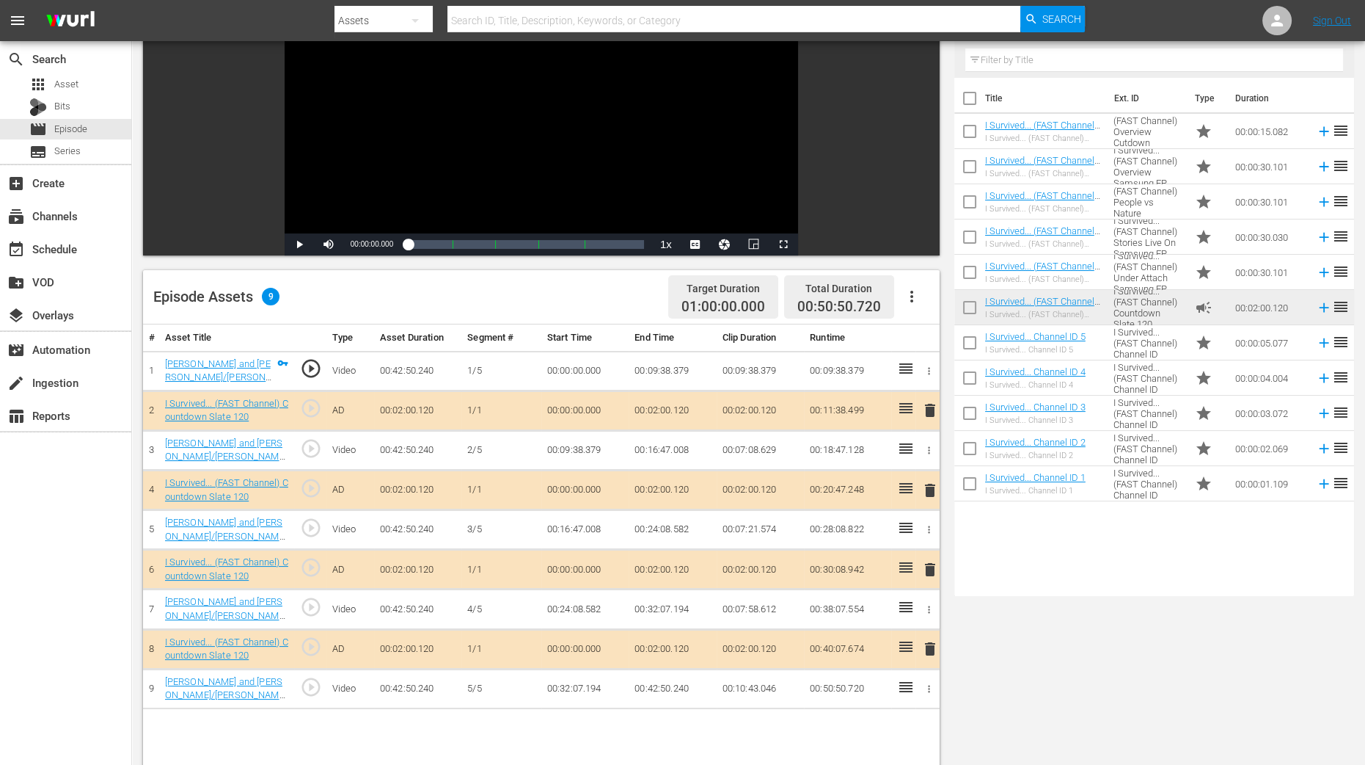
scroll to position [183, 0]
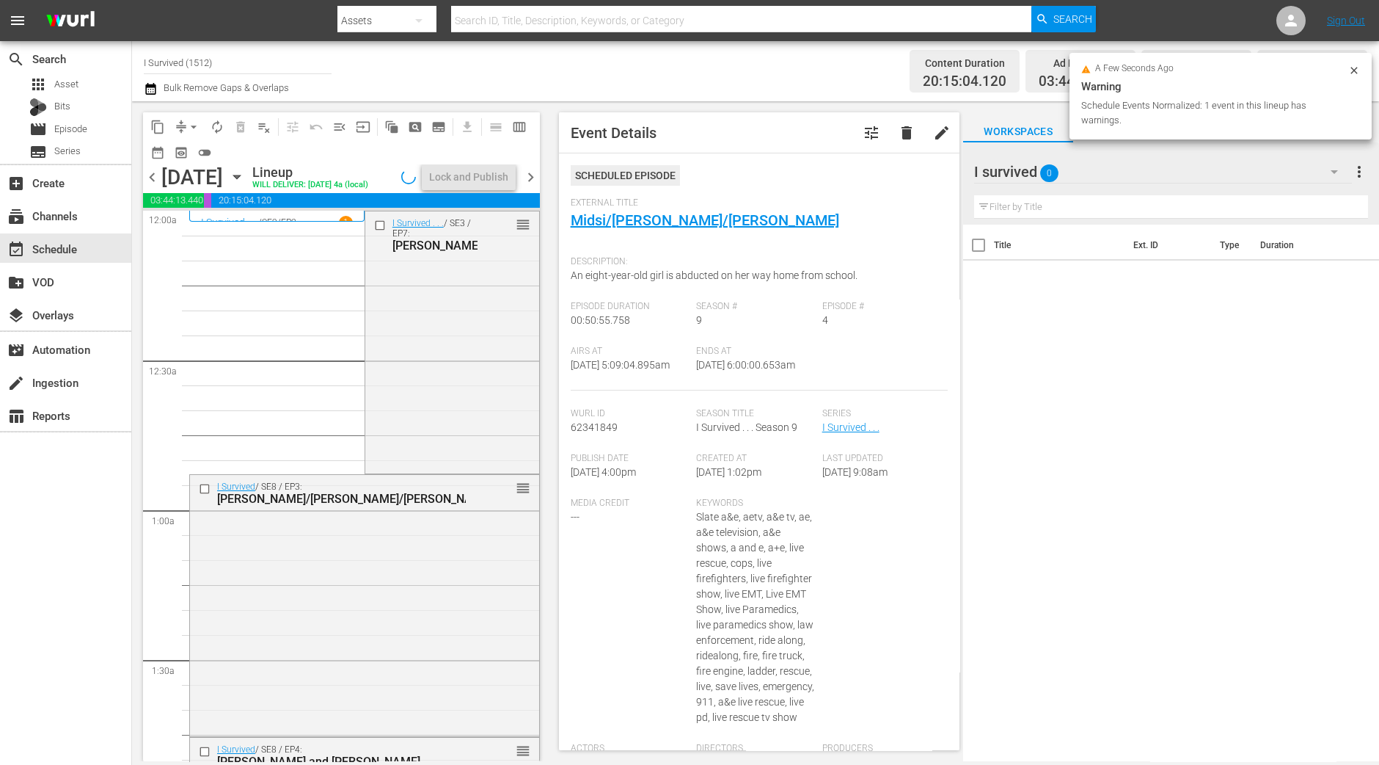
scroll to position [1417, 0]
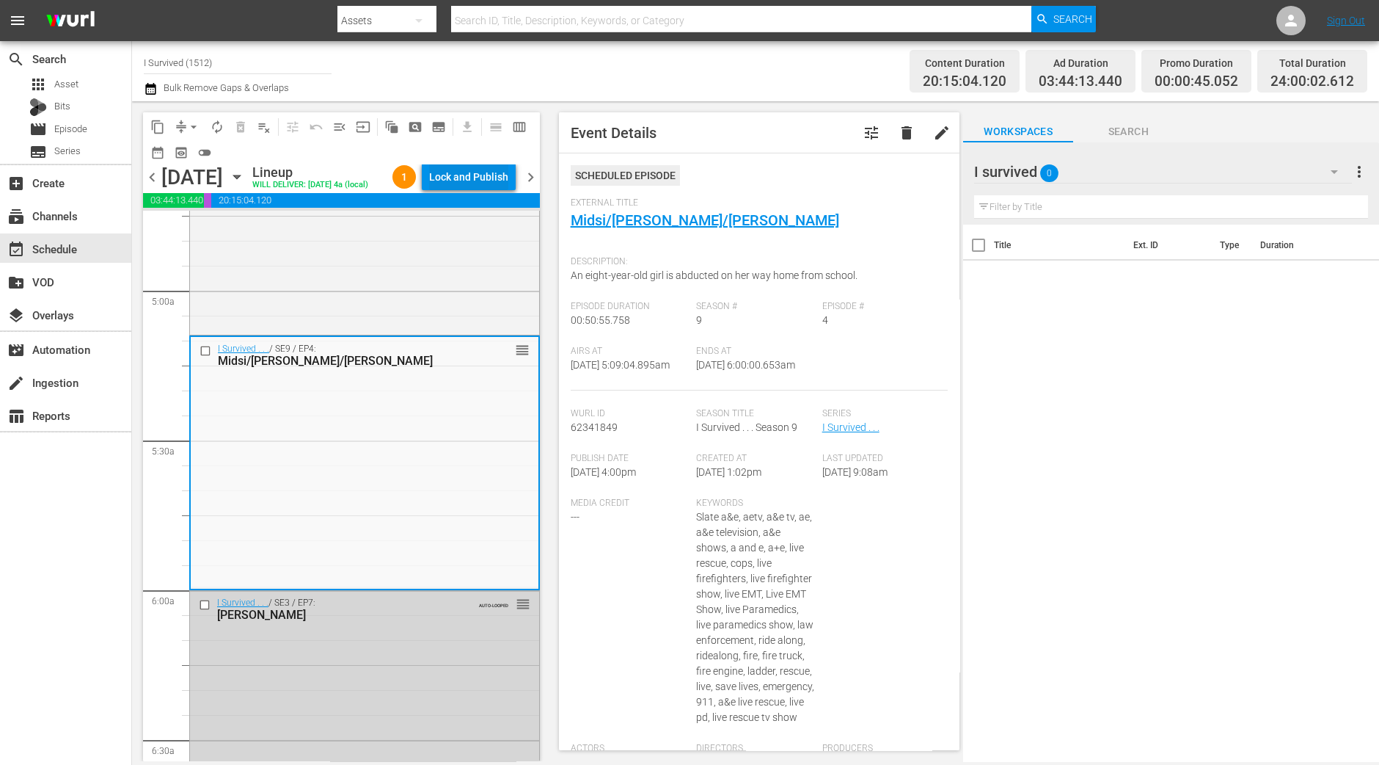
click at [455, 169] on div "Lock and Publish" at bounding box center [468, 177] width 79 height 26
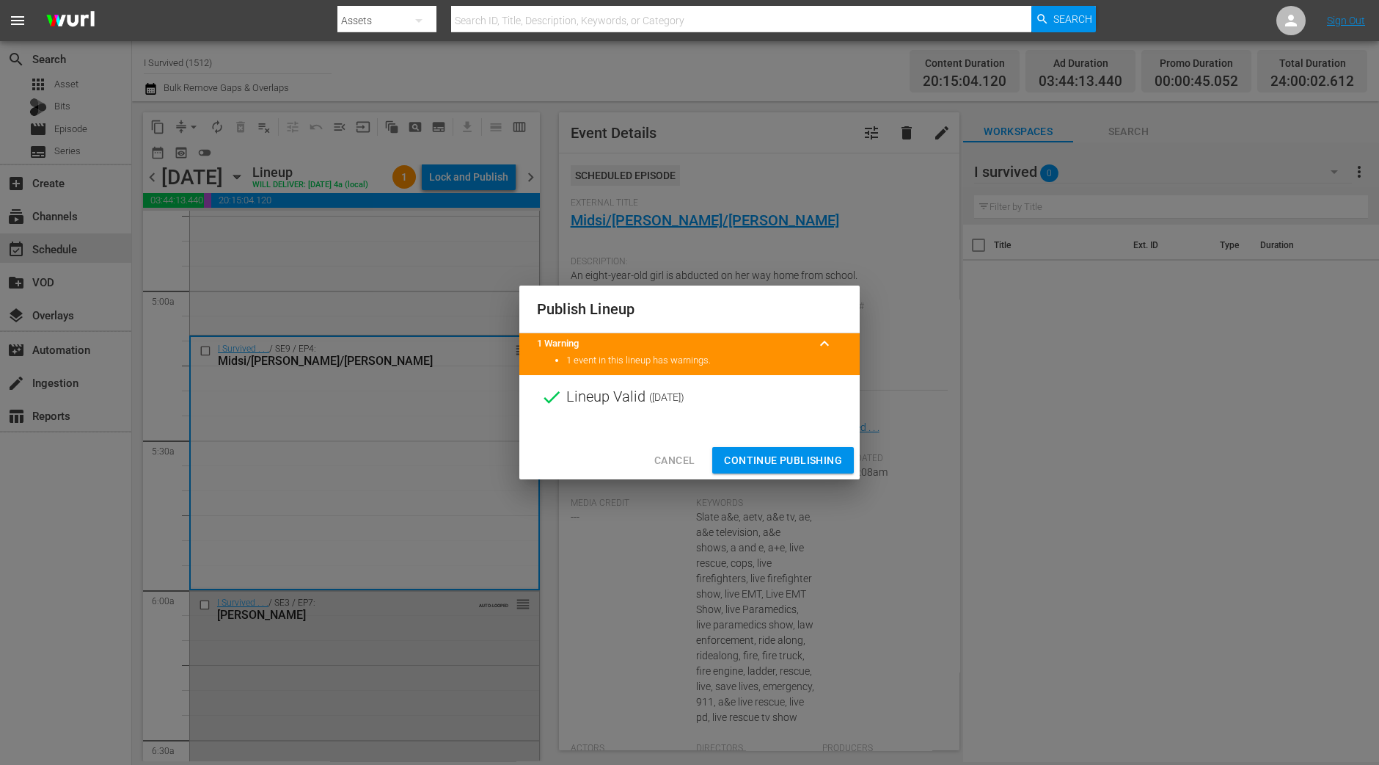
click at [774, 463] on span "Continue Publishing" at bounding box center [783, 460] width 118 height 18
